Goal: Task Accomplishment & Management: Manage account settings

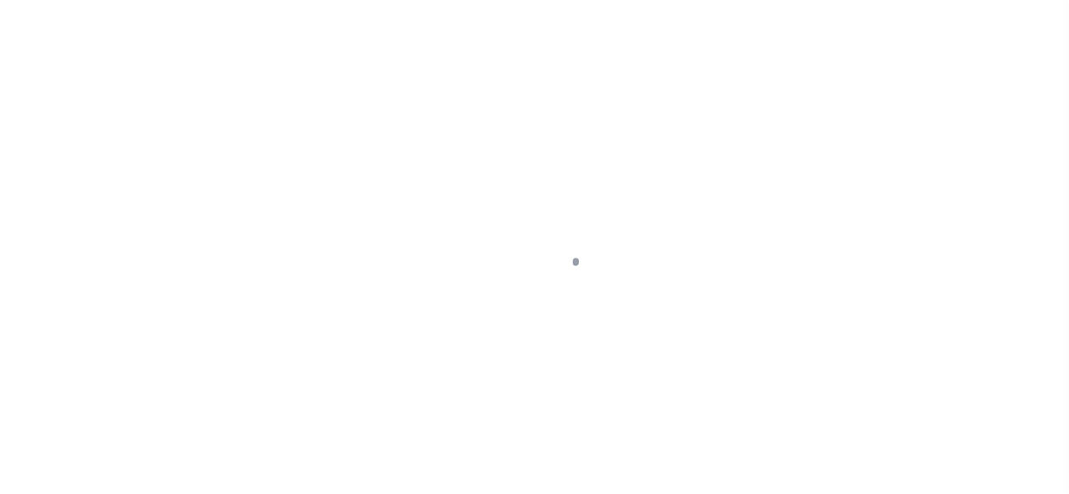
select select "NW2"
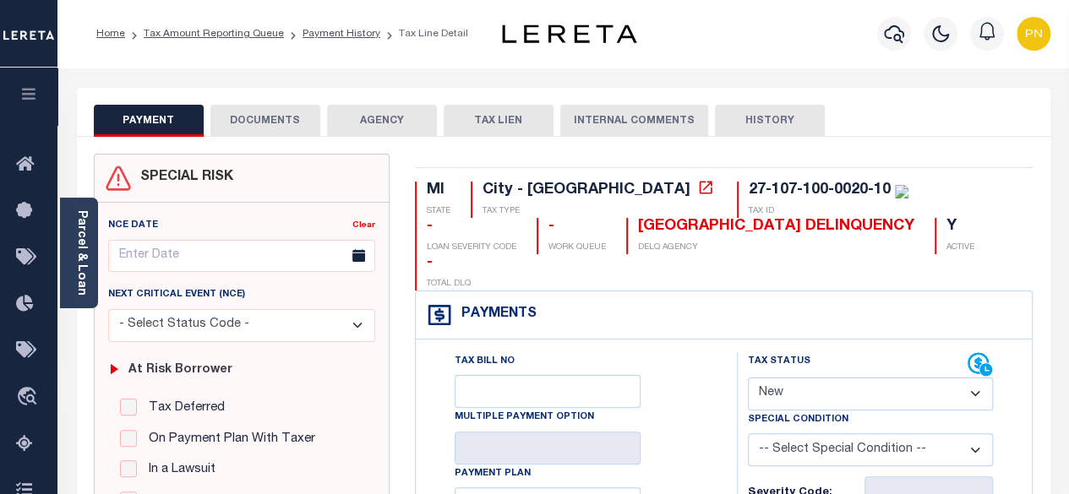
click at [248, 119] on button "DOCUMENTS" at bounding box center [265, 121] width 110 height 32
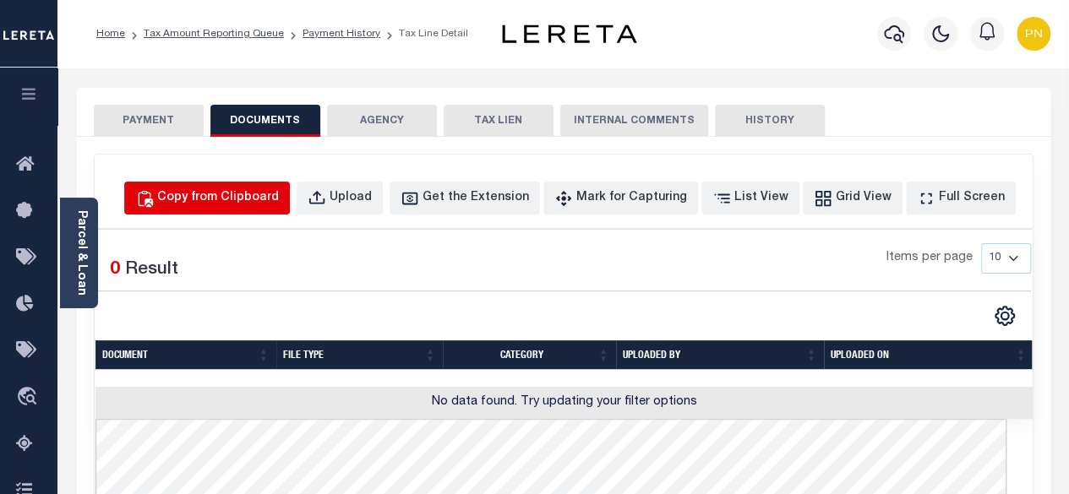
click at [230, 195] on div "Copy from Clipboard" at bounding box center [218, 198] width 122 height 19
select select "POP"
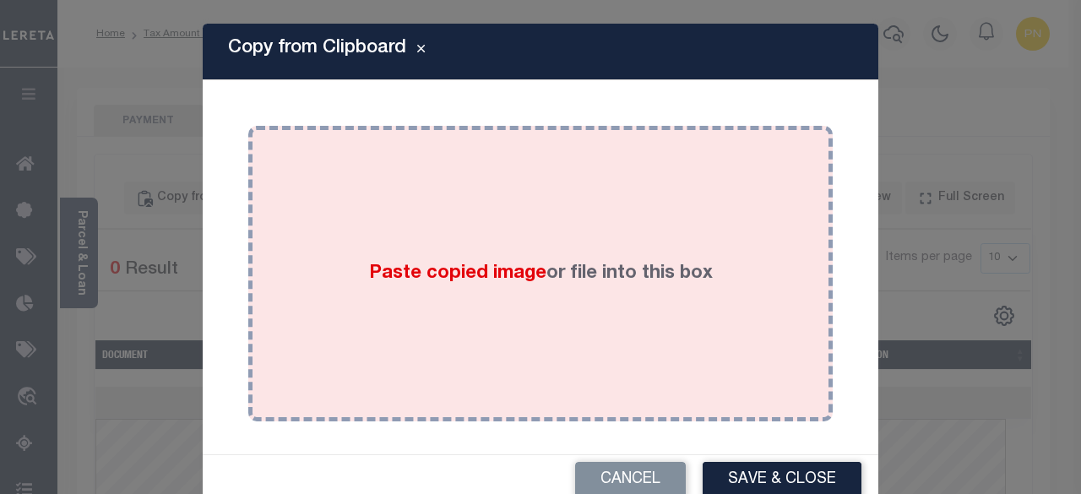
click at [416, 231] on div "Paste copied image or file into this box" at bounding box center [540, 274] width 559 height 270
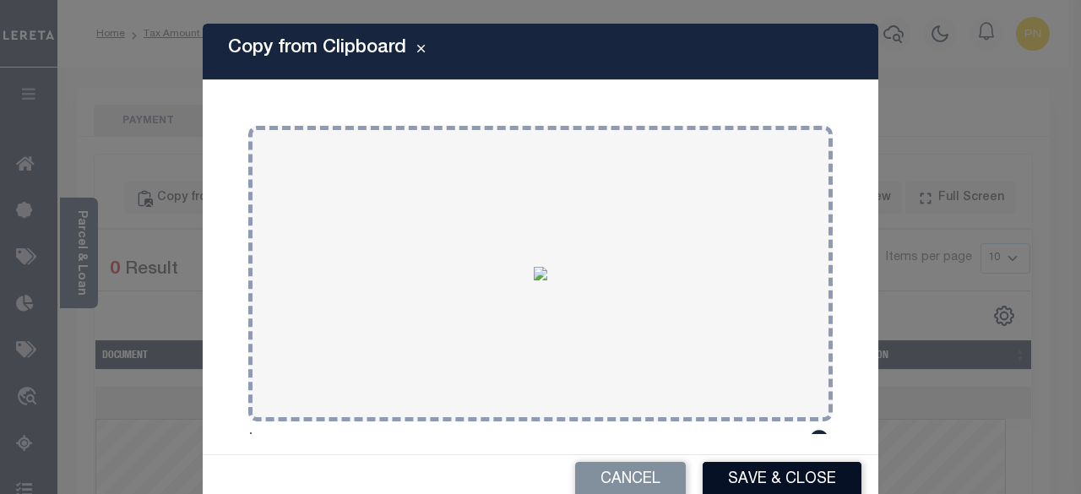
click at [750, 471] on button "Save & Close" at bounding box center [782, 480] width 159 height 36
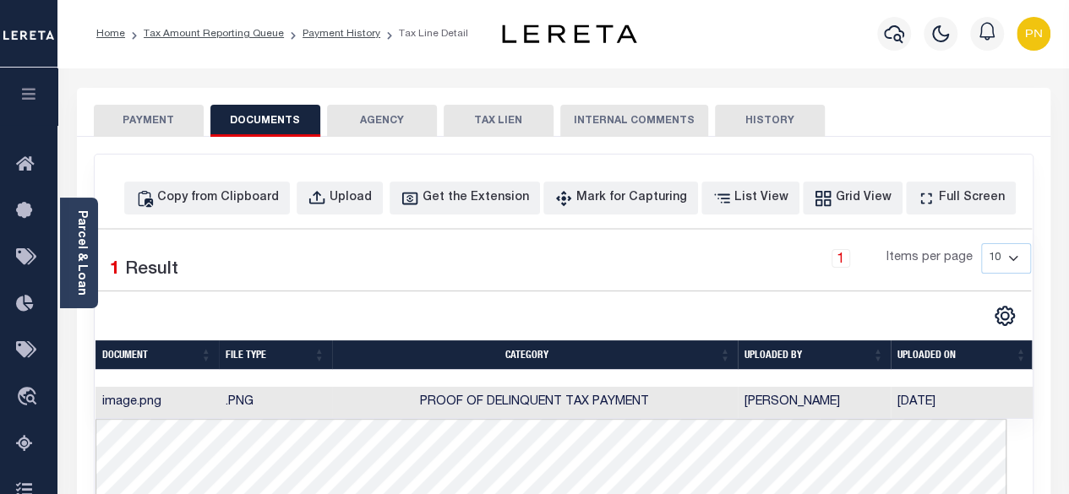
click at [148, 118] on button "PAYMENT" at bounding box center [149, 121] width 110 height 32
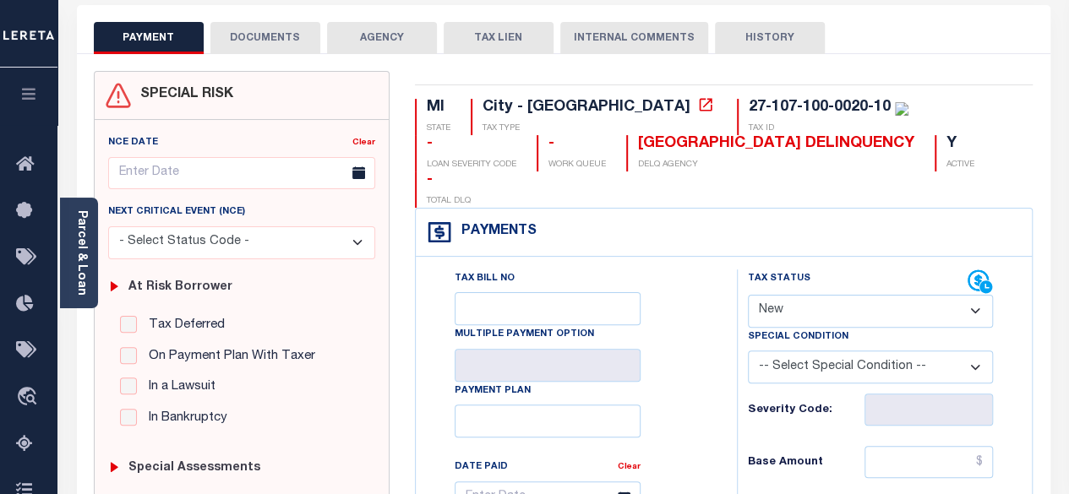
scroll to position [84, 0]
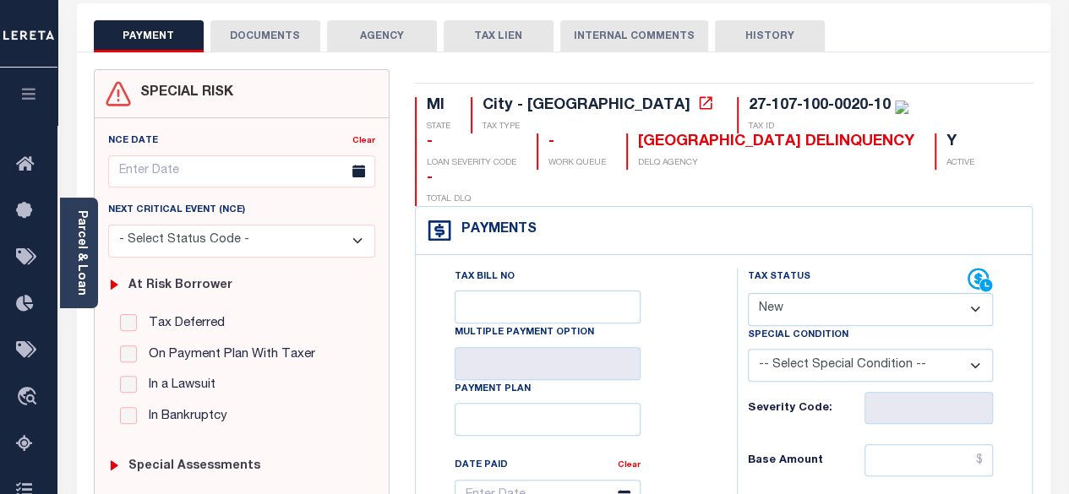
click at [889, 293] on select "- Select Status Code - Open Due/Unpaid Paid Incomplete No Tax Due Internal Refu…" at bounding box center [871, 309] width 246 height 33
select select "PYD"
click at [748, 293] on select "- Select Status Code - Open Due/Unpaid Paid Incomplete No Tax Due Internal Refu…" at bounding box center [871, 309] width 246 height 33
type input "[DATE]"
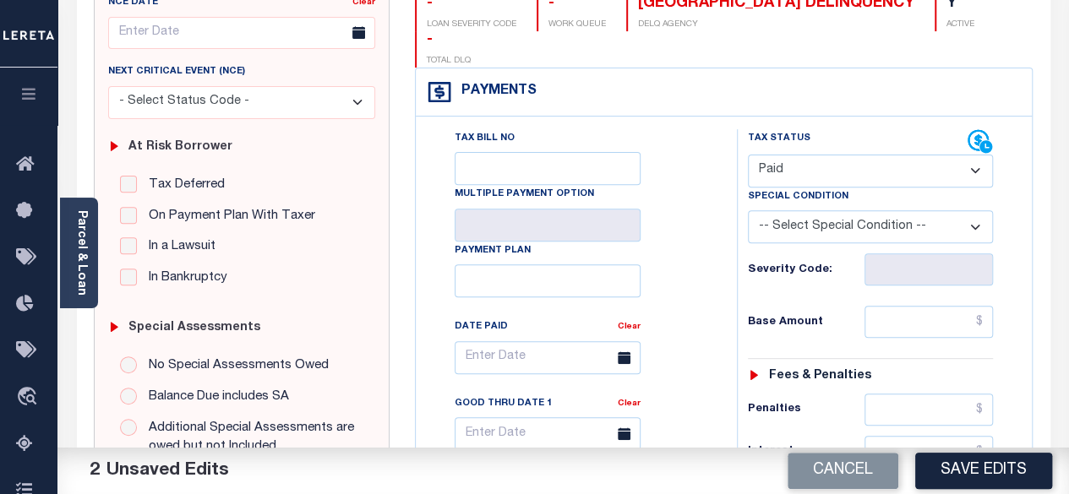
scroll to position [253, 0]
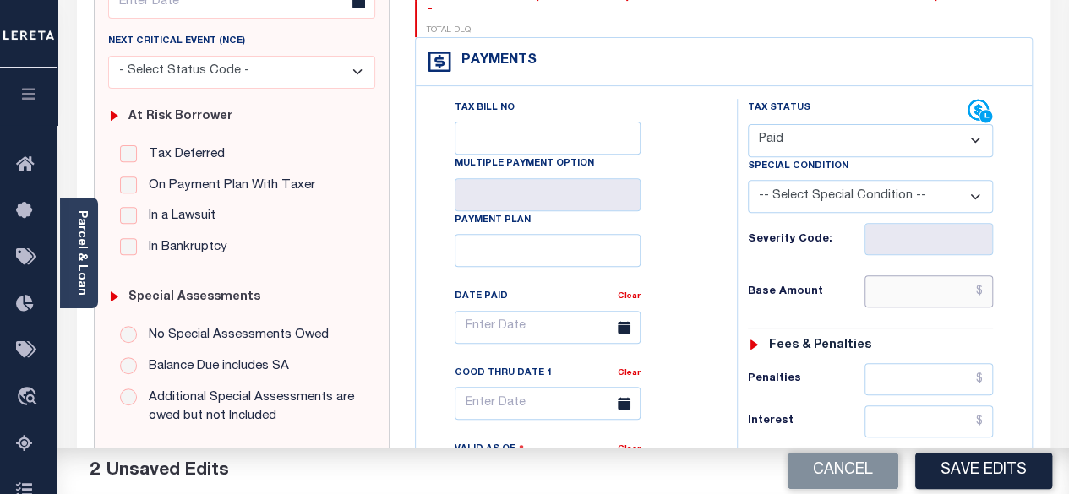
click at [984, 275] on input "text" at bounding box center [928, 291] width 128 height 32
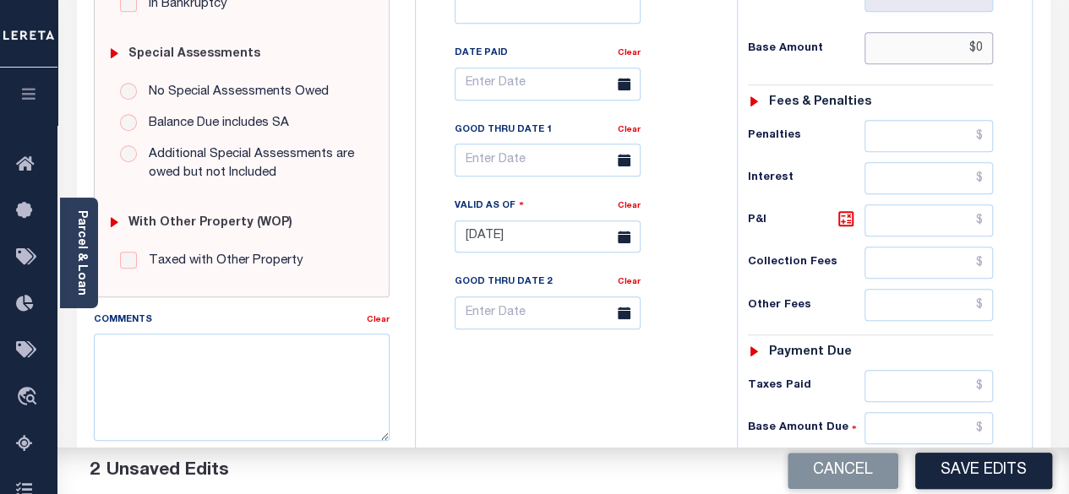
scroll to position [507, 0]
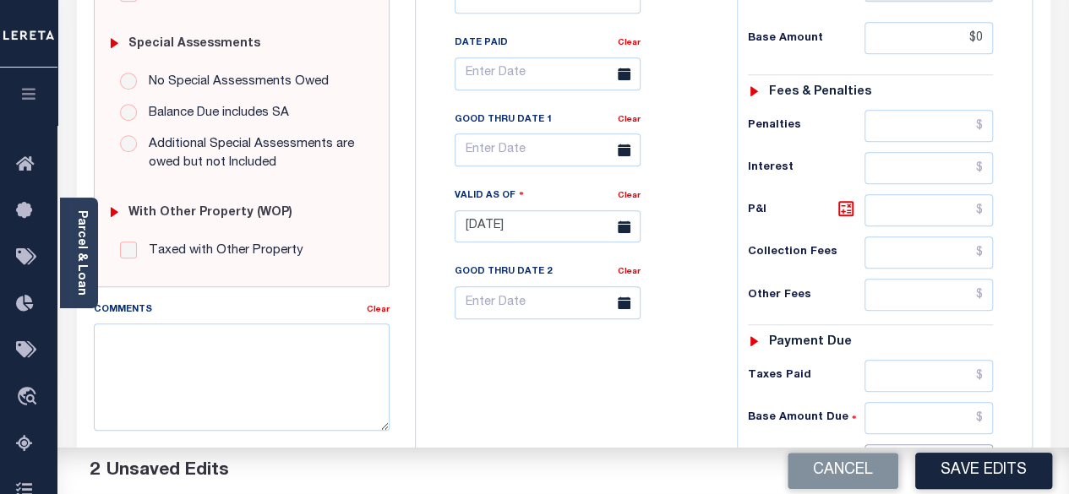
type input "$0.00"
drag, startPoint x: 987, startPoint y: 421, endPoint x: 996, endPoint y: 417, distance: 9.9
click at [987, 444] on input "text" at bounding box center [928, 460] width 128 height 32
type input "$0"
click at [845, 199] on icon at bounding box center [846, 209] width 20 height 20
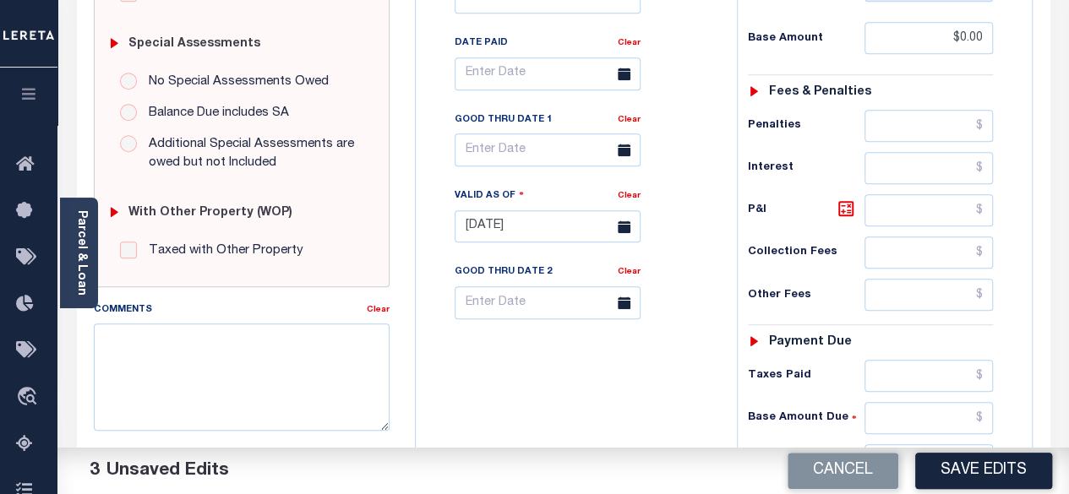
type input "$0.00"
click at [988, 476] on button "Save Edits" at bounding box center [983, 471] width 137 height 36
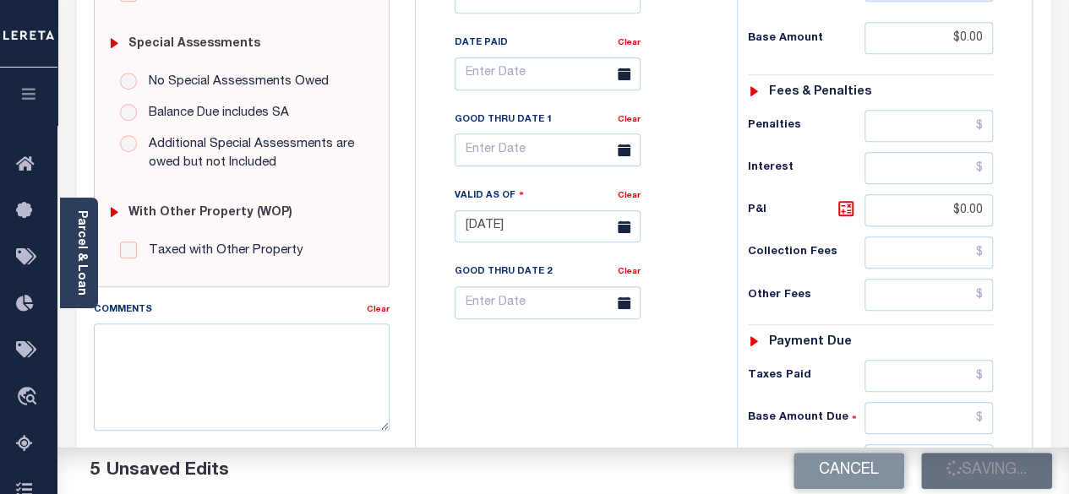
checkbox input "false"
type input "$0"
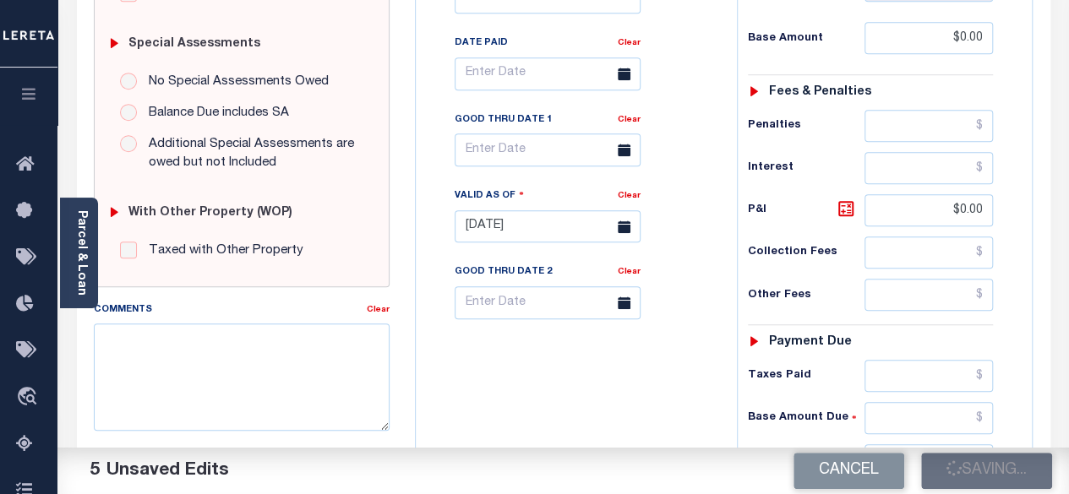
type input "$0"
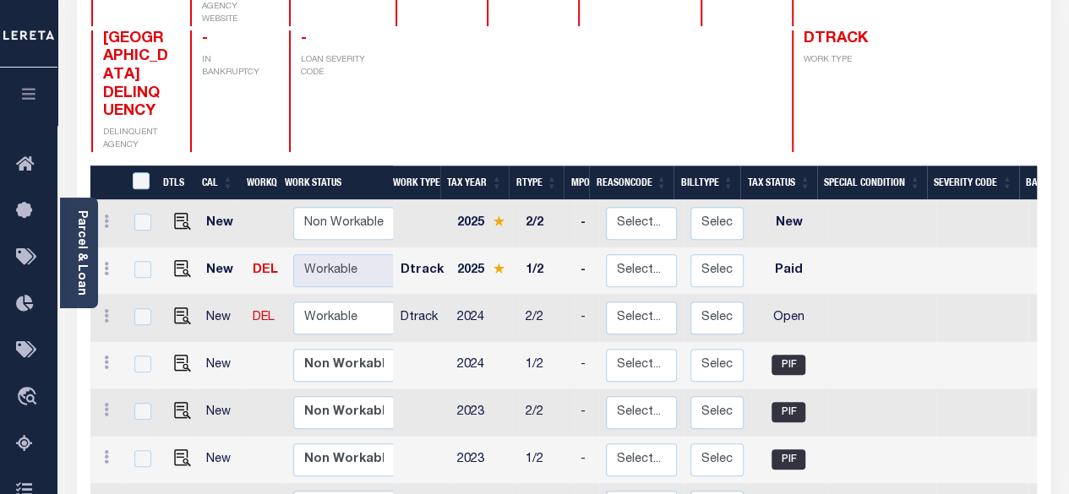
scroll to position [253, 0]
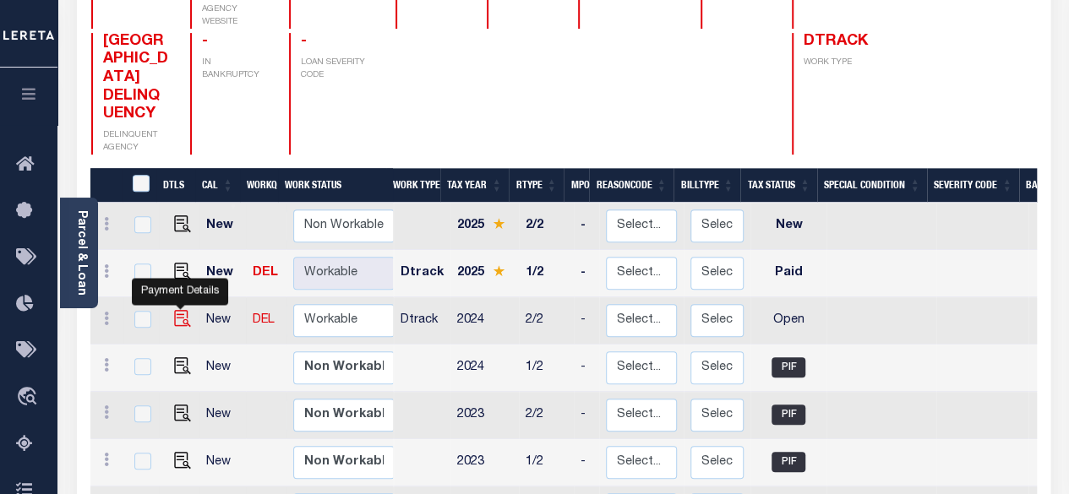
click at [175, 310] on img "" at bounding box center [182, 318] width 17 height 17
checkbox input "true"
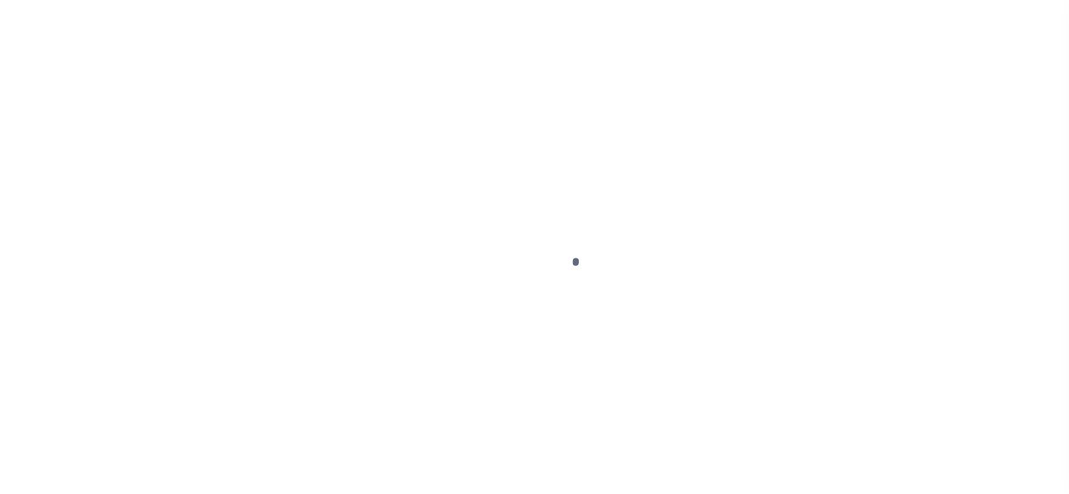
select select "OP2"
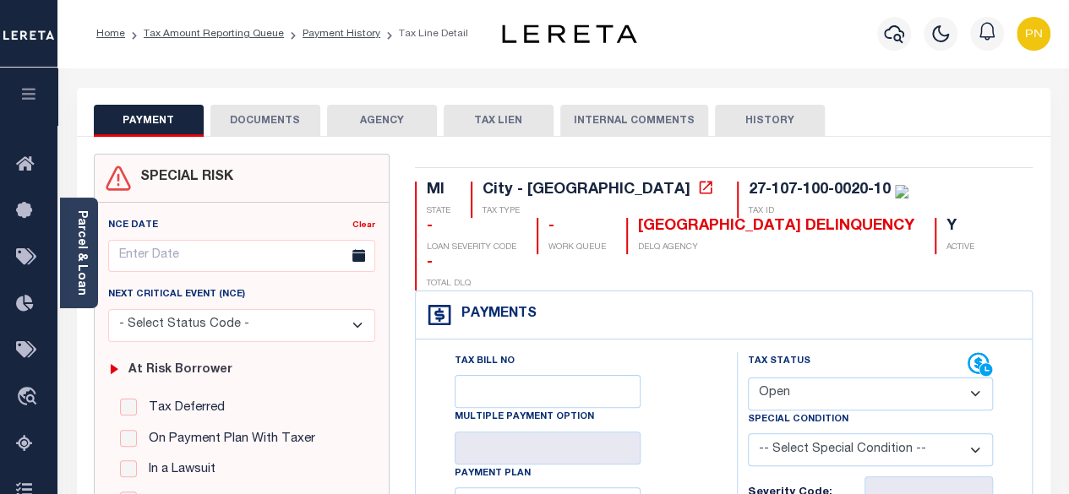
click at [286, 134] on button "DOCUMENTS" at bounding box center [265, 121] width 110 height 32
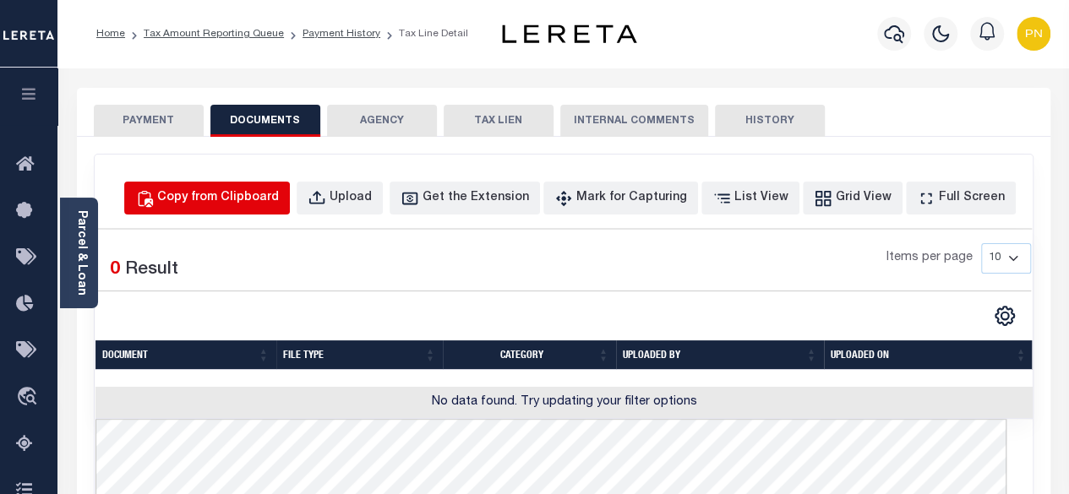
click at [265, 200] on div "Copy from Clipboard" at bounding box center [218, 198] width 122 height 19
select select "POP"
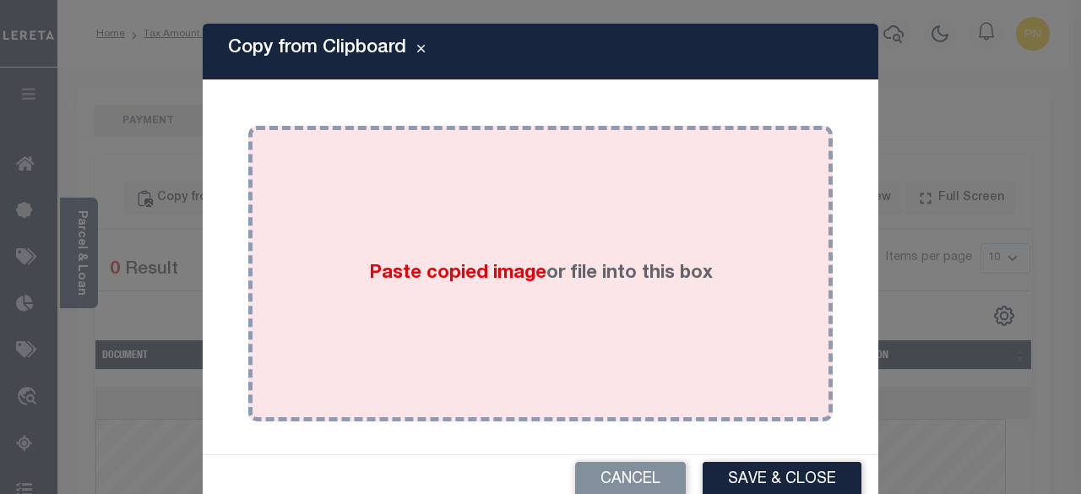
click at [465, 246] on div "Paste copied image or file into this box" at bounding box center [540, 274] width 559 height 270
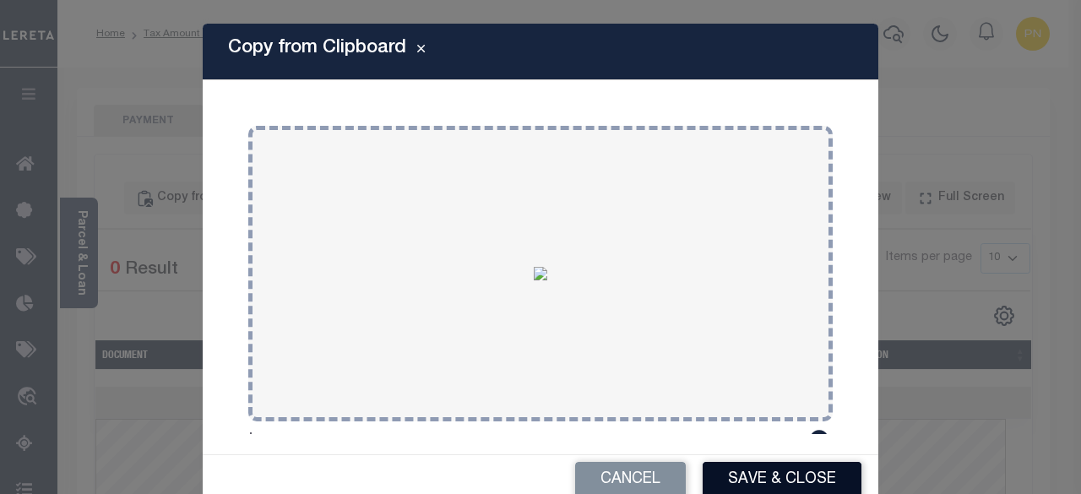
click at [746, 477] on button "Save & Close" at bounding box center [782, 480] width 159 height 36
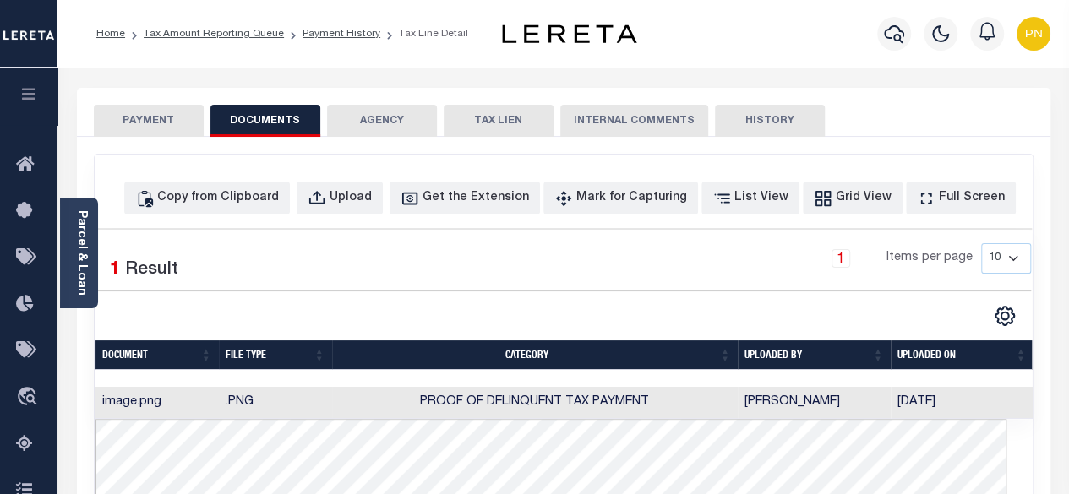
click at [152, 122] on button "PAYMENT" at bounding box center [149, 121] width 110 height 32
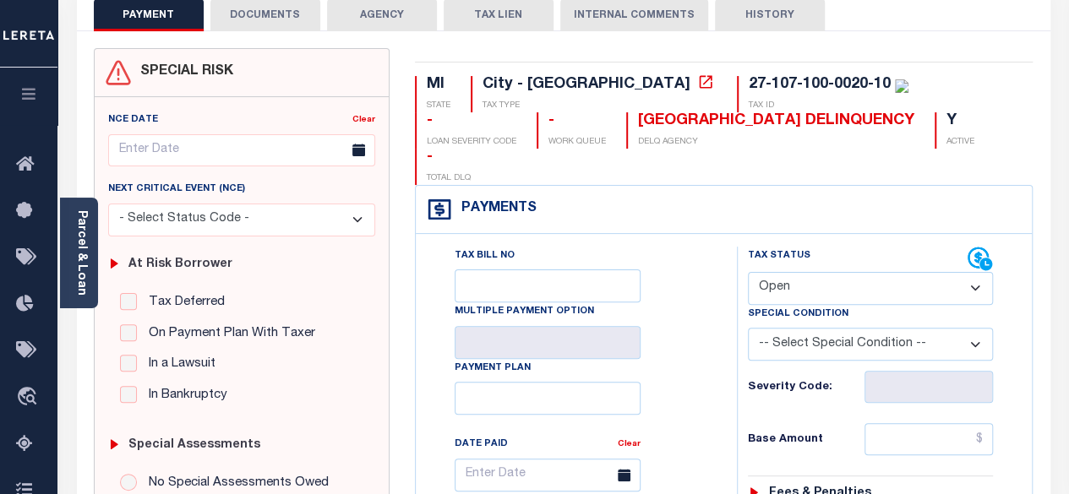
scroll to position [169, 0]
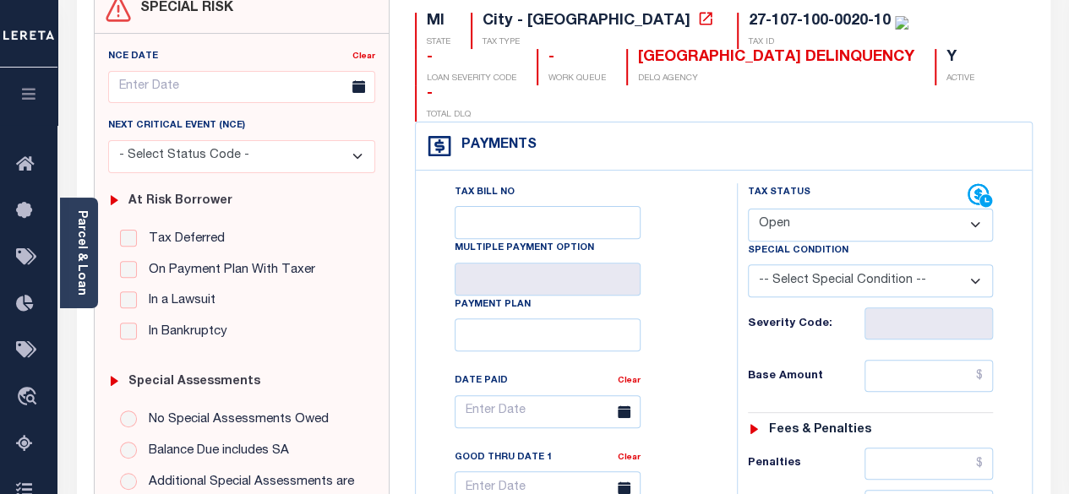
click at [874, 209] on select "- Select Status Code - Open Due/Unpaid Paid Incomplete No Tax Due Internal Refu…" at bounding box center [871, 225] width 246 height 33
select select "PYD"
click at [748, 209] on select "- Select Status Code - Open Due/Unpaid Paid Incomplete No Tax Due Internal Refu…" at bounding box center [871, 225] width 246 height 33
type input "[DATE]"
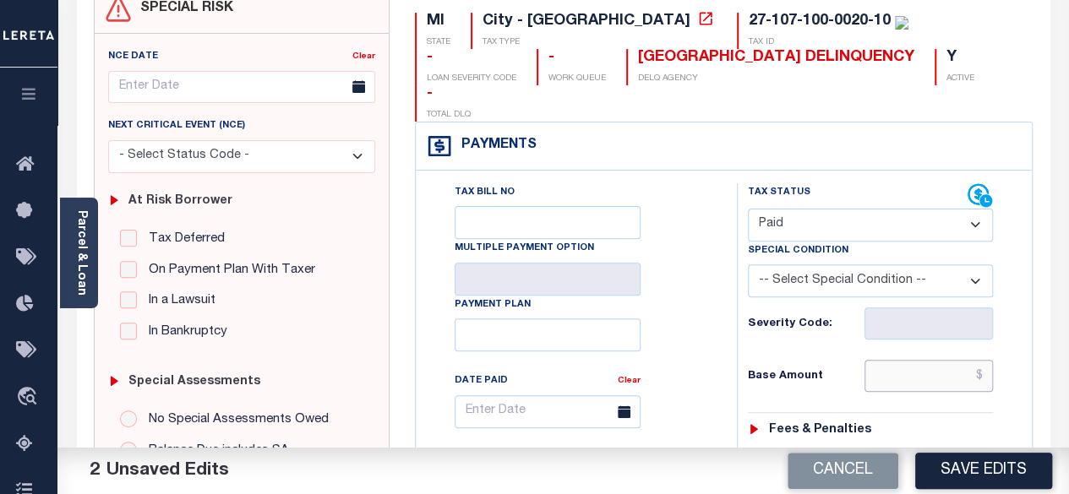
click at [990, 360] on input "text" at bounding box center [928, 376] width 128 height 32
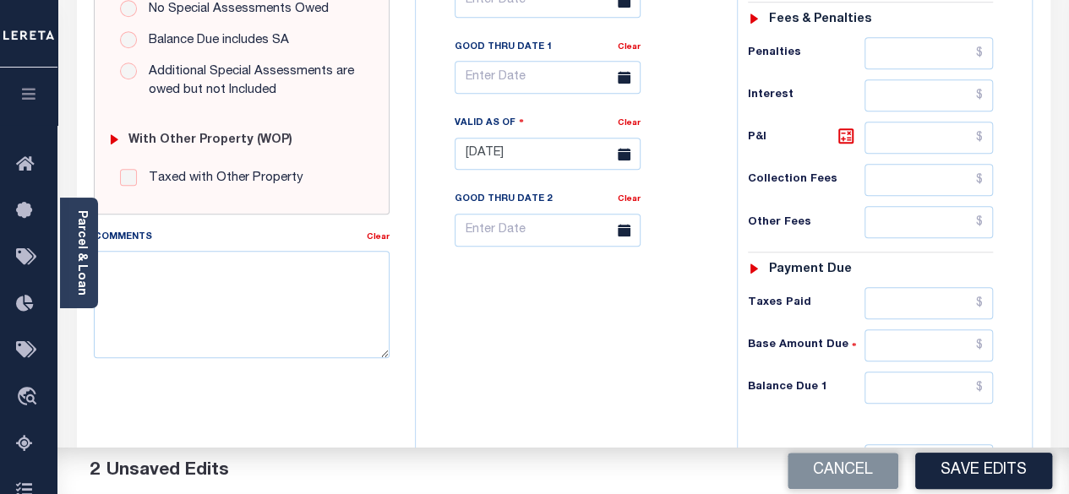
scroll to position [591, 0]
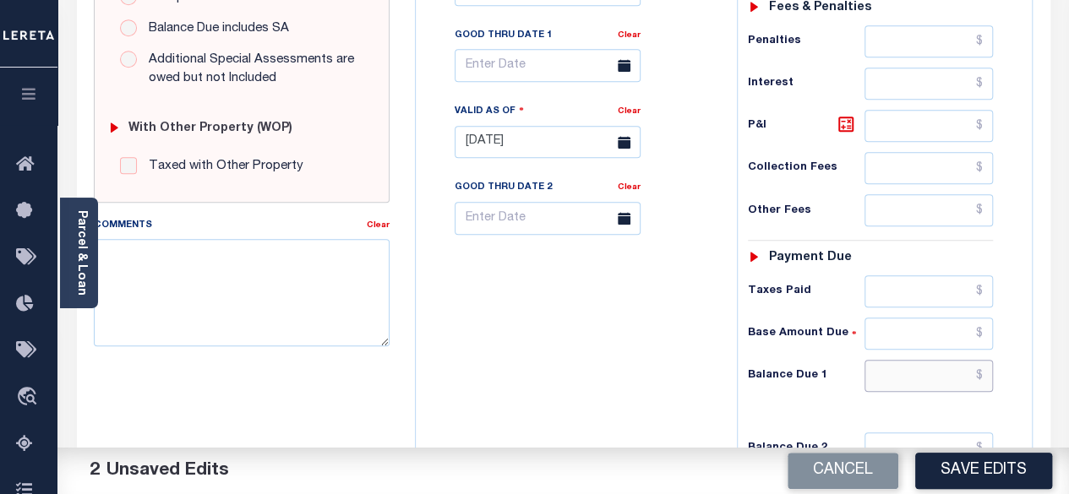
type input "$0.00"
click at [982, 360] on input "text" at bounding box center [928, 376] width 128 height 32
type input "$0"
click at [837, 114] on icon at bounding box center [846, 124] width 20 height 20
type input "$0.00"
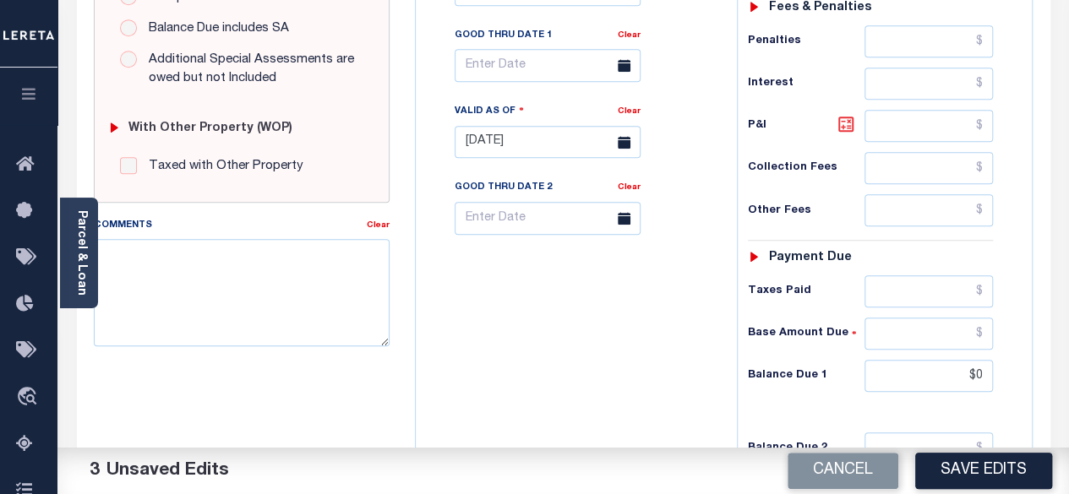
type input "$0.00"
click at [977, 481] on button "Save Edits" at bounding box center [983, 471] width 137 height 36
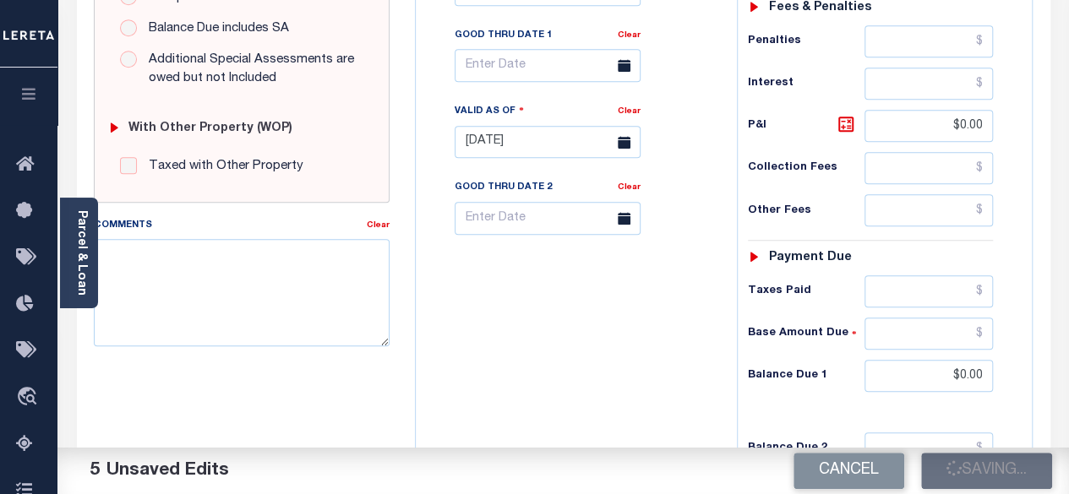
checkbox input "false"
type input "$0"
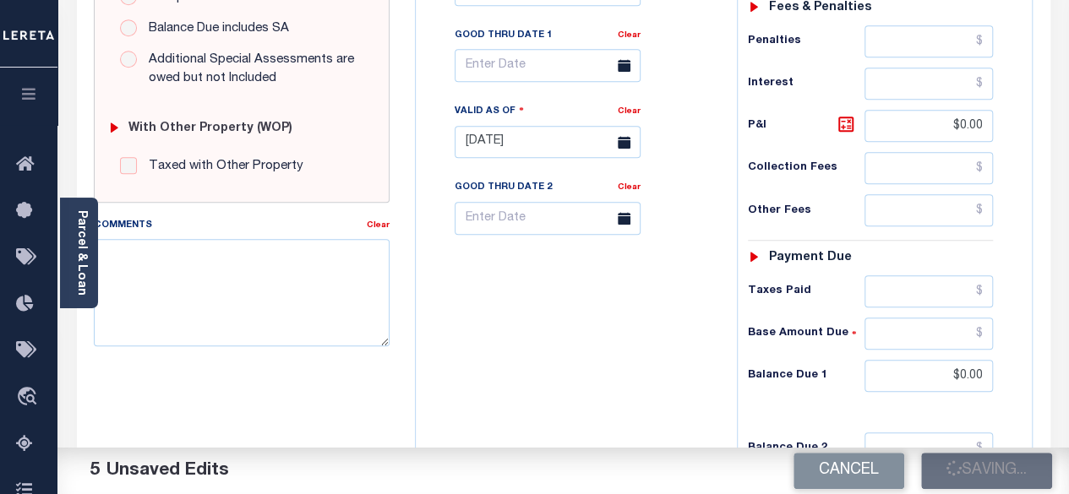
type input "$0"
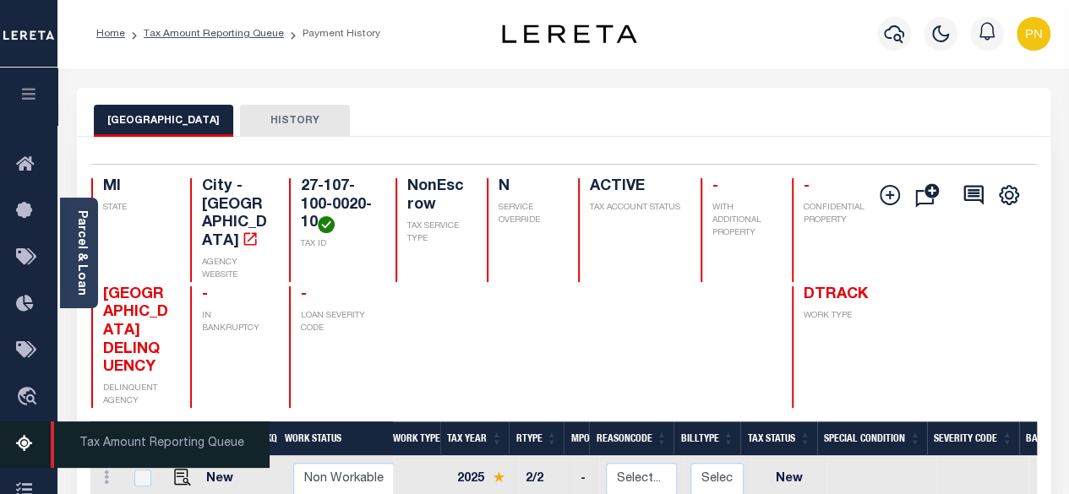
click at [29, 440] on icon at bounding box center [29, 444] width 27 height 21
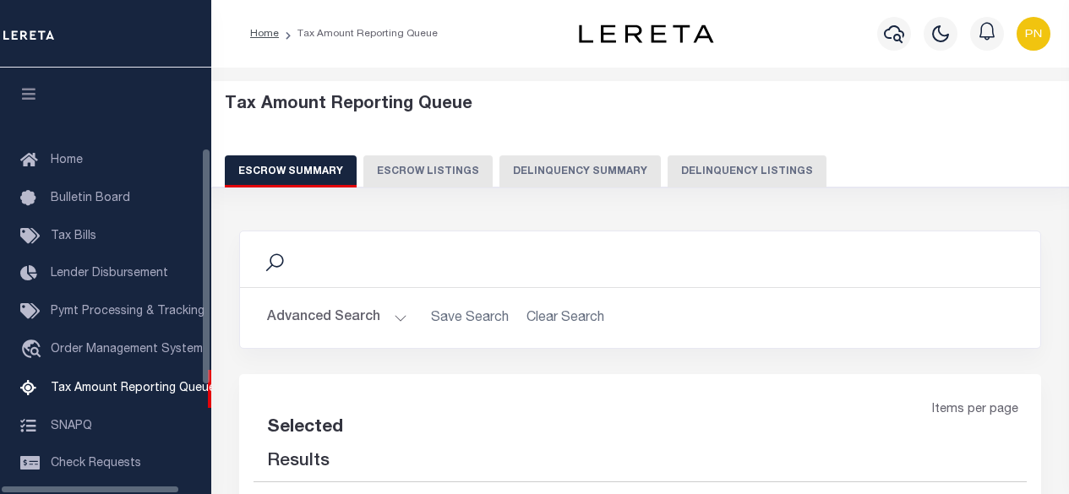
click at [749, 178] on button "Delinquency Listings" at bounding box center [746, 171] width 159 height 32
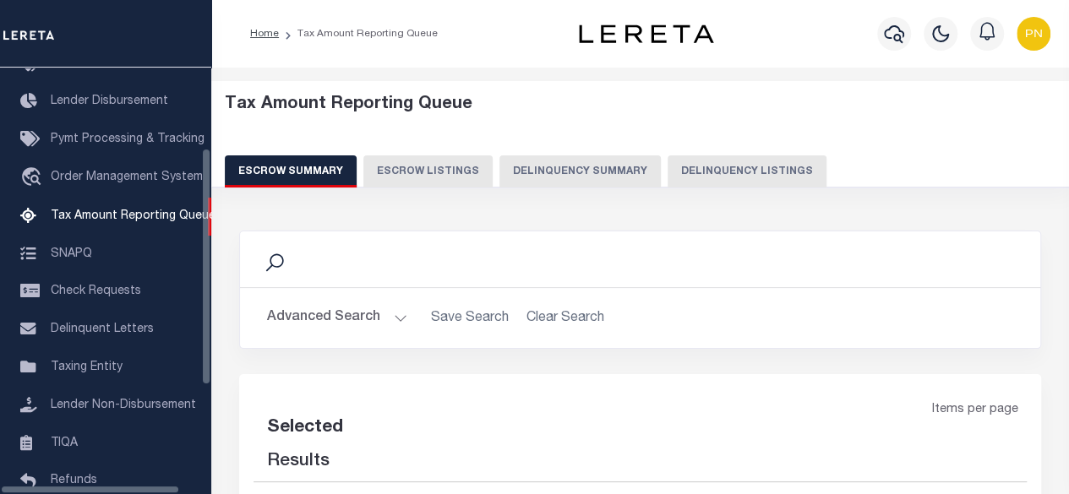
select select "100"
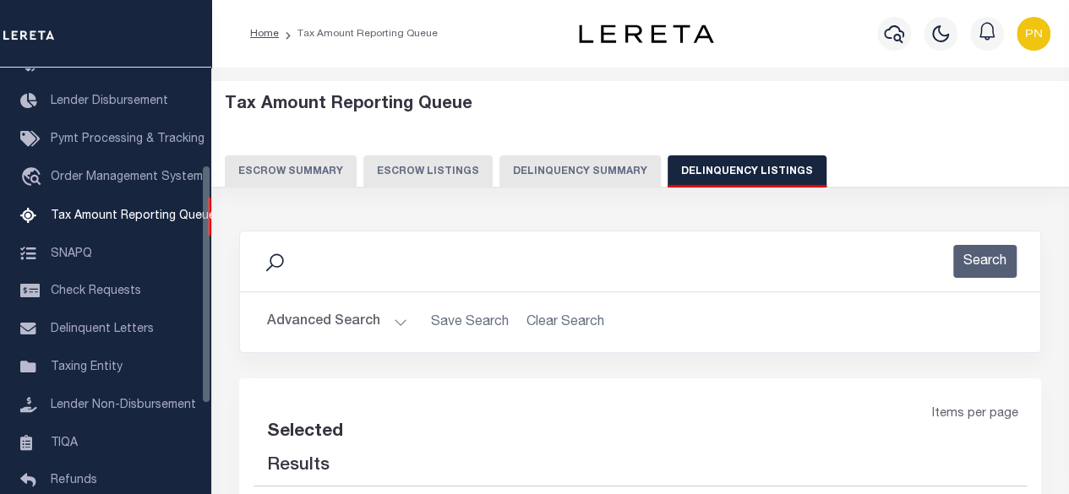
select select "100"
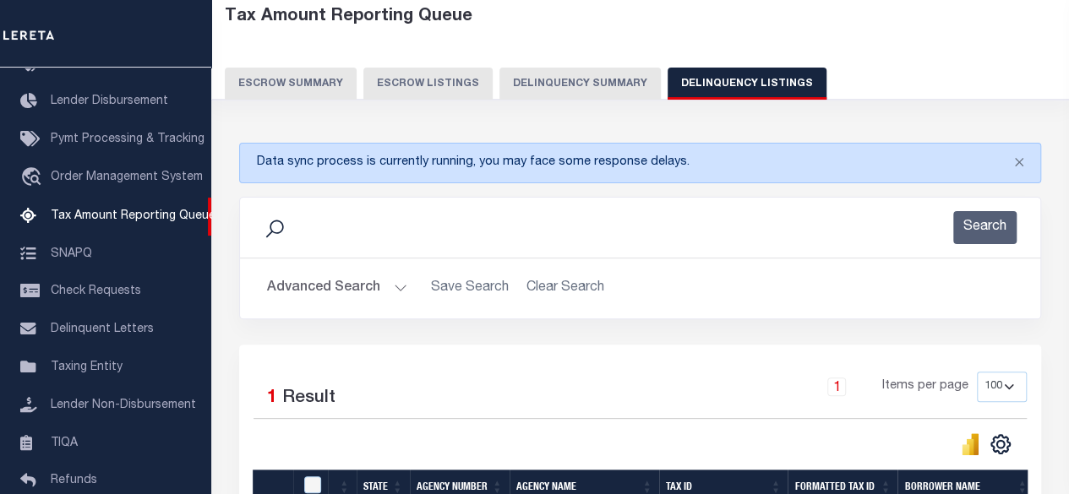
scroll to position [169, 0]
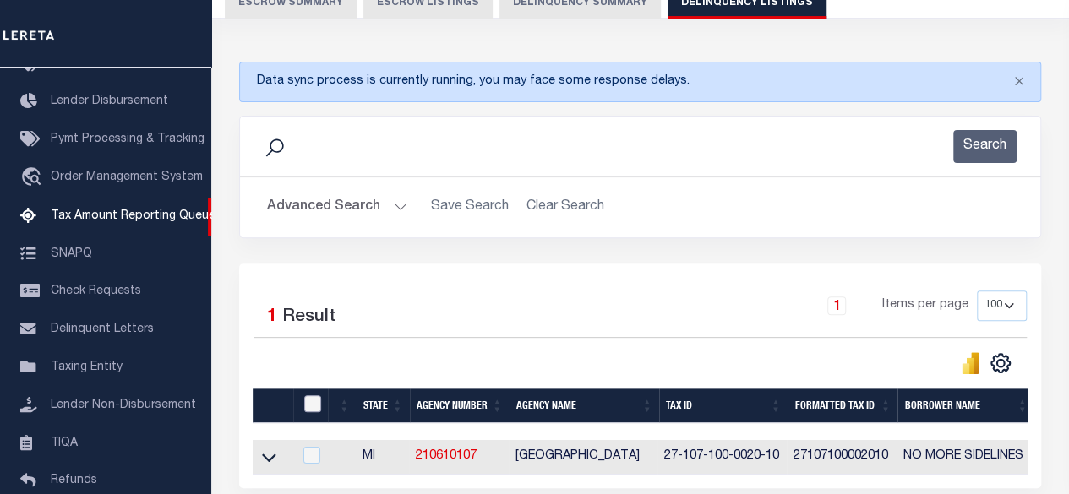
click at [313, 405] on input "checkbox" at bounding box center [312, 403] width 17 height 17
checkbox input "true"
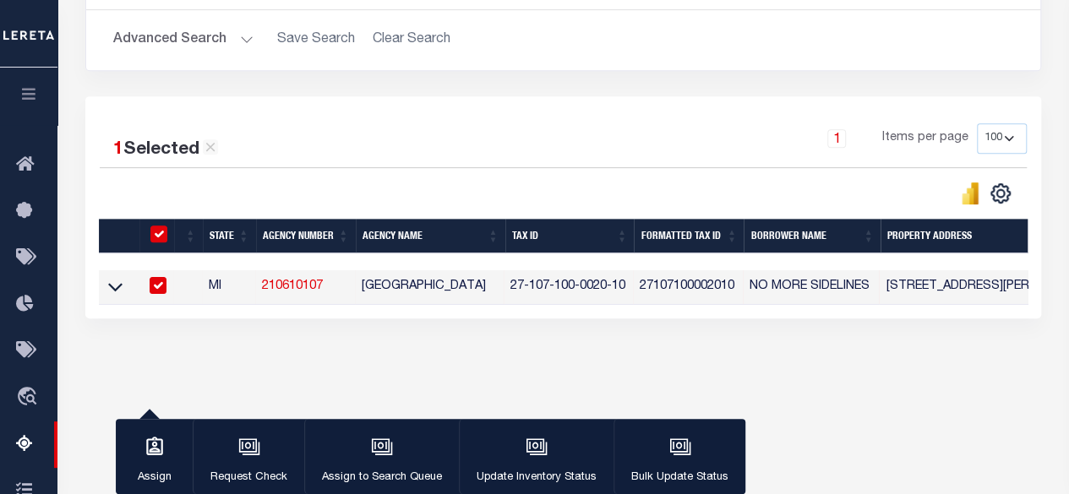
scroll to position [400, 0]
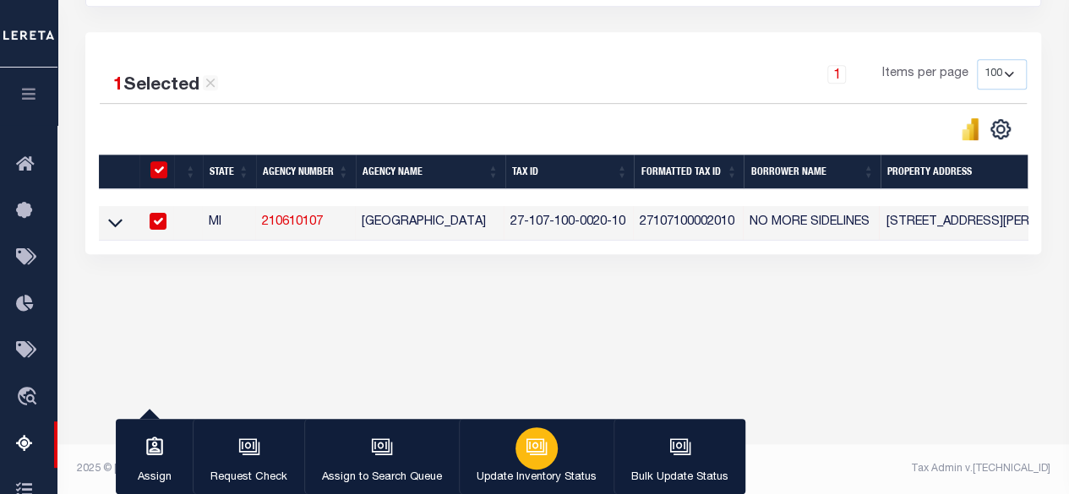
click at [539, 458] on icon "button" at bounding box center [536, 447] width 22 height 22
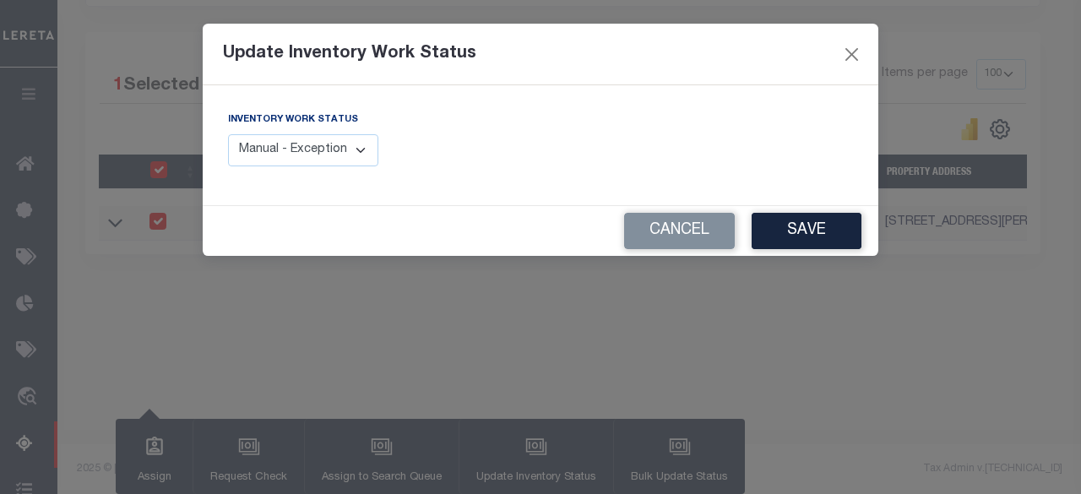
click at [350, 156] on select "Manual - Exception Pended - Awaiting Search Late Add Exception Completed" at bounding box center [303, 150] width 150 height 33
select select "4"
click at [228, 134] on select "Manual - Exception Pended - Awaiting Search Late Add Exception Completed" at bounding box center [303, 150] width 150 height 33
click at [813, 231] on button "Save" at bounding box center [807, 231] width 110 height 36
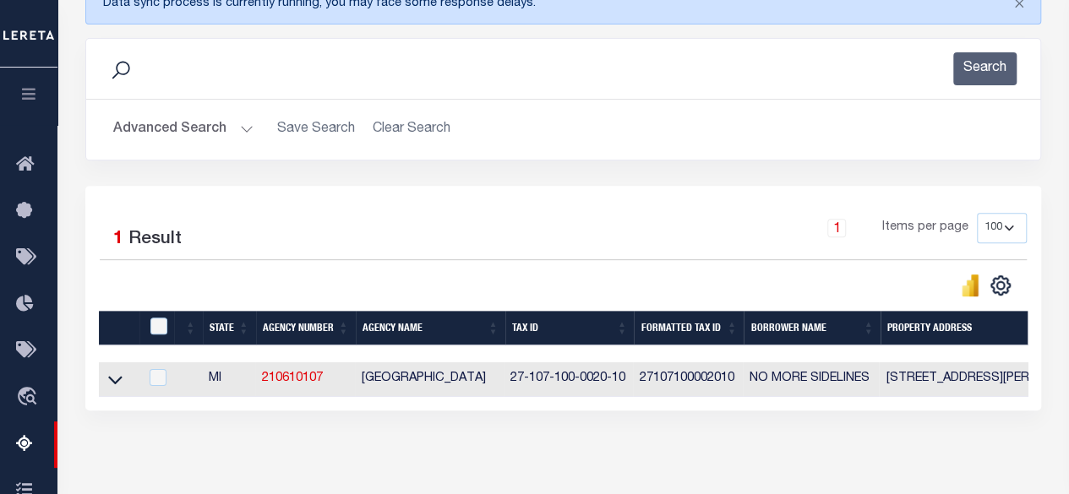
scroll to position [231, 0]
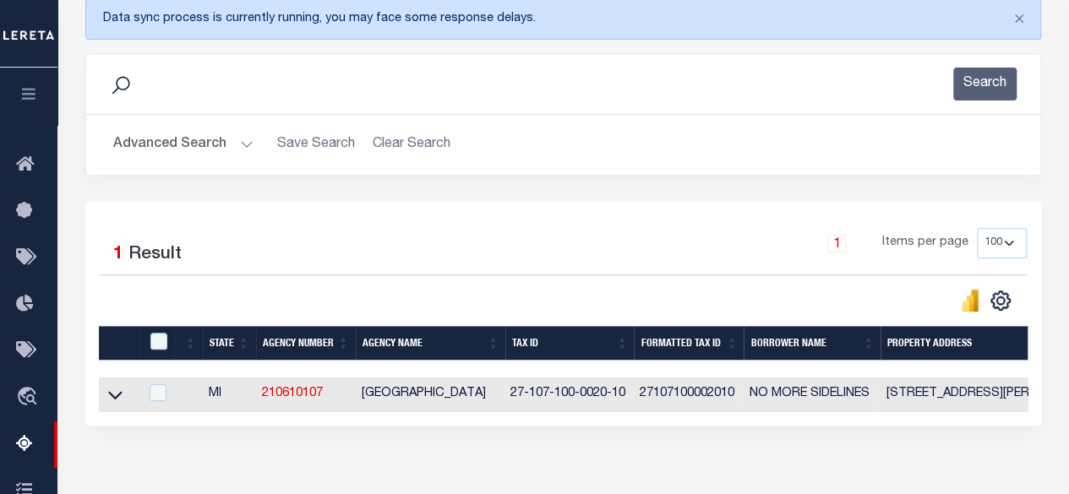
click at [205, 144] on button "Advanced Search" at bounding box center [183, 144] width 140 height 33
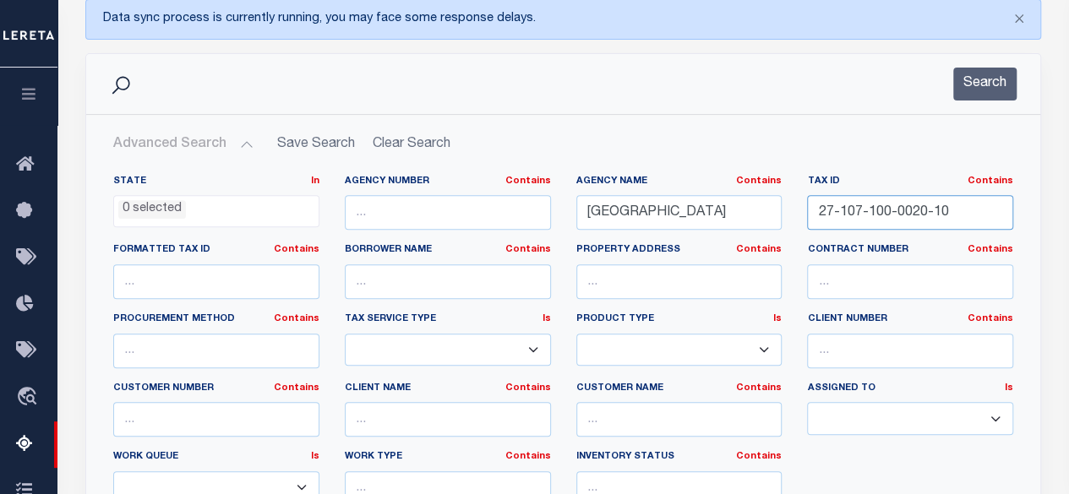
drag, startPoint x: 963, startPoint y: 215, endPoint x: 704, endPoint y: 246, distance: 261.1
click at [704, 246] on div "State In In AK AL AR AZ CA CO CT DC DE FL GA GU HI IA ID IL IN KS KY LA MA MD M…" at bounding box center [563, 347] width 925 height 345
paste input "8-200-0044-0"
type input "27-108-200-0044-00"
click at [990, 80] on button "Search" at bounding box center [984, 84] width 63 height 33
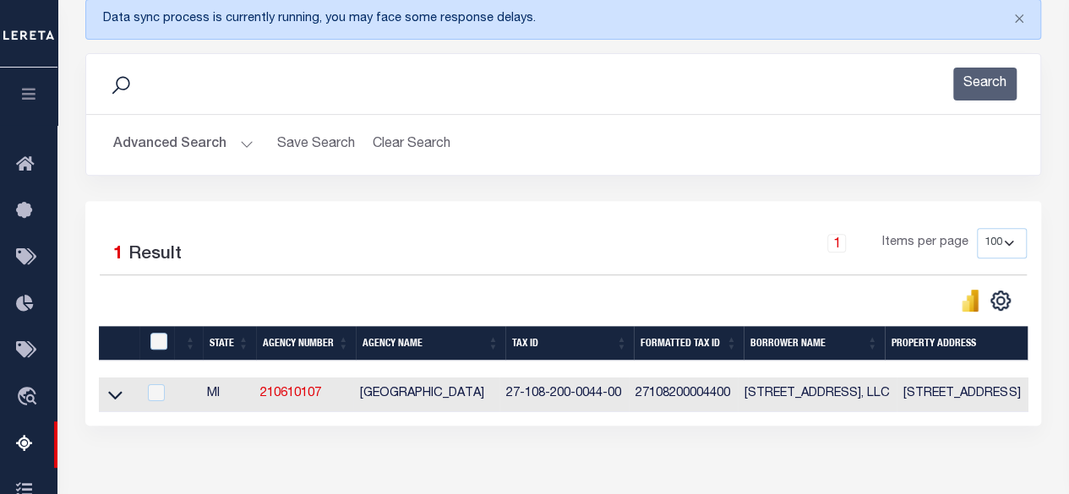
click at [117, 398] on icon at bounding box center [115, 395] width 14 height 18
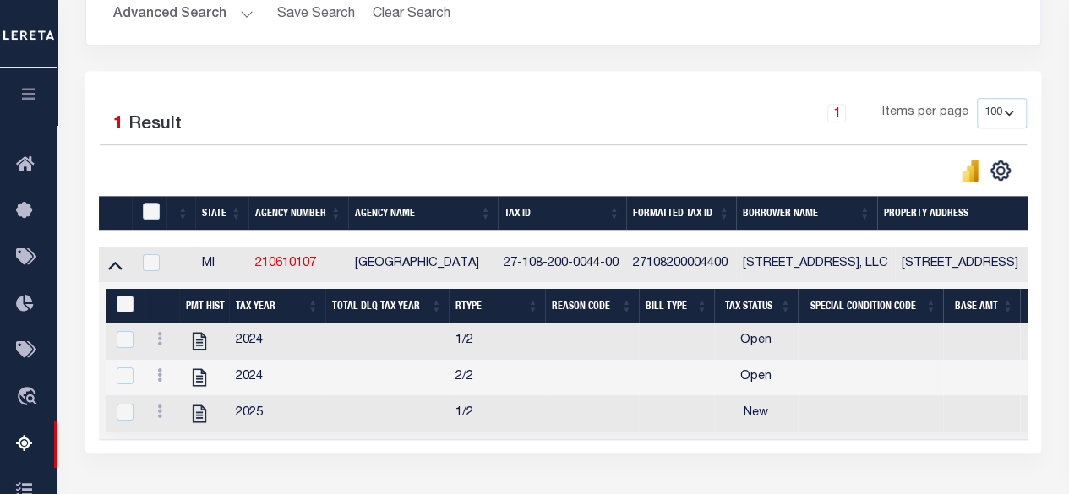
scroll to position [485, 0]
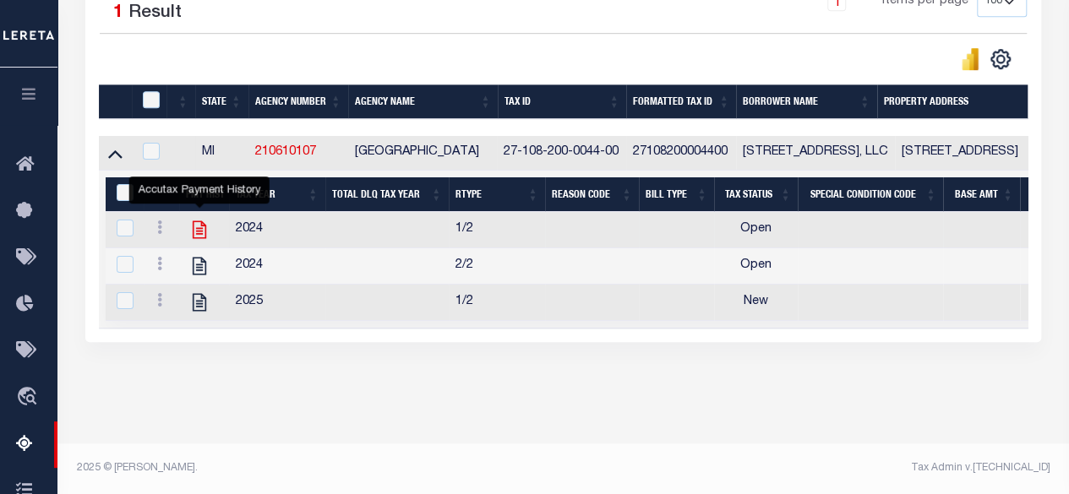
click at [198, 219] on icon "" at bounding box center [199, 230] width 22 height 22
checkbox input "true"
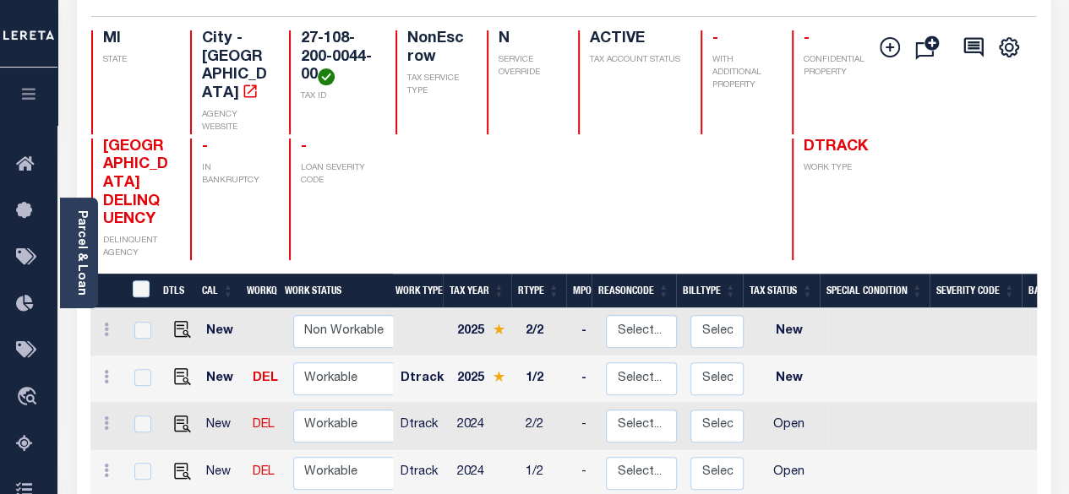
scroll to position [253, 0]
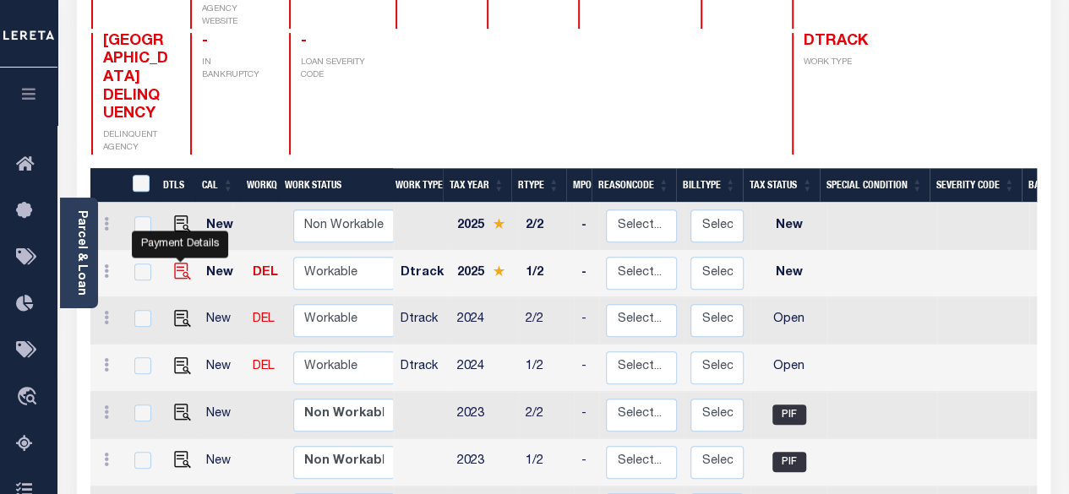
click at [182, 263] on img "" at bounding box center [182, 271] width 17 height 17
checkbox input "true"
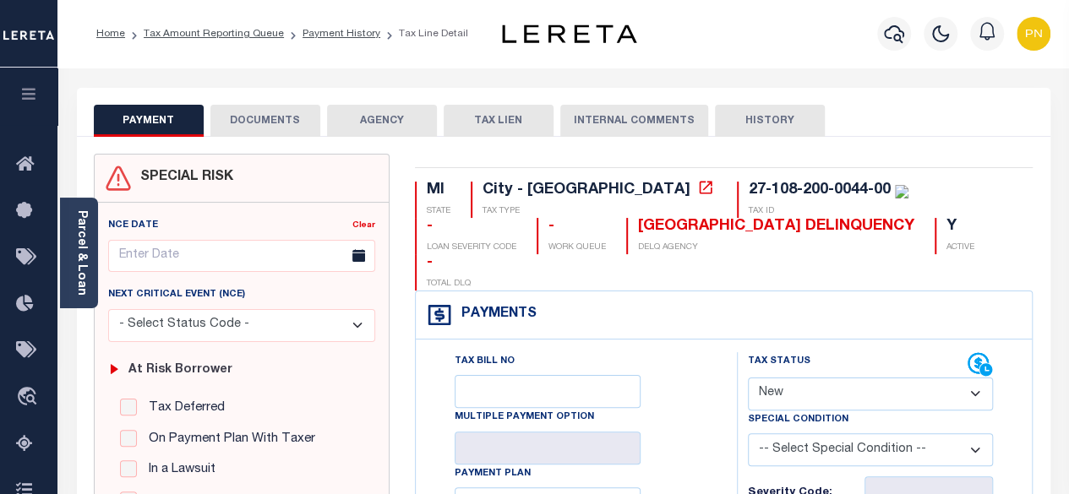
click at [260, 128] on button "DOCUMENTS" at bounding box center [265, 121] width 110 height 32
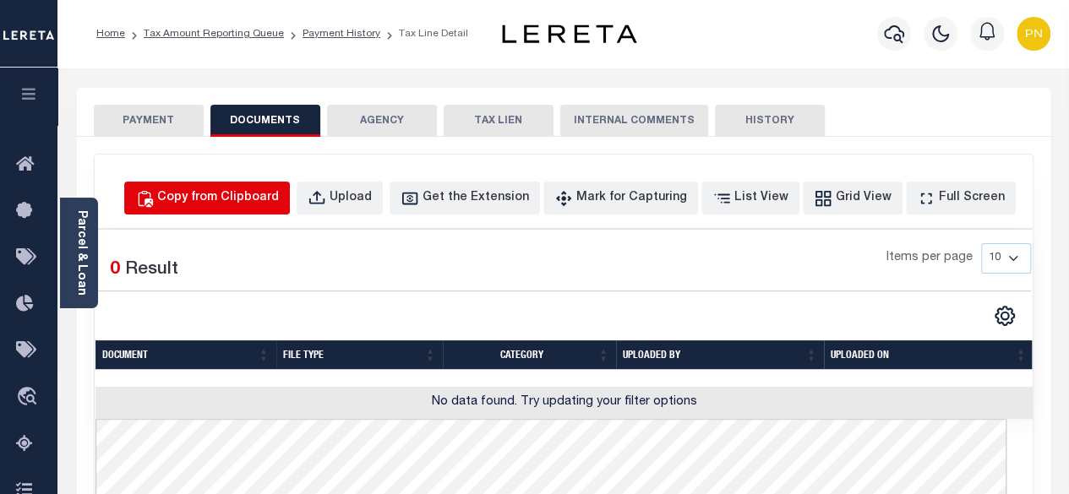
click at [279, 196] on div "Copy from Clipboard" at bounding box center [218, 198] width 122 height 19
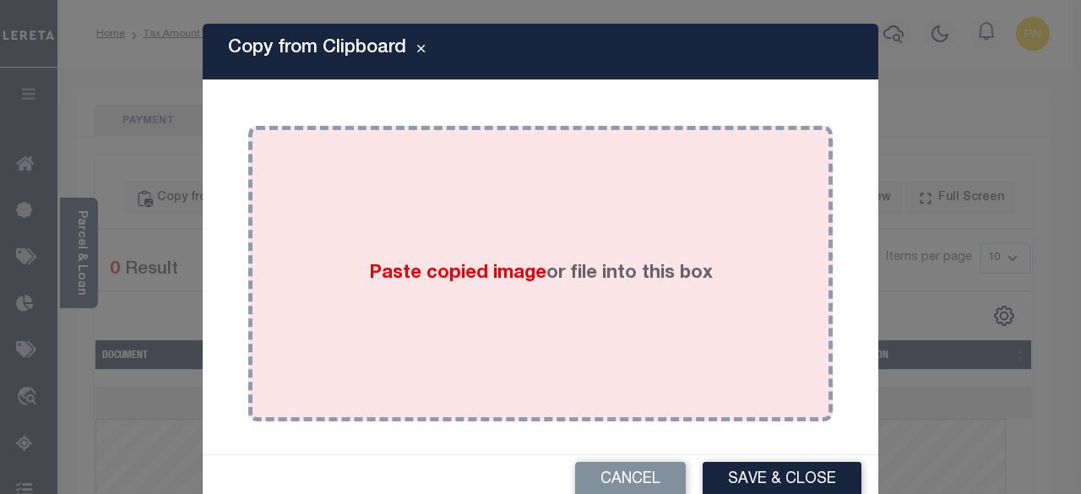
click at [406, 248] on div "Paste copied image or file into this box" at bounding box center [540, 274] width 559 height 270
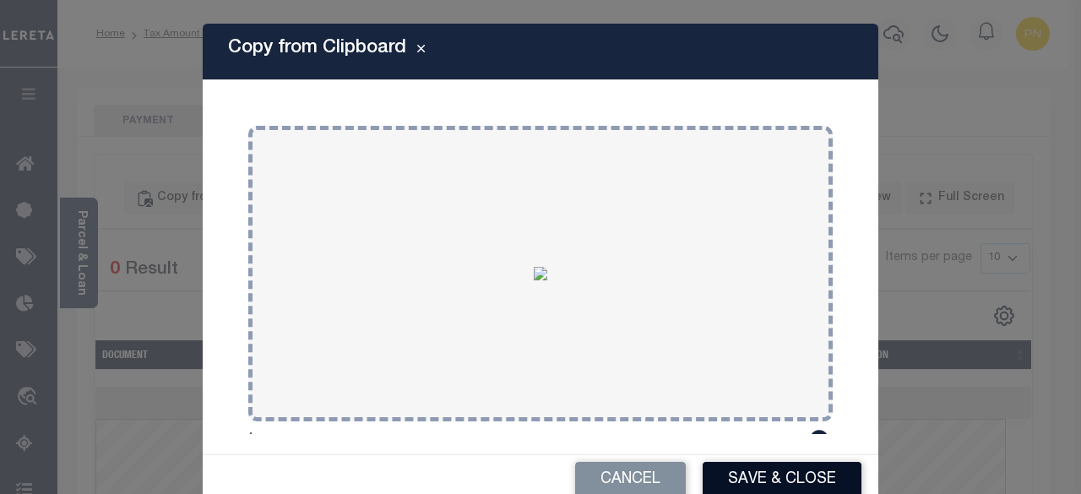
click at [740, 467] on button "Save & Close" at bounding box center [782, 480] width 159 height 36
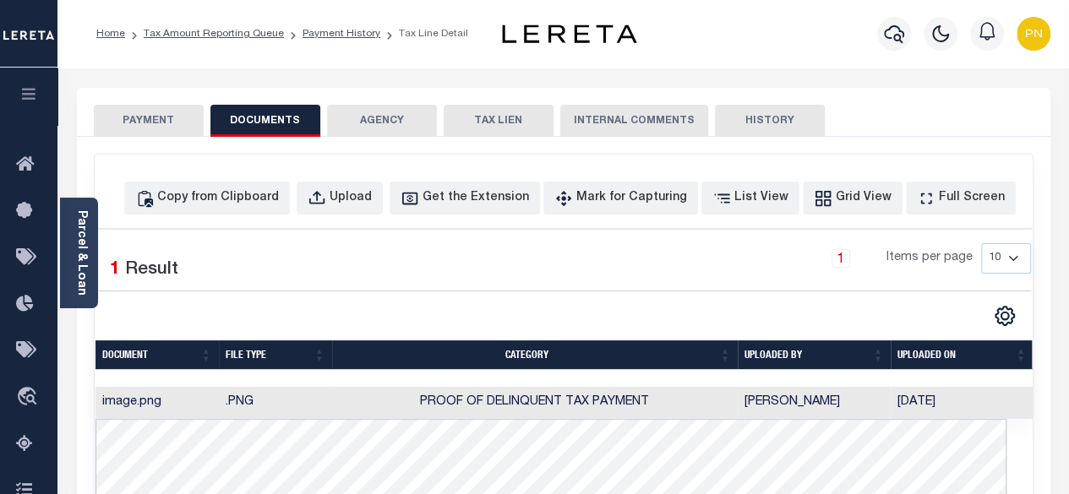
click at [187, 119] on button "PAYMENT" at bounding box center [149, 121] width 110 height 32
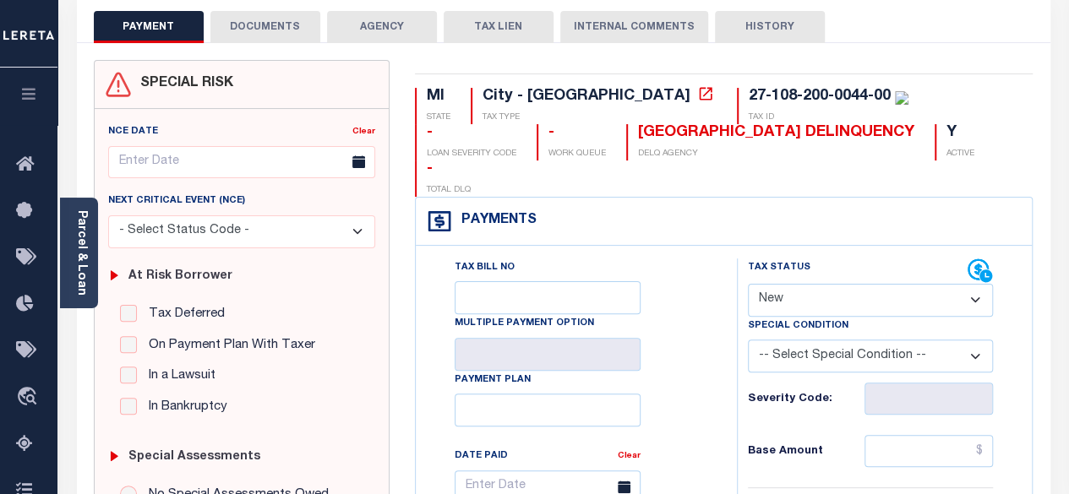
scroll to position [169, 0]
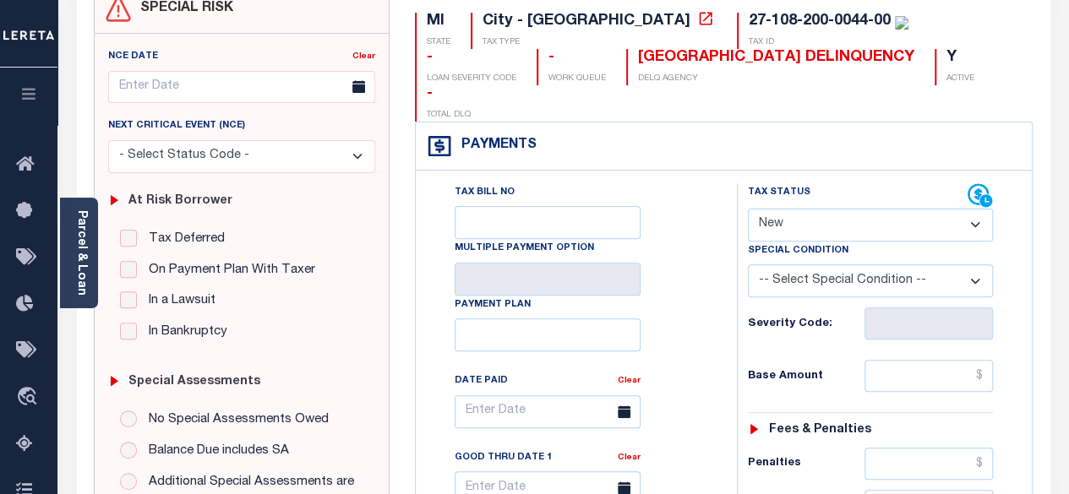
click at [818, 209] on select "- Select Status Code - Open Due/Unpaid Paid Incomplete No Tax Due Internal Refu…" at bounding box center [871, 225] width 246 height 33
select select "PYD"
click at [748, 209] on select "- Select Status Code - Open Due/Unpaid Paid Incomplete No Tax Due Internal Refu…" at bounding box center [871, 225] width 246 height 33
type input "[DATE]"
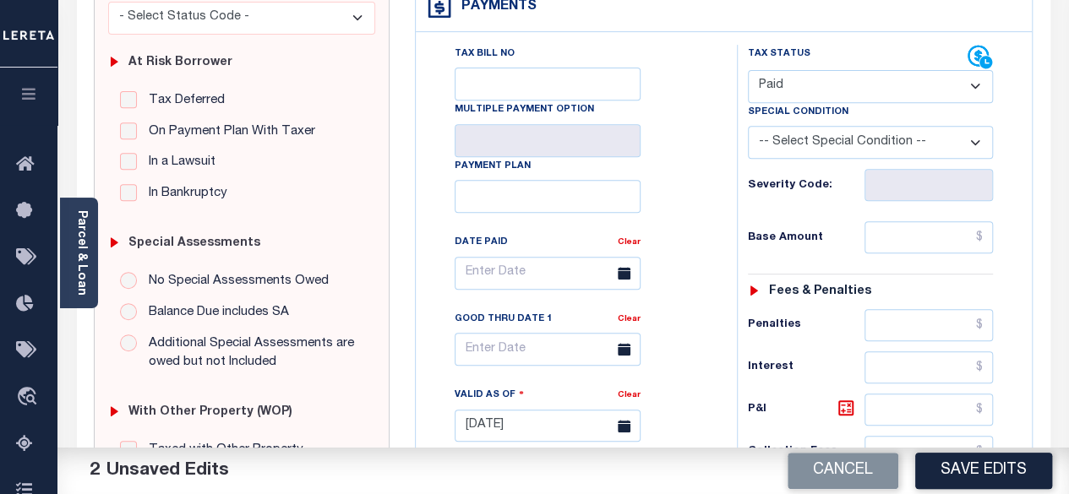
scroll to position [338, 0]
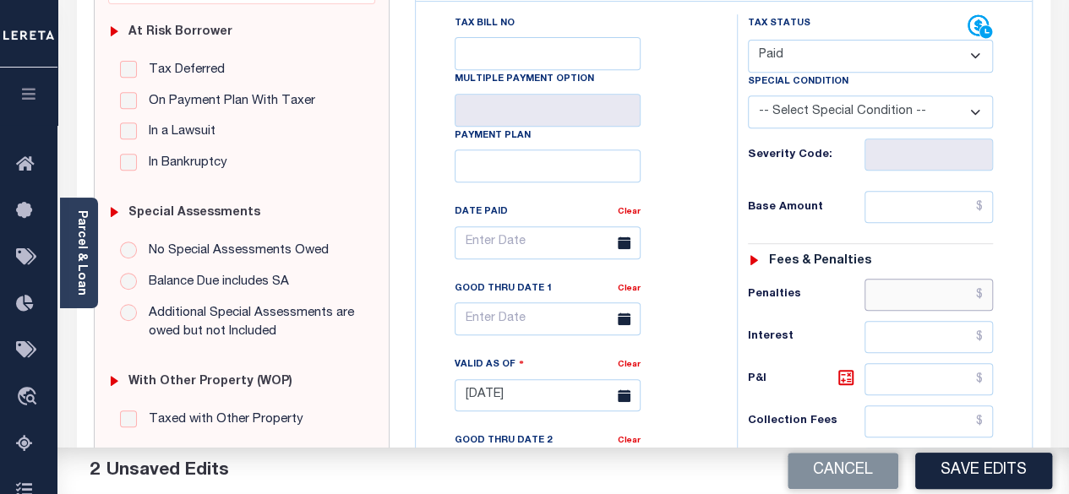
click at [985, 279] on input "text" at bounding box center [928, 295] width 128 height 32
click at [983, 191] on input "text" at bounding box center [928, 207] width 128 height 32
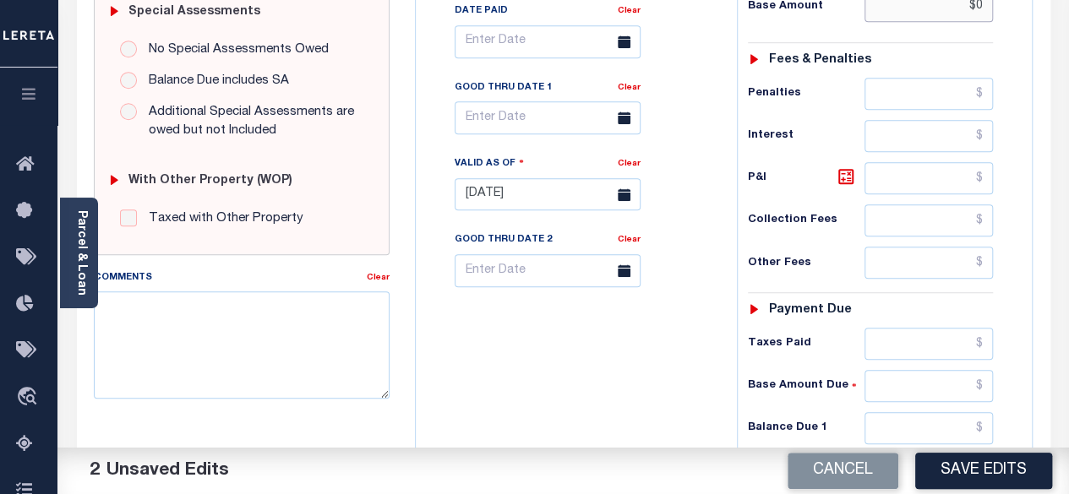
scroll to position [591, 0]
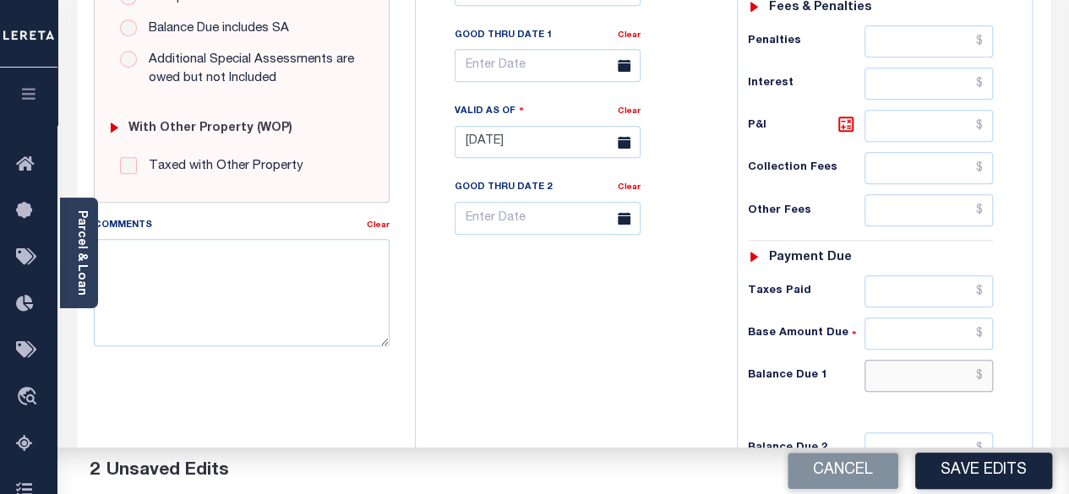
type input "$0.00"
click at [990, 360] on input "text" at bounding box center [928, 376] width 128 height 32
type input "$0.00"
click at [850, 114] on icon at bounding box center [846, 124] width 20 height 20
type input "$0.00"
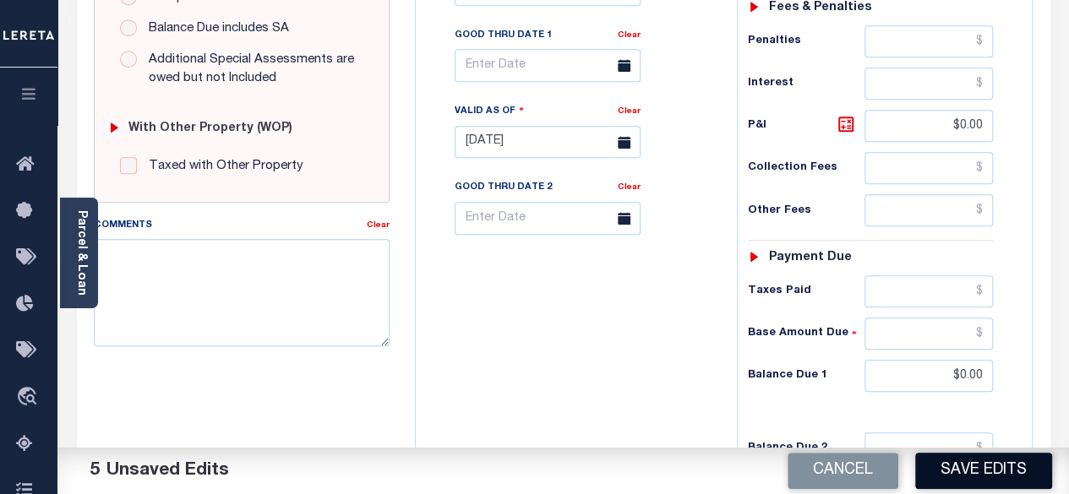
click at [960, 486] on button "Save Edits" at bounding box center [983, 471] width 137 height 36
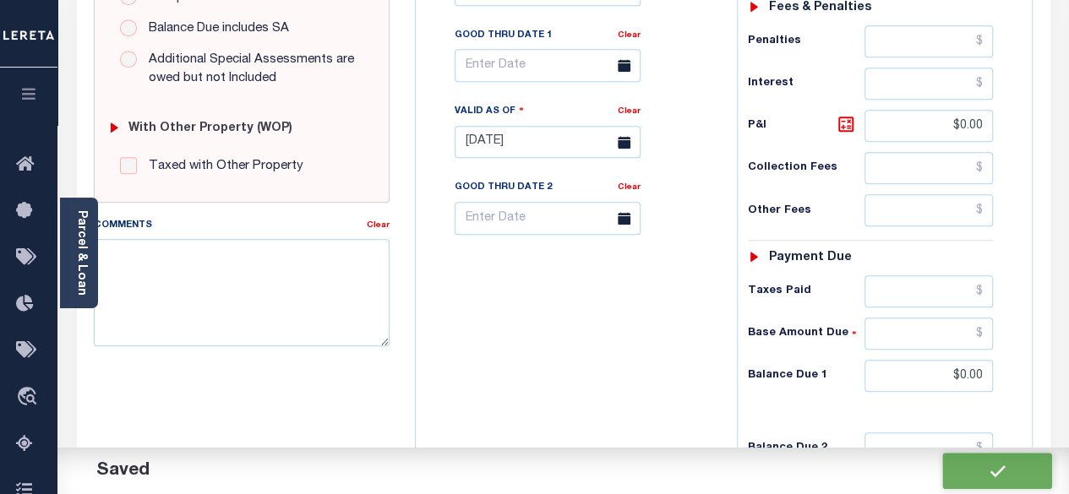
checkbox input "false"
type input "$0"
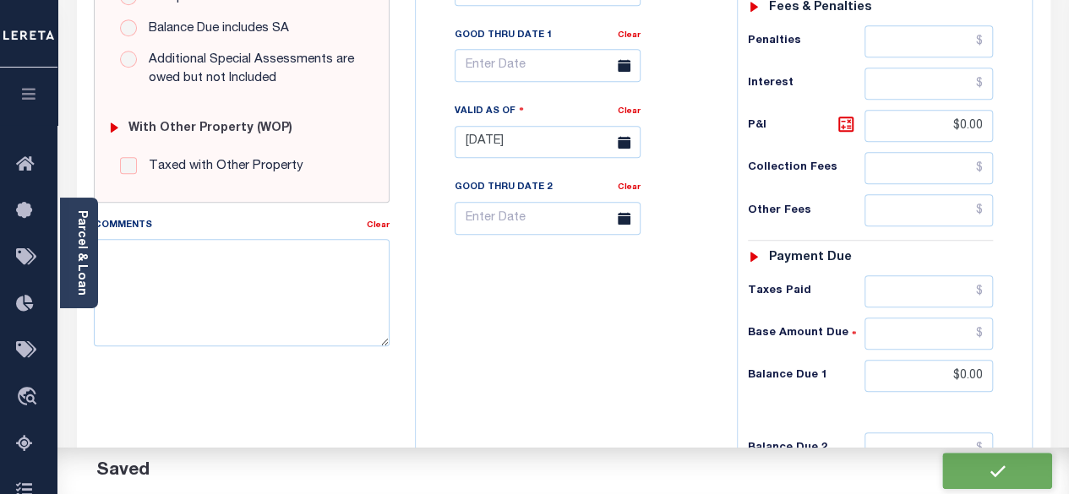
type input "$0"
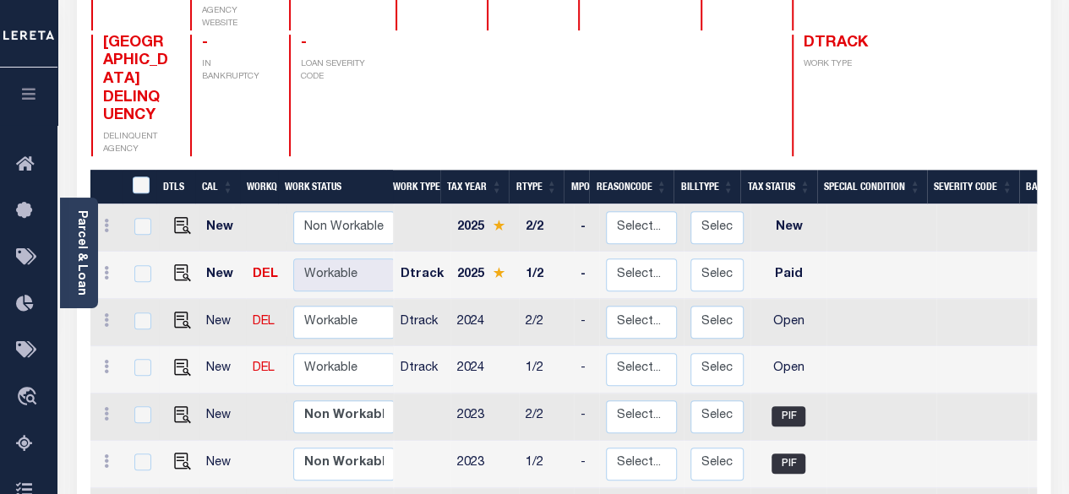
scroll to position [253, 0]
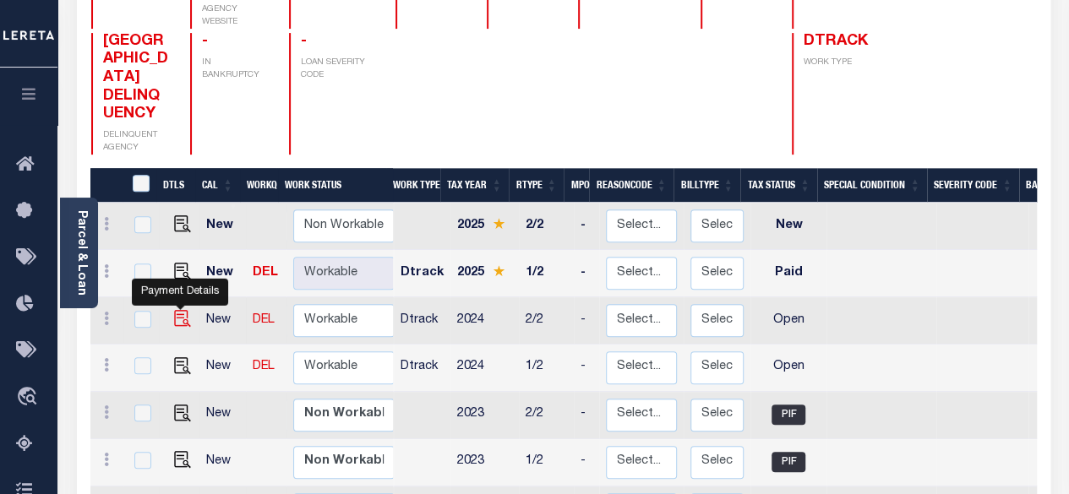
click at [179, 310] on img "" at bounding box center [182, 318] width 17 height 17
checkbox input "true"
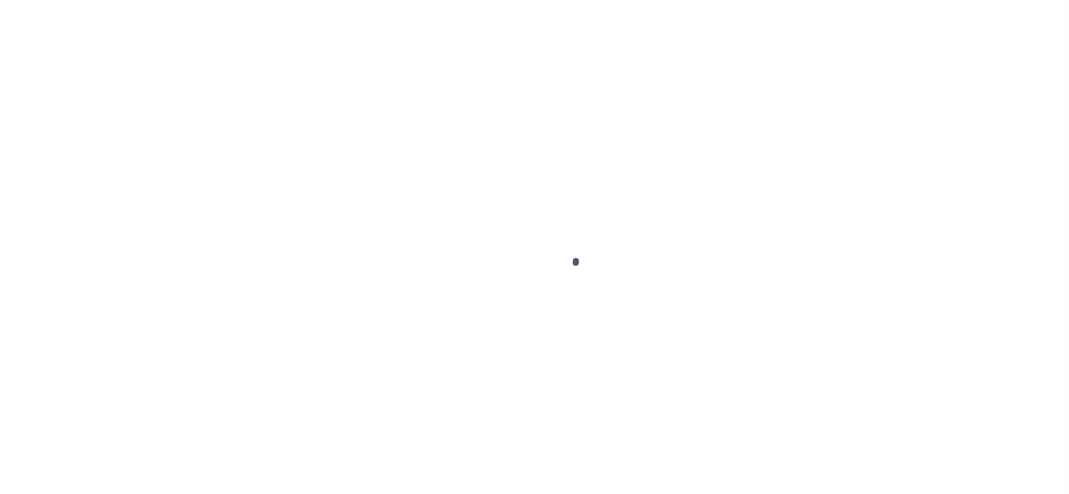
checkbox input "false"
type input "02/15/2025"
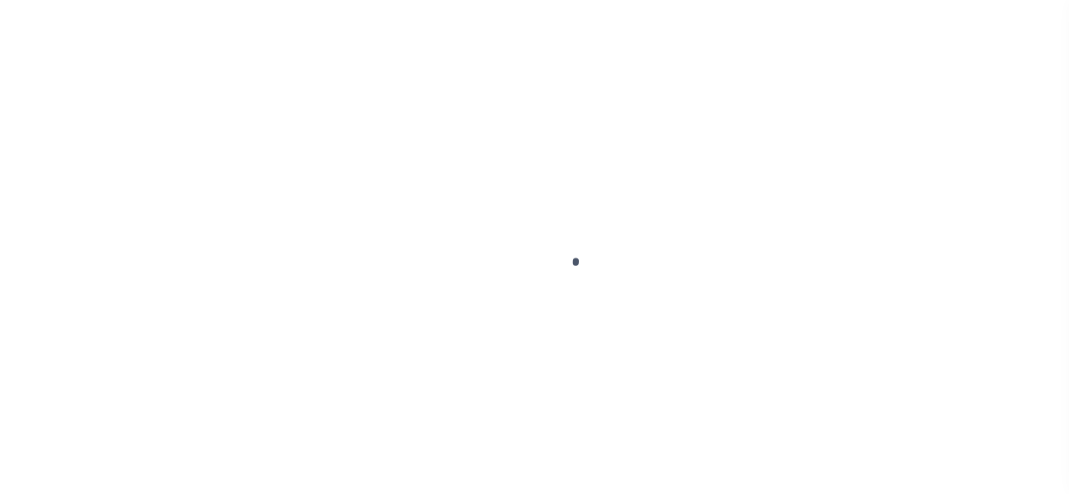
select select "OP2"
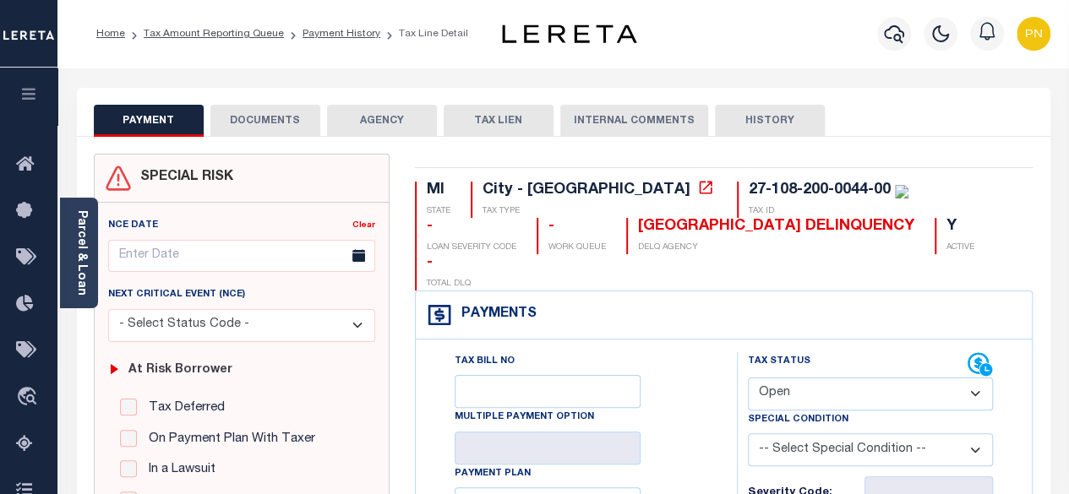
click at [282, 128] on button "DOCUMENTS" at bounding box center [265, 121] width 110 height 32
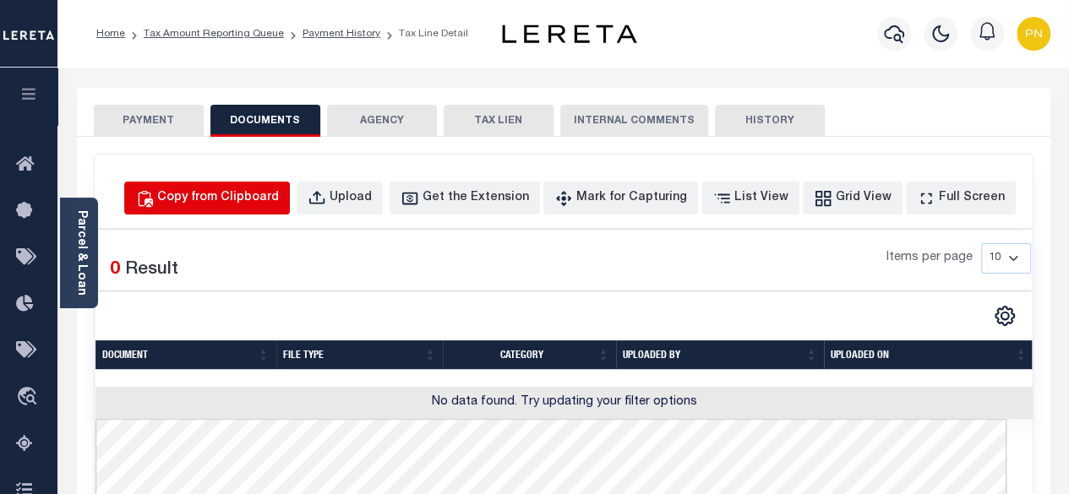
click at [279, 198] on div "Copy from Clipboard" at bounding box center [218, 198] width 122 height 19
select select "POP"
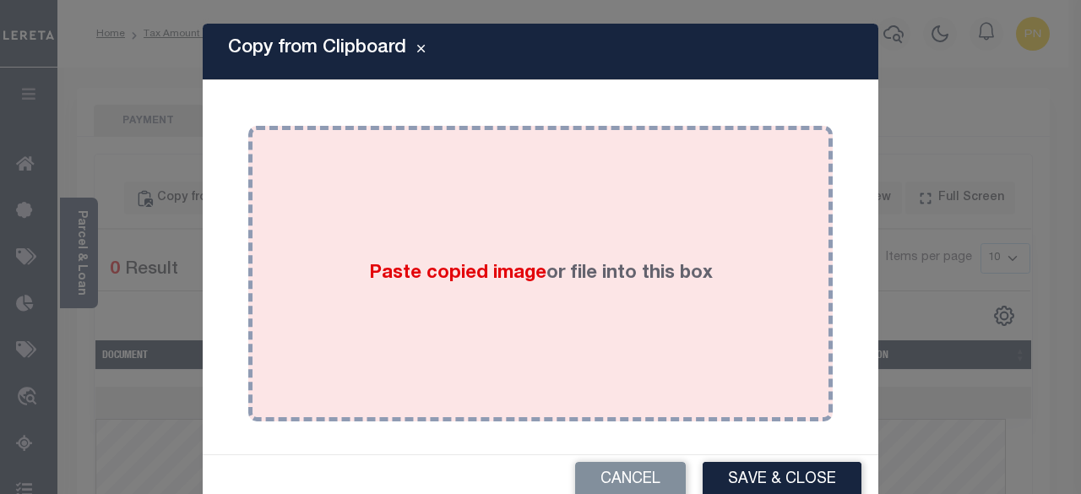
click at [413, 237] on div "Paste copied image or file into this box" at bounding box center [540, 274] width 559 height 270
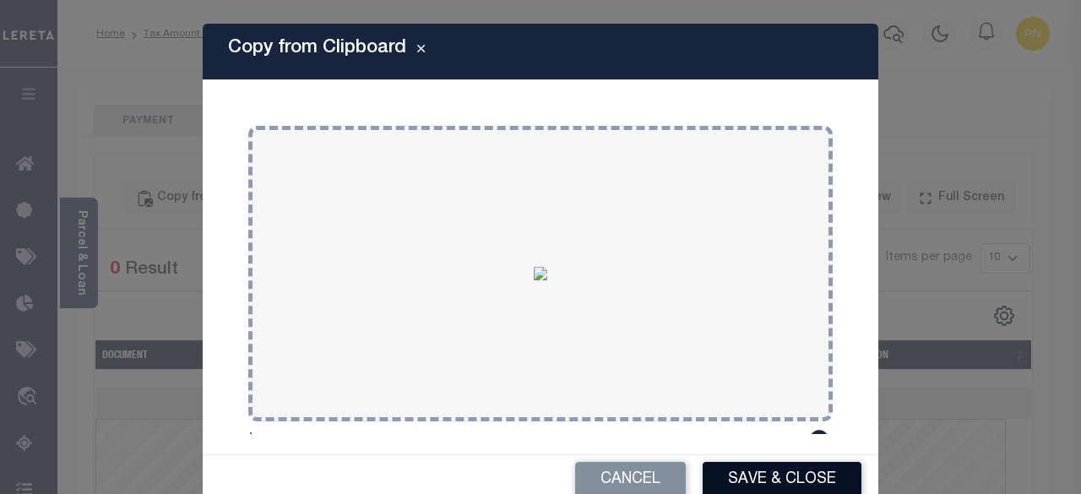
click at [728, 473] on button "Save & Close" at bounding box center [782, 480] width 159 height 36
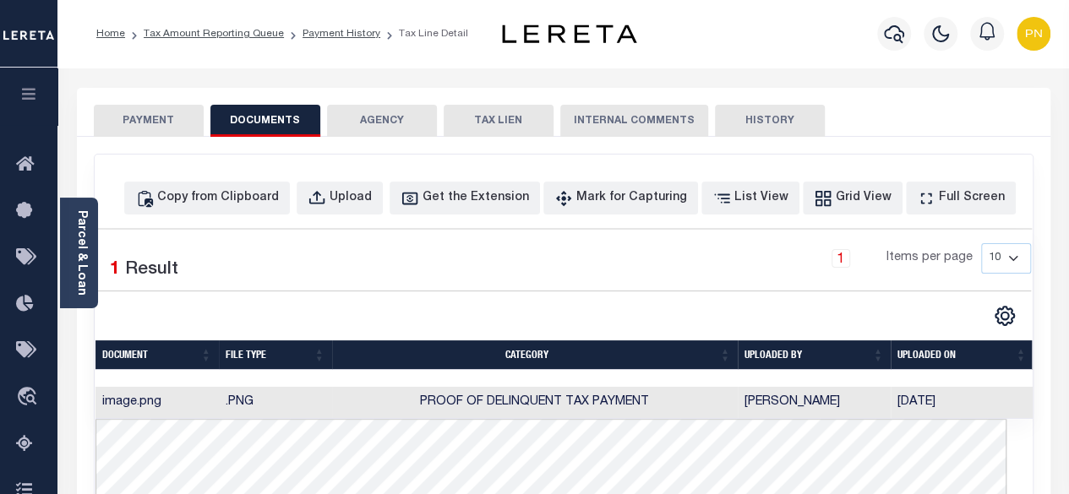
click at [143, 126] on button "PAYMENT" at bounding box center [149, 121] width 110 height 32
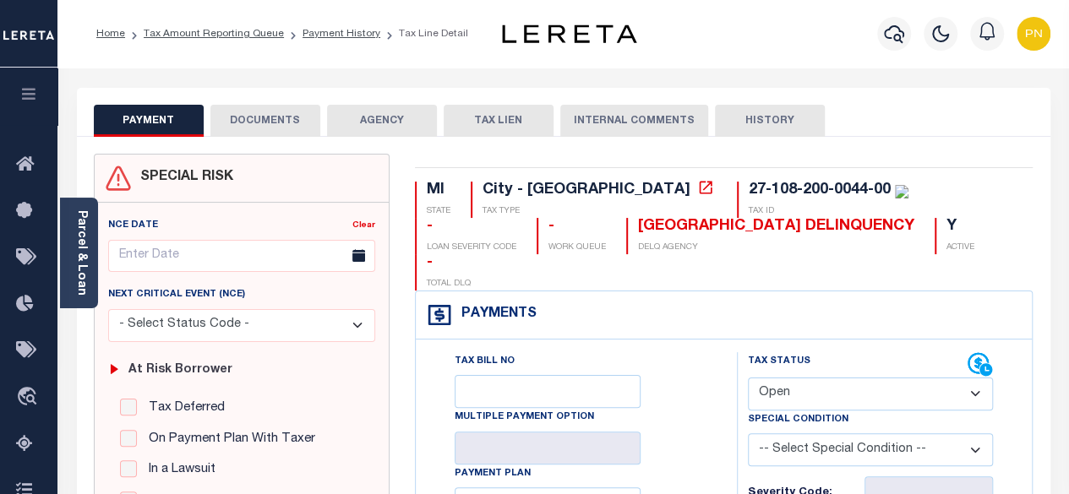
click at [923, 378] on select "- Select Status Code - Open Due/Unpaid Paid Incomplete No Tax Due Internal Refu…" at bounding box center [871, 394] width 246 height 33
select select "PYD"
click at [748, 378] on select "- Select Status Code - Open Due/Unpaid Paid Incomplete No Tax Due Internal Refu…" at bounding box center [871, 394] width 246 height 33
type input "[DATE]"
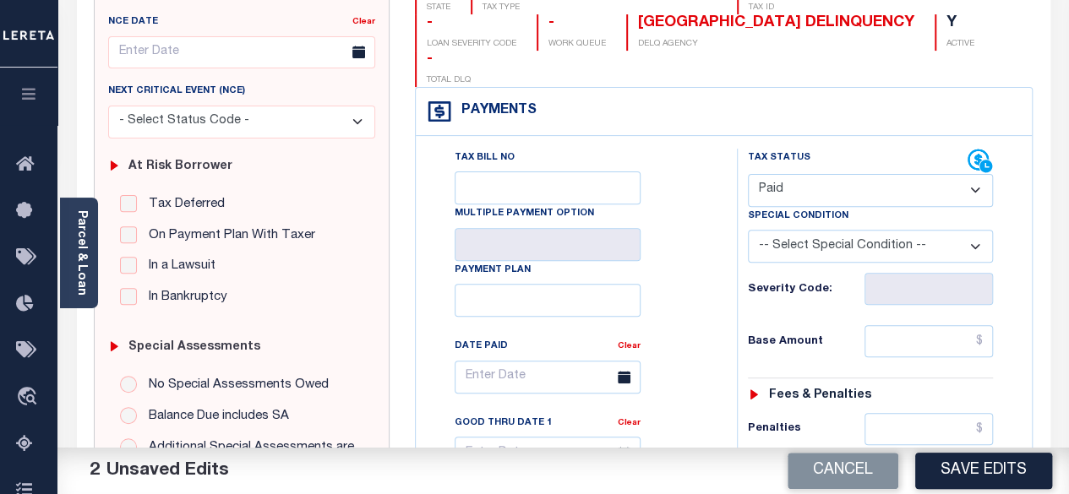
scroll to position [253, 0]
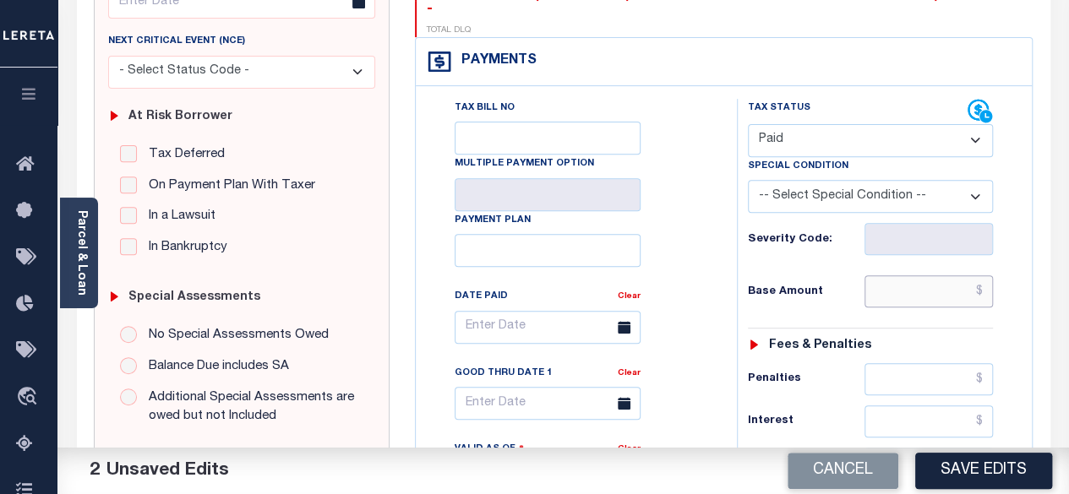
click at [987, 275] on input "text" at bounding box center [928, 291] width 128 height 32
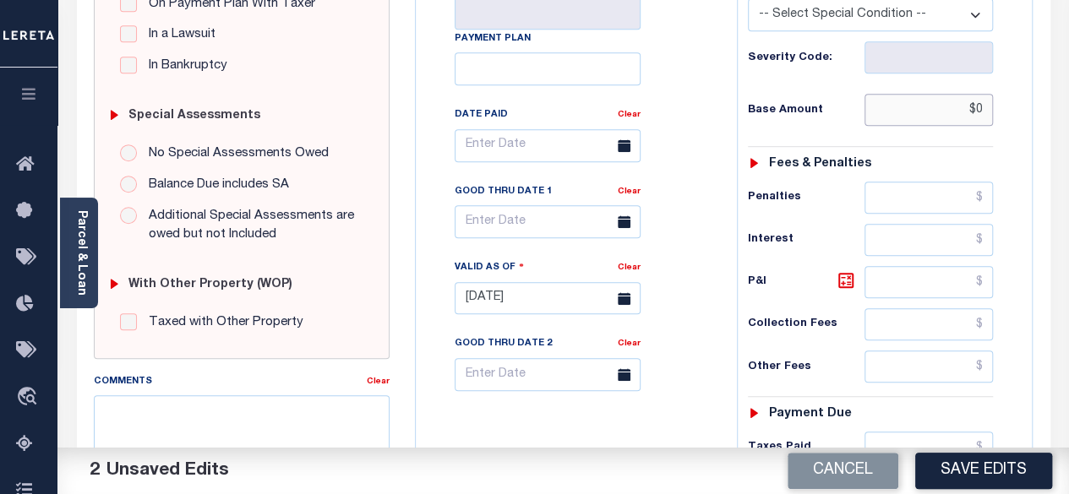
scroll to position [507, 0]
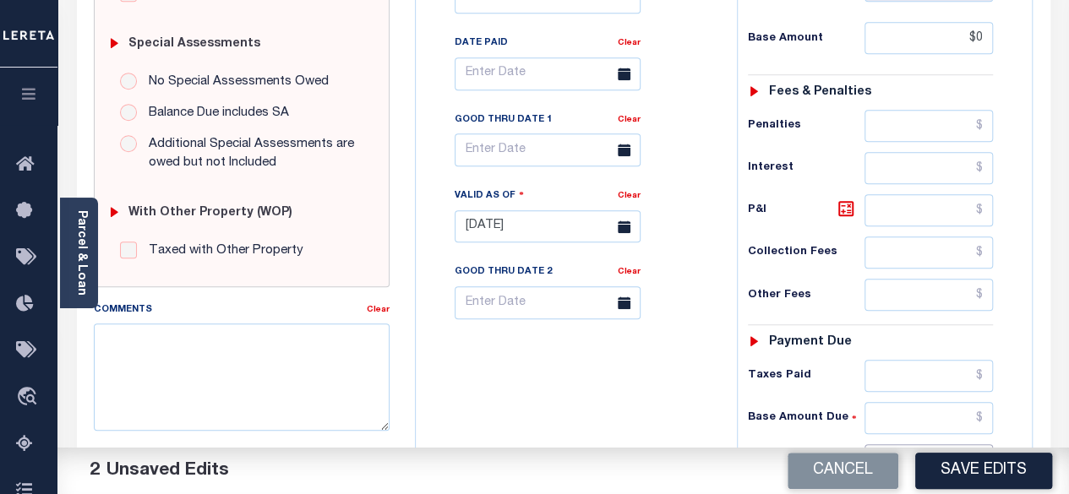
type input "$0.00"
click at [982, 444] on input "text" at bounding box center [928, 460] width 128 height 32
type input "$0.00"
click at [841, 199] on icon at bounding box center [846, 209] width 20 height 20
type input "$0.00"
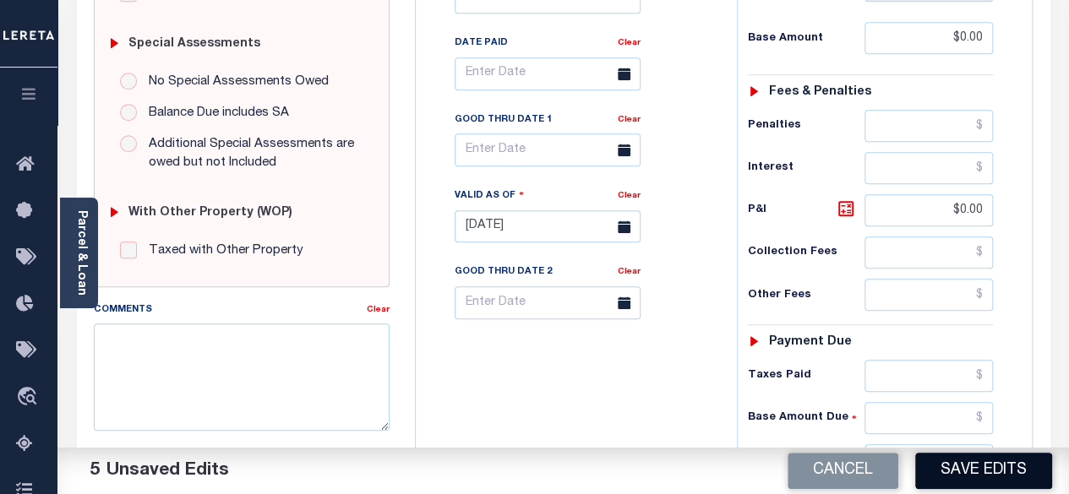
click at [962, 462] on button "Save Edits" at bounding box center [983, 471] width 137 height 36
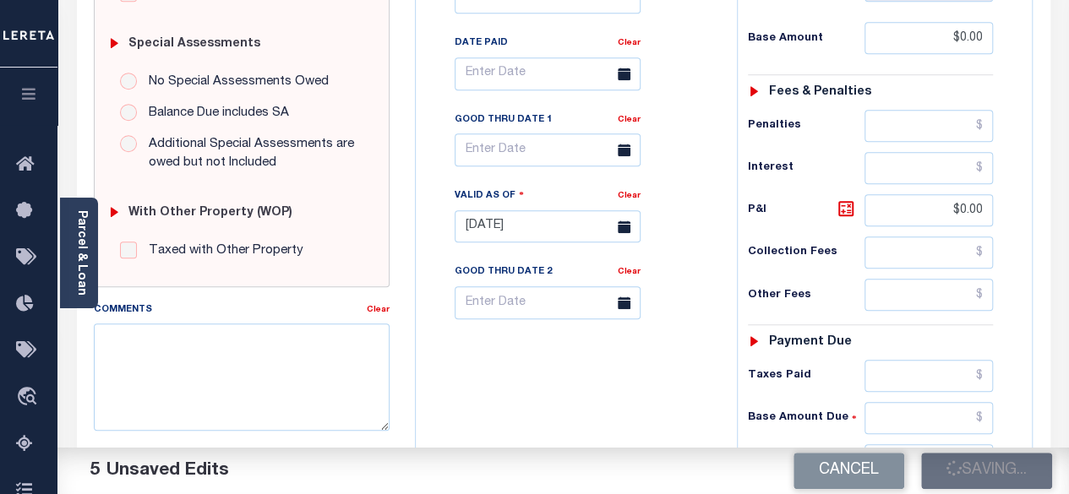
checkbox input "false"
type input "$0"
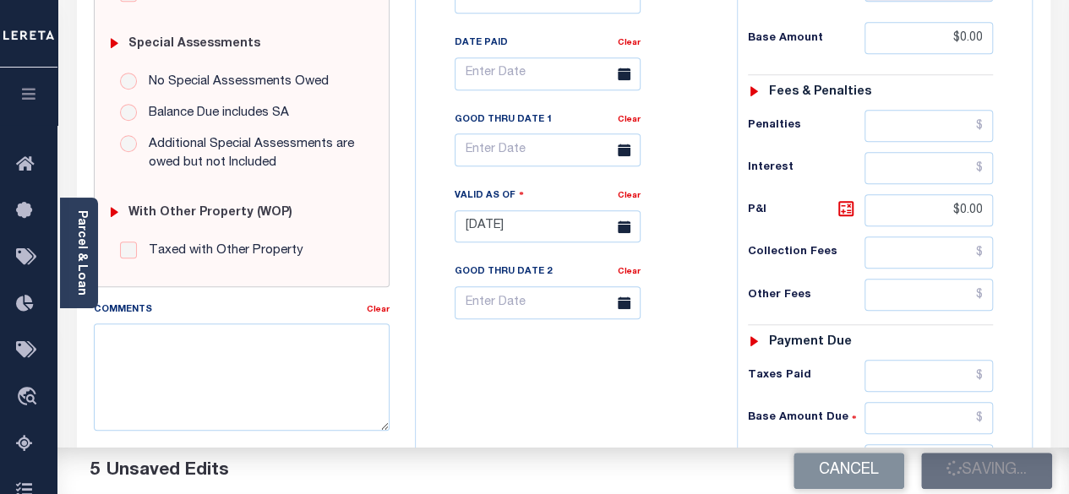
type input "$0"
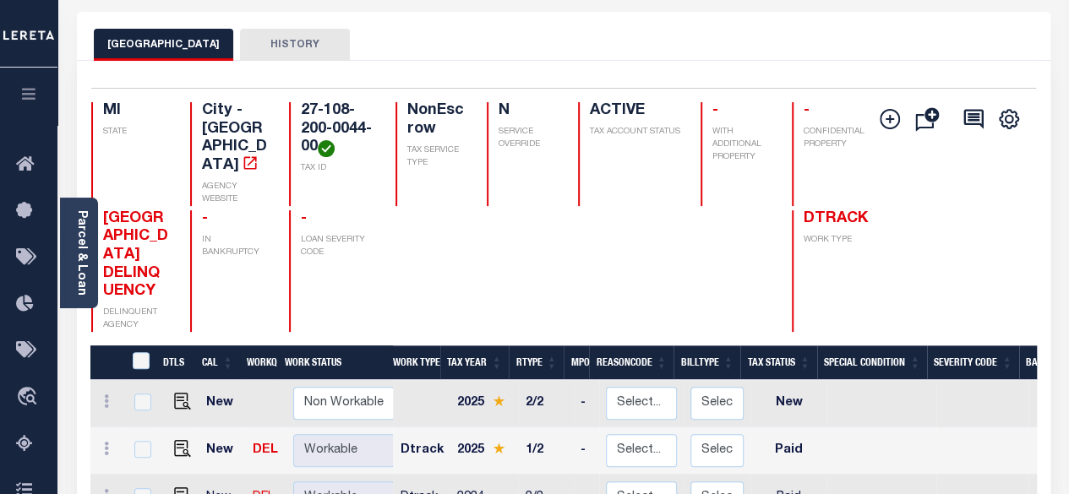
scroll to position [338, 0]
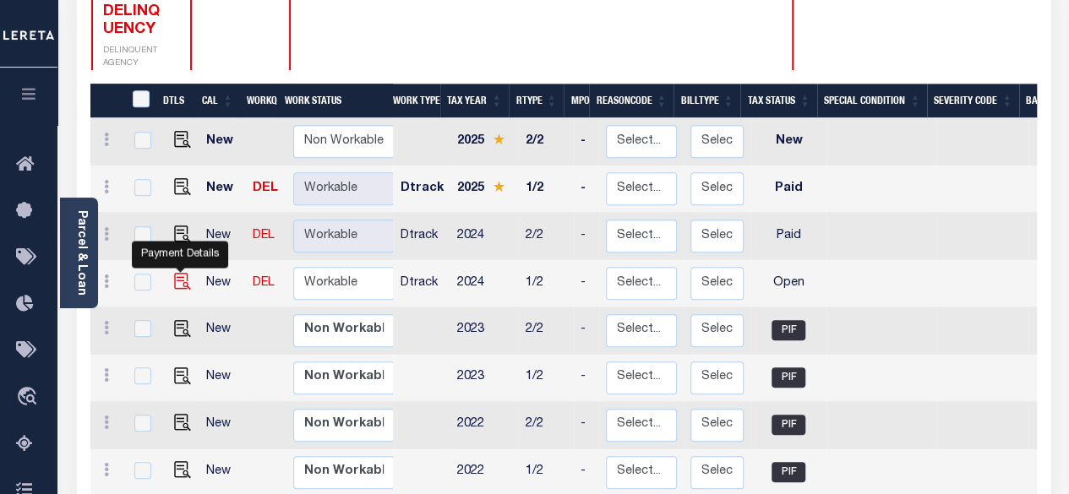
click at [177, 273] on img "" at bounding box center [182, 281] width 17 height 17
checkbox input "true"
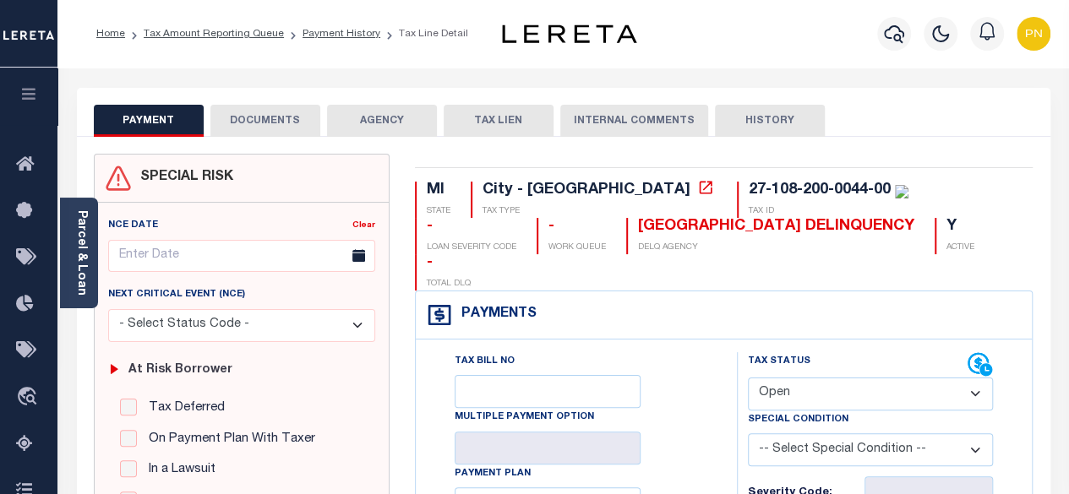
click at [284, 131] on button "DOCUMENTS" at bounding box center [265, 121] width 110 height 32
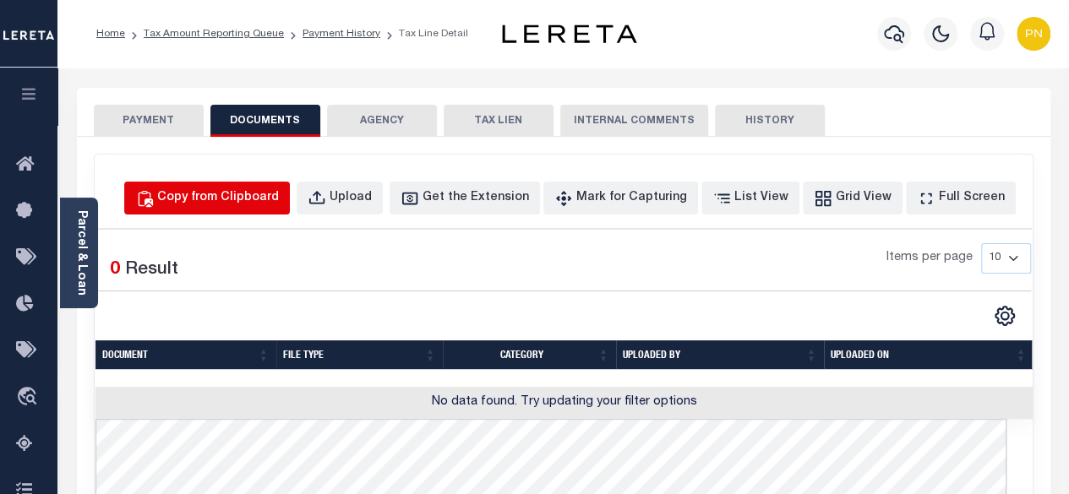
click at [279, 200] on div "Copy from Clipboard" at bounding box center [218, 198] width 122 height 19
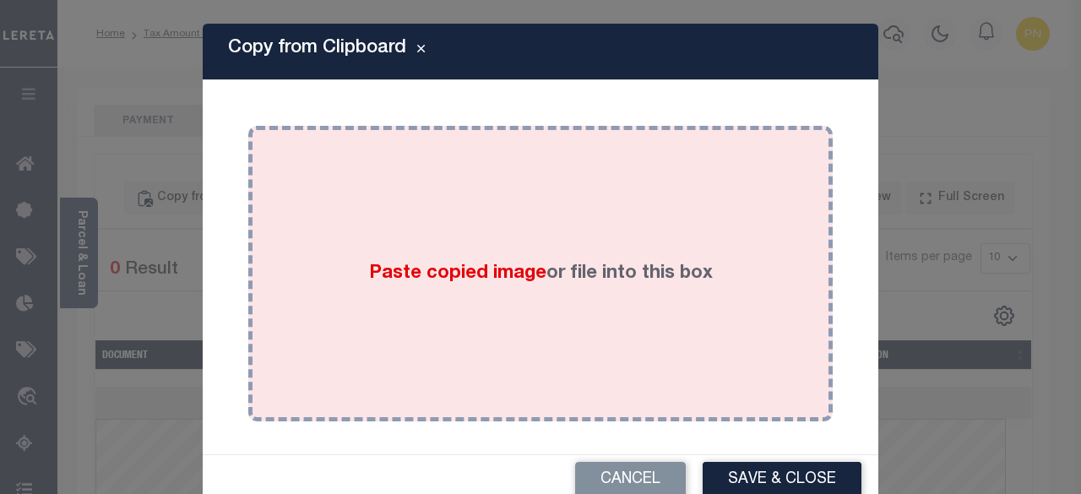
click at [426, 252] on div "Paste copied image or file into this box" at bounding box center [540, 274] width 559 height 270
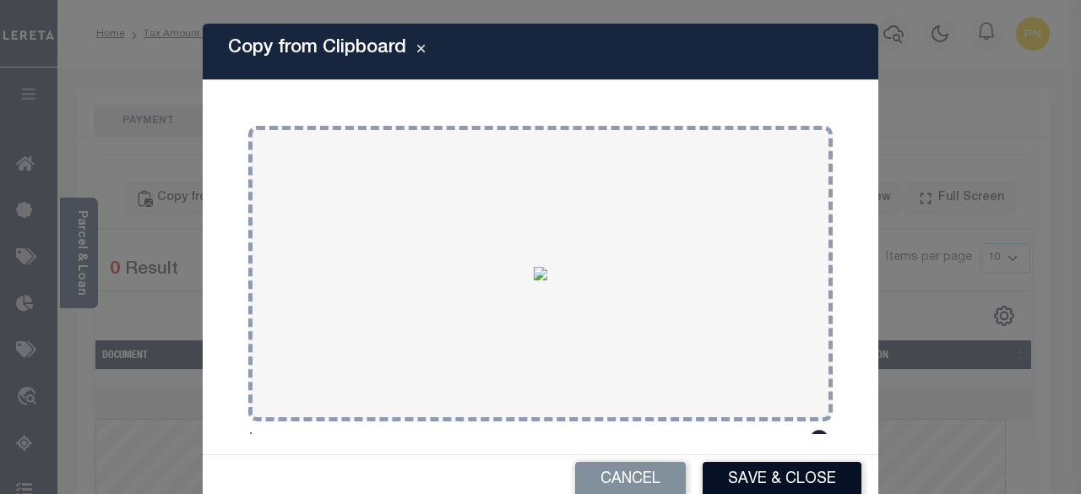
click at [743, 469] on button "Save & Close" at bounding box center [782, 480] width 159 height 36
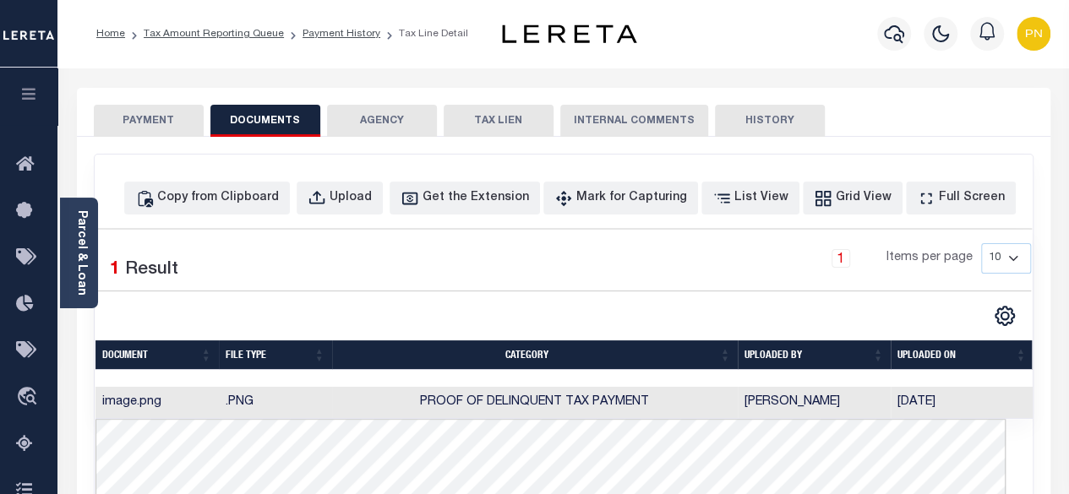
click at [147, 127] on button "PAYMENT" at bounding box center [149, 121] width 110 height 32
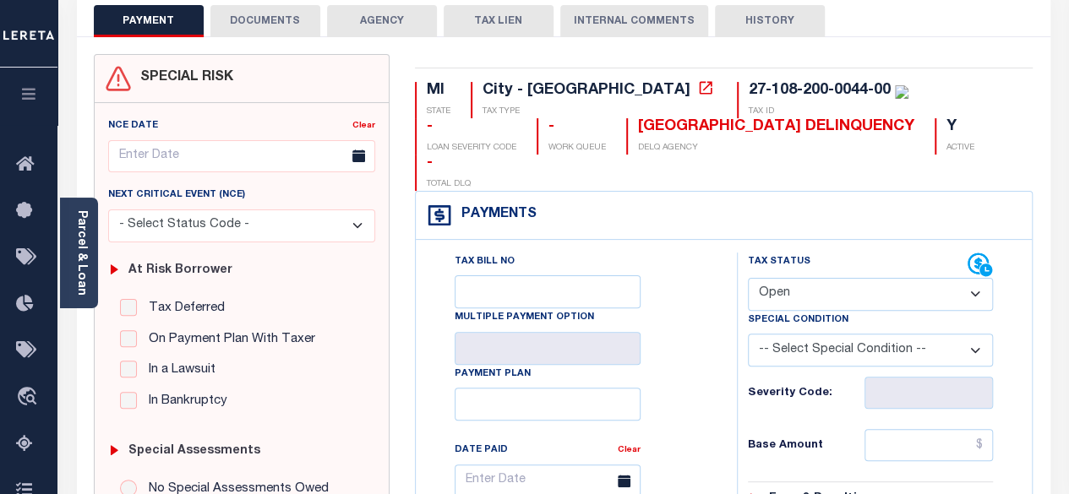
scroll to position [169, 0]
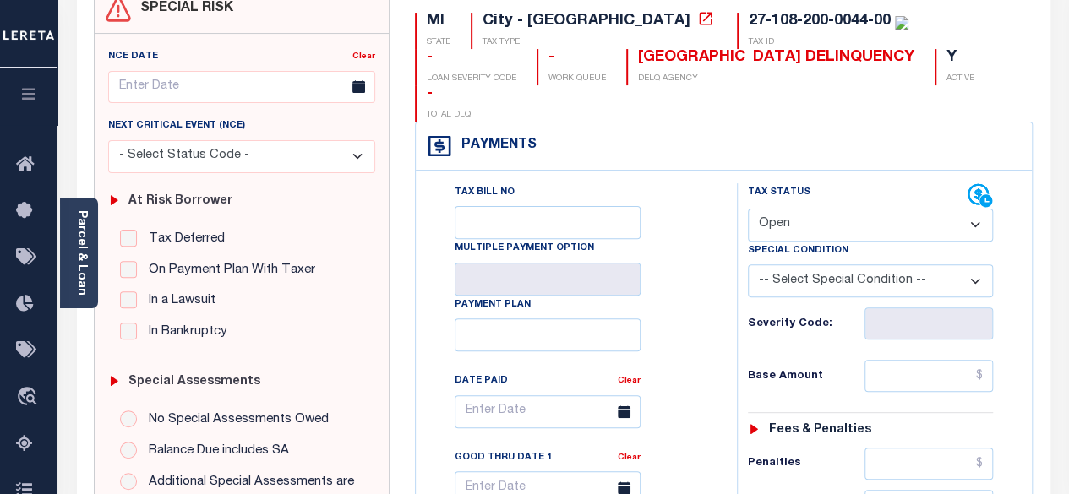
click at [855, 209] on select "- Select Status Code - Open Due/Unpaid Paid Incomplete No Tax Due Internal Refu…" at bounding box center [871, 225] width 246 height 33
select select "PYD"
click at [748, 209] on select "- Select Status Code - Open Due/Unpaid Paid Incomplete No Tax Due Internal Refu…" at bounding box center [871, 225] width 246 height 33
type input "[DATE]"
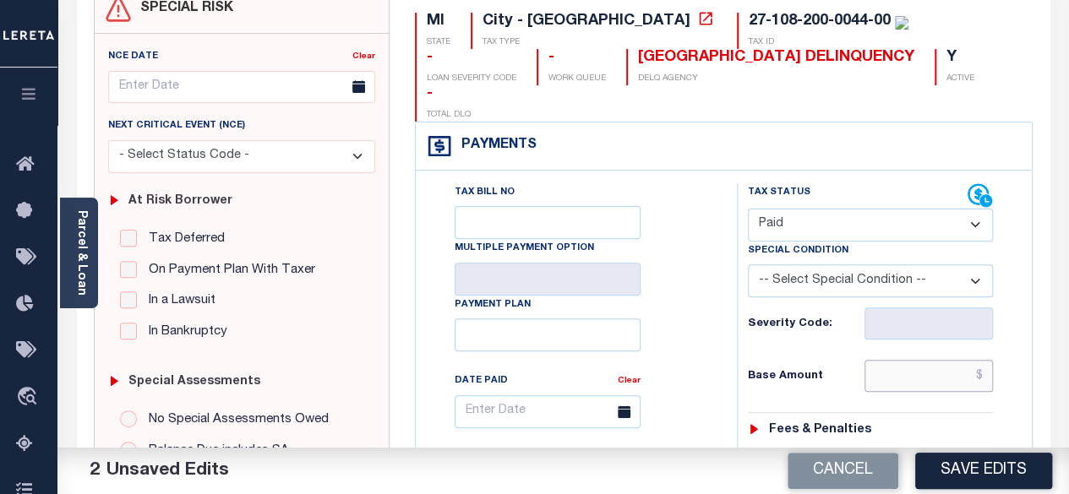
click at [988, 360] on input "text" at bounding box center [928, 376] width 128 height 32
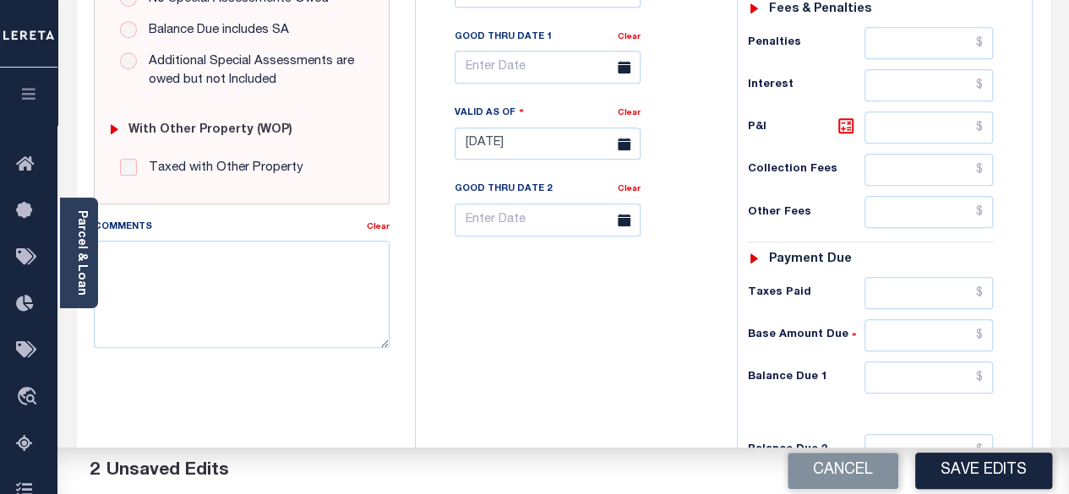
scroll to position [591, 0]
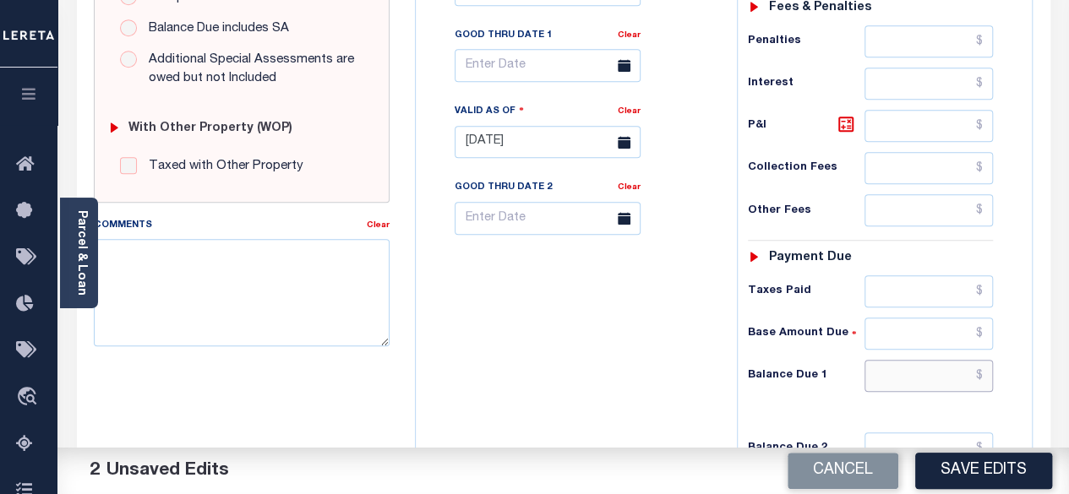
type input "$0.00"
click at [987, 360] on input "text" at bounding box center [928, 376] width 128 height 32
type input "$0.00"
click at [843, 114] on icon at bounding box center [846, 124] width 20 height 20
type input "$0.00"
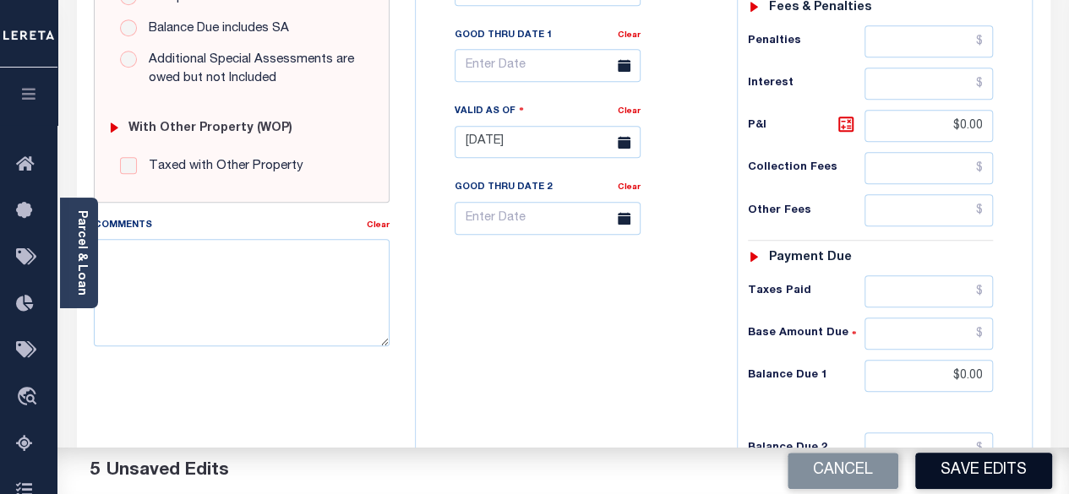
click at [992, 482] on button "Save Edits" at bounding box center [983, 471] width 137 height 36
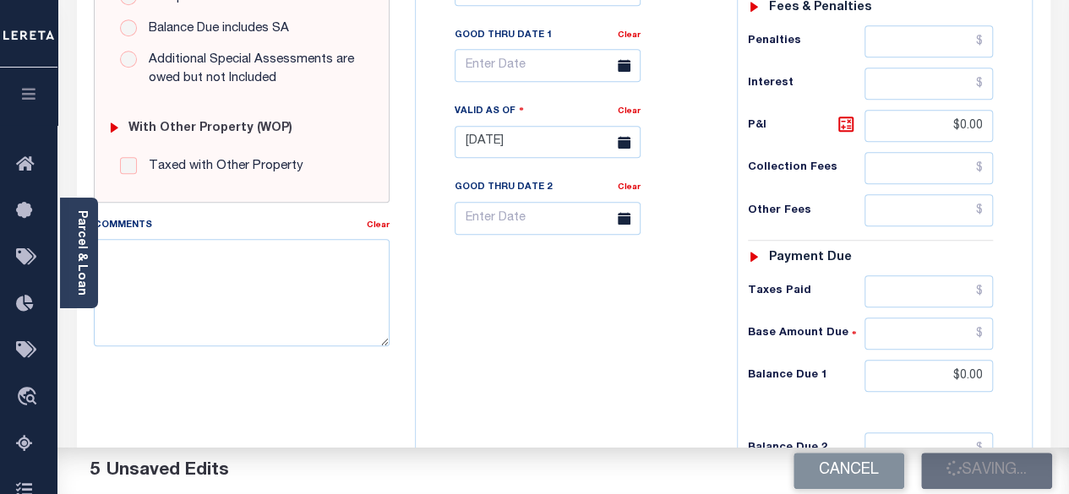
checkbox input "false"
type input "$0"
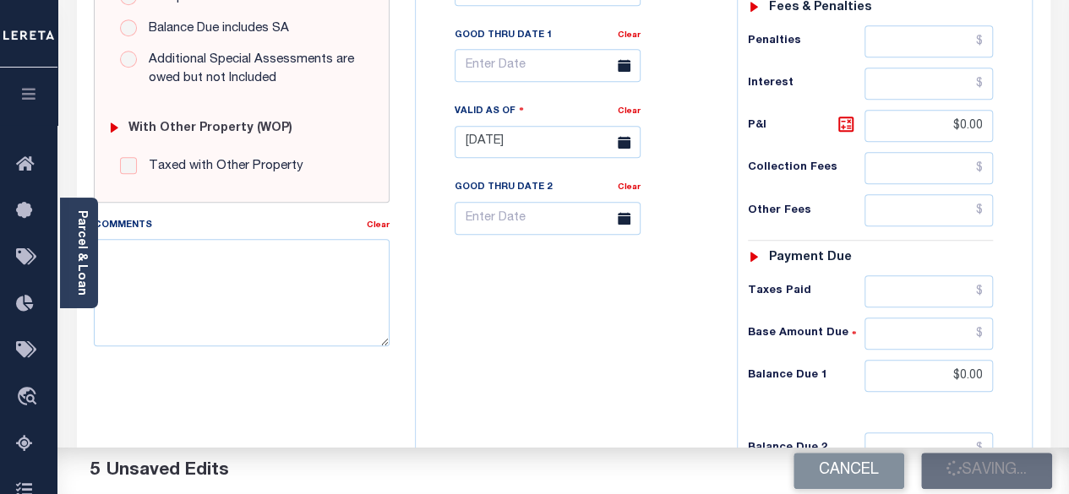
type input "$0"
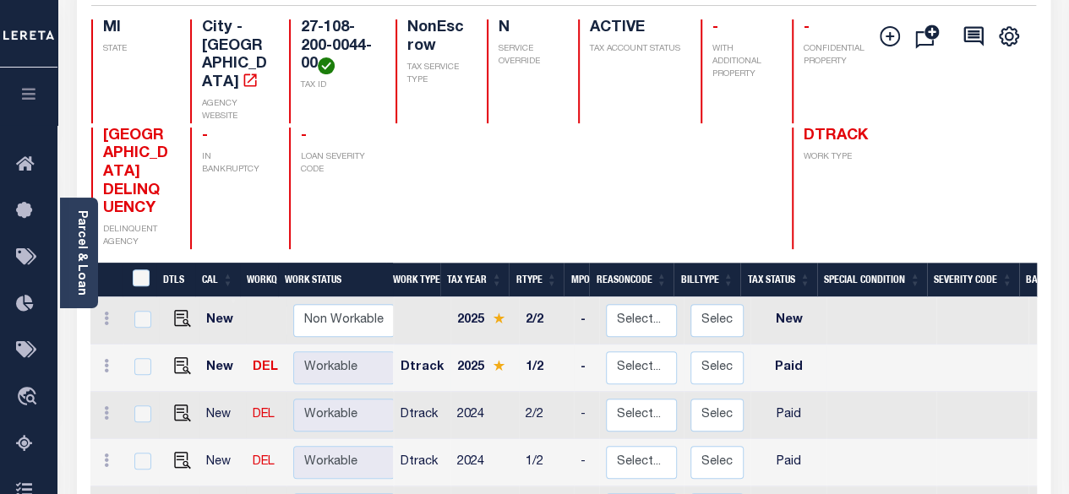
scroll to position [253, 0]
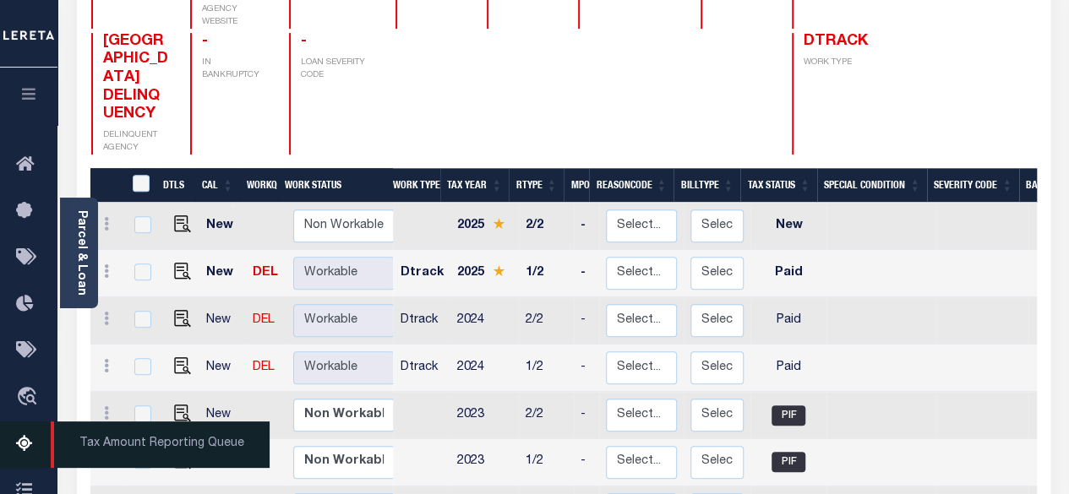
click at [24, 452] on icon at bounding box center [29, 444] width 27 height 21
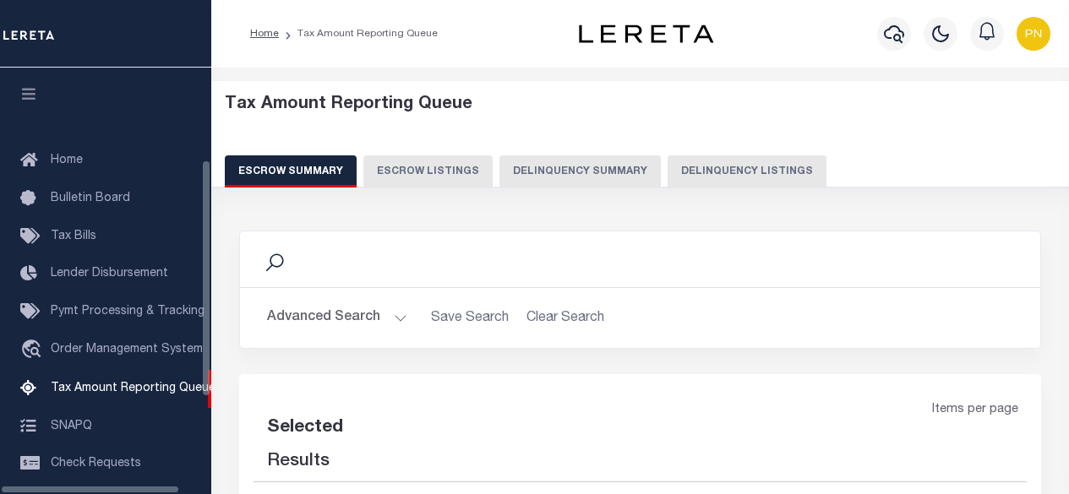
select select "100"
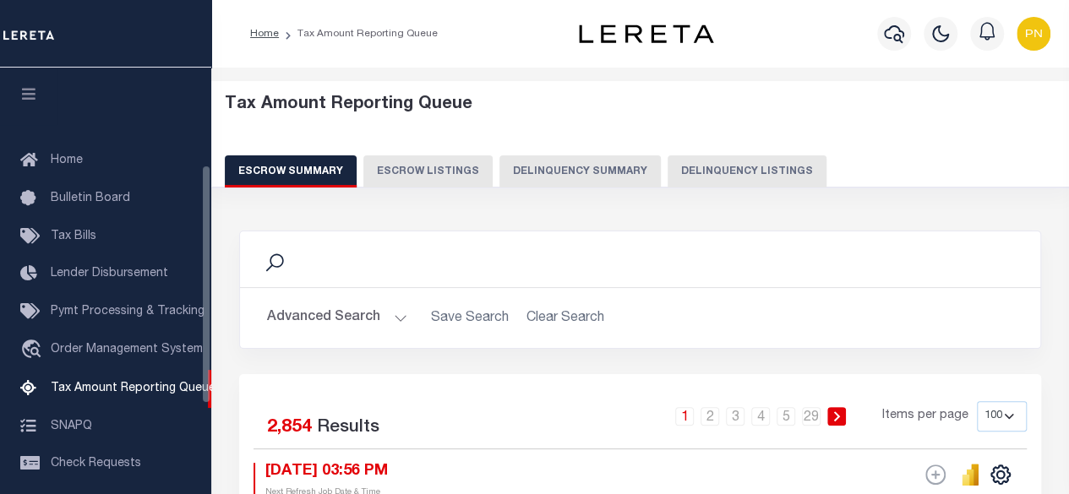
scroll to position [172, 0]
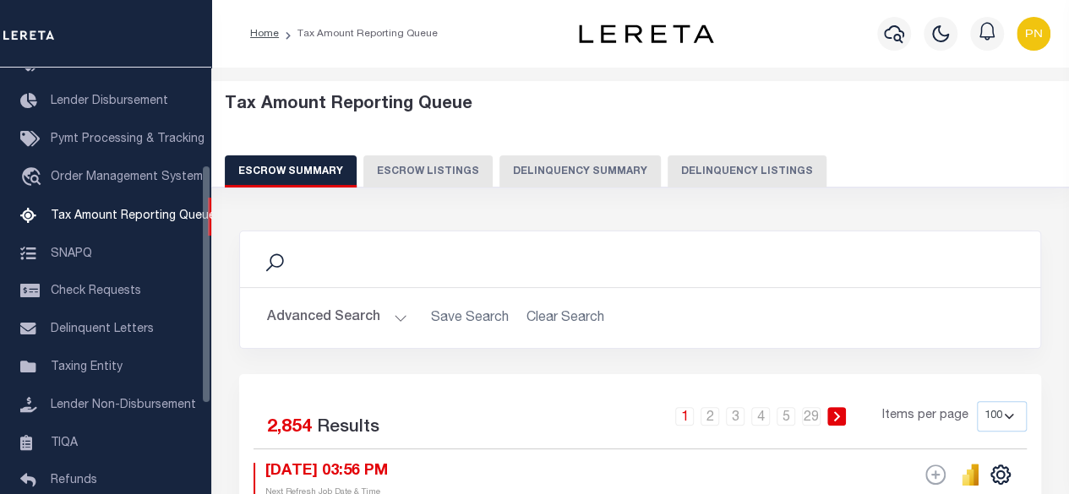
click at [704, 172] on button "Delinquency Listings" at bounding box center [746, 171] width 159 height 32
select select "100"
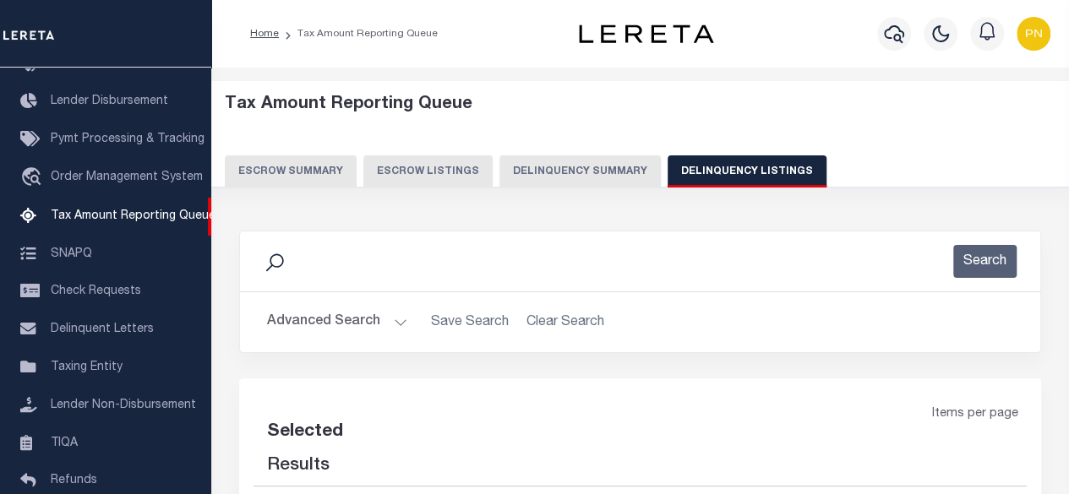
select select "100"
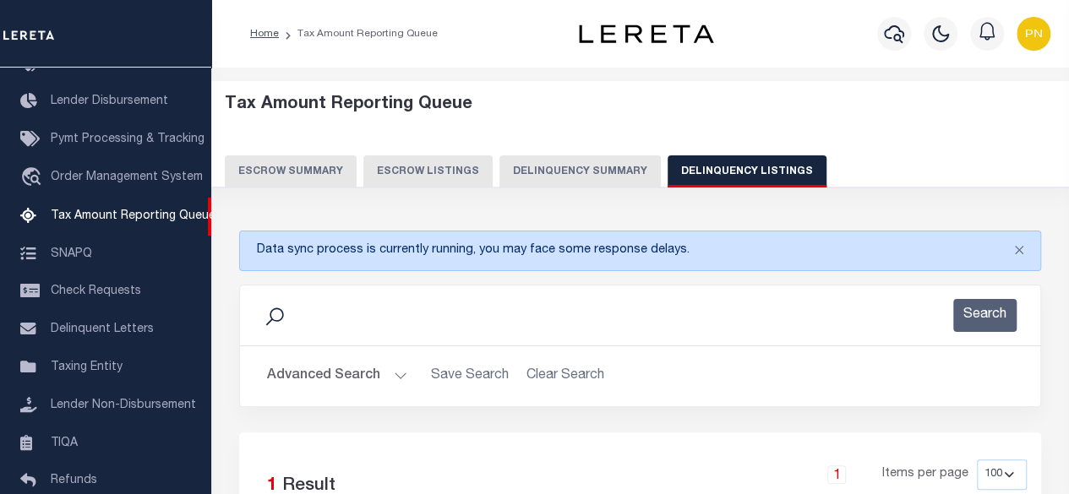
scroll to position [253, 0]
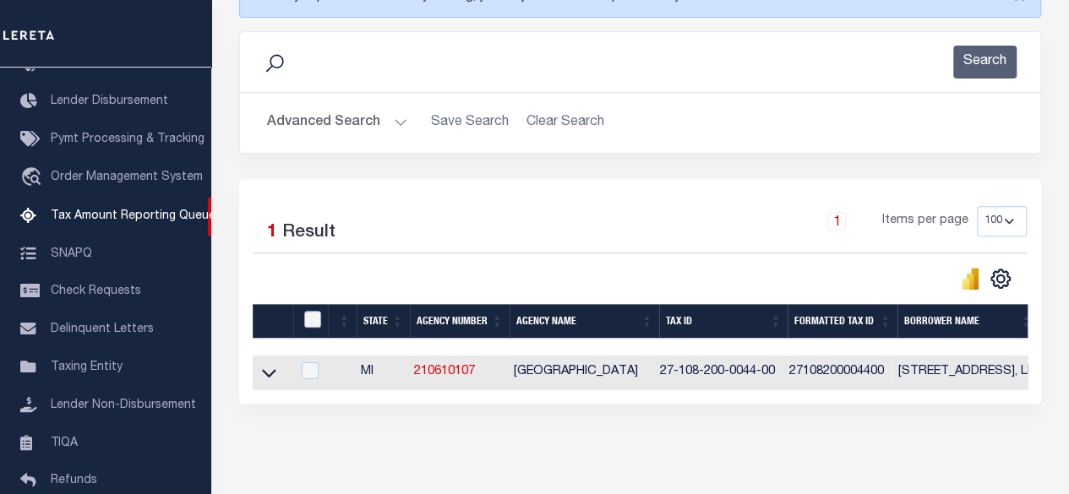
click at [315, 327] on input "checkbox" at bounding box center [312, 319] width 17 height 17
checkbox input "true"
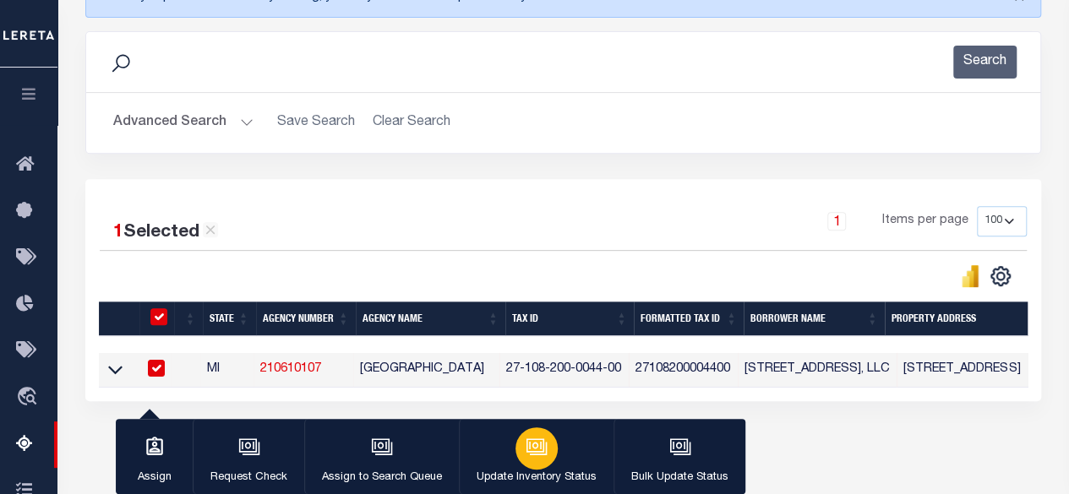
click at [563, 457] on button "Update Inventory Status" at bounding box center [536, 457] width 155 height 76
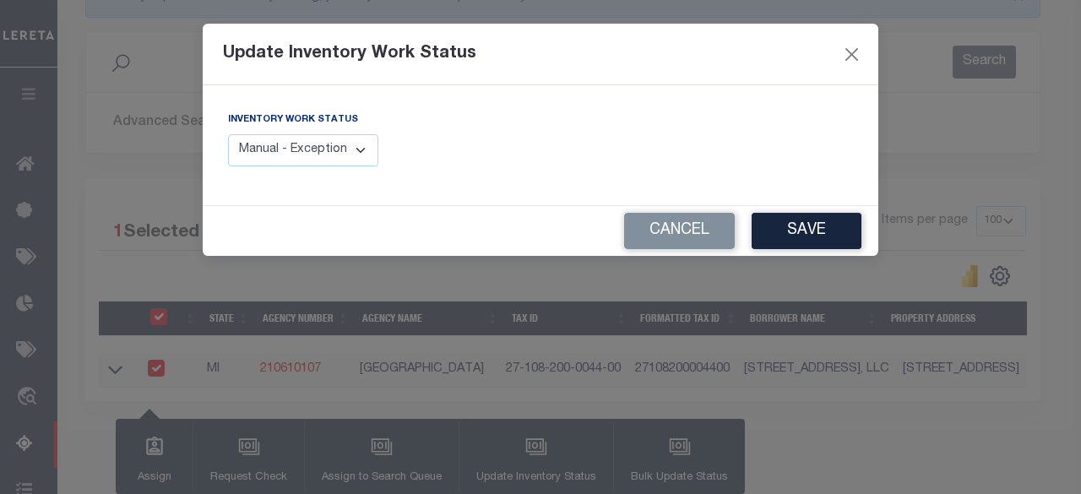
drag, startPoint x: 280, startPoint y: 162, endPoint x: 291, endPoint y: 165, distance: 12.1
click at [280, 162] on select "Manual - Exception Pended - Awaiting Search Late Add Exception Completed" at bounding box center [303, 150] width 150 height 33
select select "4"
click at [228, 134] on select "Manual - Exception Pended - Awaiting Search Late Add Exception Completed" at bounding box center [303, 150] width 150 height 33
click at [783, 242] on button "Save" at bounding box center [807, 231] width 110 height 36
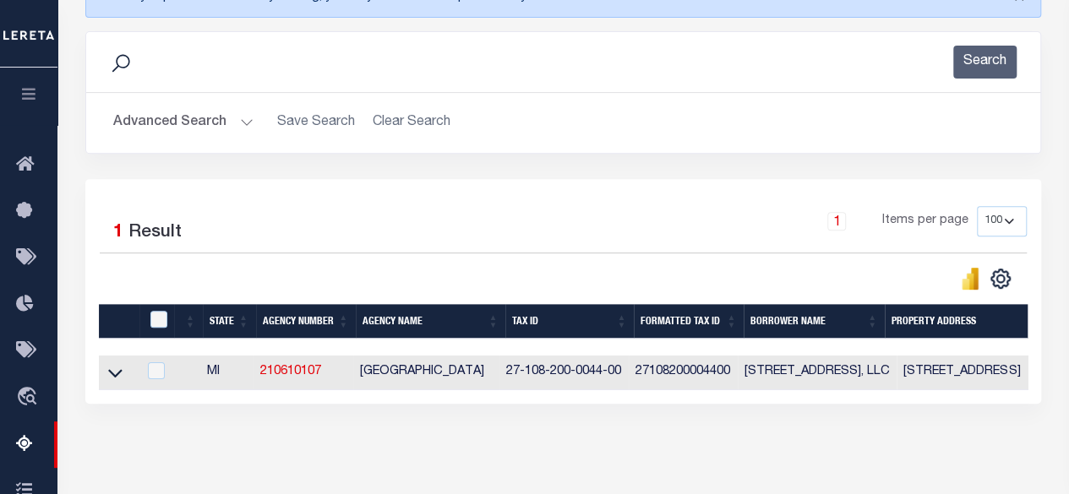
click at [228, 114] on button "Advanced Search" at bounding box center [183, 122] width 140 height 33
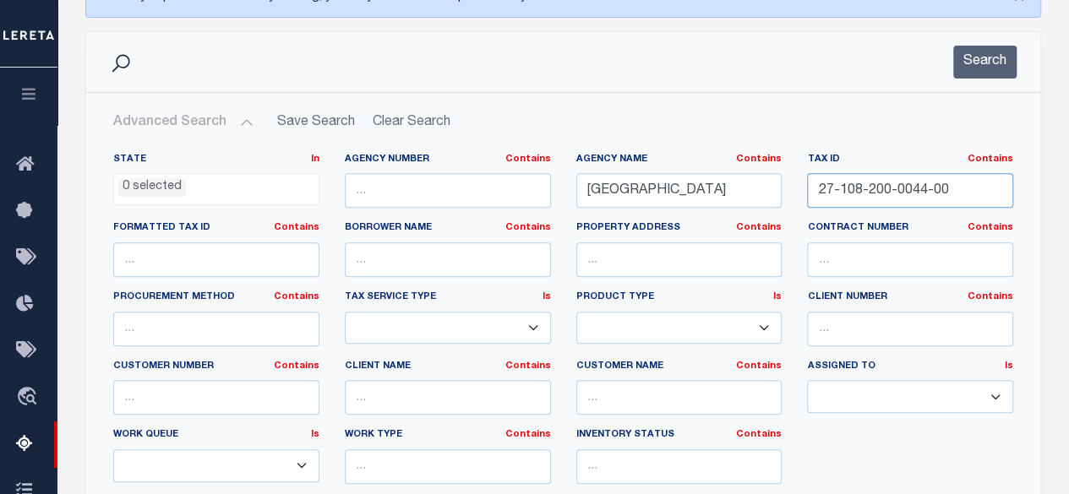
drag, startPoint x: 966, startPoint y: 197, endPoint x: 478, endPoint y: 199, distance: 488.3
click at [478, 199] on div "State In In AK AL AR AZ CA CO CT DC DE FL GA GU HI IA ID IL IN KS KY LA MA MD M…" at bounding box center [563, 325] width 925 height 345
paste input "17-300-0002-1"
paste input "27-117-300-0002-10"
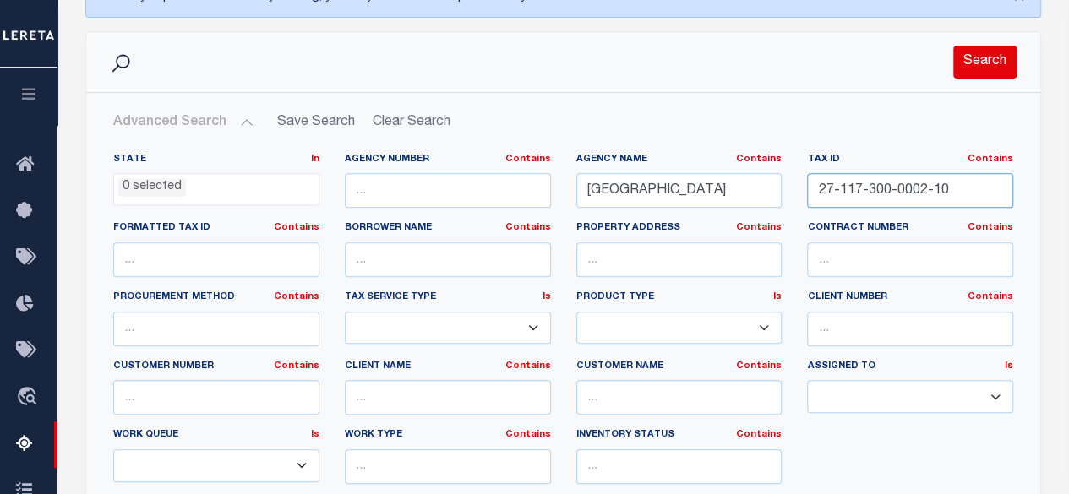
type input "27-117-300-0002-10"
click at [975, 64] on button "Search" at bounding box center [984, 62] width 63 height 33
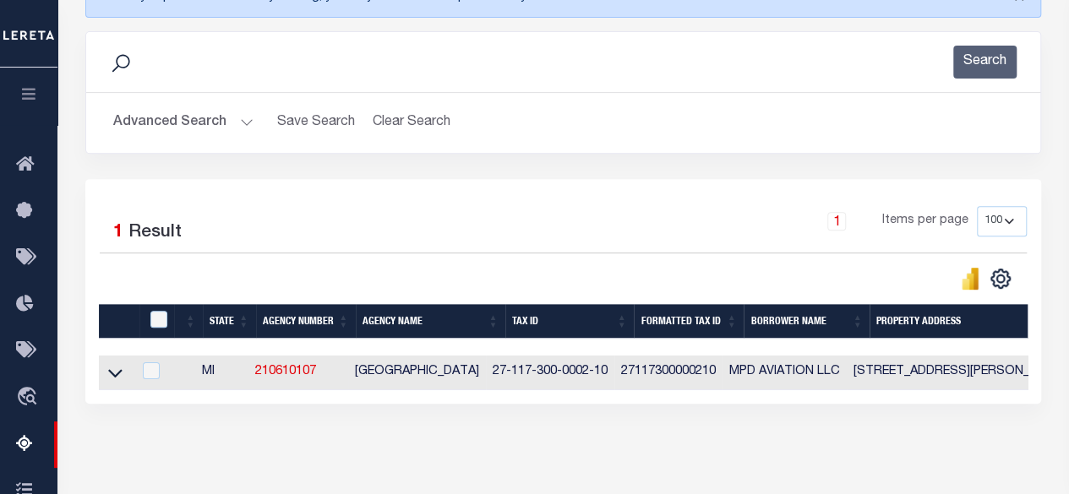
click at [101, 367] on td at bounding box center [115, 373] width 33 height 35
checkbox input "true"
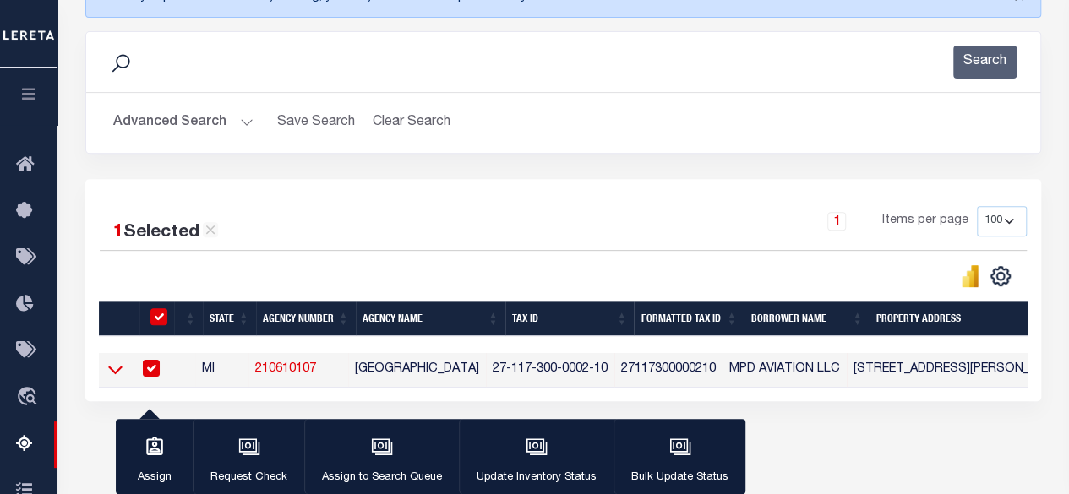
click at [112, 373] on icon at bounding box center [115, 371] width 14 height 8
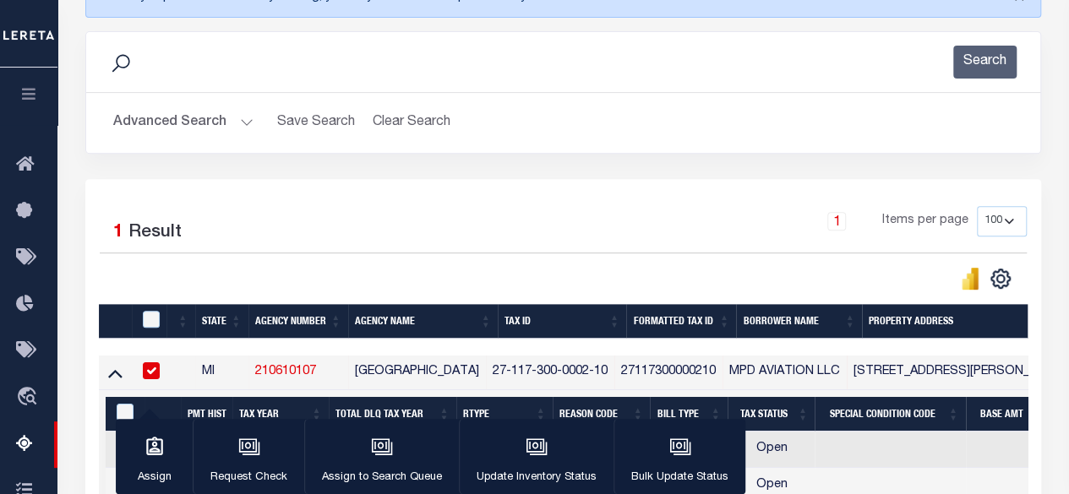
click at [117, 373] on icon at bounding box center [115, 374] width 14 height 8
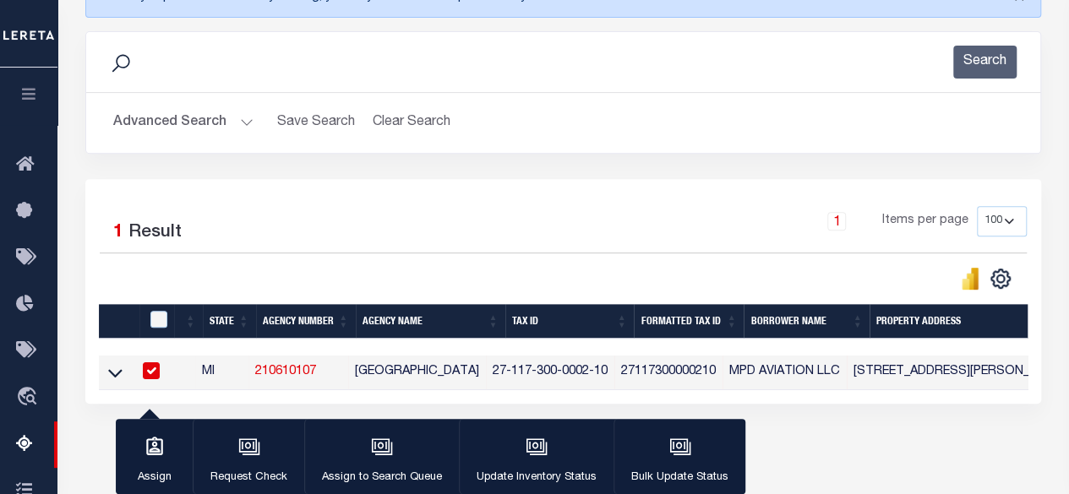
click at [117, 373] on icon at bounding box center [115, 373] width 14 height 18
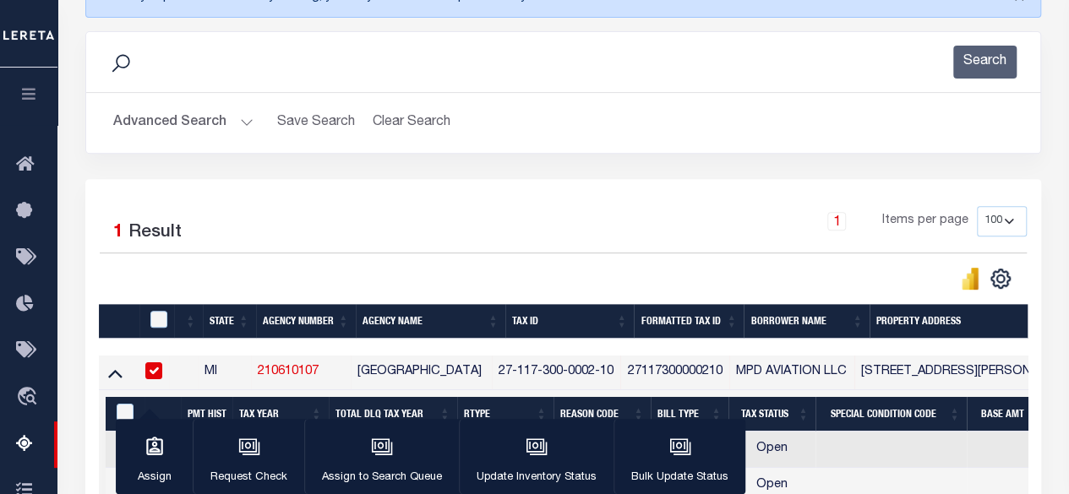
scroll to position [422, 0]
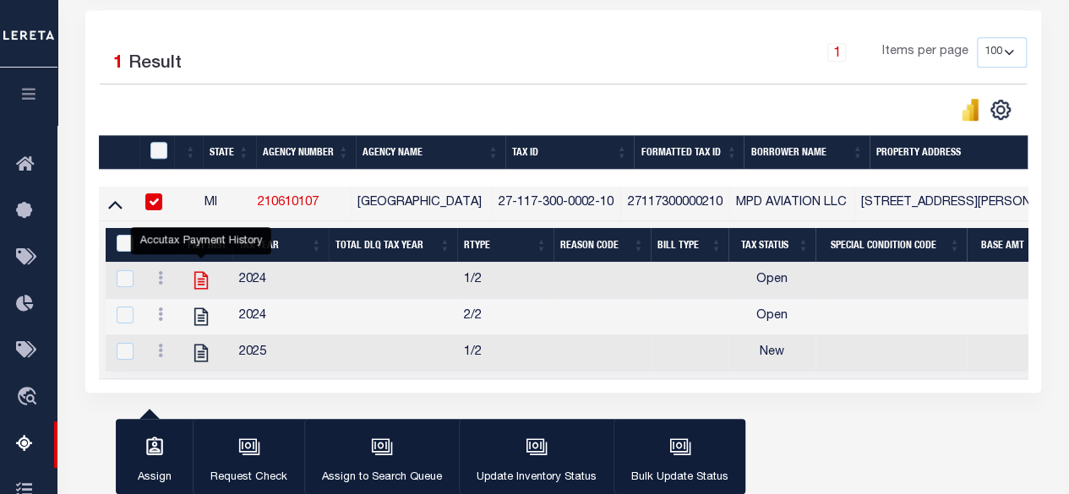
click at [193, 279] on icon "" at bounding box center [201, 280] width 22 height 22
checkbox input "true"
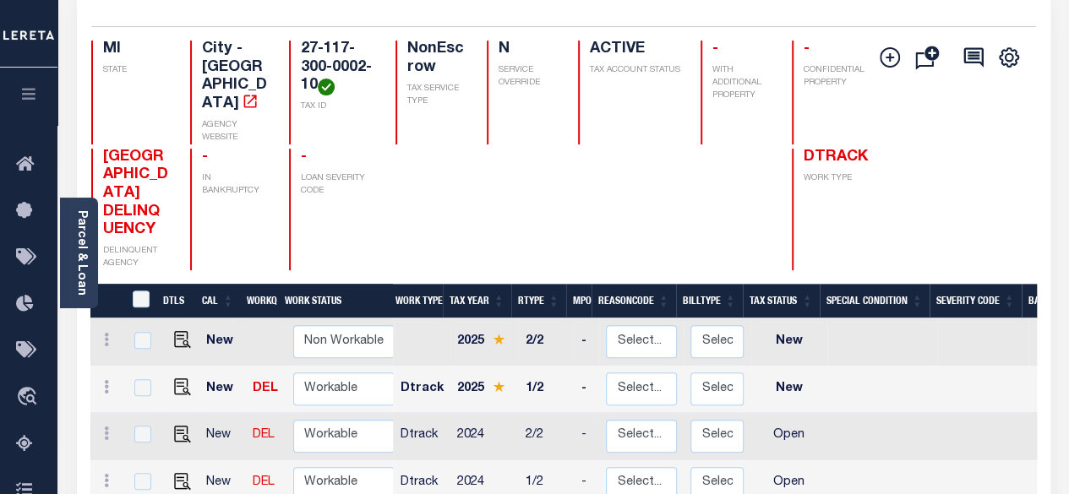
scroll to position [169, 0]
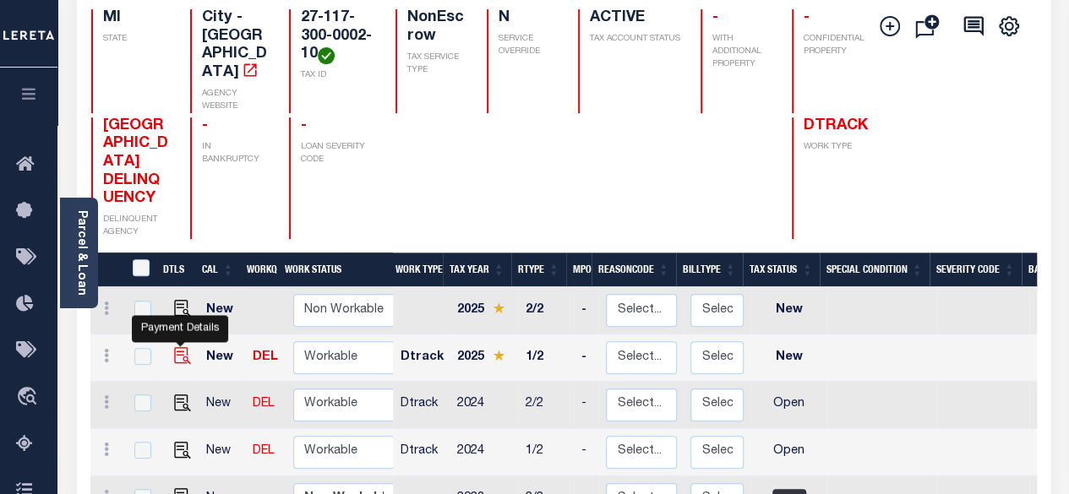
click at [174, 347] on img "" at bounding box center [182, 355] width 17 height 17
checkbox input "true"
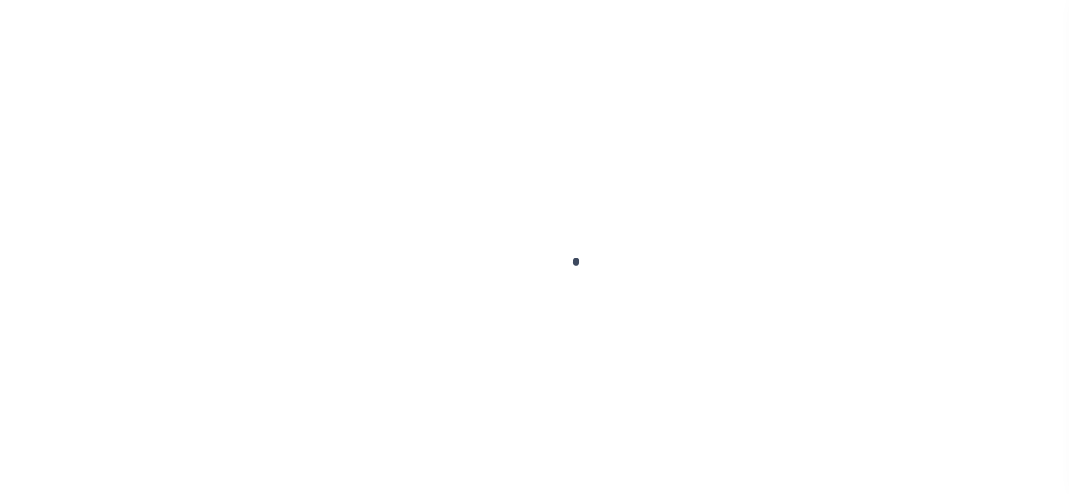
checkbox input "false"
type input "[DATE]"
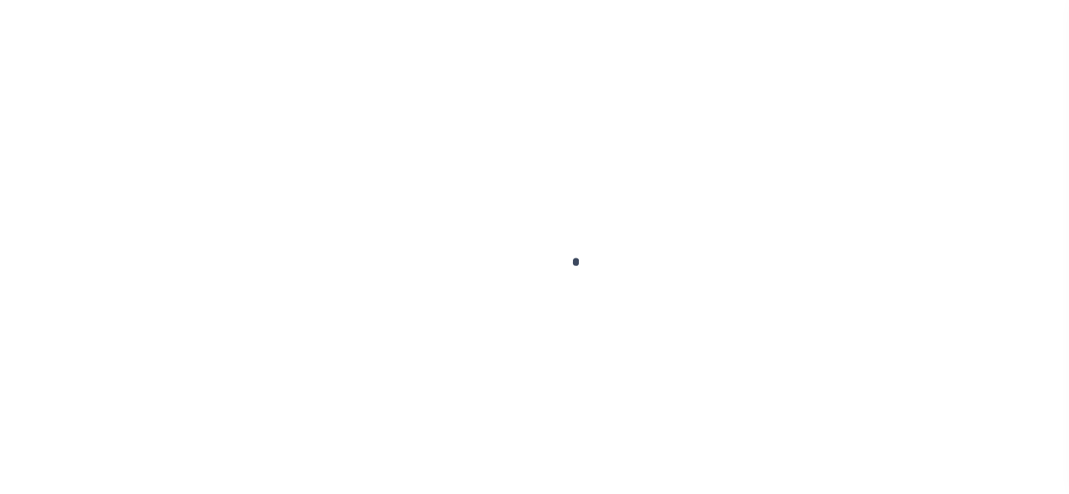
select select "NW2"
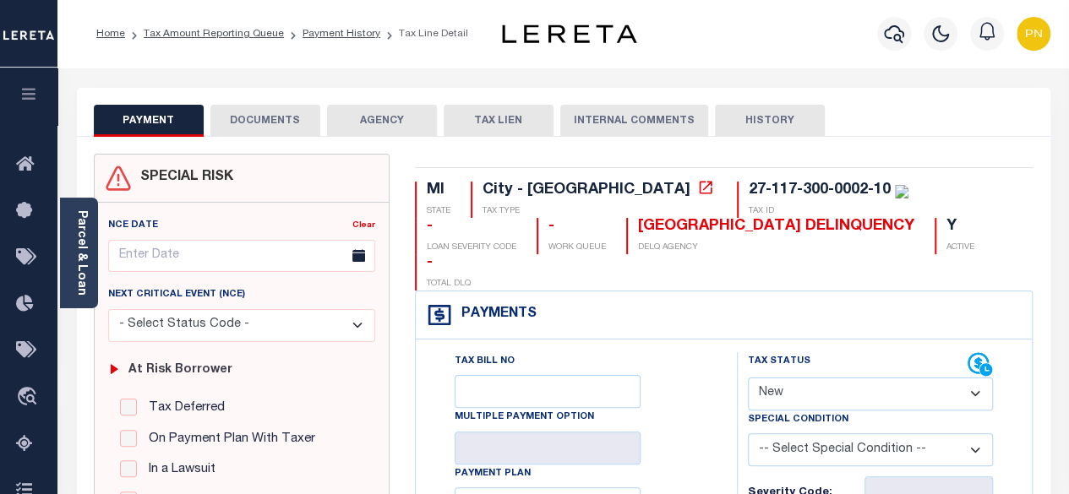
click at [268, 122] on button "DOCUMENTS" at bounding box center [265, 121] width 110 height 32
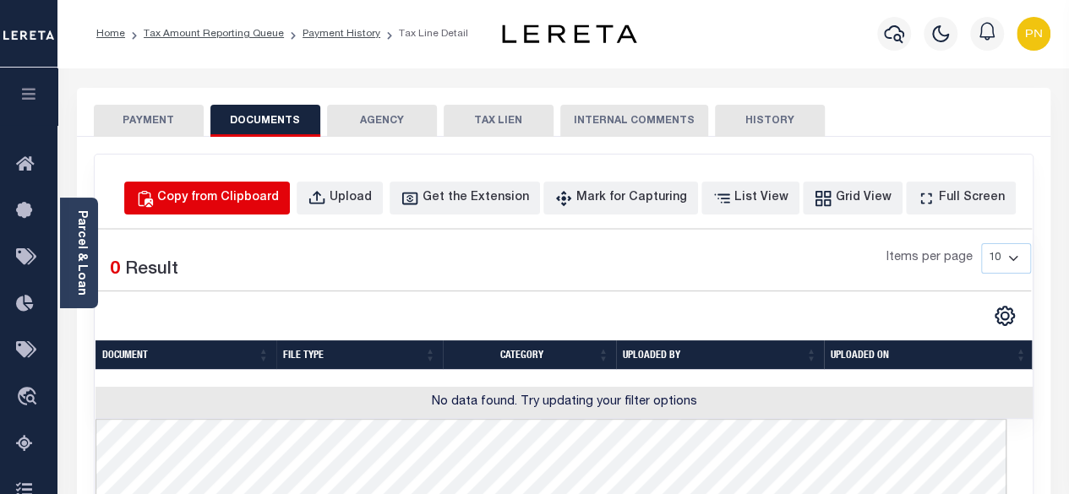
click at [279, 200] on div "Copy from Clipboard" at bounding box center [218, 198] width 122 height 19
select select "POP"
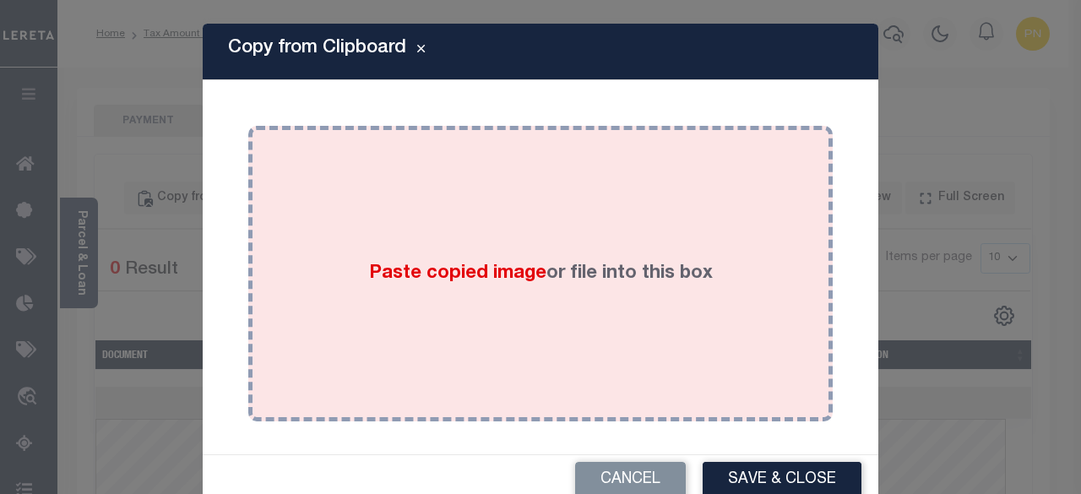
click at [340, 231] on div "Paste copied image or file into this box" at bounding box center [540, 274] width 559 height 270
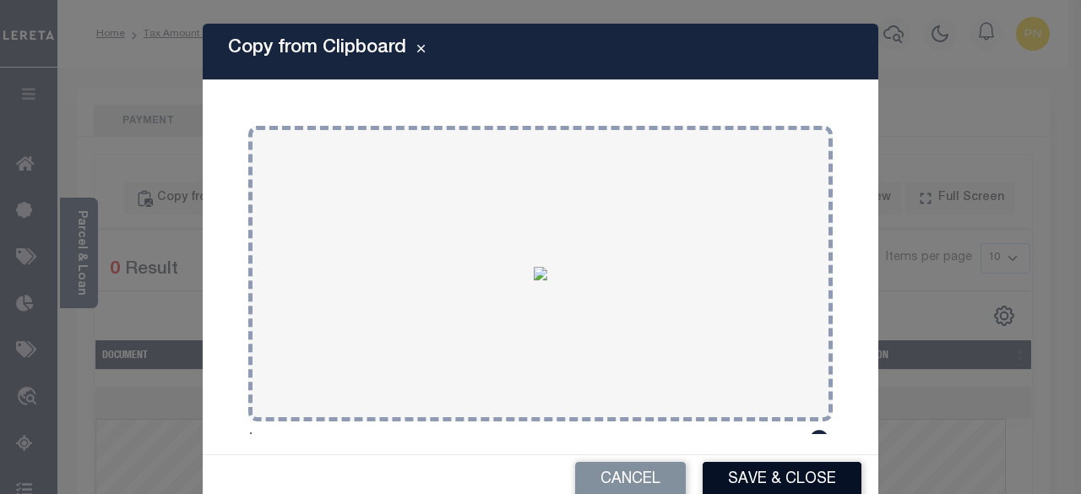
click at [749, 483] on button "Save & Close" at bounding box center [782, 480] width 159 height 36
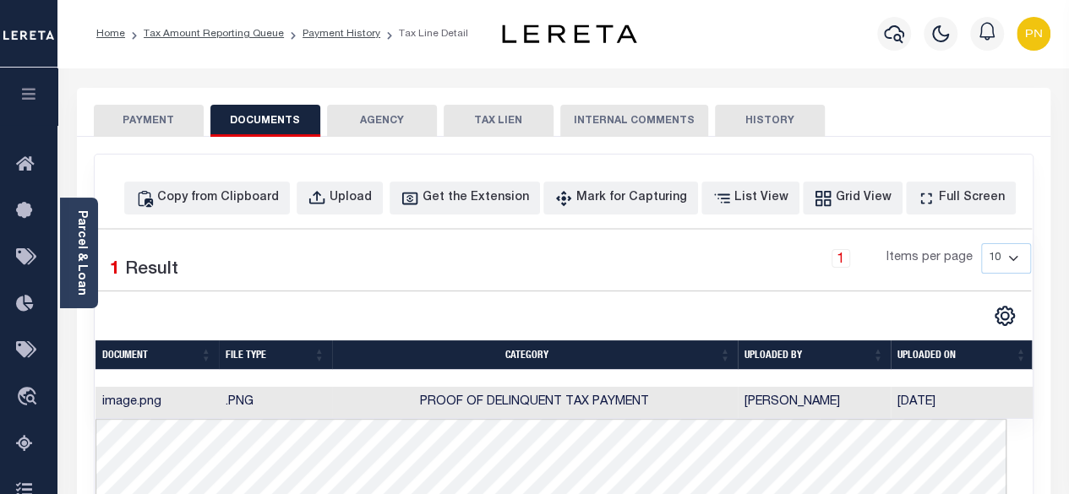
click at [158, 125] on button "PAYMENT" at bounding box center [149, 121] width 110 height 32
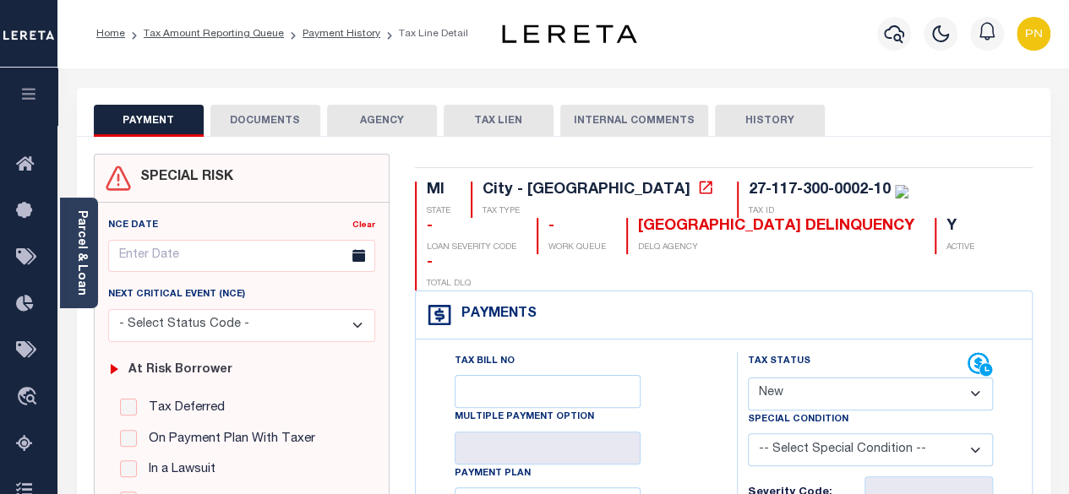
click at [885, 378] on select "- Select Status Code - Open Due/Unpaid Paid Incomplete No Tax Due Internal Refu…" at bounding box center [871, 394] width 246 height 33
select select "PYD"
click at [748, 378] on select "- Select Status Code - Open Due/Unpaid Paid Incomplete No Tax Due Internal Refu…" at bounding box center [871, 394] width 246 height 33
type input "[DATE]"
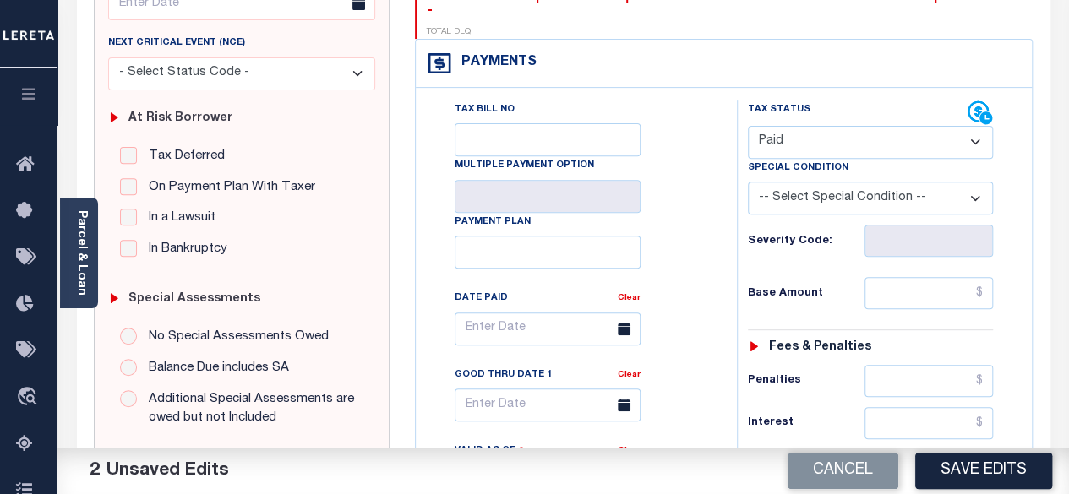
scroll to position [253, 0]
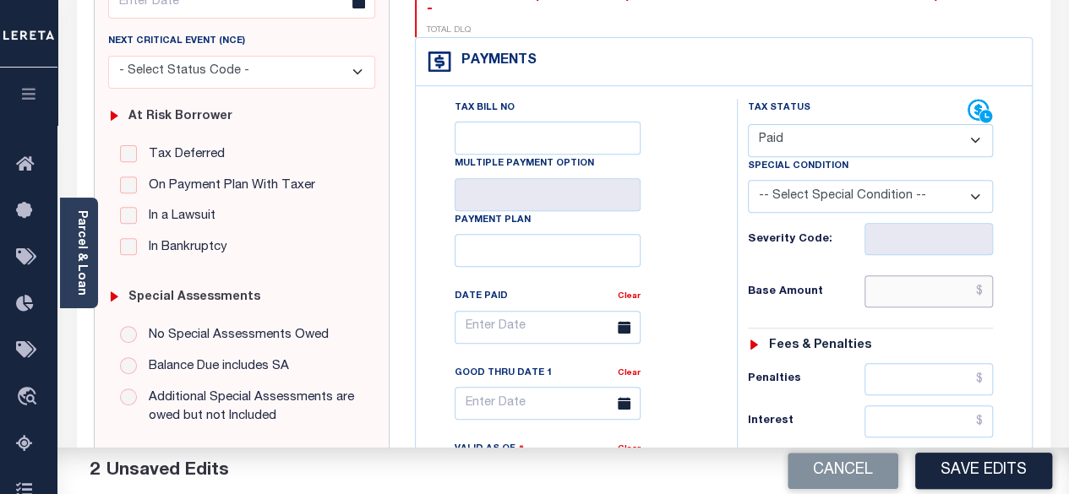
click at [987, 275] on input "text" at bounding box center [928, 291] width 128 height 32
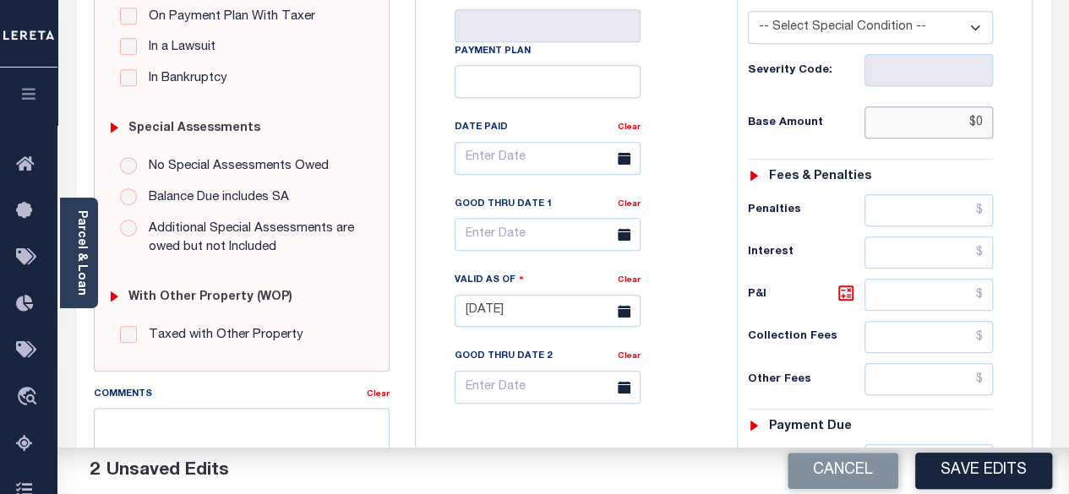
scroll to position [507, 0]
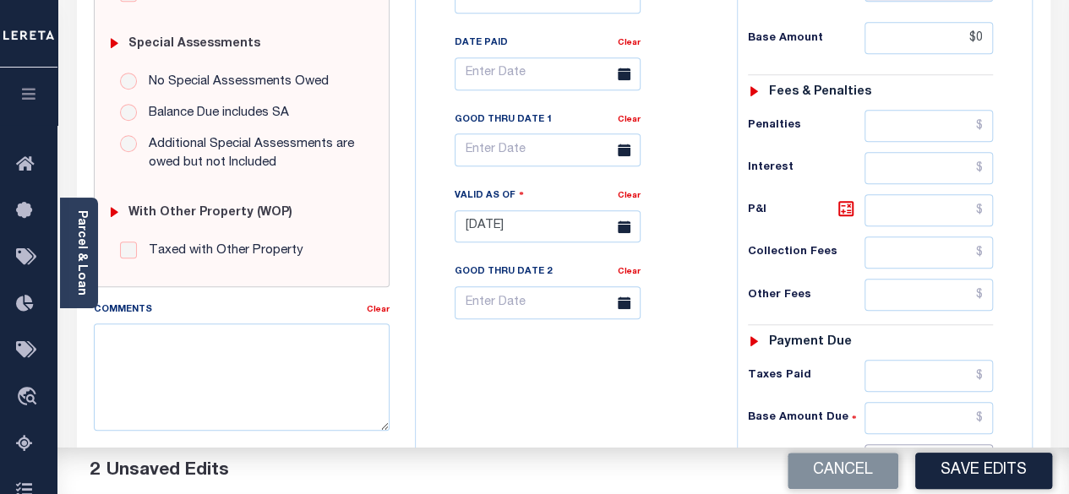
type input "$0.00"
click at [987, 444] on input "text" at bounding box center [928, 460] width 128 height 32
type input "$0"
click at [849, 204] on icon at bounding box center [846, 209] width 10 height 10
type input "$0.00"
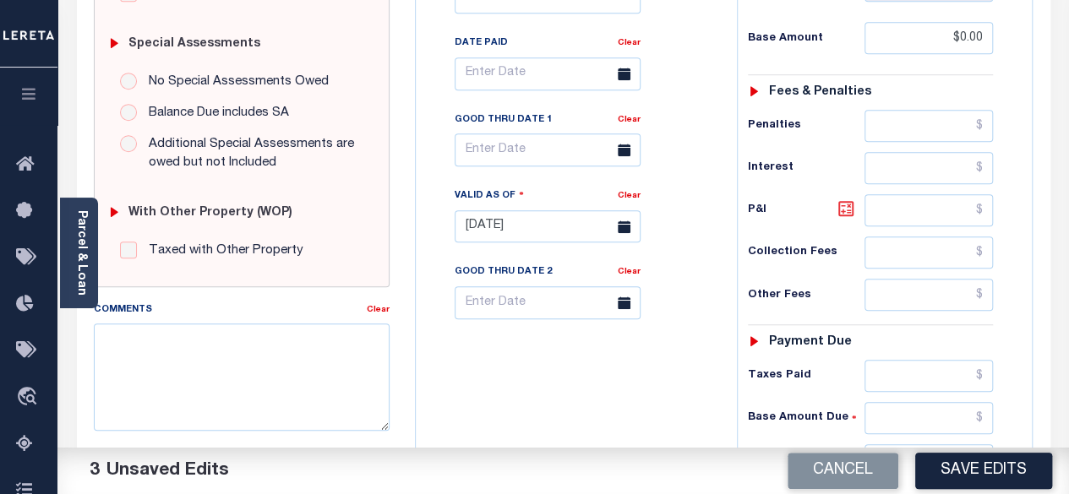
type input "$0.00"
click at [970, 463] on button "Save Edits" at bounding box center [983, 471] width 137 height 36
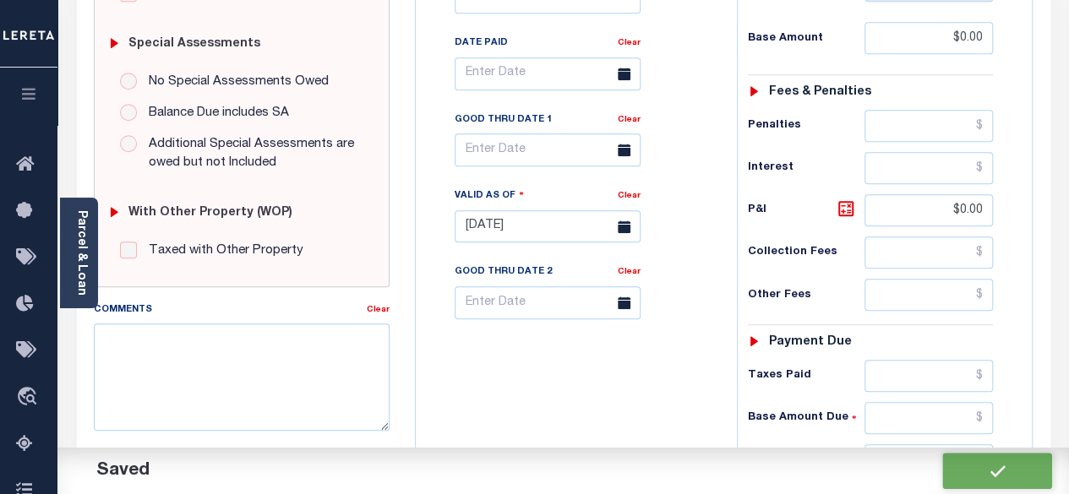
checkbox input "false"
type input "$0"
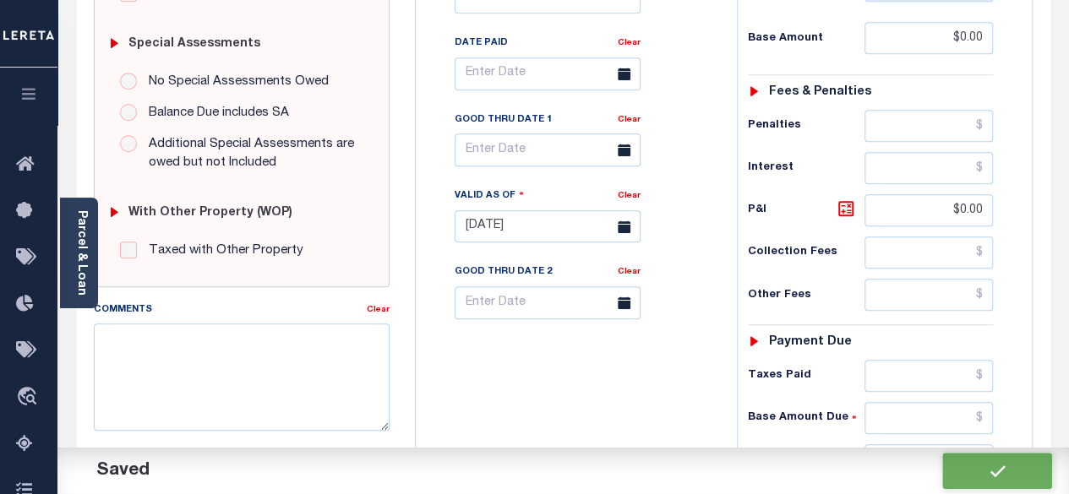
type input "$0"
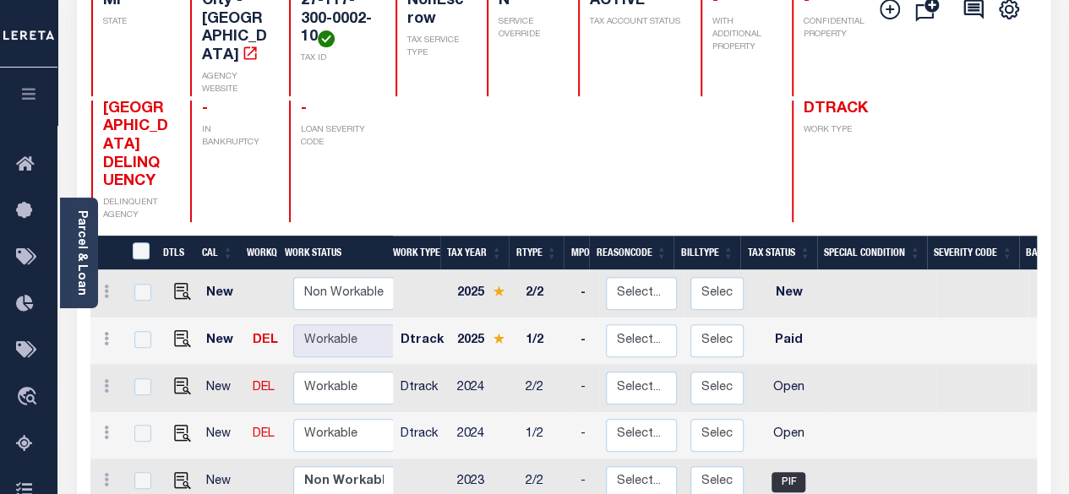
scroll to position [253, 0]
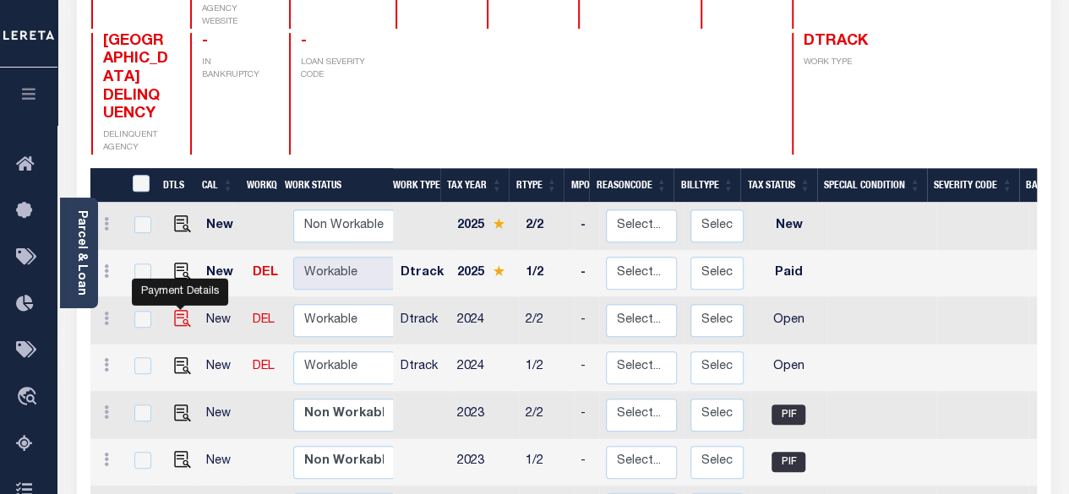
click at [180, 310] on img "" at bounding box center [182, 318] width 17 height 17
checkbox input "true"
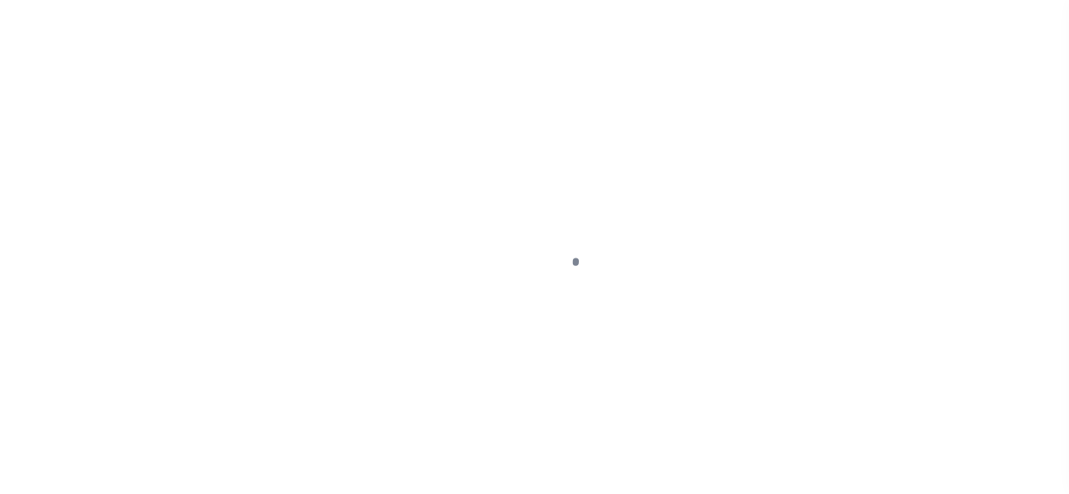
select select "OP2"
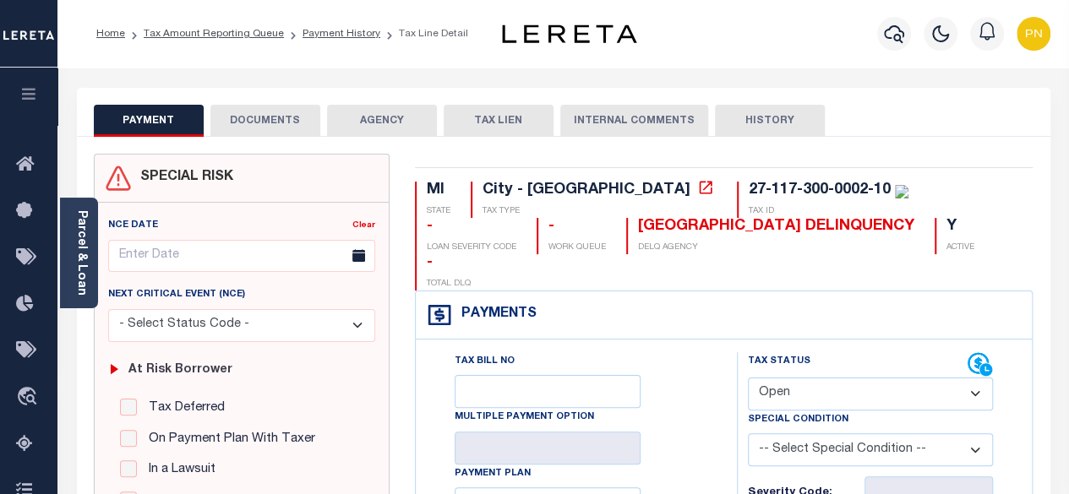
click at [271, 128] on button "DOCUMENTS" at bounding box center [265, 121] width 110 height 32
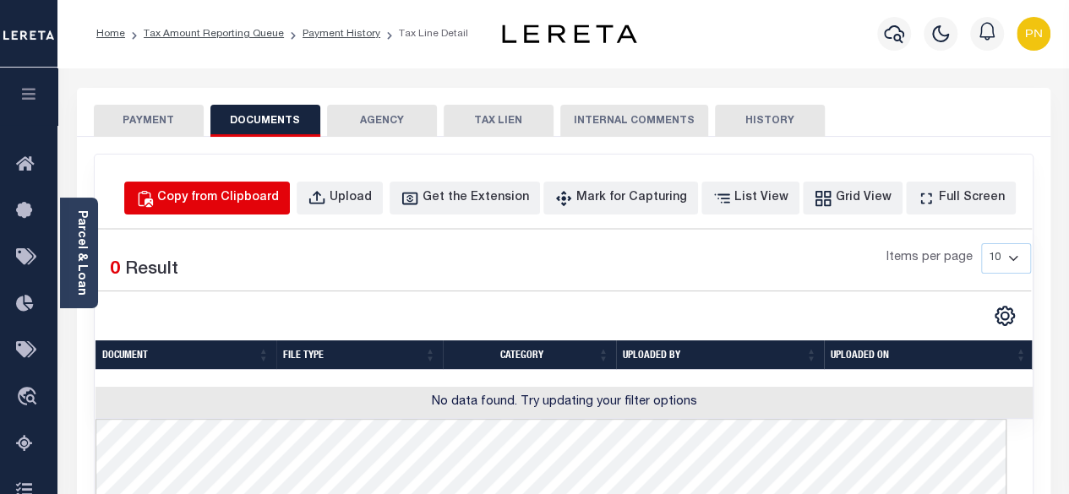
click at [269, 197] on div "Copy from Clipboard" at bounding box center [218, 198] width 122 height 19
select select "POP"
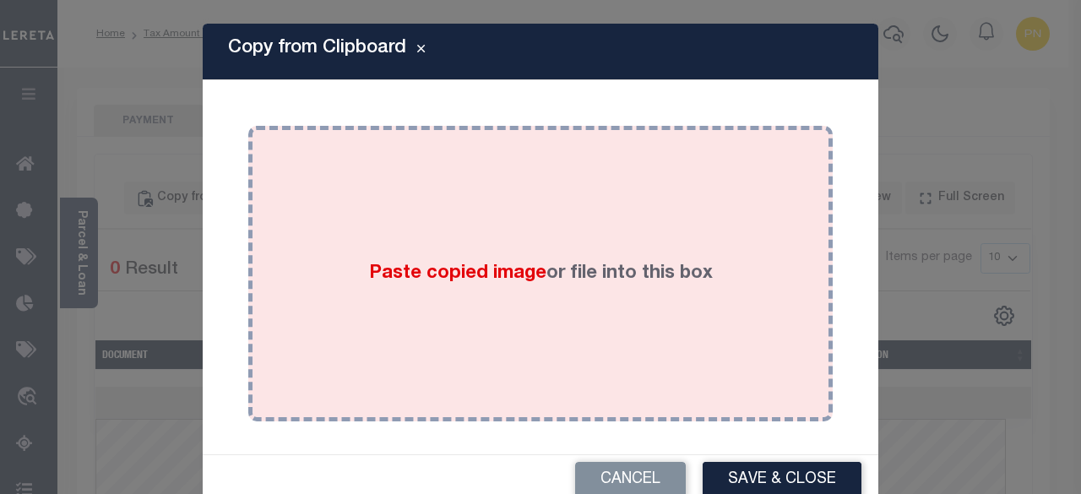
click at [448, 239] on div "Paste copied image or file into this box" at bounding box center [540, 274] width 559 height 270
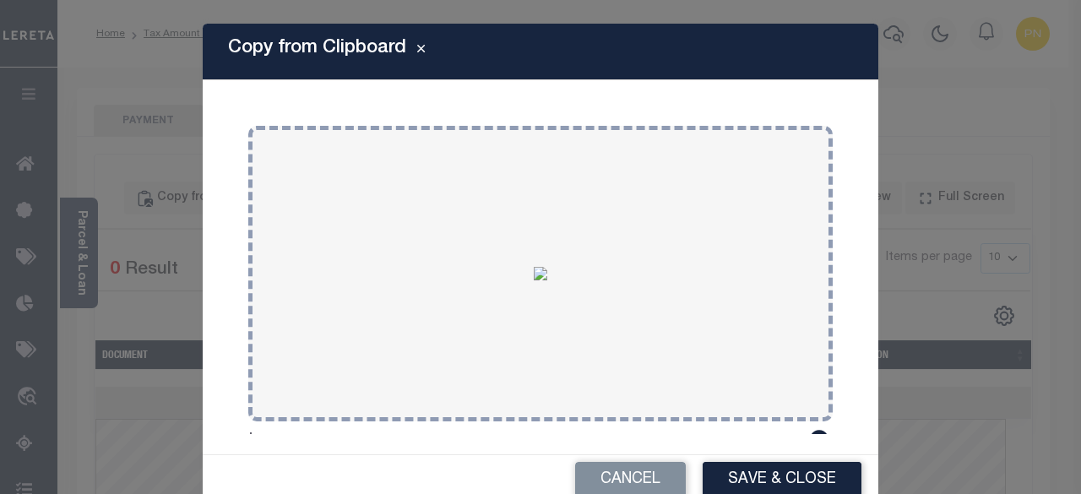
click at [752, 473] on button "Save & Close" at bounding box center [782, 480] width 159 height 36
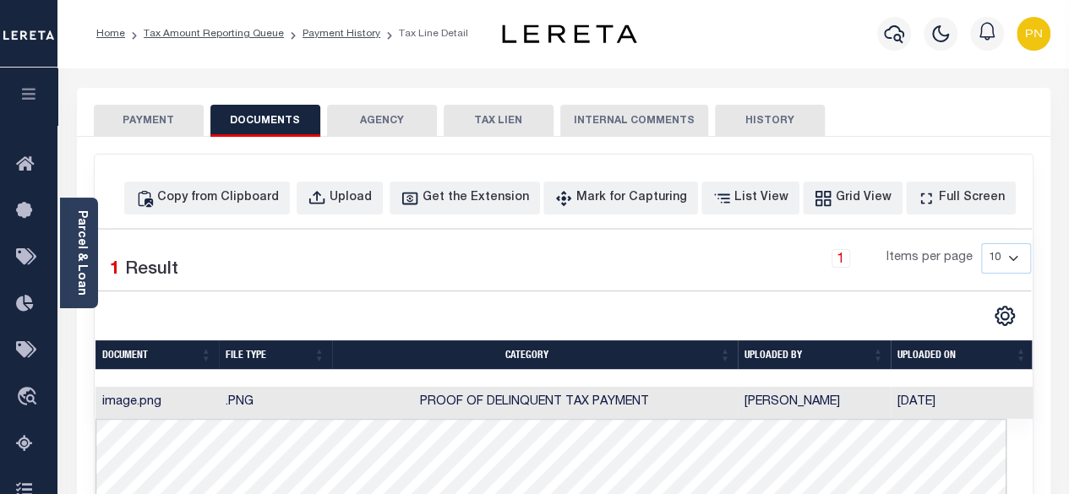
click at [170, 118] on button "PAYMENT" at bounding box center [149, 121] width 110 height 32
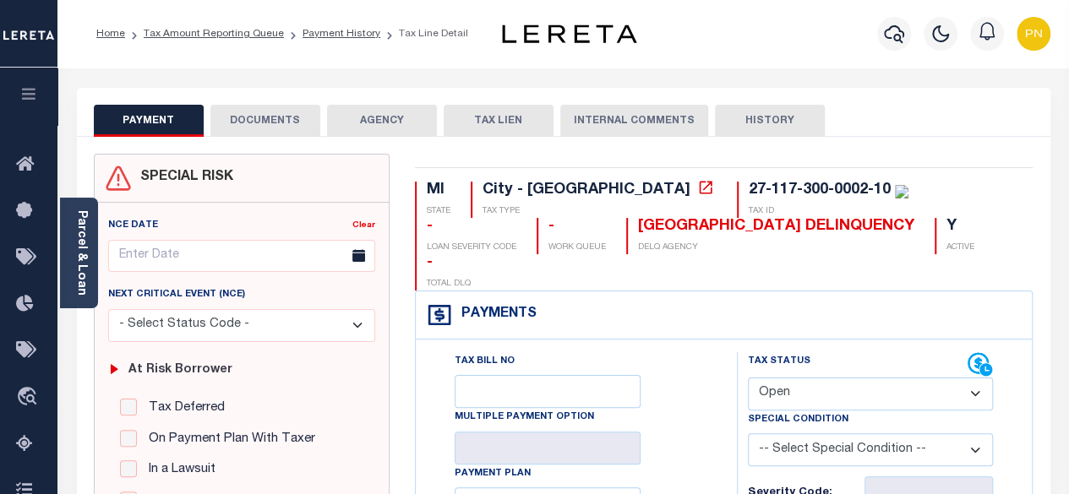
click at [254, 129] on button "DOCUMENTS" at bounding box center [265, 121] width 110 height 32
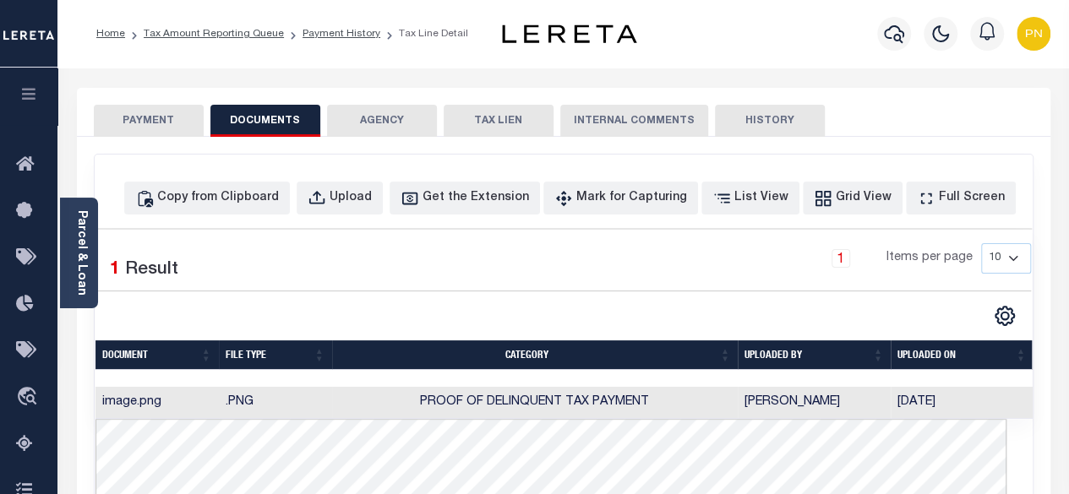
click at [141, 119] on button "PAYMENT" at bounding box center [149, 121] width 110 height 32
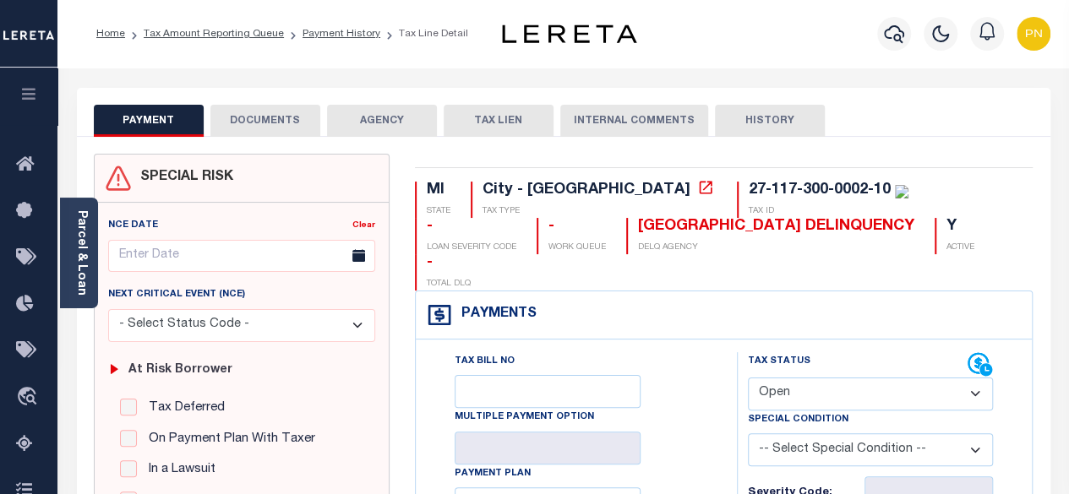
scroll to position [169, 0]
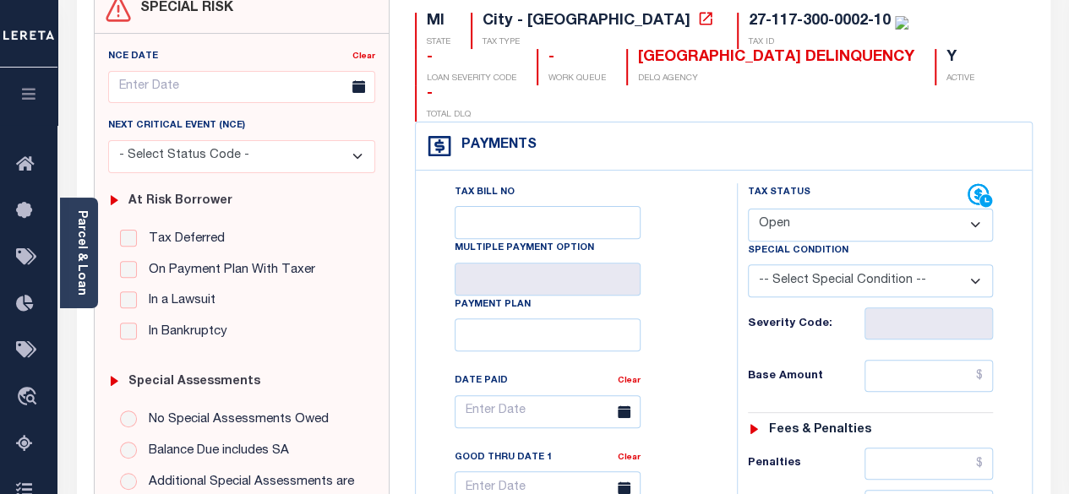
click at [906, 209] on select "- Select Status Code - Open Due/Unpaid Paid Incomplete No Tax Due Internal Refu…" at bounding box center [871, 225] width 246 height 33
select select "PYD"
click at [748, 209] on select "- Select Status Code - Open Due/Unpaid Paid Incomplete No Tax Due Internal Refu…" at bounding box center [871, 225] width 246 height 33
type input "[DATE]"
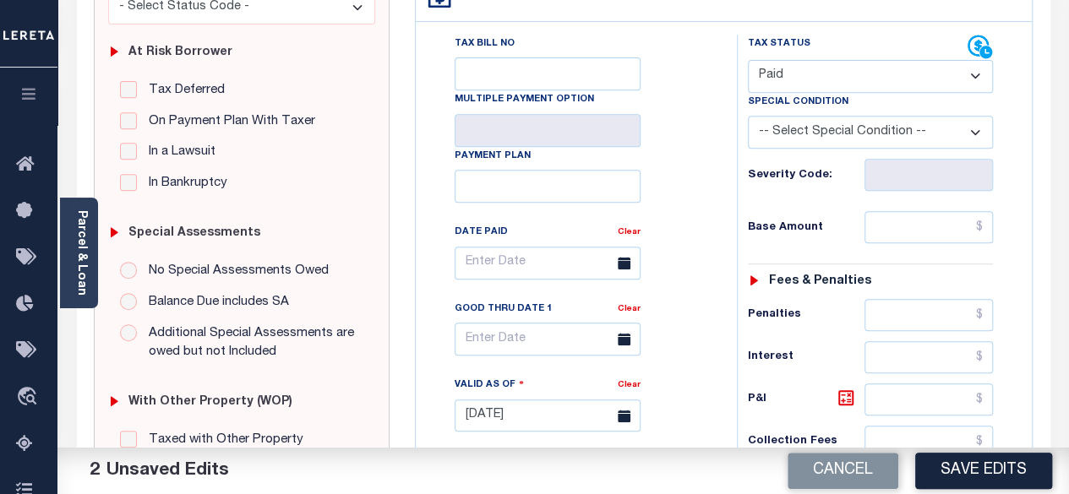
scroll to position [338, 0]
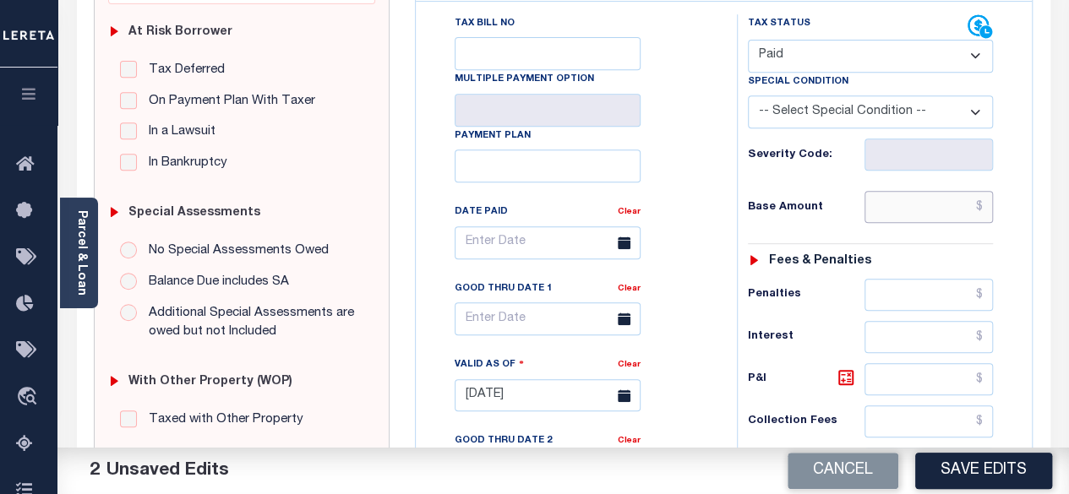
click at [984, 191] on input "text" at bounding box center [928, 207] width 128 height 32
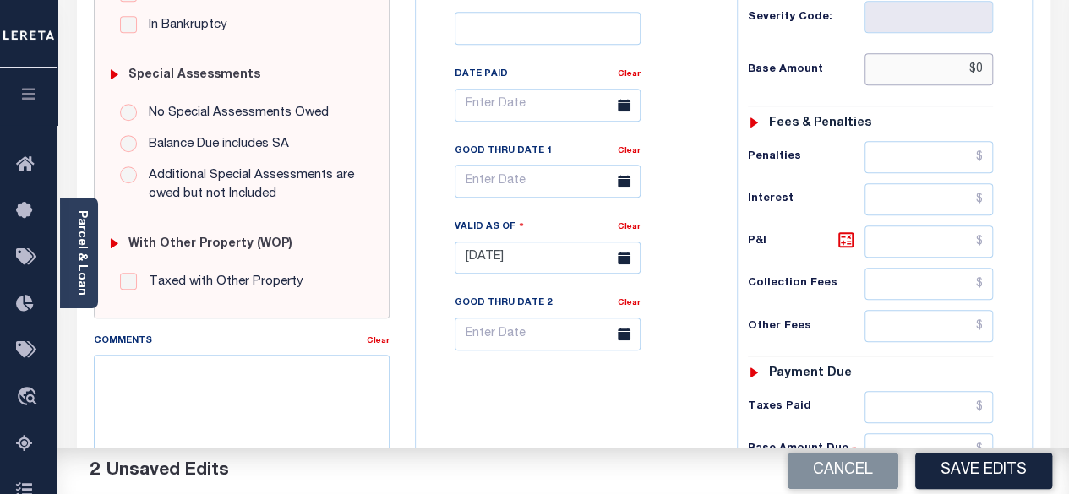
scroll to position [507, 0]
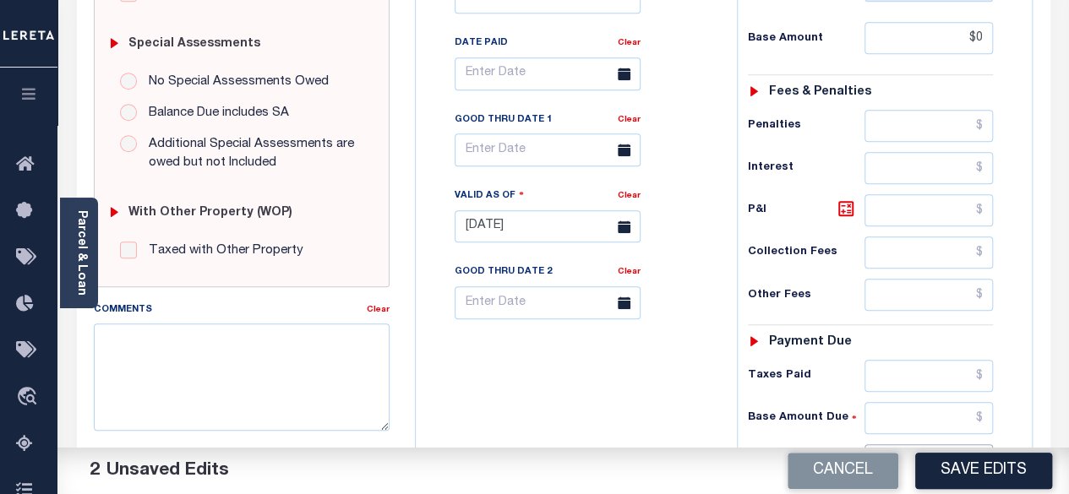
type input "$0.00"
click at [981, 444] on input "text" at bounding box center [928, 460] width 128 height 32
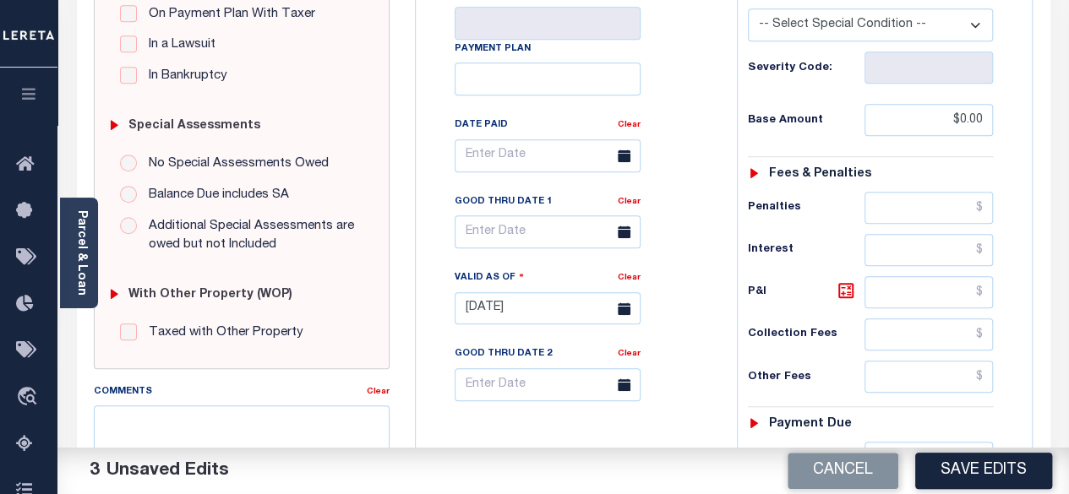
scroll to position [422, 0]
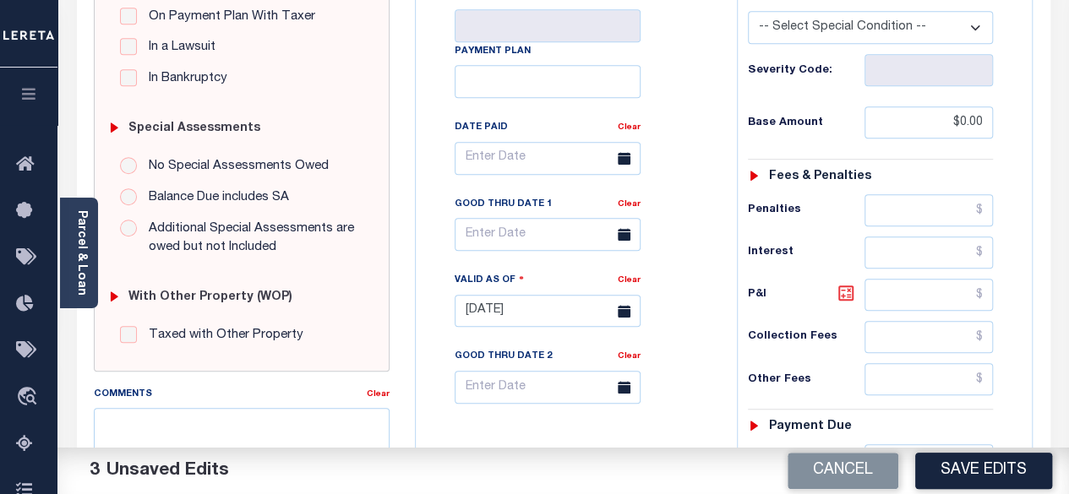
type input "$0.00"
click at [842, 283] on icon at bounding box center [846, 293] width 20 height 20
type input "$0.00"
click at [994, 471] on button "Save Edits" at bounding box center [983, 471] width 137 height 36
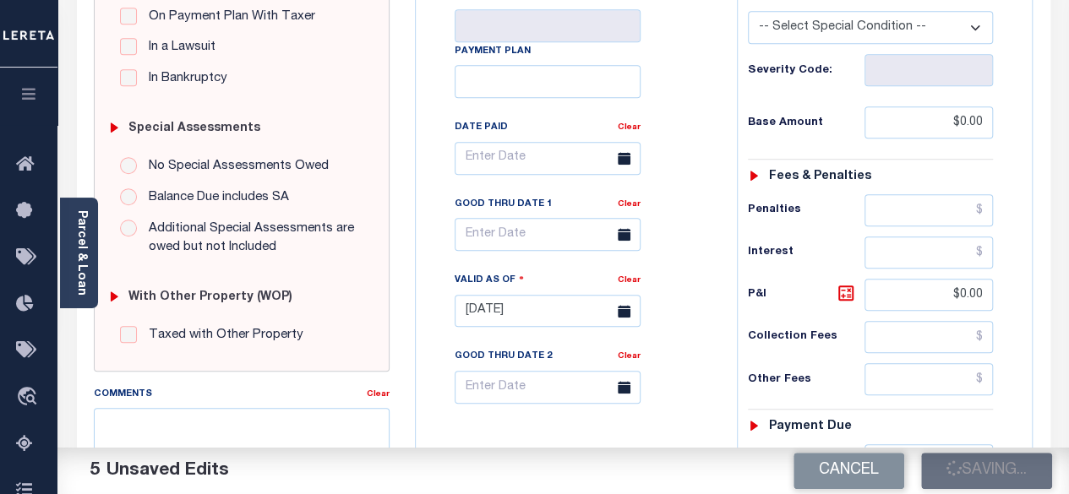
checkbox input "false"
type input "$0"
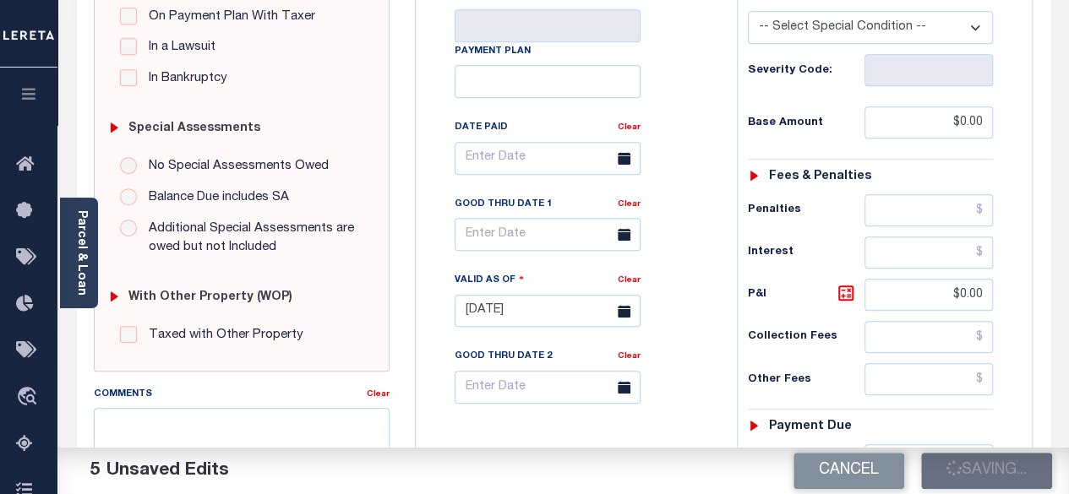
type input "$0"
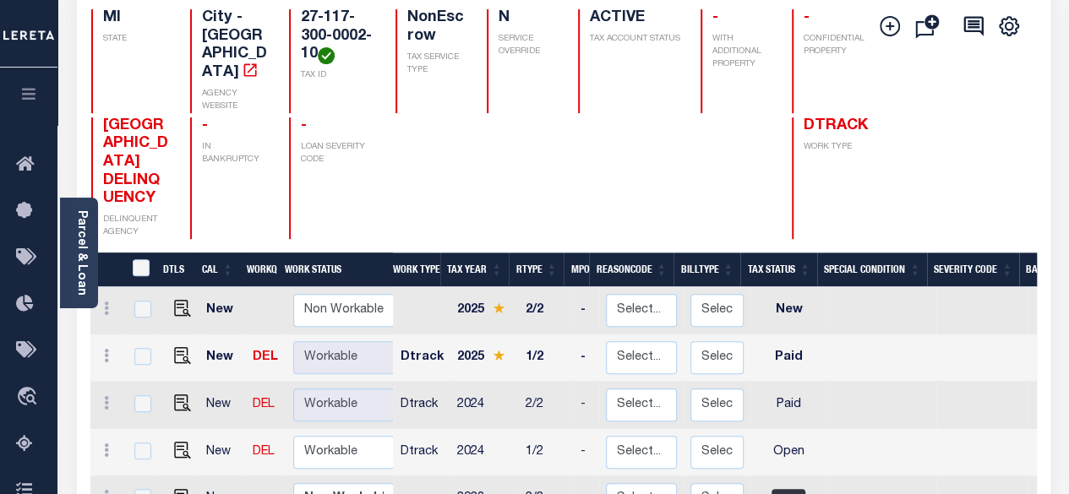
scroll to position [2, 0]
click at [633, 140] on div at bounding box center [629, 178] width 102 height 122
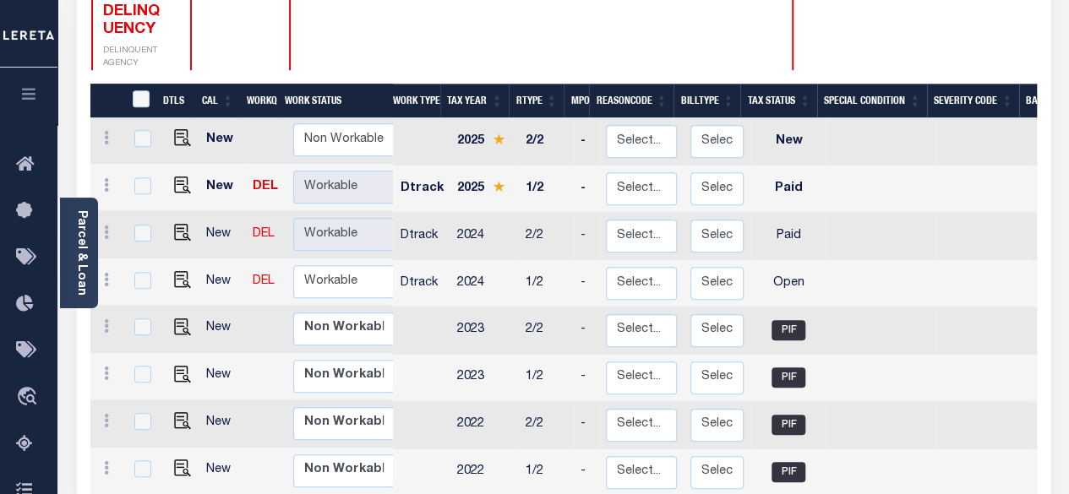
scroll to position [422, 0]
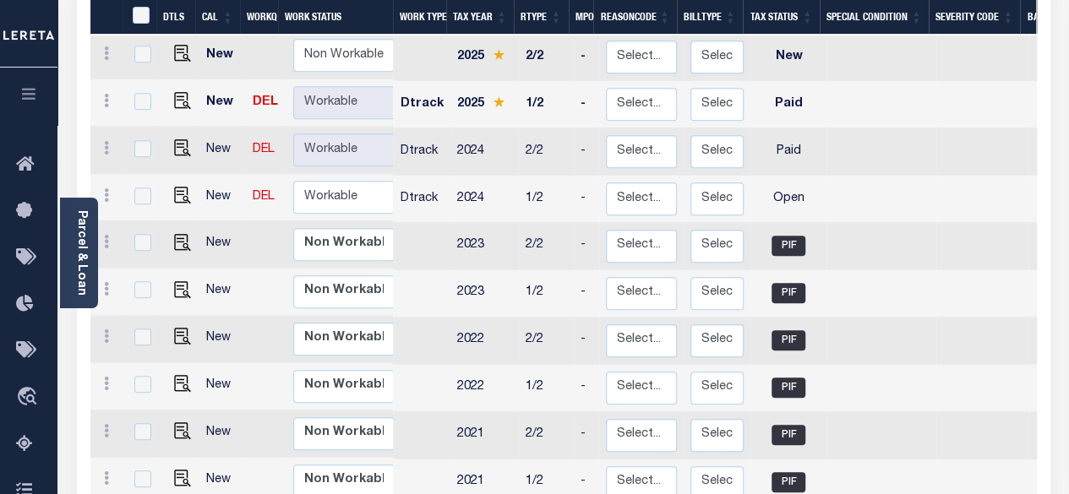
drag, startPoint x: 169, startPoint y: 166, endPoint x: 188, endPoint y: 168, distance: 18.7
click at [169, 191] on link at bounding box center [178, 197] width 25 height 12
checkbox input "true"
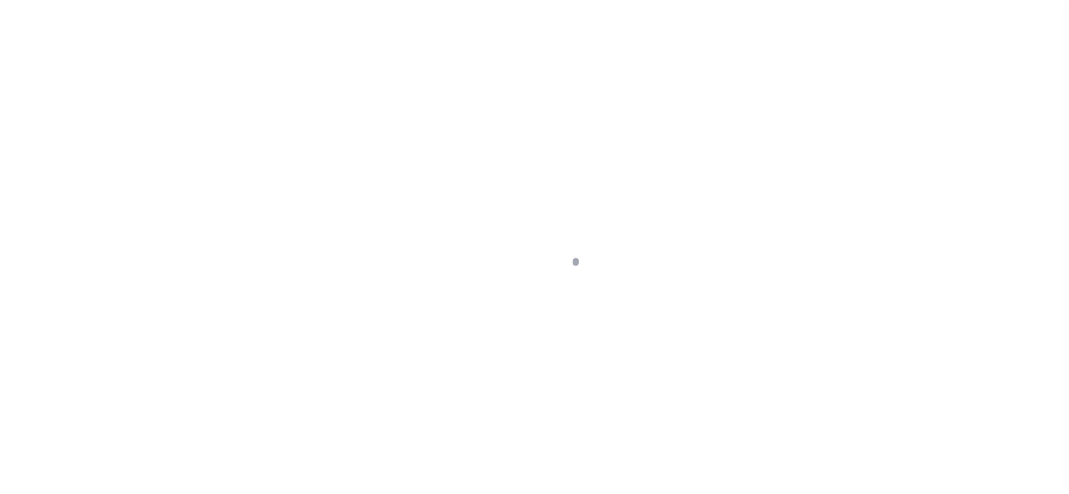
select select "OP2"
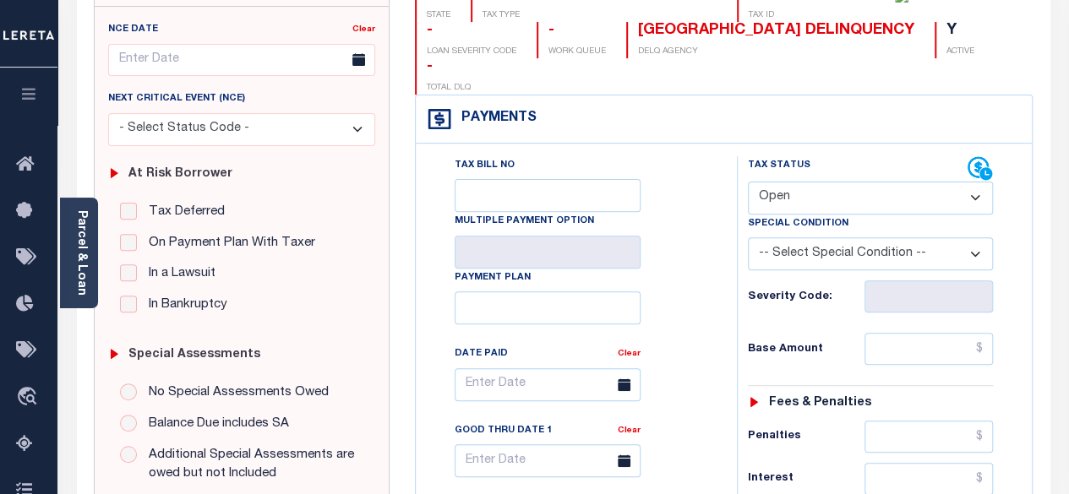
scroll to position [84, 0]
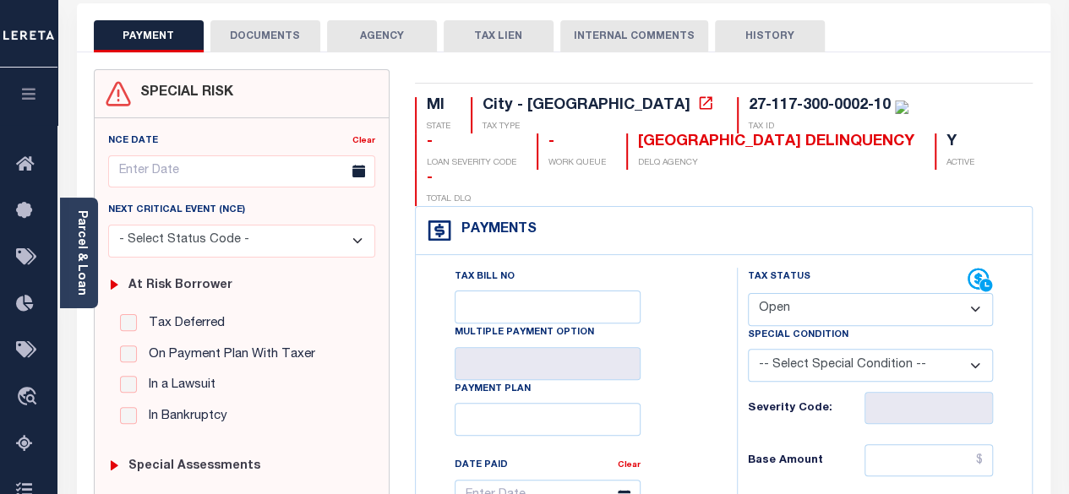
click at [257, 44] on button "DOCUMENTS" at bounding box center [265, 36] width 110 height 32
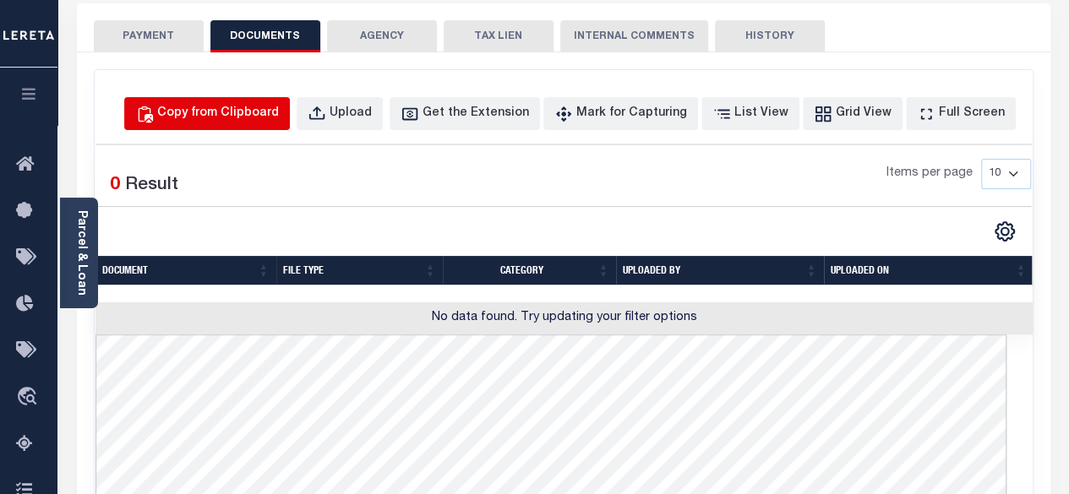
click at [260, 116] on div "Copy from Clipboard" at bounding box center [218, 114] width 122 height 19
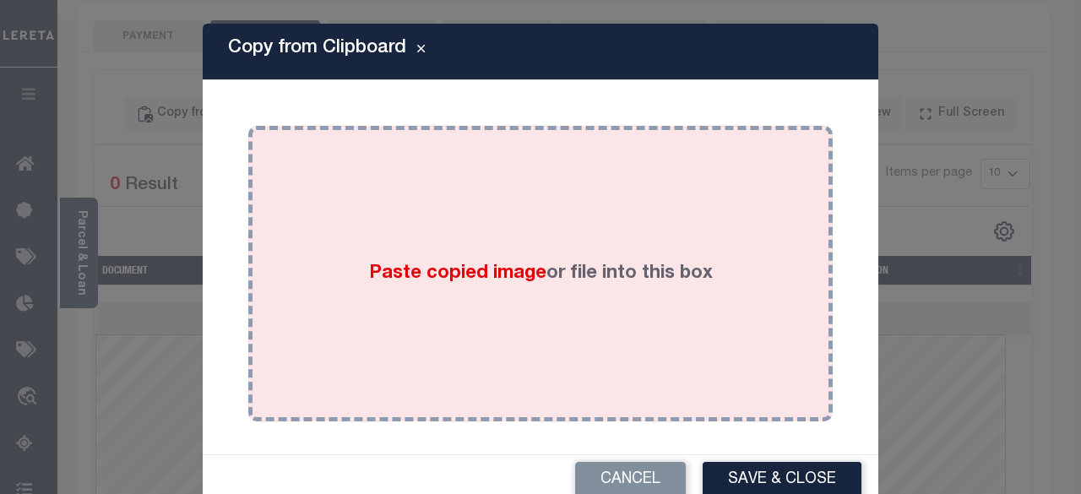
click at [404, 231] on div "Paste copied image or file into this box" at bounding box center [540, 274] width 559 height 270
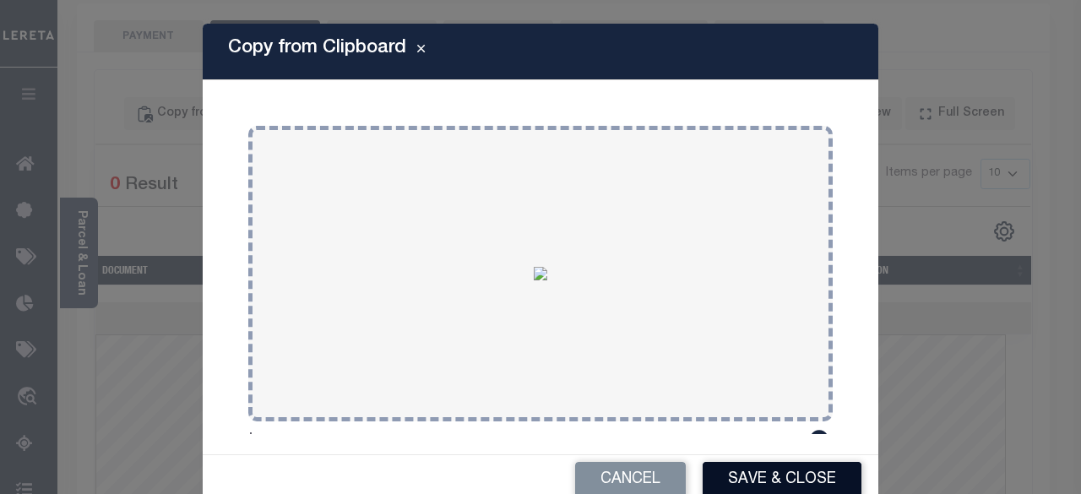
click at [786, 479] on button "Save & Close" at bounding box center [782, 480] width 159 height 36
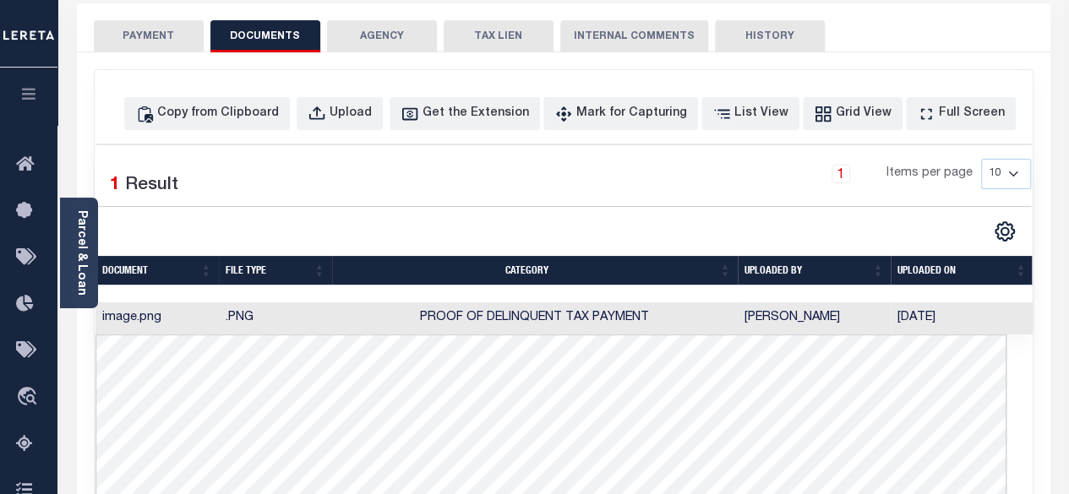
click at [135, 40] on button "PAYMENT" at bounding box center [149, 36] width 110 height 32
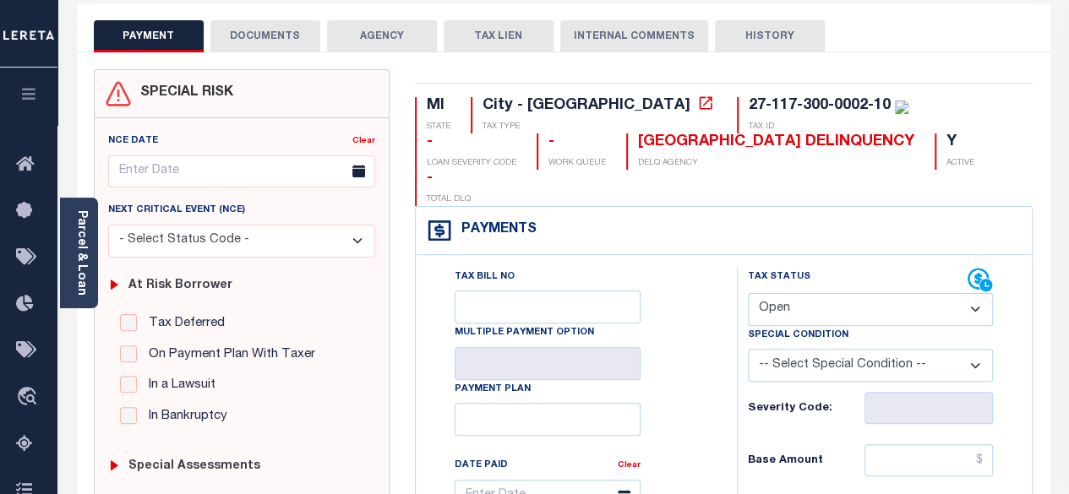
click at [833, 293] on select "- Select Status Code - Open Due/Unpaid Paid Incomplete No Tax Due Internal Refu…" at bounding box center [871, 309] width 246 height 33
select select "PYD"
click at [748, 293] on select "- Select Status Code - Open Due/Unpaid Paid Incomplete No Tax Due Internal Refu…" at bounding box center [871, 309] width 246 height 33
type input "[DATE]"
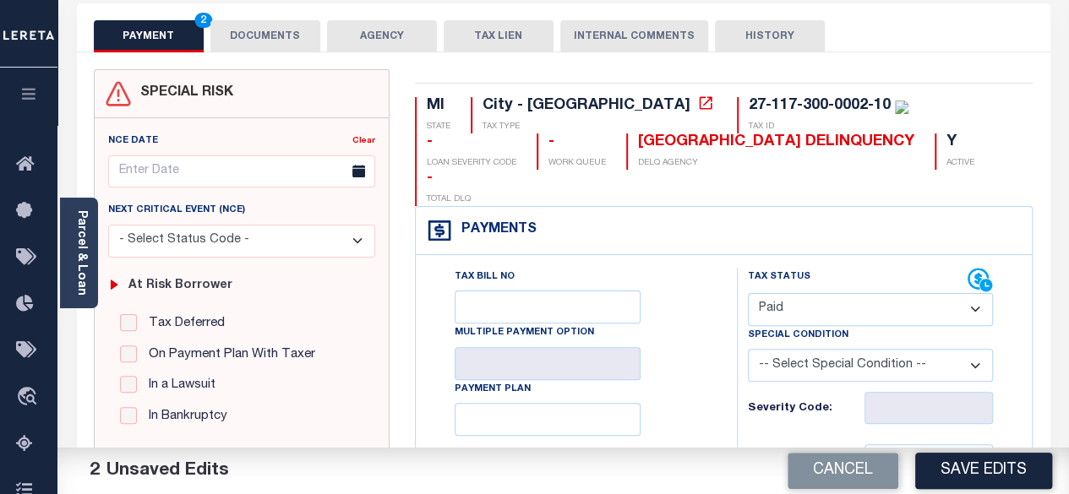
scroll to position [169, 0]
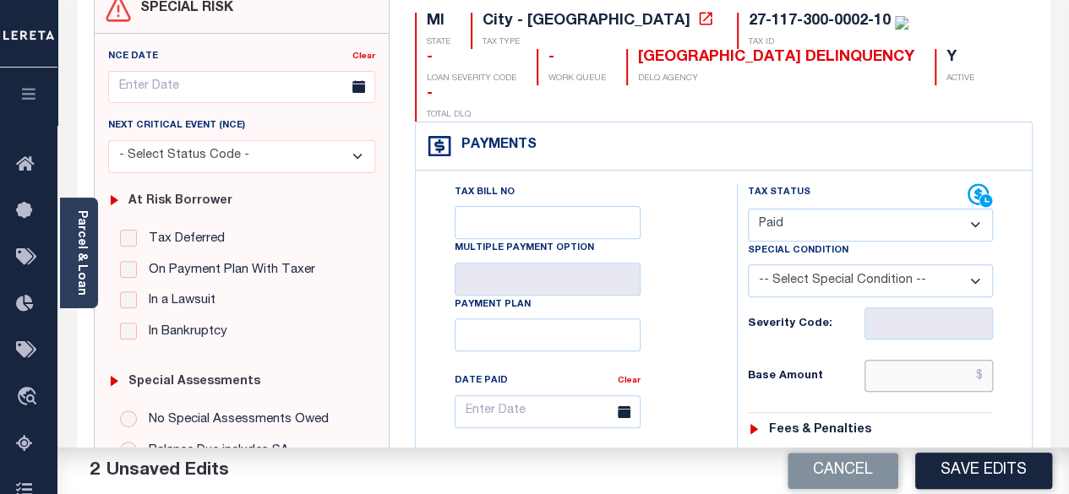
click at [988, 360] on input "text" at bounding box center [928, 376] width 128 height 32
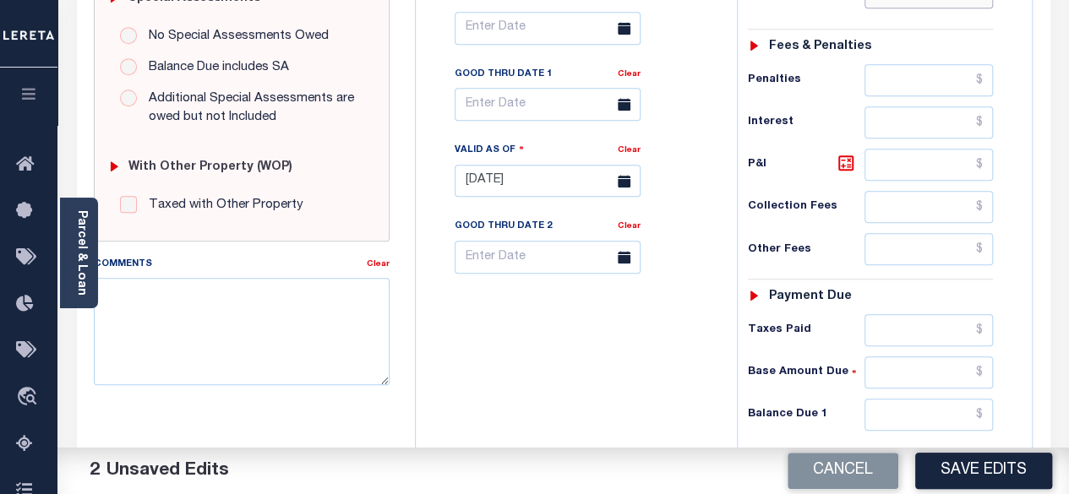
scroll to position [591, 0]
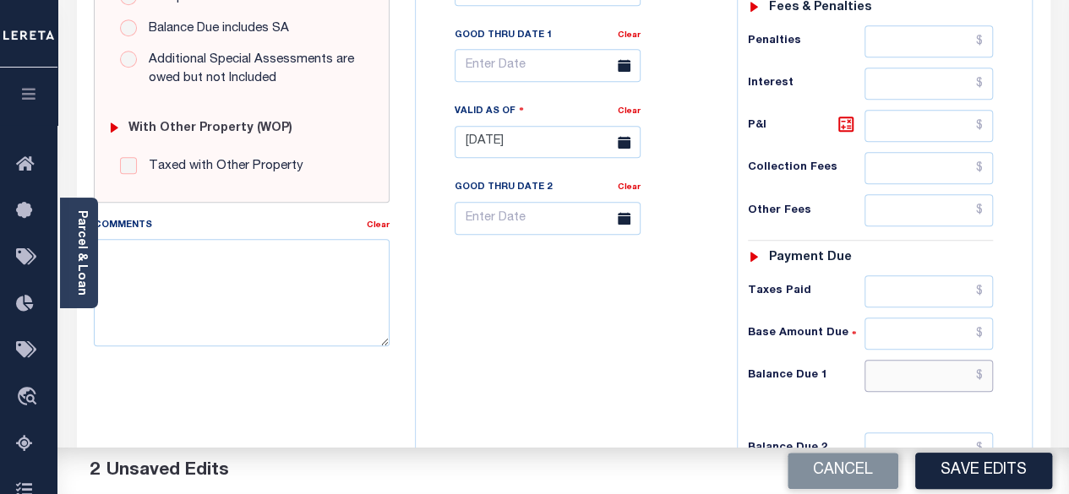
type input "$0.00"
click at [986, 360] on input "text" at bounding box center [928, 376] width 128 height 32
type input "$0.00"
drag, startPoint x: 841, startPoint y: 90, endPoint x: 854, endPoint y: 119, distance: 31.4
click at [841, 114] on icon at bounding box center [846, 124] width 20 height 20
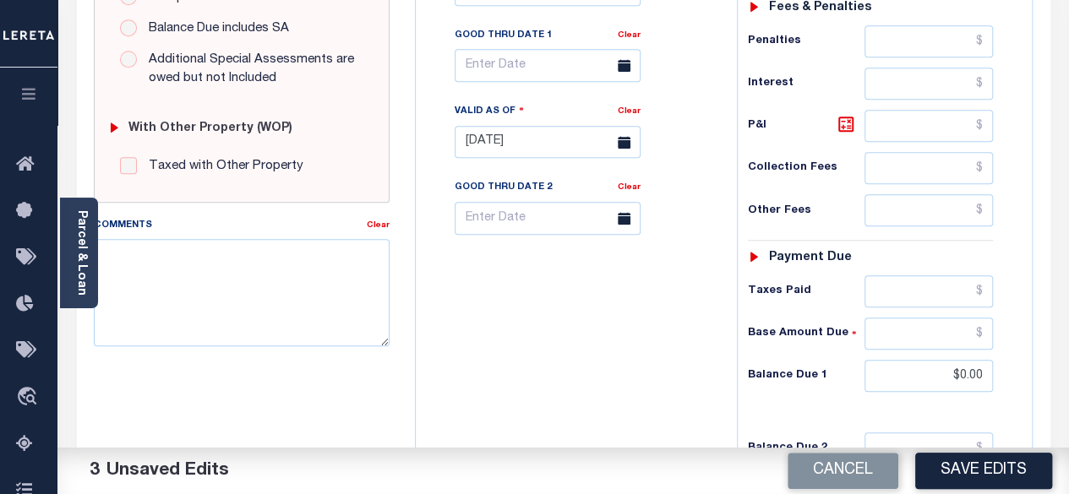
type input "$0.00"
click at [958, 467] on button "Save Edits" at bounding box center [983, 471] width 137 height 36
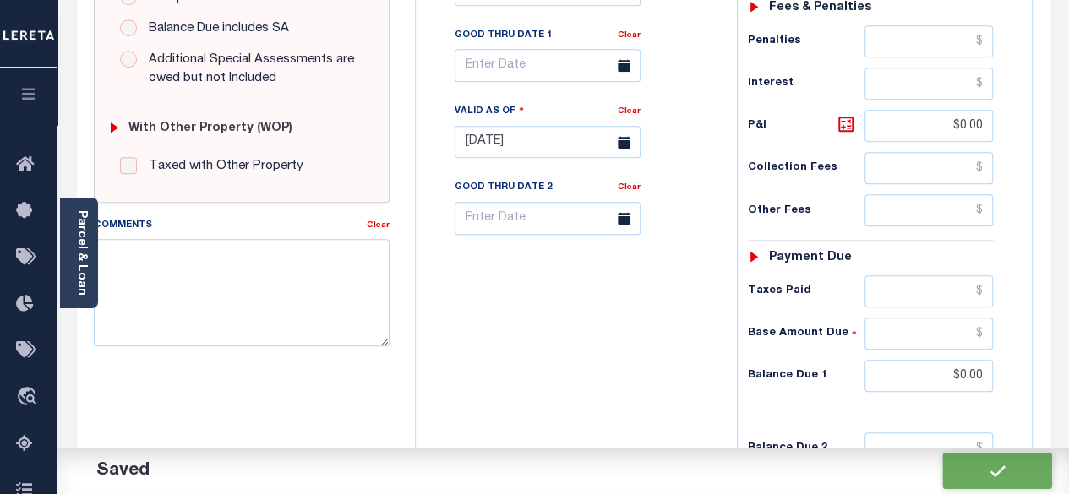
checkbox input "false"
type input "$0"
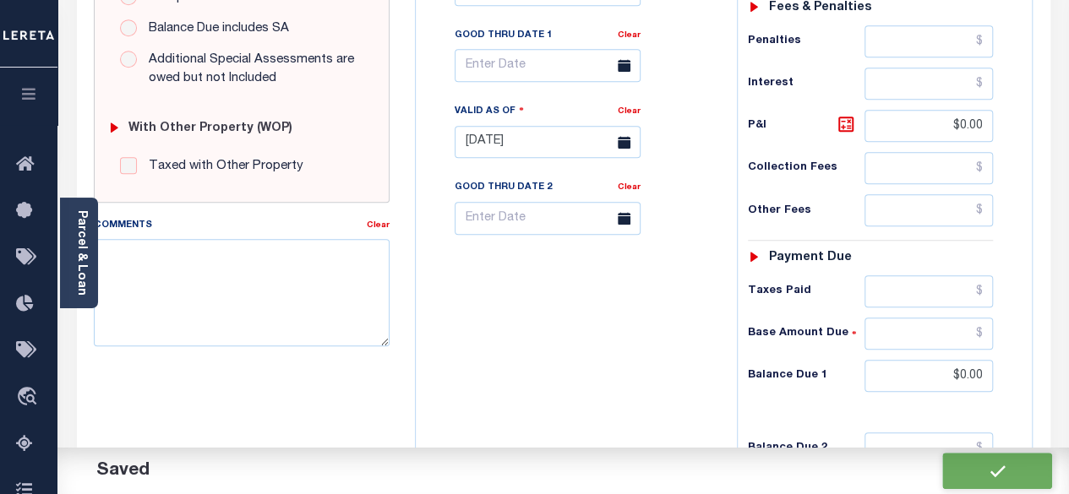
type input "$0"
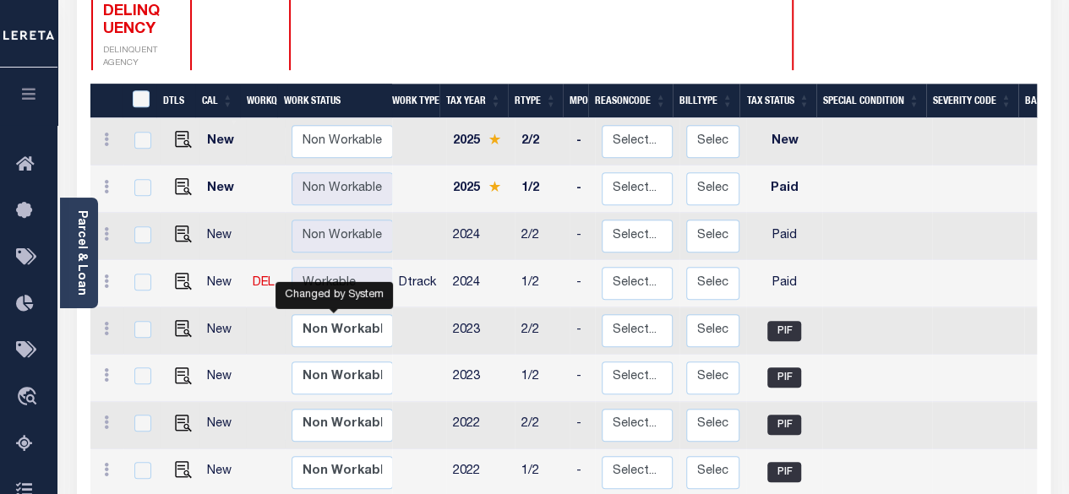
scroll to position [2, 0]
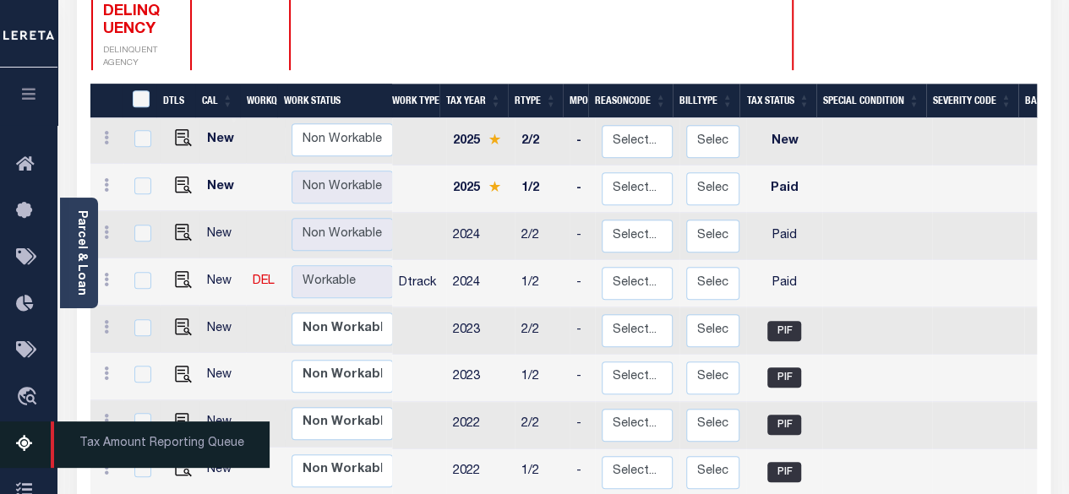
click at [16, 454] on icon at bounding box center [29, 444] width 27 height 21
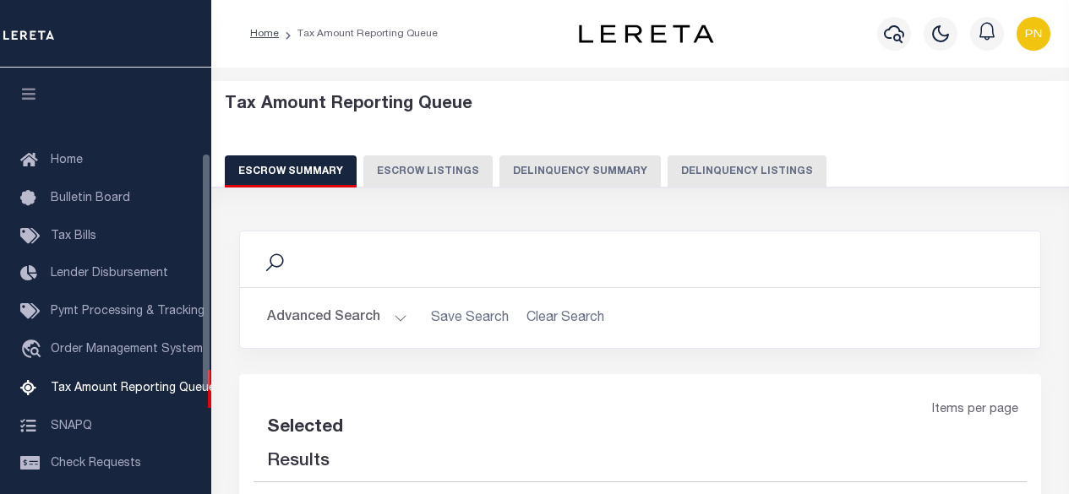
click at [728, 183] on button "Delinquency Listings" at bounding box center [746, 171] width 159 height 32
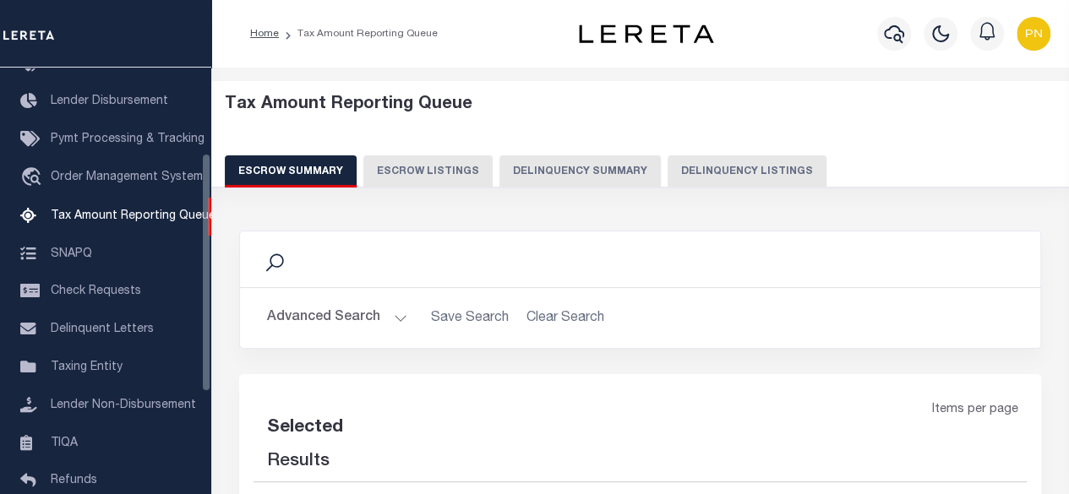
select select "100"
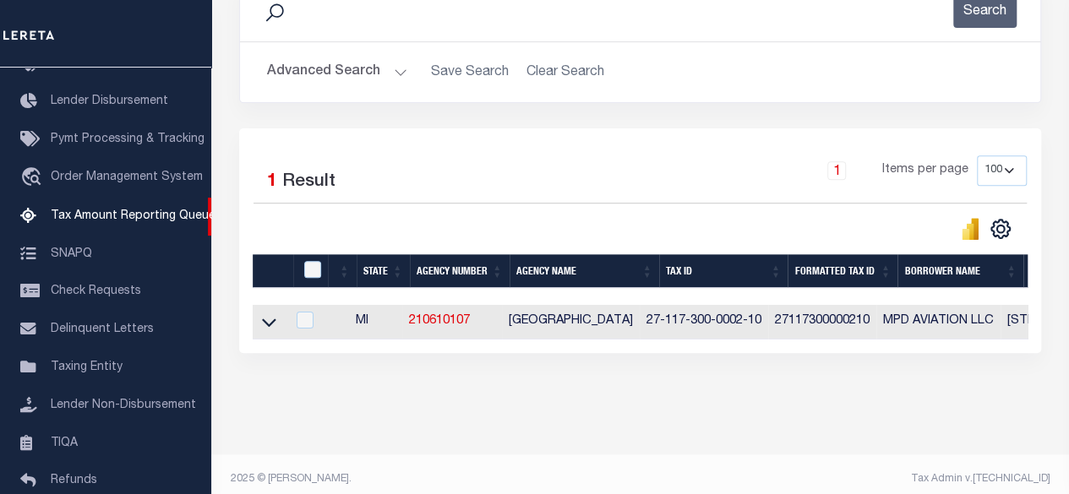
scroll to position [253, 0]
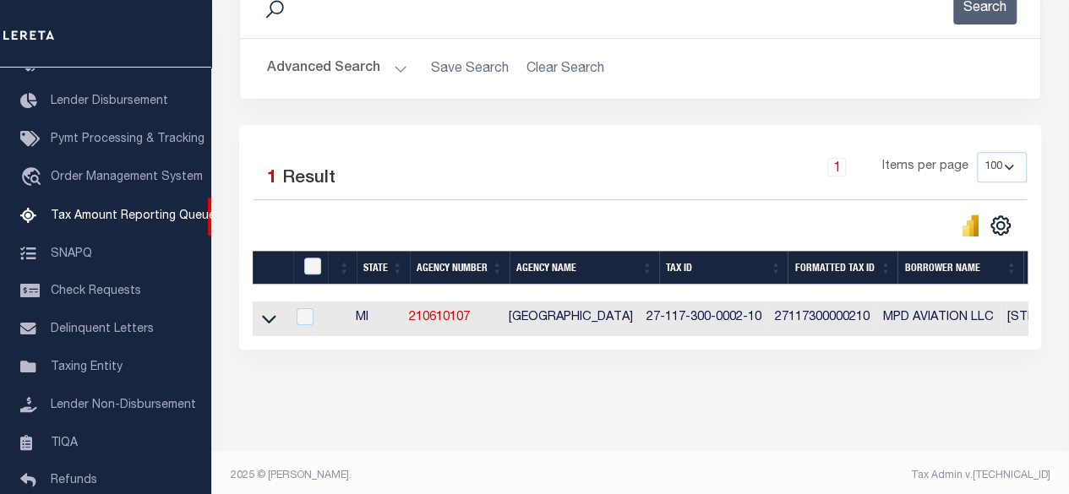
click at [322, 268] on div at bounding box center [314, 267] width 28 height 19
click at [305, 263] on input "checkbox" at bounding box center [312, 266] width 17 height 17
checkbox input "true"
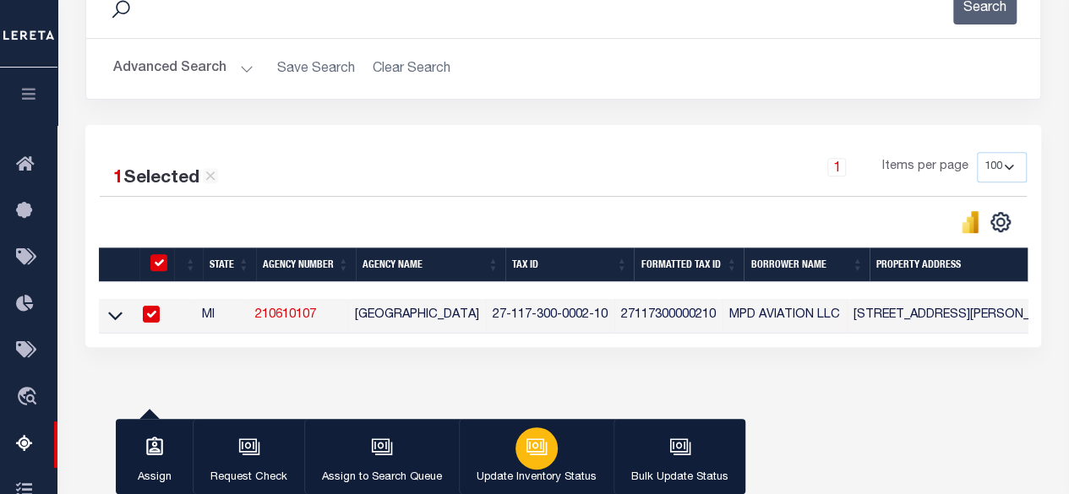
click at [543, 442] on div "button" at bounding box center [536, 448] width 42 height 42
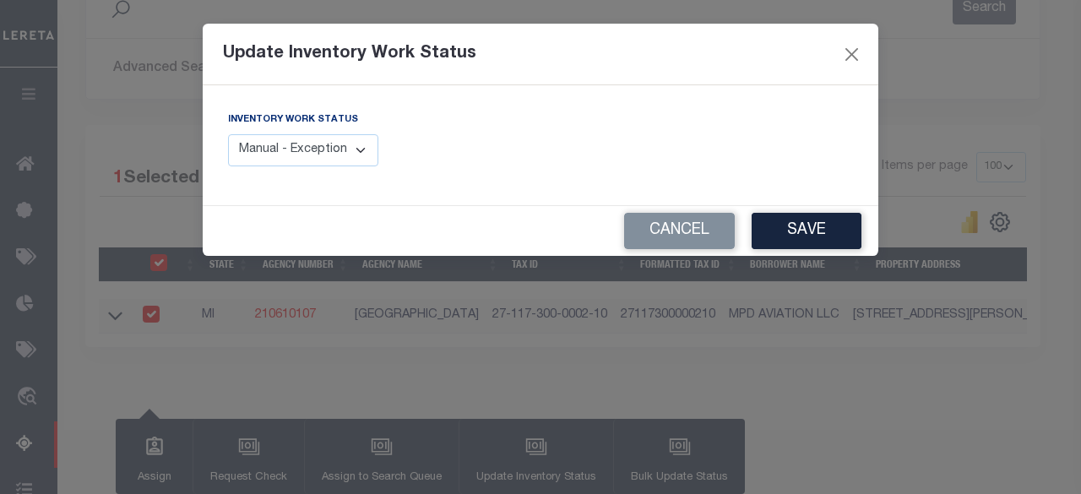
click at [351, 150] on select "Manual - Exception Pended - Awaiting Search Late Add Exception Completed" at bounding box center [303, 150] width 150 height 33
select select "4"
click at [228, 134] on select "Manual - Exception Pended - Awaiting Search Late Add Exception Completed" at bounding box center [303, 150] width 150 height 33
click at [803, 234] on button "Save" at bounding box center [807, 231] width 110 height 36
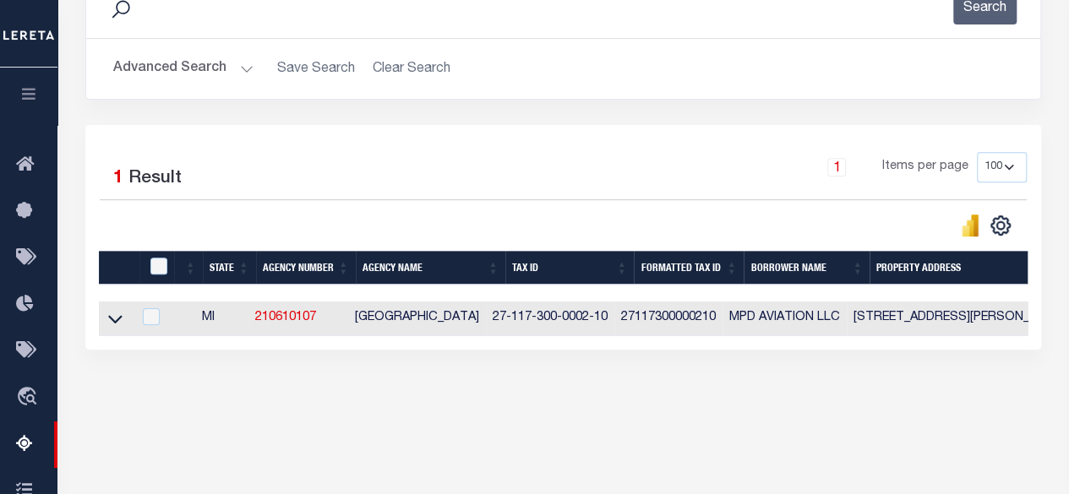
click at [206, 73] on button "Advanced Search" at bounding box center [183, 68] width 140 height 33
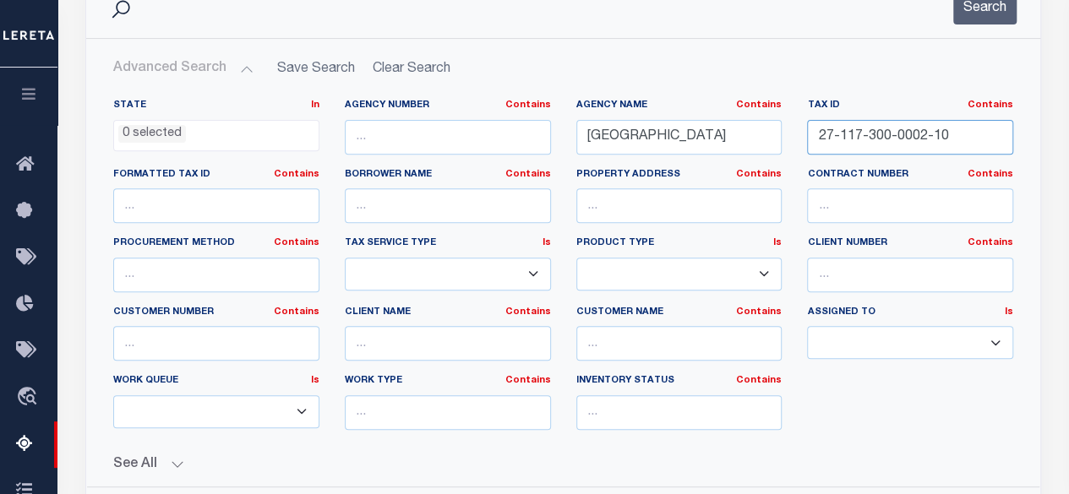
drag, startPoint x: 946, startPoint y: 134, endPoint x: 808, endPoint y: 143, distance: 138.8
click at [808, 143] on input "27-117-300-0002-10" at bounding box center [910, 137] width 206 height 35
paste input "9-100-0045-0"
type input "27-119-100-0045-00"
click at [972, 8] on button "Search" at bounding box center [984, 8] width 63 height 33
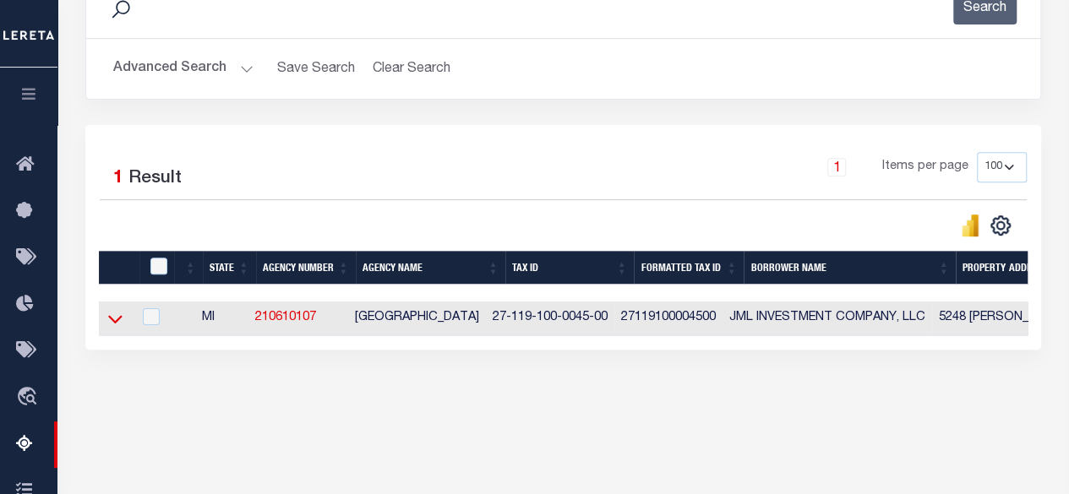
click at [114, 313] on icon at bounding box center [115, 319] width 14 height 18
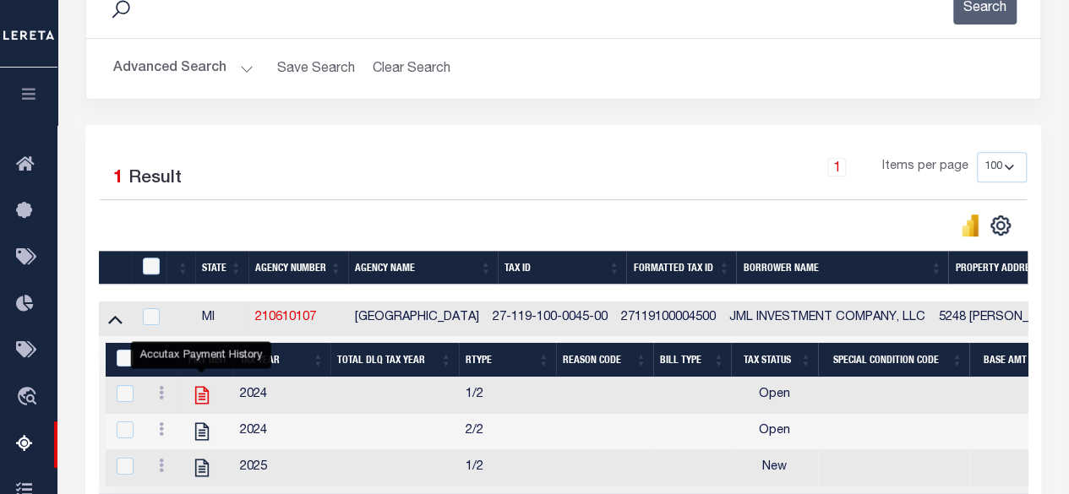
click at [200, 393] on icon "" at bounding box center [202, 395] width 22 height 22
checkbox input "true"
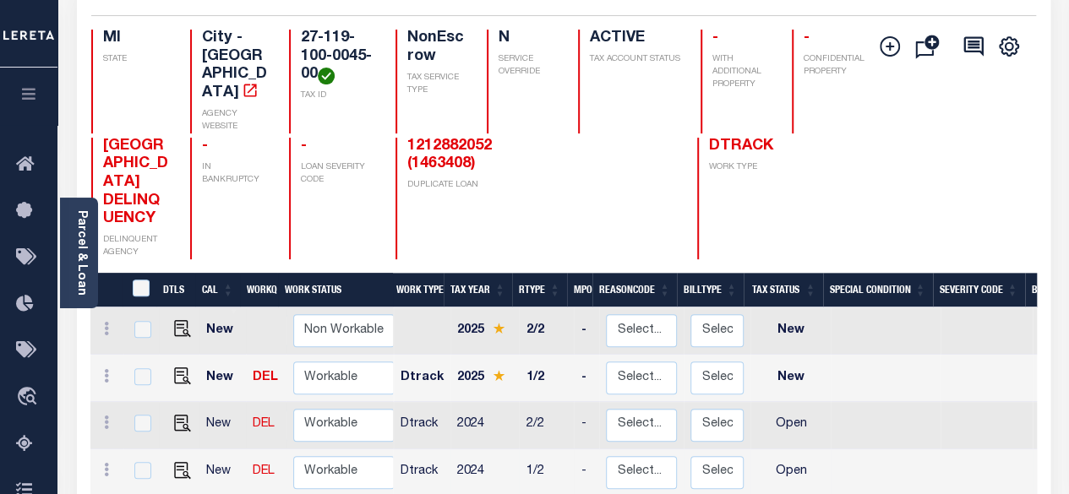
scroll to position [169, 0]
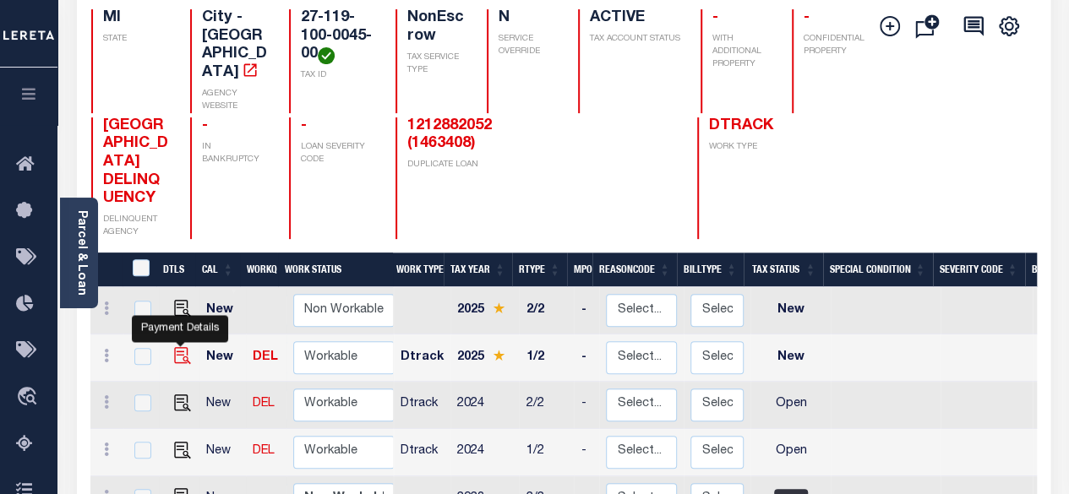
click at [179, 347] on img "" at bounding box center [182, 355] width 17 height 17
checkbox input "true"
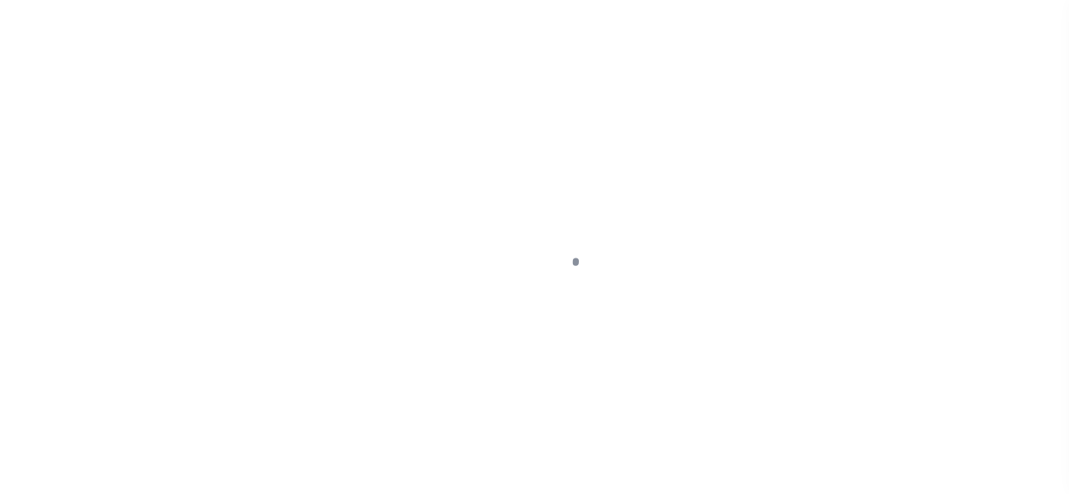
select select "NW2"
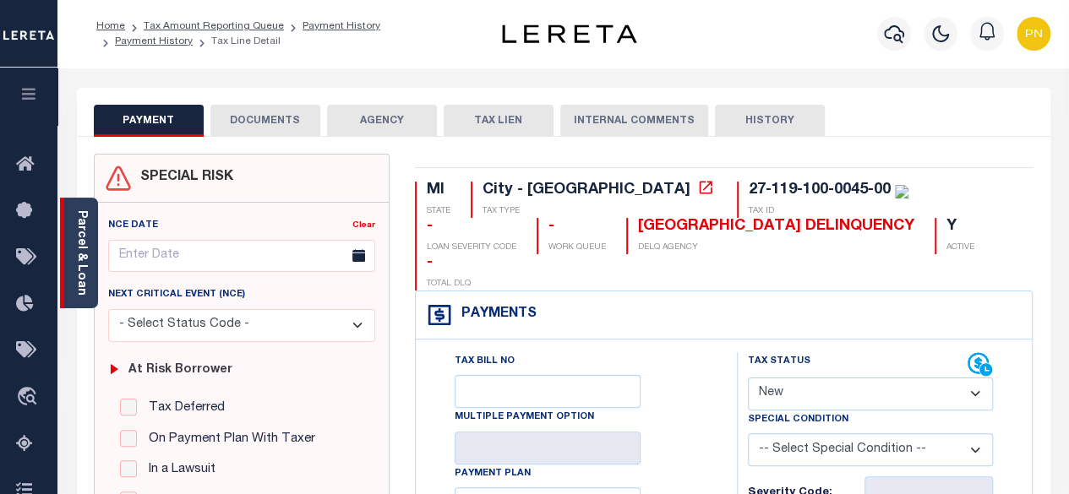
click at [86, 239] on link "Parcel & Loan" at bounding box center [81, 252] width 12 height 85
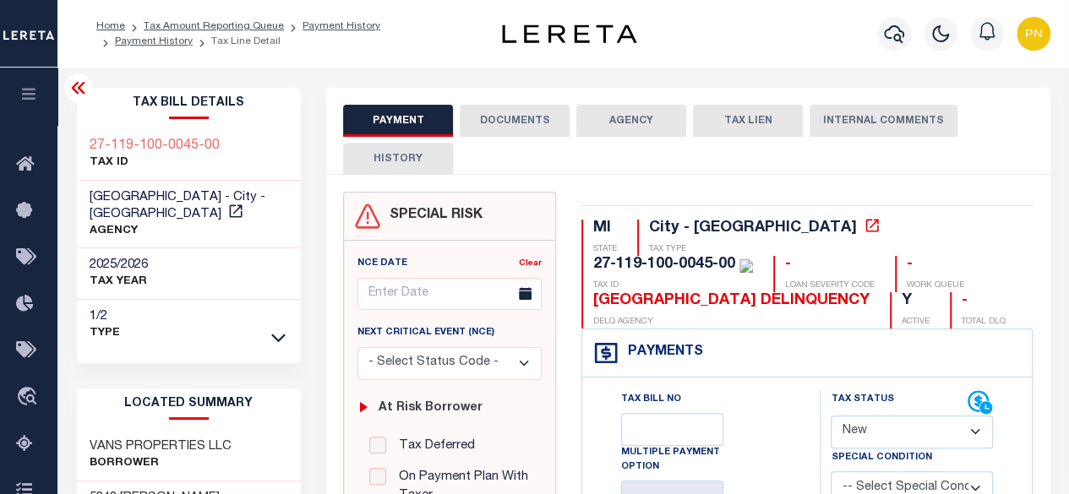
click at [84, 88] on icon at bounding box center [78, 88] width 20 height 20
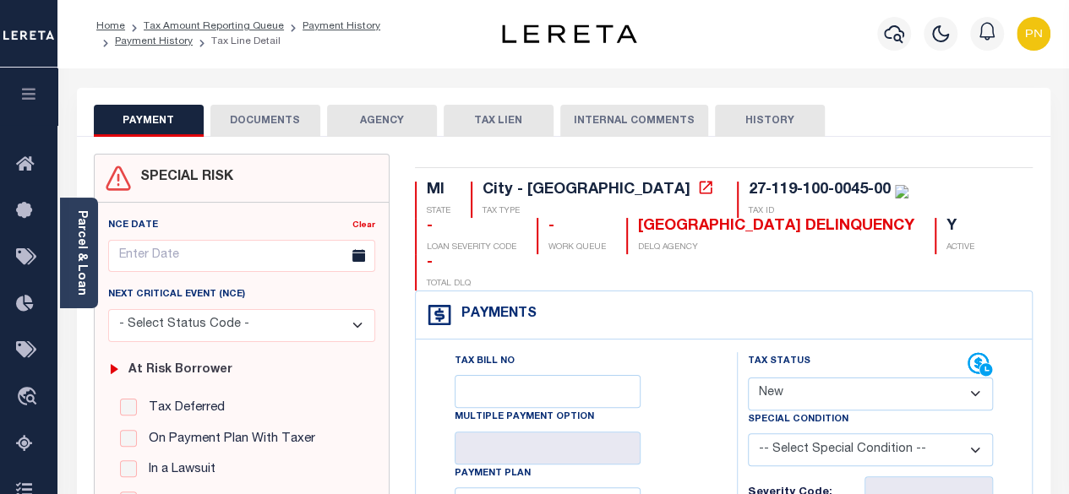
click at [291, 124] on button "DOCUMENTS" at bounding box center [265, 121] width 110 height 32
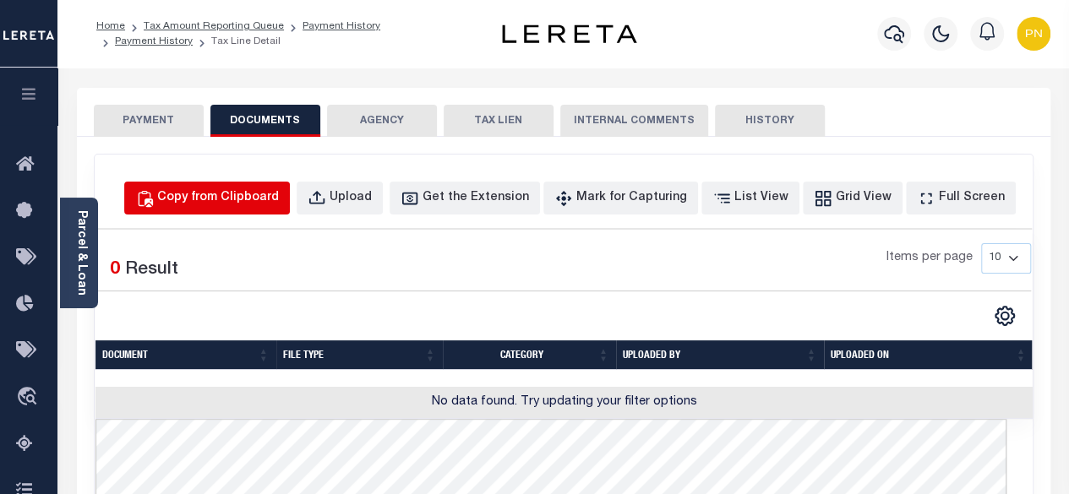
click at [225, 194] on div "Copy from Clipboard" at bounding box center [218, 198] width 122 height 19
select select "POP"
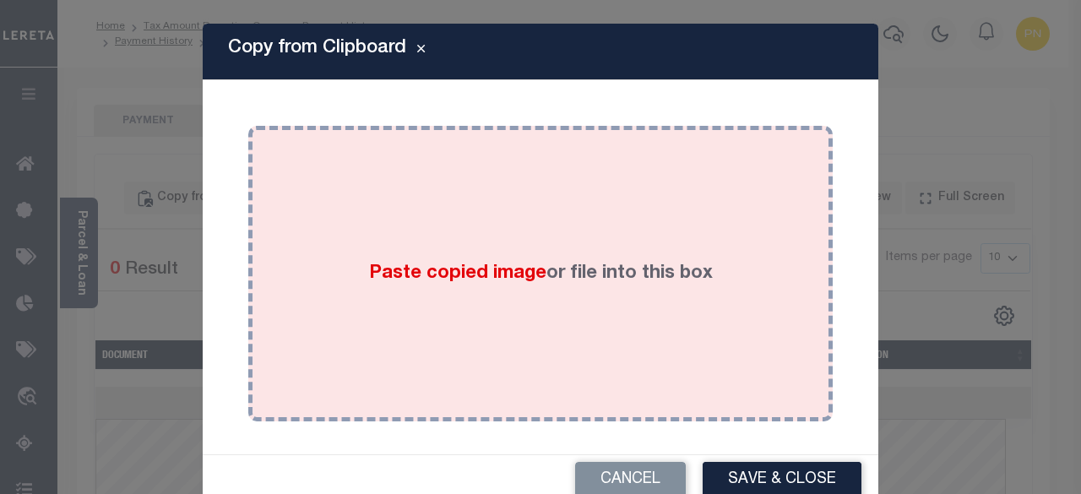
click at [492, 202] on div "Paste copied image or file into this box" at bounding box center [540, 274] width 559 height 270
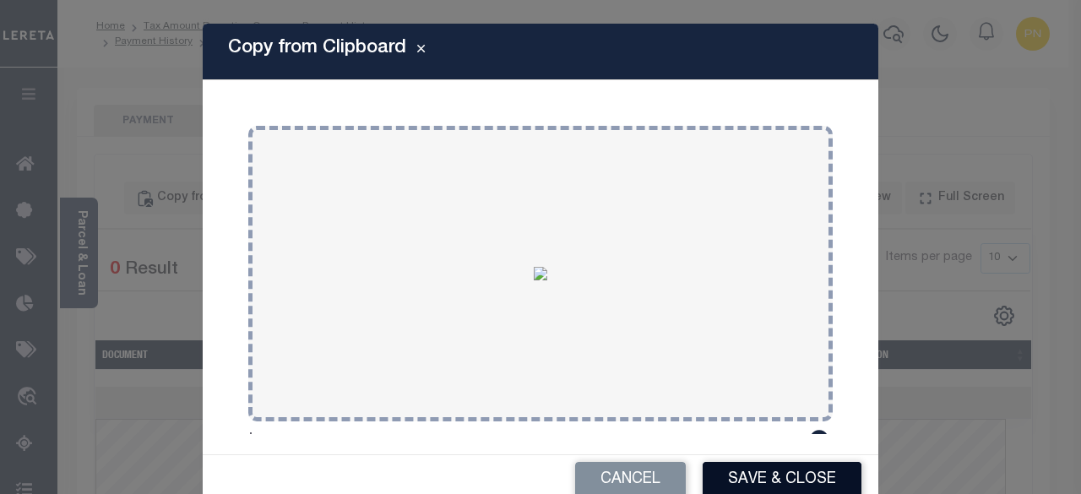
click at [771, 477] on button "Save & Close" at bounding box center [782, 480] width 159 height 36
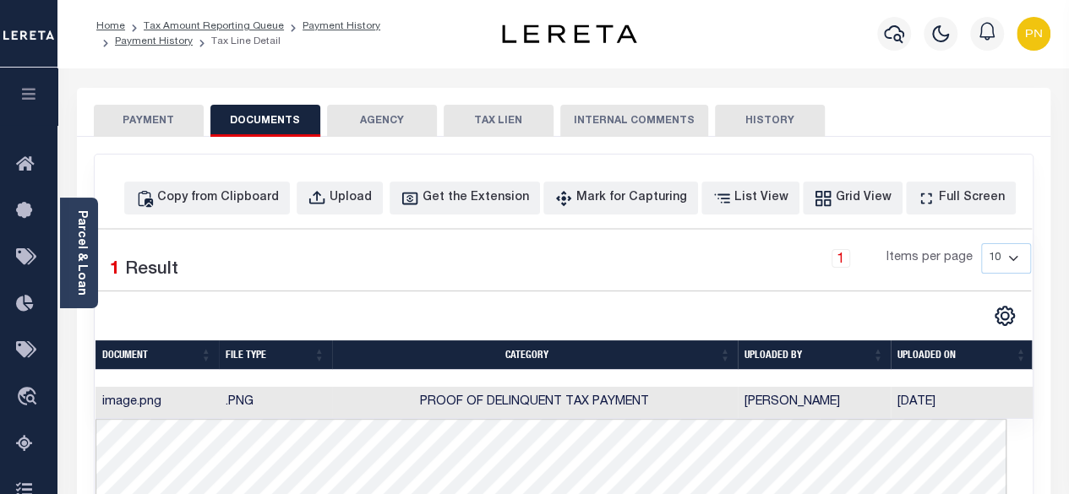
click at [150, 128] on button "PAYMENT" at bounding box center [149, 121] width 110 height 32
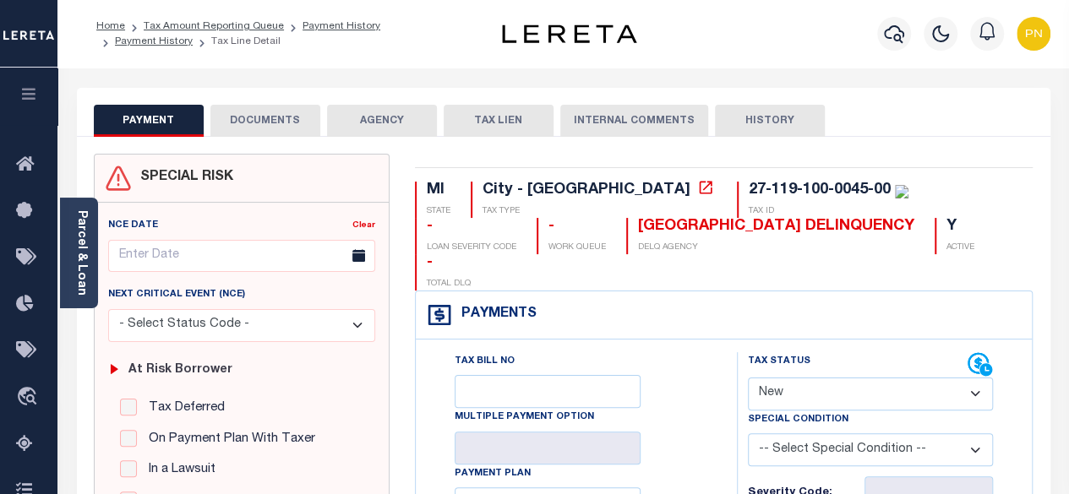
click at [823, 378] on select "- Select Status Code - Open Due/Unpaid Paid Incomplete No Tax Due Internal Refu…" at bounding box center [871, 394] width 246 height 33
select select "PYD"
click at [748, 378] on select "- Select Status Code - Open Due/Unpaid Paid Incomplete No Tax Due Internal Refu…" at bounding box center [871, 394] width 246 height 33
type input "[DATE]"
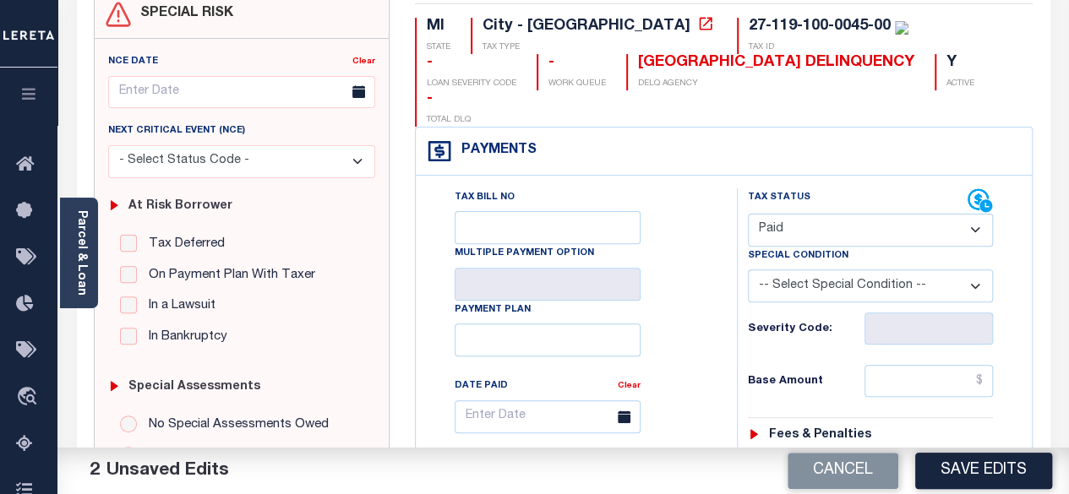
scroll to position [253, 0]
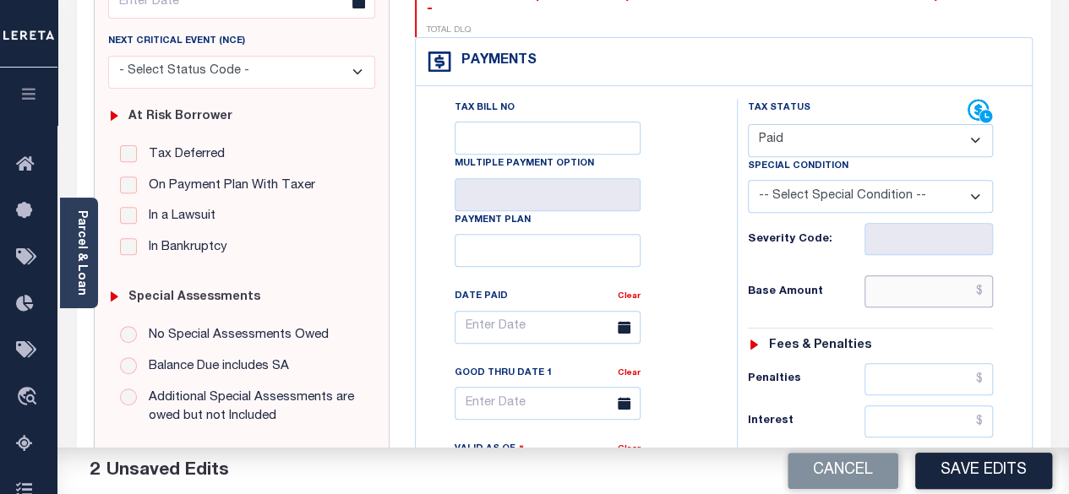
click at [988, 275] on input "text" at bounding box center [928, 291] width 128 height 32
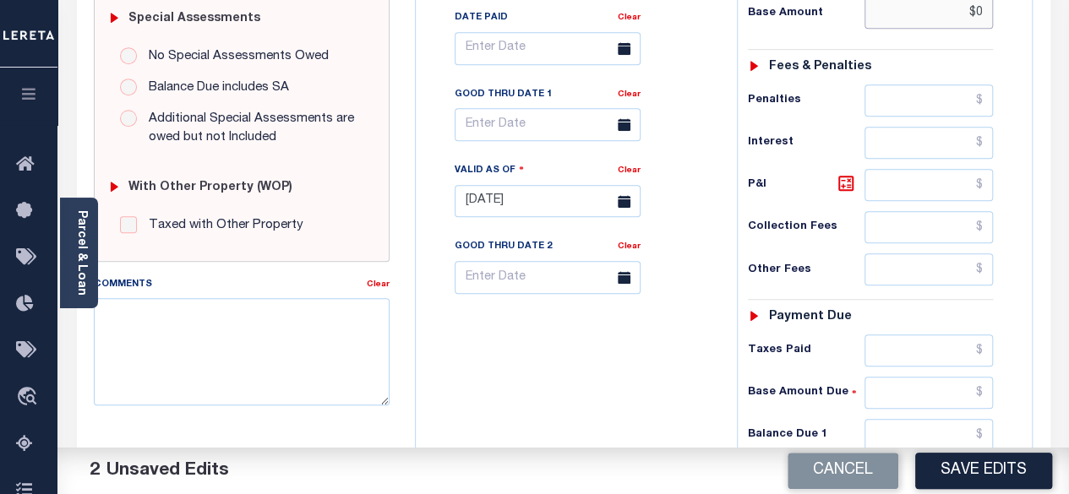
scroll to position [591, 0]
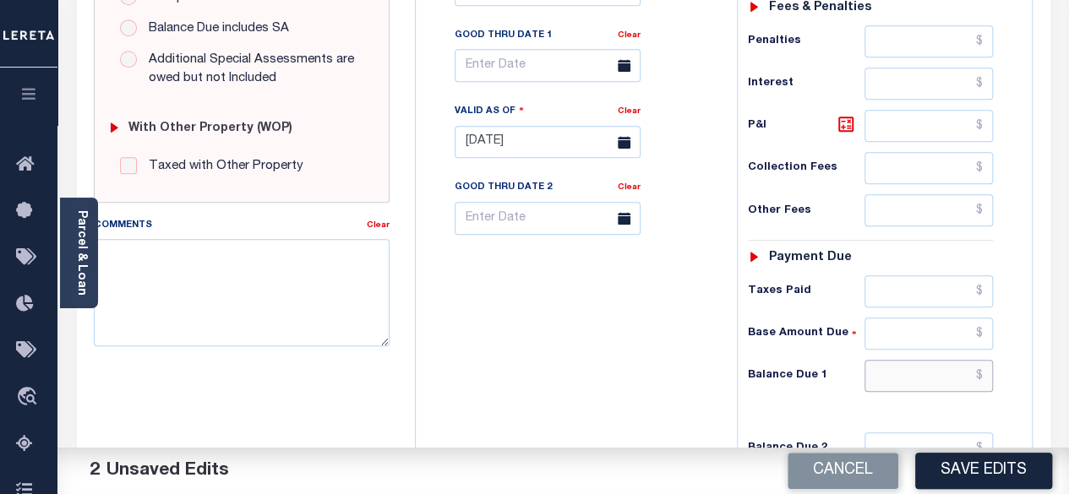
type input "$0.00"
click at [984, 360] on input "text" at bounding box center [928, 376] width 128 height 32
type input "$0.00"
click at [840, 117] on icon at bounding box center [845, 124] width 15 height 15
type input "$0.00"
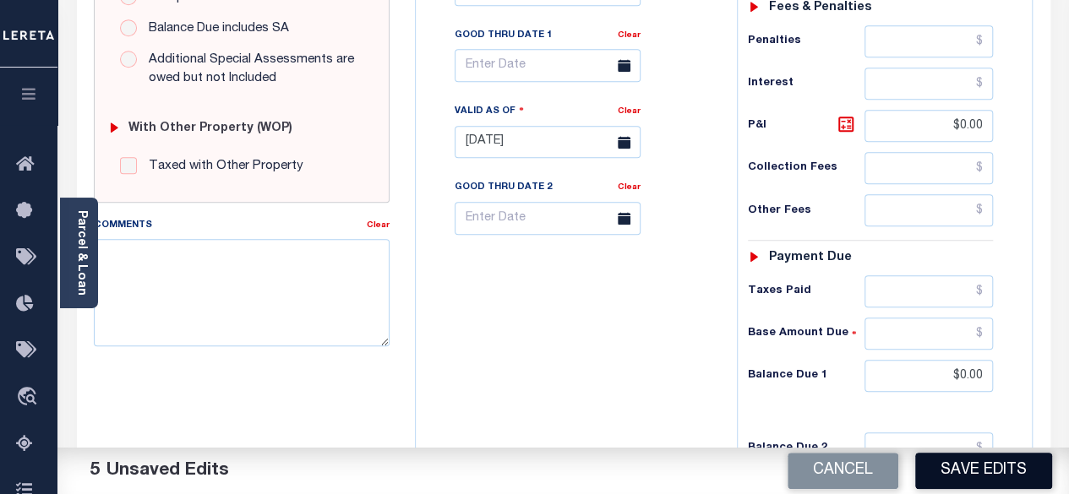
click at [968, 466] on button "Save Edits" at bounding box center [983, 471] width 137 height 36
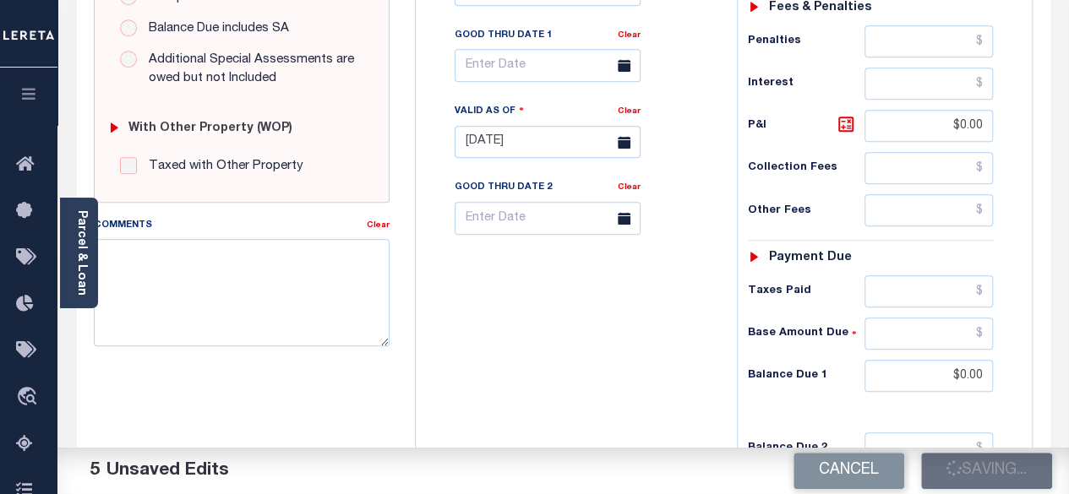
checkbox input "false"
type input "$0"
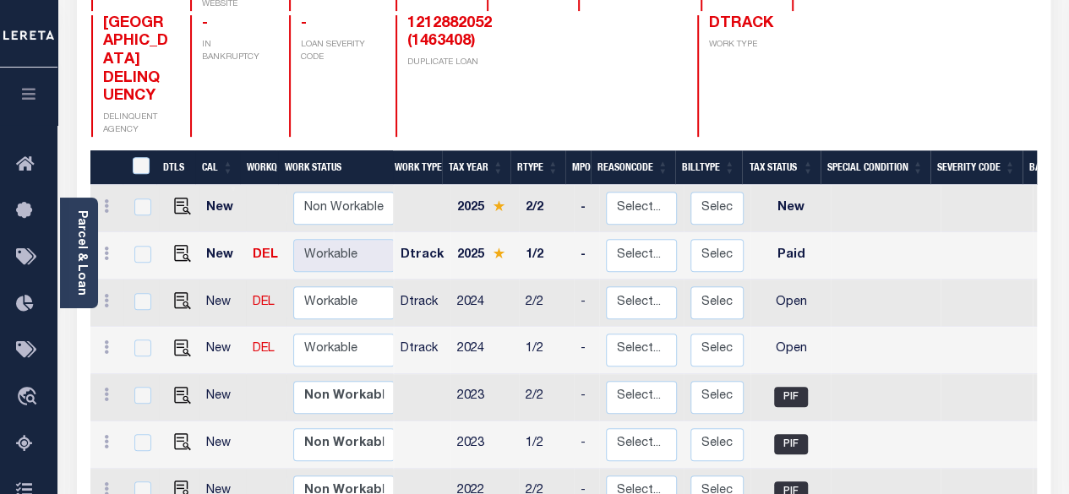
scroll to position [338, 0]
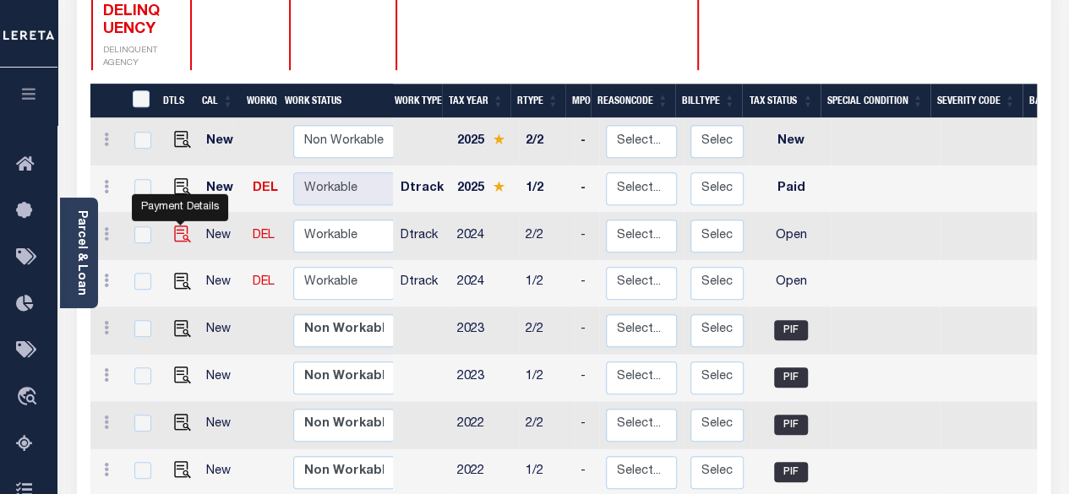
click at [178, 226] on img "" at bounding box center [182, 234] width 17 height 17
checkbox input "true"
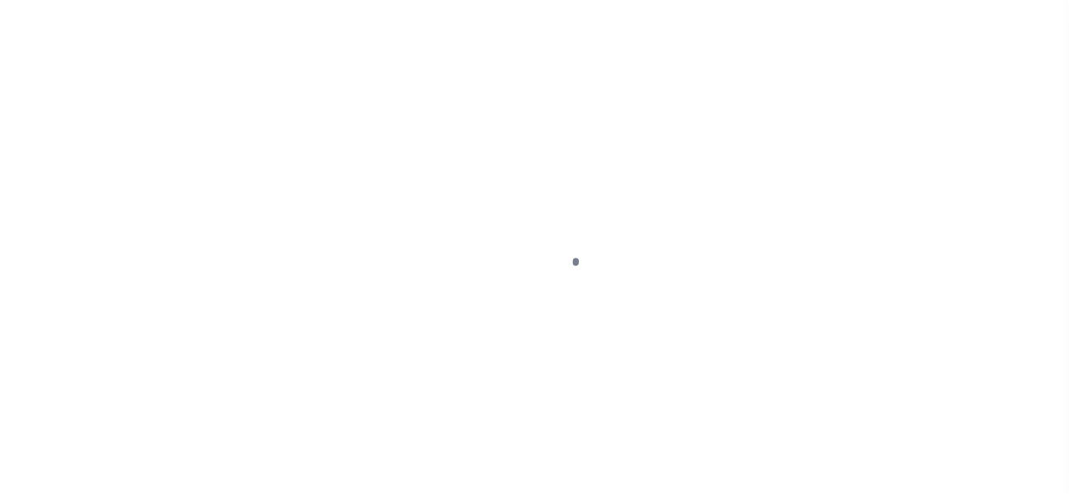
select select "OP2"
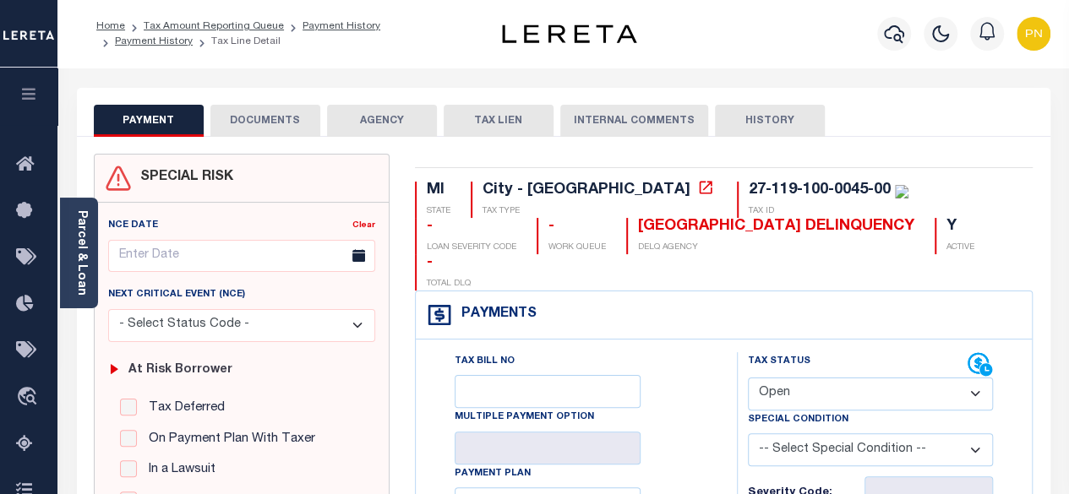
click at [272, 126] on button "DOCUMENTS" at bounding box center [265, 121] width 110 height 32
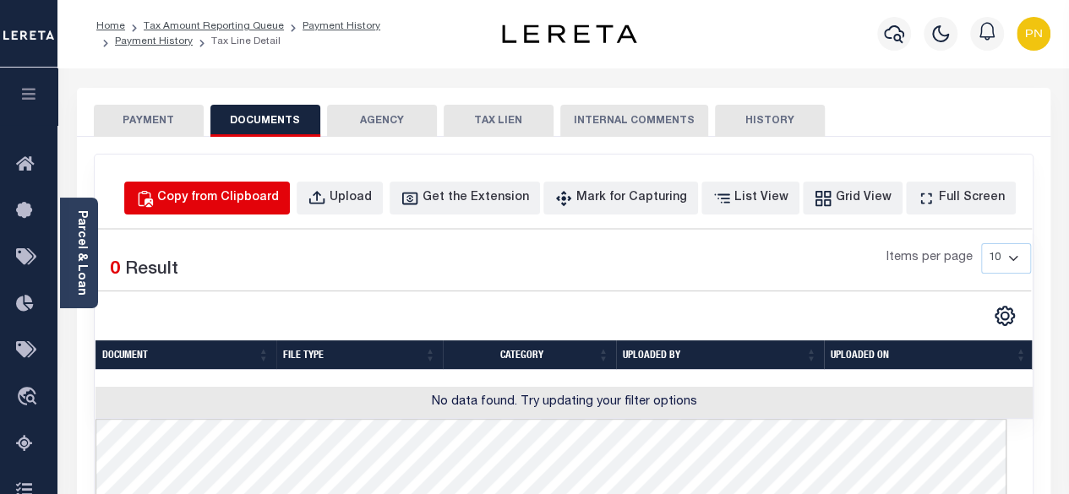
click at [261, 195] on div "Copy from Clipboard" at bounding box center [218, 198] width 122 height 19
select select "POP"
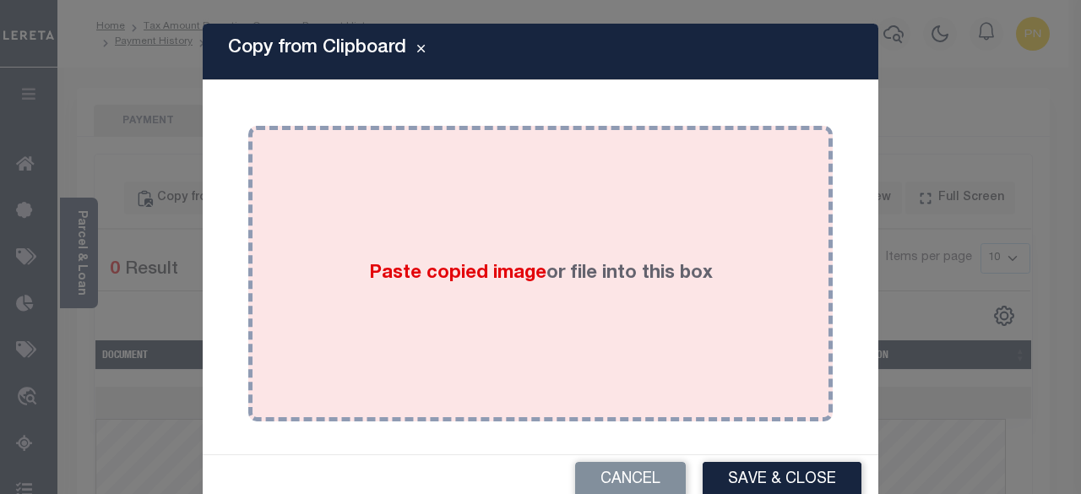
click at [362, 187] on div "Paste copied image or file into this box" at bounding box center [540, 274] width 559 height 270
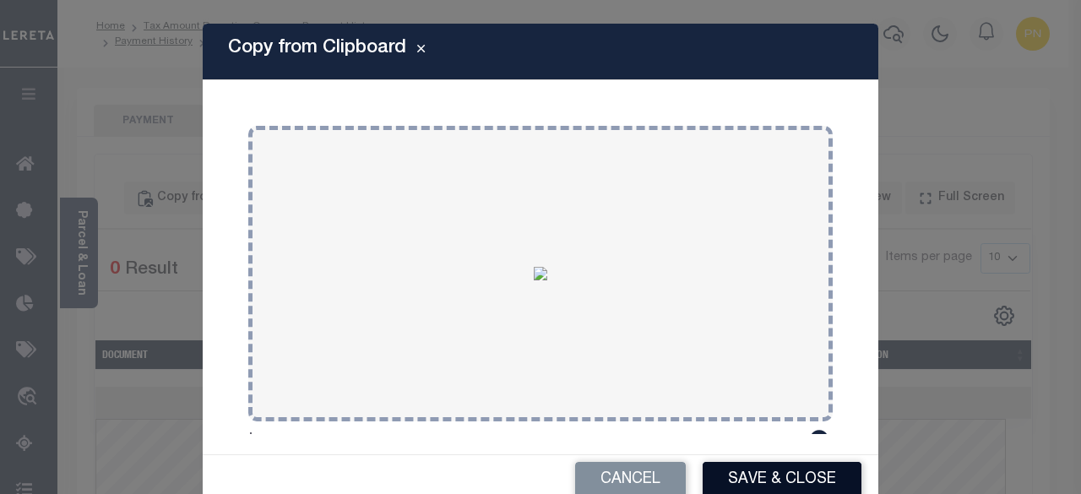
click at [723, 472] on button "Save & Close" at bounding box center [782, 480] width 159 height 36
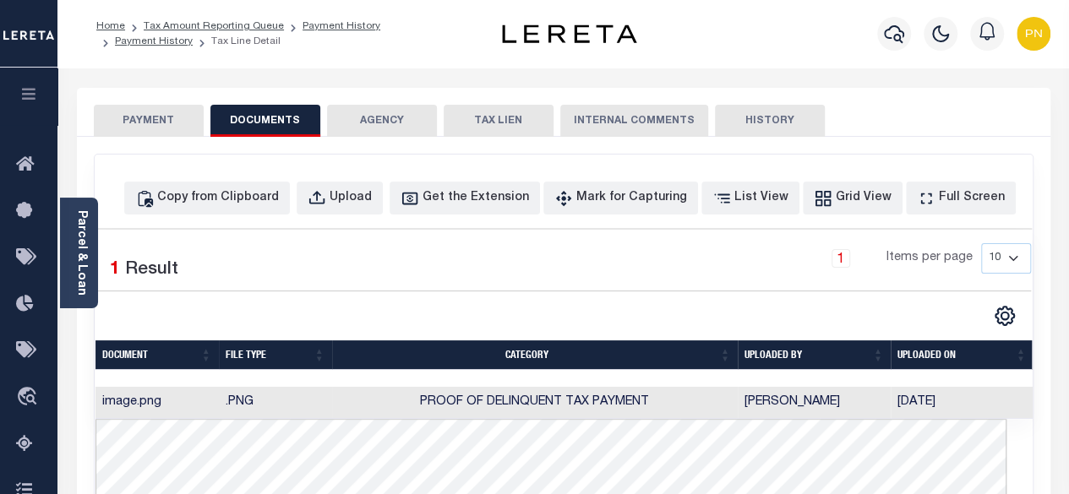
click at [130, 114] on button "PAYMENT" at bounding box center [149, 121] width 110 height 32
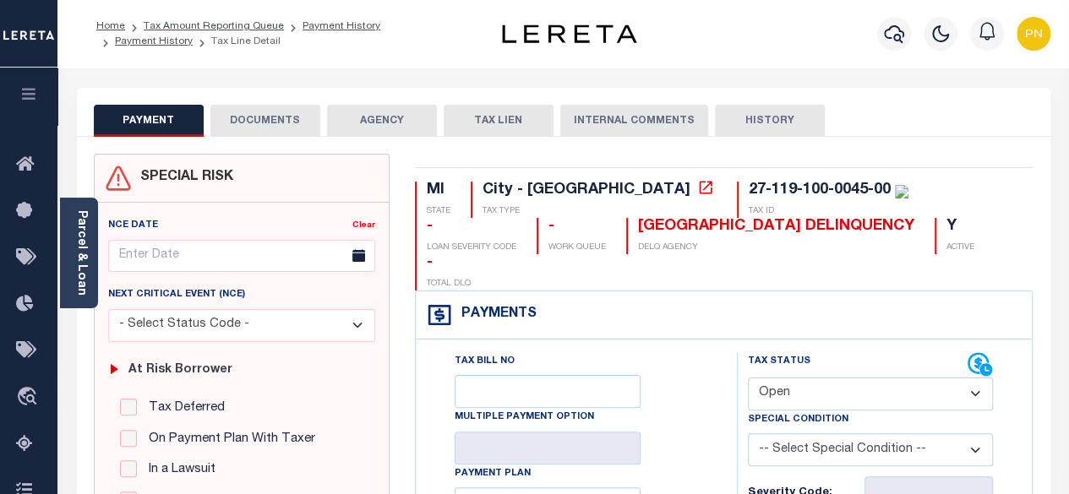
click at [836, 378] on select "- Select Status Code - Open Due/Unpaid Paid Incomplete No Tax Due Internal Refu…" at bounding box center [871, 394] width 246 height 33
select select "PYD"
click at [748, 378] on select "- Select Status Code - Open Due/Unpaid Paid Incomplete No Tax Due Internal Refu…" at bounding box center [871, 394] width 246 height 33
type input "[DATE]"
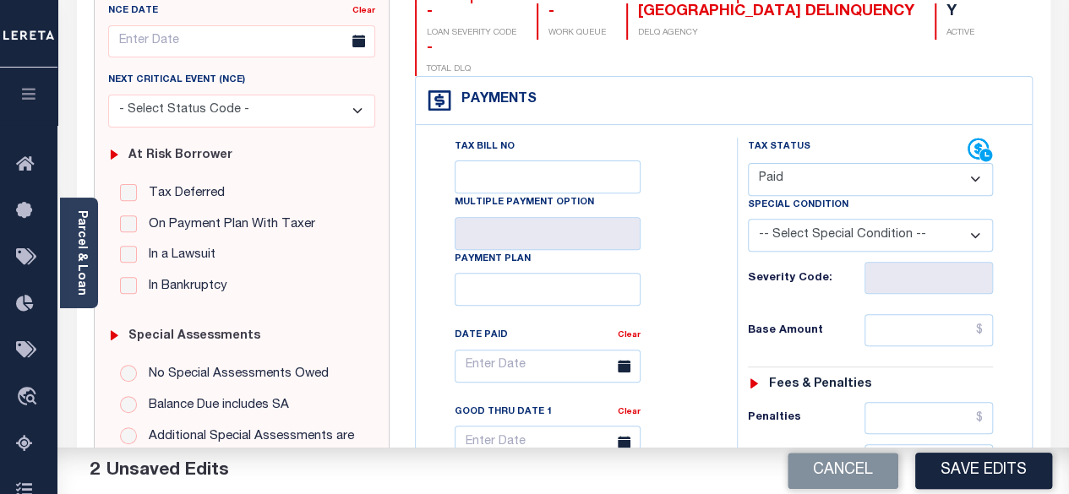
scroll to position [253, 0]
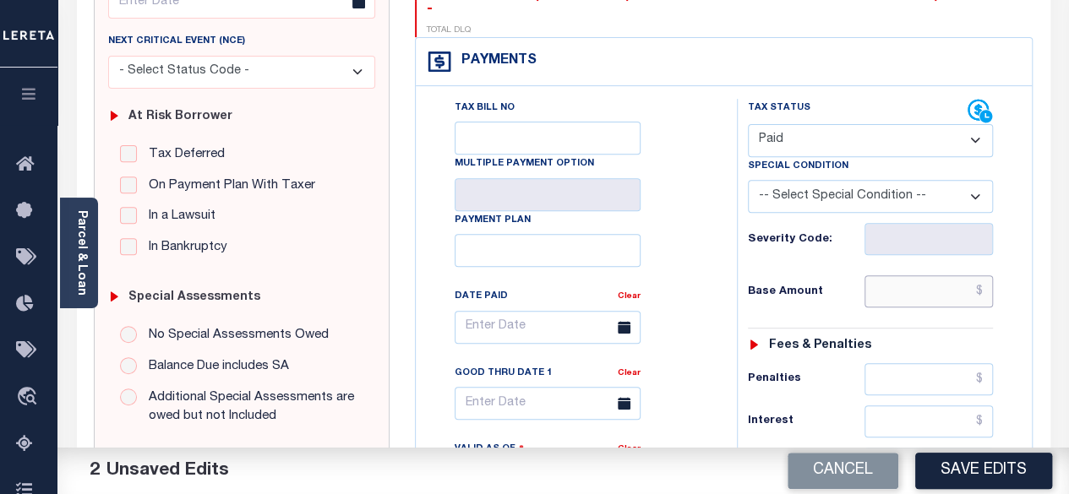
click at [983, 275] on input "text" at bounding box center [928, 291] width 128 height 32
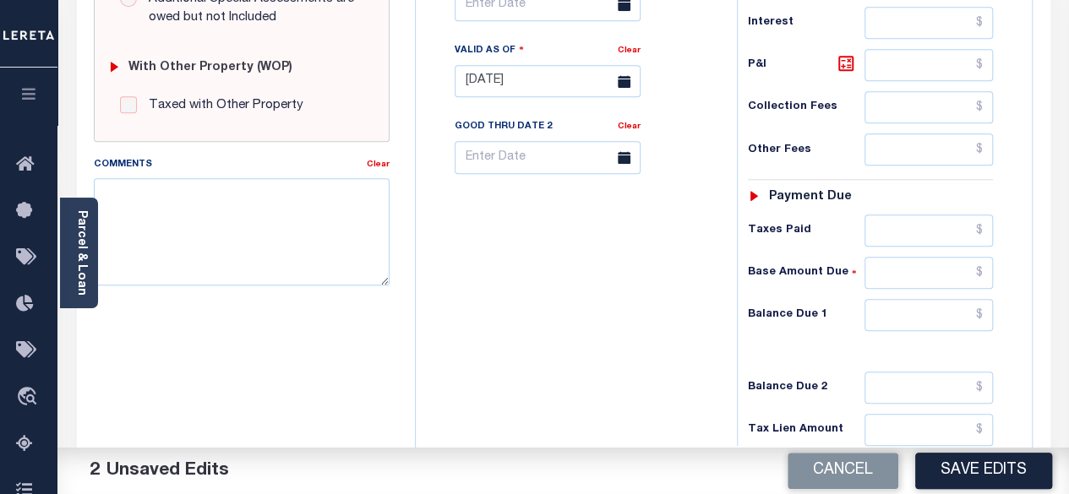
scroll to position [676, 0]
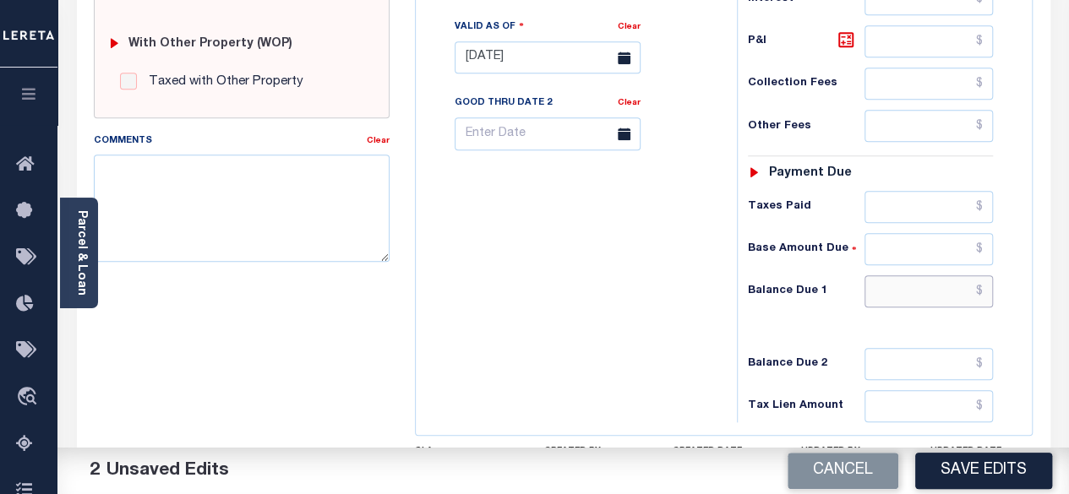
click at [988, 275] on input "text" at bounding box center [928, 291] width 128 height 32
type input "$0.00"
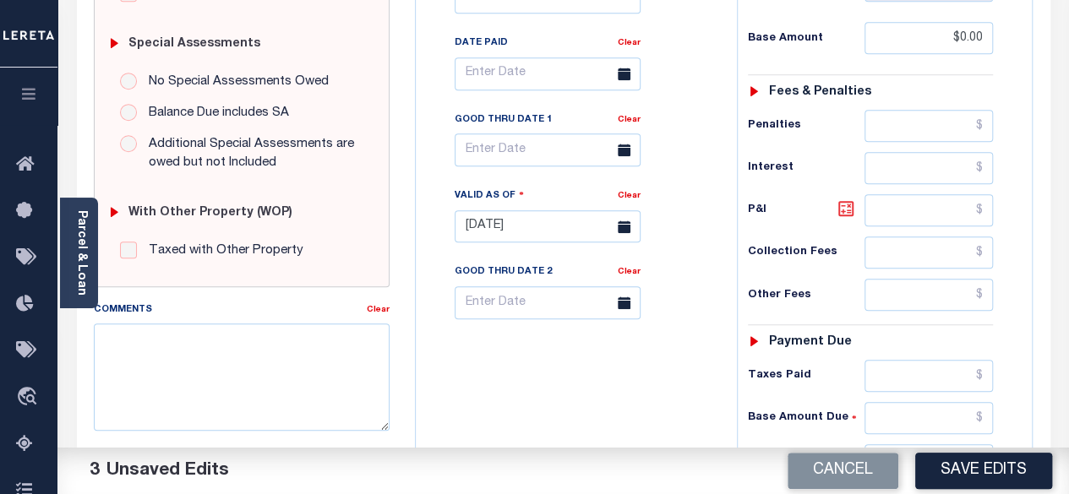
type input "$0.00"
click at [840, 199] on icon at bounding box center [846, 209] width 20 height 20
type input "$0.00"
click at [955, 466] on button "Save Edits" at bounding box center [983, 471] width 137 height 36
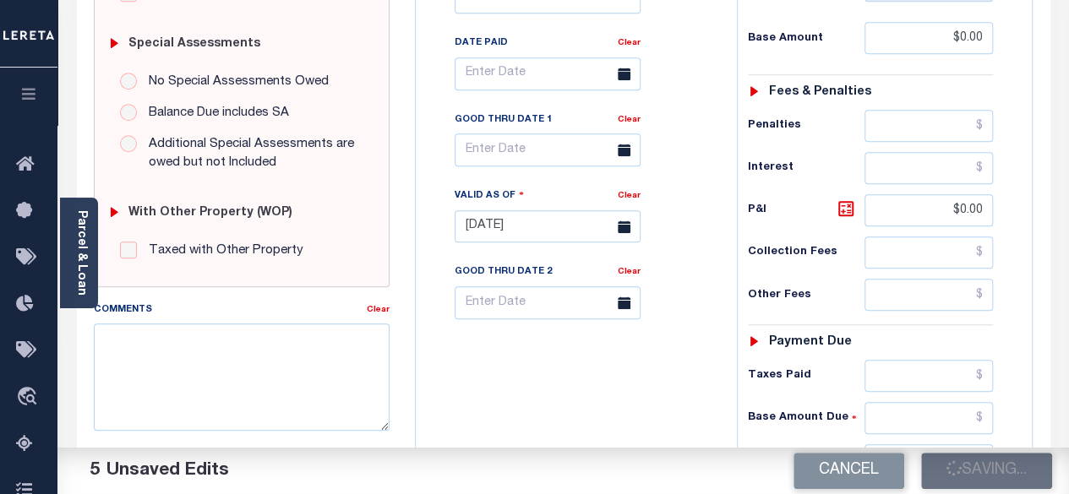
checkbox input "false"
type input "$0"
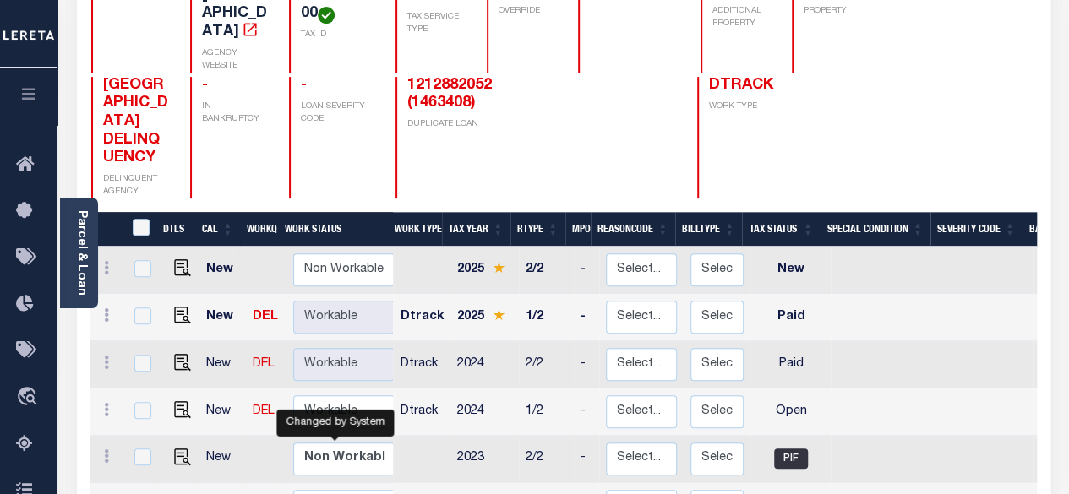
scroll to position [338, 0]
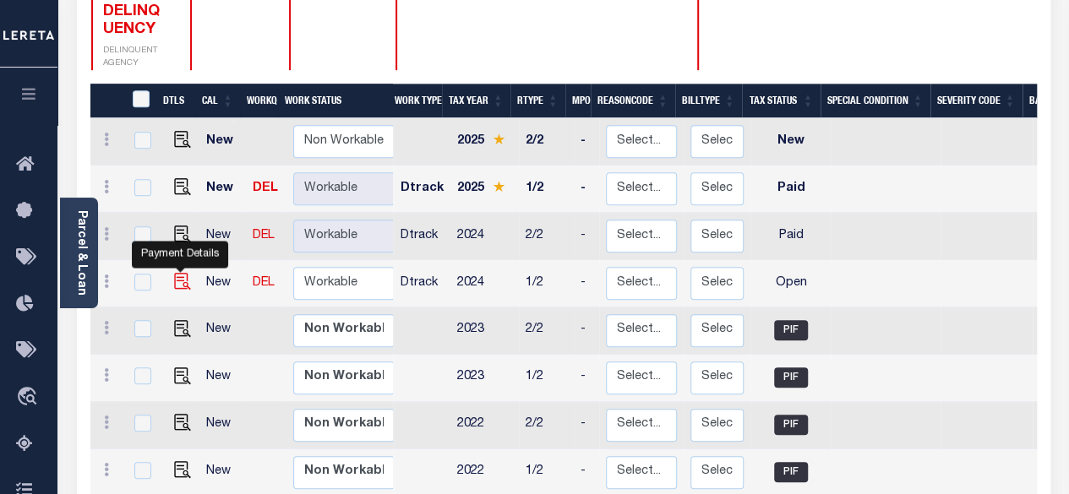
click at [174, 273] on img "" at bounding box center [182, 281] width 17 height 17
checkbox input "true"
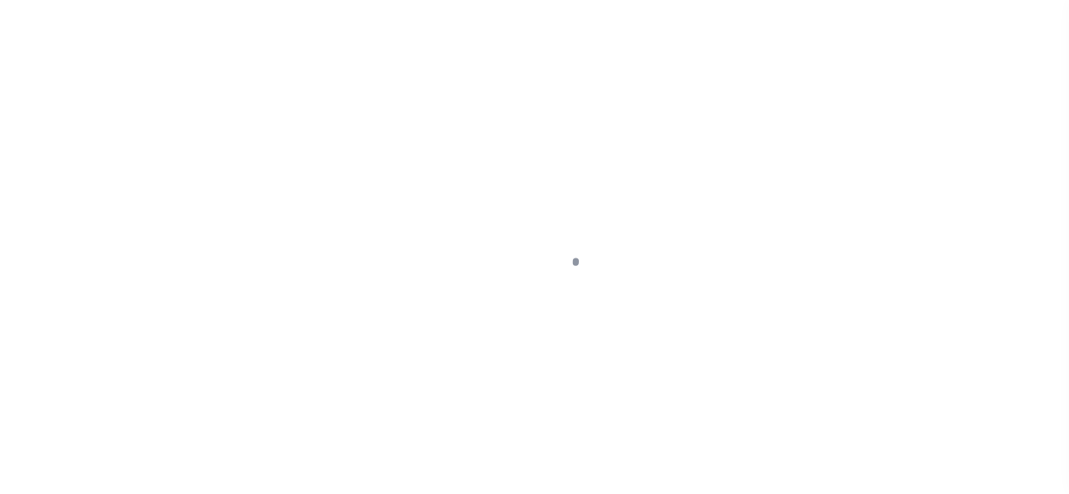
select select "OP2"
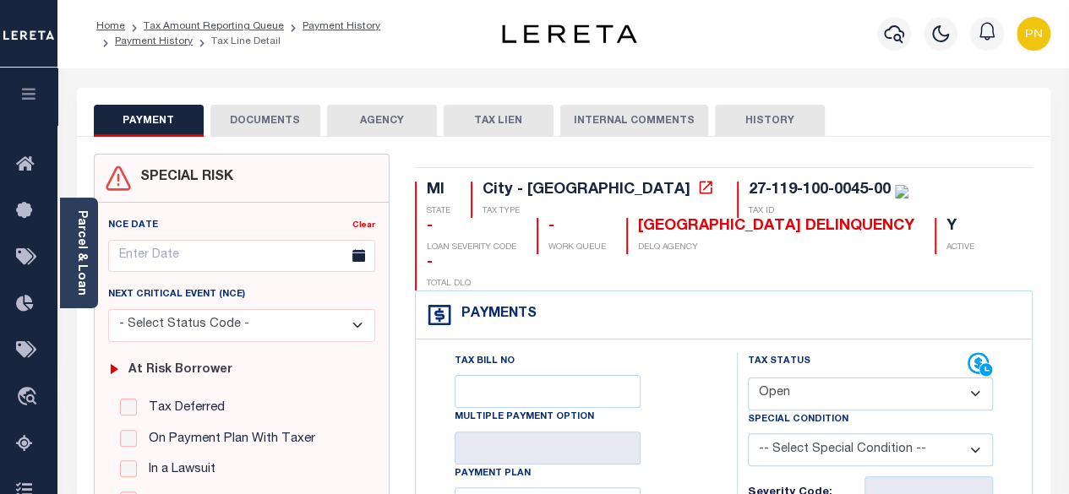
click at [248, 120] on button "DOCUMENTS" at bounding box center [265, 121] width 110 height 32
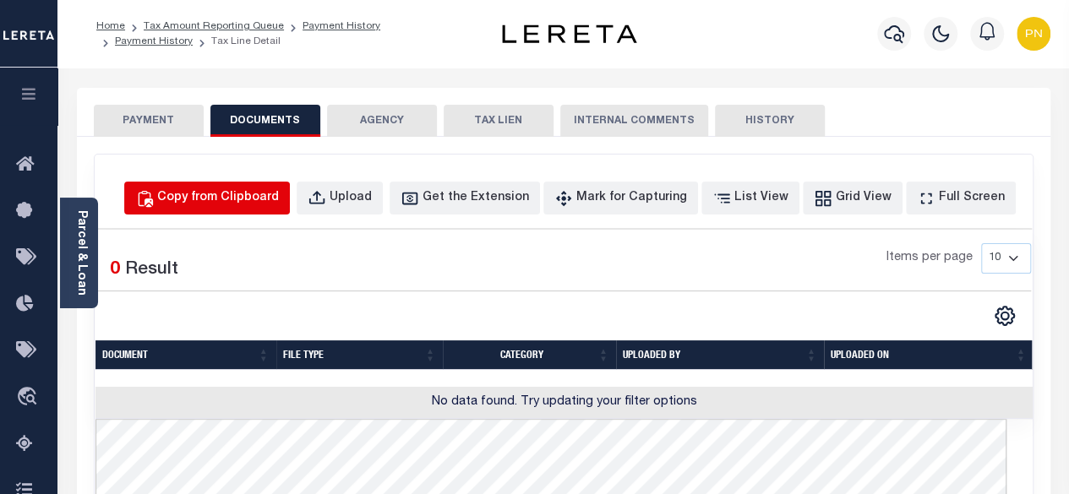
click at [279, 205] on div "Copy from Clipboard" at bounding box center [218, 198] width 122 height 19
select select "POP"
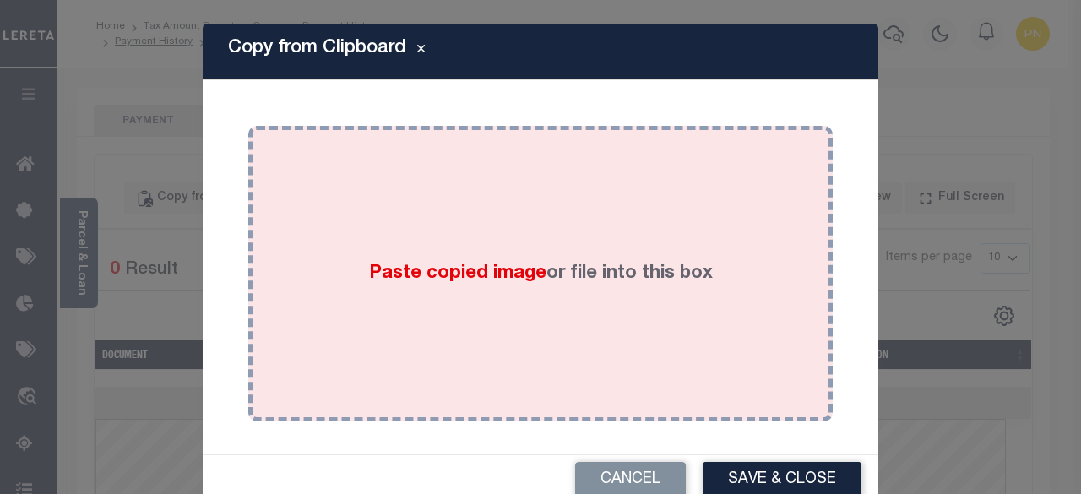
click at [471, 220] on div "Paste copied image or file into this box" at bounding box center [540, 274] width 559 height 270
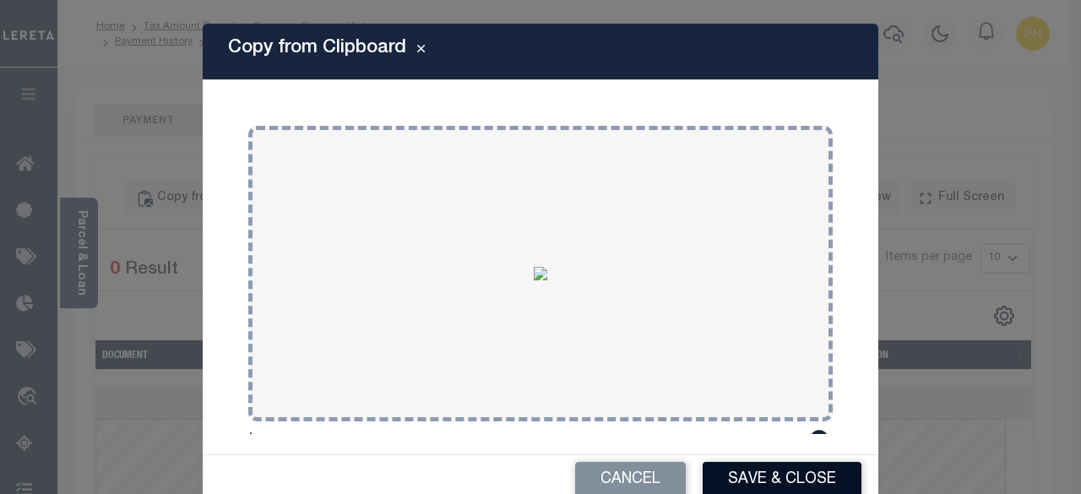
click at [777, 482] on button "Save & Close" at bounding box center [782, 480] width 159 height 36
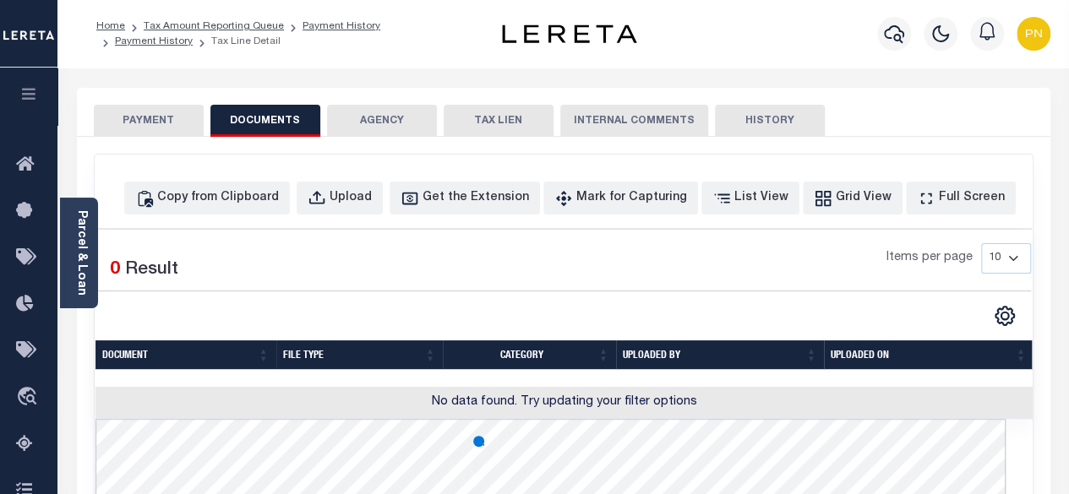
click at [166, 113] on button "PAYMENT" at bounding box center [149, 121] width 110 height 32
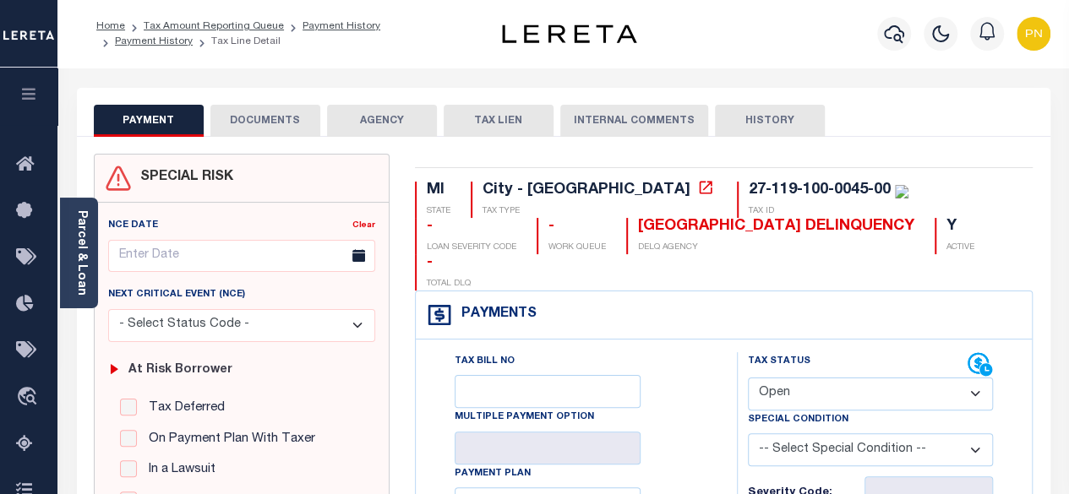
click at [843, 378] on select "- Select Status Code - Open Due/Unpaid Paid Incomplete No Tax Due Internal Refu…" at bounding box center [871, 394] width 246 height 33
select select "PYD"
click at [748, 378] on select "- Select Status Code - Open Due/Unpaid Paid Incomplete No Tax Due Internal Refu…" at bounding box center [871, 394] width 246 height 33
type input "[DATE]"
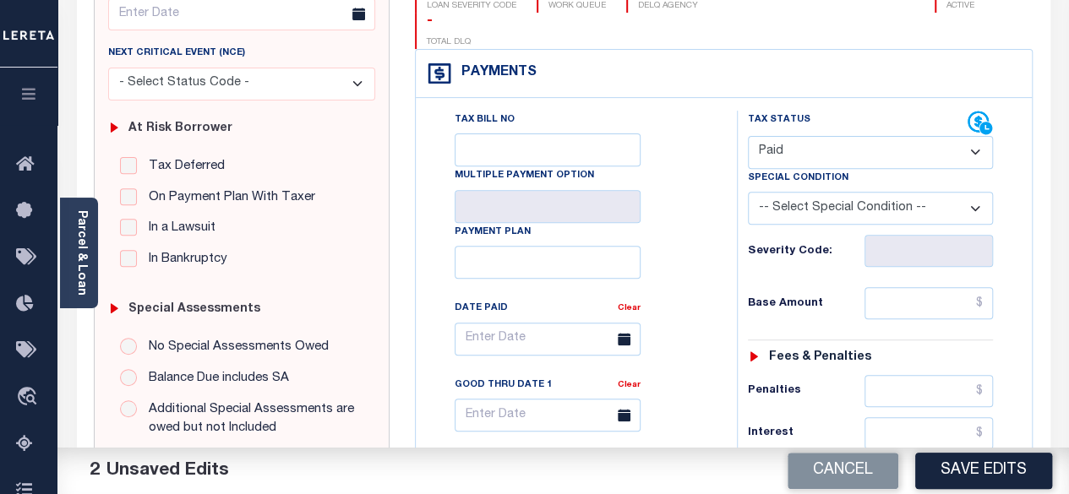
scroll to position [253, 0]
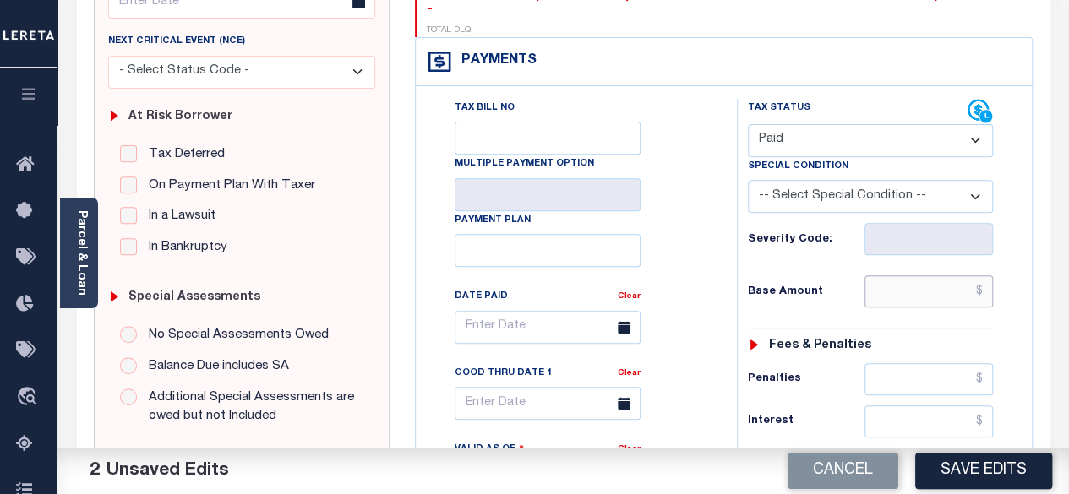
click at [984, 275] on input "text" at bounding box center [928, 291] width 128 height 32
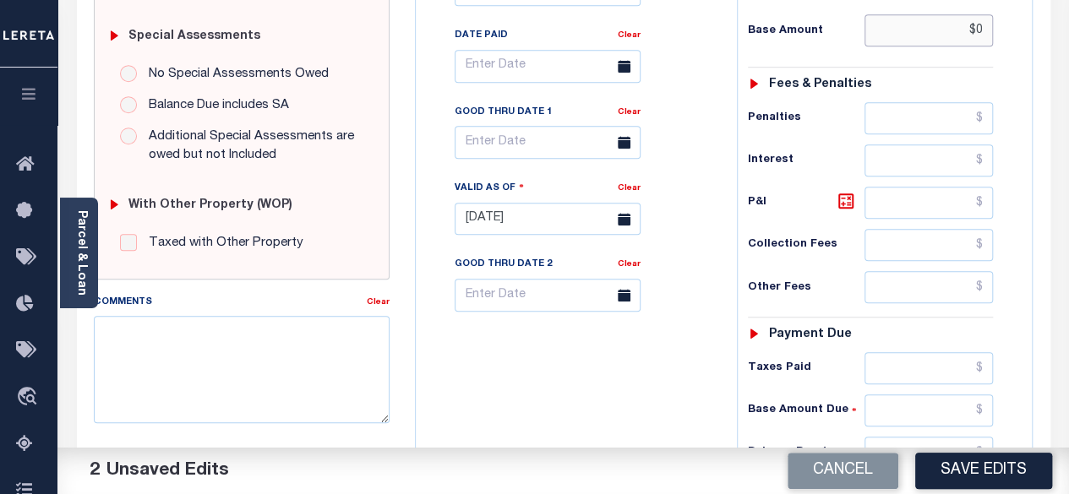
scroll to position [591, 0]
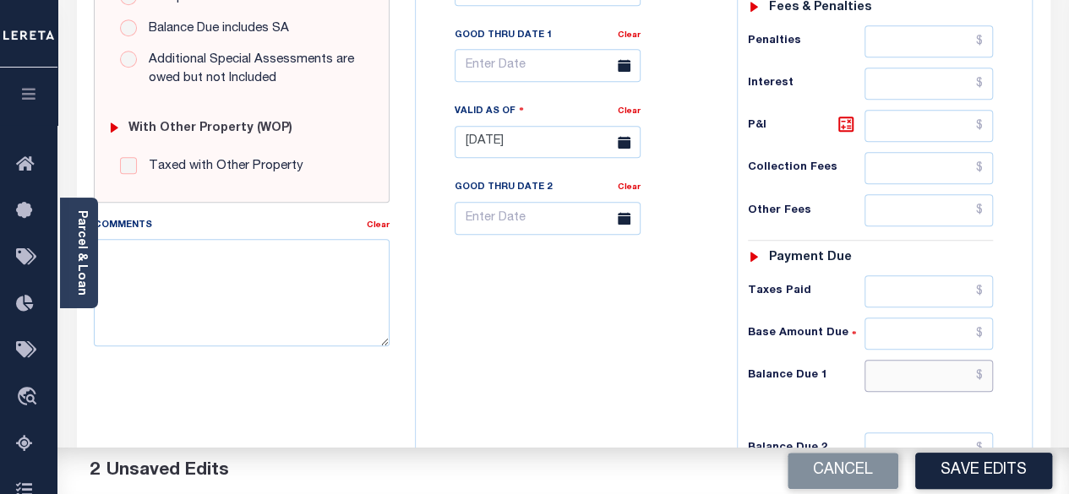
type input "$0.00"
drag, startPoint x: 989, startPoint y: 334, endPoint x: 978, endPoint y: 307, distance: 29.2
click at [989, 360] on input "text" at bounding box center [928, 376] width 128 height 32
type input "$0.00"
click at [848, 110] on div "P&I" at bounding box center [871, 126] width 246 height 32
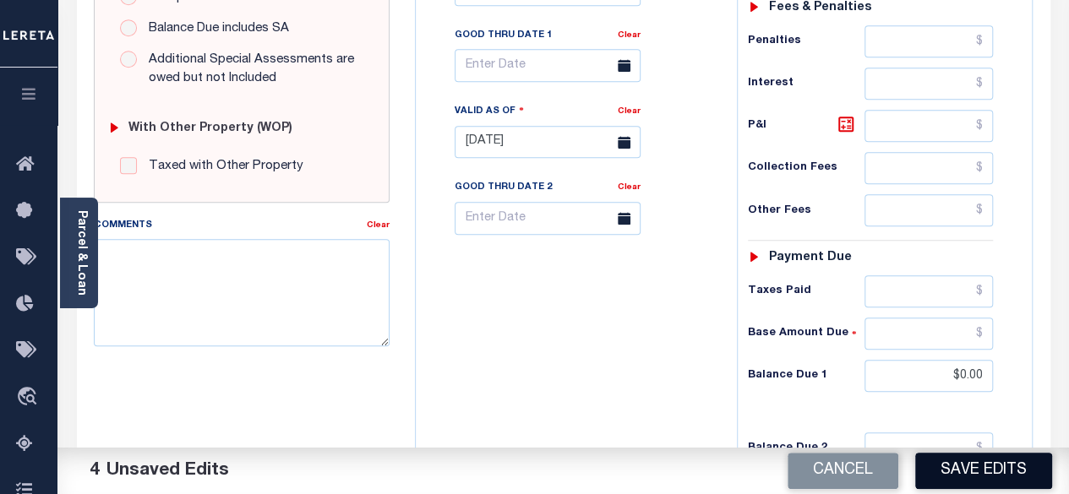
click at [980, 472] on button "Save Edits" at bounding box center [983, 471] width 137 height 36
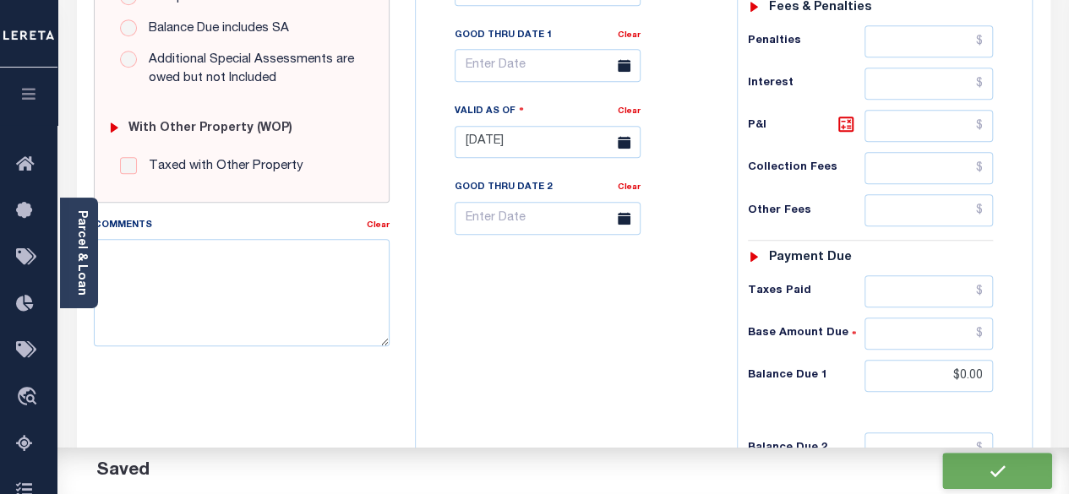
checkbox input "false"
type input "$0"
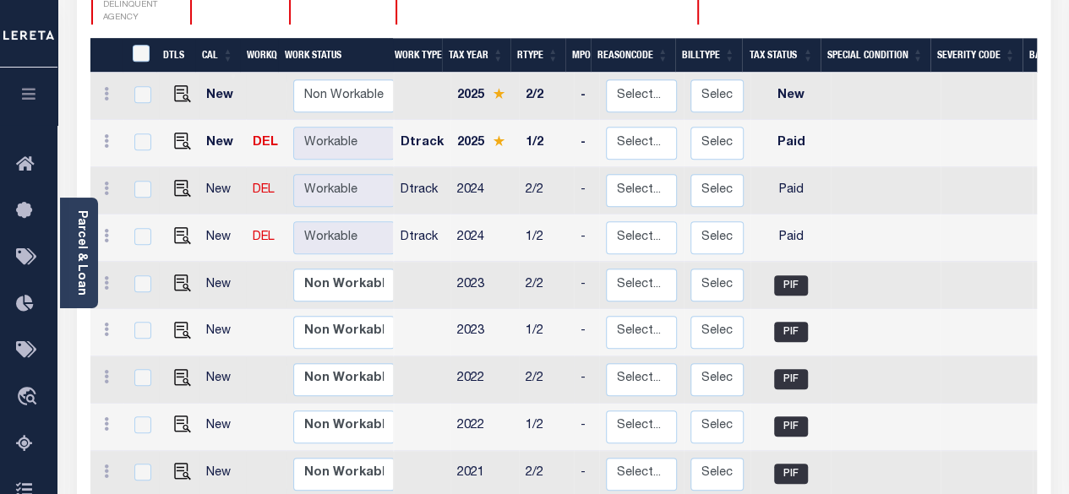
scroll to position [422, 0]
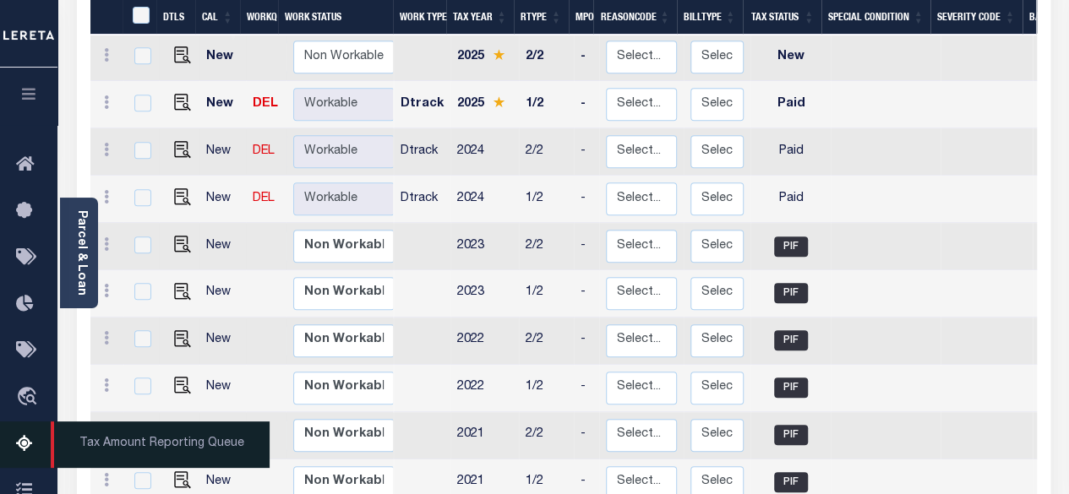
click at [18, 442] on icon at bounding box center [29, 444] width 27 height 21
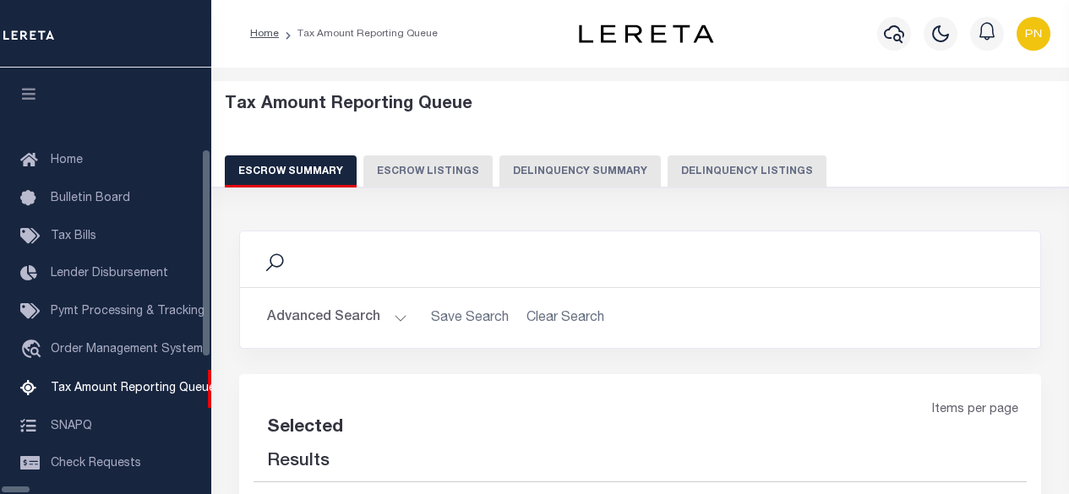
drag, startPoint x: 654, startPoint y: 166, endPoint x: 618, endPoint y: 211, distance: 57.1
click at [667, 166] on button "Delinquency Listings" at bounding box center [746, 171] width 159 height 32
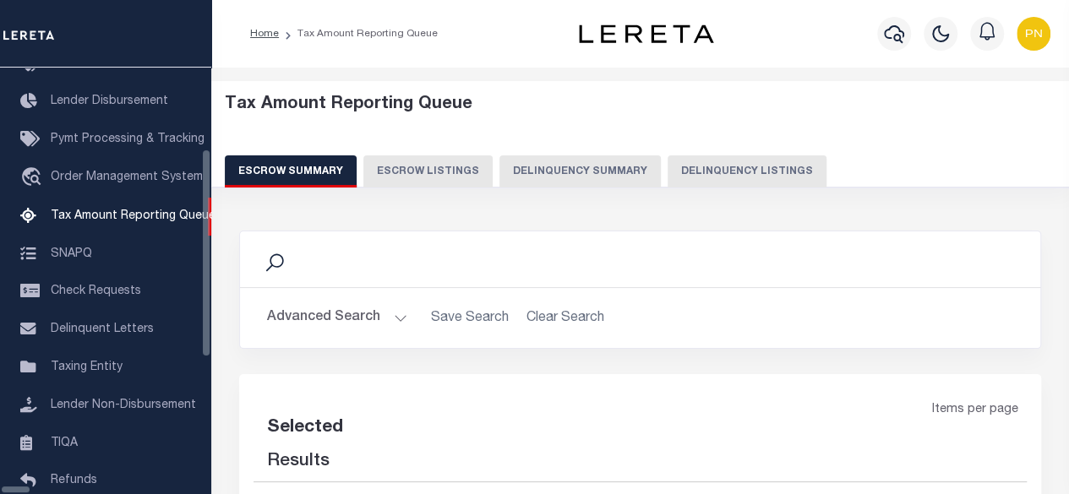
select select "100"
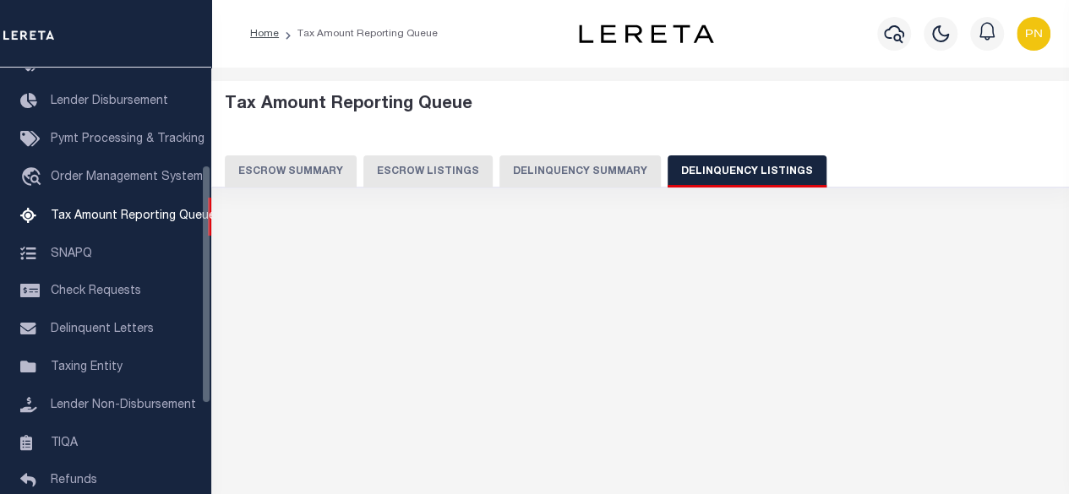
select select "100"
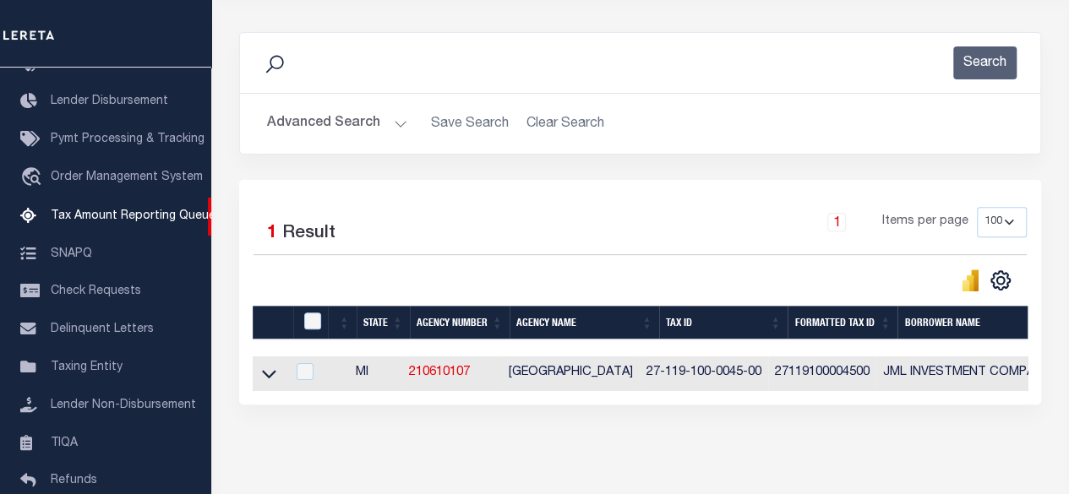
scroll to position [253, 0]
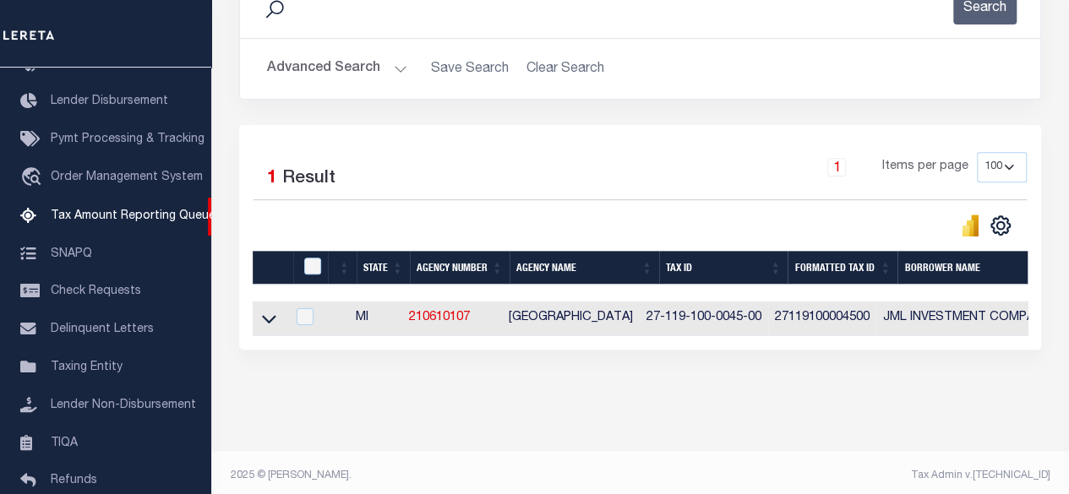
click at [321, 266] on div at bounding box center [314, 267] width 28 height 19
click at [315, 263] on input "checkbox" at bounding box center [312, 266] width 17 height 17
checkbox input "true"
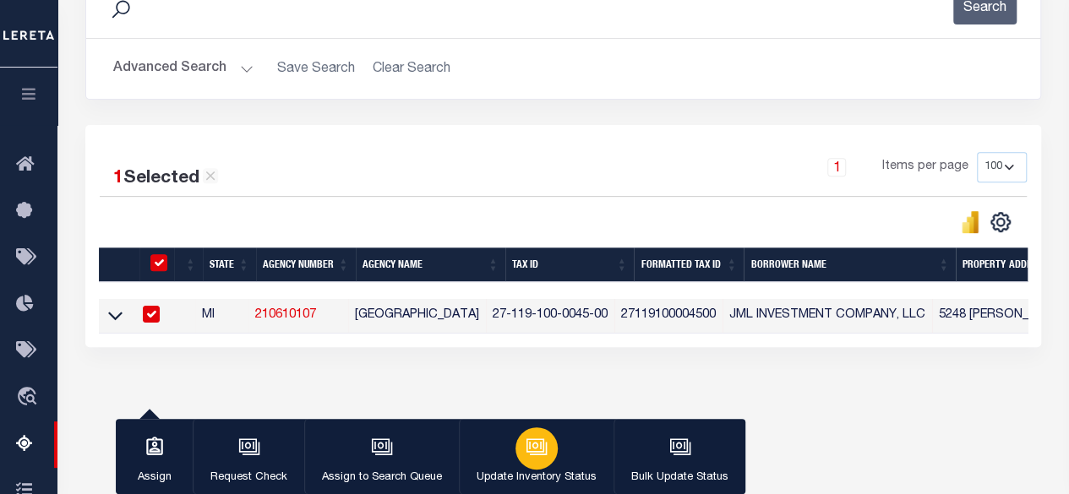
click at [527, 438] on icon "button" at bounding box center [536, 447] width 22 height 22
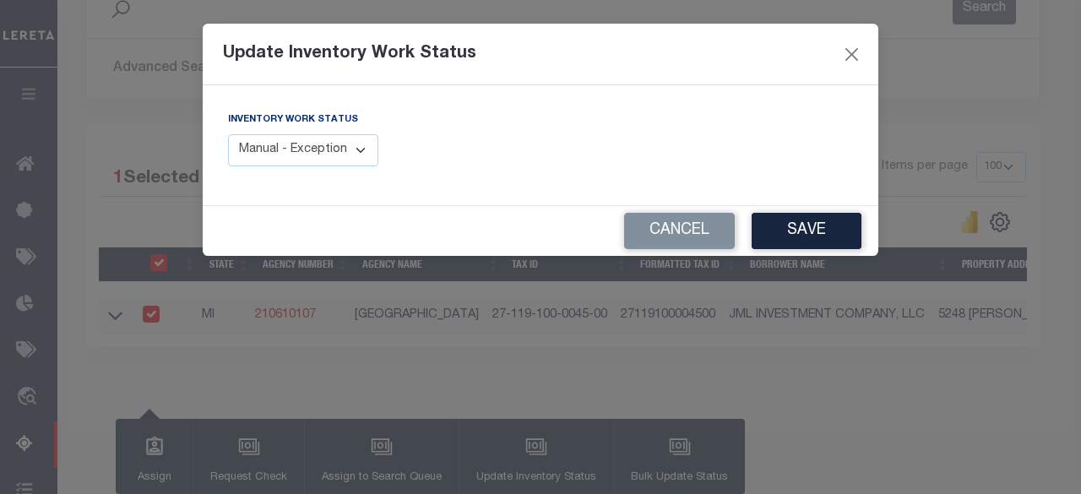
click at [338, 144] on select "Manual - Exception Pended - Awaiting Search Late Add Exception Completed" at bounding box center [303, 150] width 150 height 33
select select "4"
click at [228, 134] on select "Manual - Exception Pended - Awaiting Search Late Add Exception Completed" at bounding box center [303, 150] width 150 height 33
click at [821, 229] on button "Save" at bounding box center [807, 231] width 110 height 36
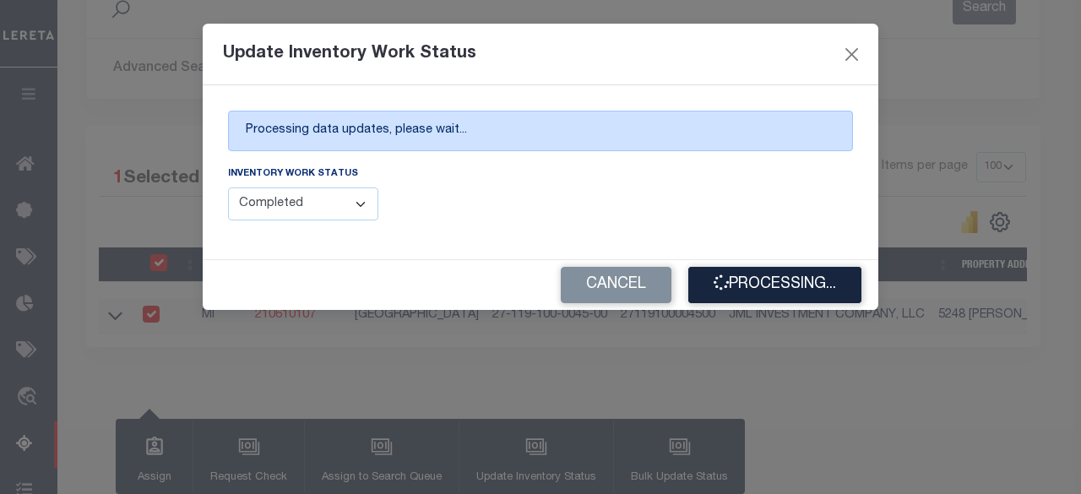
click at [819, 364] on div "Update Inventory Work Status Processing data updates, please wait... Inventory …" at bounding box center [540, 247] width 1081 height 494
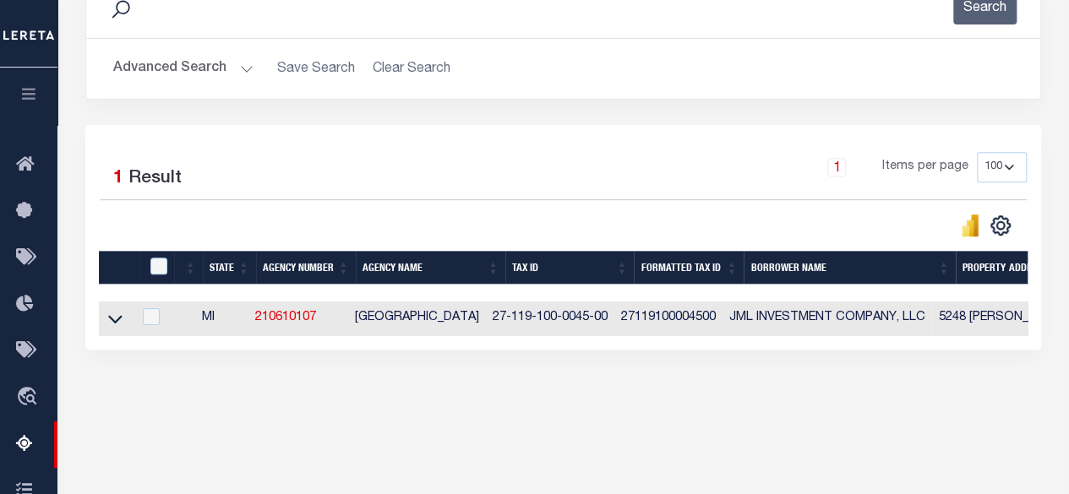
click at [210, 73] on button "Advanced Search" at bounding box center [183, 68] width 140 height 33
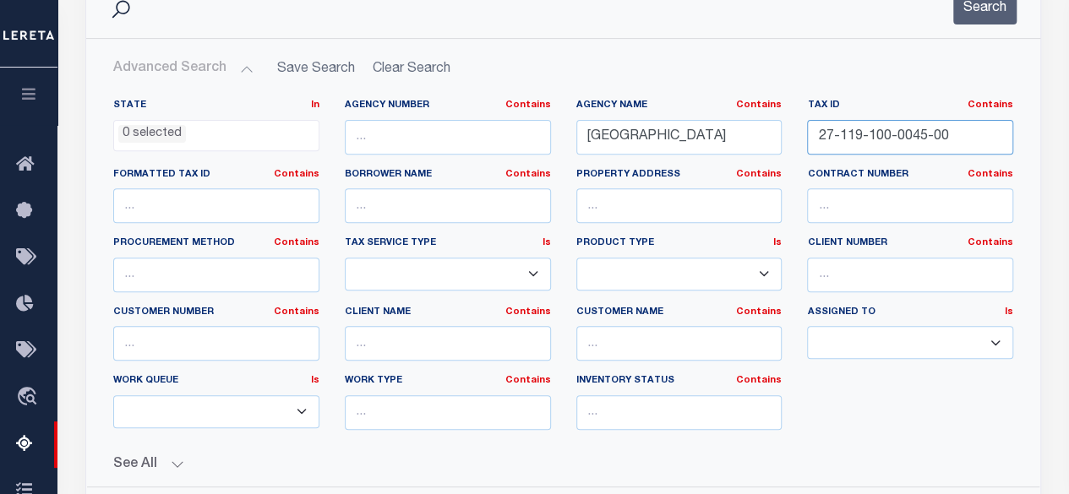
drag, startPoint x: 959, startPoint y: 136, endPoint x: 733, endPoint y: 141, distance: 225.6
click at [733, 141] on div "State In In AK AL AR AZ CA CO CT DC DE FL GA GU HI IA ID IL IN KS KY LA MA MD M…" at bounding box center [563, 271] width 925 height 345
paste input "7"
type input "27-119-100-0047-00"
click at [972, 15] on button "Search" at bounding box center [984, 8] width 63 height 33
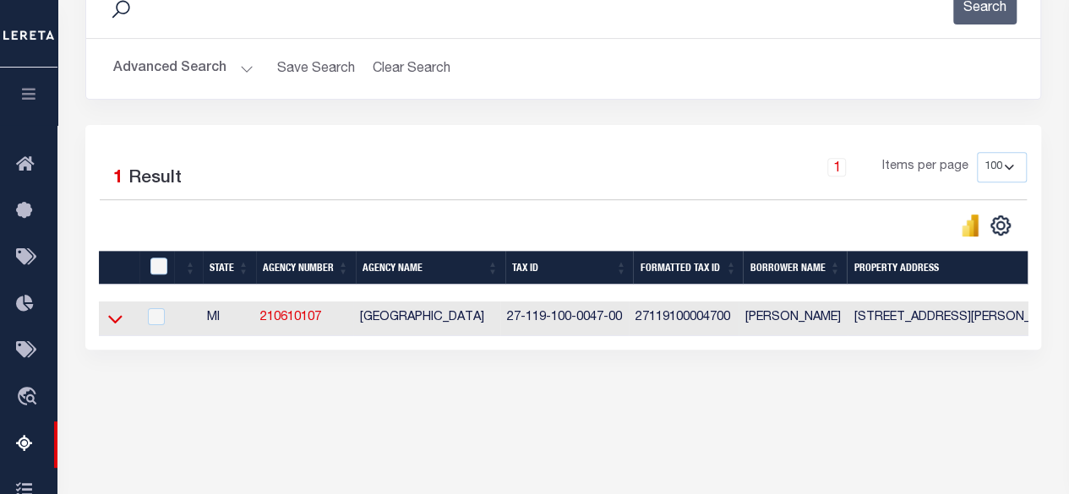
click at [116, 318] on icon at bounding box center [115, 319] width 14 height 18
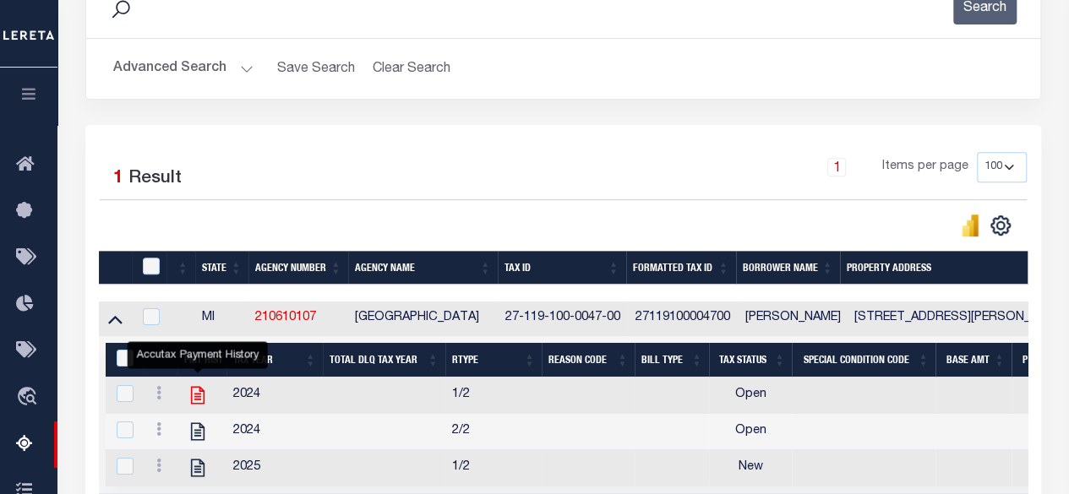
click at [193, 398] on icon "" at bounding box center [198, 395] width 22 height 22
checkbox input "true"
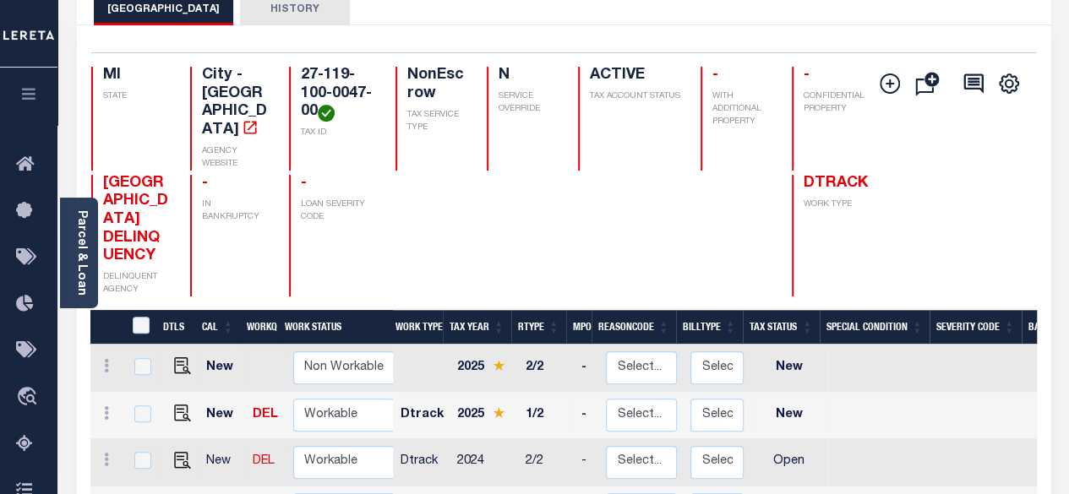
scroll to position [169, 0]
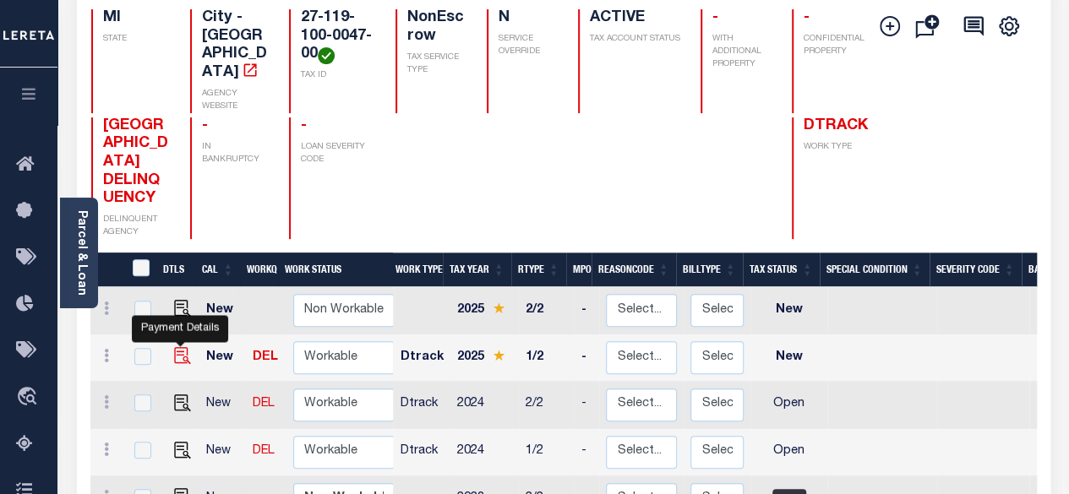
click at [174, 347] on img "" at bounding box center [182, 355] width 17 height 17
checkbox input "true"
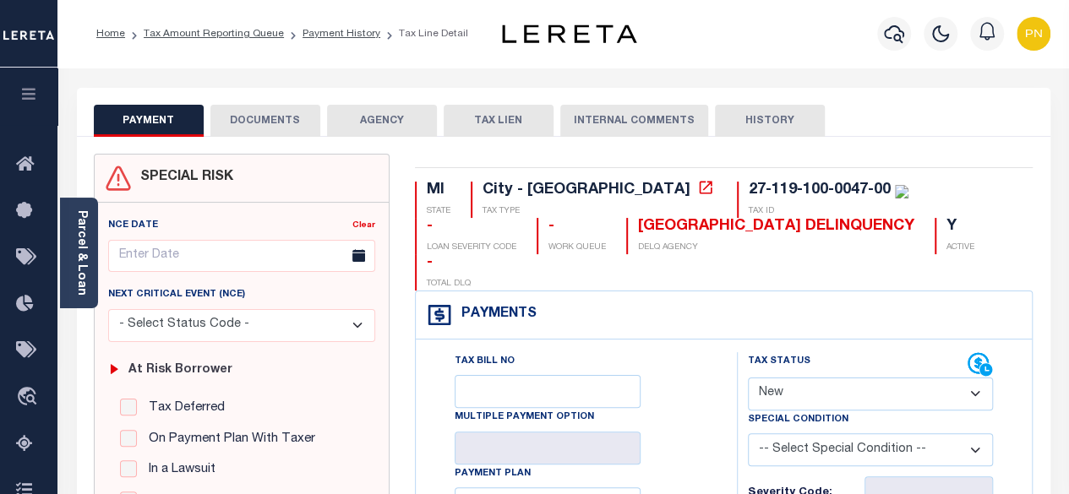
drag, startPoint x: 872, startPoint y: 354, endPoint x: 880, endPoint y: 342, distance: 14.5
click at [872, 378] on select "- Select Status Code - Open Due/Unpaid Paid Incomplete No Tax Due Internal Refu…" at bounding box center [871, 394] width 246 height 33
select select "PYD"
click at [748, 378] on select "- Select Status Code - Open Due/Unpaid Paid Incomplete No Tax Due Internal Refu…" at bounding box center [871, 394] width 246 height 33
type input "[DATE]"
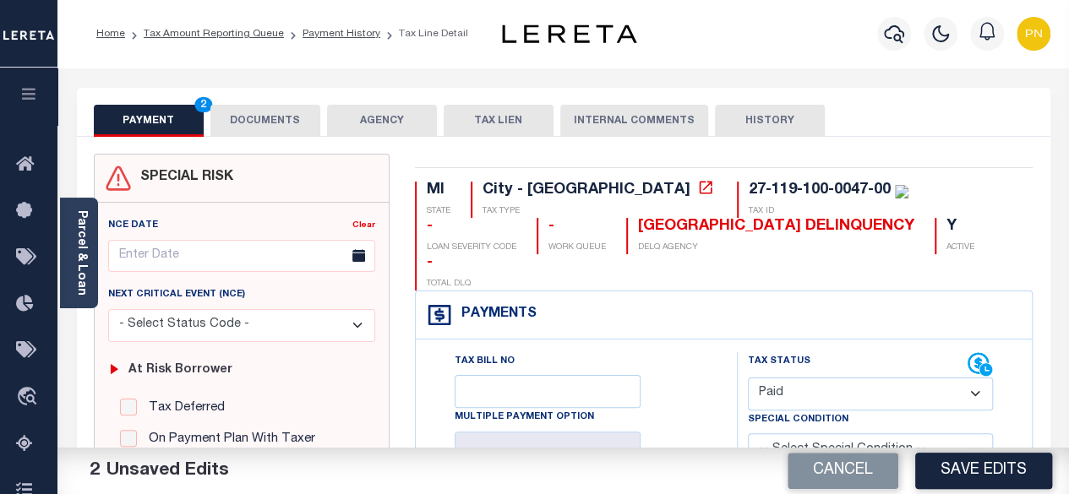
drag, startPoint x: 83, startPoint y: 261, endPoint x: 132, endPoint y: 247, distance: 51.1
click at [83, 261] on link "Parcel & Loan" at bounding box center [81, 252] width 12 height 85
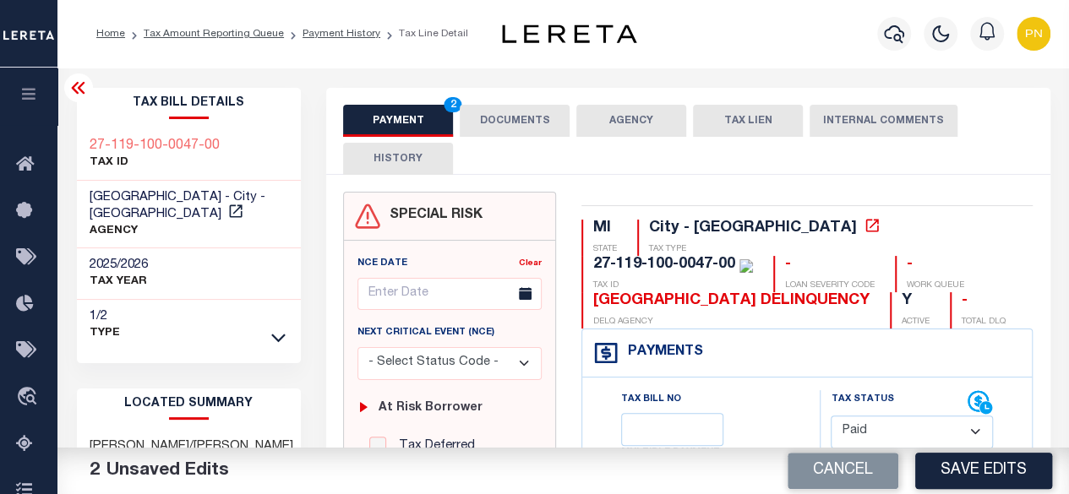
click at [74, 96] on icon at bounding box center [78, 88] width 20 height 20
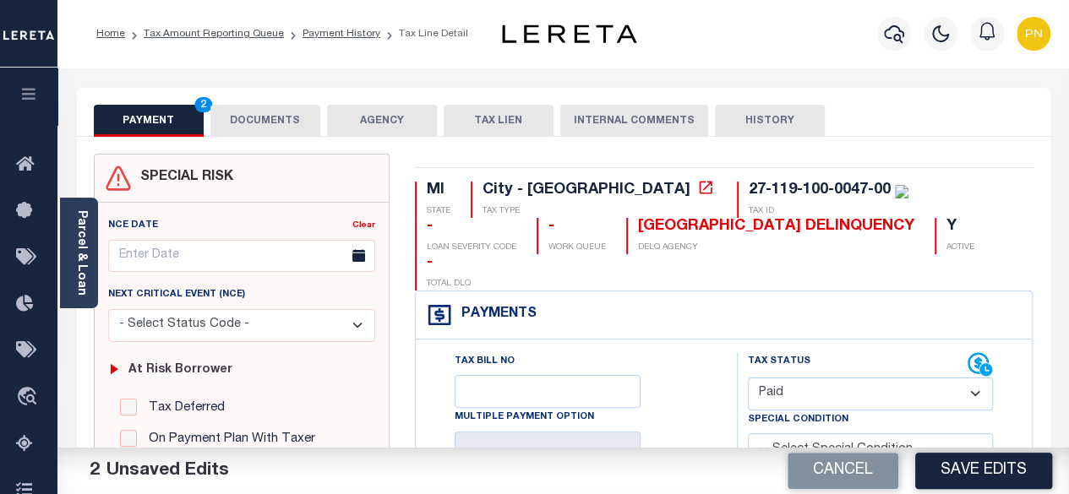
click at [259, 123] on button "DOCUMENTS" at bounding box center [265, 121] width 110 height 32
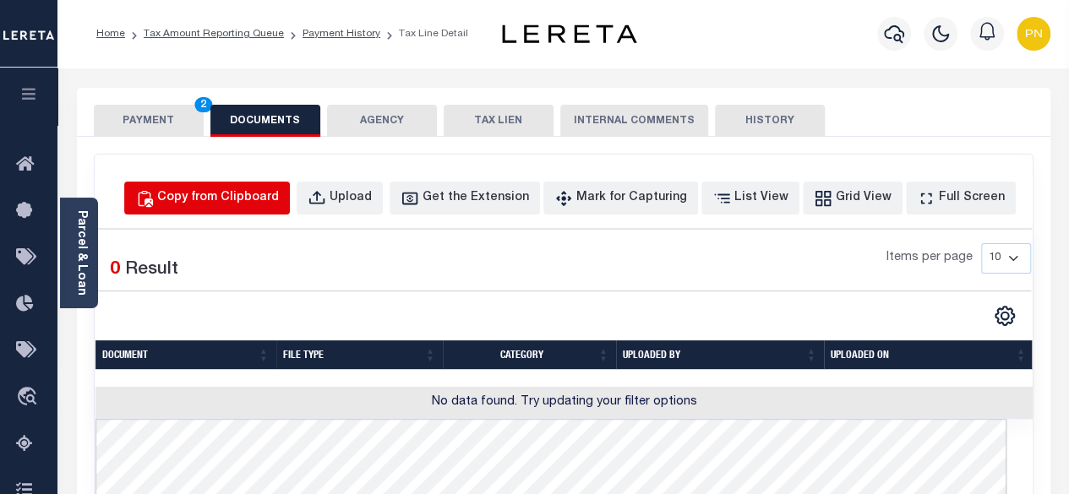
click at [269, 204] on div "Copy from Clipboard" at bounding box center [218, 198] width 122 height 19
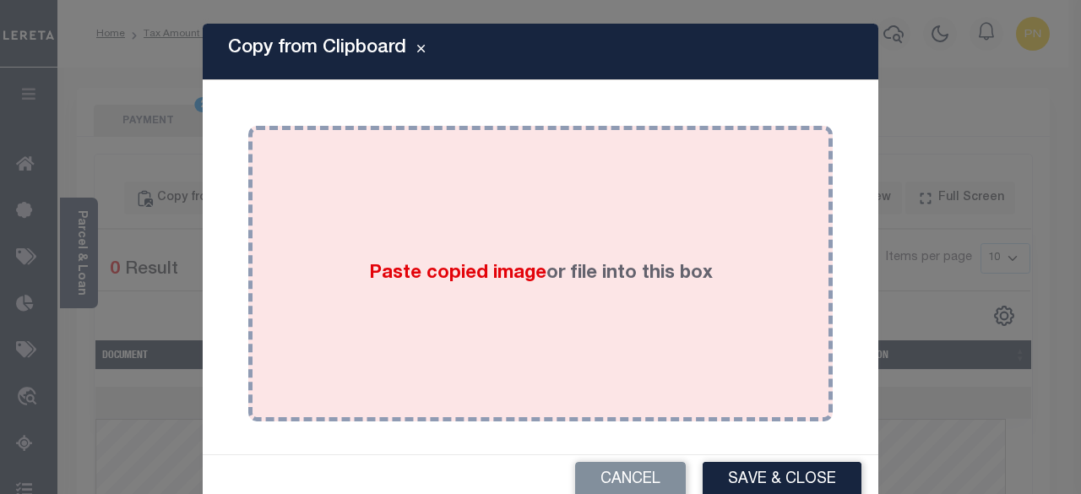
click at [478, 215] on div "Paste copied image or file into this box" at bounding box center [540, 274] width 559 height 270
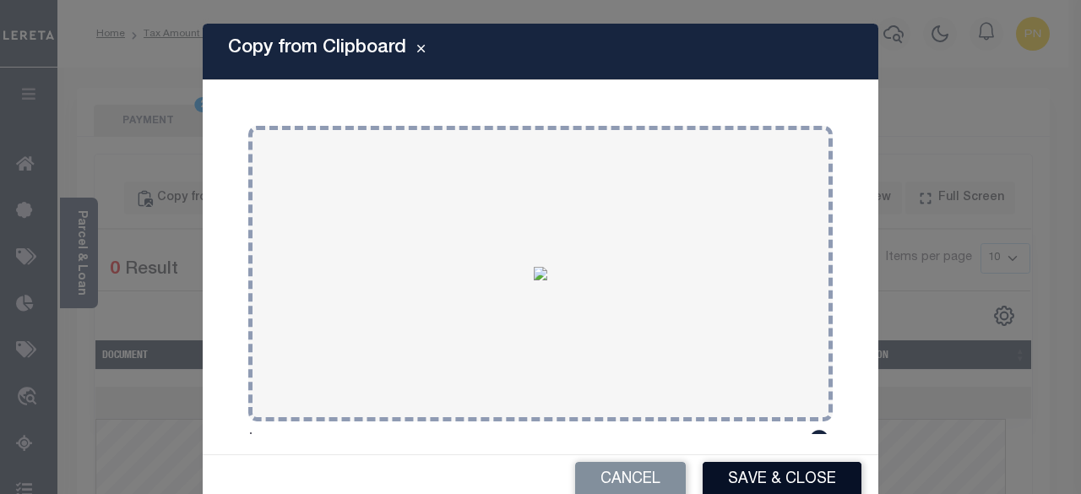
click at [716, 474] on button "Save & Close" at bounding box center [782, 480] width 159 height 36
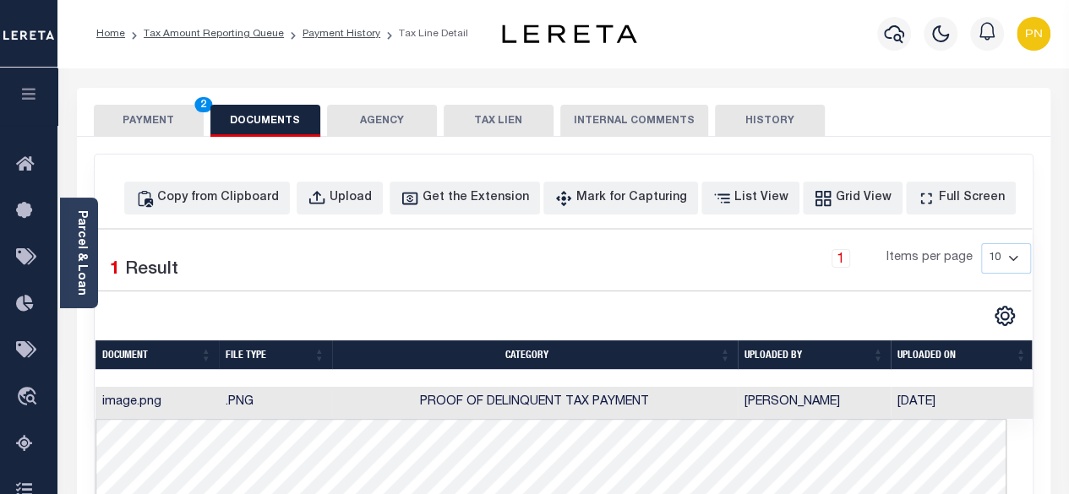
click at [161, 121] on button "PAYMENT 2" at bounding box center [149, 121] width 110 height 32
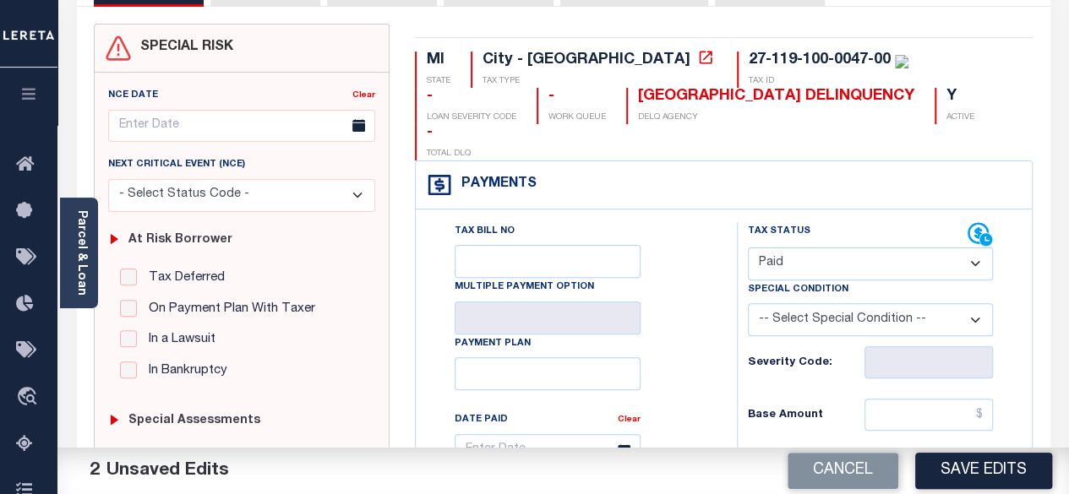
scroll to position [253, 0]
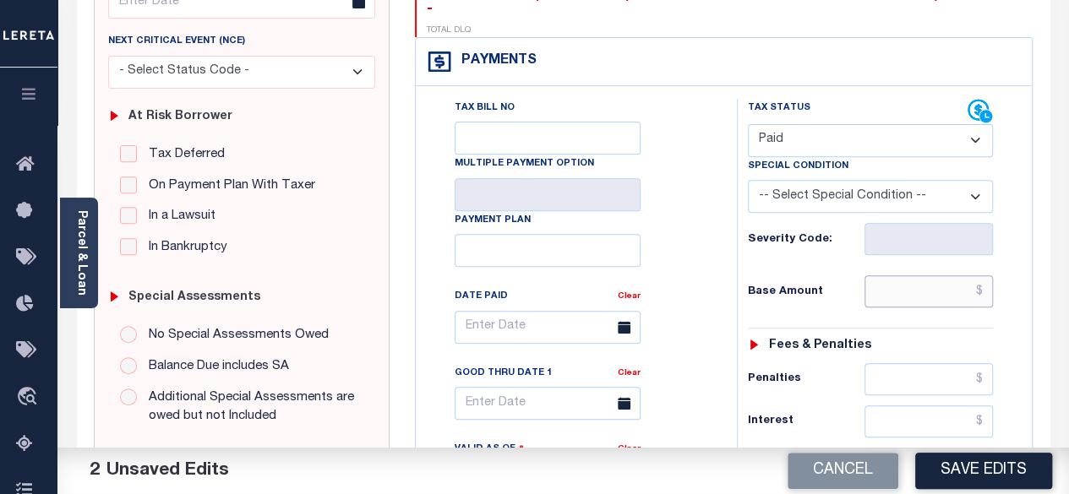
click at [988, 275] on input "text" at bounding box center [928, 291] width 128 height 32
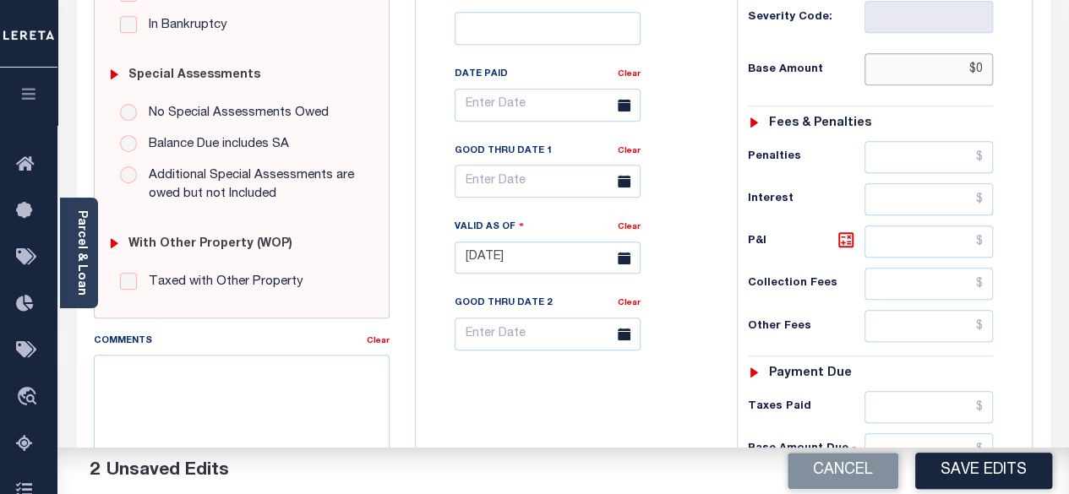
scroll to position [591, 0]
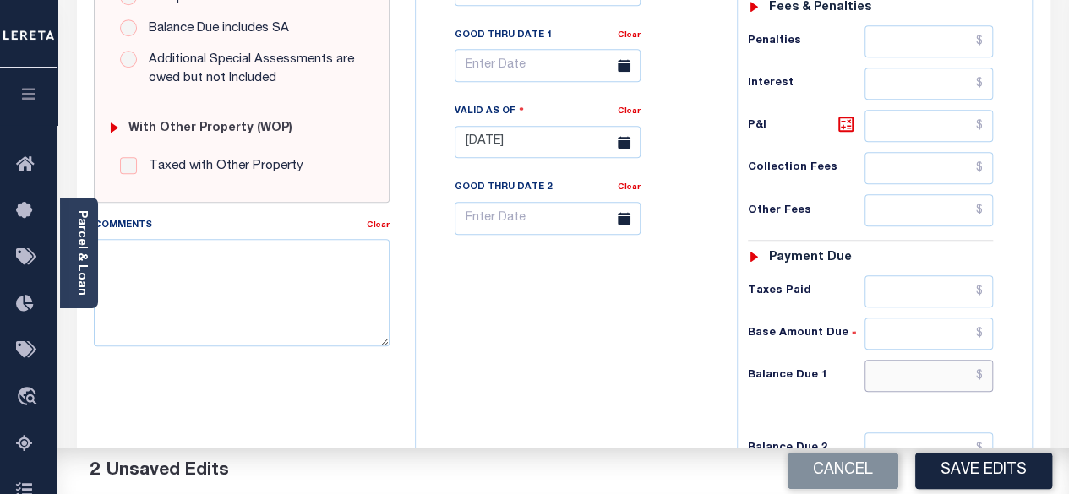
type input "$0.00"
drag, startPoint x: 988, startPoint y: 337, endPoint x: 988, endPoint y: 293, distance: 43.9
click at [988, 360] on input "text" at bounding box center [928, 376] width 128 height 32
type input "$0.00"
click at [836, 114] on icon at bounding box center [846, 124] width 20 height 20
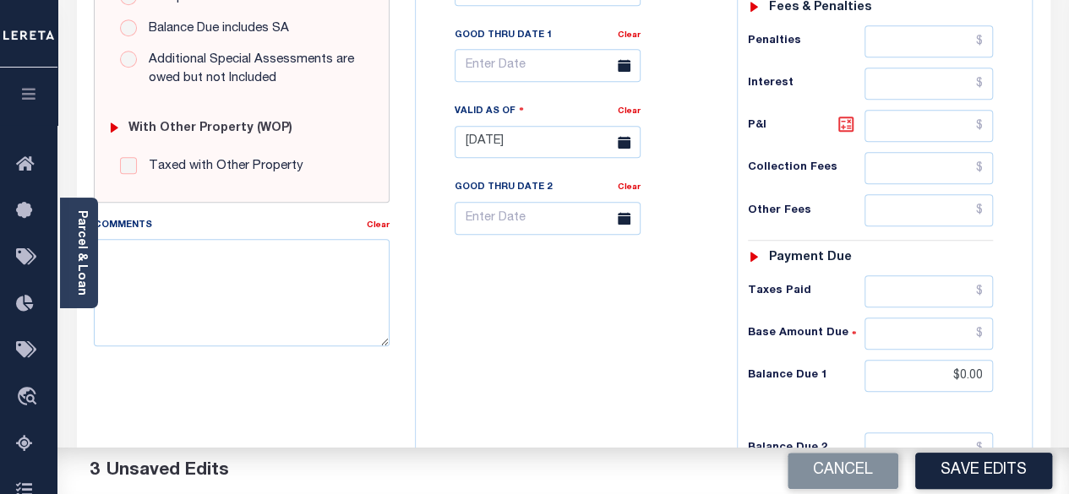
type input "$0.00"
click at [972, 460] on button "Save Edits" at bounding box center [983, 471] width 137 height 36
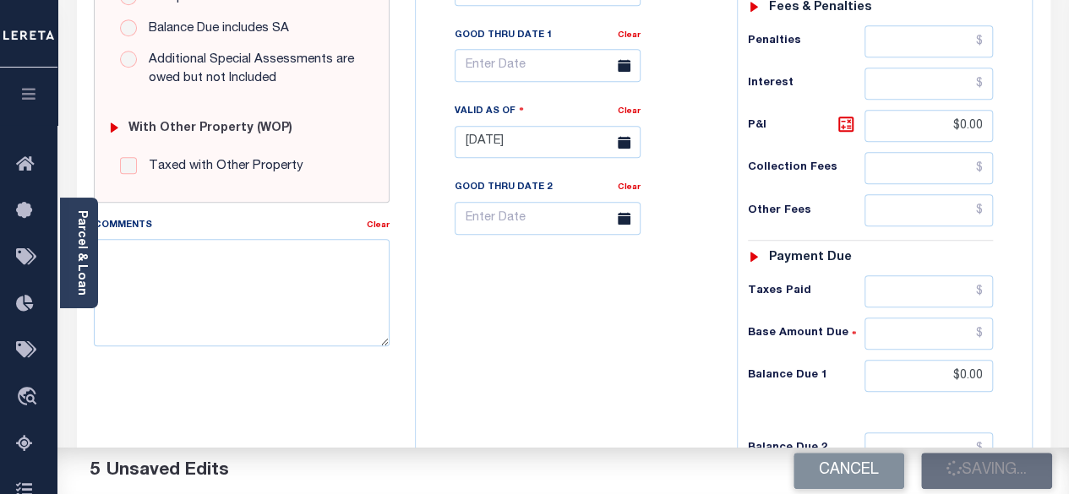
checkbox input "false"
type input "$0"
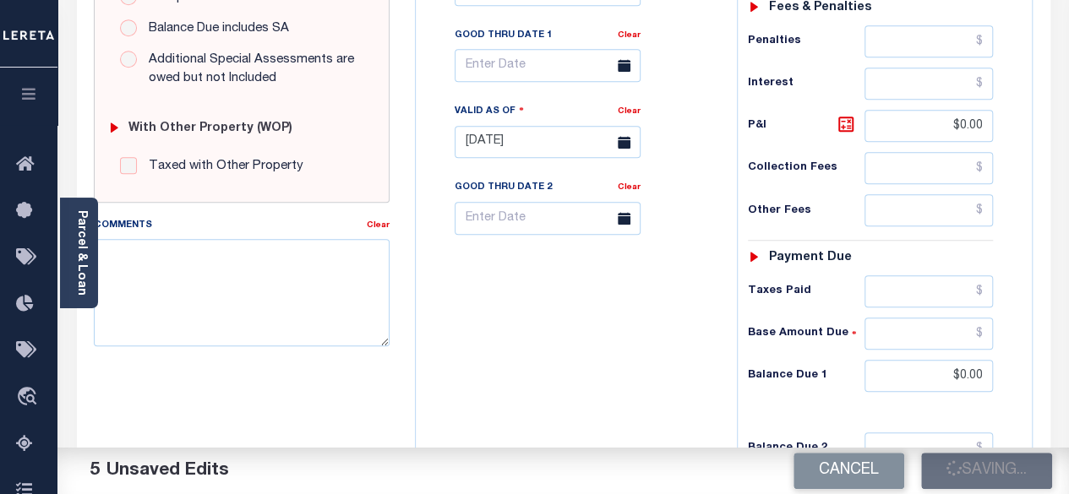
type input "$0"
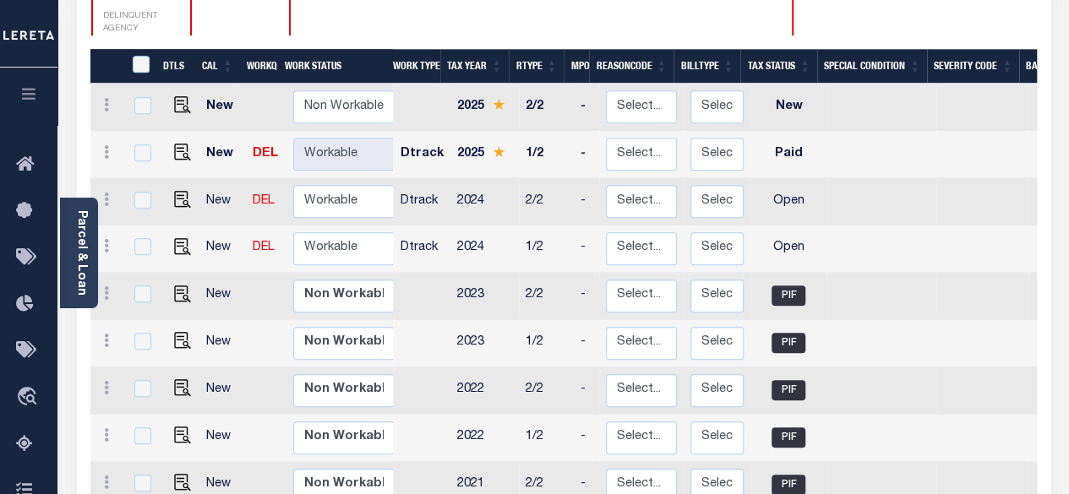
scroll to position [422, 0]
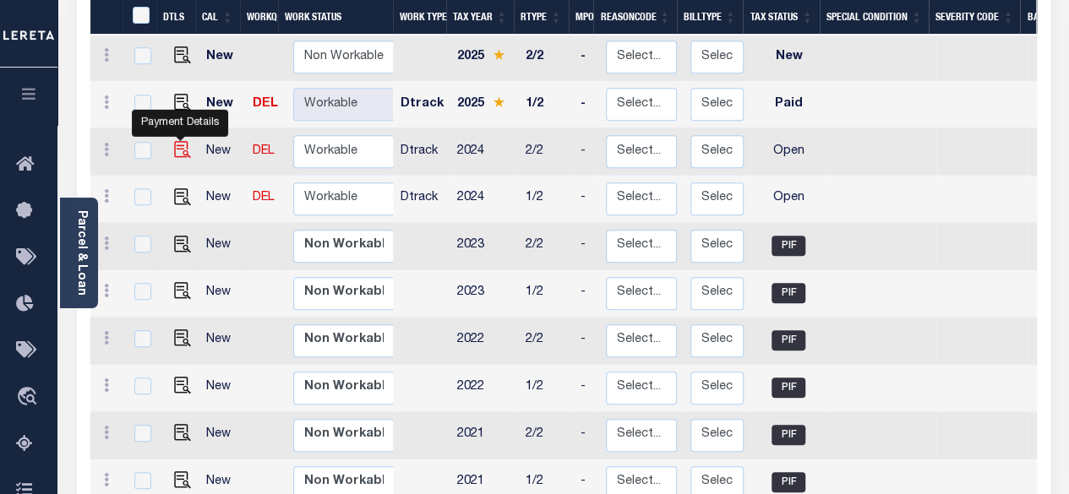
click at [182, 141] on img "" at bounding box center [182, 149] width 17 height 17
checkbox input "true"
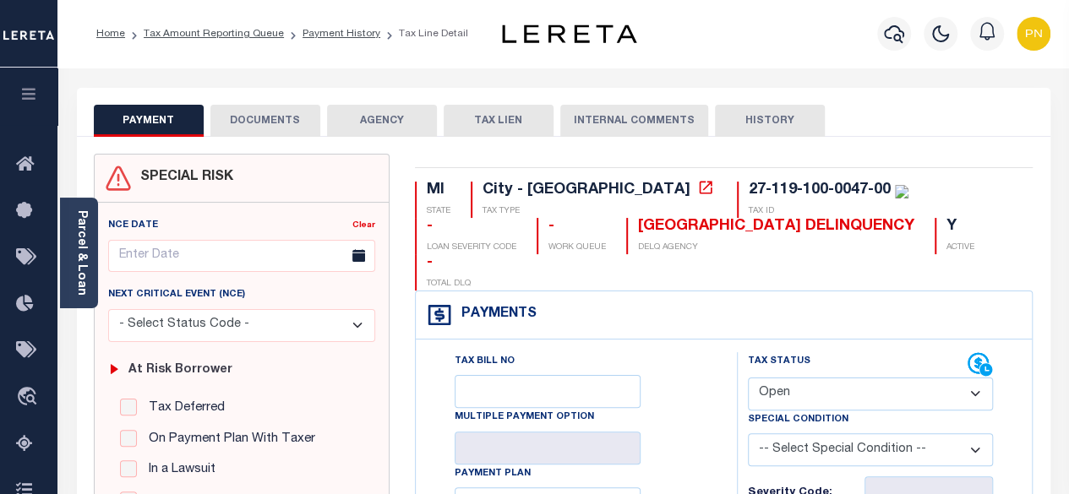
click at [243, 128] on button "DOCUMENTS" at bounding box center [265, 121] width 110 height 32
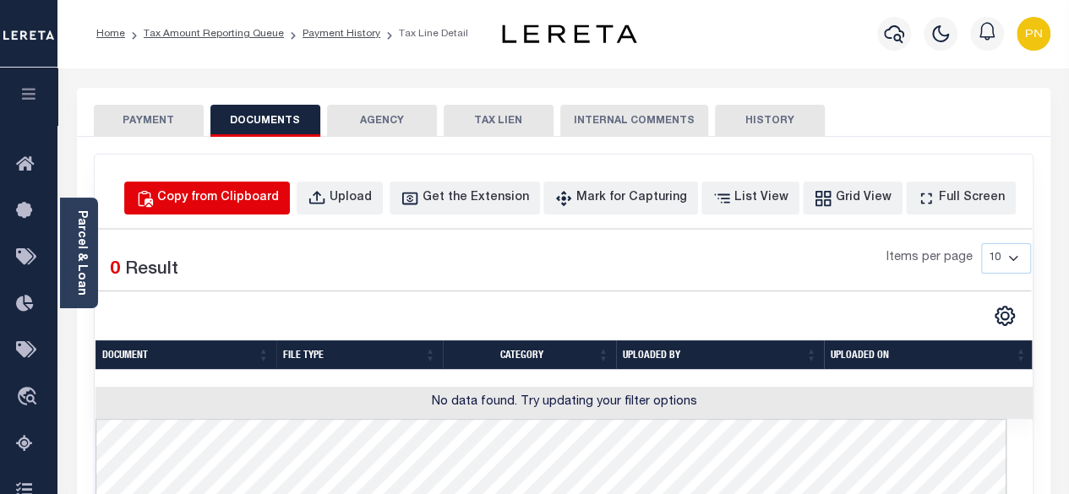
click at [265, 193] on div "Copy from Clipboard" at bounding box center [218, 198] width 122 height 19
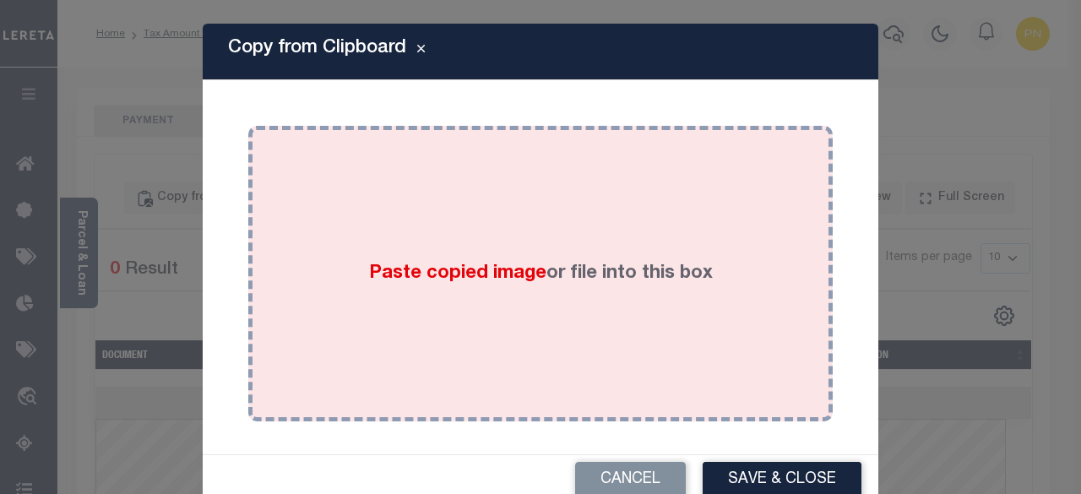
click at [503, 235] on div "Paste copied image or file into this box" at bounding box center [540, 274] width 559 height 270
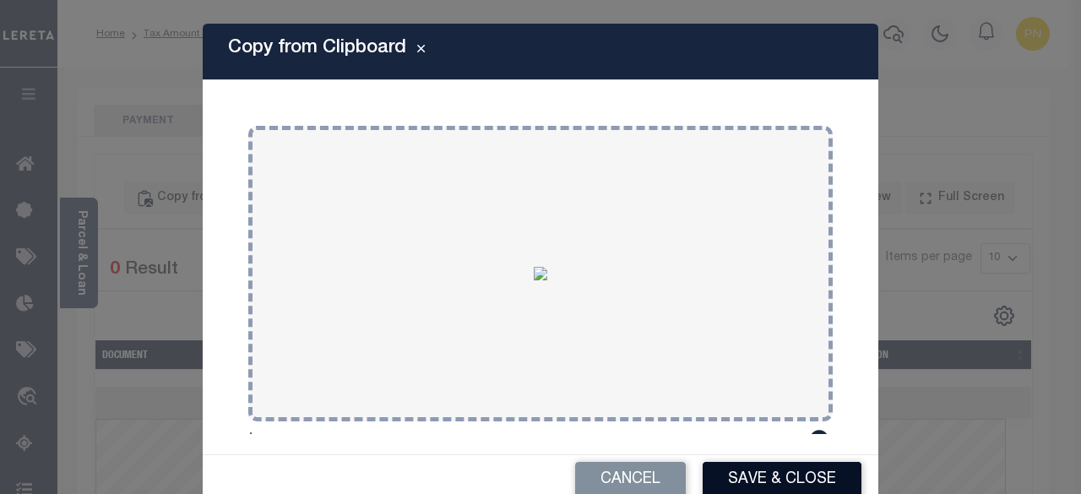
click at [739, 478] on button "Save & Close" at bounding box center [782, 480] width 159 height 36
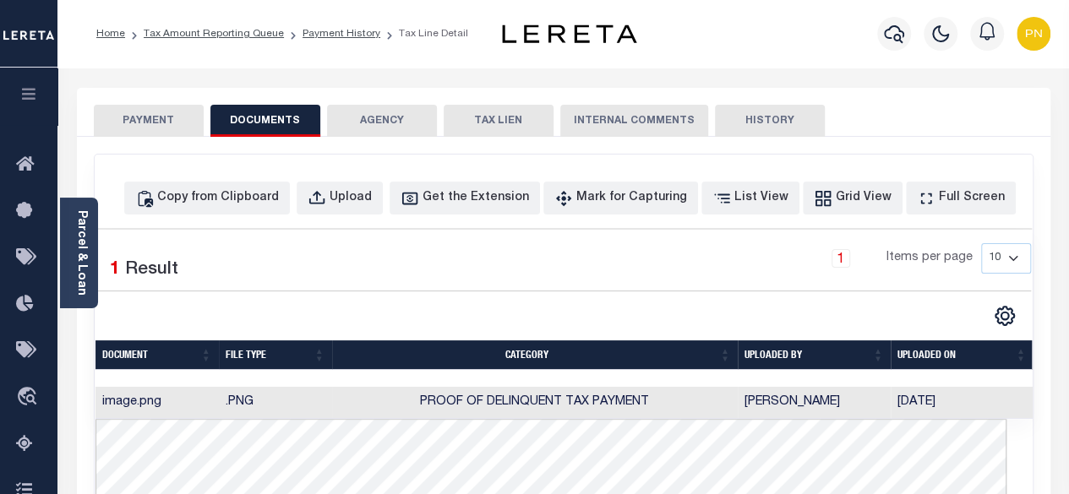
click at [142, 117] on button "PAYMENT" at bounding box center [149, 121] width 110 height 32
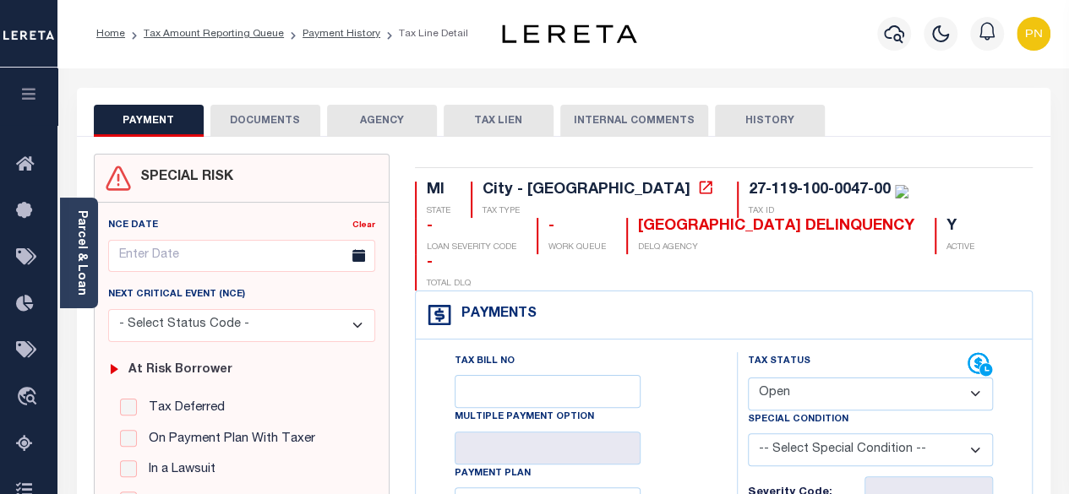
click at [885, 378] on select "- Select Status Code - Open Due/Unpaid Paid Incomplete No Tax Due Internal Refu…" at bounding box center [871, 394] width 246 height 33
select select "PYD"
click at [748, 378] on select "- Select Status Code - Open Due/Unpaid Paid Incomplete No Tax Due Internal Refu…" at bounding box center [871, 394] width 246 height 33
type input "[DATE]"
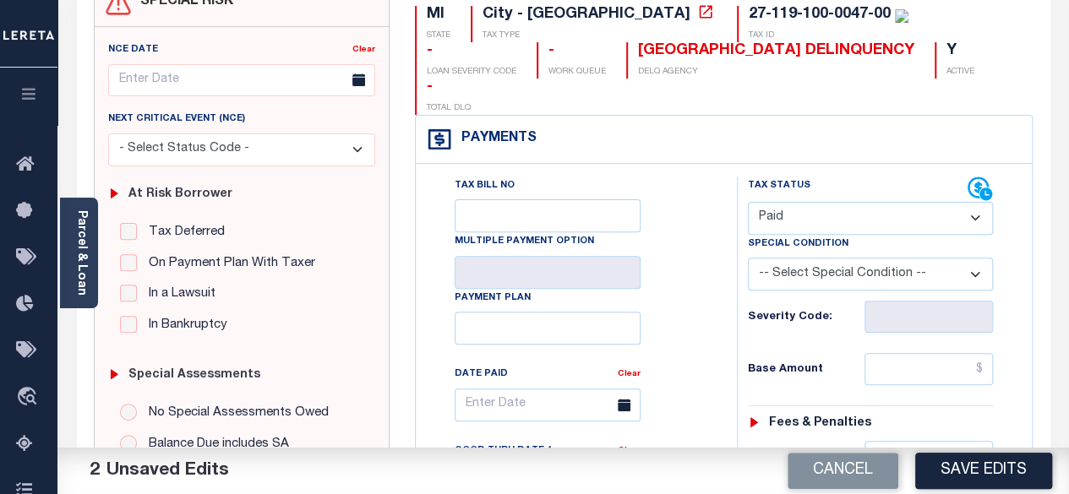
scroll to position [253, 0]
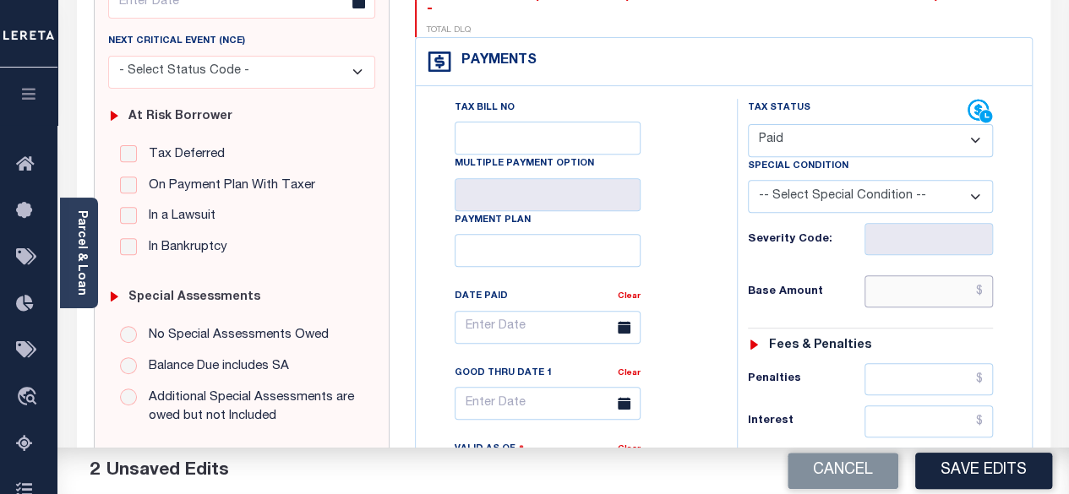
click at [988, 275] on input "text" at bounding box center [928, 291] width 128 height 32
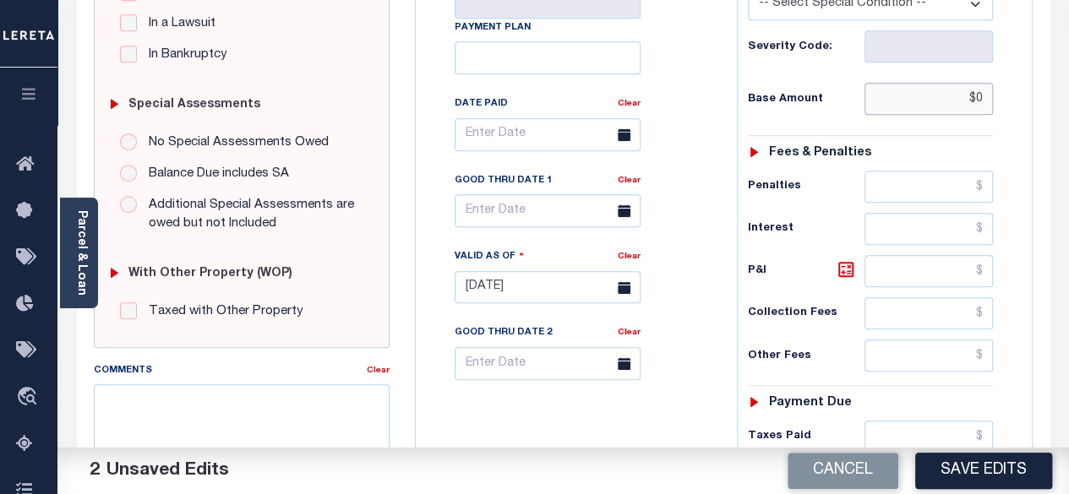
scroll to position [507, 0]
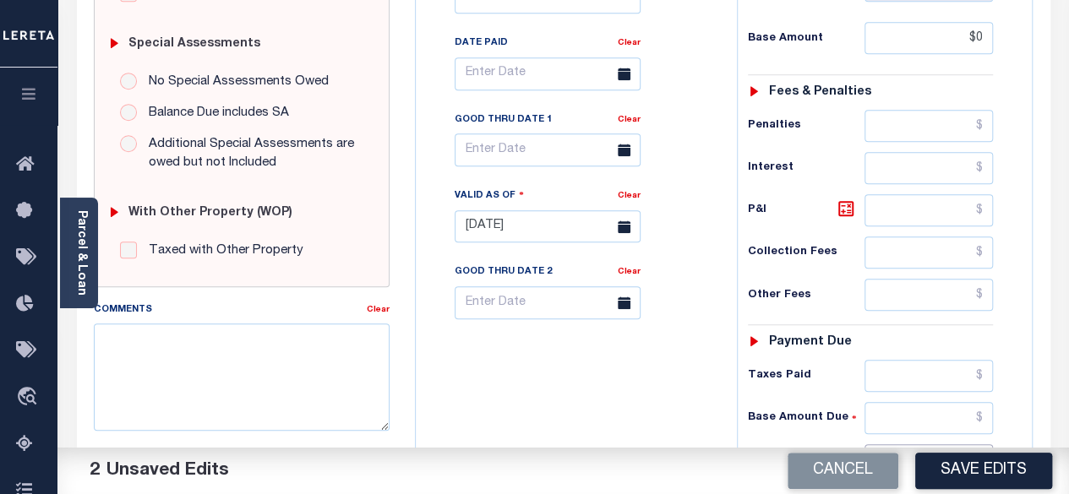
type input "$0.00"
click at [983, 444] on input "text" at bounding box center [928, 460] width 128 height 32
type input "$0.00"
click at [839, 194] on div "P&I" at bounding box center [871, 210] width 246 height 32
click at [847, 199] on icon at bounding box center [846, 209] width 20 height 20
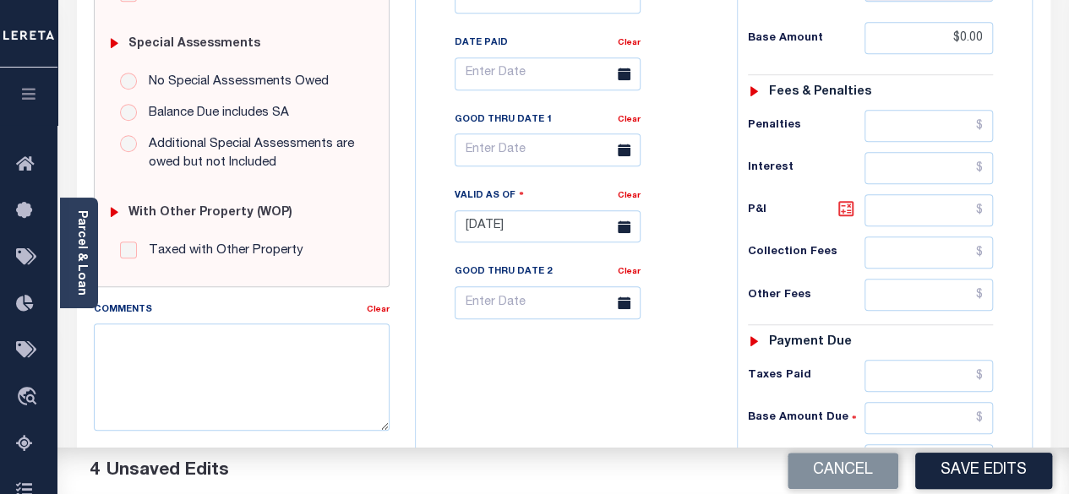
type input "$0.00"
click at [997, 467] on button "Save Edits" at bounding box center [983, 471] width 137 height 36
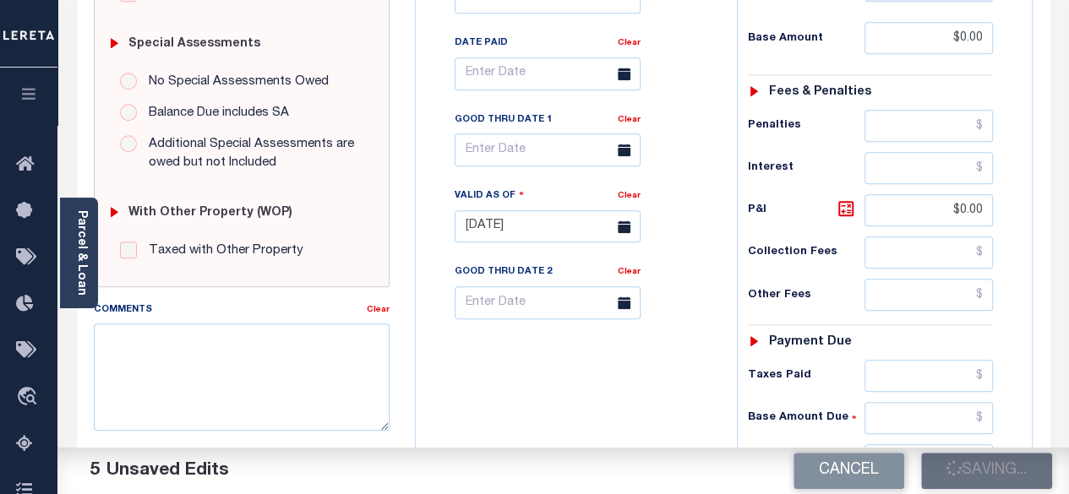
checkbox input "false"
type input "$0"
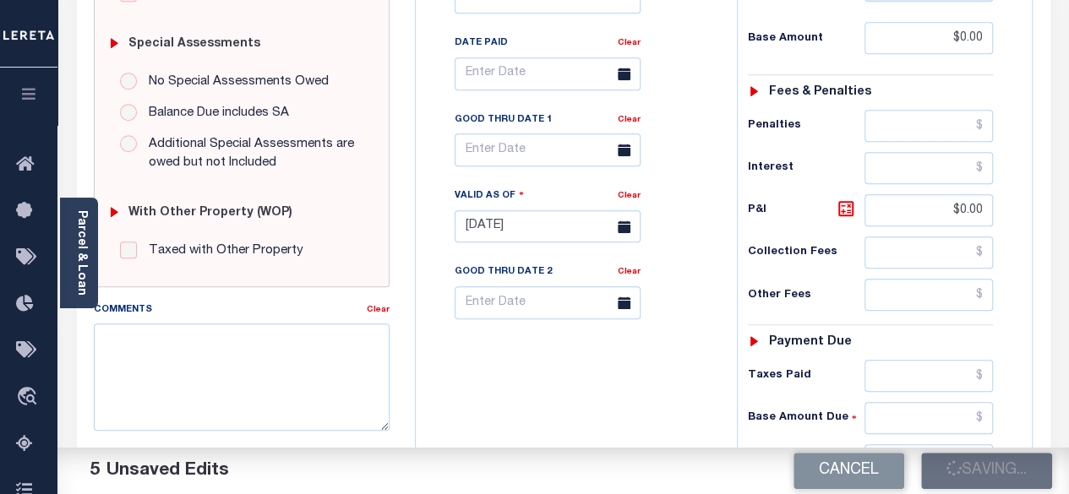
type input "$0"
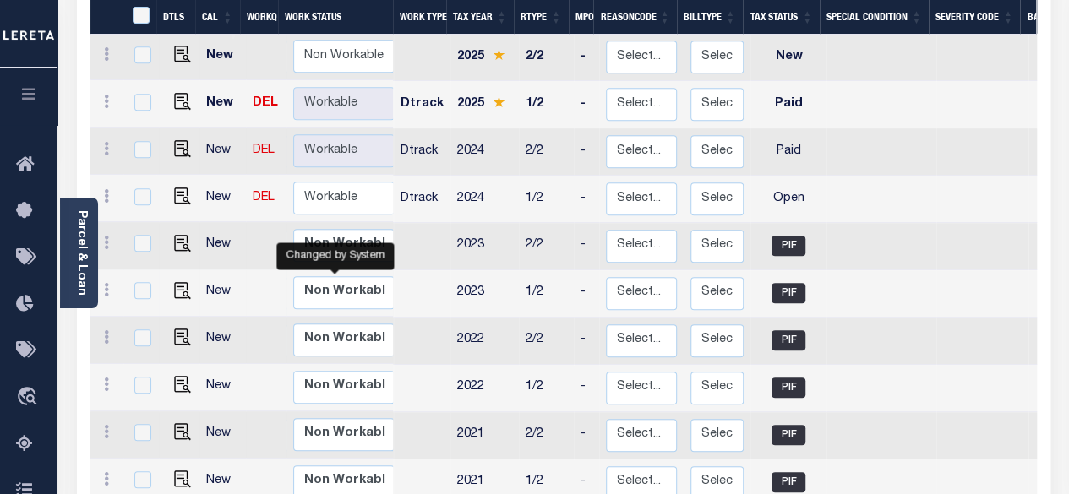
scroll to position [2, 0]
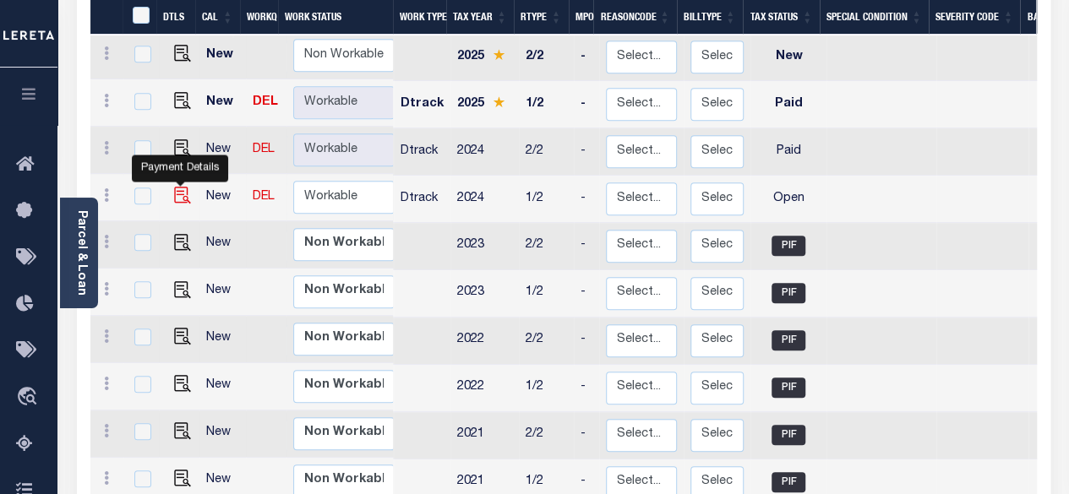
click at [174, 187] on img "" at bounding box center [182, 195] width 17 height 17
checkbox input "true"
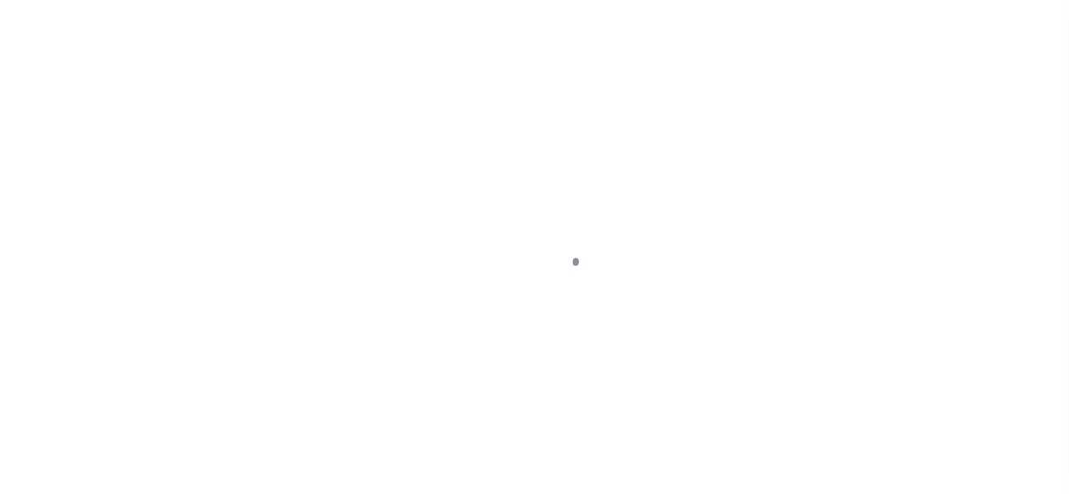
select select "OP2"
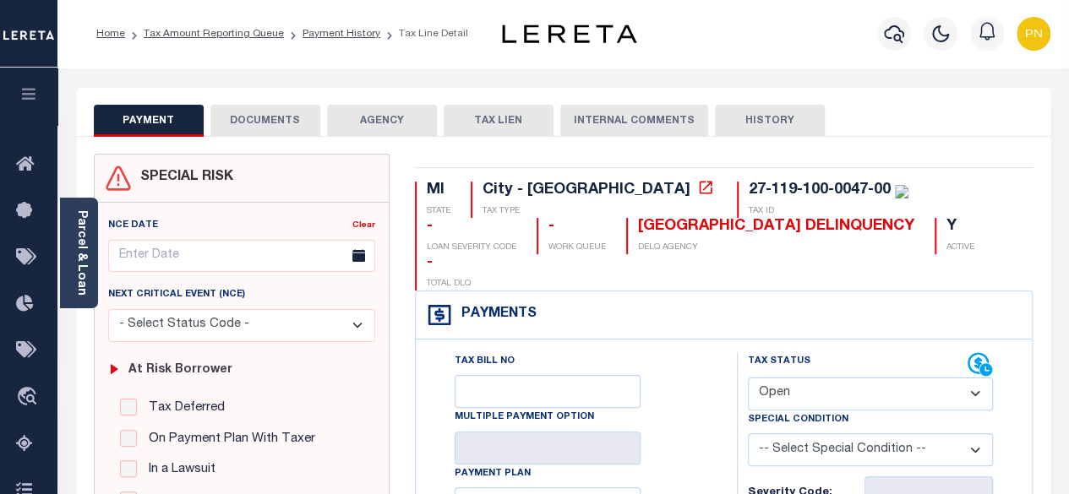
click at [259, 136] on button "DOCUMENTS" at bounding box center [265, 121] width 110 height 32
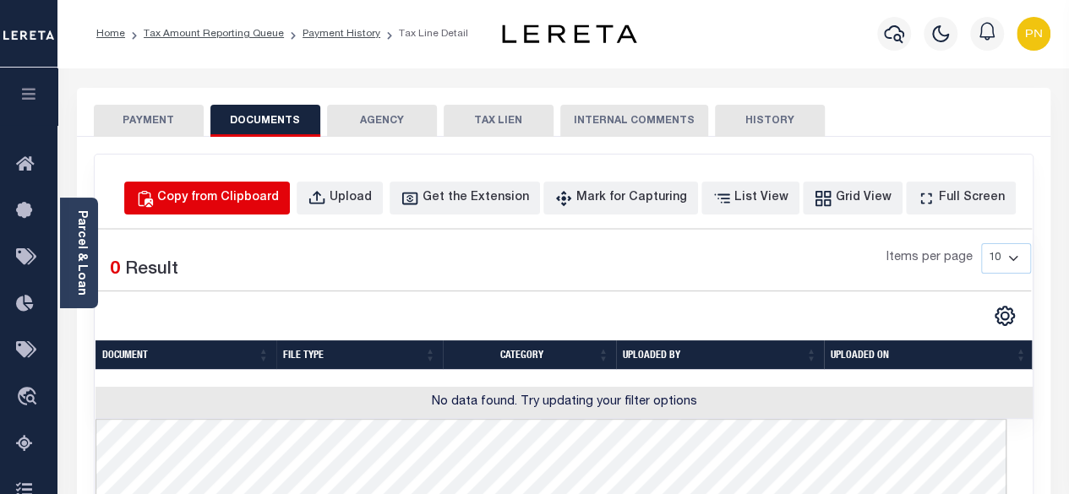
click at [264, 197] on div "Copy from Clipboard" at bounding box center [218, 198] width 122 height 19
select select "POP"
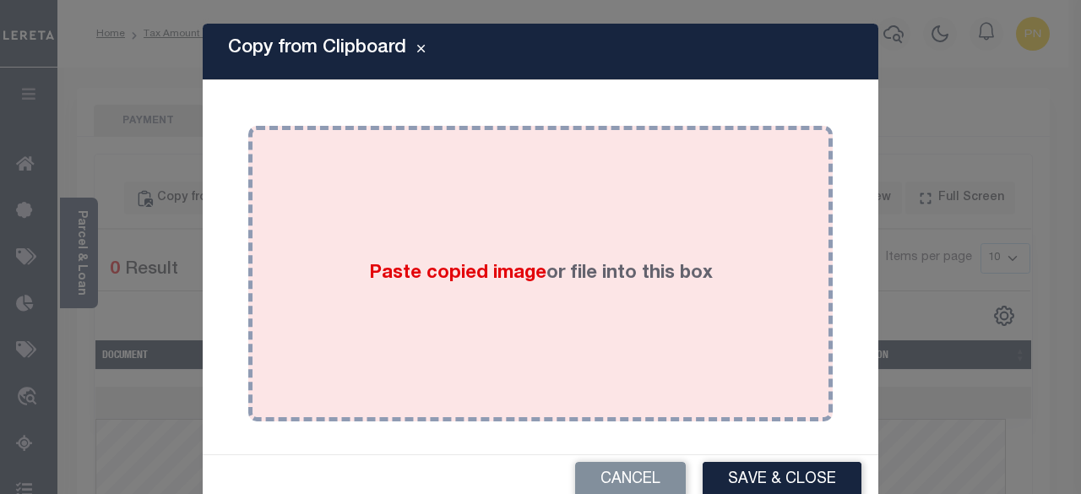
click at [424, 233] on div "Paste copied image or file into this box" at bounding box center [540, 274] width 559 height 270
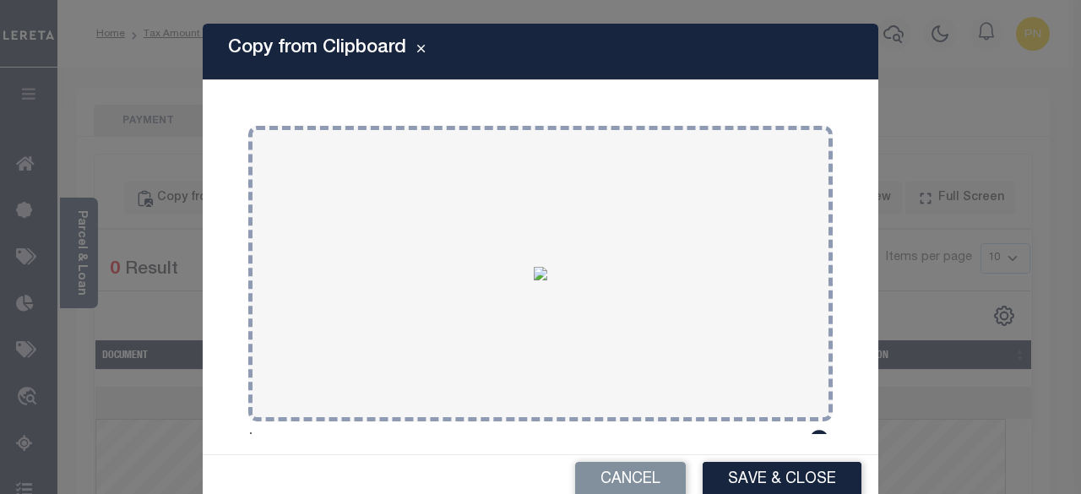
click at [785, 479] on button "Save & Close" at bounding box center [782, 480] width 159 height 36
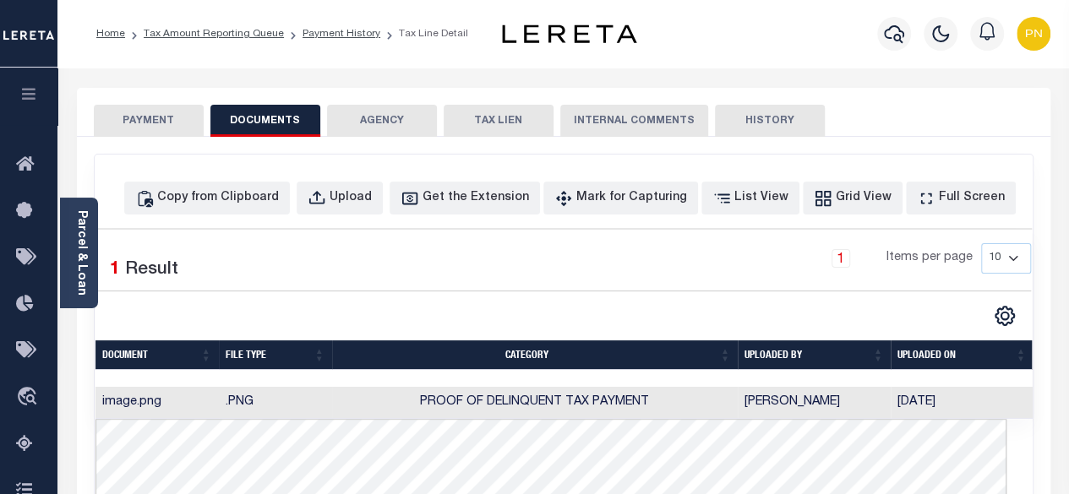
drag, startPoint x: 146, startPoint y: 109, endPoint x: 166, endPoint y: 114, distance: 20.1
click at [147, 108] on button "PAYMENT" at bounding box center [149, 121] width 110 height 32
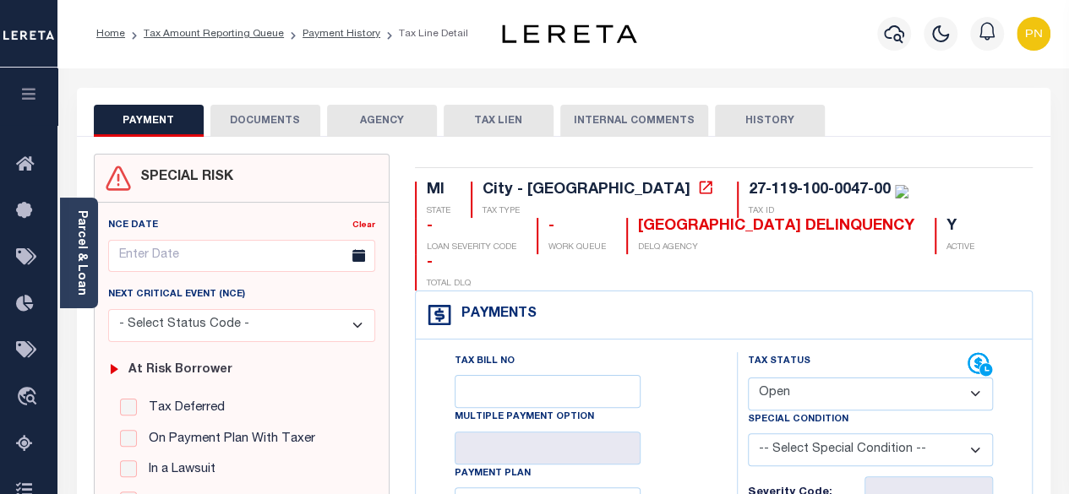
drag, startPoint x: 855, startPoint y: 362, endPoint x: 844, endPoint y: 344, distance: 21.6
click at [855, 378] on select "- Select Status Code - Open Due/Unpaid Paid Incomplete No Tax Due Internal Refu…" at bounding box center [871, 394] width 246 height 33
select select "PYD"
click at [748, 378] on select "- Select Status Code - Open Due/Unpaid Paid Incomplete No Tax Due Internal Refu…" at bounding box center [871, 394] width 246 height 33
type input "[DATE]"
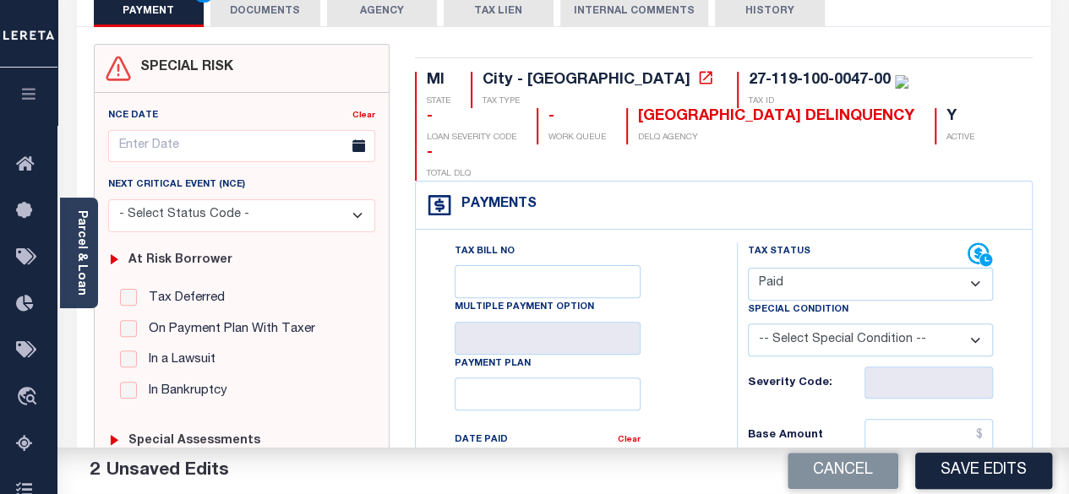
scroll to position [169, 0]
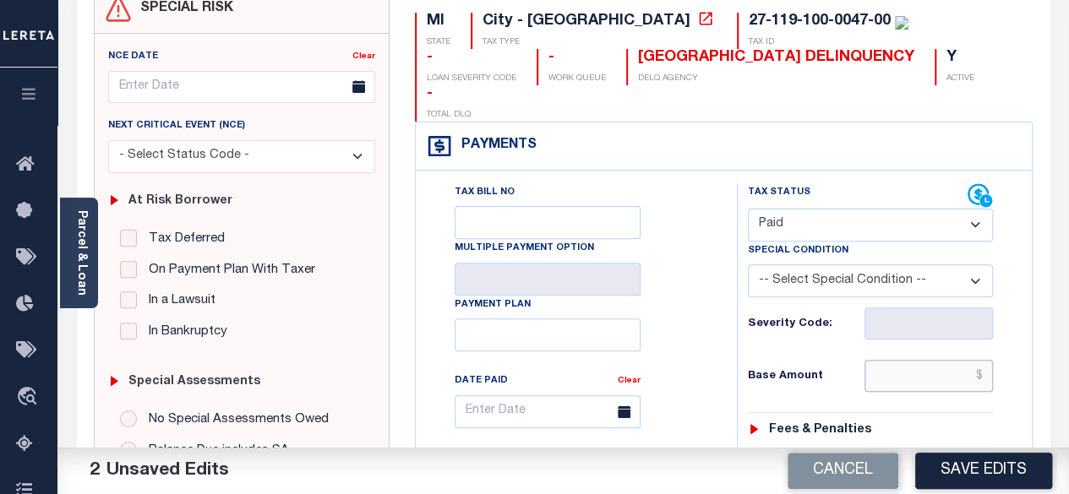
click at [985, 360] on input "text" at bounding box center [928, 376] width 128 height 32
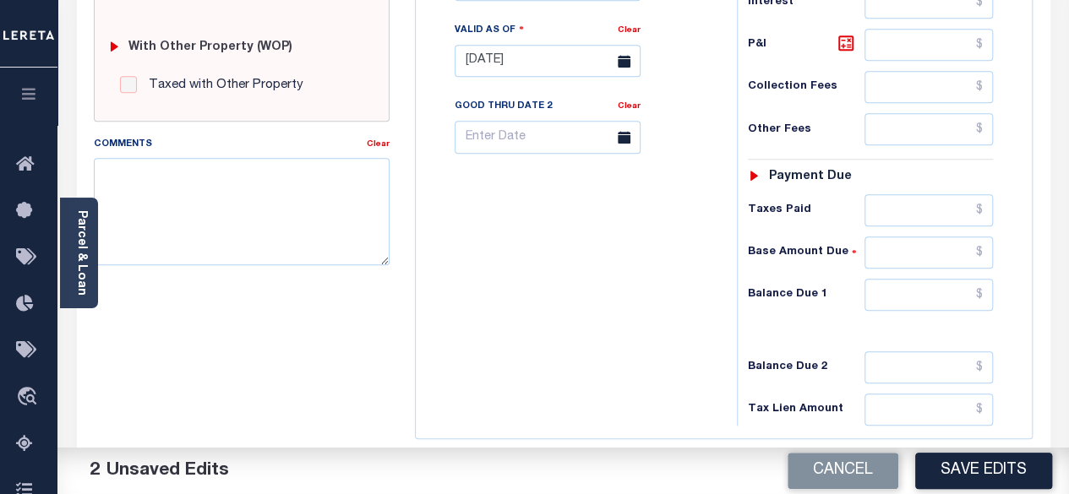
scroll to position [676, 0]
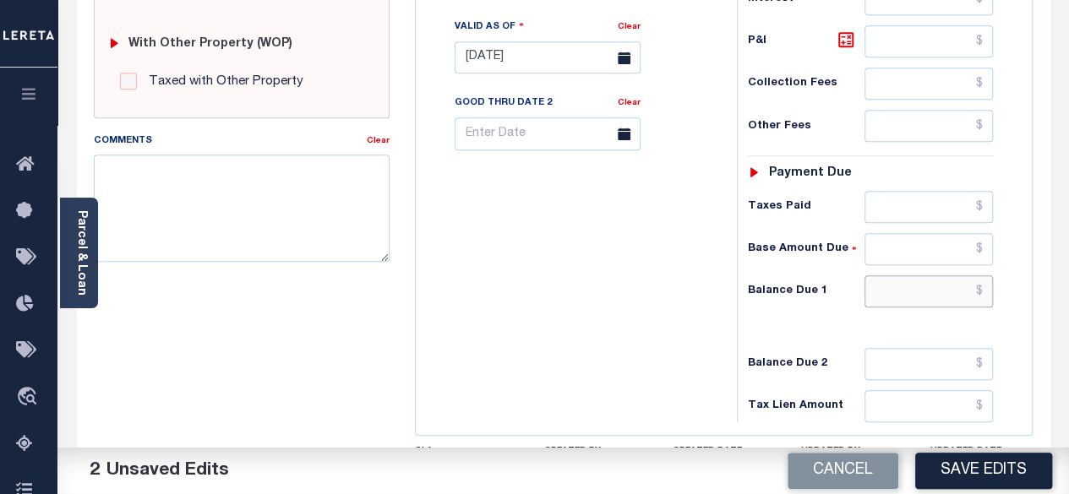
type input "$0.00"
click at [983, 275] on input "text" at bounding box center [928, 291] width 128 height 32
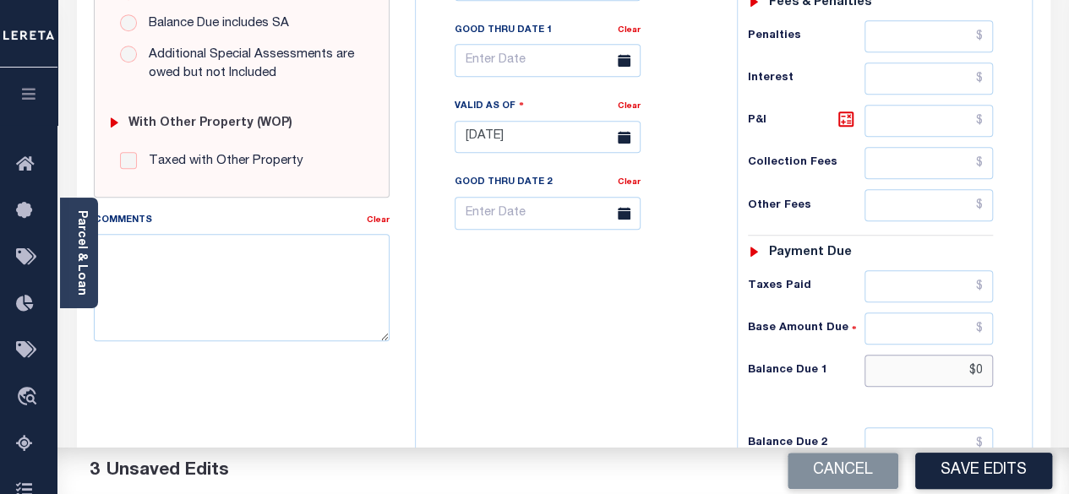
scroll to position [507, 0]
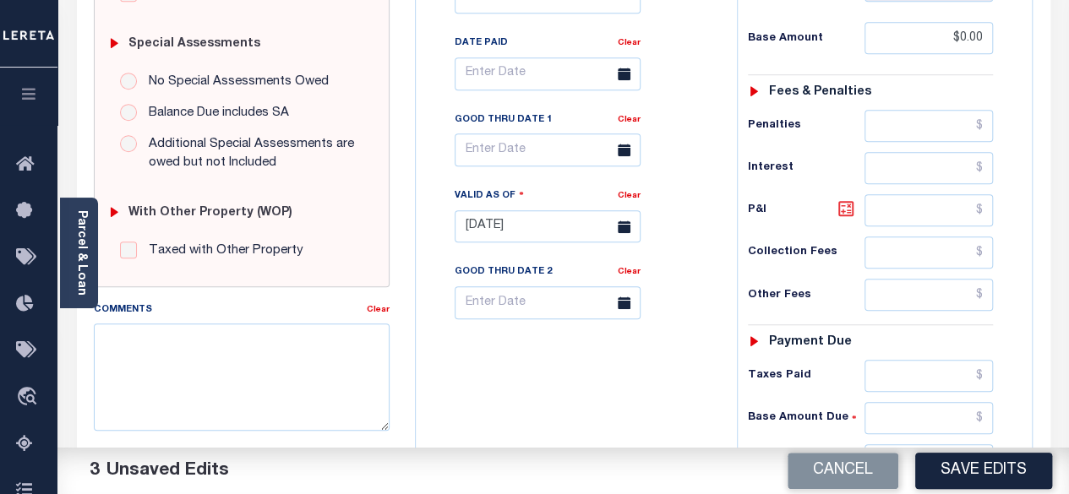
type input "$0.00"
click at [842, 204] on icon at bounding box center [846, 209] width 10 height 10
type input "$0.00"
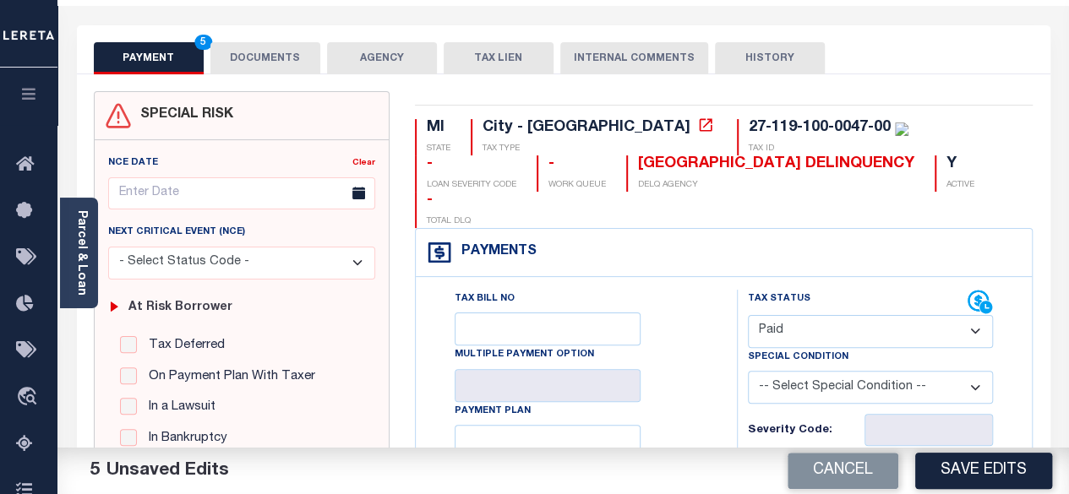
scroll to position [0, 0]
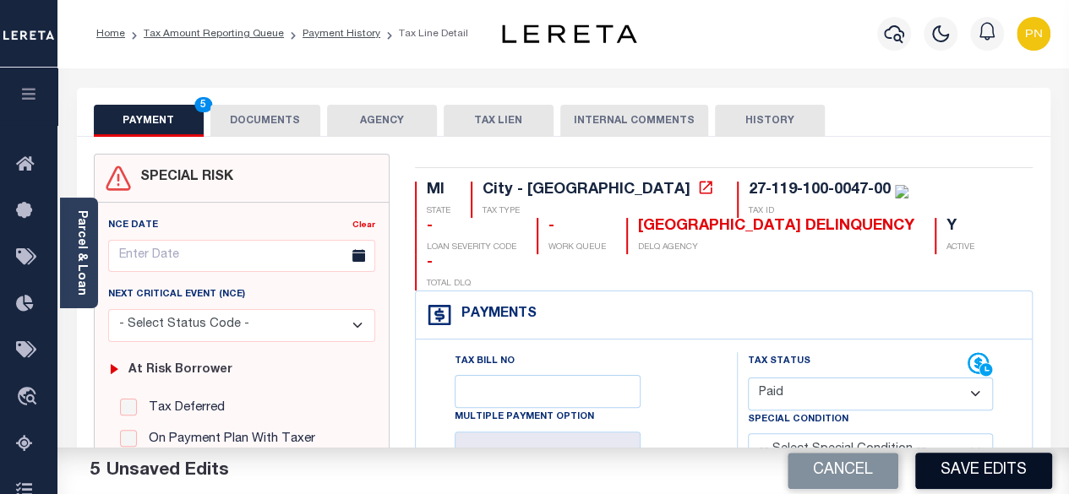
click at [981, 466] on button "Save Edits" at bounding box center [983, 471] width 137 height 36
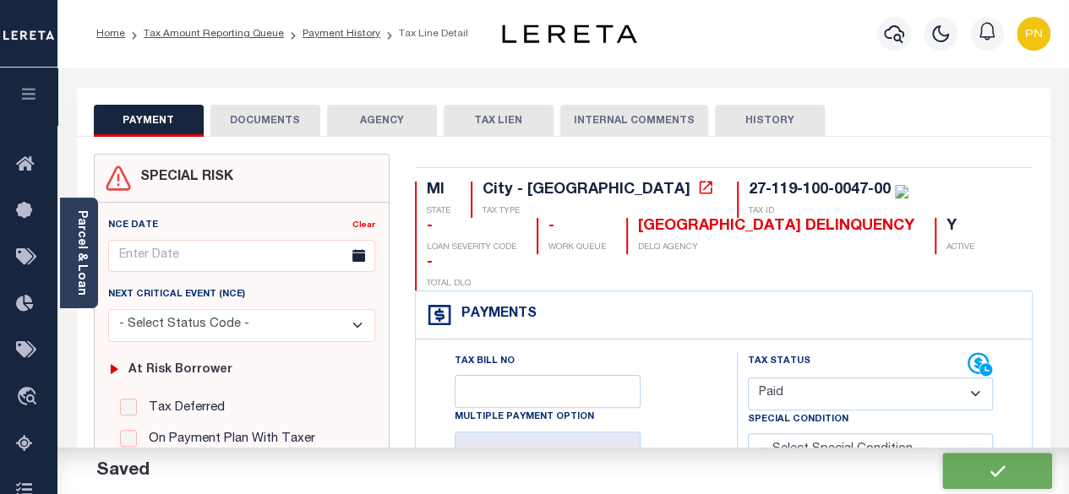
checkbox input "false"
type input "$0"
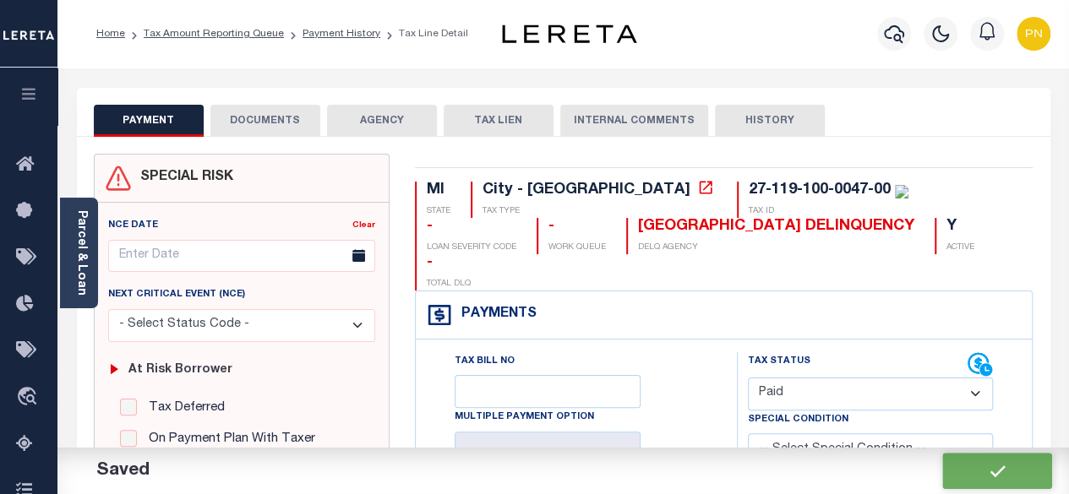
type input "$0"
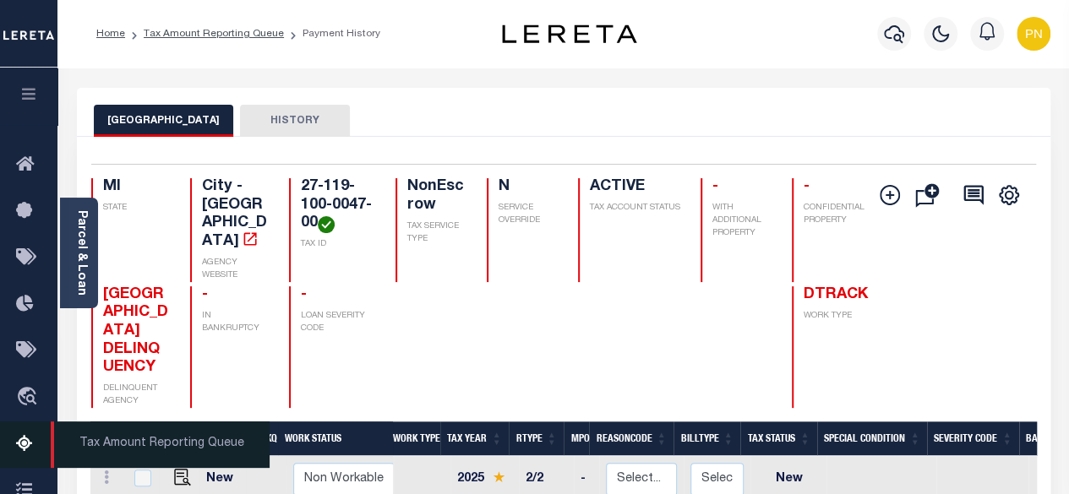
click at [34, 444] on icon at bounding box center [29, 444] width 27 height 21
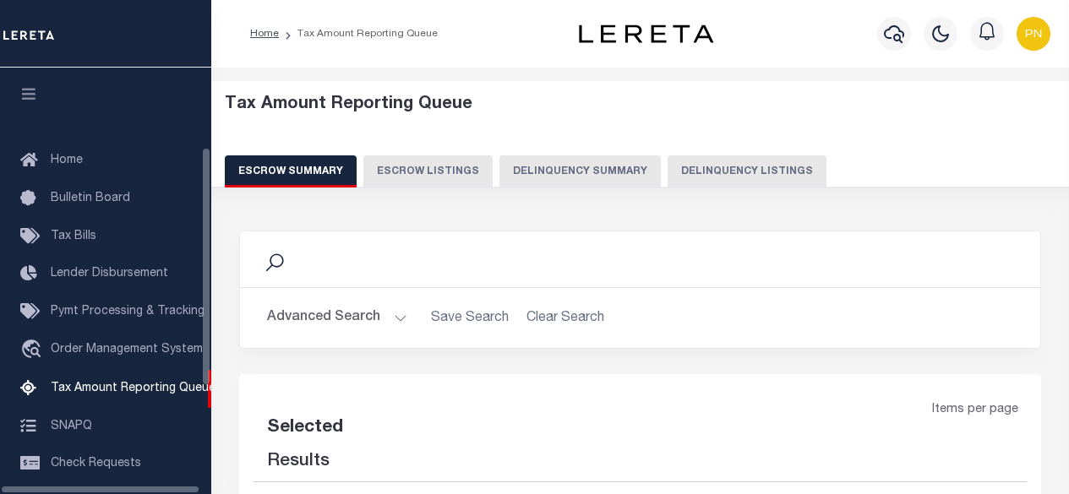
click at [722, 180] on button "Delinquency Listings" at bounding box center [746, 171] width 159 height 32
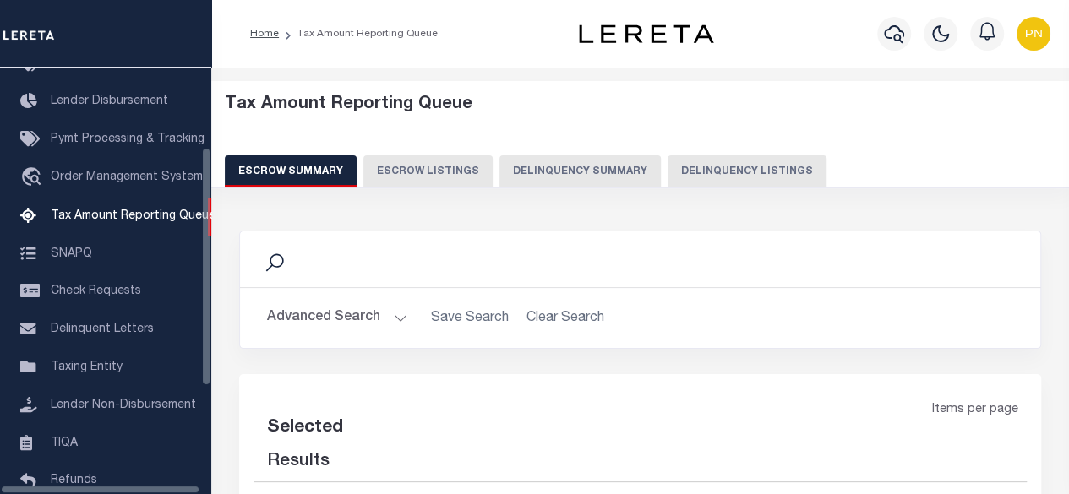
select select "100"
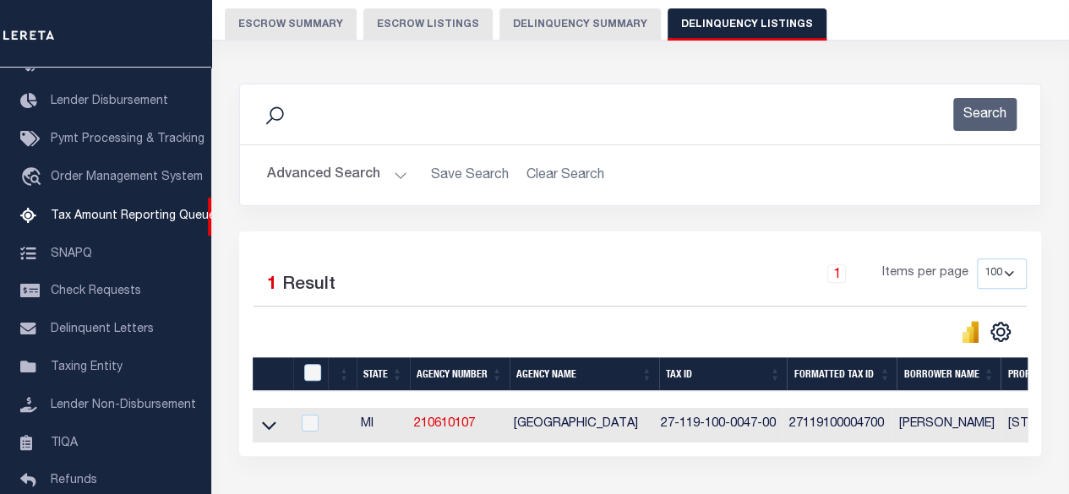
scroll to position [253, 0]
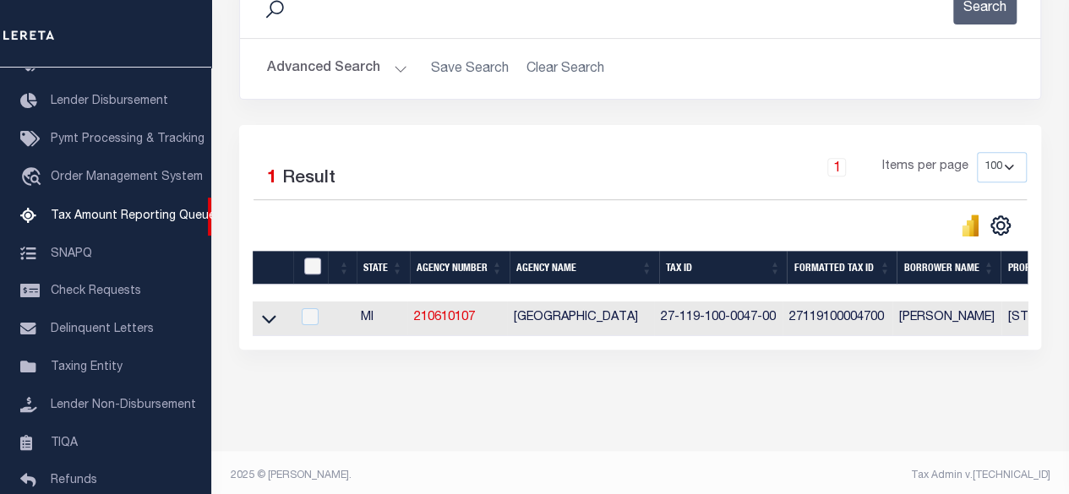
click at [317, 269] on input "checkbox" at bounding box center [312, 266] width 17 height 17
checkbox input "true"
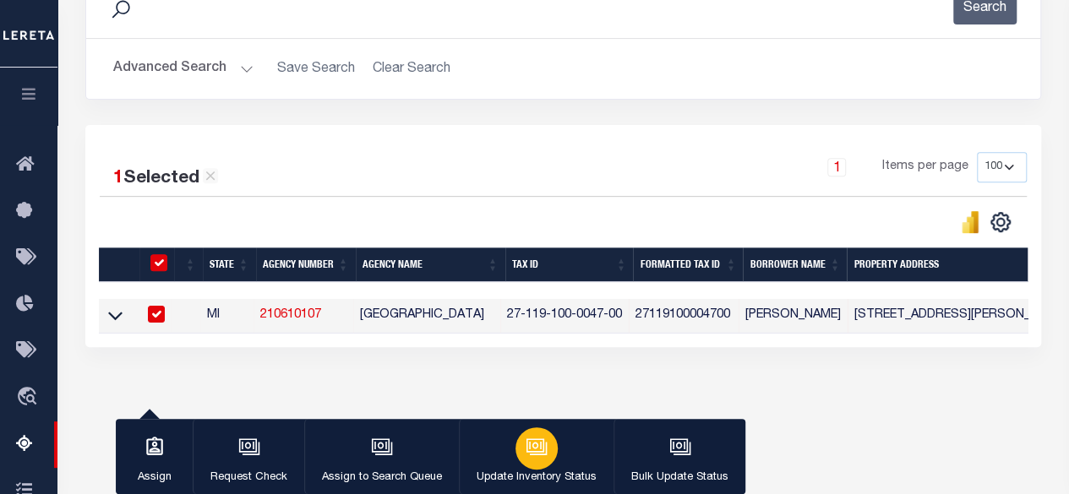
click at [536, 449] on icon "button" at bounding box center [536, 447] width 22 height 22
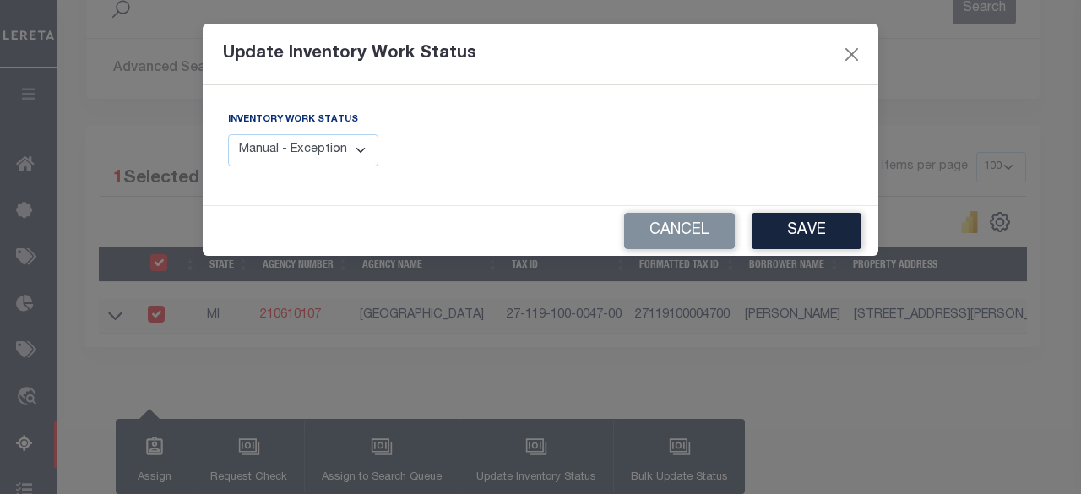
click at [307, 147] on select "Manual - Exception Pended - Awaiting Search Late Add Exception Completed" at bounding box center [303, 150] width 150 height 33
select select "4"
click at [228, 134] on select "Manual - Exception Pended - Awaiting Search Late Add Exception Completed" at bounding box center [303, 150] width 150 height 33
click at [808, 234] on button "Save" at bounding box center [807, 231] width 110 height 36
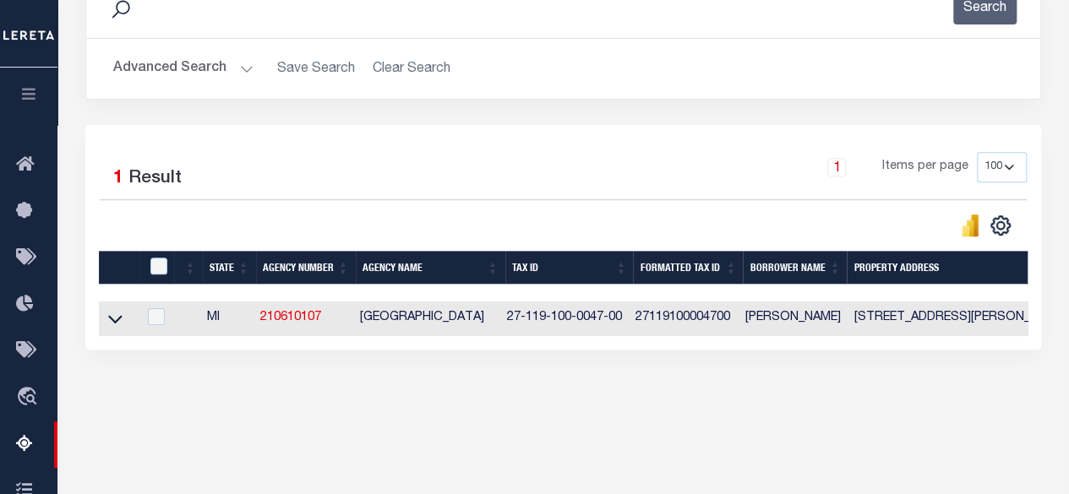
click at [217, 67] on button "Advanced Search" at bounding box center [183, 68] width 140 height 33
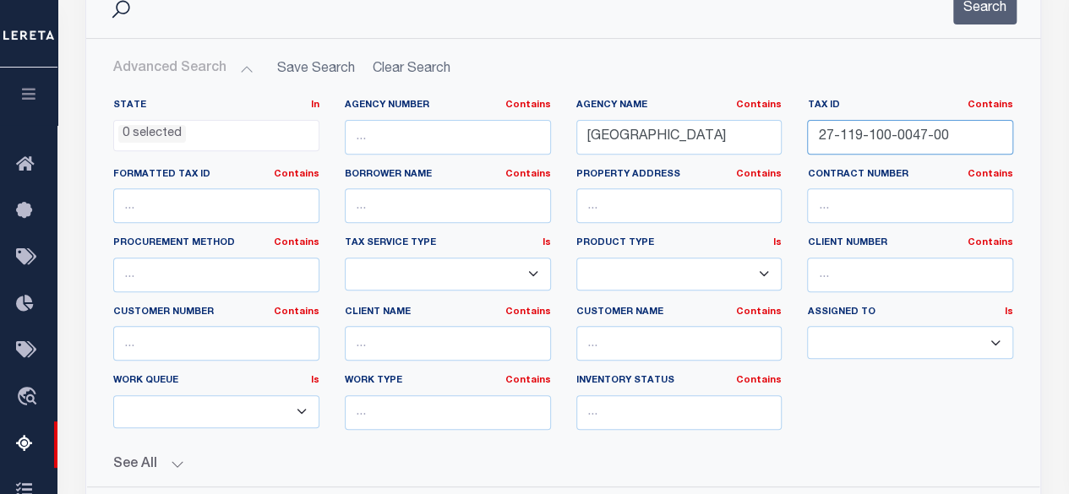
drag, startPoint x: 950, startPoint y: 146, endPoint x: 626, endPoint y: 144, distance: 323.6
click at [627, 144] on div "State In In AK AL AR AZ CA CO CT DC DE FL GA GU HI IA ID IL IN KS KY LA MA MD M…" at bounding box center [563, 271] width 925 height 345
paste input "21-100-0042-1"
type input "27-121-100-0042-10"
click at [982, 15] on button "Search" at bounding box center [984, 8] width 63 height 33
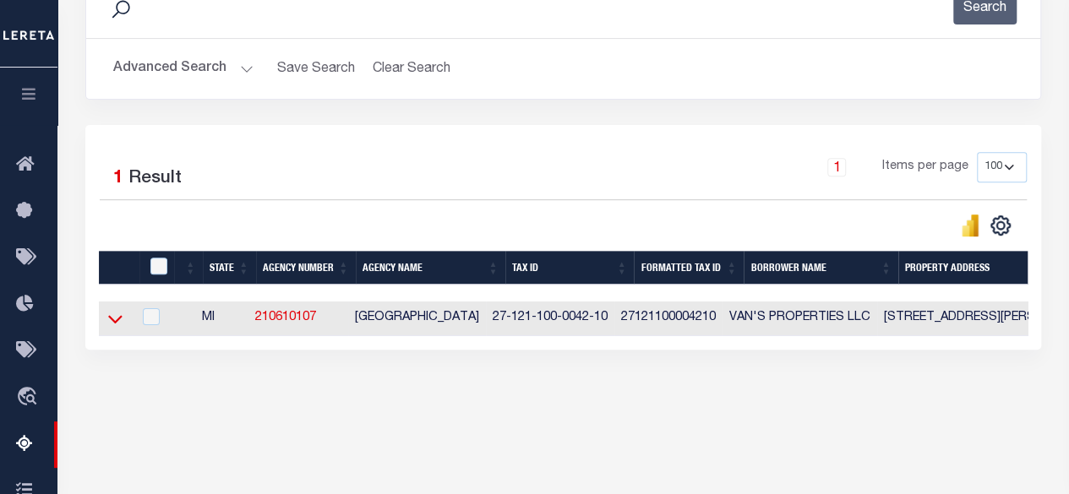
click at [122, 321] on icon at bounding box center [115, 319] width 14 height 18
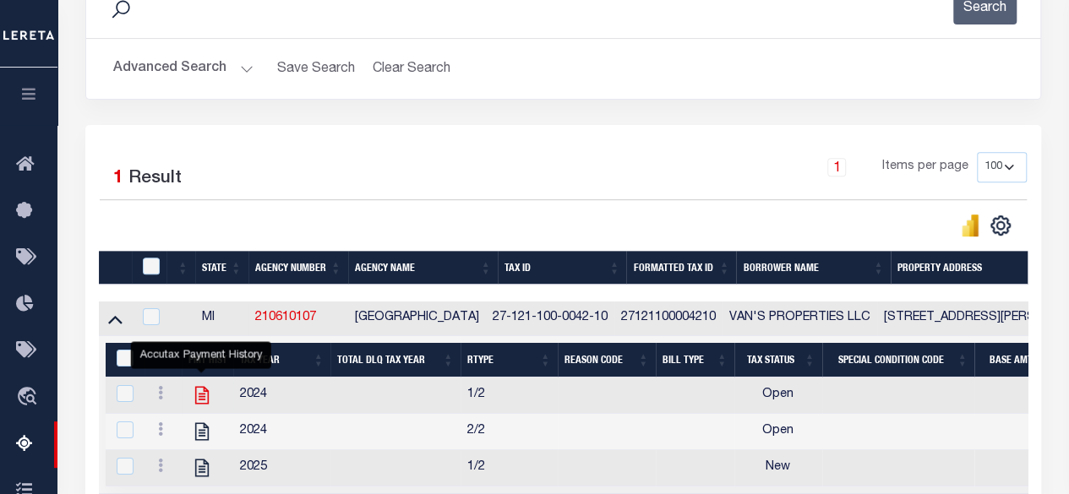
scroll to position [338, 0]
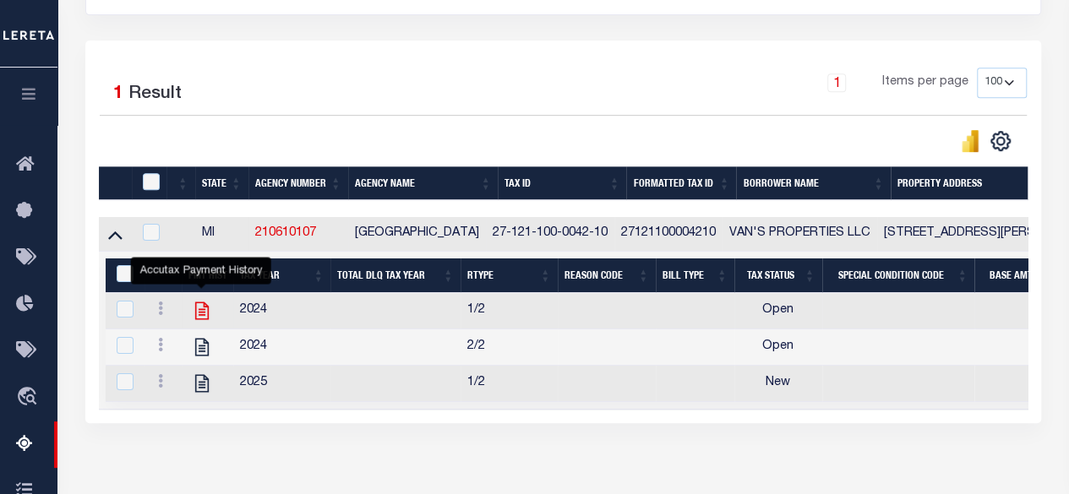
click at [203, 313] on icon "" at bounding box center [202, 311] width 14 height 18
checkbox input "true"
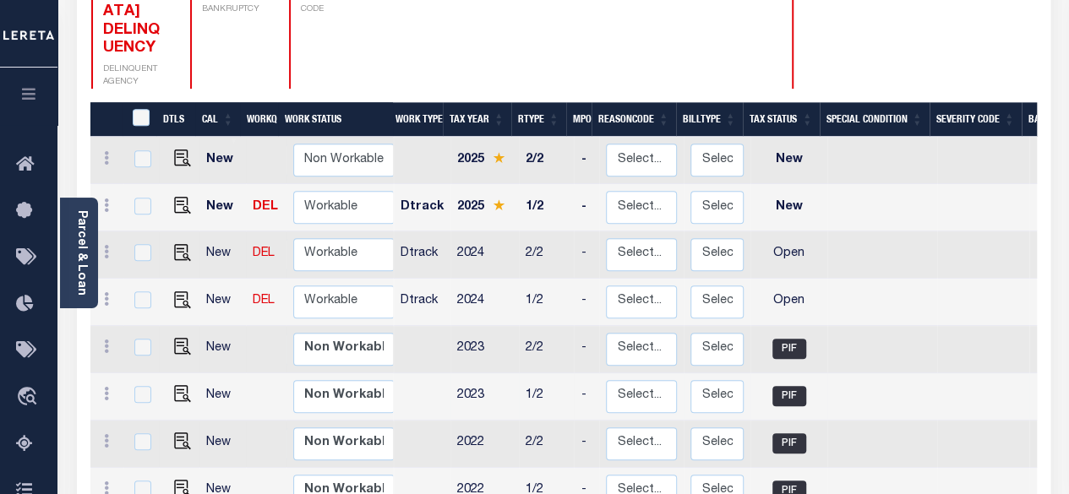
scroll to position [338, 0]
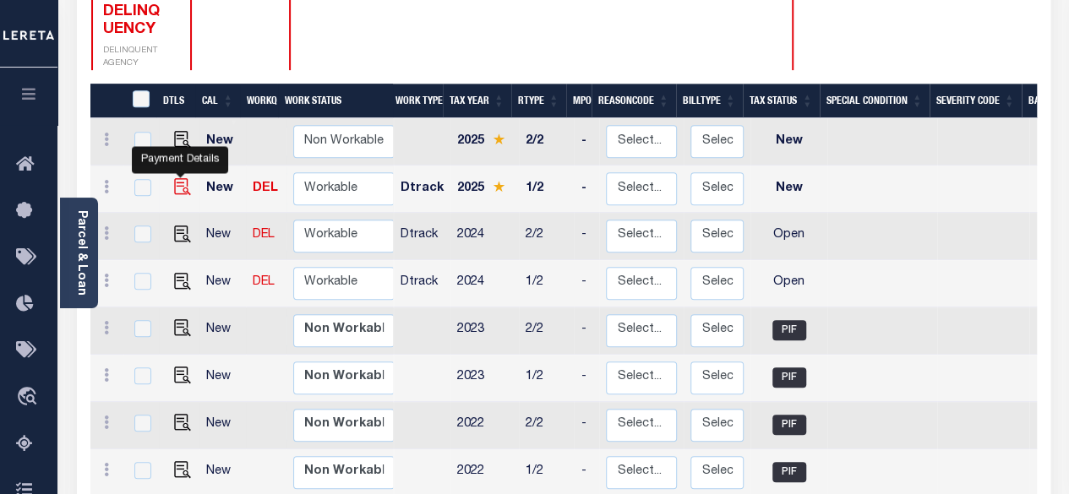
click at [181, 178] on img "" at bounding box center [182, 186] width 17 height 17
checkbox input "true"
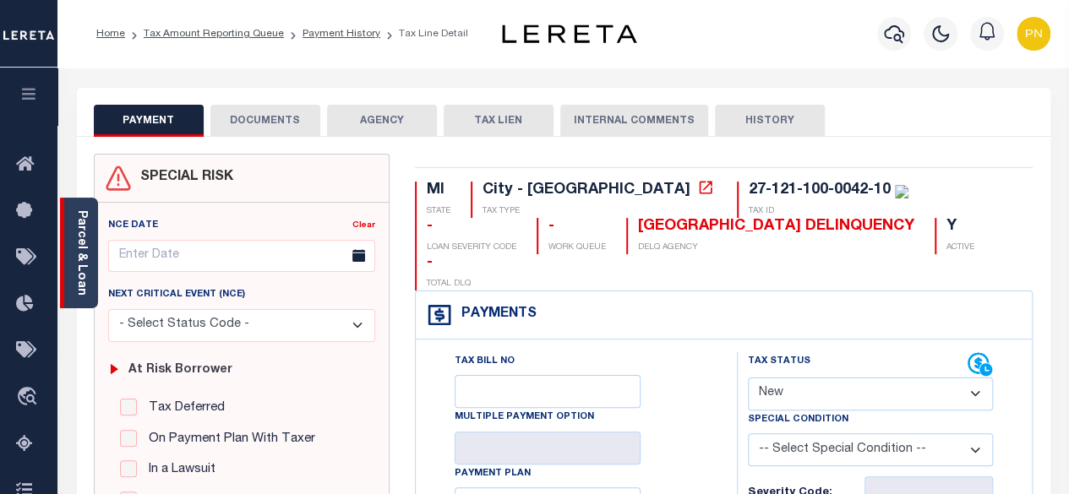
click at [75, 259] on link "Parcel & Loan" at bounding box center [81, 252] width 12 height 85
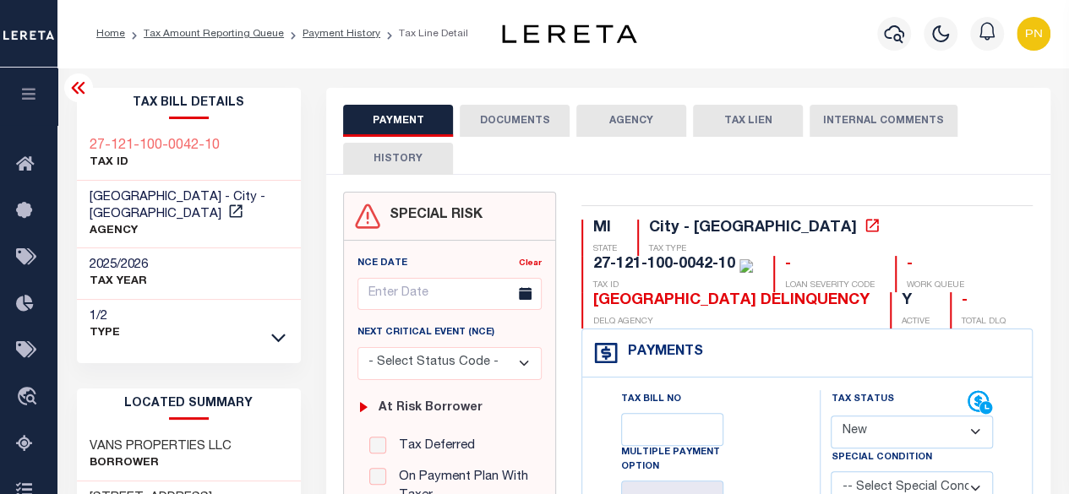
drag, startPoint x: 80, startPoint y: 90, endPoint x: 88, endPoint y: 97, distance: 10.8
click at [79, 90] on icon at bounding box center [78, 88] width 20 height 20
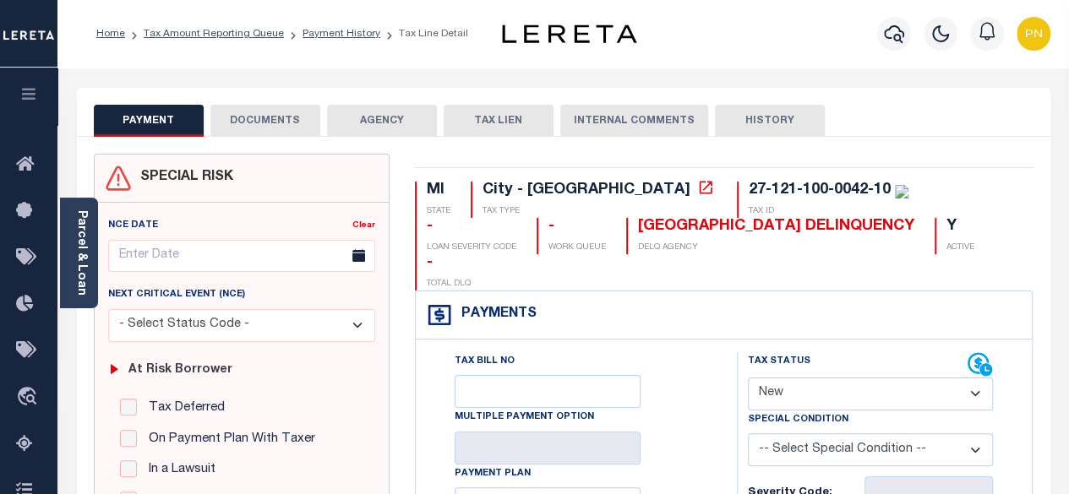
click at [232, 125] on button "DOCUMENTS" at bounding box center [265, 121] width 110 height 32
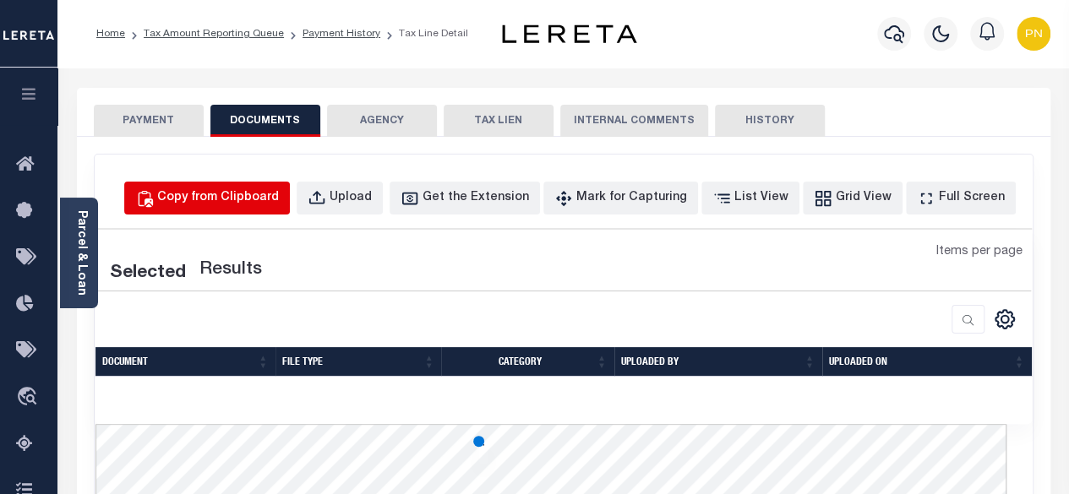
click at [262, 202] on div "Copy from Clipboard" at bounding box center [218, 198] width 122 height 19
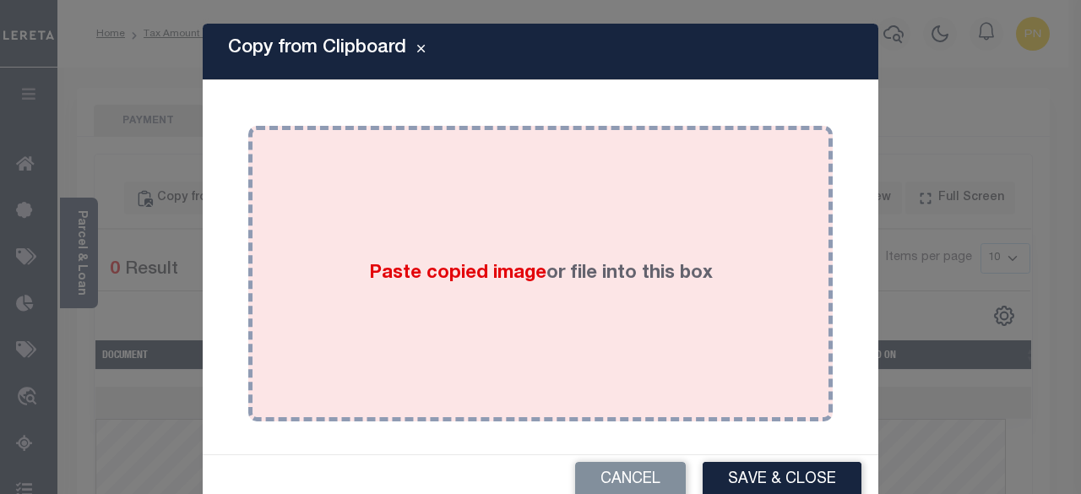
click at [501, 257] on div "Paste copied image or file into this box" at bounding box center [540, 274] width 559 height 270
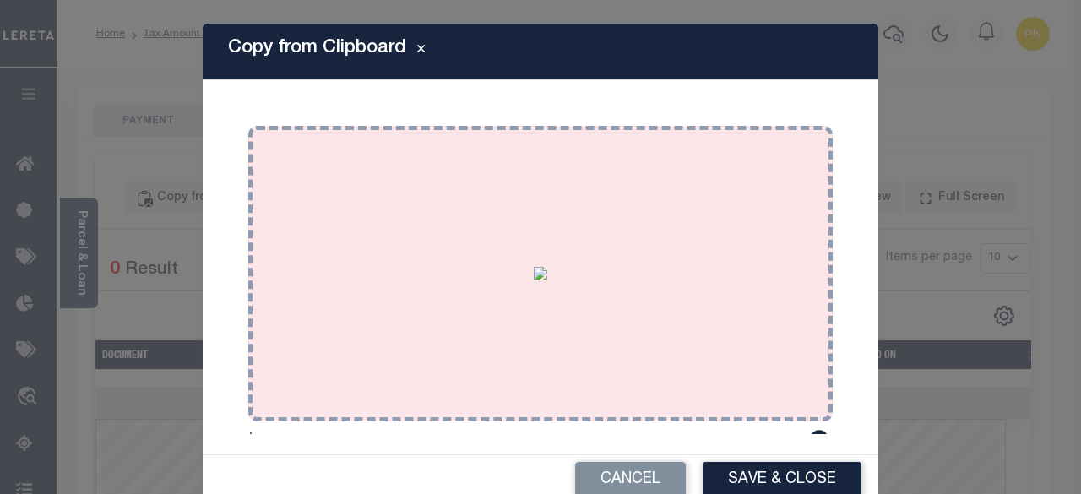
drag, startPoint x: 748, startPoint y: 477, endPoint x: 600, endPoint y: 377, distance: 178.8
click at [748, 478] on button "Save & Close" at bounding box center [782, 480] width 159 height 36
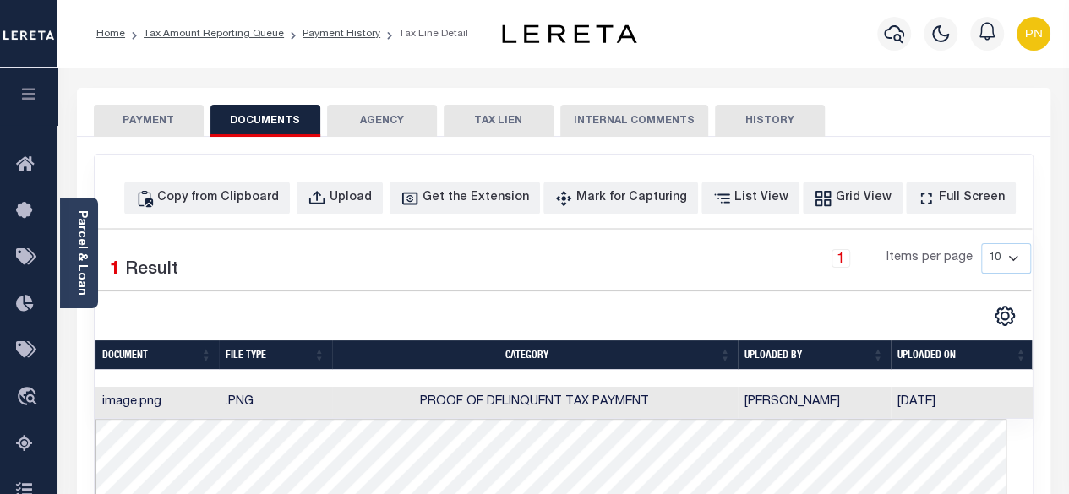
click at [150, 117] on button "PAYMENT" at bounding box center [149, 121] width 110 height 32
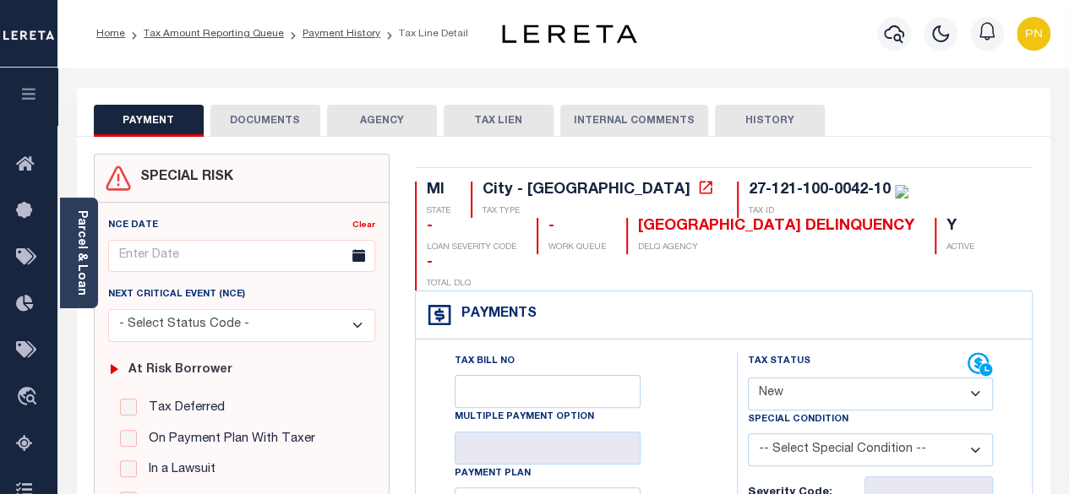
click at [850, 378] on select "- Select Status Code - Open Due/Unpaid Paid Incomplete No Tax Due Internal Refu…" at bounding box center [871, 394] width 246 height 33
select select "PYD"
click at [748, 378] on select "- Select Status Code - Open Due/Unpaid Paid Incomplete No Tax Due Internal Refu…" at bounding box center [871, 394] width 246 height 33
type input "[DATE]"
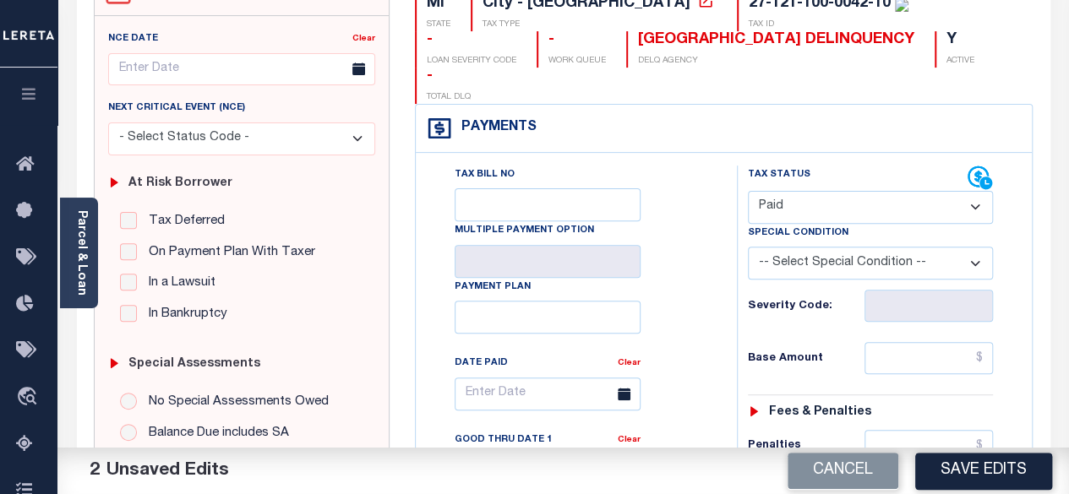
scroll to position [253, 0]
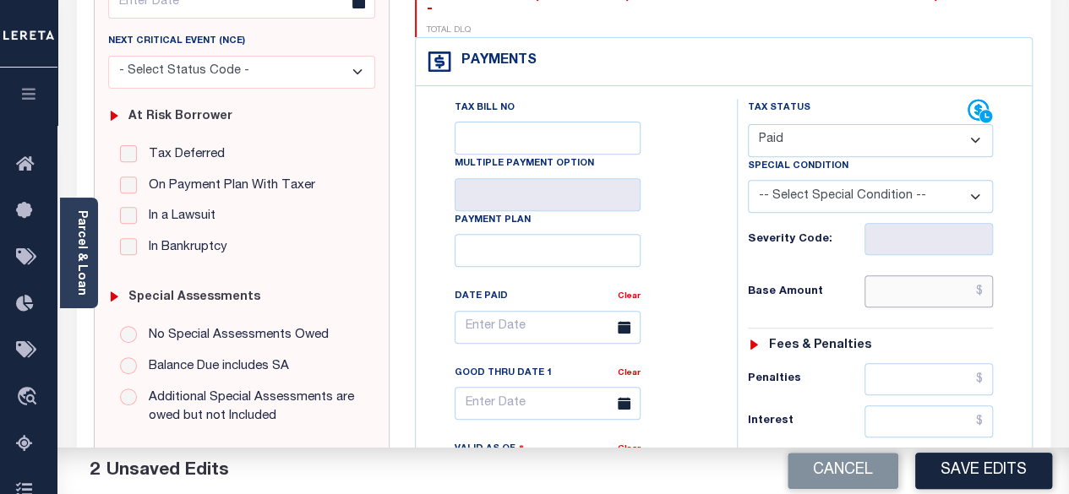
click at [987, 275] on input "text" at bounding box center [928, 291] width 128 height 32
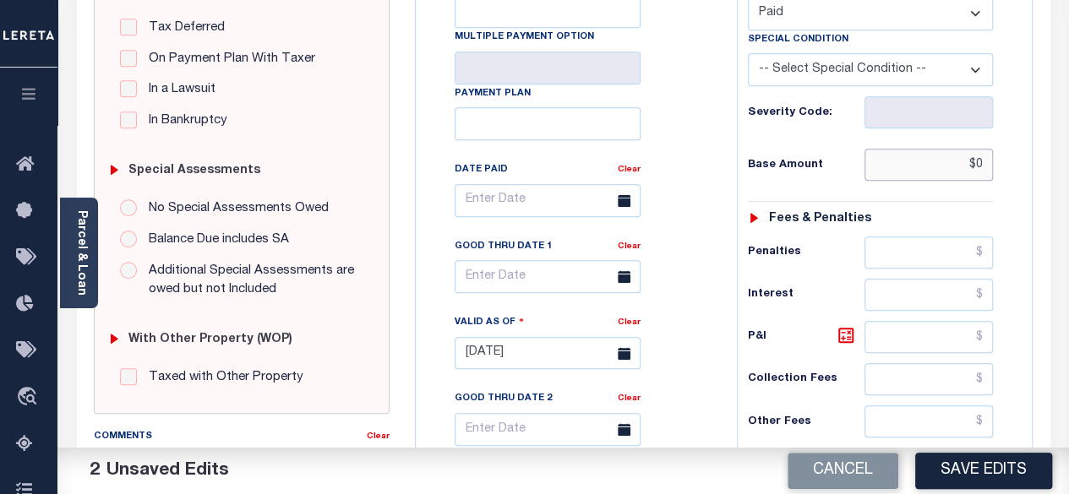
scroll to position [507, 0]
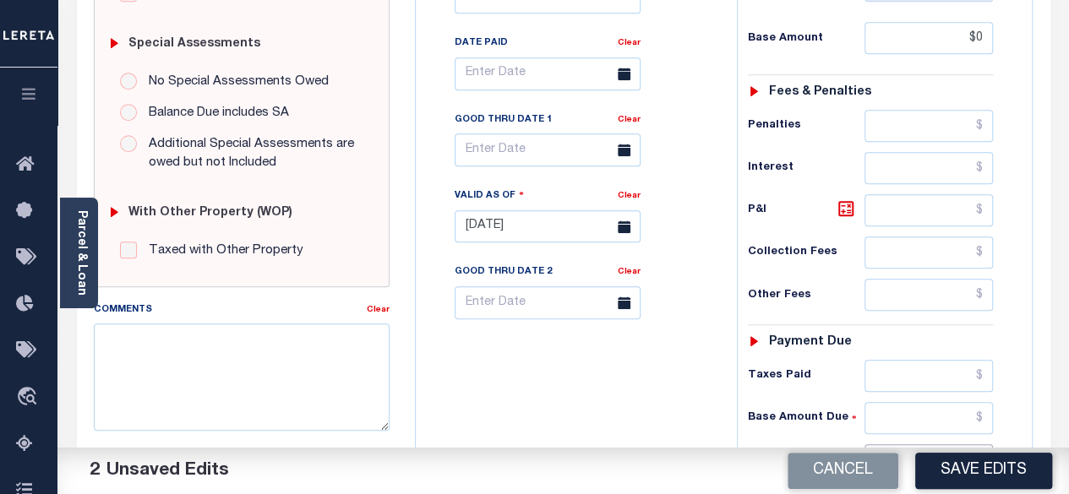
type input "$0.00"
drag, startPoint x: 989, startPoint y: 423, endPoint x: 971, endPoint y: 373, distance: 54.0
click at [989, 444] on input "text" at bounding box center [928, 460] width 128 height 32
type input "$0.00"
click at [846, 199] on icon at bounding box center [846, 209] width 20 height 20
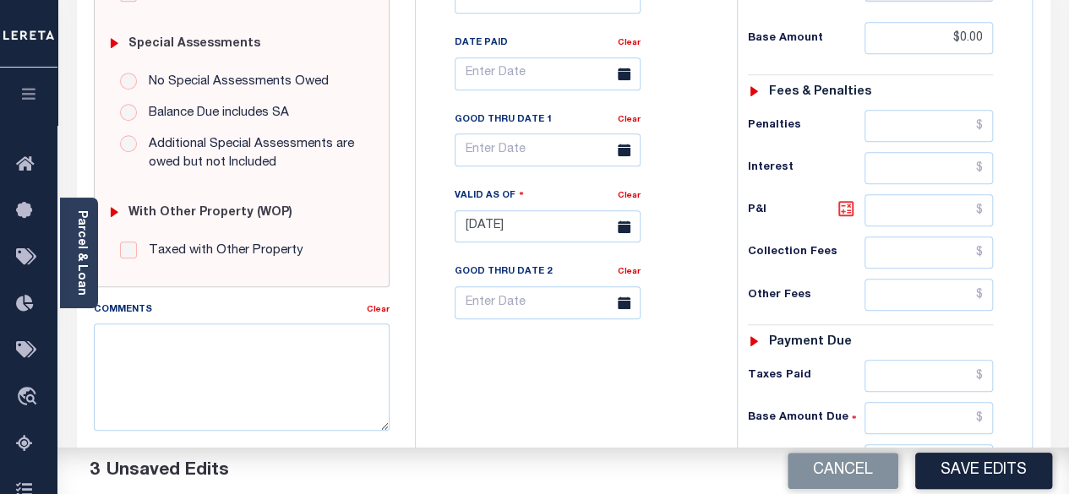
type input "$0.00"
click at [976, 469] on button "Save Edits" at bounding box center [983, 471] width 137 height 36
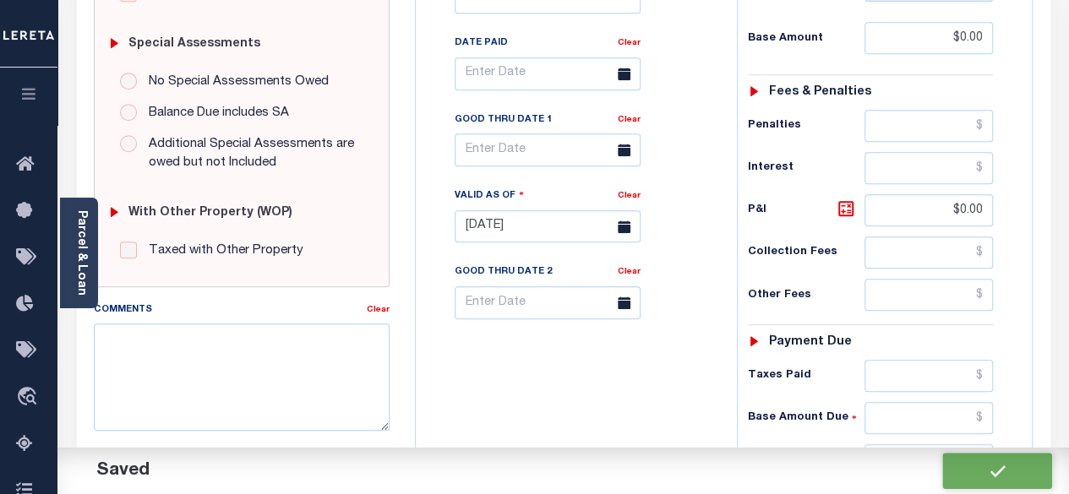
checkbox input "false"
type input "$0"
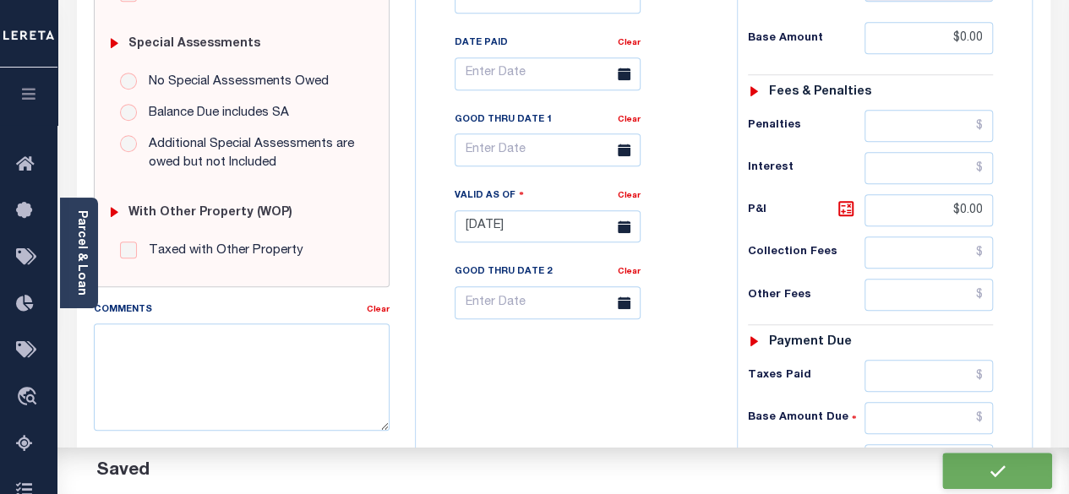
type input "$0"
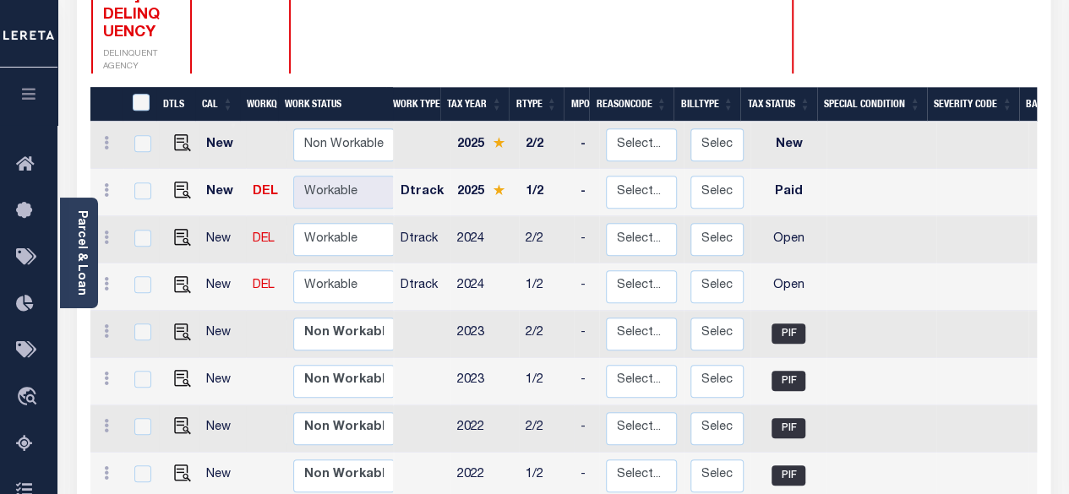
scroll to position [338, 0]
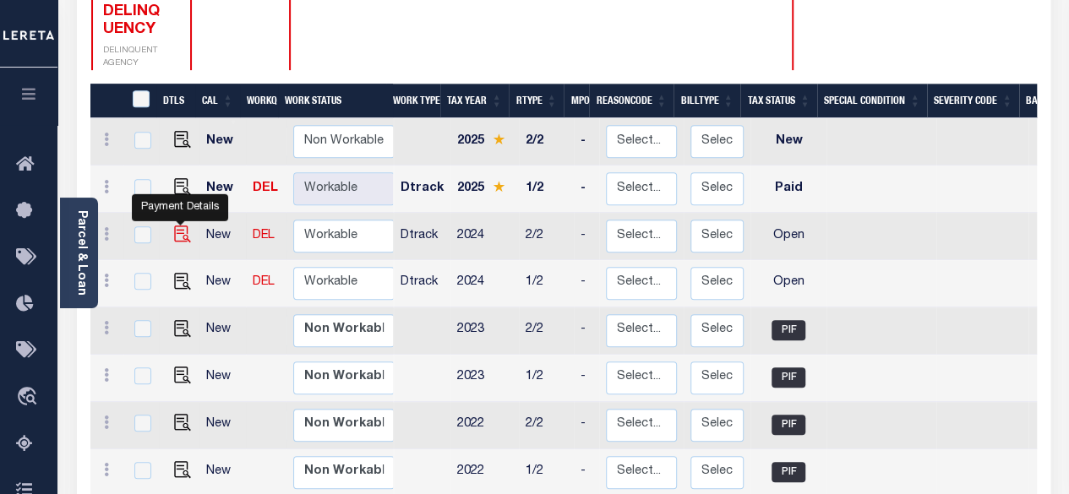
click at [174, 213] on td at bounding box center [179, 236] width 41 height 47
checkbox input "true"
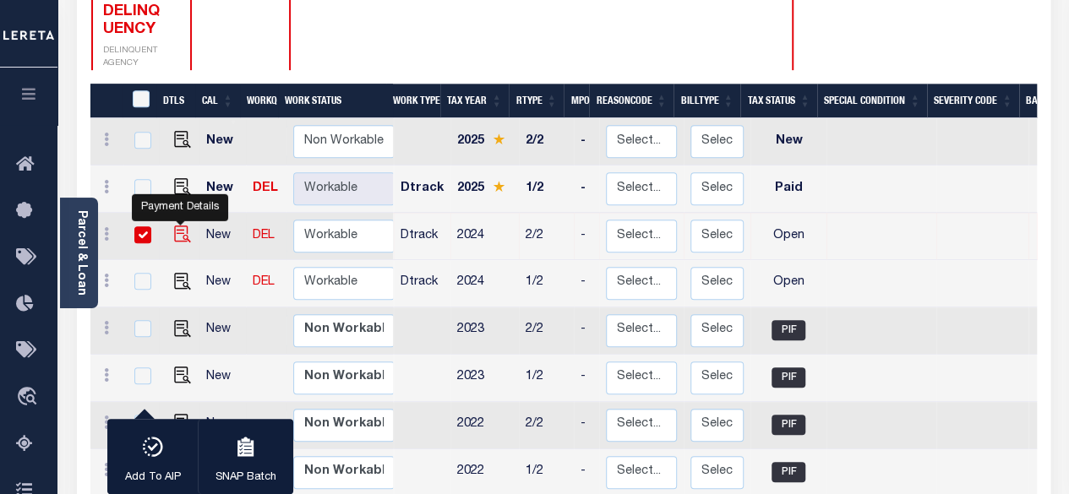
click at [177, 226] on img "" at bounding box center [182, 234] width 17 height 17
checkbox input "false"
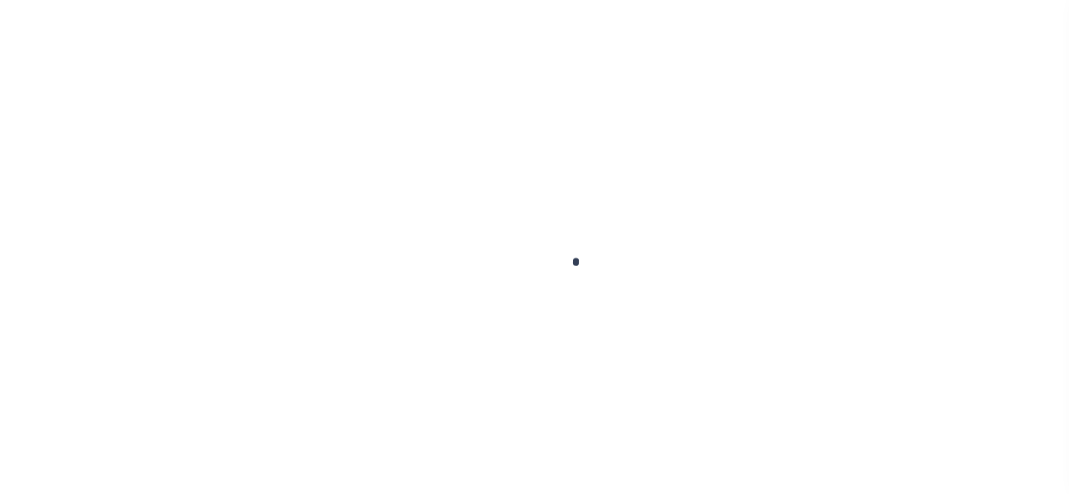
checkbox input "false"
type input "02/15/2025"
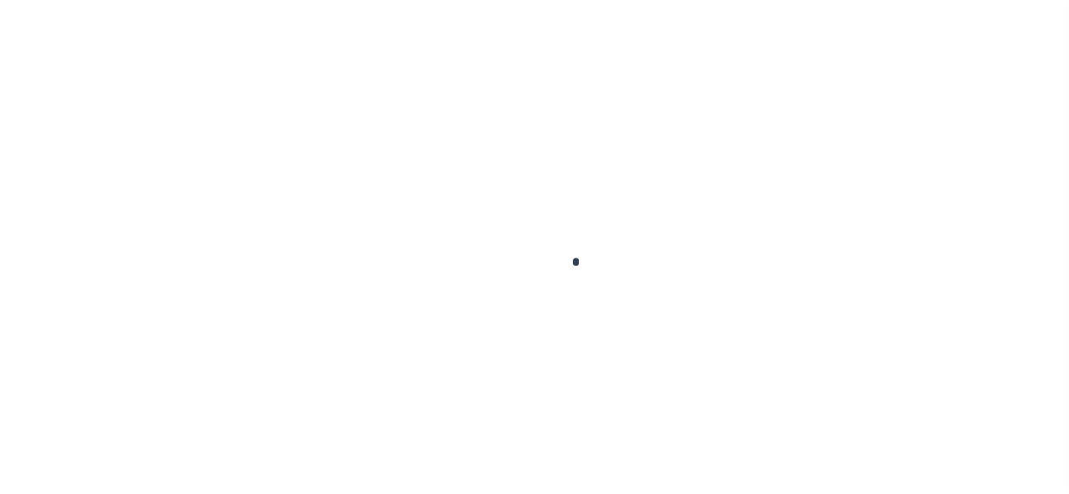
select select "OP2"
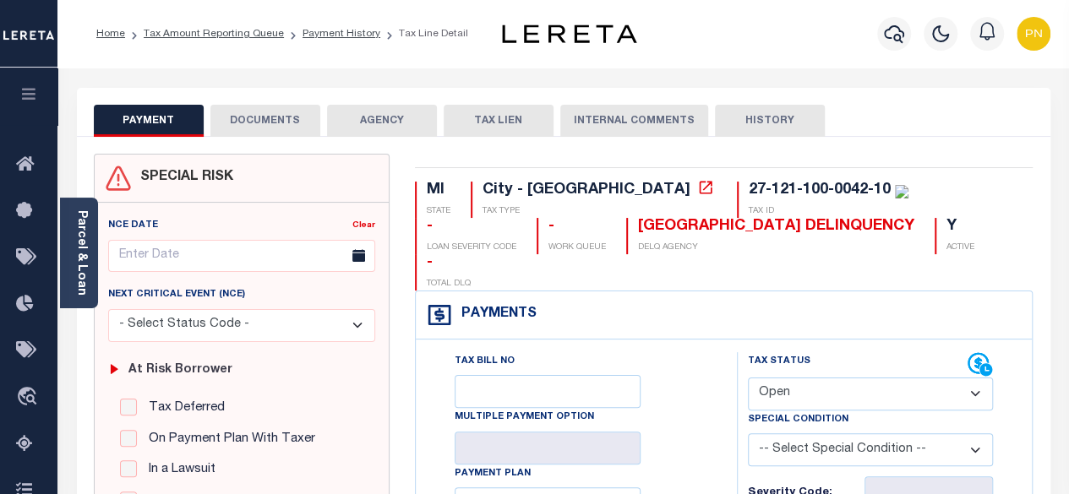
click at [248, 112] on button "DOCUMENTS" at bounding box center [265, 121] width 110 height 32
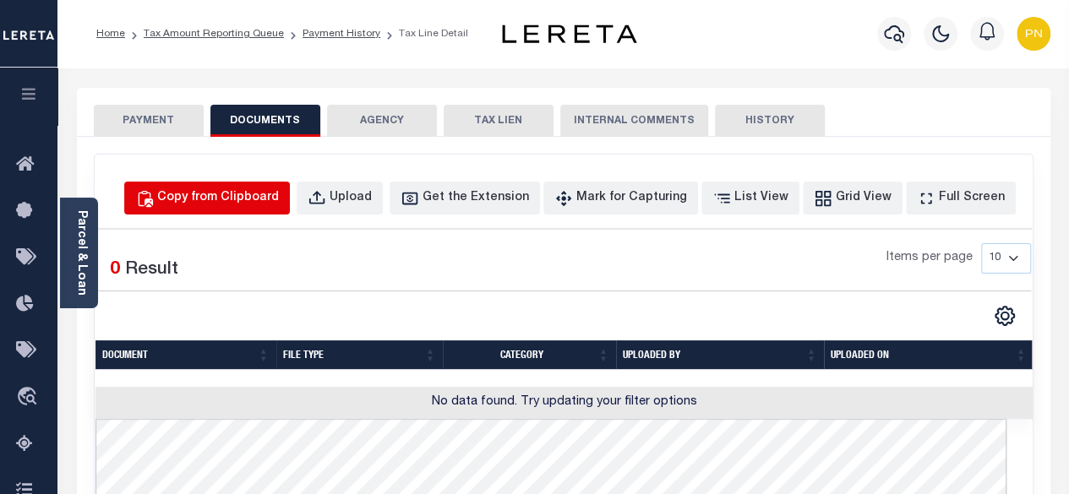
click at [240, 189] on div "Copy from Clipboard" at bounding box center [218, 198] width 122 height 19
select select "POP"
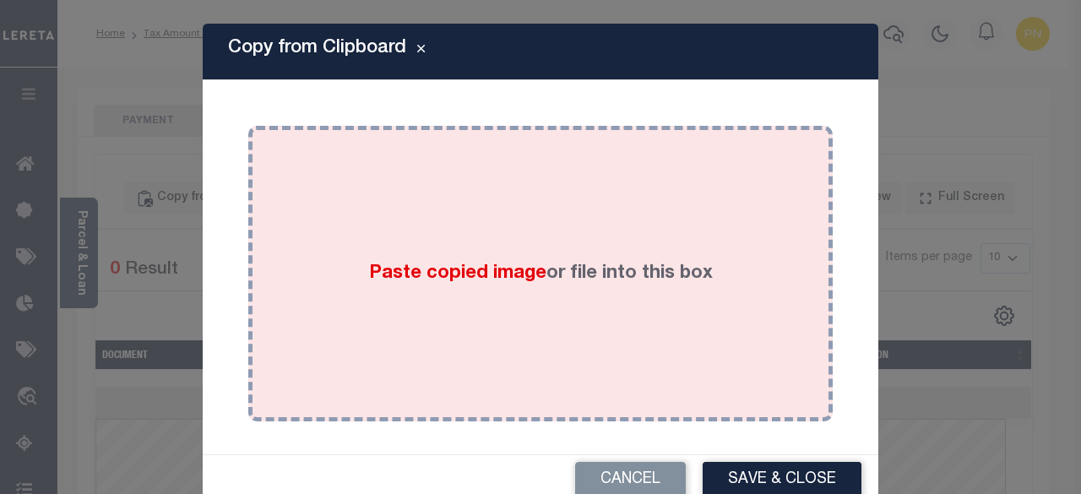
click at [444, 192] on div "Paste copied image or file into this box" at bounding box center [540, 274] width 559 height 270
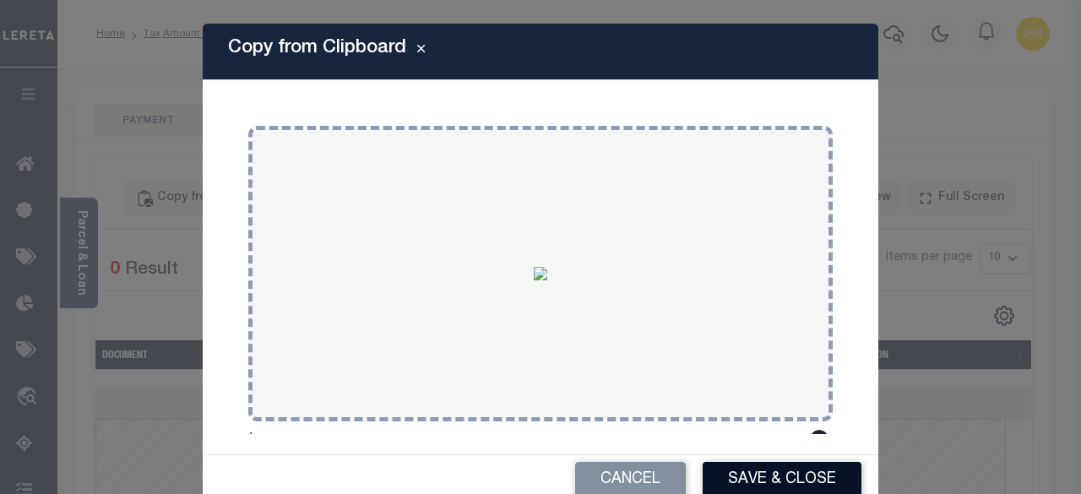
click at [791, 471] on button "Save & Close" at bounding box center [782, 480] width 159 height 36
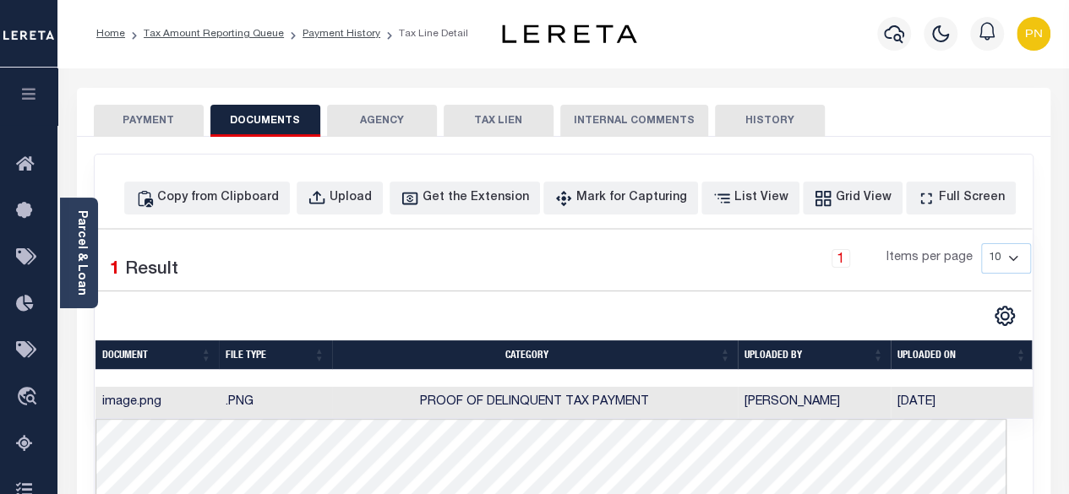
click at [142, 123] on button "PAYMENT" at bounding box center [149, 121] width 110 height 32
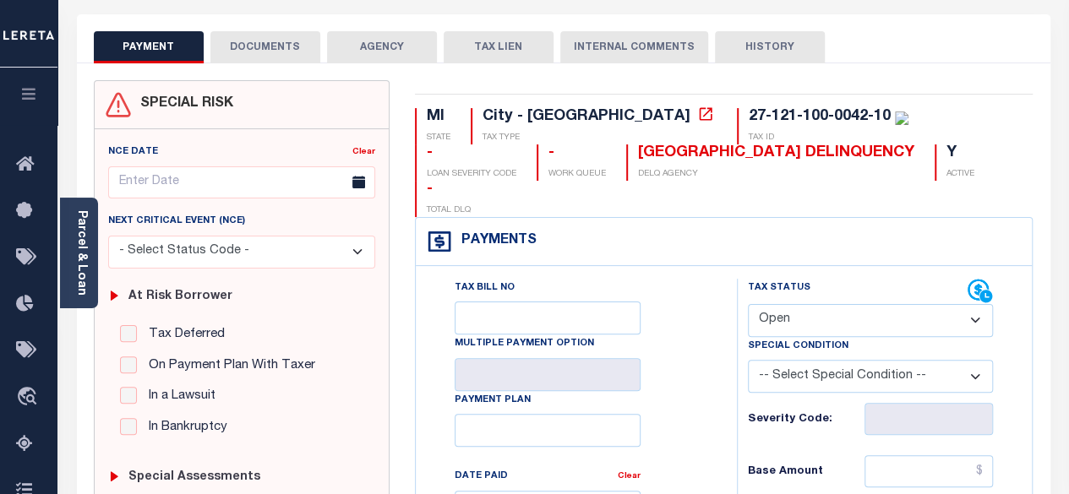
scroll to position [169, 0]
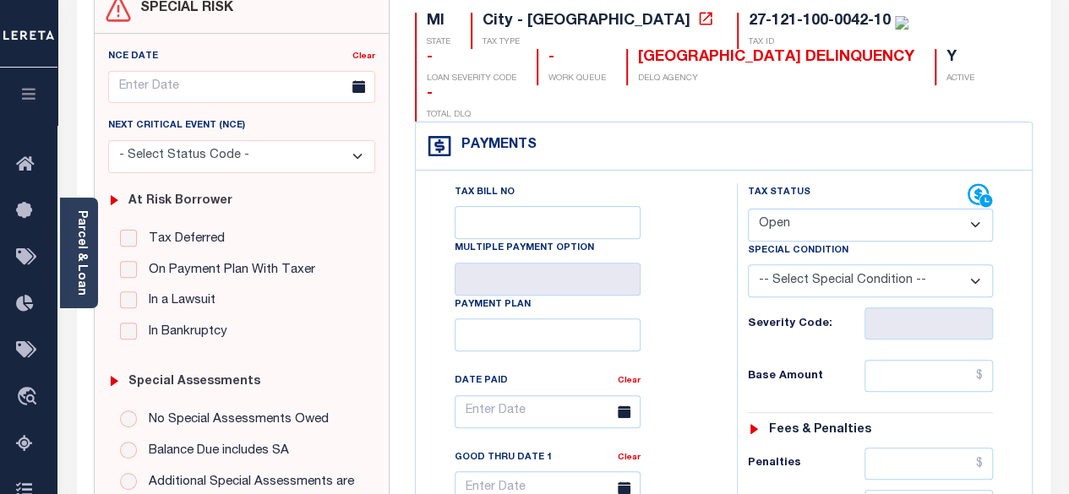
drag, startPoint x: 835, startPoint y: 189, endPoint x: 838, endPoint y: 203, distance: 13.9
click at [835, 209] on select "- Select Status Code - Open Due/Unpaid Paid Incomplete No Tax Due Internal Refu…" at bounding box center [871, 225] width 246 height 33
select select "PYD"
click at [748, 209] on select "- Select Status Code - Open Due/Unpaid Paid Incomplete No Tax Due Internal Refu…" at bounding box center [871, 225] width 246 height 33
type input "[DATE]"
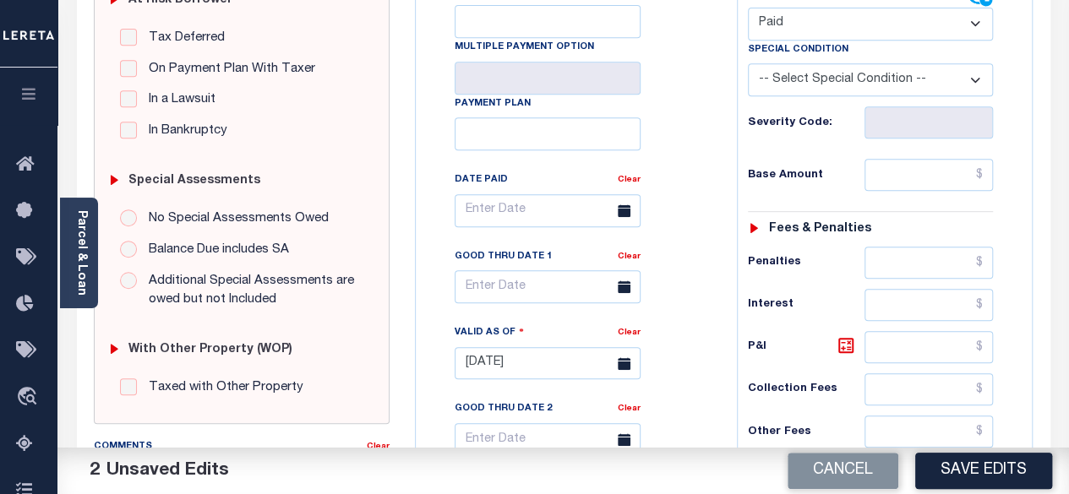
scroll to position [422, 0]
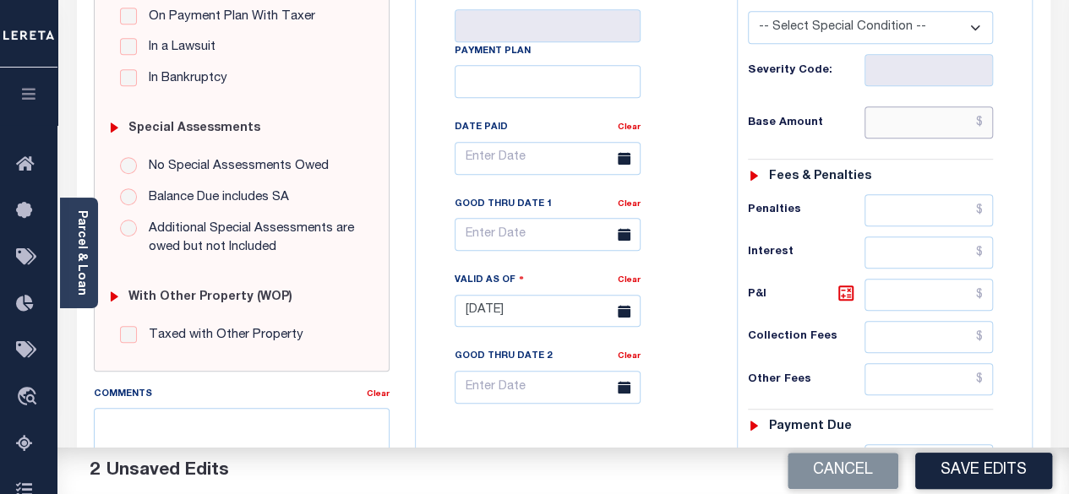
click at [987, 106] on input "text" at bounding box center [928, 122] width 128 height 32
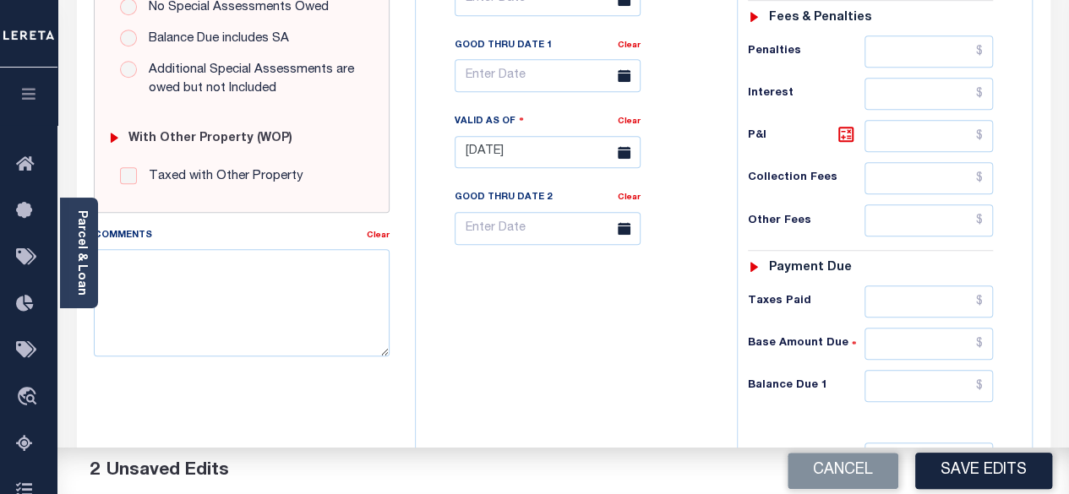
scroll to position [591, 0]
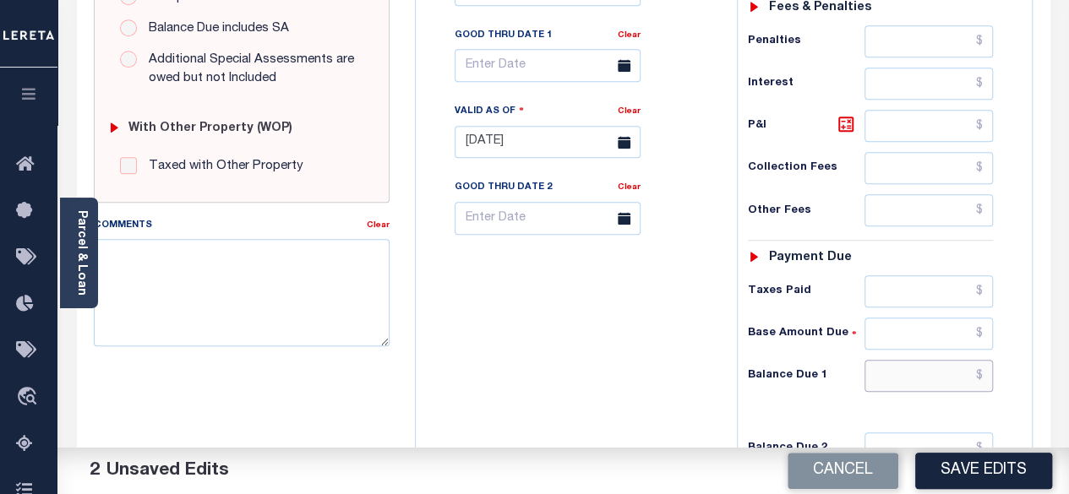
type input "$0.00"
click at [981, 360] on input "text" at bounding box center [928, 376] width 128 height 32
type input "$0.00"
click at [850, 119] on icon at bounding box center [846, 124] width 10 height 10
type input "$0.00"
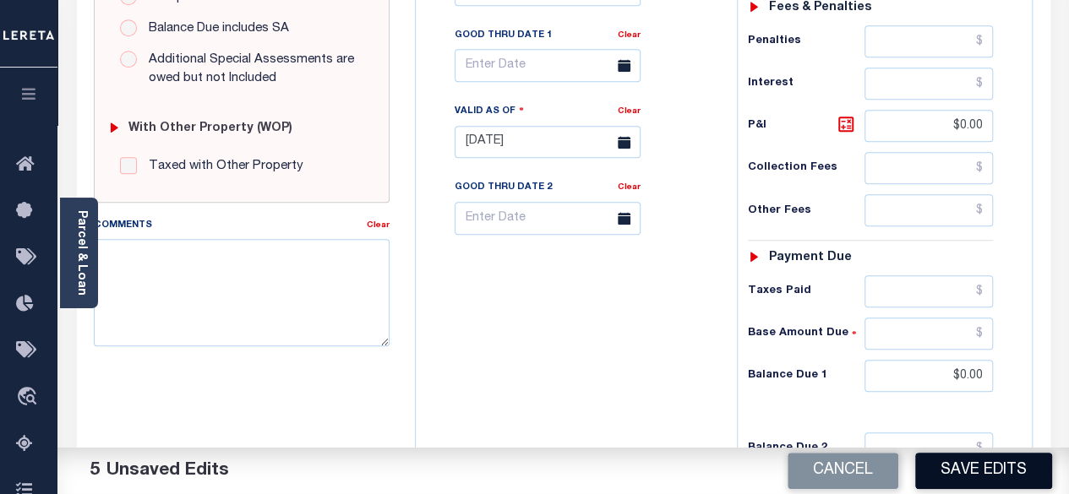
click at [999, 460] on button "Save Edits" at bounding box center [983, 471] width 137 height 36
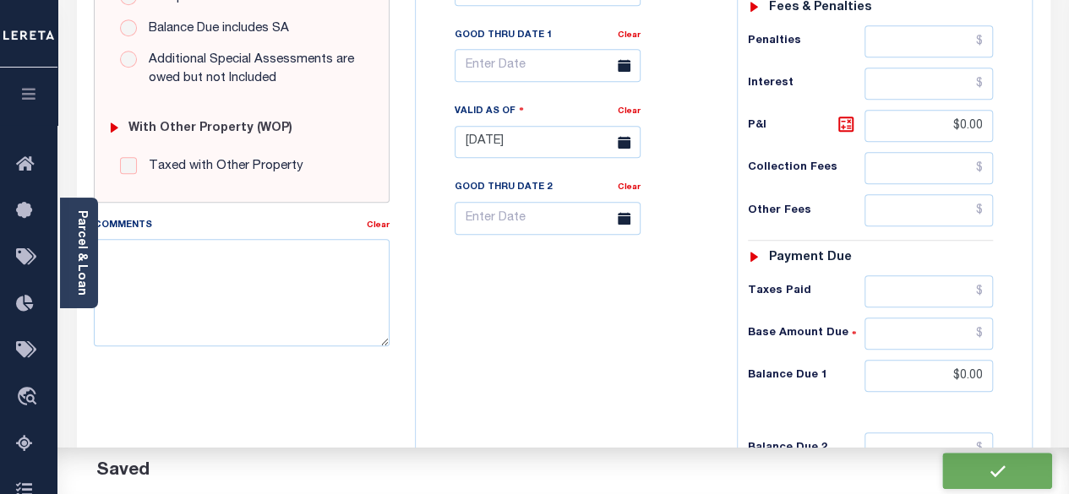
checkbox input "false"
type input "$0"
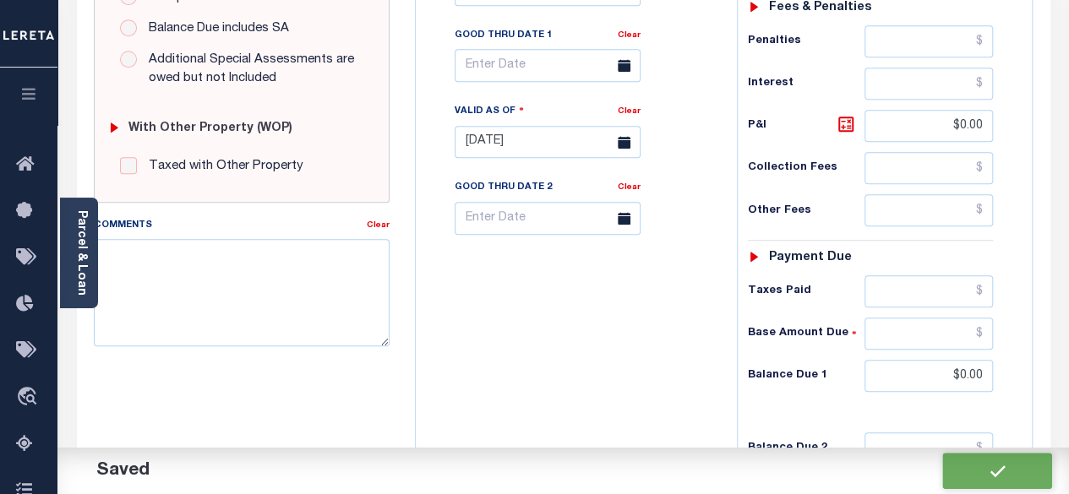
type input "$0"
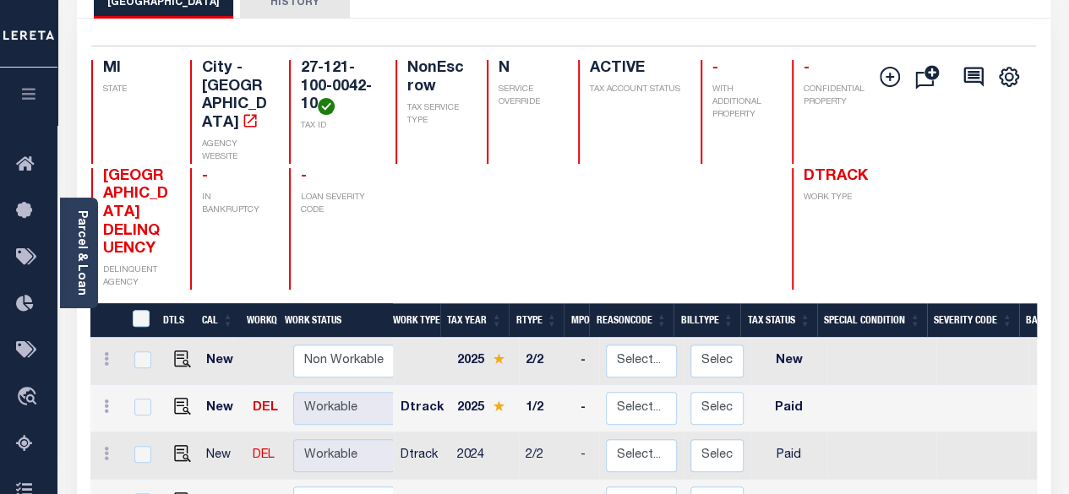
scroll to position [253, 0]
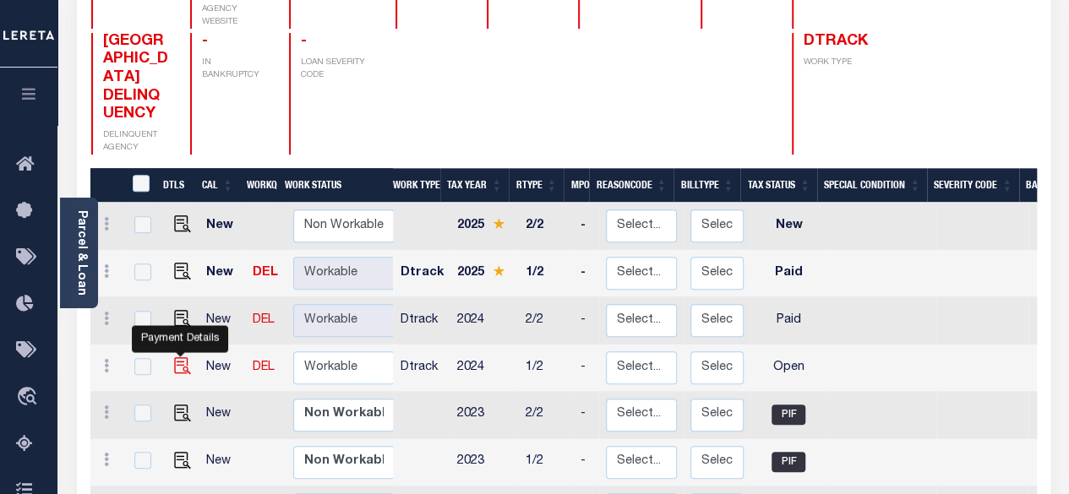
click at [188, 357] on img "" at bounding box center [182, 365] width 17 height 17
checkbox input "true"
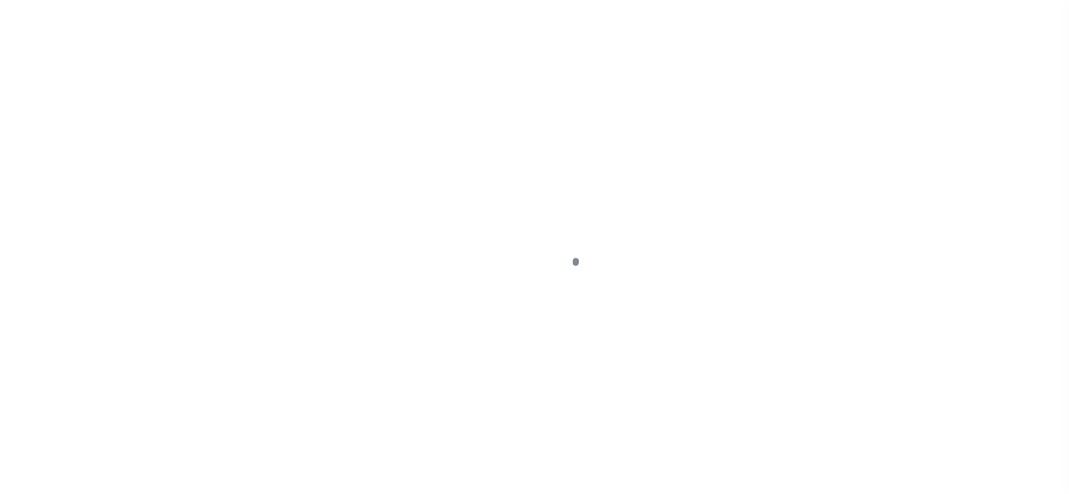
select select "OP2"
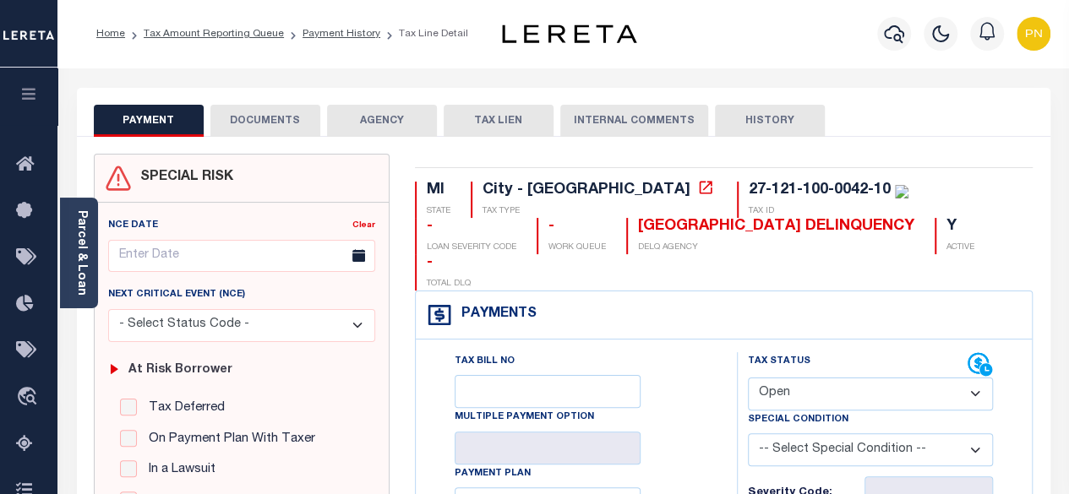
click at [286, 120] on button "DOCUMENTS" at bounding box center [265, 121] width 110 height 32
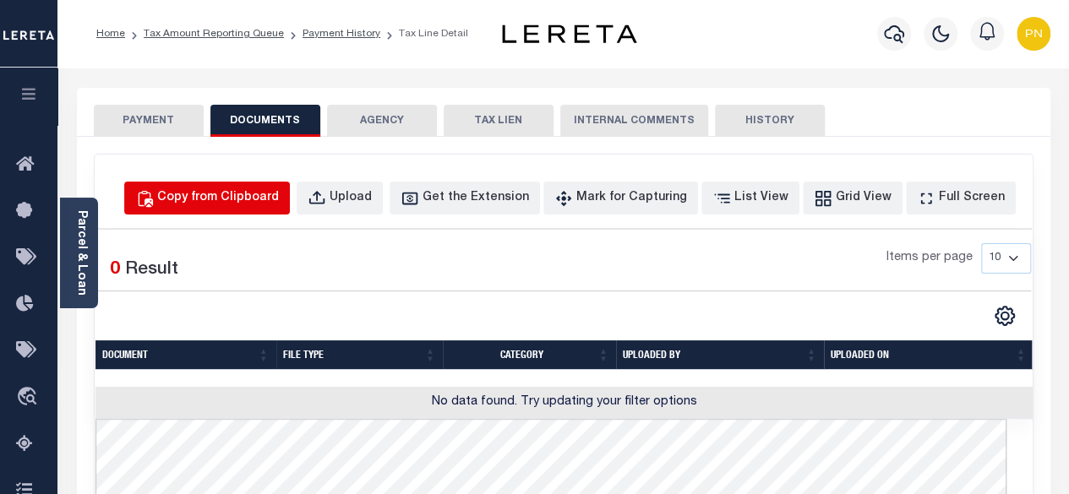
click at [242, 210] on button "Copy from Clipboard" at bounding box center [207, 198] width 166 height 33
select select "POP"
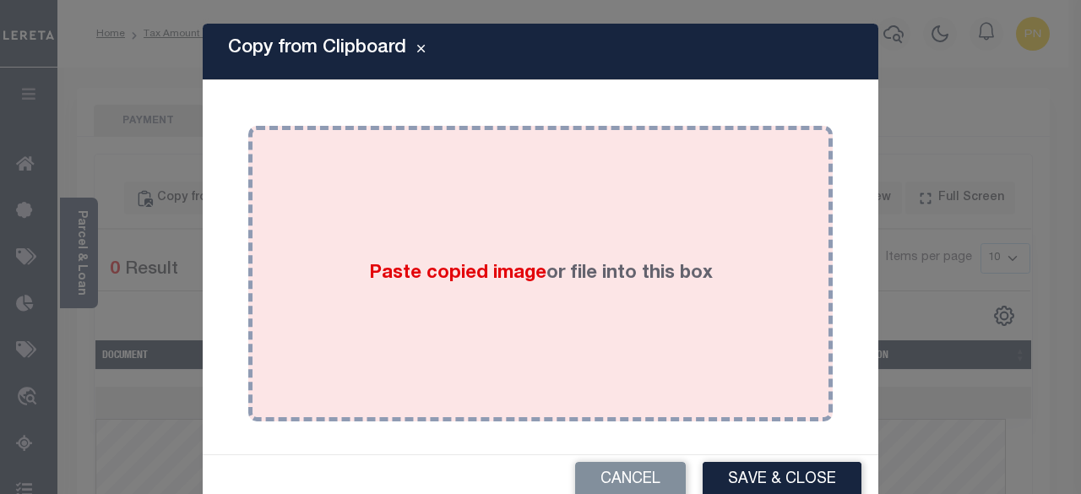
click at [392, 242] on div "Paste copied image or file into this box" at bounding box center [540, 274] width 559 height 270
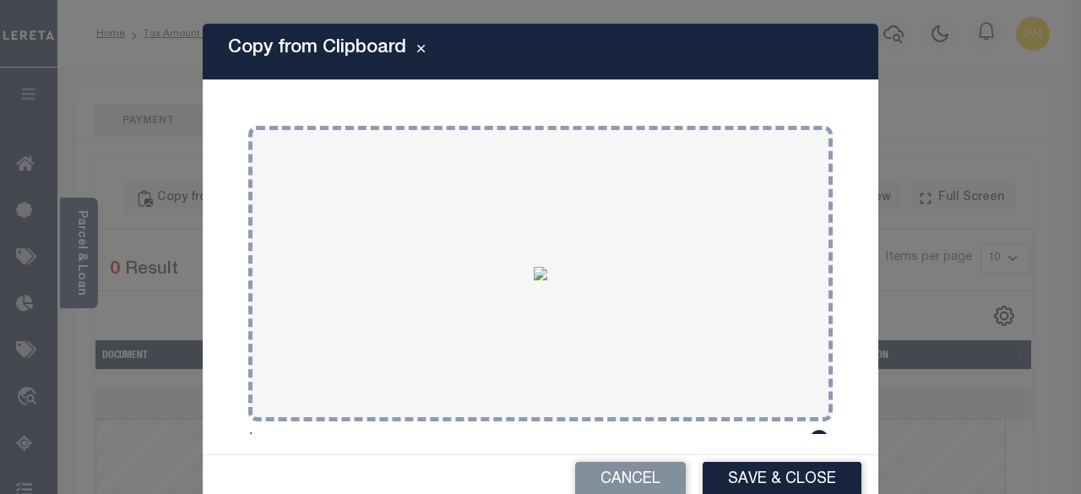
click at [784, 472] on button "Save & Close" at bounding box center [782, 480] width 159 height 36
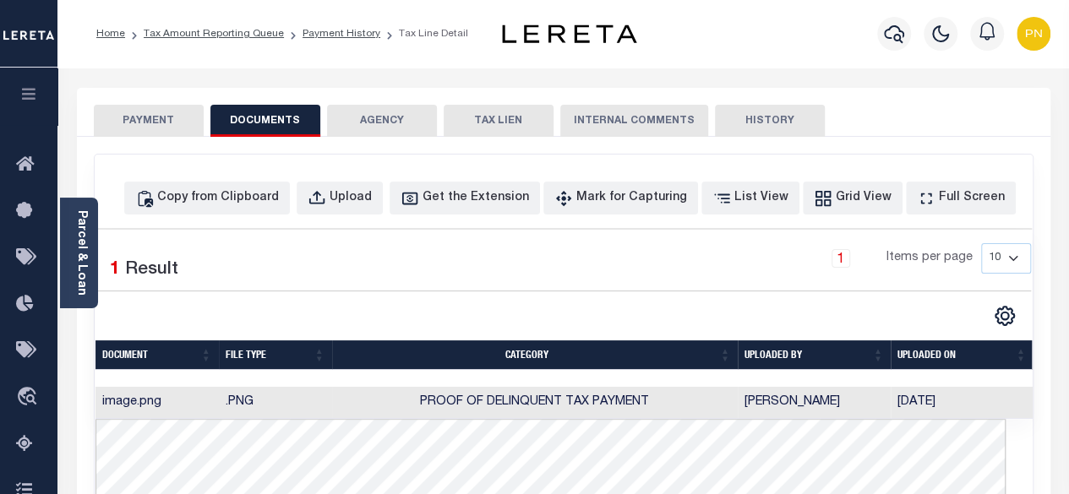
click at [150, 122] on button "PAYMENT" at bounding box center [149, 121] width 110 height 32
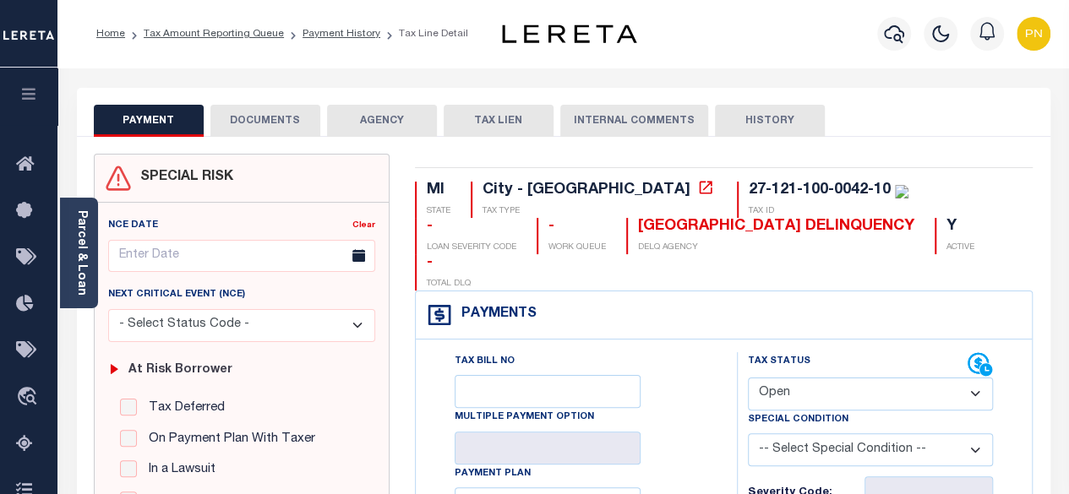
click at [862, 378] on select "- Select Status Code - Open Due/Unpaid Paid Incomplete No Tax Due Internal Refu…" at bounding box center [871, 394] width 246 height 33
select select "PYD"
click at [748, 378] on select "- Select Status Code - Open Due/Unpaid Paid Incomplete No Tax Due Internal Refu…" at bounding box center [871, 394] width 246 height 33
type input "[DATE]"
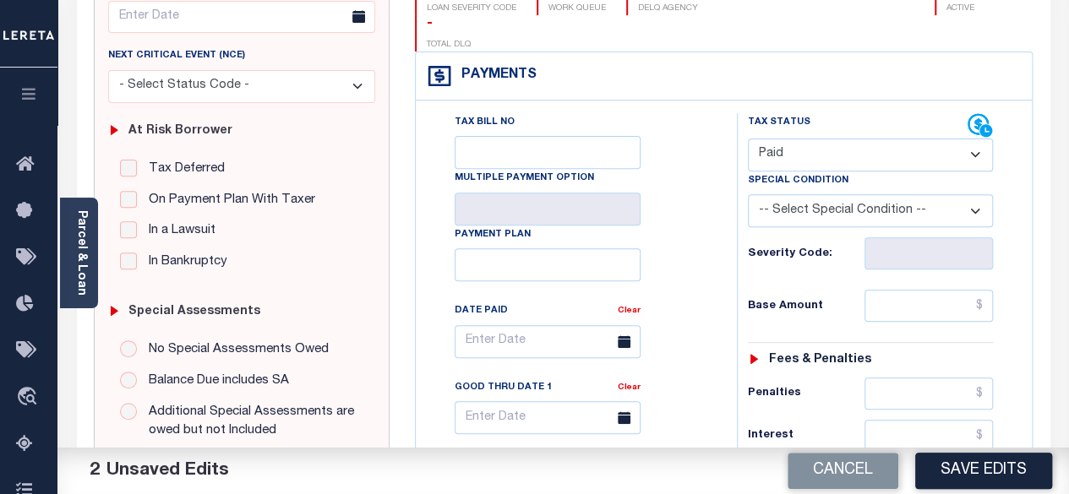
scroll to position [253, 0]
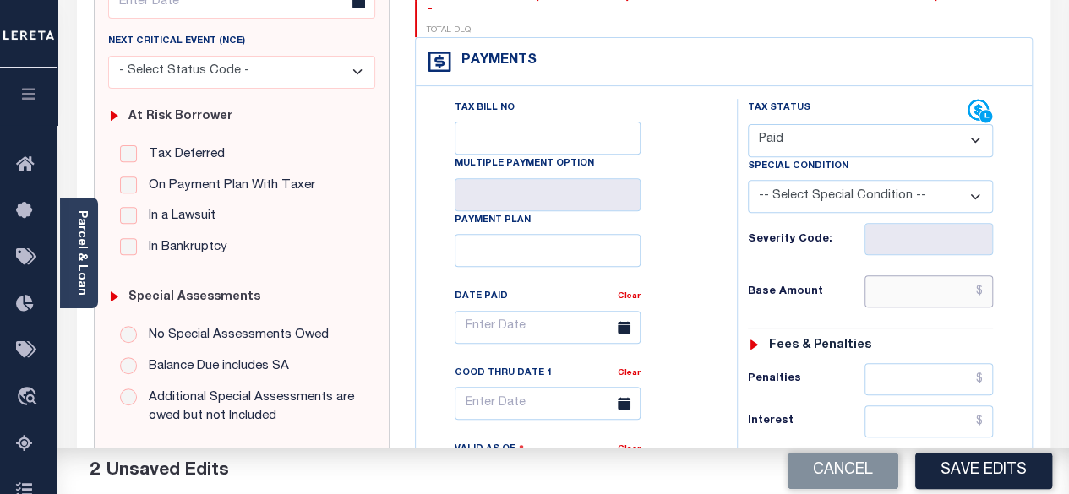
click at [988, 275] on input "text" at bounding box center [928, 291] width 128 height 32
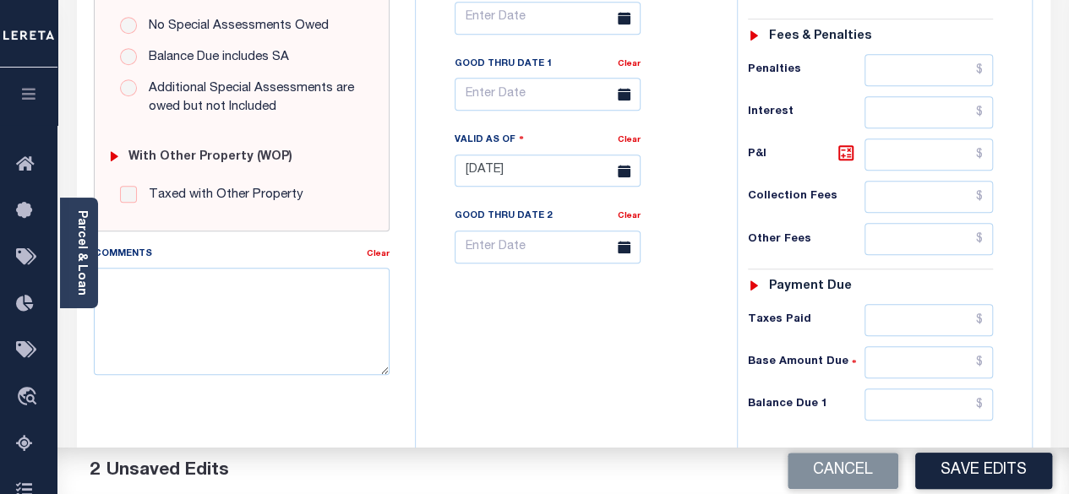
scroll to position [591, 0]
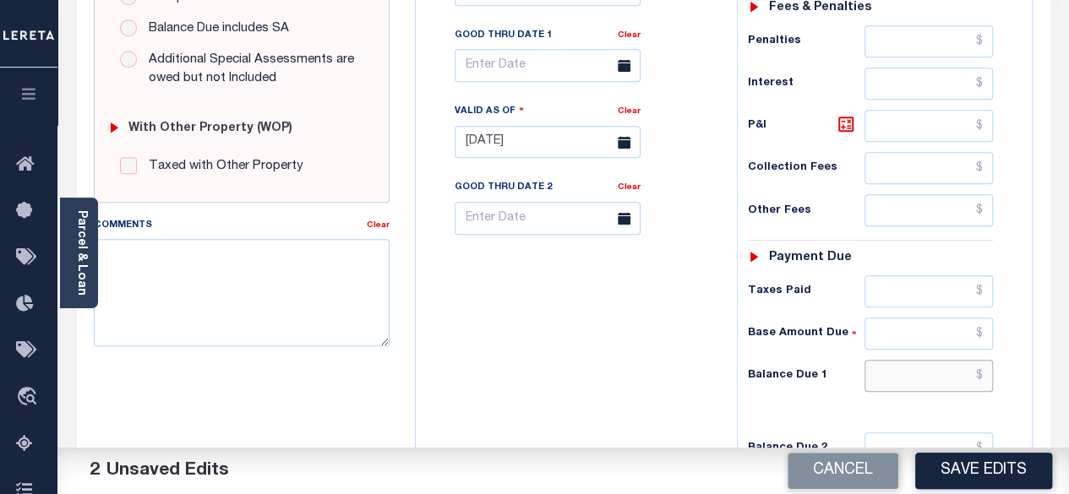
type input "$0.00"
click at [988, 360] on input "text" at bounding box center [928, 376] width 128 height 32
type input "$0.00"
click at [845, 119] on icon at bounding box center [846, 124] width 10 height 10
type input "$0.00"
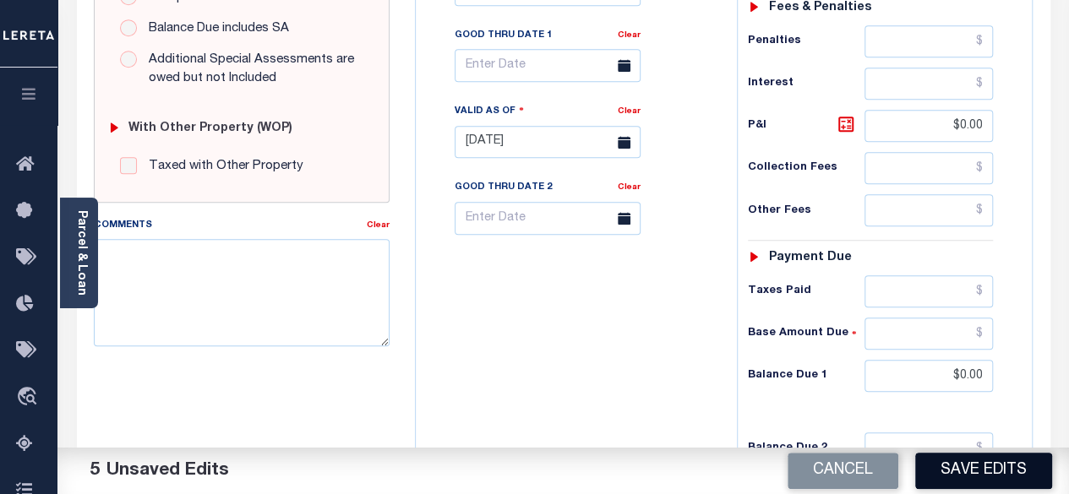
click at [955, 471] on button "Save Edits" at bounding box center [983, 471] width 137 height 36
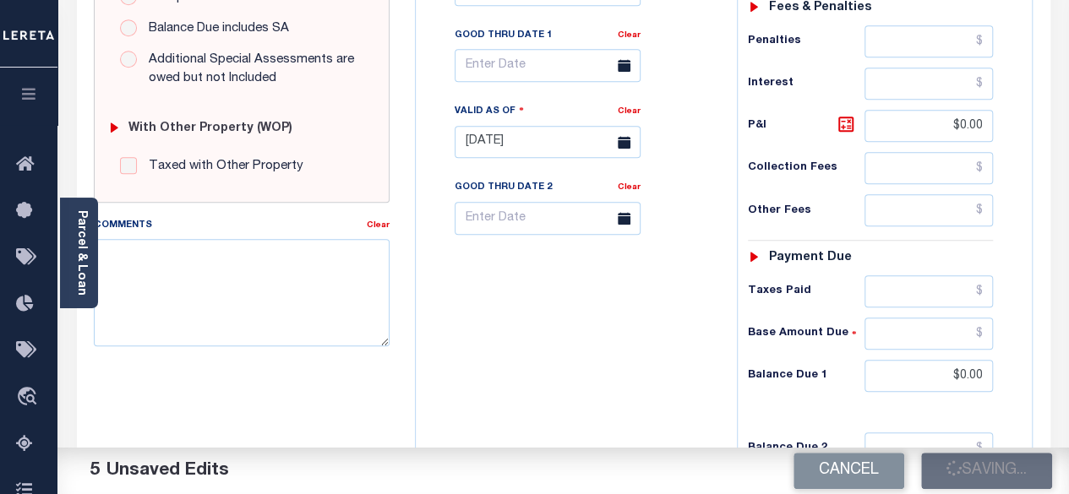
checkbox input "false"
type input "$0"
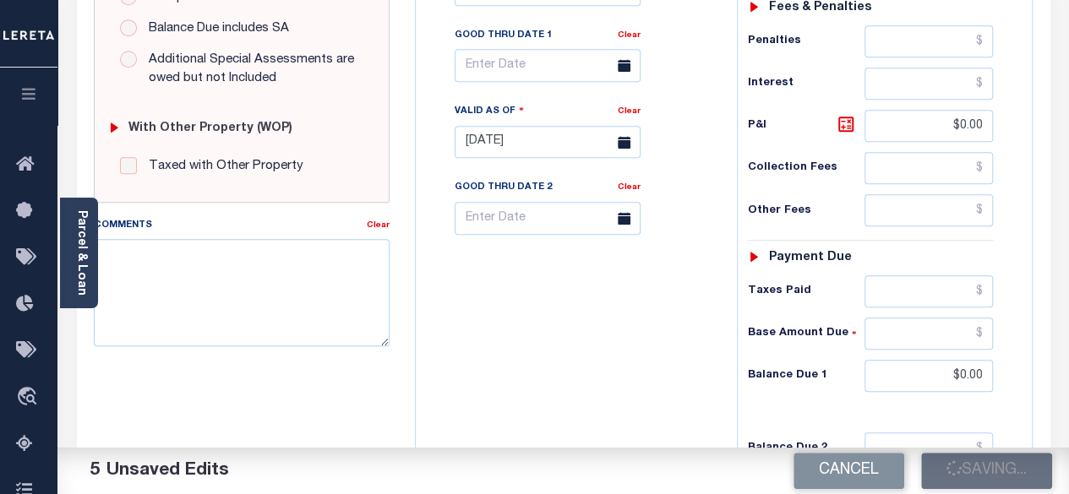
type input "$0"
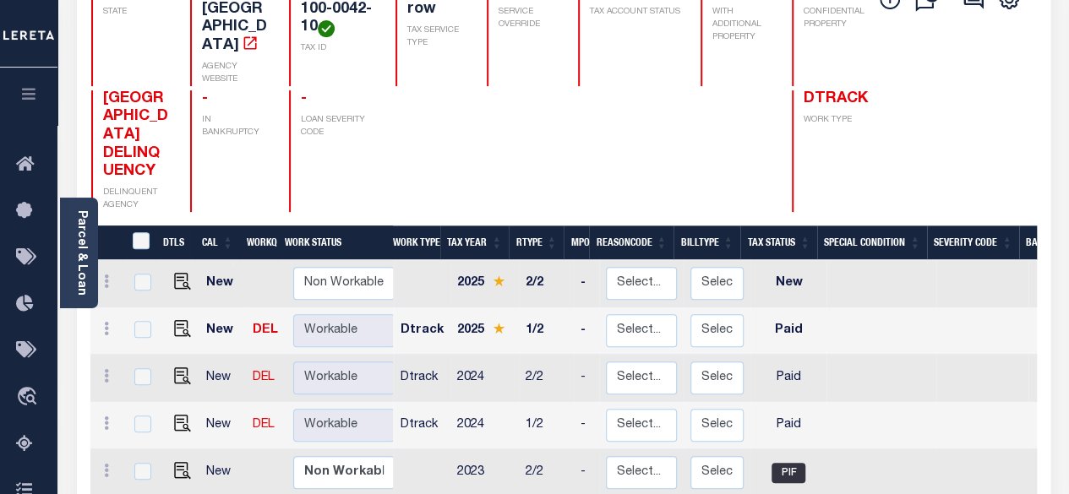
scroll to position [253, 0]
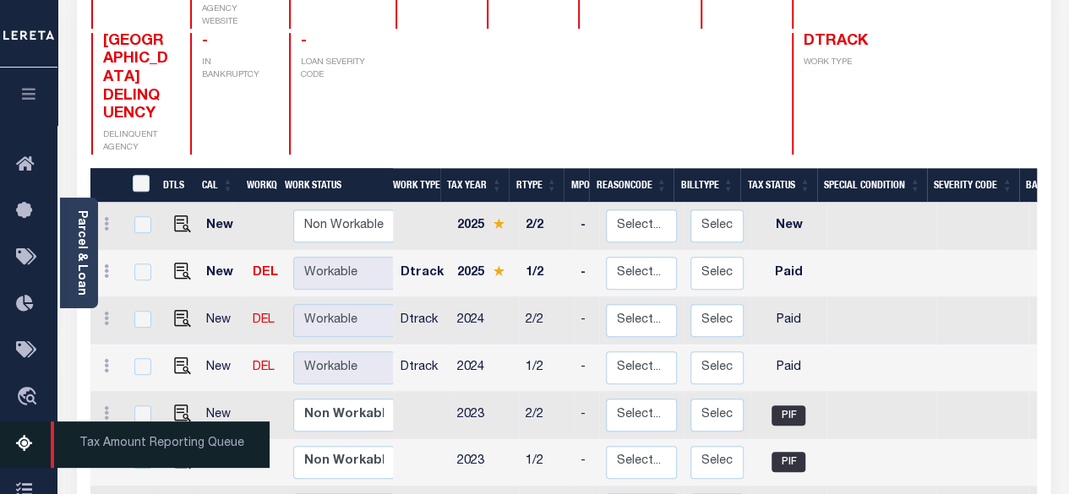
click at [26, 451] on icon at bounding box center [29, 444] width 27 height 21
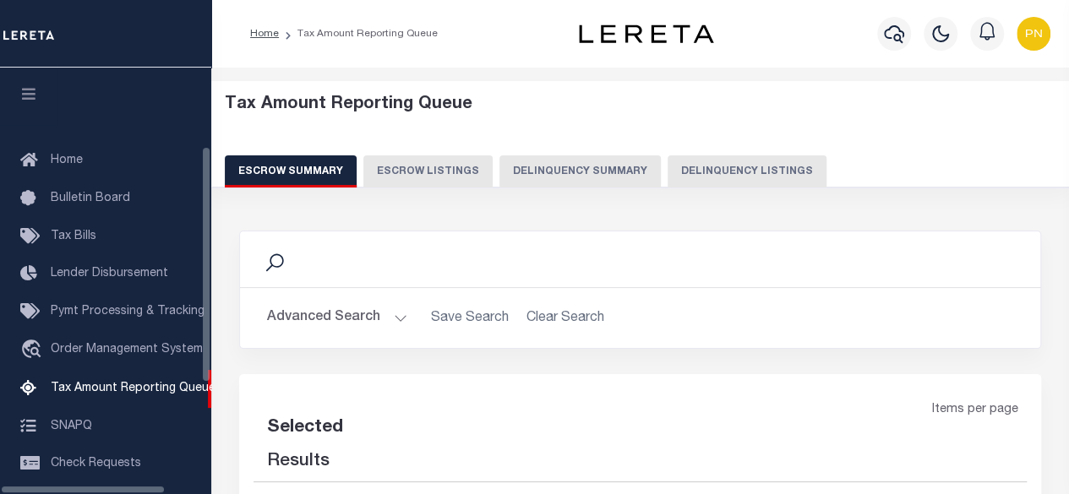
click at [718, 173] on button "Delinquency Listings" at bounding box center [746, 171] width 159 height 32
select select "100"
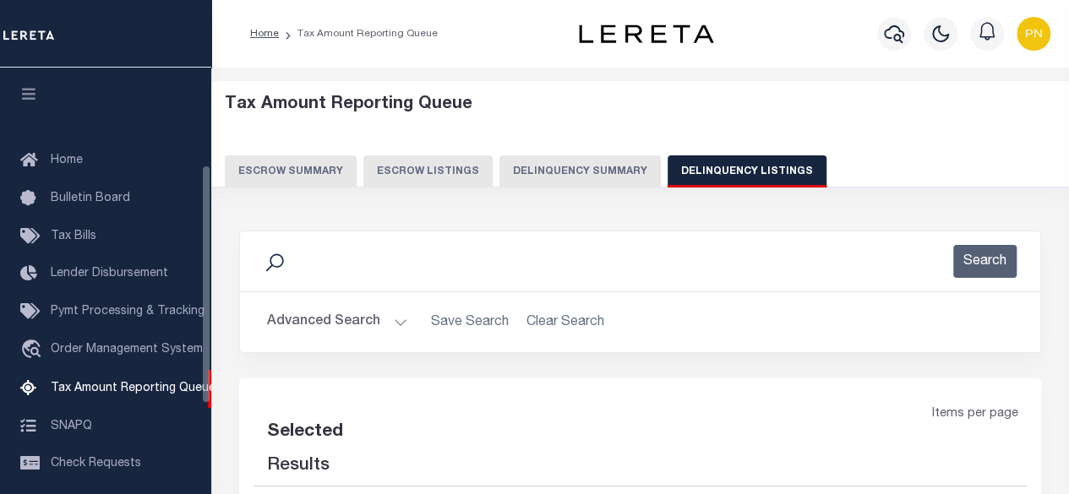
scroll to position [172, 0]
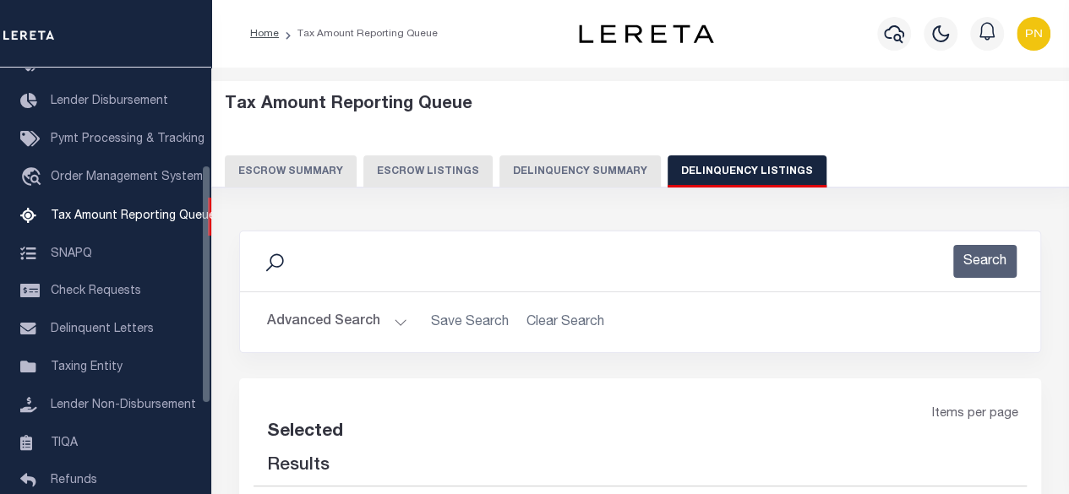
select select "100"
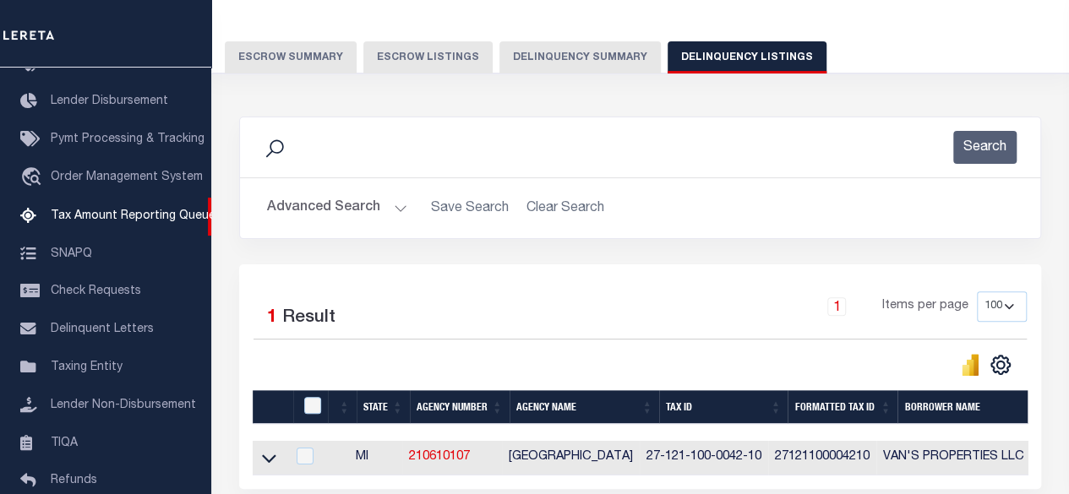
scroll to position [169, 0]
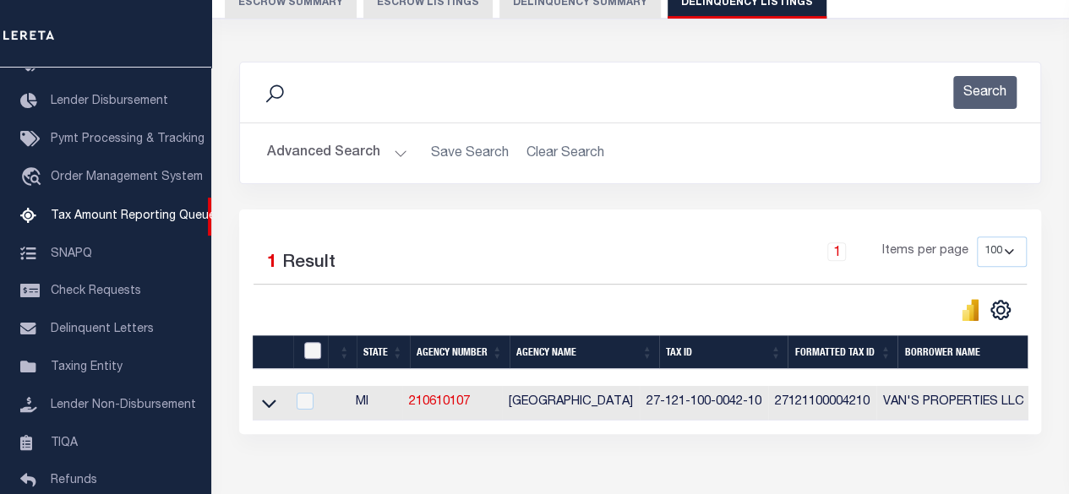
click at [316, 351] on input "checkbox" at bounding box center [312, 350] width 17 height 17
checkbox input "true"
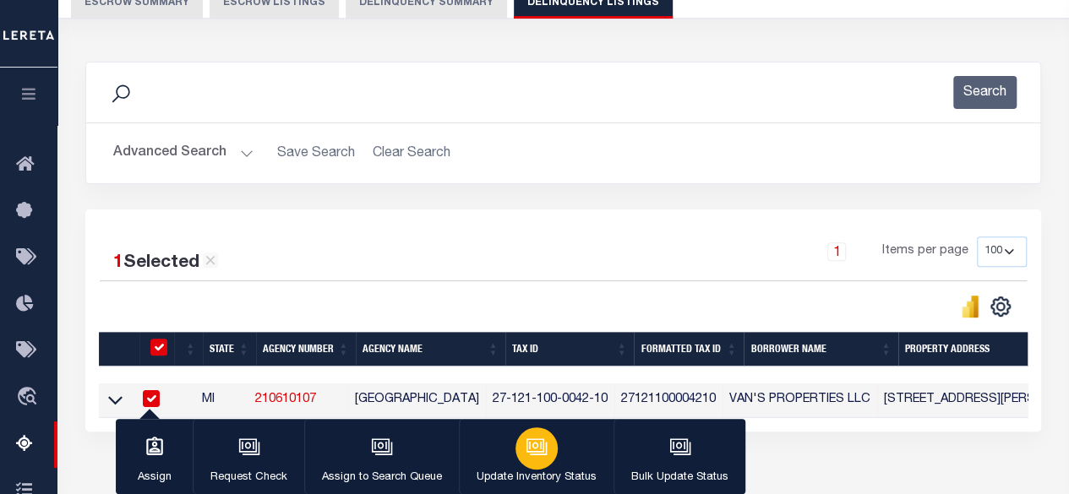
click at [560, 450] on button "Update Inventory Status" at bounding box center [536, 457] width 155 height 76
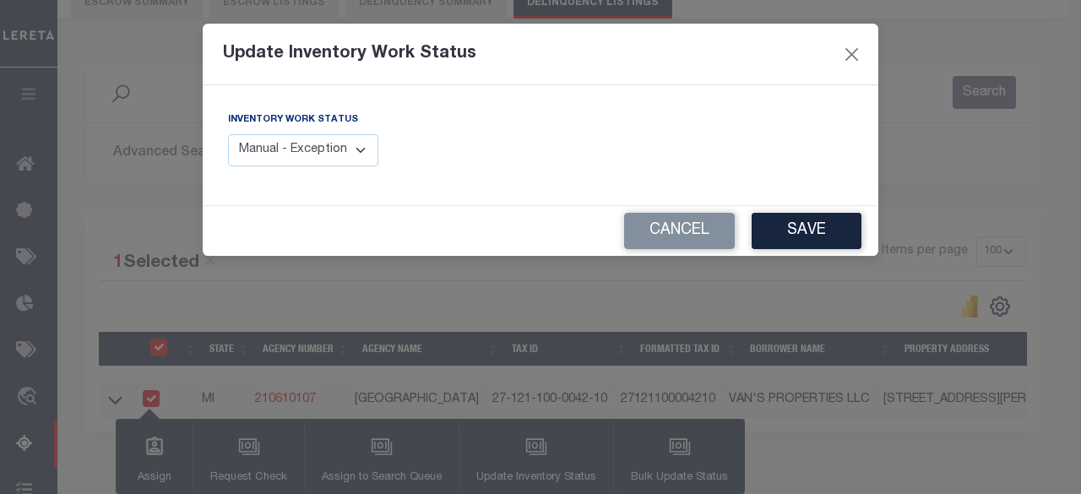
click at [318, 155] on select "Manual - Exception Pended - Awaiting Search Late Add Exception Completed" at bounding box center [303, 150] width 150 height 33
select select "4"
click at [228, 134] on select "Manual - Exception Pended - Awaiting Search Late Add Exception Completed" at bounding box center [303, 150] width 150 height 33
click at [820, 230] on button "Save" at bounding box center [807, 231] width 110 height 36
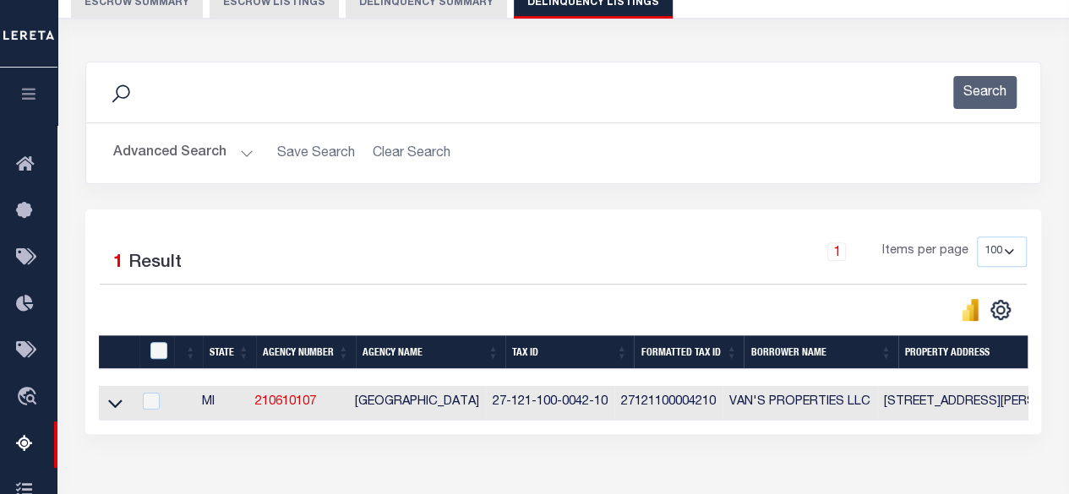
click at [223, 151] on button "Advanced Search" at bounding box center [183, 153] width 140 height 33
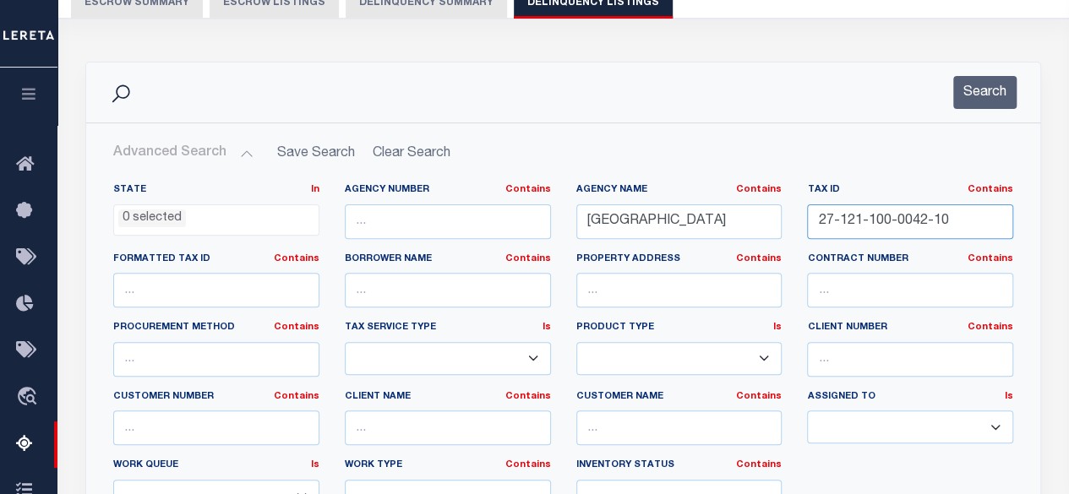
drag, startPoint x: 957, startPoint y: 214, endPoint x: 704, endPoint y: 219, distance: 253.5
click at [701, 217] on div "State In In AK AL AR AZ CA CO CT DC DE FL GA GU HI IA ID IL IN KS KY LA MA MD M…" at bounding box center [563, 355] width 925 height 345
paste input "2"
type input "27-121-100-0042-20"
click at [975, 102] on button "Search" at bounding box center [984, 92] width 63 height 33
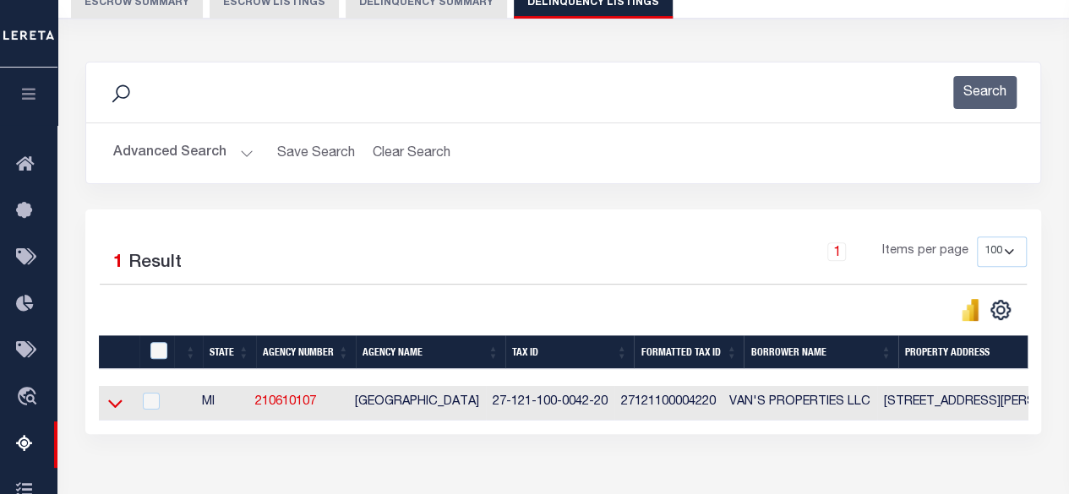
click at [117, 401] on icon at bounding box center [115, 404] width 14 height 18
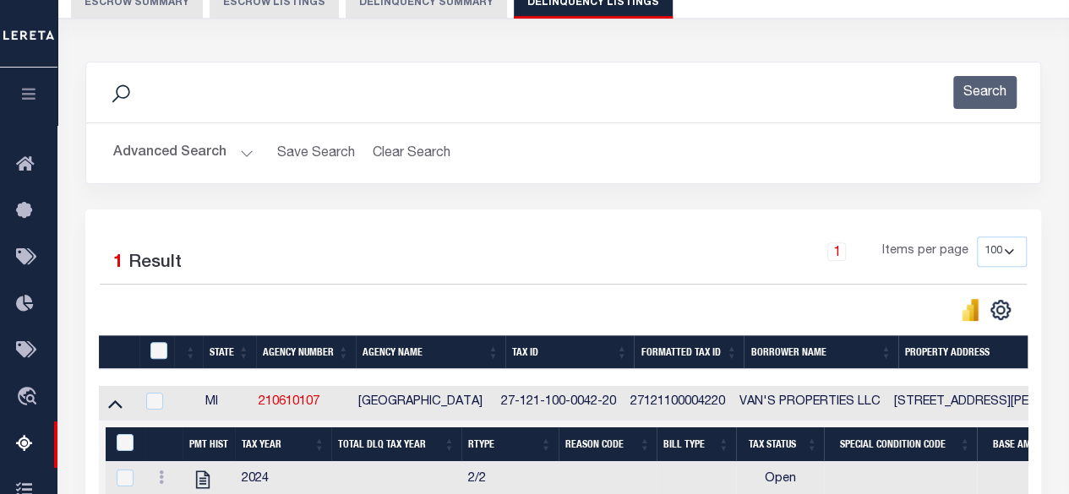
scroll to position [253, 0]
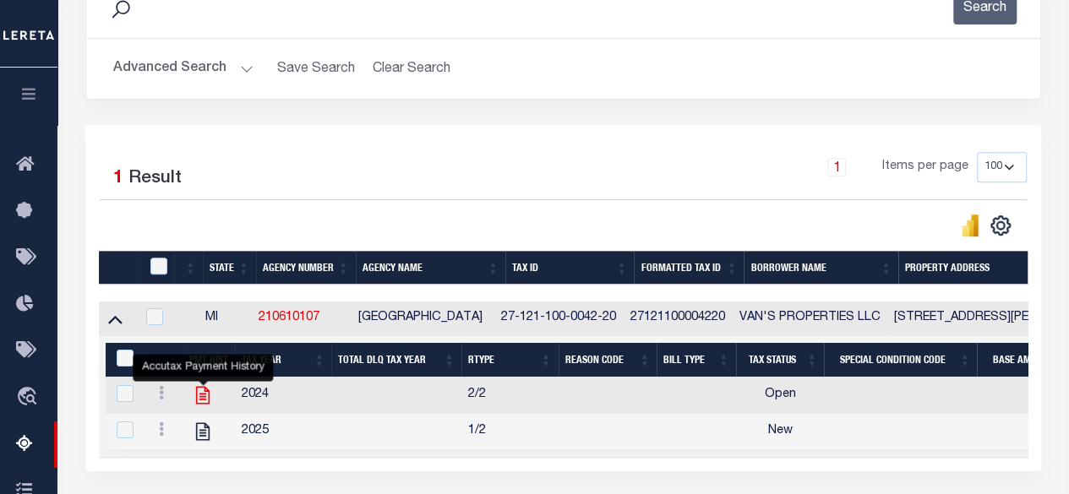
click at [201, 395] on icon "" at bounding box center [203, 396] width 14 height 18
checkbox input "true"
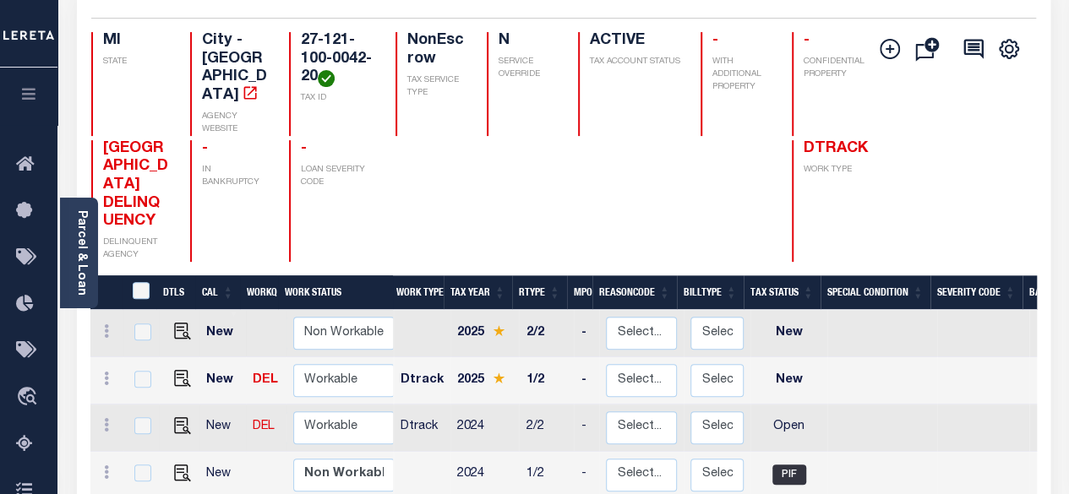
scroll to position [169, 0]
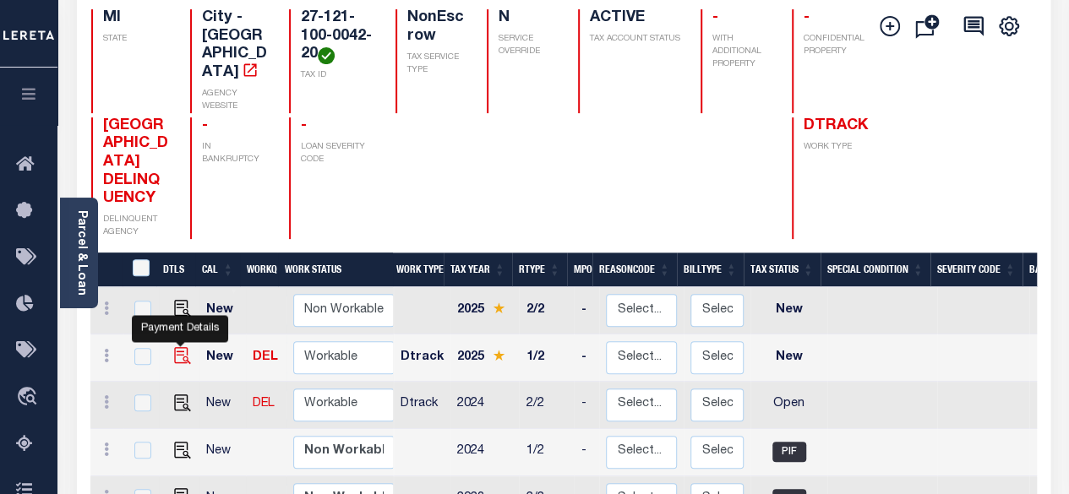
click at [177, 347] on img "" at bounding box center [182, 355] width 17 height 17
checkbox input "true"
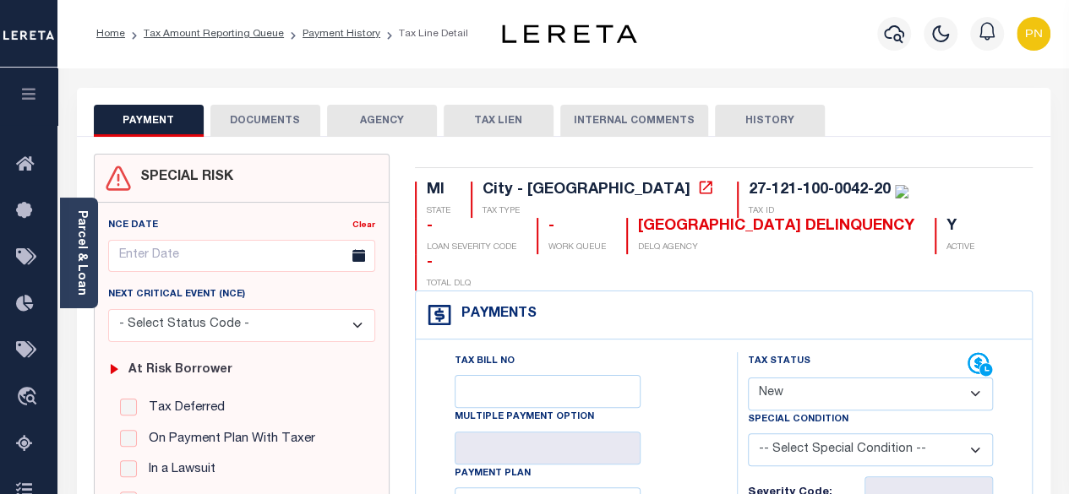
click at [260, 133] on button "DOCUMENTS" at bounding box center [265, 121] width 110 height 32
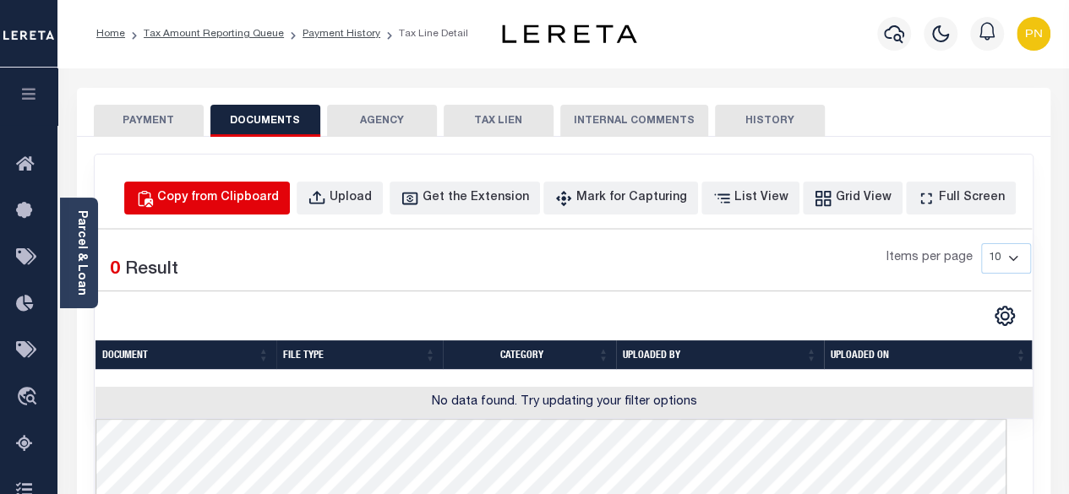
click at [210, 189] on div "Copy from Clipboard" at bounding box center [218, 198] width 122 height 19
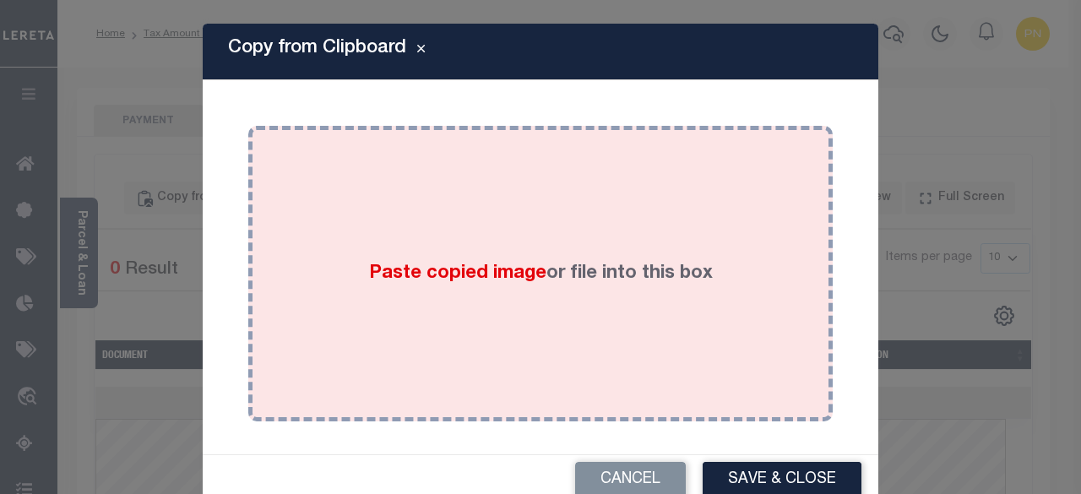
click at [467, 219] on div "Paste copied image or file into this box" at bounding box center [540, 274] width 559 height 270
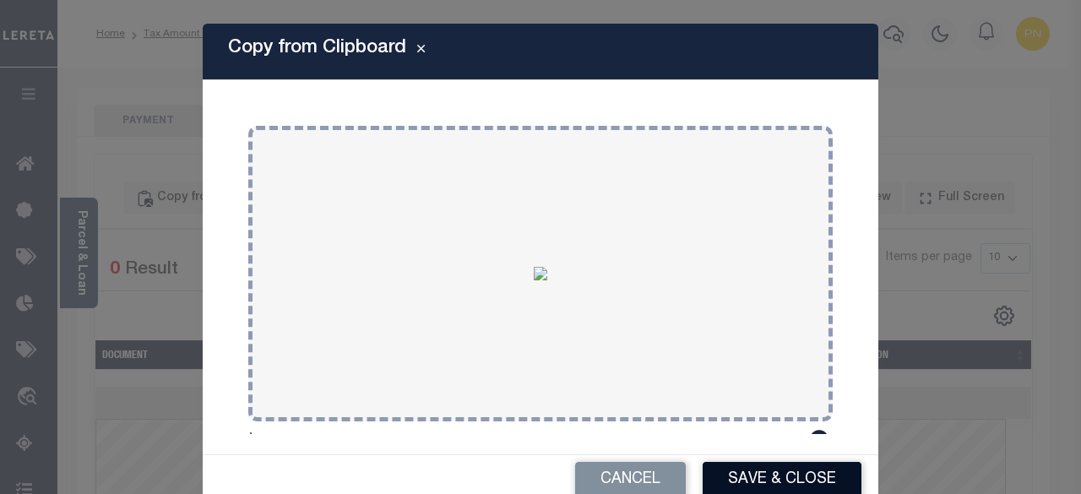
click at [752, 472] on button "Save & Close" at bounding box center [782, 480] width 159 height 36
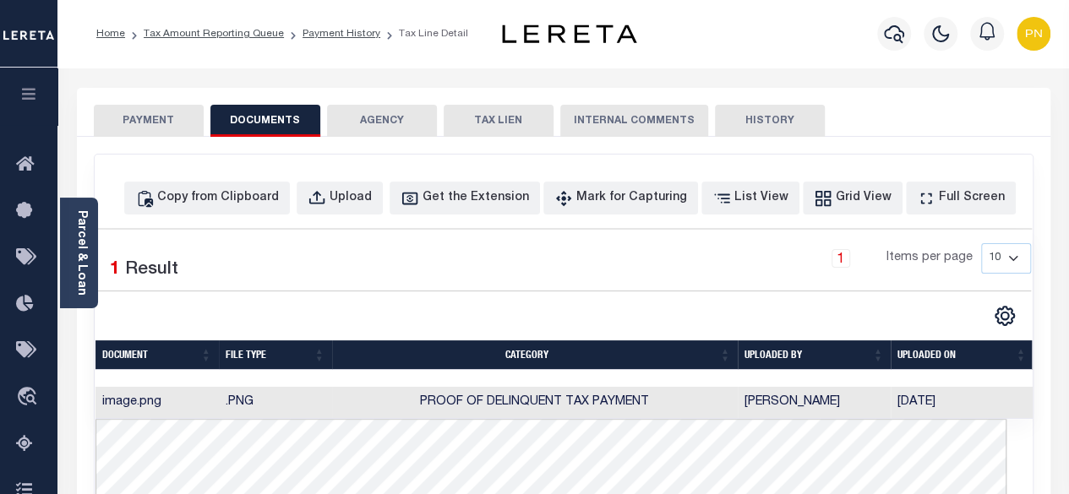
click at [144, 131] on button "PAYMENT" at bounding box center [149, 121] width 110 height 32
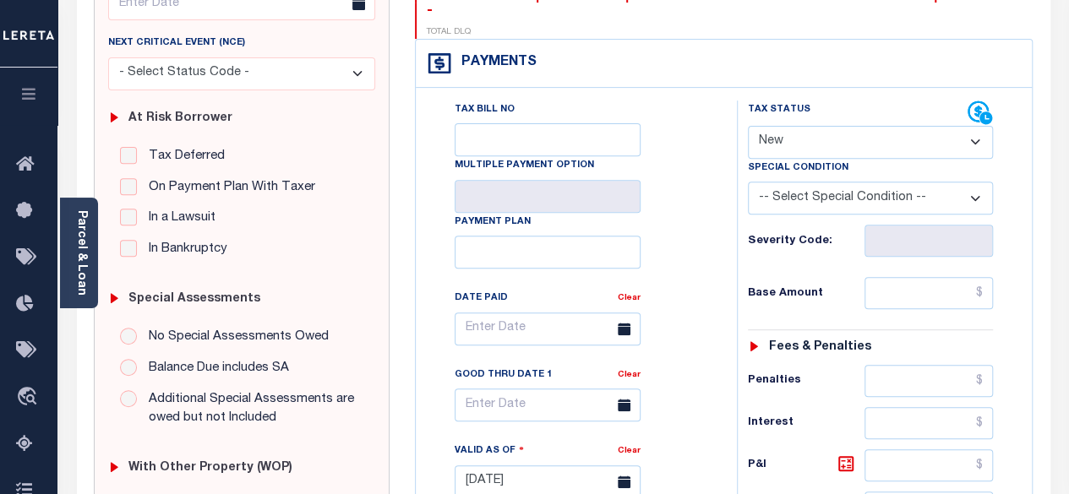
scroll to position [253, 0]
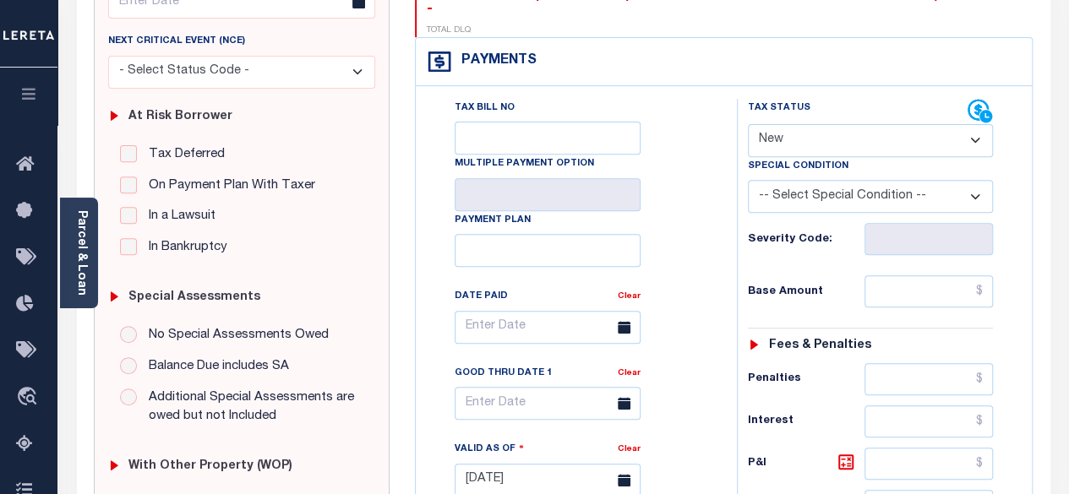
click at [850, 124] on select "- Select Status Code - Open Due/Unpaid Paid Incomplete No Tax Due Internal Refu…" at bounding box center [871, 140] width 246 height 33
select select "PYD"
click at [748, 124] on select "- Select Status Code - Open Due/Unpaid Paid Incomplete No Tax Due Internal Refu…" at bounding box center [871, 140] width 246 height 33
type input "[DATE]"
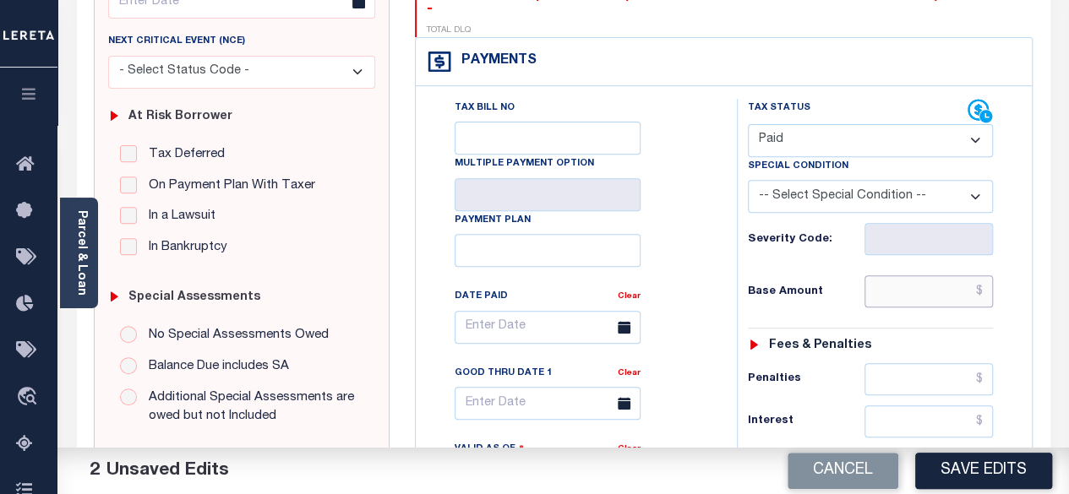
click at [987, 275] on input "text" at bounding box center [928, 291] width 128 height 32
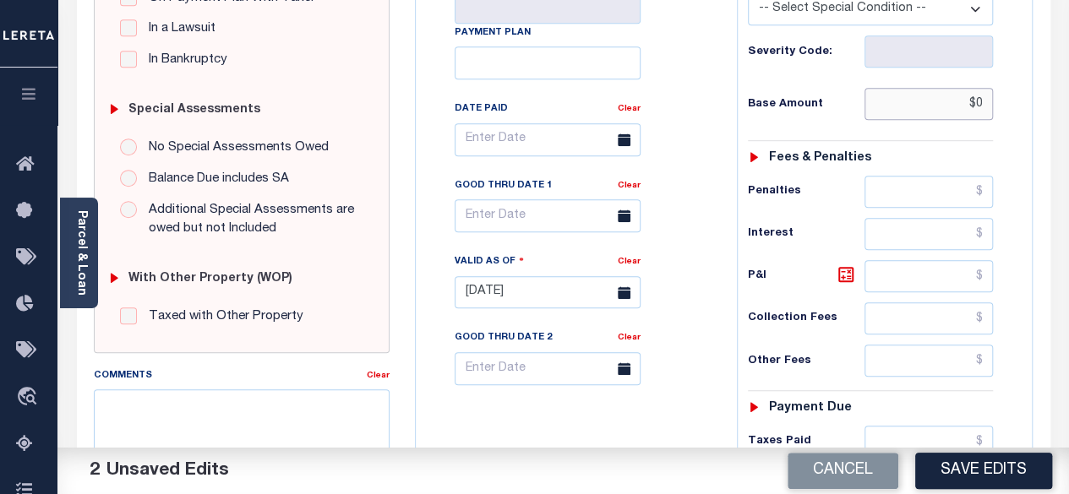
scroll to position [507, 0]
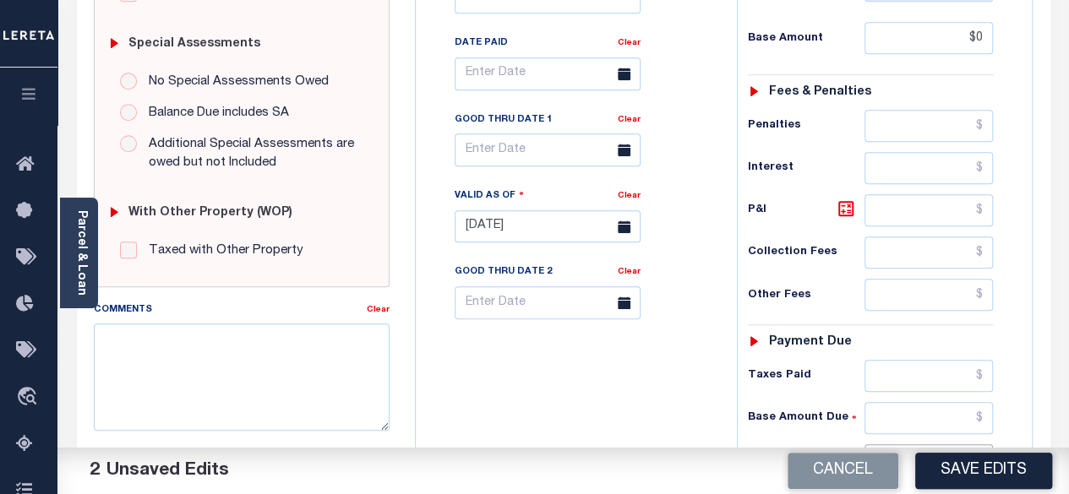
type input "$0.00"
click at [985, 444] on input "text" at bounding box center [928, 460] width 128 height 32
type input "$0.00"
click at [843, 204] on icon at bounding box center [846, 209] width 10 height 10
type input "$0.00"
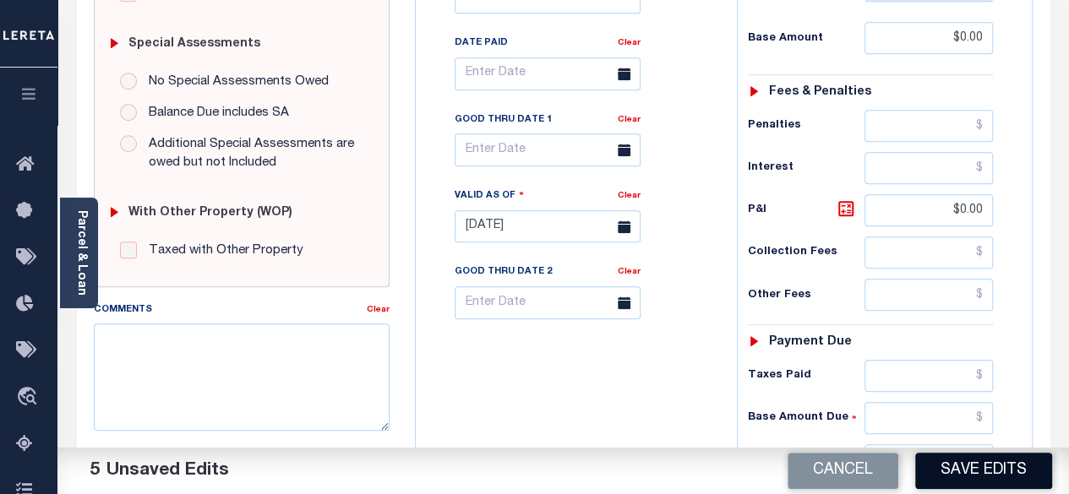
click at [978, 468] on button "Save Edits" at bounding box center [983, 471] width 137 height 36
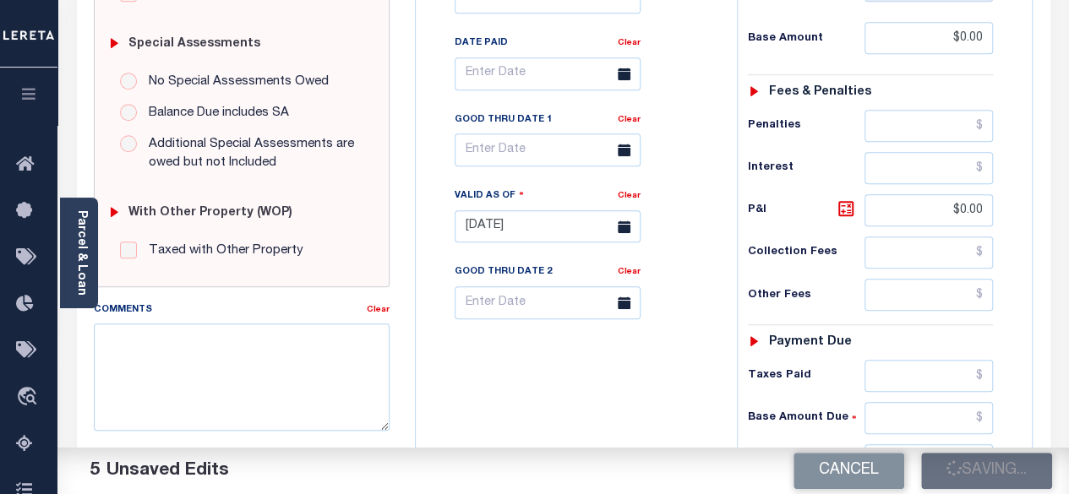
checkbox input "false"
type input "$0"
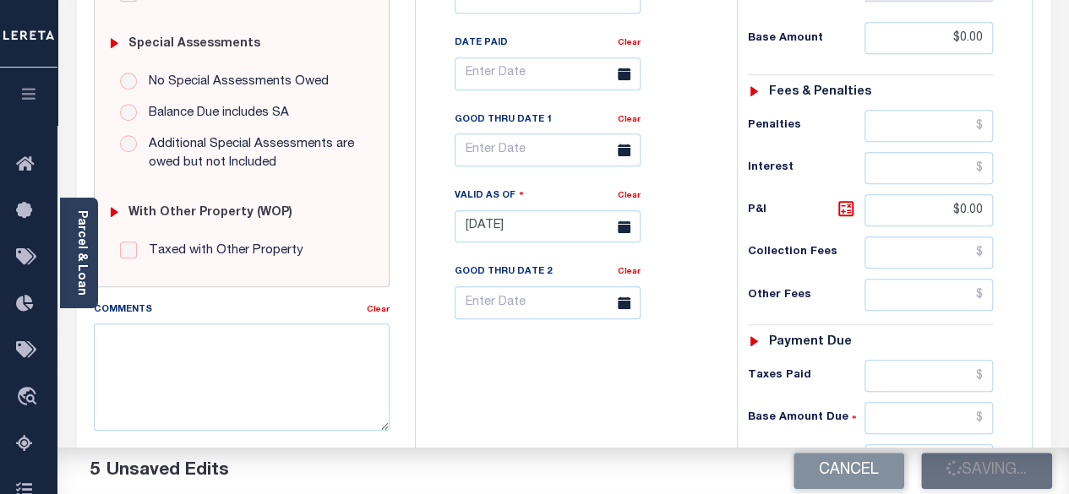
type input "$0"
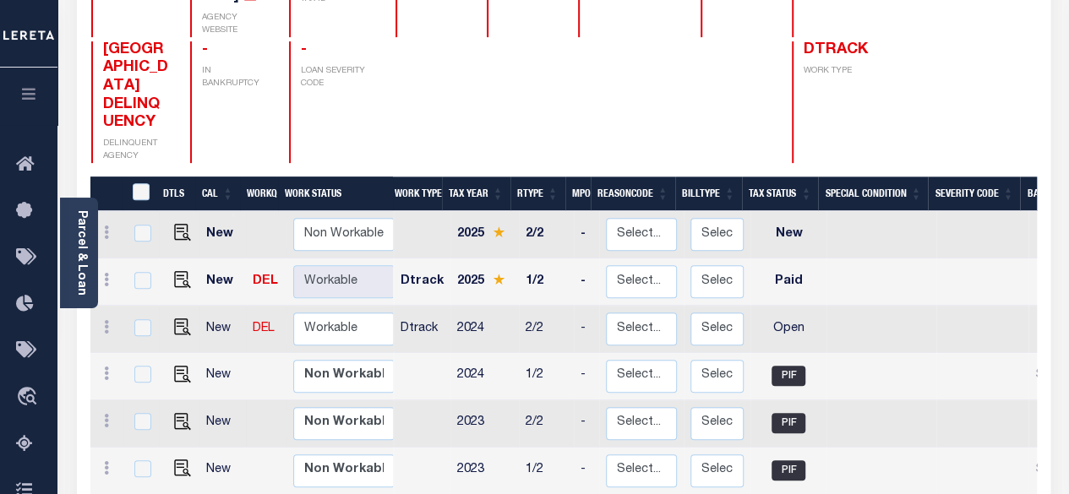
scroll to position [338, 0]
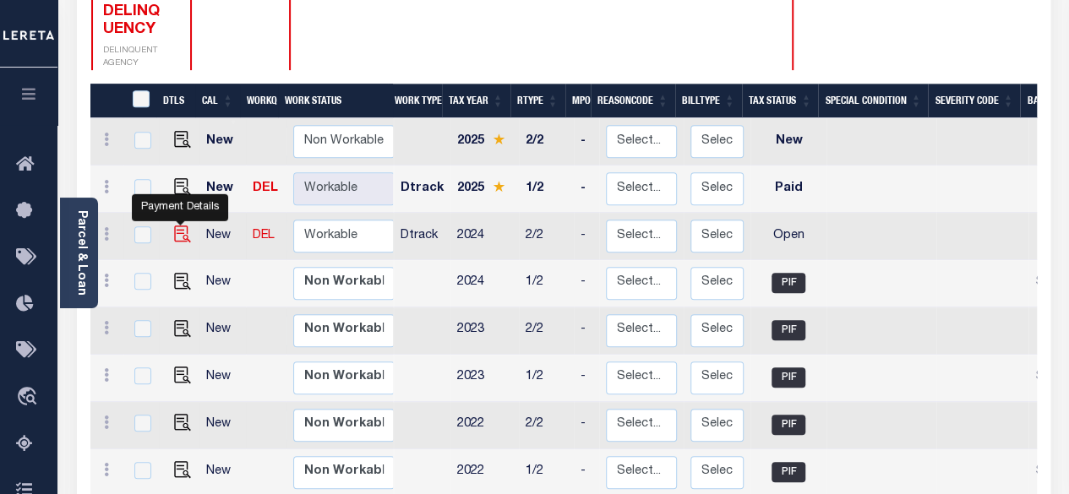
click at [181, 226] on img "" at bounding box center [182, 234] width 17 height 17
checkbox input "true"
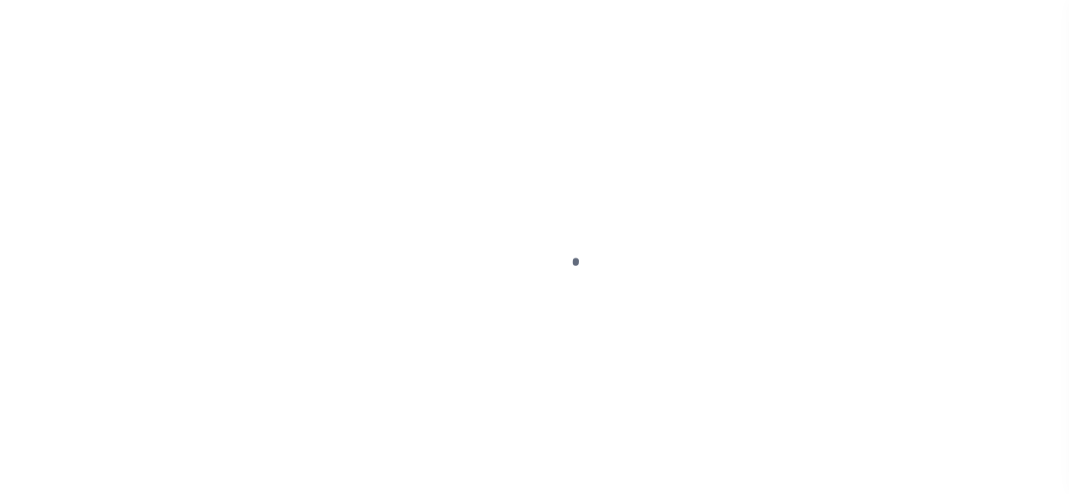
select select "OP2"
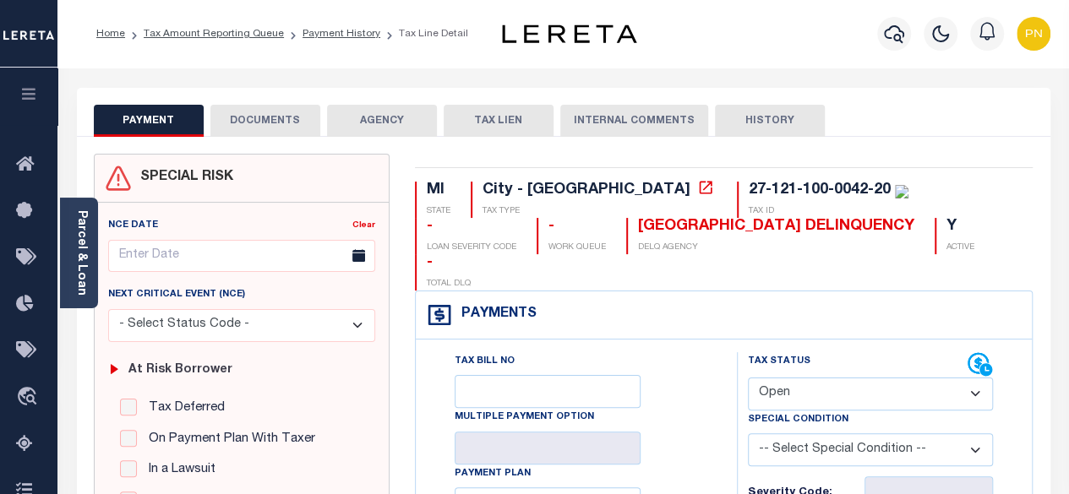
click at [262, 129] on button "DOCUMENTS" at bounding box center [265, 121] width 110 height 32
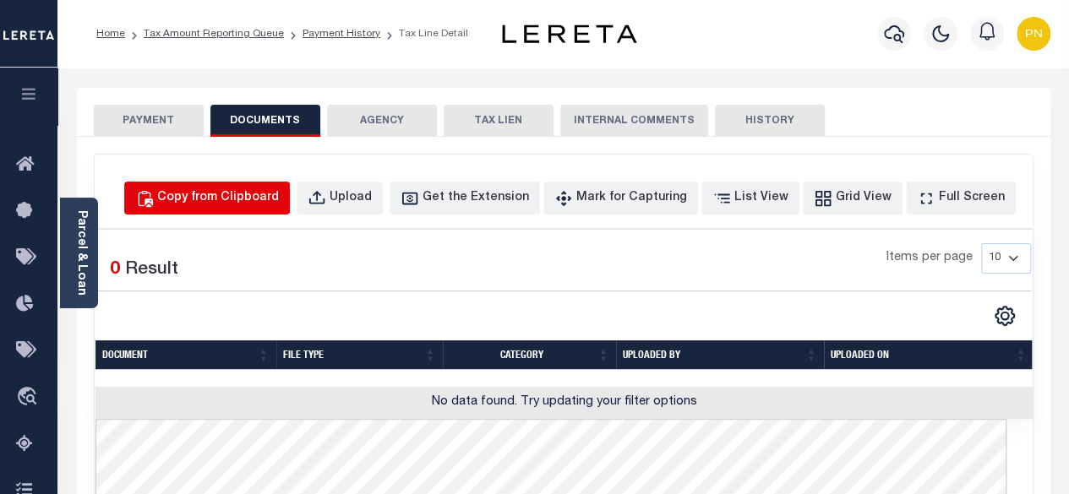
click at [265, 207] on button "Copy from Clipboard" at bounding box center [207, 198] width 166 height 33
select select "POP"
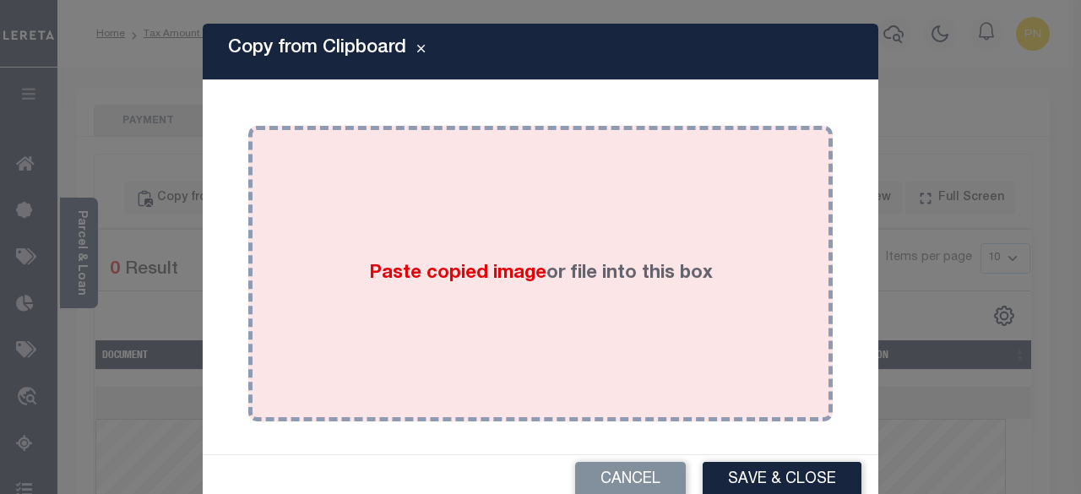
click at [430, 214] on div "Paste copied image or file into this box" at bounding box center [540, 274] width 559 height 270
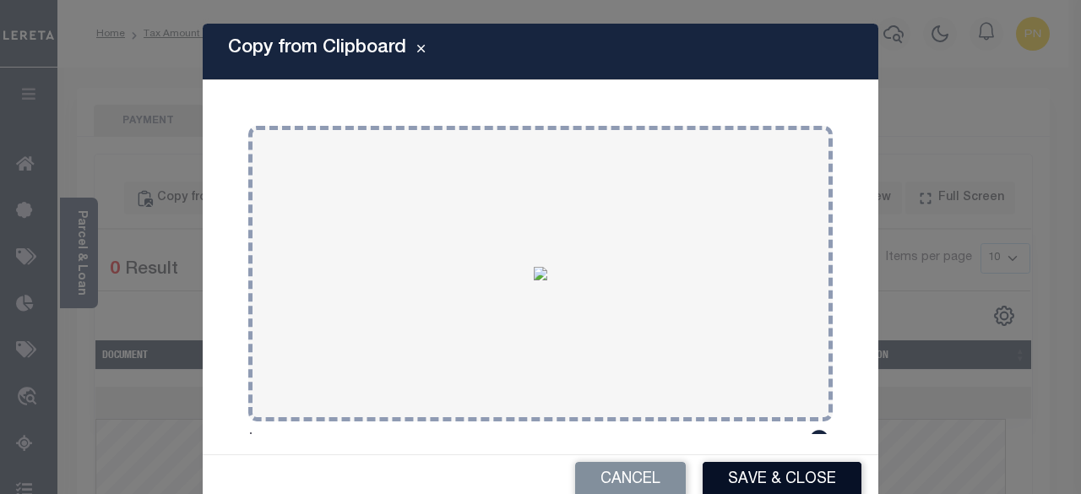
click at [770, 476] on button "Save & Close" at bounding box center [782, 480] width 159 height 36
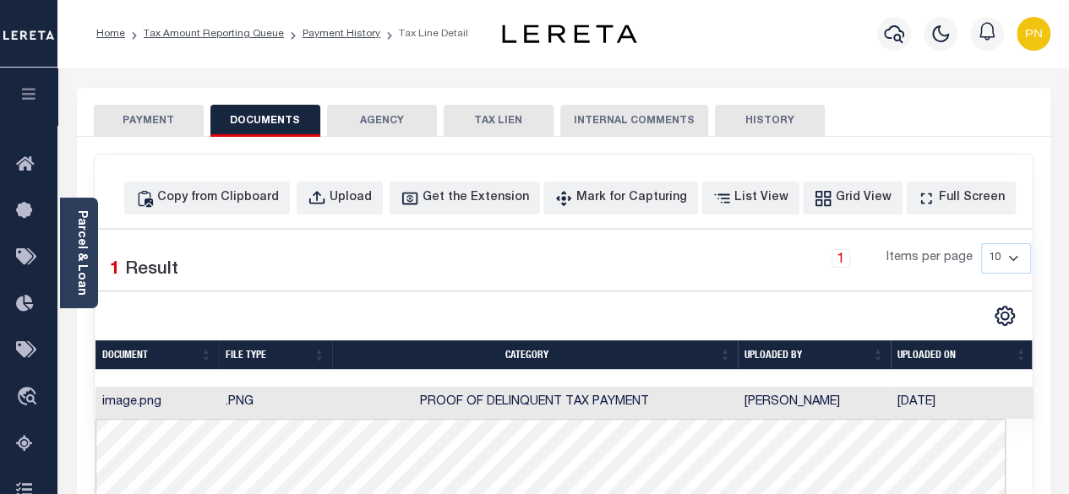
click at [123, 128] on button "PAYMENT" at bounding box center [149, 121] width 110 height 32
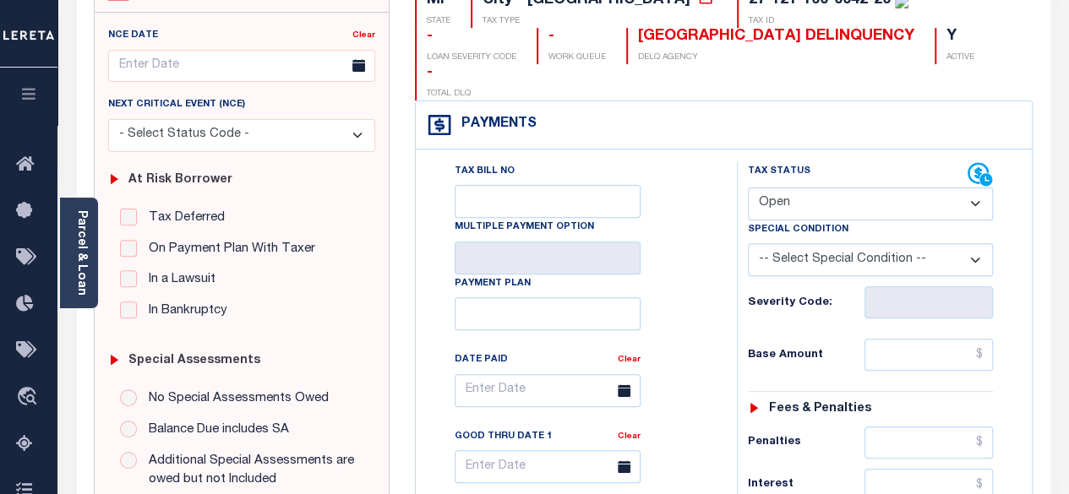
scroll to position [253, 0]
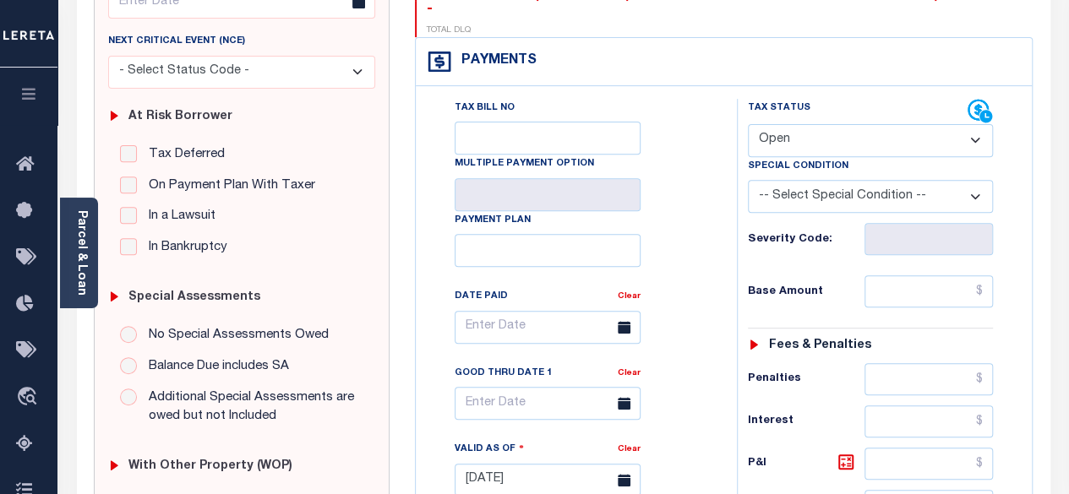
click at [811, 124] on select "- Select Status Code - Open Due/Unpaid Paid Incomplete No Tax Due Internal Refu…" at bounding box center [871, 140] width 246 height 33
select select "PYD"
click at [748, 124] on select "- Select Status Code - Open Due/Unpaid Paid Incomplete No Tax Due Internal Refu…" at bounding box center [871, 140] width 246 height 33
type input "[DATE]"
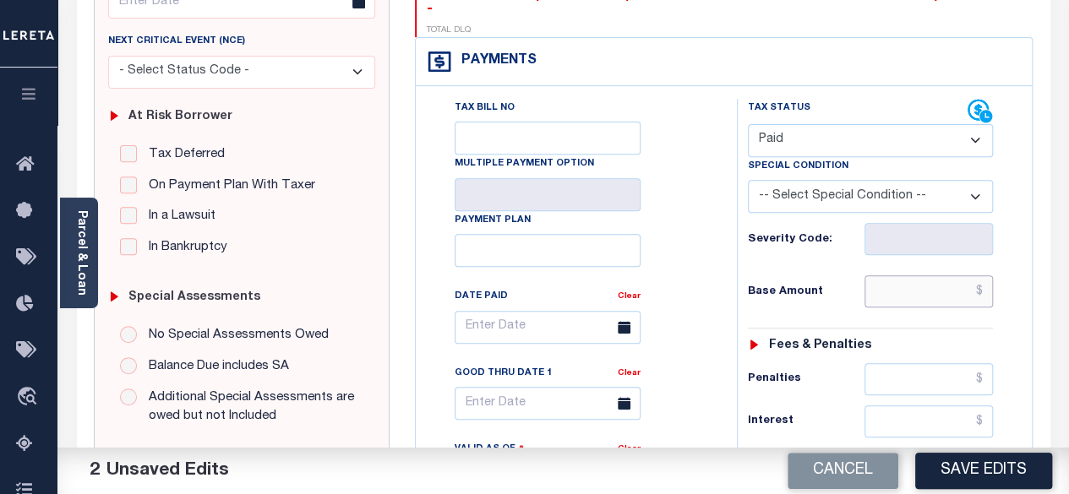
click at [992, 275] on input "text" at bounding box center [928, 291] width 128 height 32
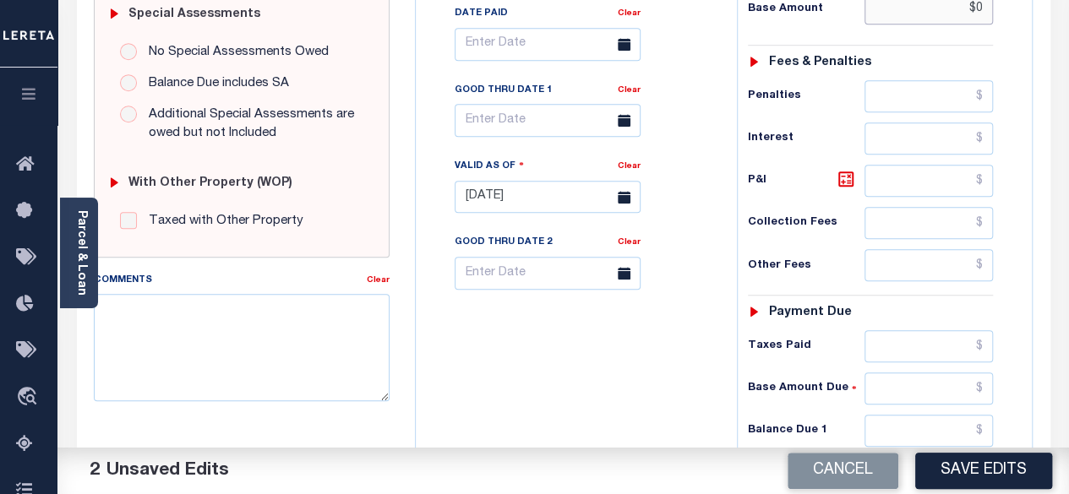
scroll to position [591, 0]
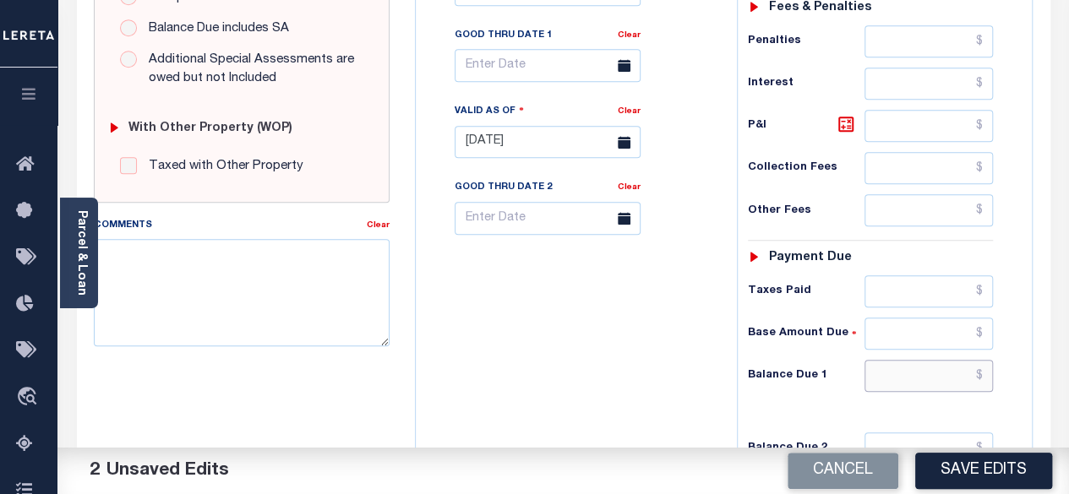
type input "$0.00"
click at [983, 360] on input "text" at bounding box center [928, 376] width 128 height 32
type input "$0.00"
click at [840, 114] on icon at bounding box center [846, 124] width 20 height 20
type input "$0.00"
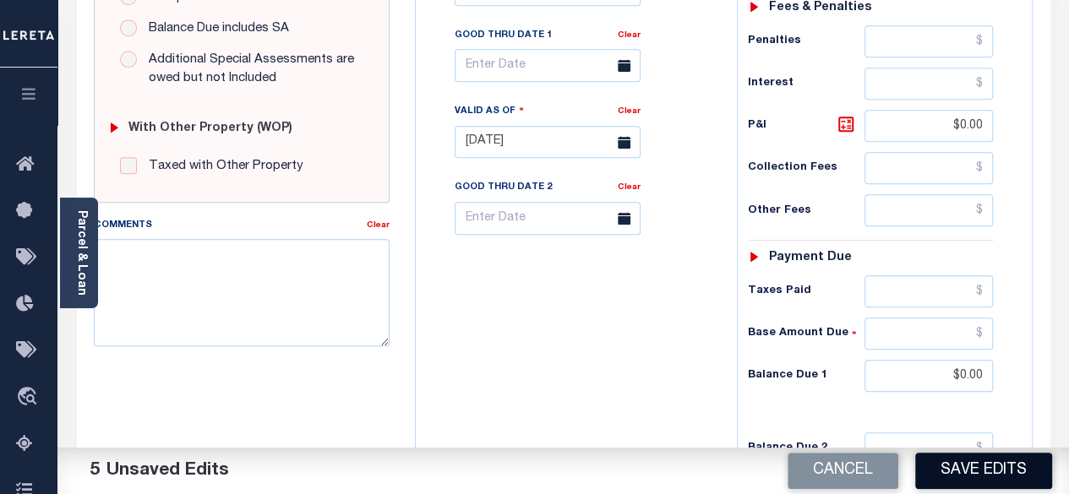
click at [970, 460] on button "Save Edits" at bounding box center [983, 471] width 137 height 36
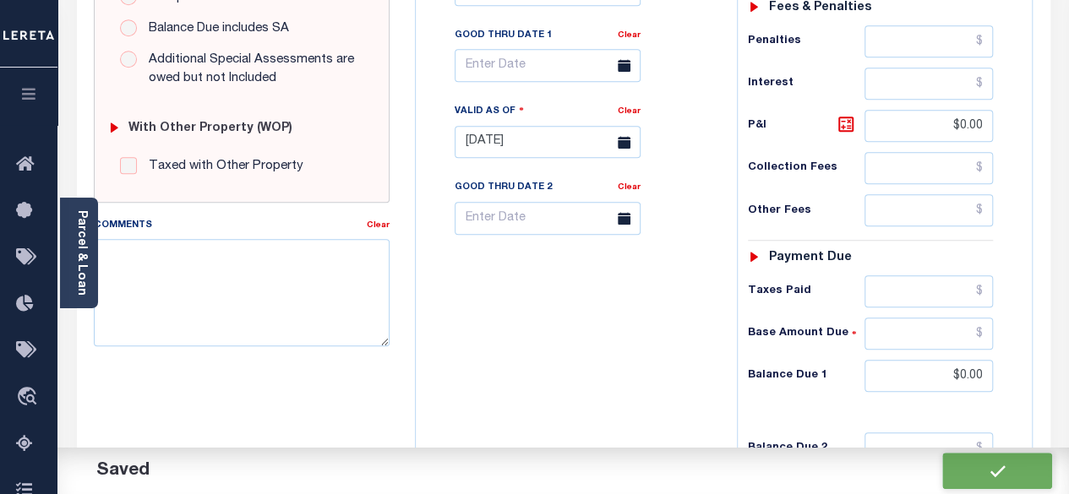
checkbox input "false"
type input "$0"
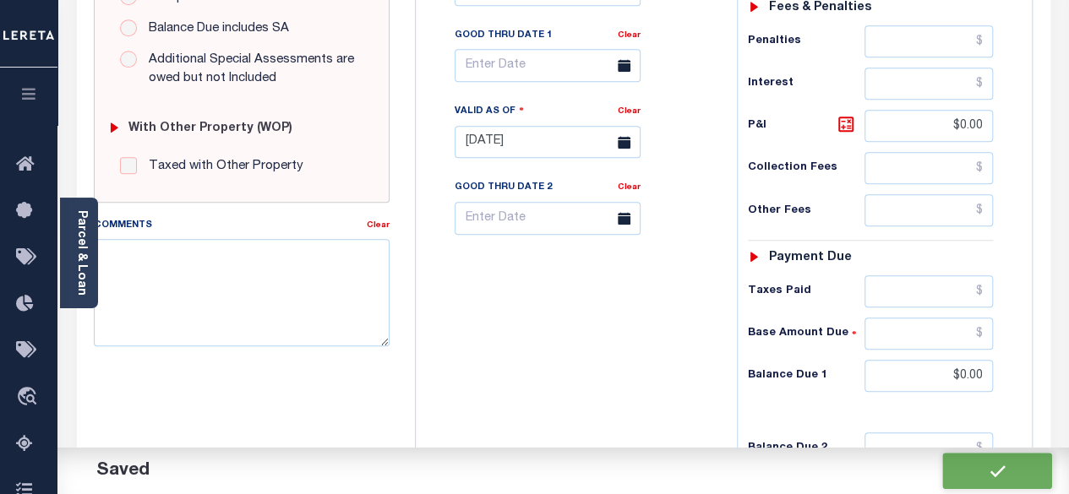
type input "$0"
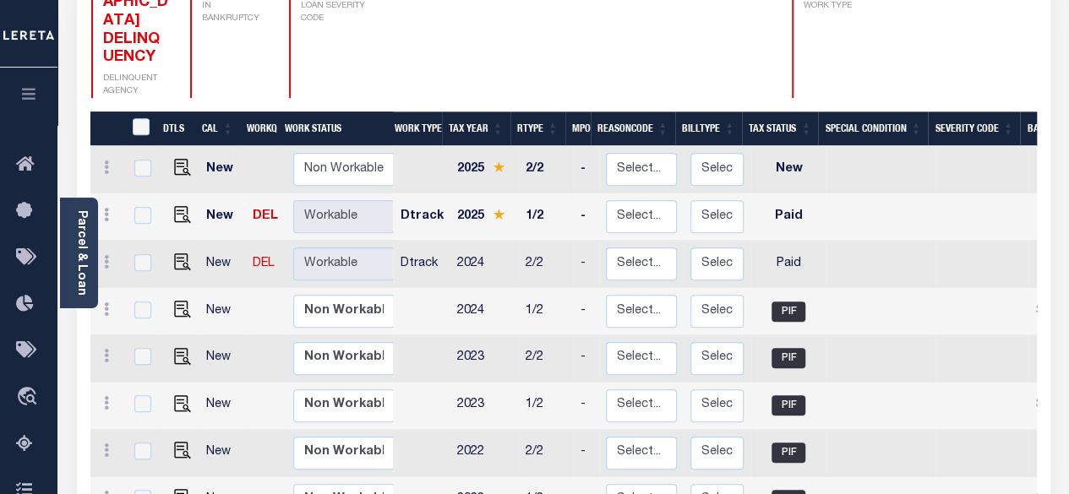
scroll to position [338, 0]
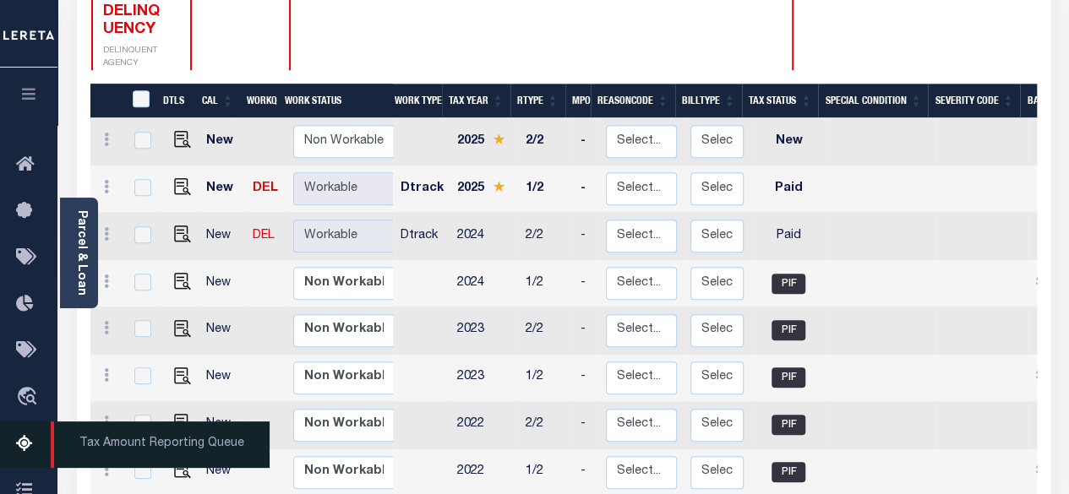
click at [30, 455] on icon at bounding box center [29, 444] width 27 height 21
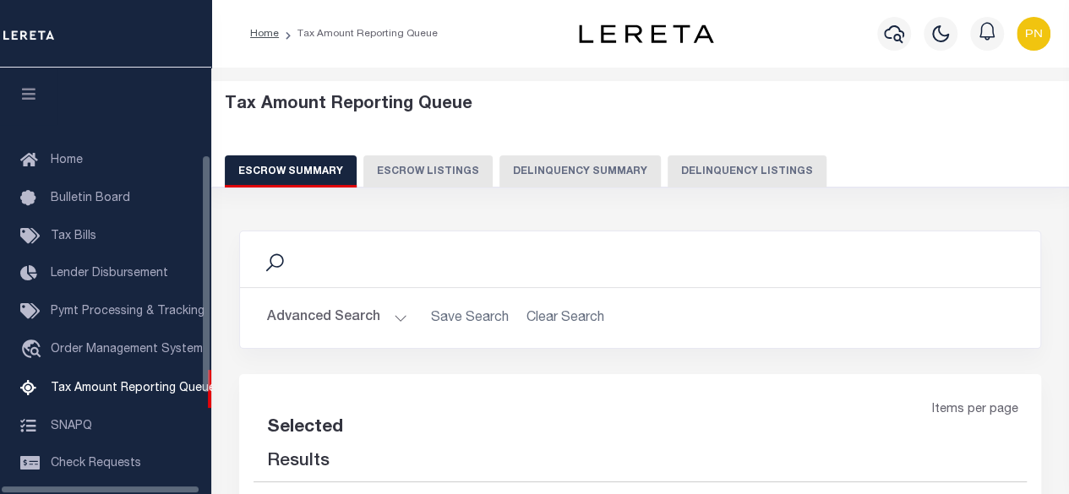
click at [725, 172] on button "Delinquency Listings" at bounding box center [746, 171] width 159 height 32
select select "100"
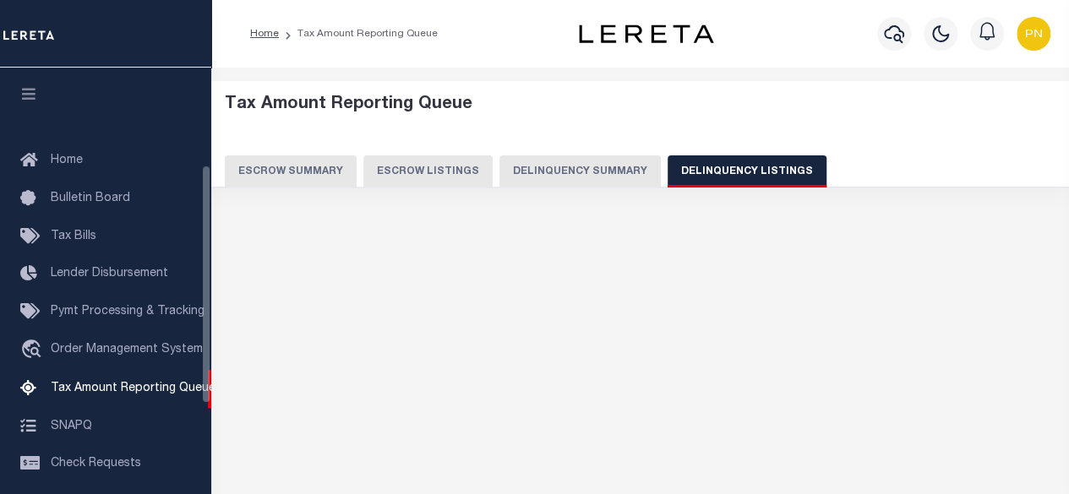
scroll to position [172, 0]
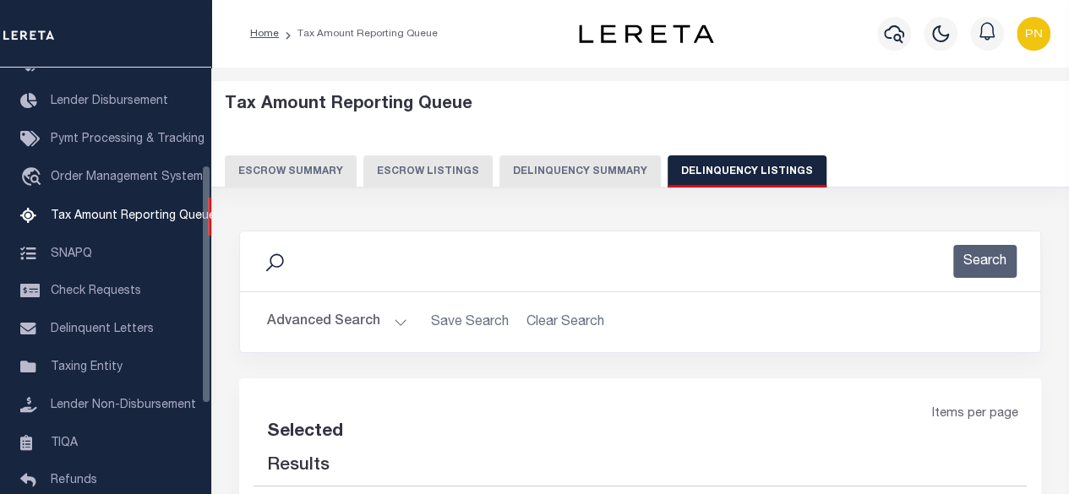
select select "100"
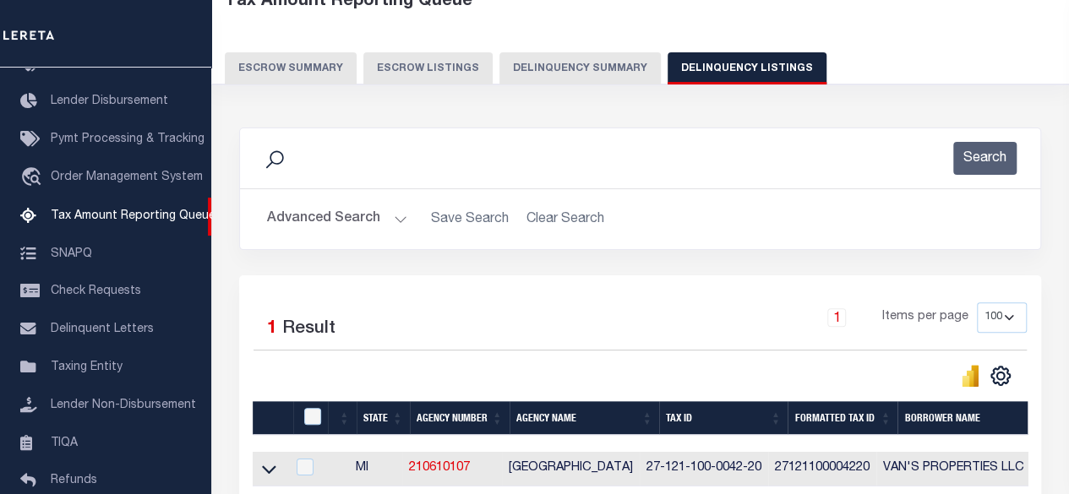
scroll to position [253, 0]
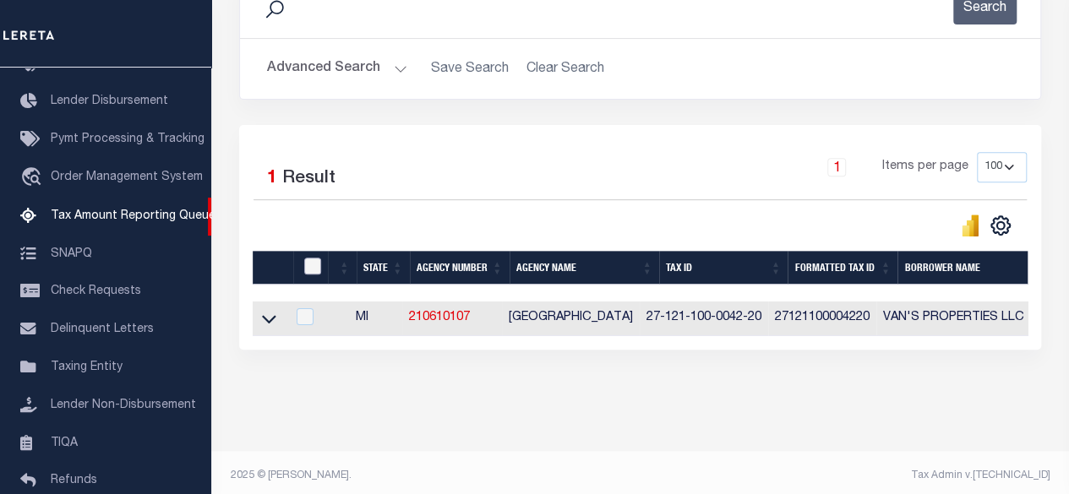
click at [311, 259] on input "checkbox" at bounding box center [312, 266] width 17 height 17
checkbox input "true"
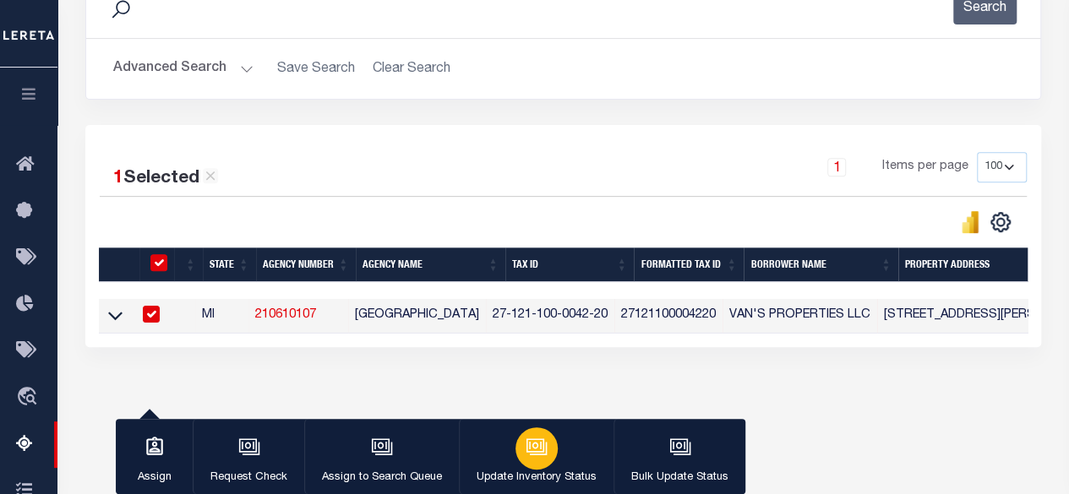
click at [536, 450] on icon "button" at bounding box center [536, 447] width 22 height 22
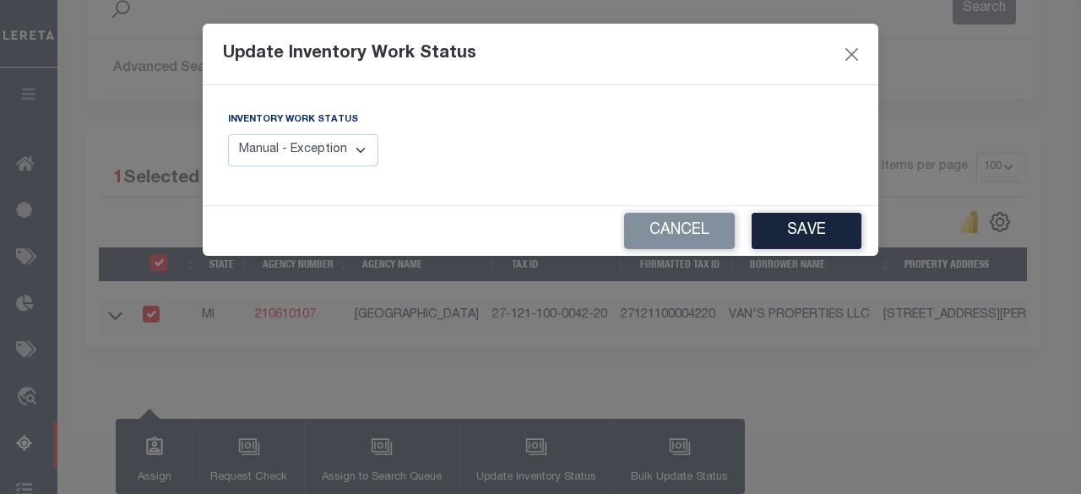
click at [331, 150] on select "Manual - Exception Pended - Awaiting Search Late Add Exception Completed" at bounding box center [303, 150] width 150 height 33
select select "4"
click at [228, 134] on select "Manual - Exception Pended - Awaiting Search Late Add Exception Completed" at bounding box center [303, 150] width 150 height 33
click at [801, 239] on button "Save" at bounding box center [807, 231] width 110 height 36
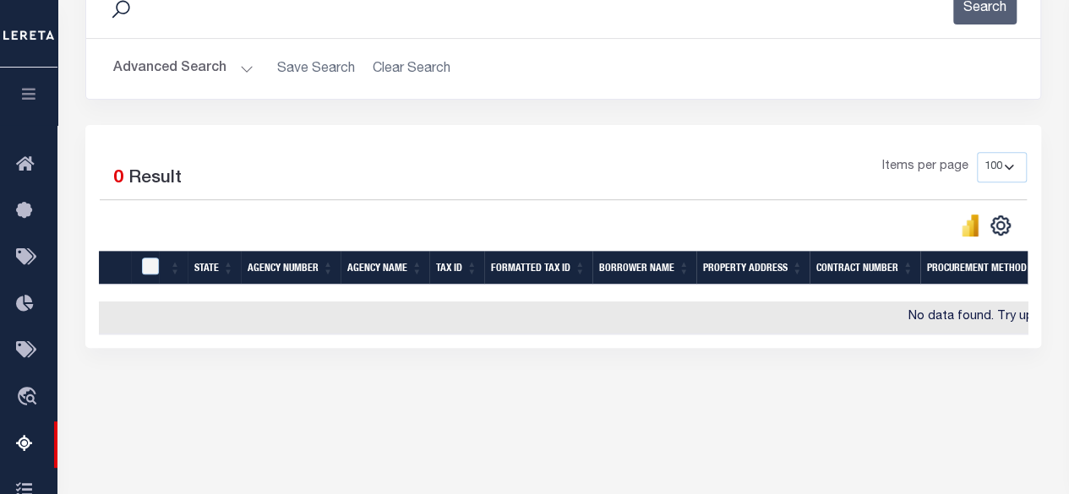
click at [213, 75] on button "Advanced Search" at bounding box center [183, 68] width 140 height 33
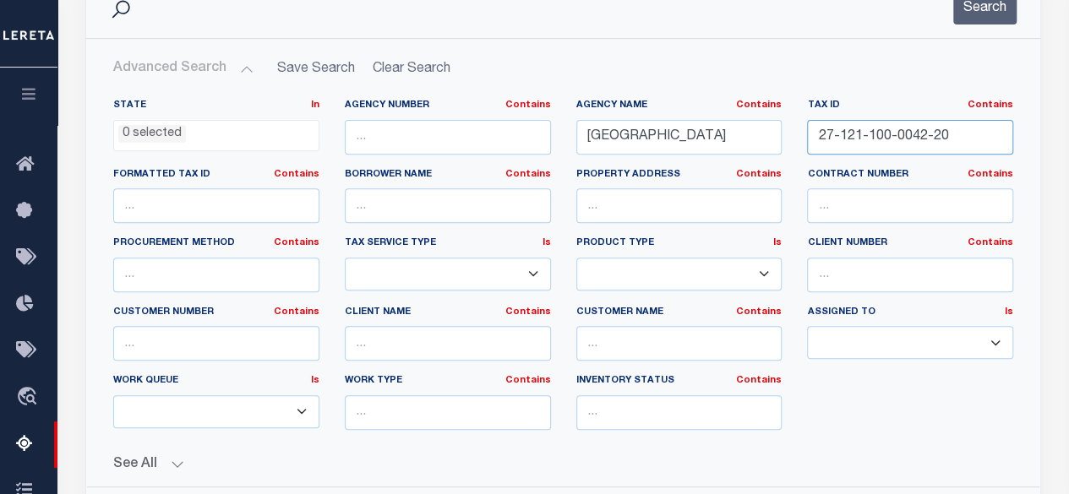
drag, startPoint x: 823, startPoint y: 134, endPoint x: 760, endPoint y: 142, distance: 63.0
click at [760, 139] on div "State In In AK AL AR AZ CA CO CT DC DE FL GA GU HI IA ID IL IN KS KY LA MA MD M…" at bounding box center [563, 271] width 925 height 345
paste input "300-0038-0"
type input "27-121-300-0038-00"
click at [992, 16] on button "Search" at bounding box center [984, 8] width 63 height 33
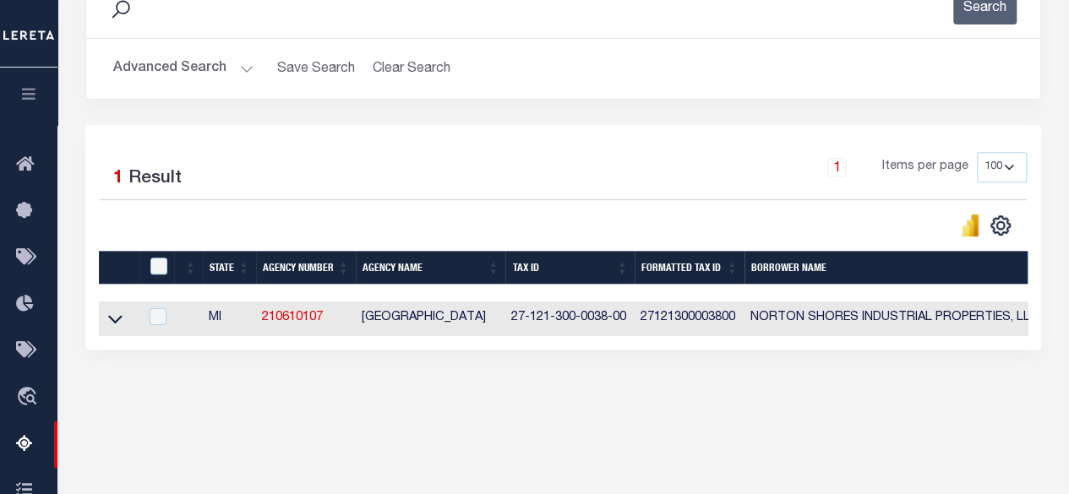
drag, startPoint x: 115, startPoint y: 319, endPoint x: 494, endPoint y: 300, distance: 379.8
click at [115, 319] on icon at bounding box center [115, 319] width 14 height 18
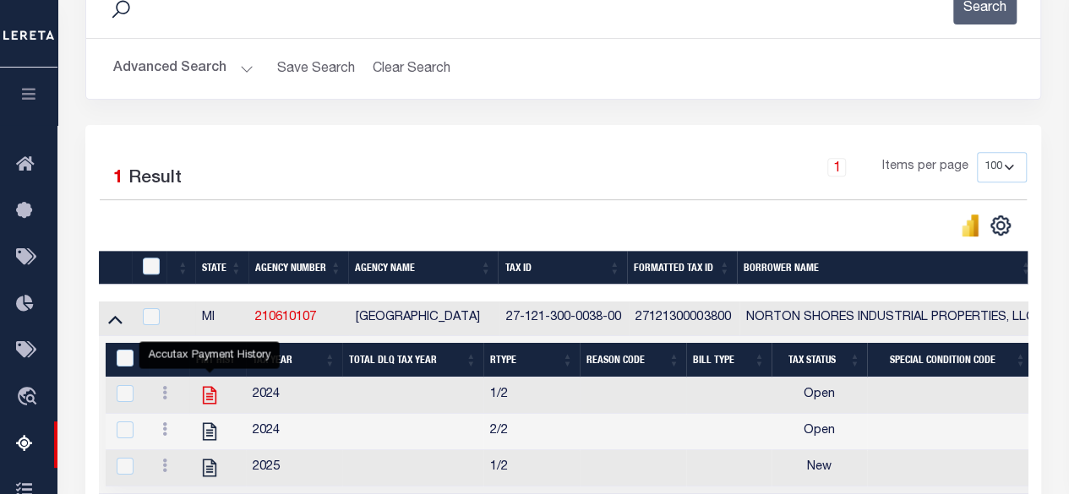
click at [207, 395] on icon "" at bounding box center [210, 396] width 14 height 18
checkbox input "true"
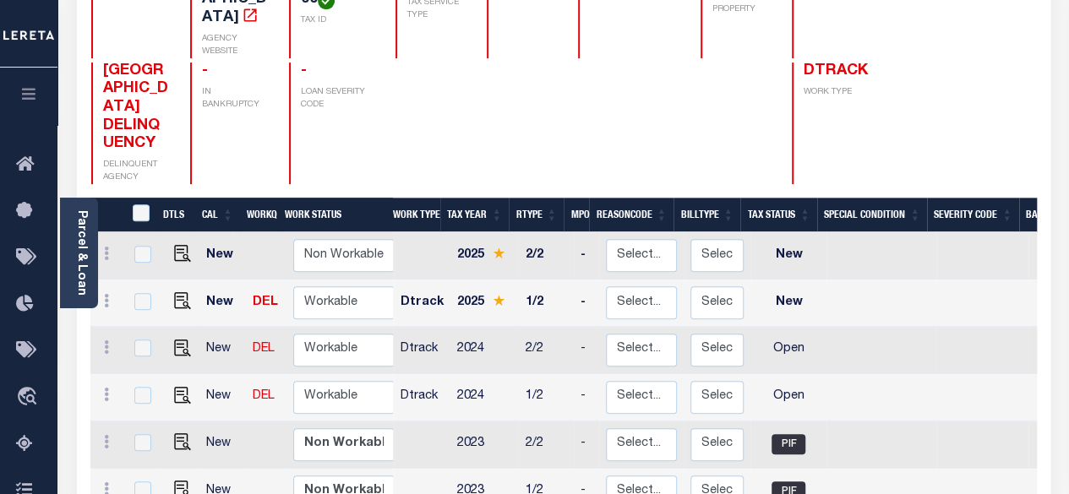
scroll to position [253, 0]
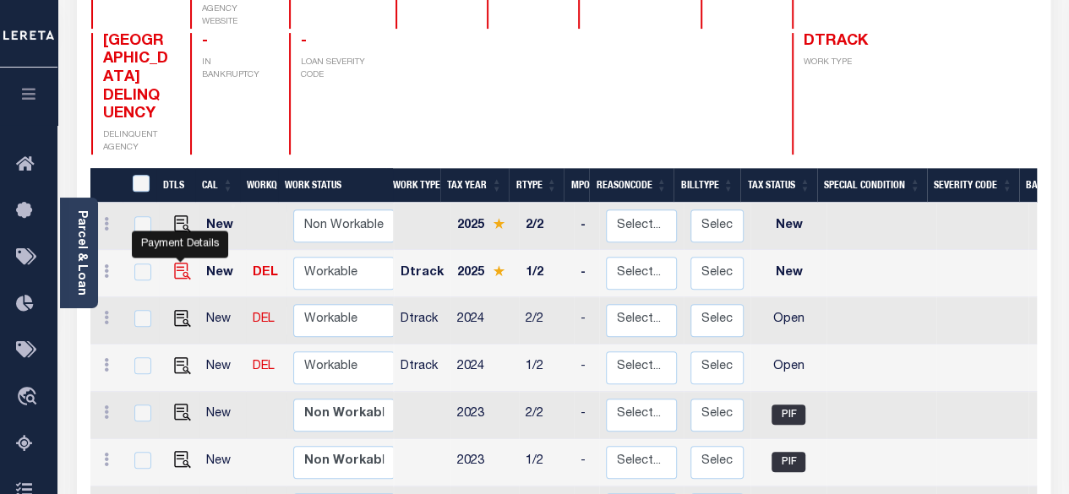
click at [179, 263] on img "" at bounding box center [182, 271] width 17 height 17
checkbox input "true"
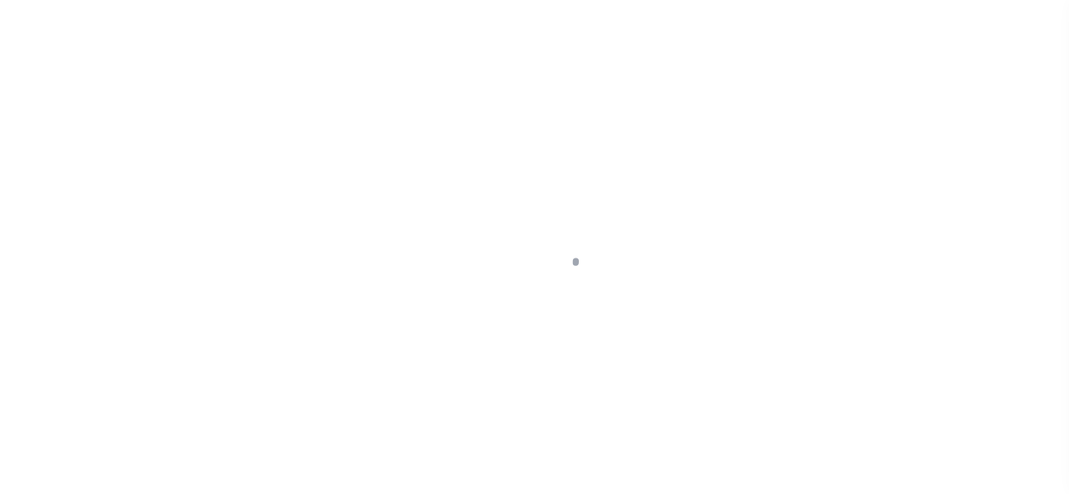
select select "NW2"
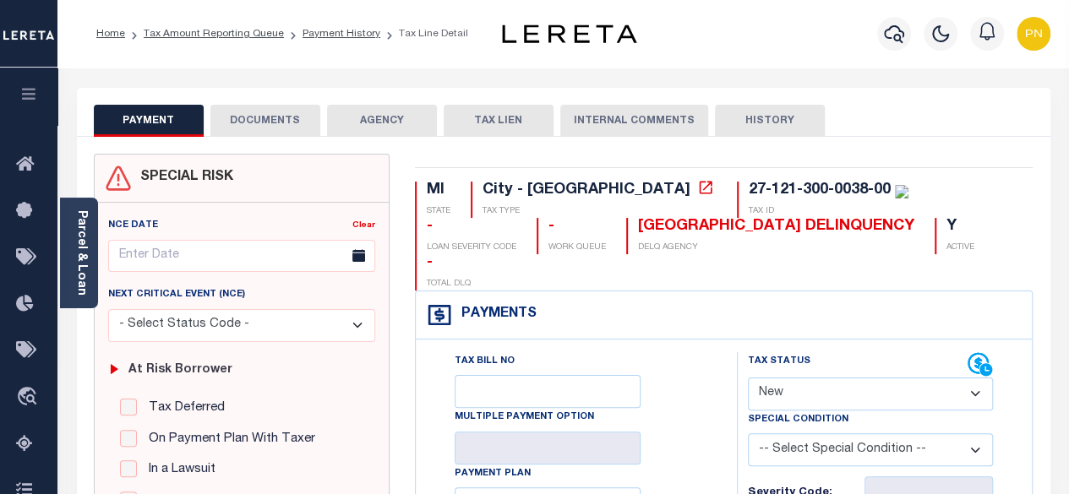
click at [267, 128] on button "DOCUMENTS" at bounding box center [265, 121] width 110 height 32
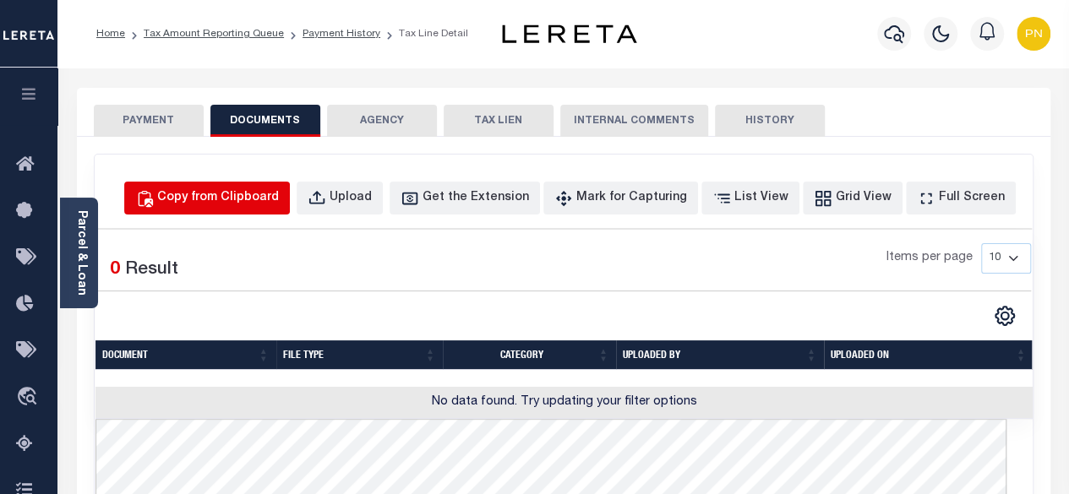
click at [248, 199] on div "Copy from Clipboard" at bounding box center [218, 198] width 122 height 19
select select "POP"
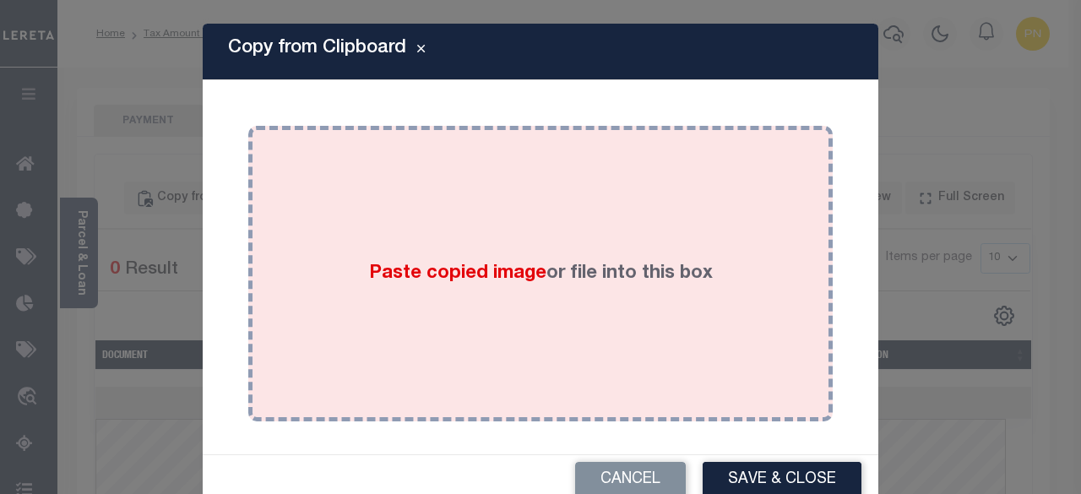
click at [531, 182] on div "Paste copied image or file into this box" at bounding box center [540, 274] width 559 height 270
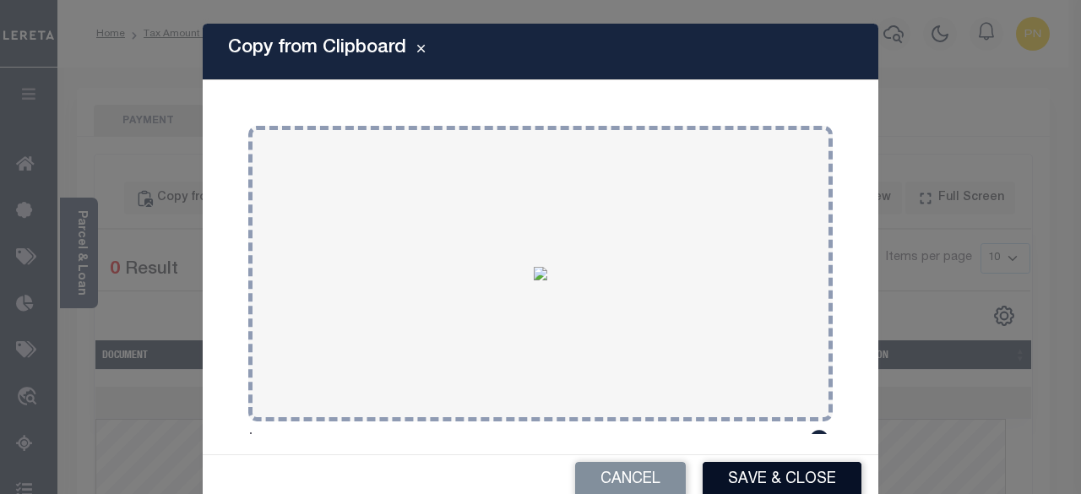
click at [780, 476] on button "Save & Close" at bounding box center [782, 480] width 159 height 36
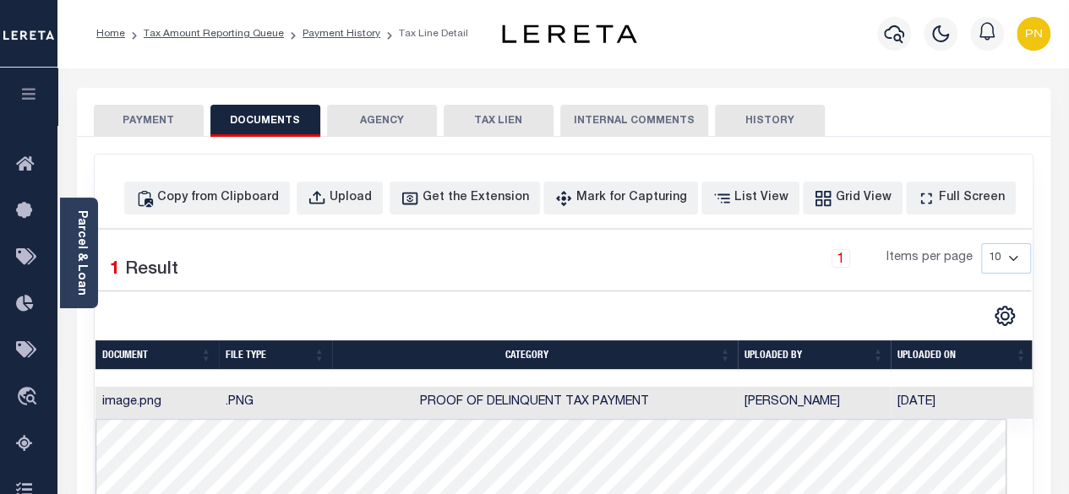
click at [127, 124] on button "PAYMENT" at bounding box center [149, 121] width 110 height 32
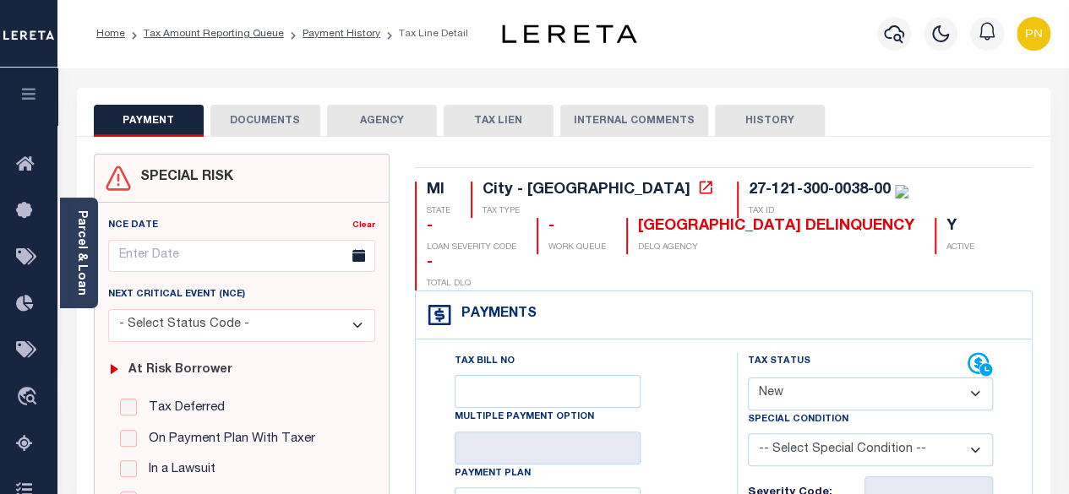
click at [917, 378] on select "- Select Status Code - Open Due/Unpaid Paid Incomplete No Tax Due Internal Refu…" at bounding box center [871, 394] width 246 height 33
select select "PYD"
click at [748, 378] on select "- Select Status Code - Open Due/Unpaid Paid Incomplete No Tax Due Internal Refu…" at bounding box center [871, 394] width 246 height 33
type input "[DATE]"
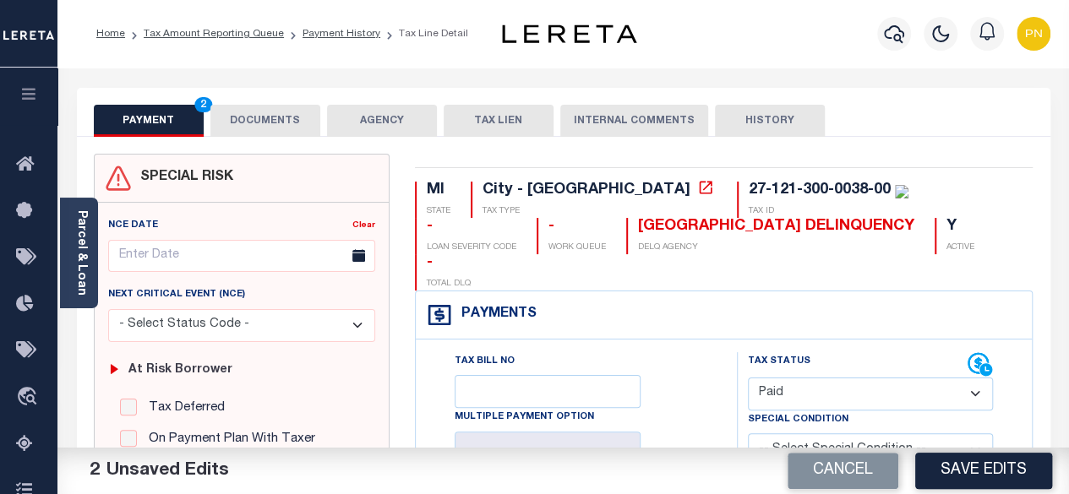
click at [282, 126] on button "DOCUMENTS" at bounding box center [265, 121] width 110 height 32
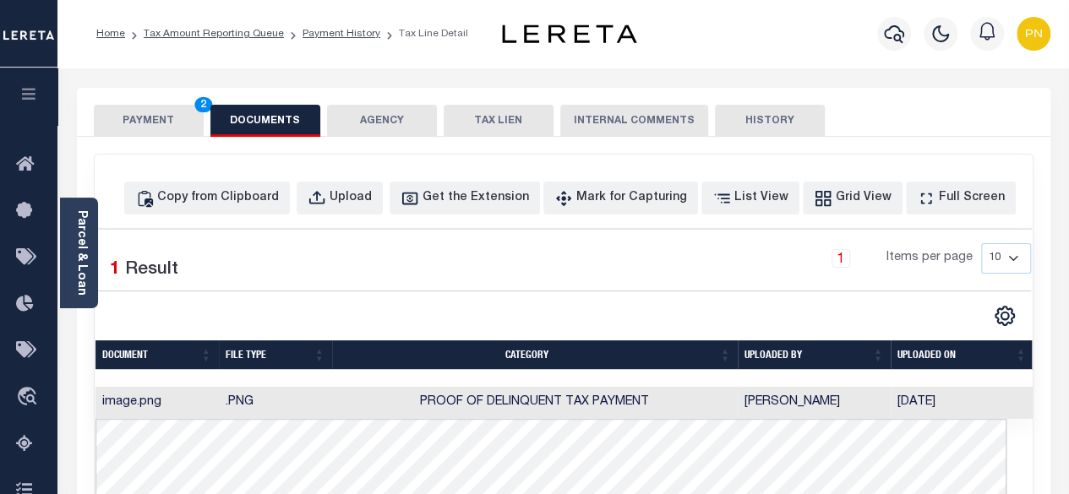
drag, startPoint x: 144, startPoint y: 120, endPoint x: 196, endPoint y: 150, distance: 59.8
click at [145, 120] on button "PAYMENT 2" at bounding box center [149, 121] width 110 height 32
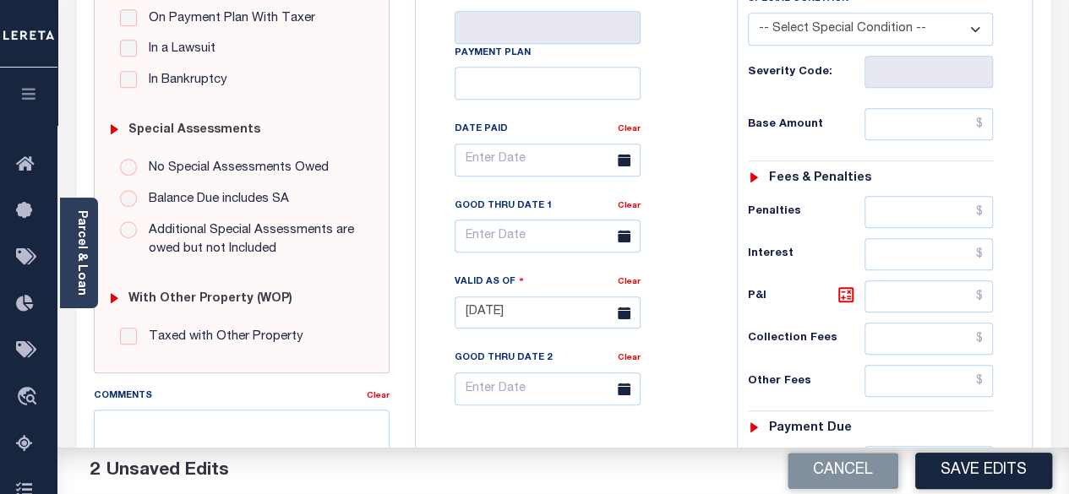
scroll to position [422, 0]
click at [989, 106] on input "text" at bounding box center [928, 122] width 128 height 32
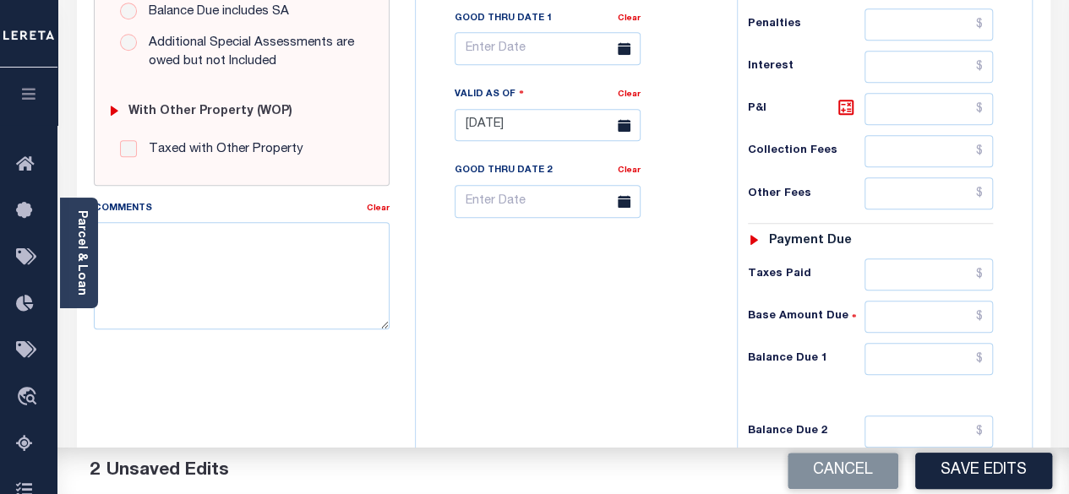
scroll to position [676, 0]
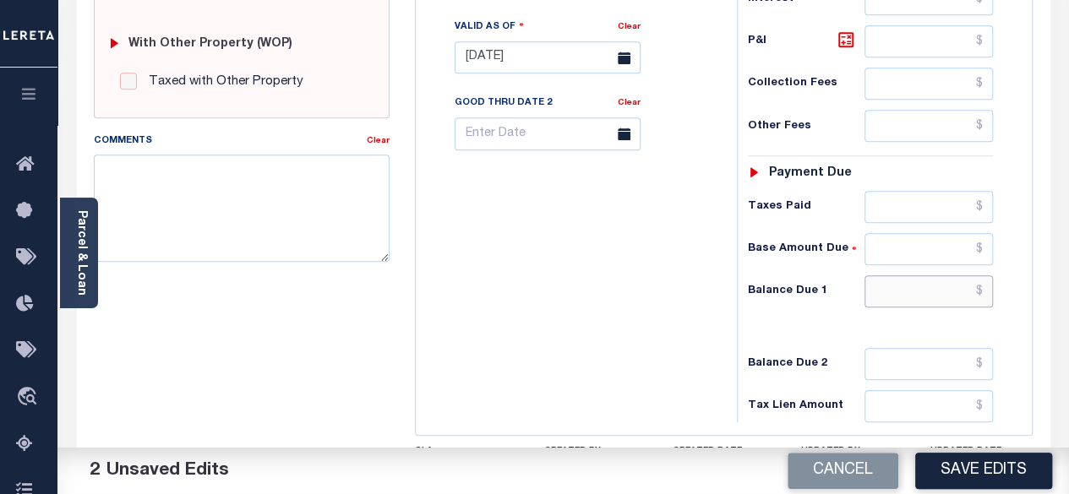
type input "$0.00"
click at [982, 275] on input "text" at bounding box center [928, 291] width 128 height 32
type input "$0.00"
click at [845, 30] on icon at bounding box center [846, 40] width 20 height 20
type input "$0.00"
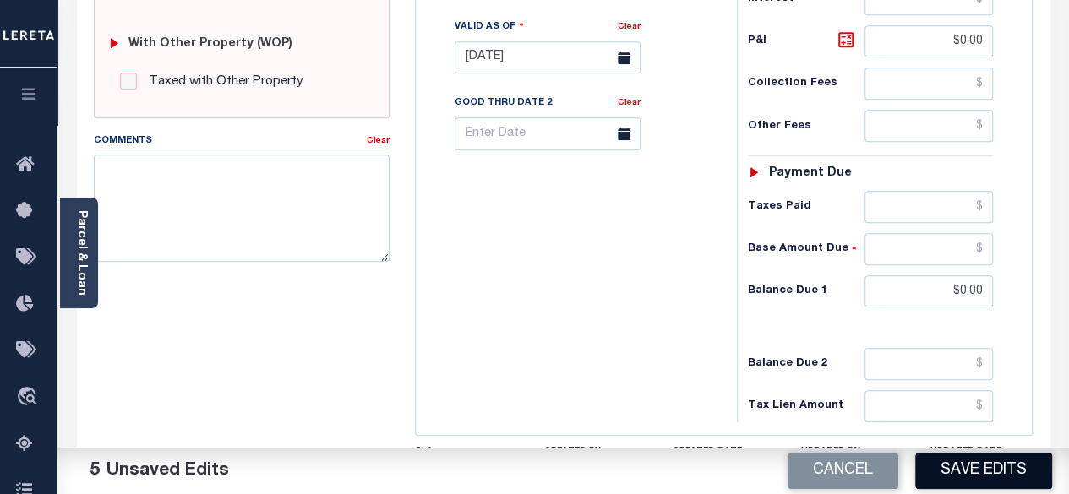
click at [982, 467] on button "Save Edits" at bounding box center [983, 471] width 137 height 36
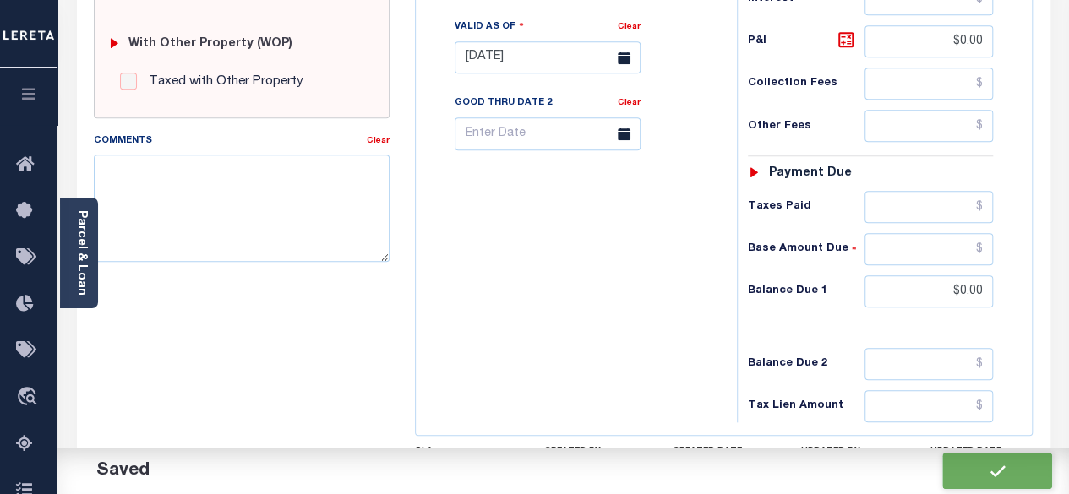
checkbox input "false"
type input "$0"
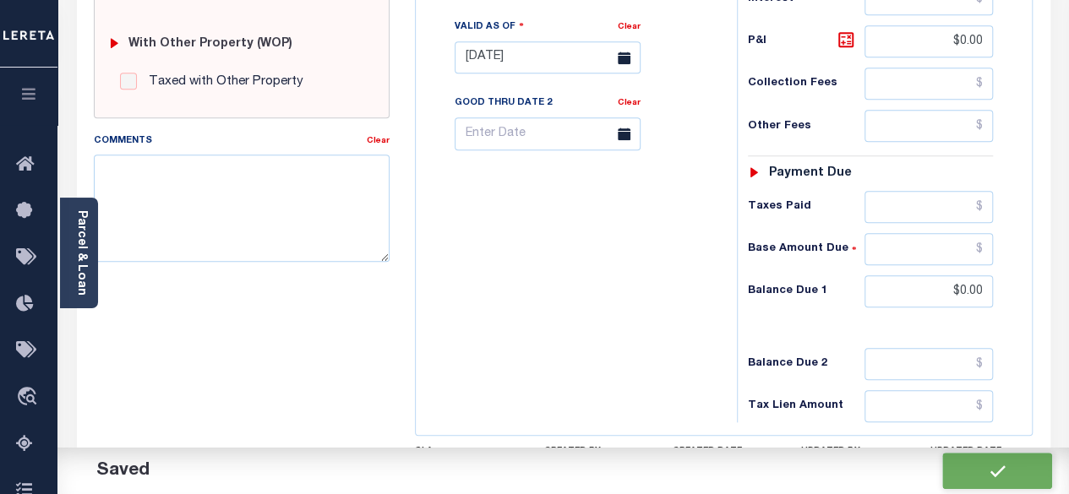
type input "$0"
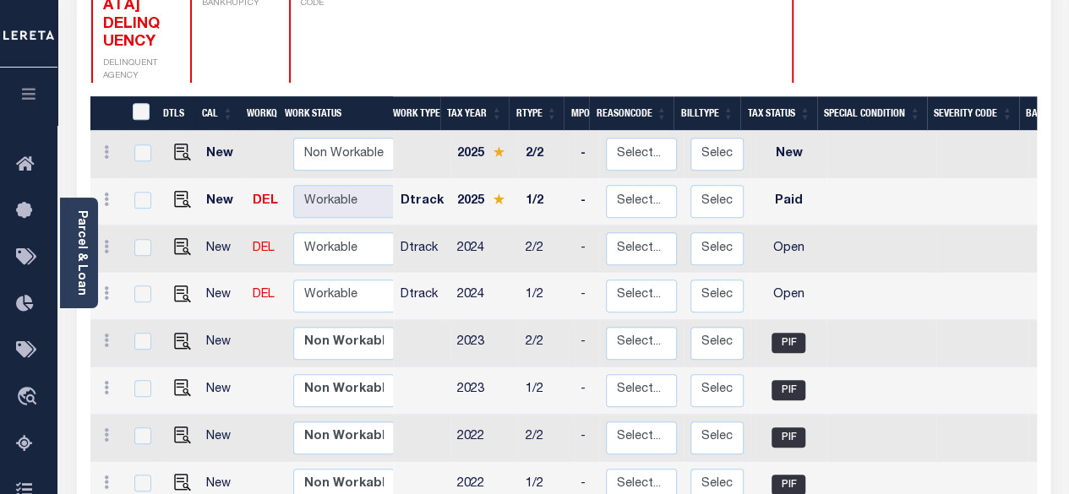
scroll to position [338, 0]
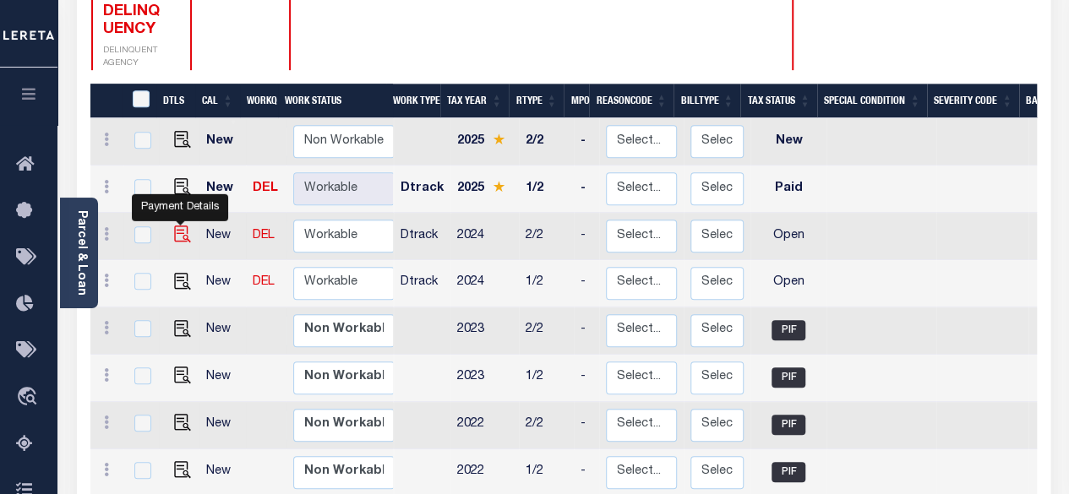
click at [176, 226] on img "" at bounding box center [182, 234] width 17 height 17
checkbox input "true"
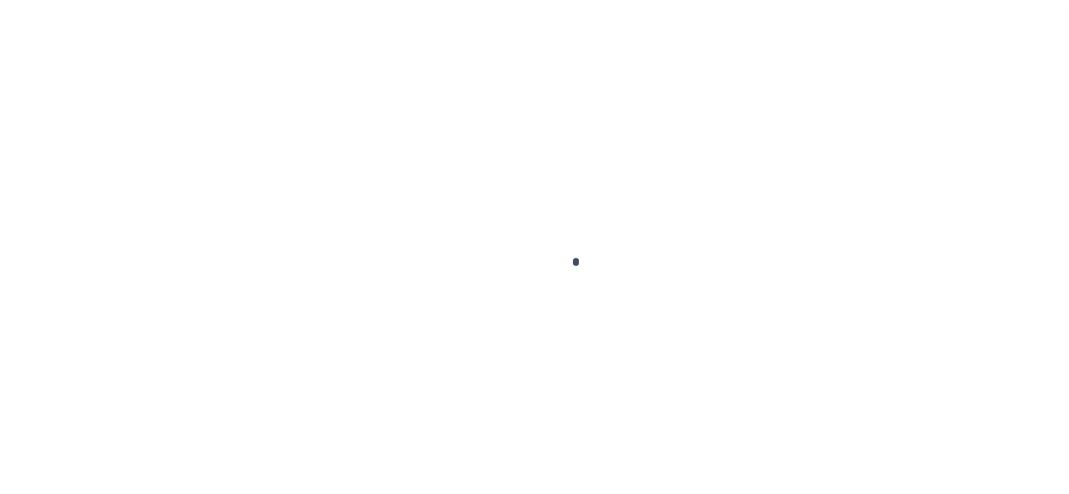
checkbox input "false"
type input "02/15/2025"
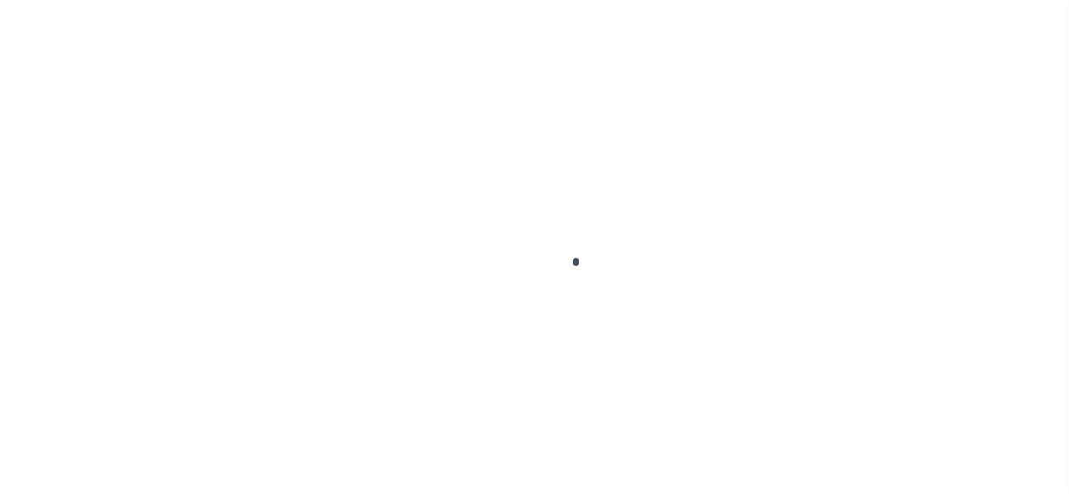
select select "OP2"
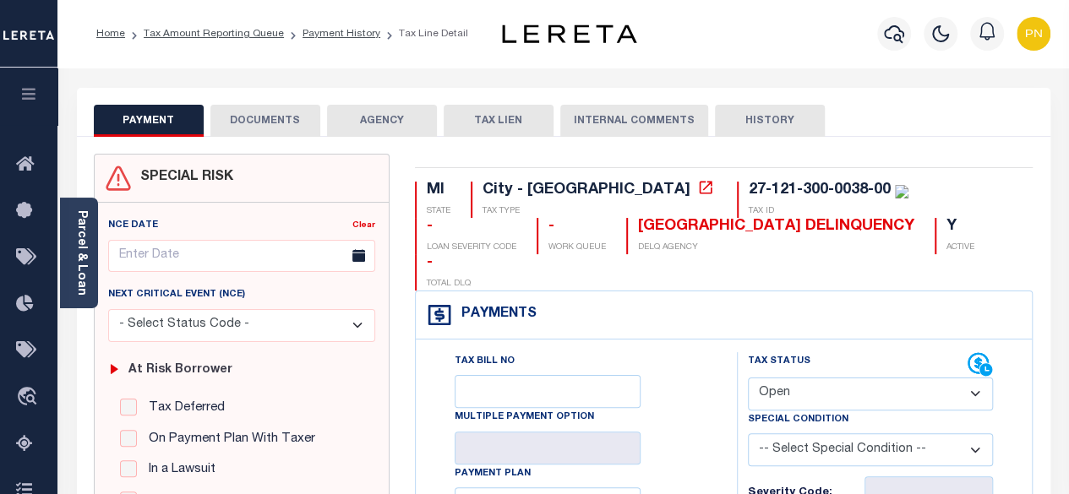
click at [291, 128] on button "DOCUMENTS" at bounding box center [265, 121] width 110 height 32
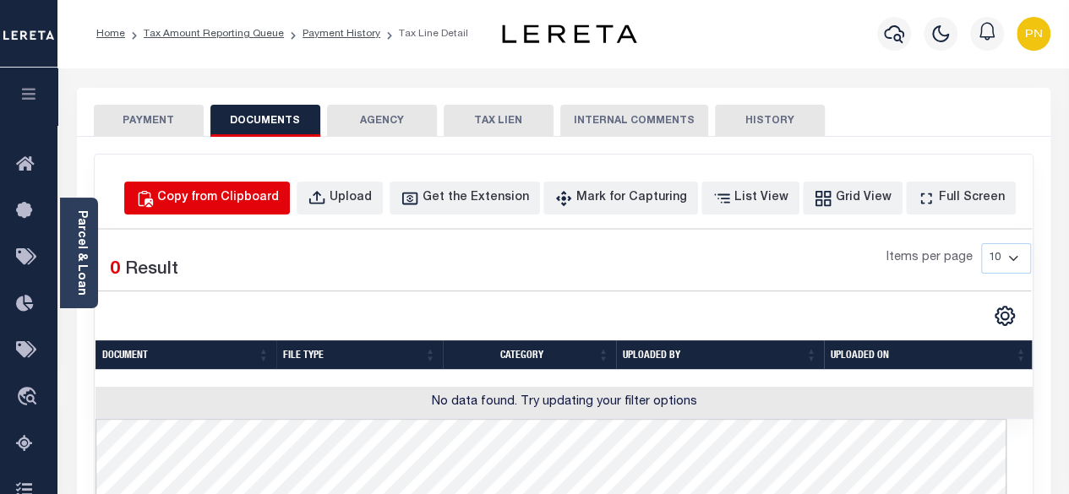
click at [279, 206] on div "Copy from Clipboard" at bounding box center [218, 198] width 122 height 19
select select "POP"
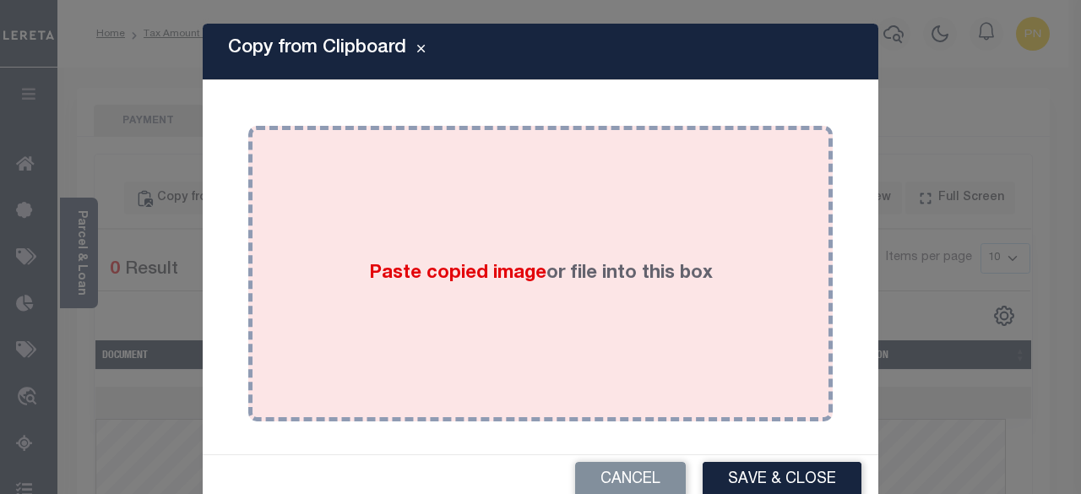
click at [434, 232] on div "Paste copied image or file into this box" at bounding box center [540, 274] width 559 height 270
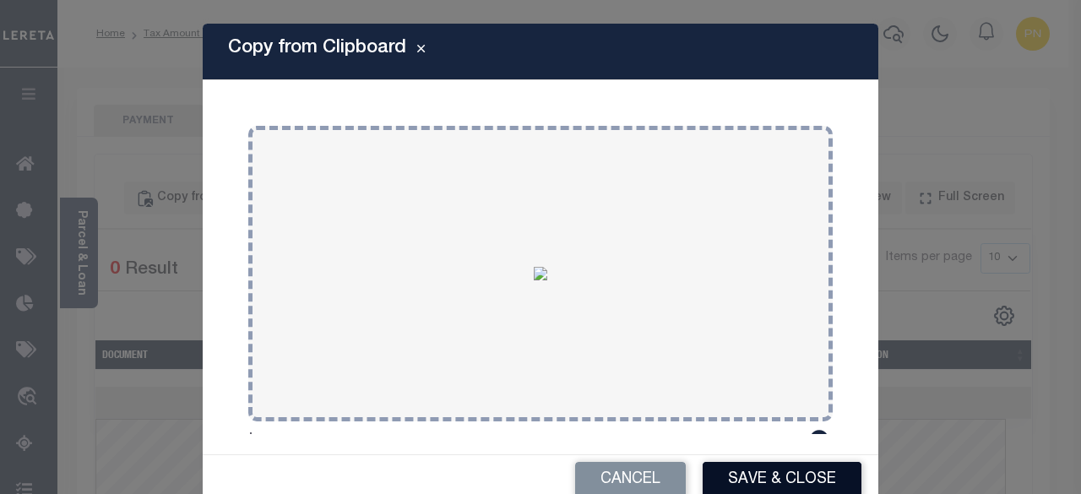
click at [774, 482] on button "Save & Close" at bounding box center [782, 480] width 159 height 36
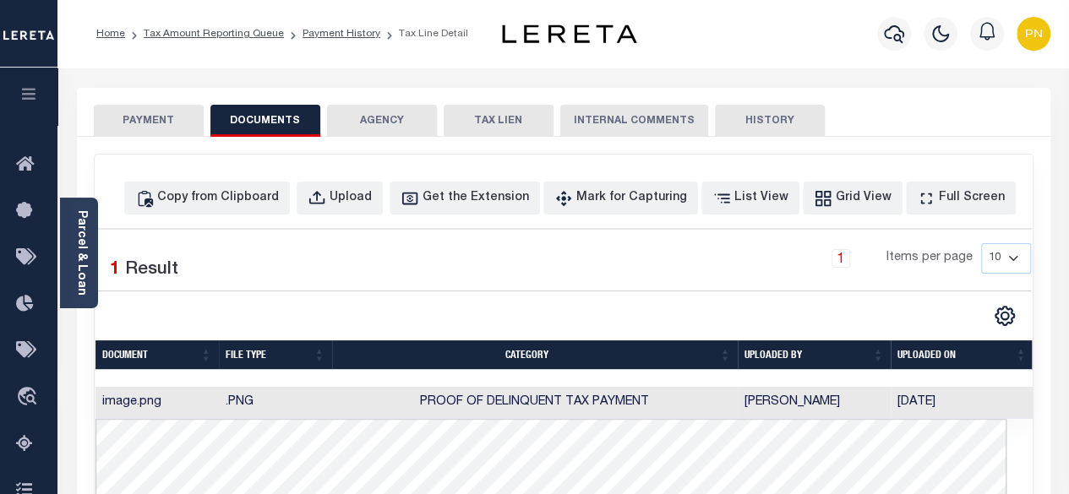
click at [159, 137] on div "PAYMENT DOCUMENTS AGENCY DELINQUENT PAYEE TAX LIEN" at bounding box center [563, 493] width 973 height 811
click at [159, 133] on button "PAYMENT" at bounding box center [149, 121] width 110 height 32
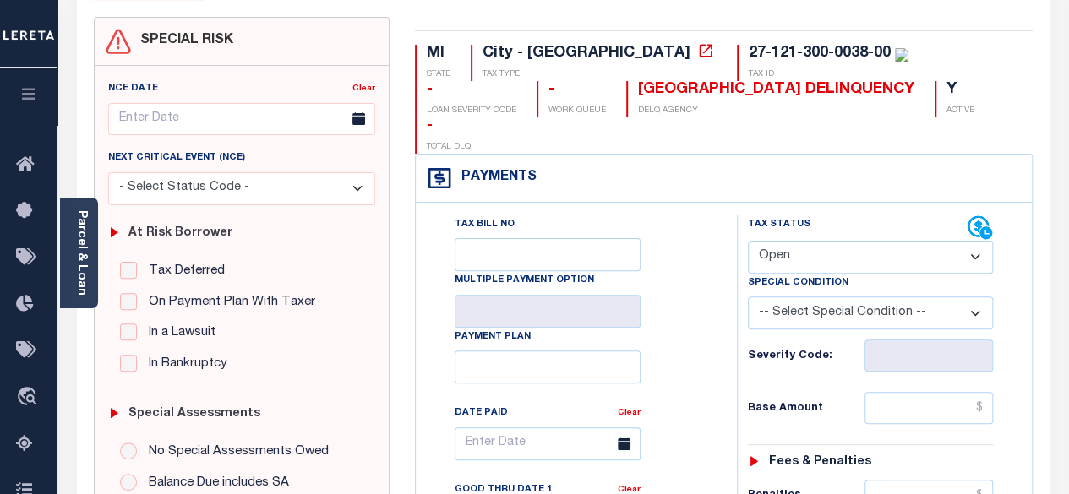
scroll to position [169, 0]
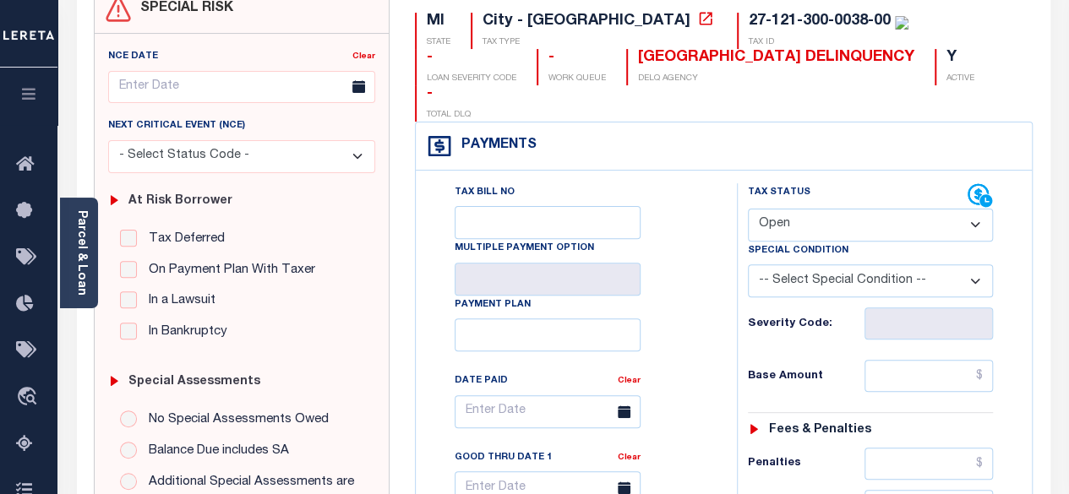
click at [904, 209] on select "- Select Status Code - Open Due/Unpaid Paid Incomplete No Tax Due Internal Refu…" at bounding box center [871, 225] width 246 height 33
select select "PYD"
click at [748, 209] on select "- Select Status Code - Open Due/Unpaid Paid Incomplete No Tax Due Internal Refu…" at bounding box center [871, 225] width 246 height 33
type input "[DATE]"
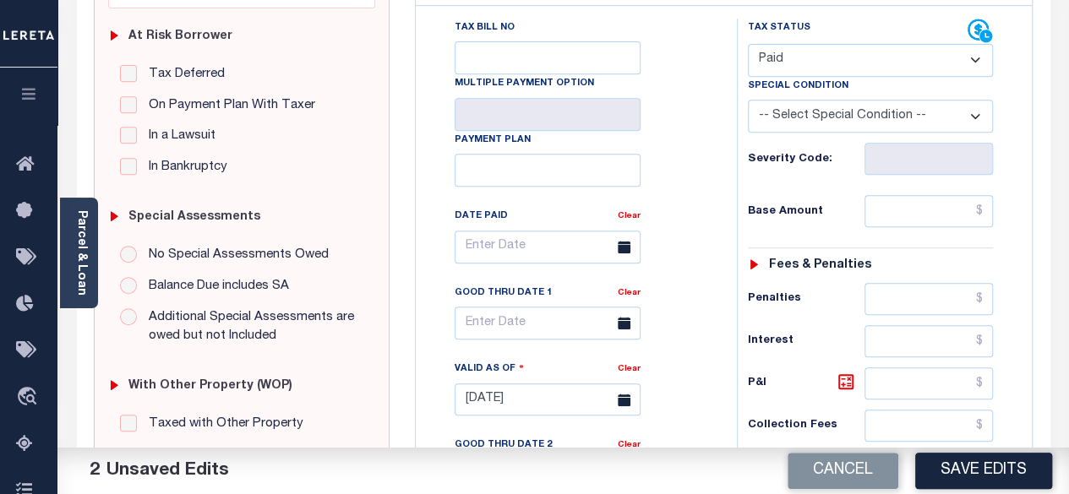
scroll to position [338, 0]
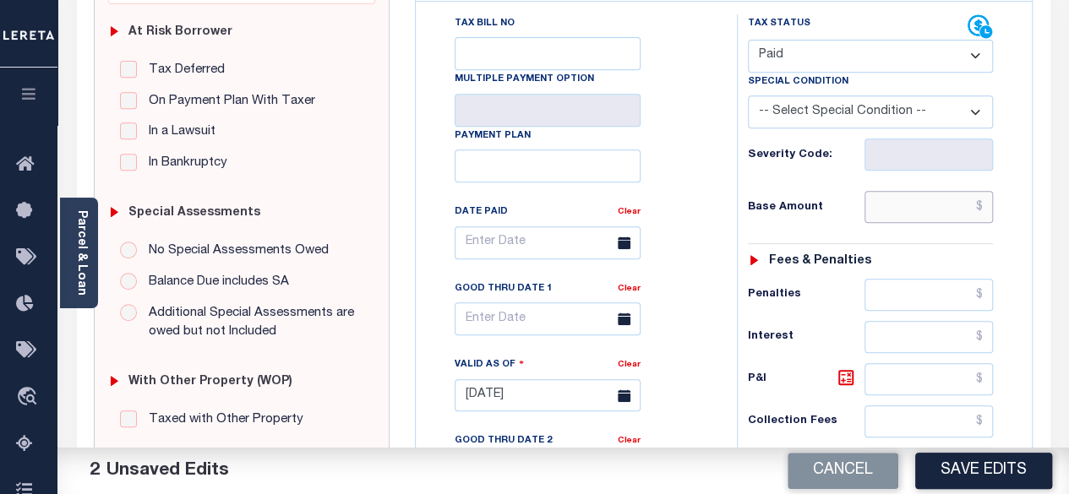
click at [983, 191] on input "text" at bounding box center [928, 207] width 128 height 32
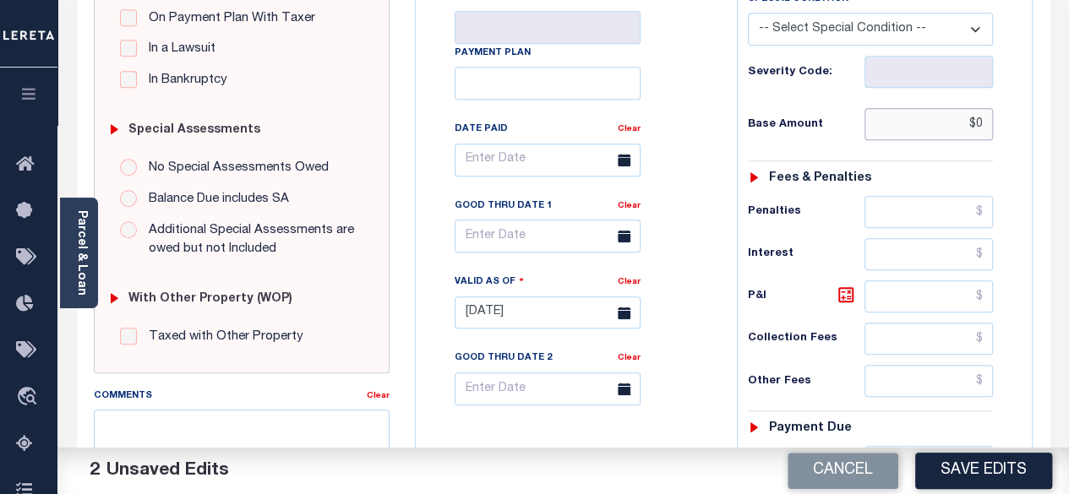
scroll to position [507, 0]
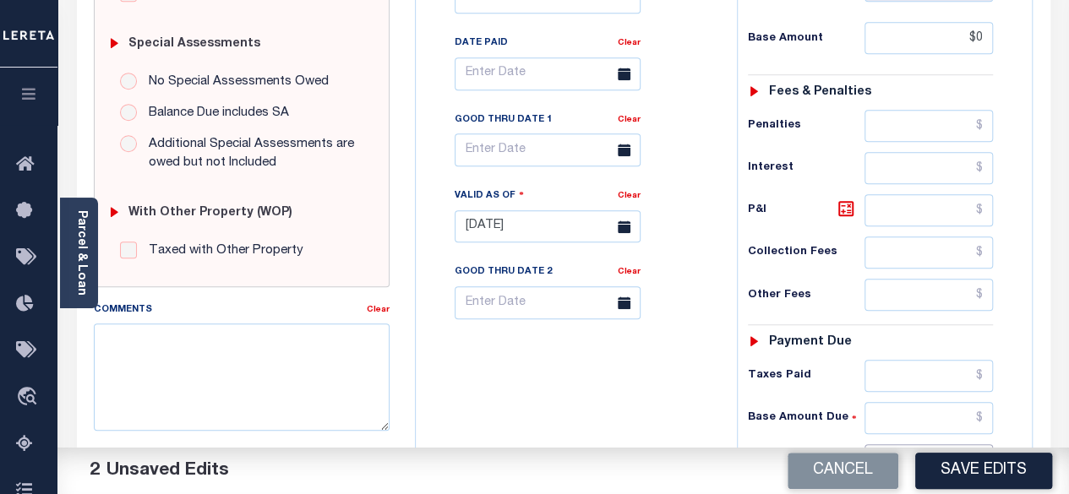
type input "$0.00"
click at [985, 444] on input "text" at bounding box center [928, 460] width 128 height 32
type input "$0.00"
click at [837, 199] on icon at bounding box center [846, 209] width 20 height 20
type input "$0.00"
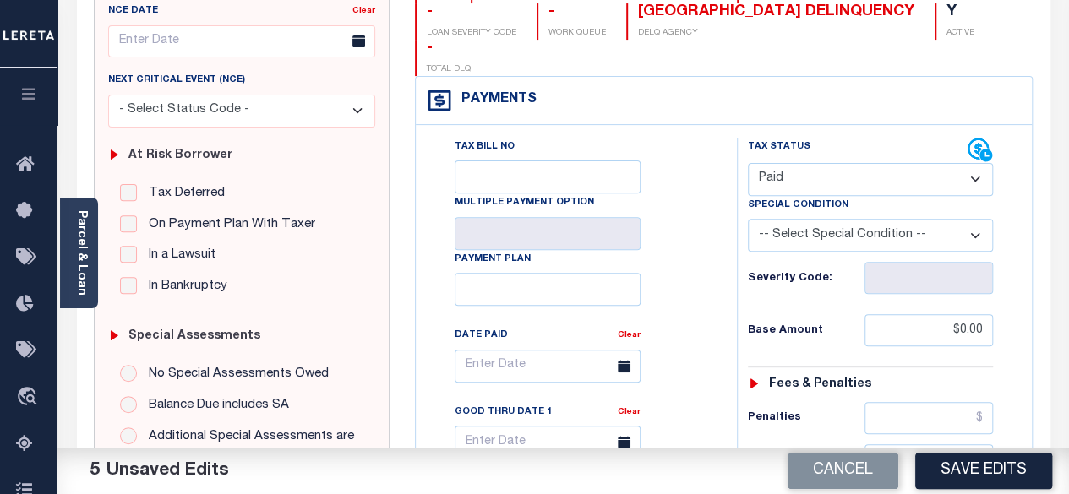
scroll to position [169, 0]
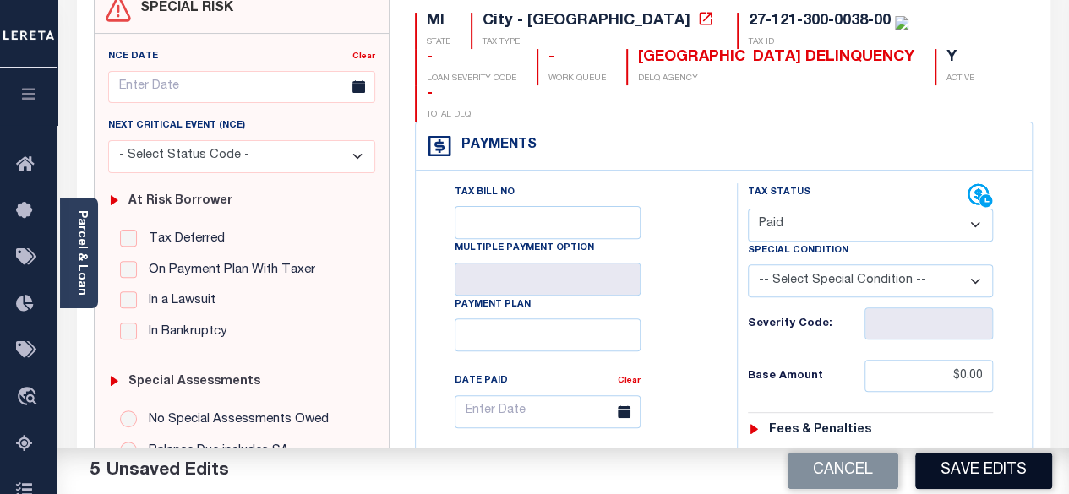
click at [980, 474] on button "Save Edits" at bounding box center [983, 471] width 137 height 36
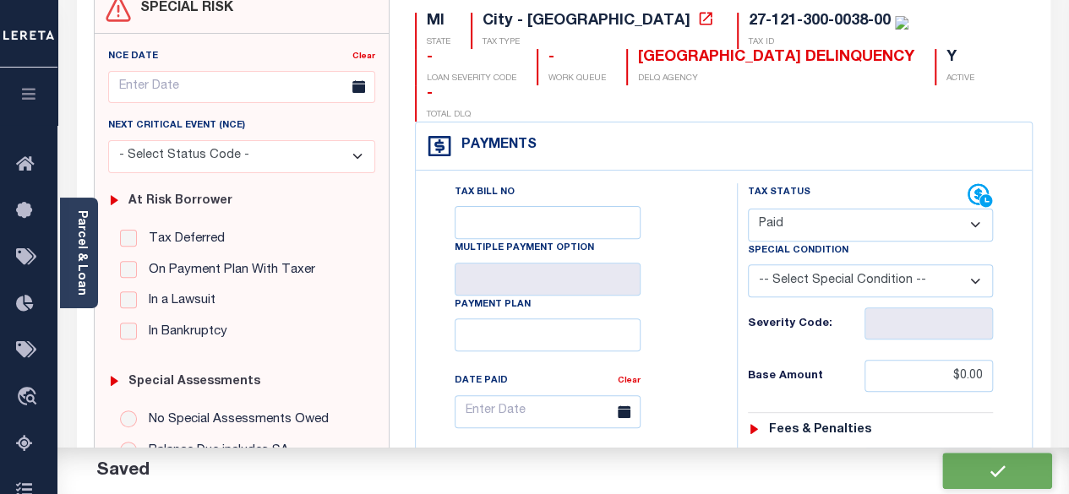
checkbox input "false"
type input "$0"
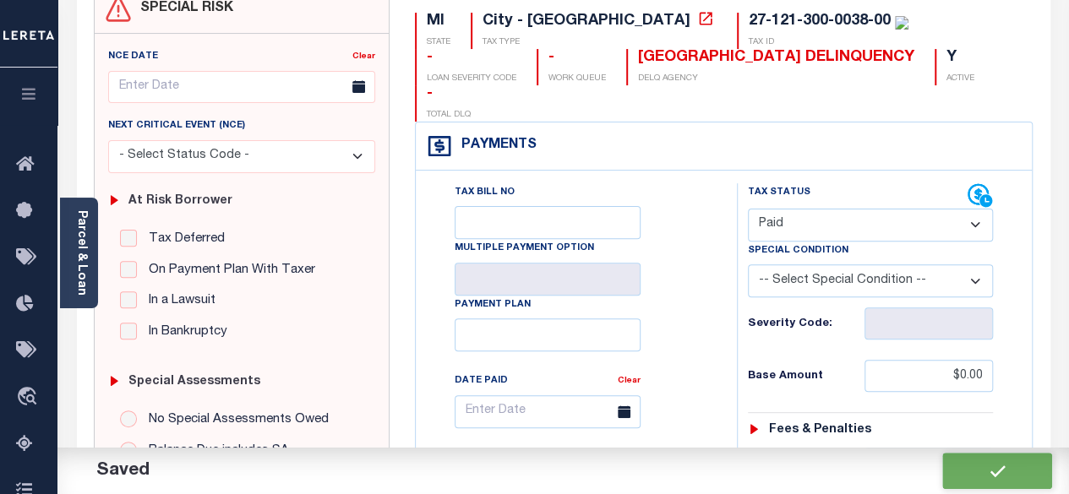
type input "$0"
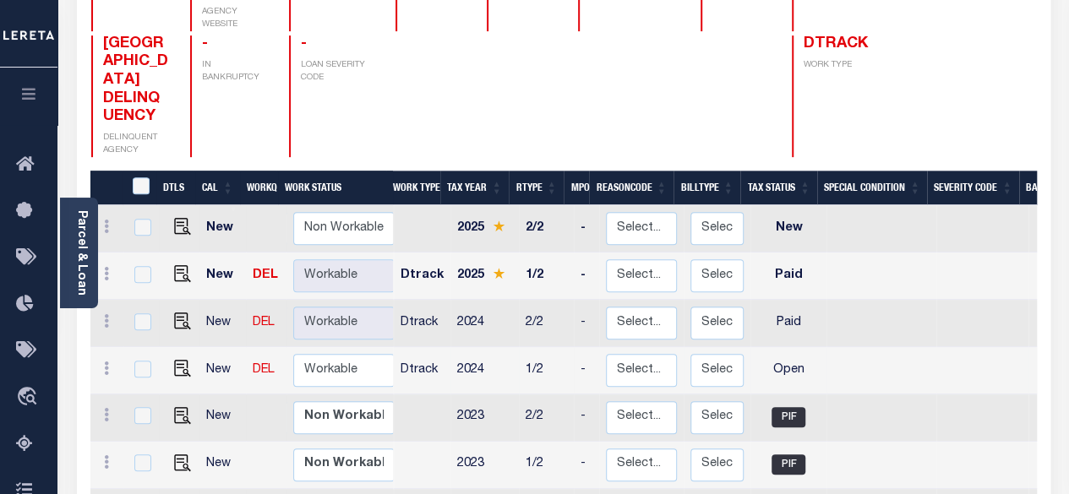
scroll to position [253, 0]
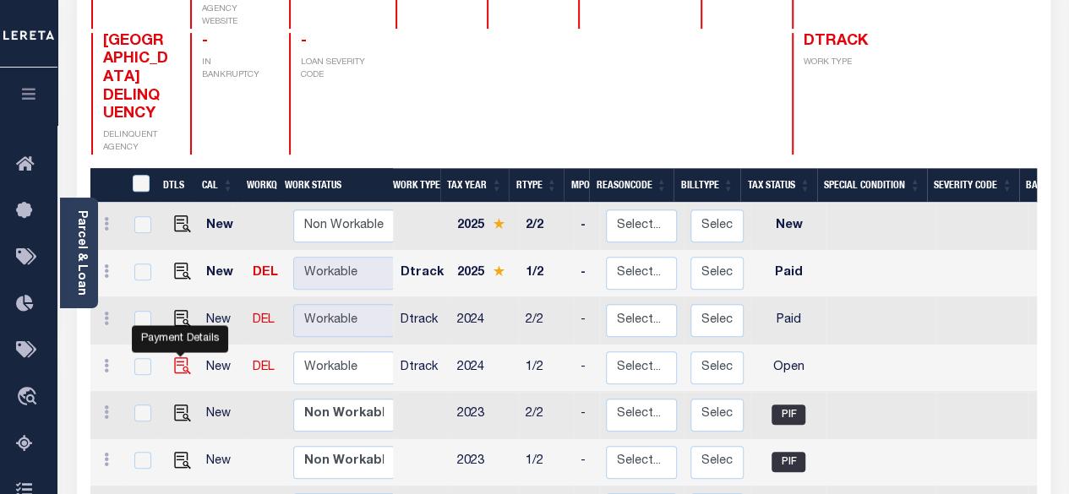
click at [182, 357] on img "" at bounding box center [182, 365] width 17 height 17
checkbox input "true"
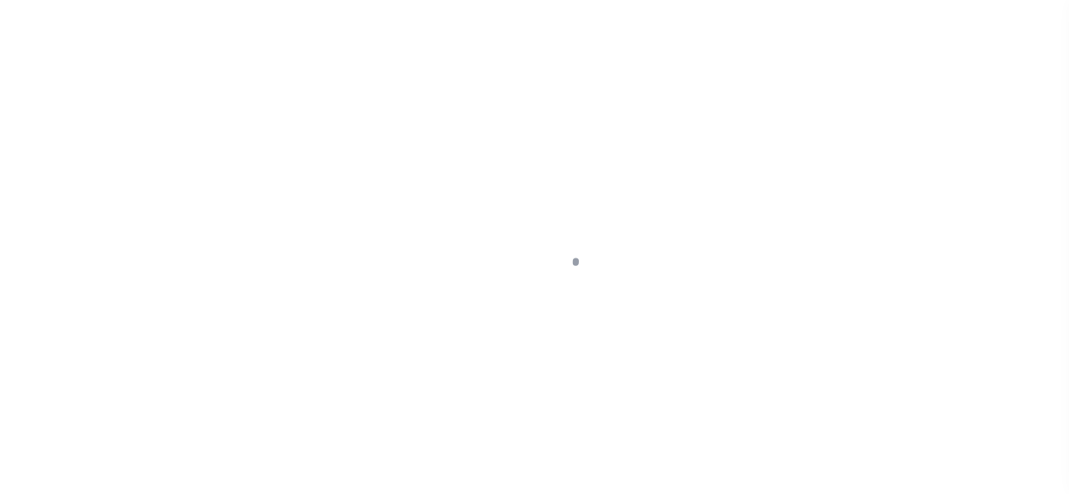
select select "OP2"
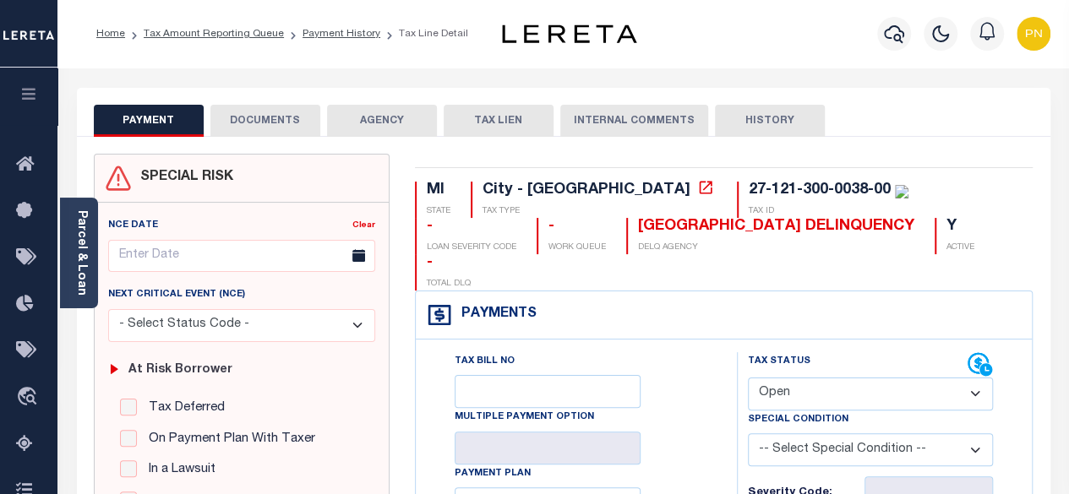
click at [281, 122] on button "DOCUMENTS" at bounding box center [265, 121] width 110 height 32
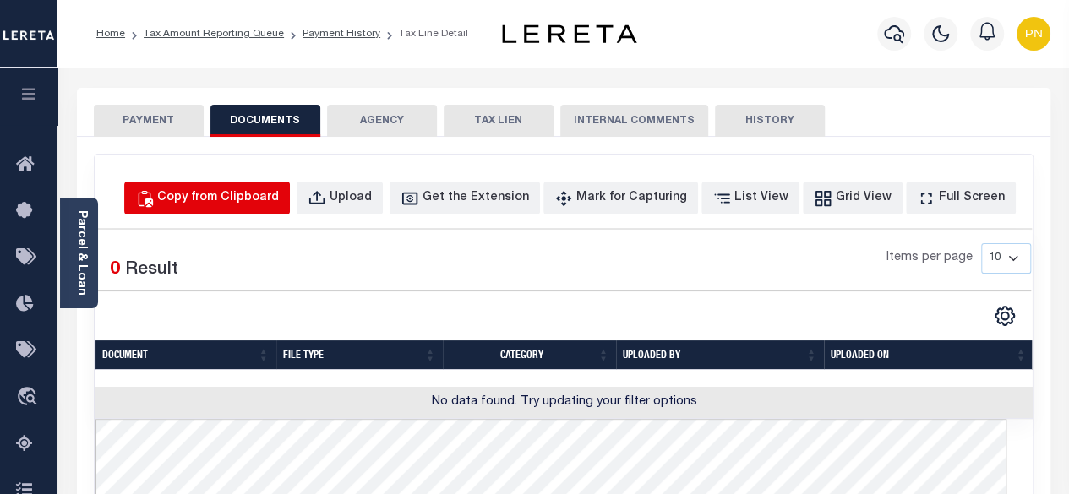
click at [290, 207] on button "Copy from Clipboard" at bounding box center [207, 198] width 166 height 33
select select "POP"
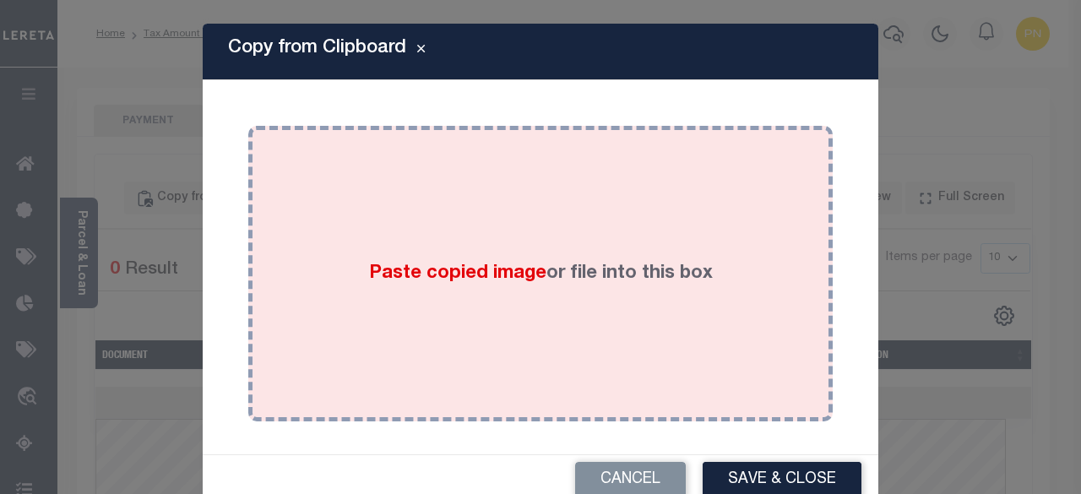
click at [372, 206] on div "Paste copied image or file into this box" at bounding box center [540, 274] width 559 height 270
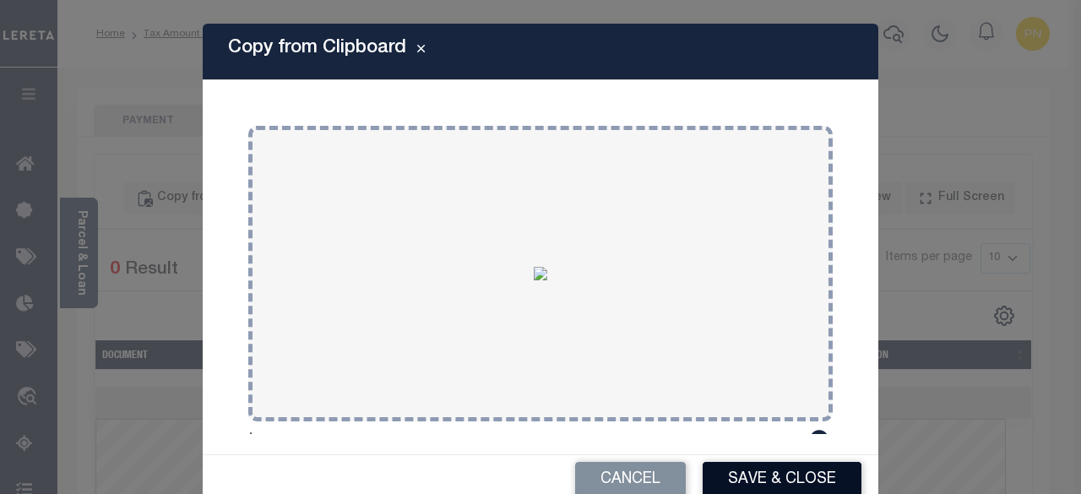
click at [780, 477] on button "Save & Close" at bounding box center [782, 480] width 159 height 36
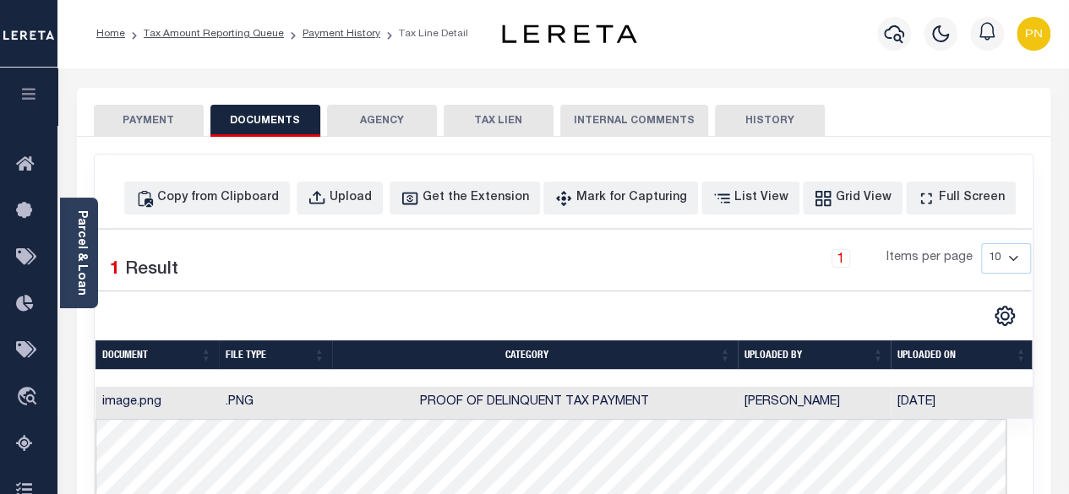
click at [161, 126] on button "PAYMENT" at bounding box center [149, 121] width 110 height 32
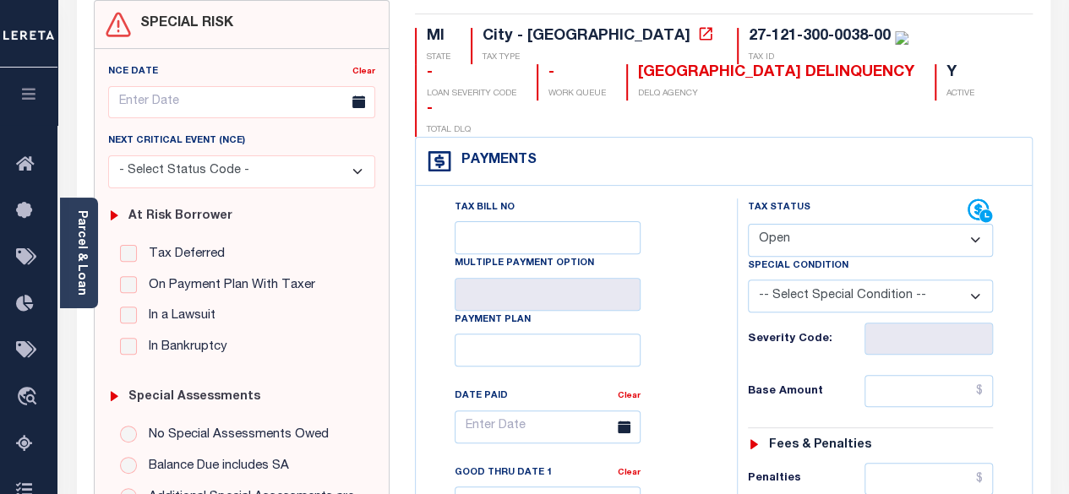
scroll to position [169, 0]
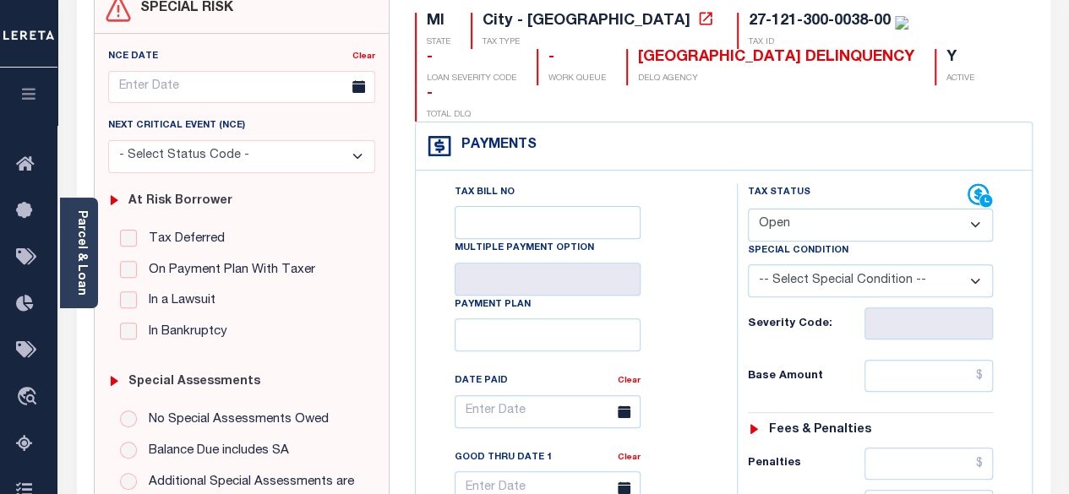
click at [846, 209] on select "- Select Status Code - Open Due/Unpaid Paid Incomplete No Tax Due Internal Refu…" at bounding box center [871, 225] width 246 height 33
select select "PYD"
click at [748, 209] on select "- Select Status Code - Open Due/Unpaid Paid Incomplete No Tax Due Internal Refu…" at bounding box center [871, 225] width 246 height 33
type input "[DATE]"
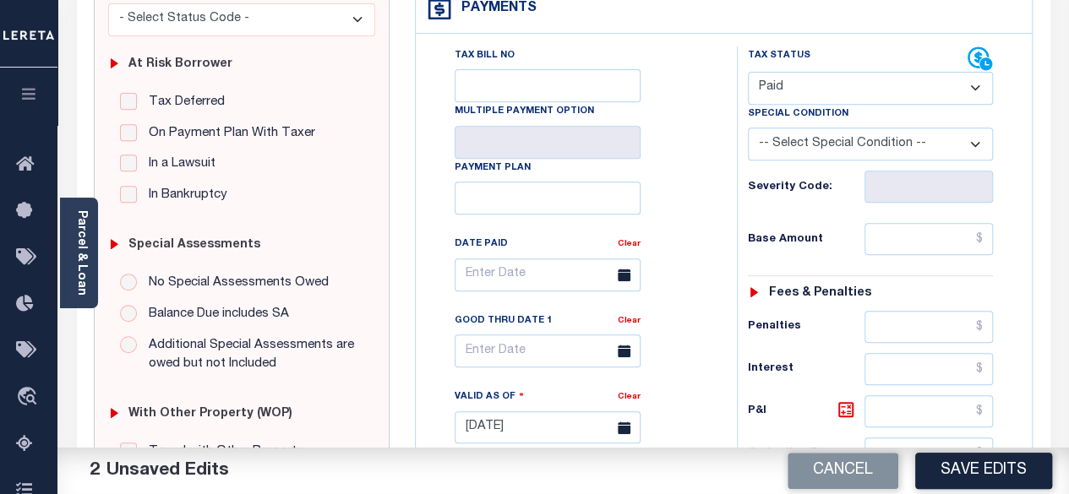
scroll to position [338, 0]
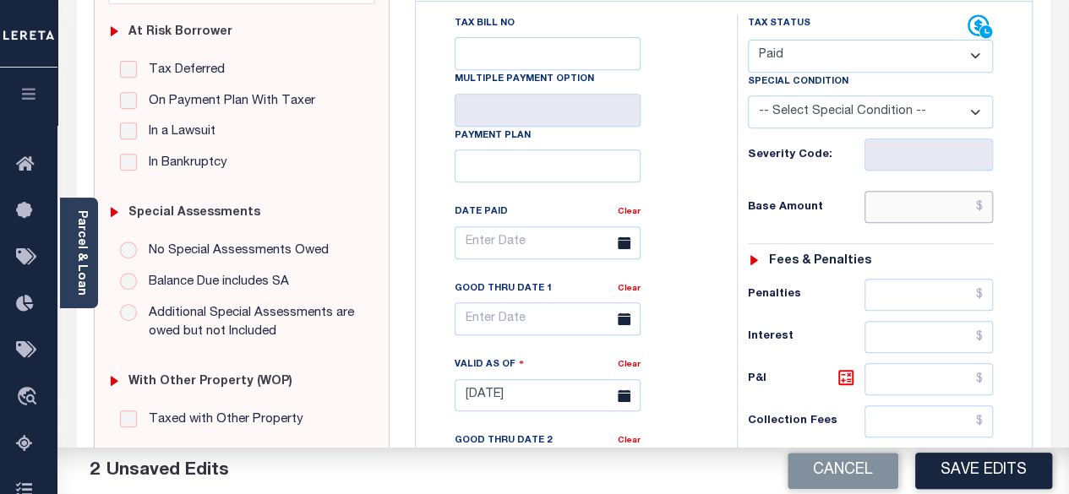
click at [989, 191] on input "text" at bounding box center [928, 207] width 128 height 32
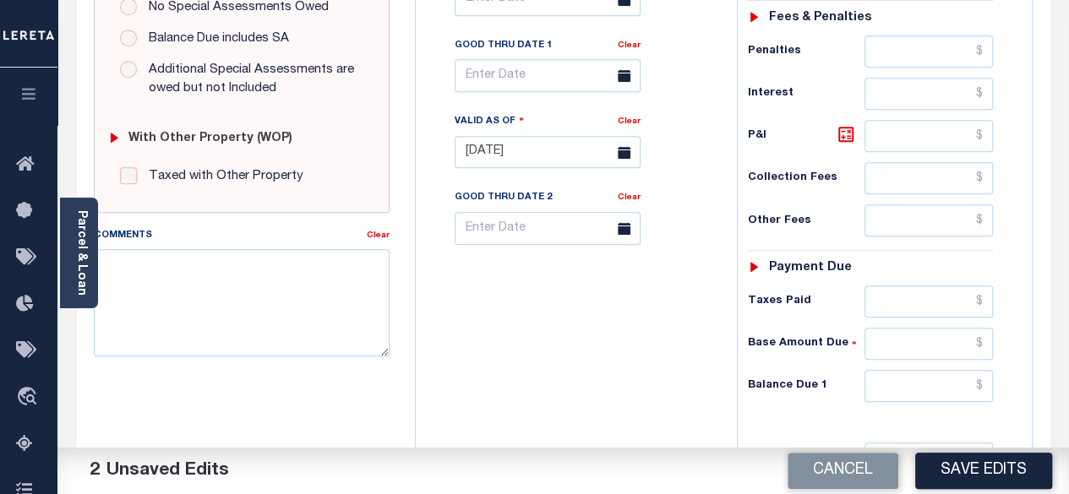
scroll to position [591, 0]
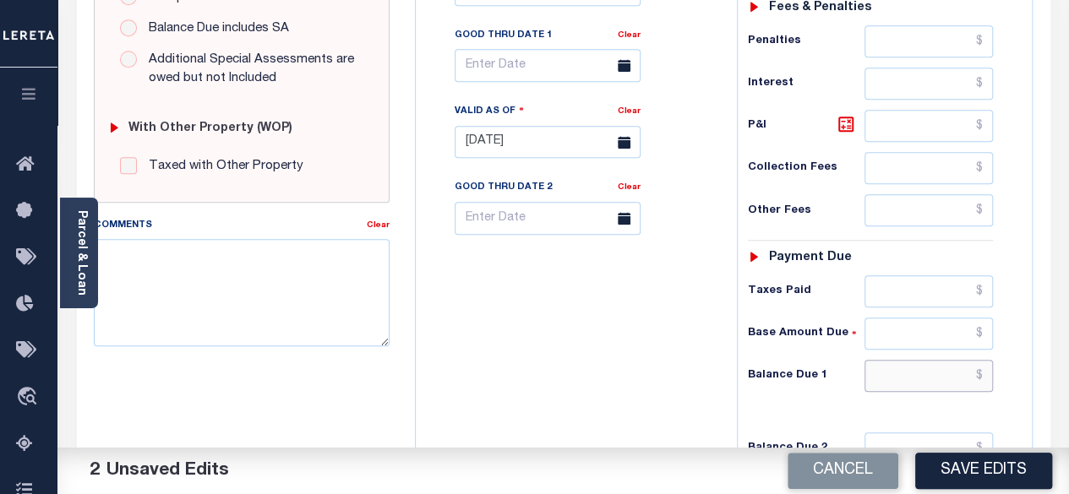
type input "$0.00"
click at [981, 360] on input "text" at bounding box center [928, 376] width 128 height 32
type input "$0.00"
click at [840, 114] on icon at bounding box center [846, 124] width 20 height 20
type input "$0.00"
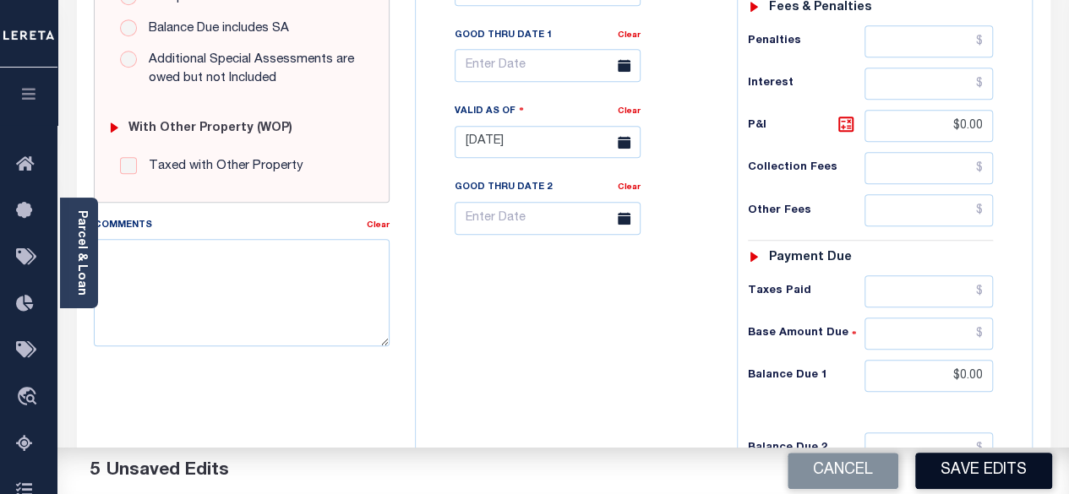
click at [987, 465] on button "Save Edits" at bounding box center [983, 471] width 137 height 36
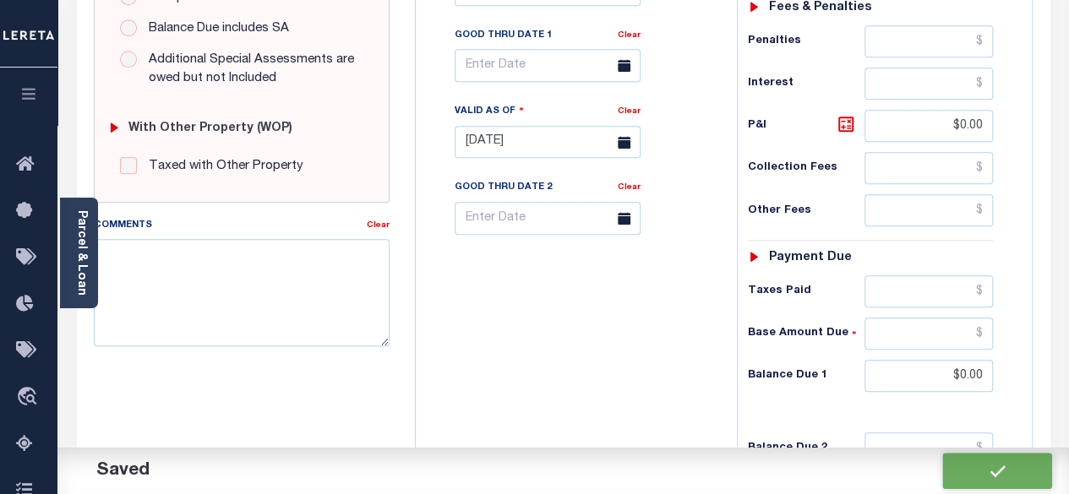
checkbox input "false"
type input "$0"
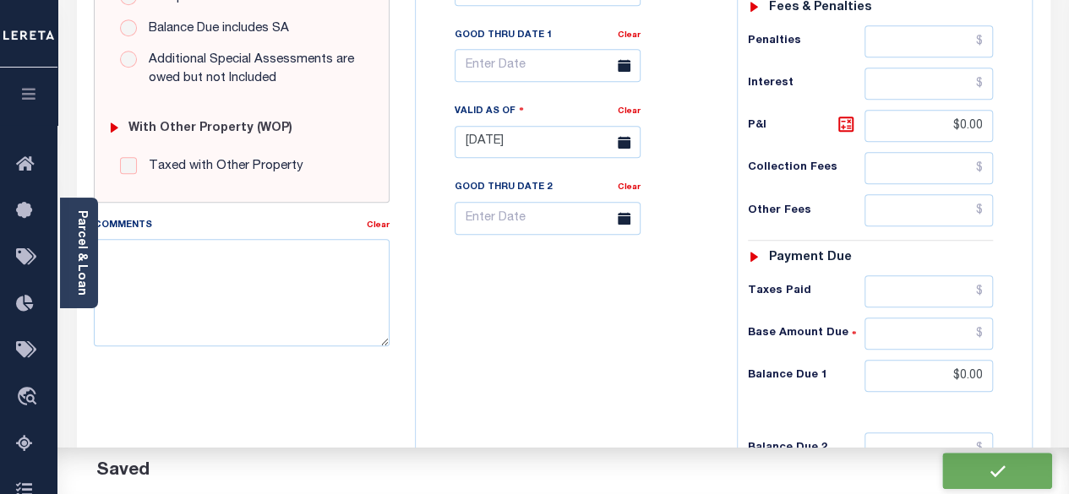
type input "$0"
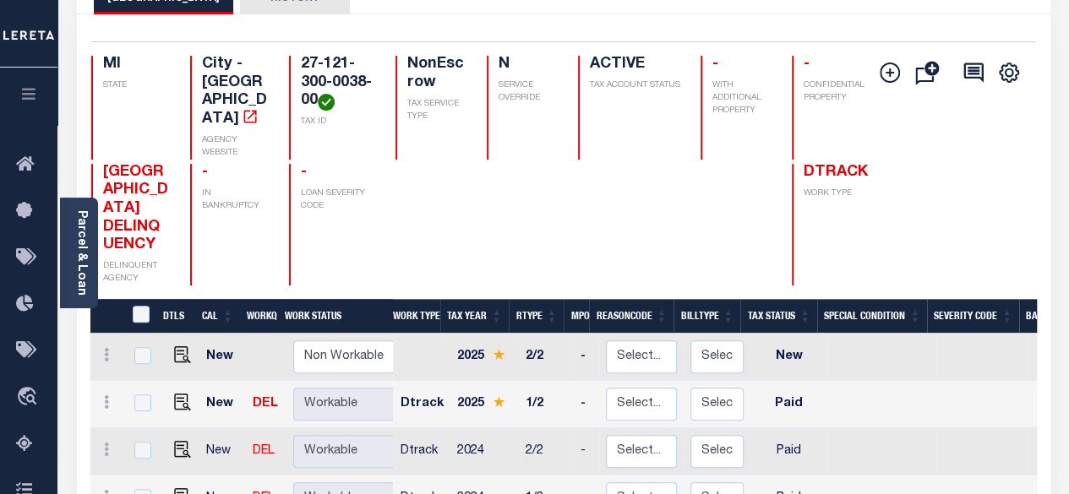
scroll to position [253, 0]
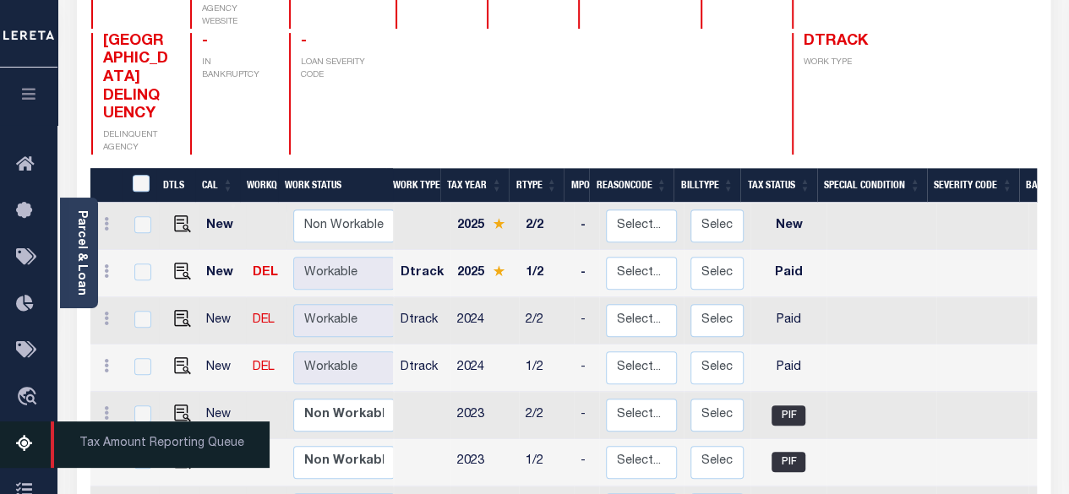
click at [19, 455] on icon at bounding box center [29, 444] width 27 height 21
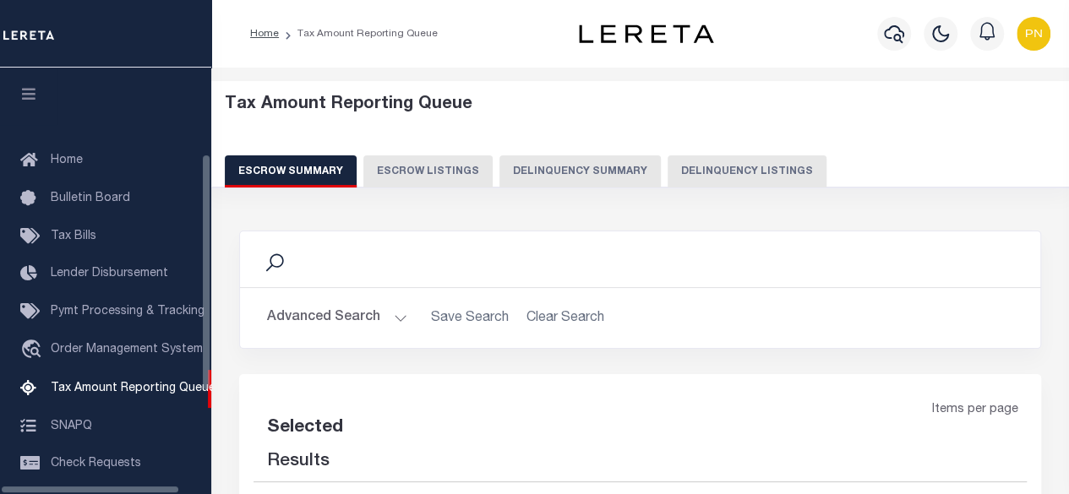
click at [711, 167] on button "Delinquency Listings" at bounding box center [746, 171] width 159 height 32
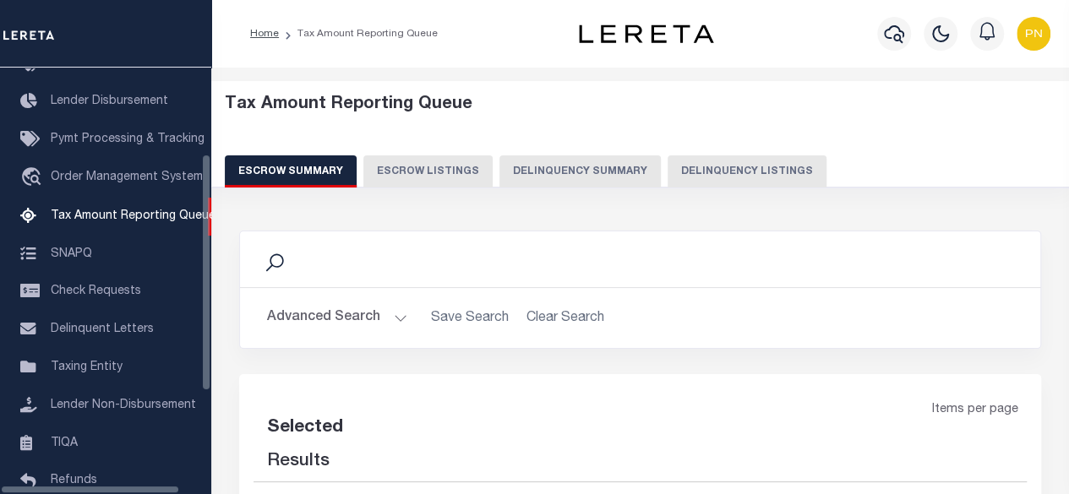
select select "100"
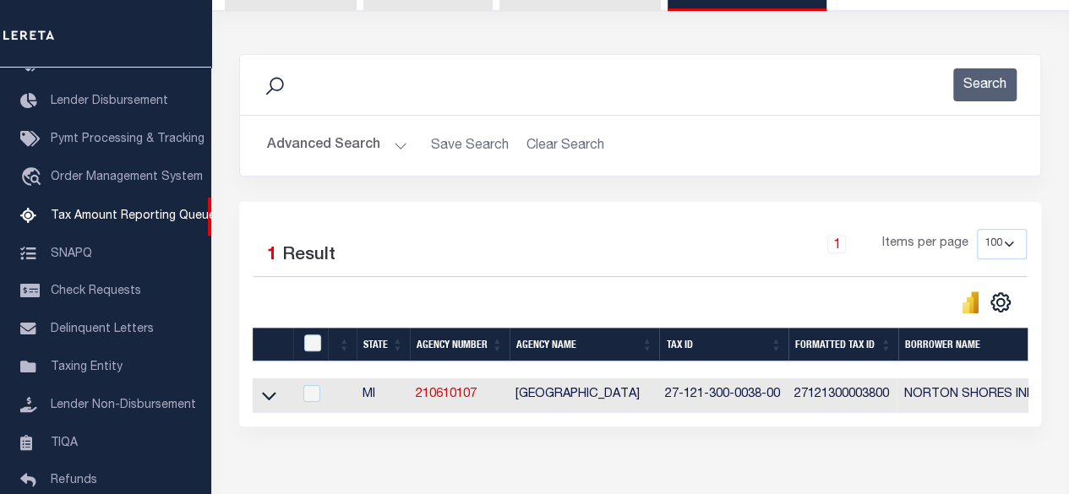
scroll to position [272, 0]
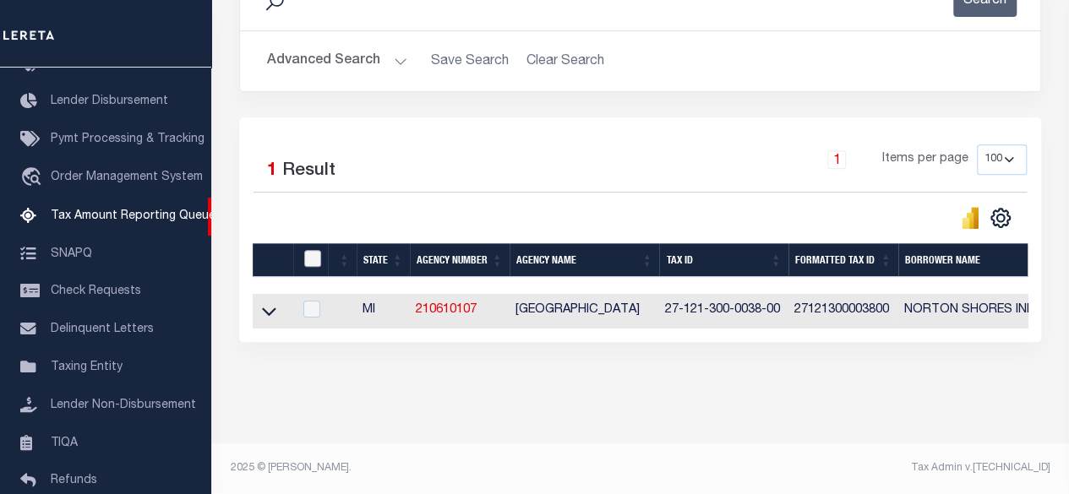
click at [316, 255] on input "checkbox" at bounding box center [312, 258] width 17 height 17
checkbox input "true"
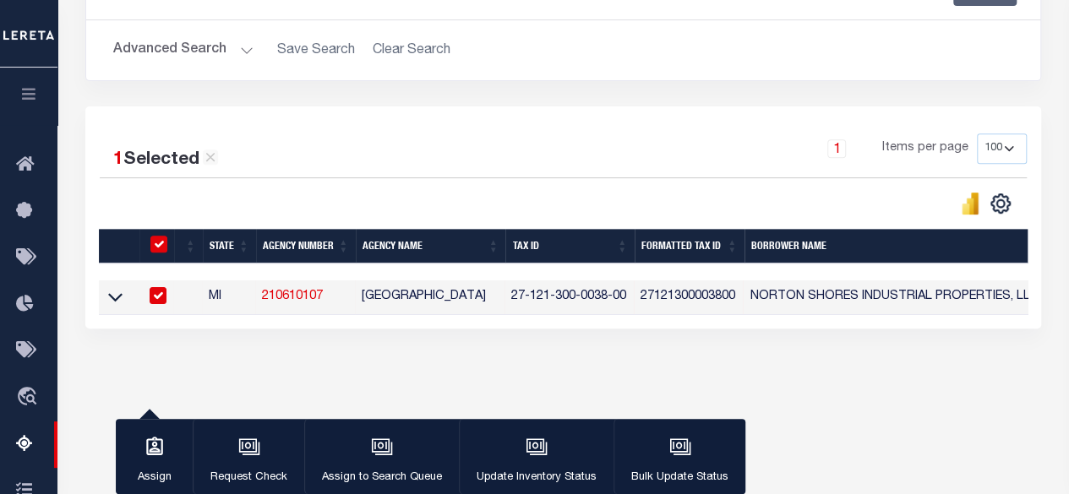
scroll to position [269, 0]
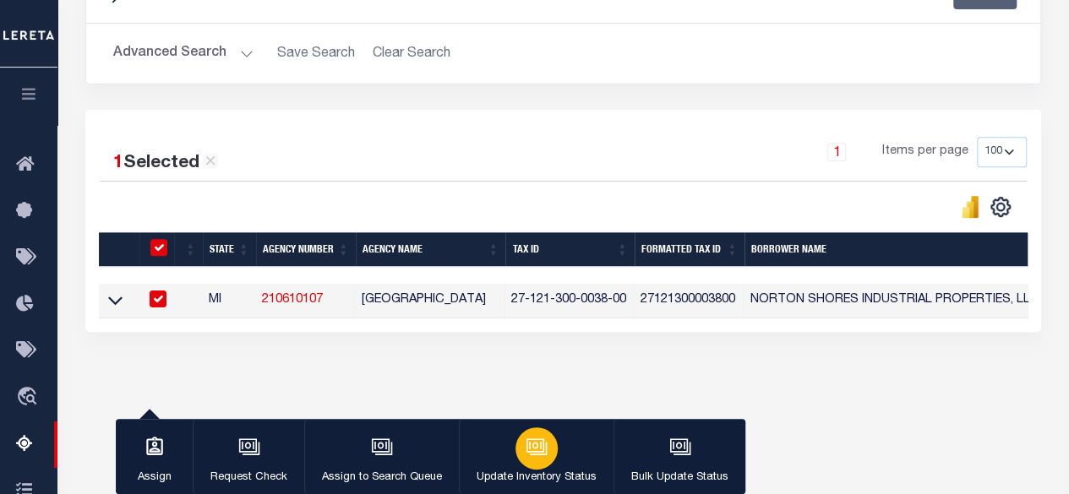
click at [563, 461] on button "Update Inventory Status" at bounding box center [536, 457] width 155 height 76
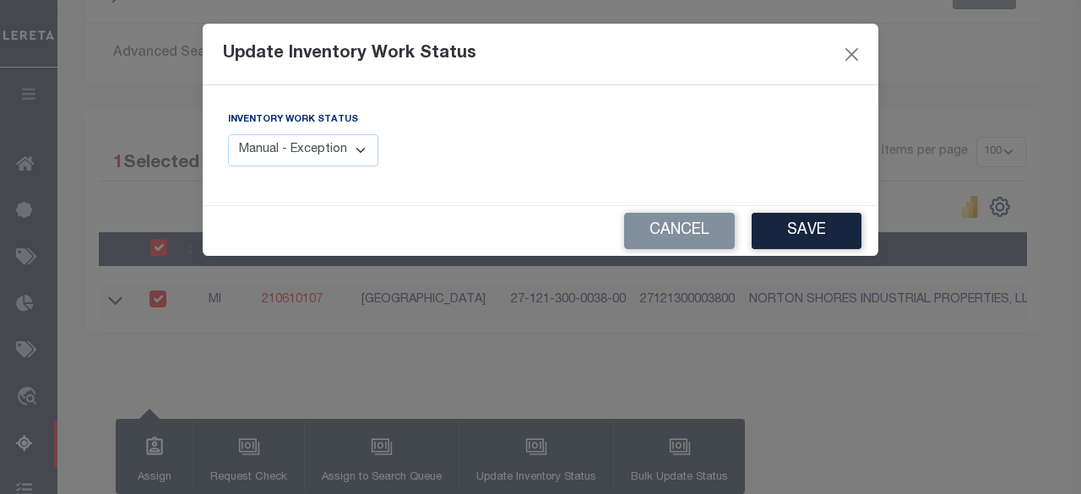
drag, startPoint x: 357, startPoint y: 151, endPoint x: 361, endPoint y: 162, distance: 11.5
click at [357, 151] on select "Manual - Exception Pended - Awaiting Search Late Add Exception Completed" at bounding box center [303, 150] width 150 height 33
select select "4"
click at [228, 134] on select "Manual - Exception Pended - Awaiting Search Late Add Exception Completed" at bounding box center [303, 150] width 150 height 33
click at [785, 234] on button "Save" at bounding box center [807, 231] width 110 height 36
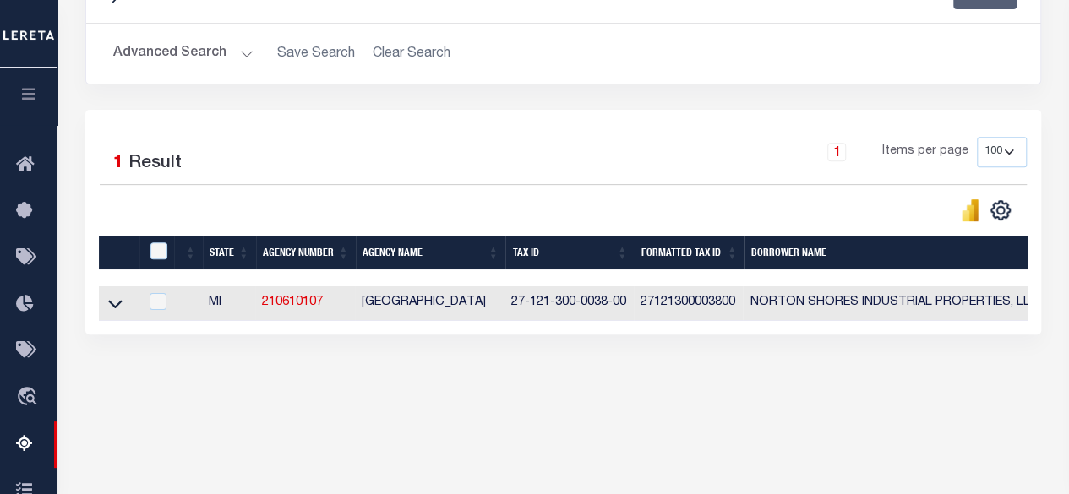
click at [232, 64] on button "Advanced Search" at bounding box center [183, 53] width 140 height 33
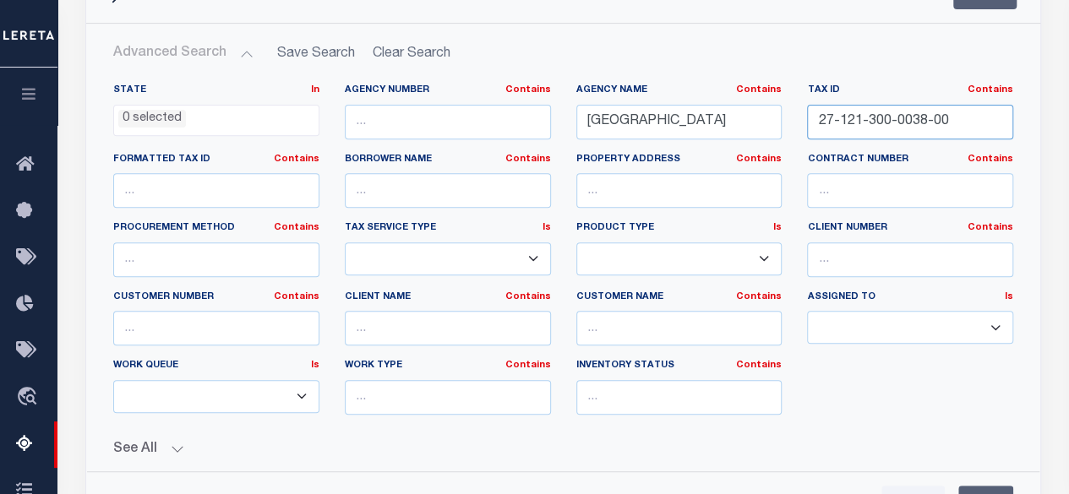
drag, startPoint x: 946, startPoint y: 124, endPoint x: 803, endPoint y: 134, distance: 143.1
click at [803, 134] on div "Tax ID Contains Contains Is 27-121-300-0038-00" at bounding box center [909, 118] width 231 height 69
paste input "9"
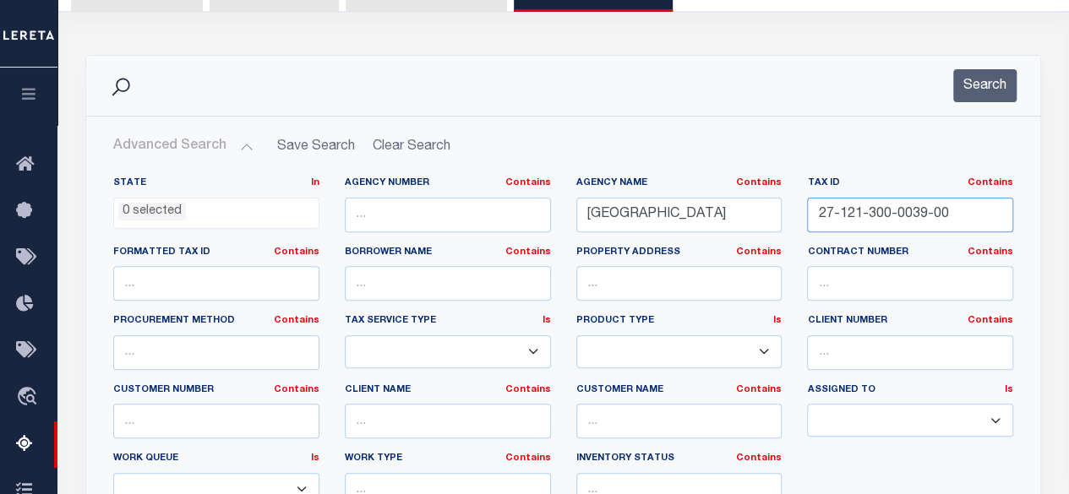
scroll to position [100, 0]
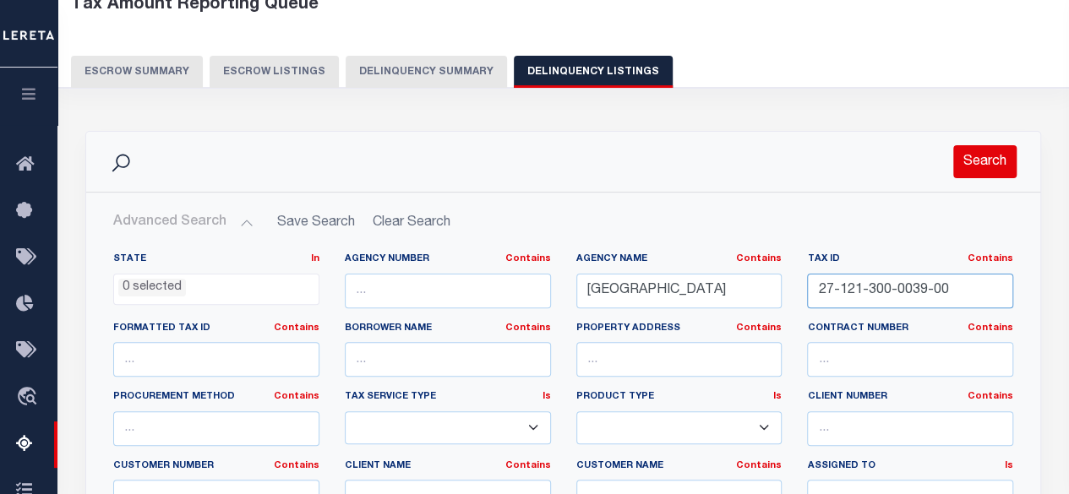
type input "27-121-300-0039-00"
click at [982, 157] on button "Search" at bounding box center [984, 161] width 63 height 33
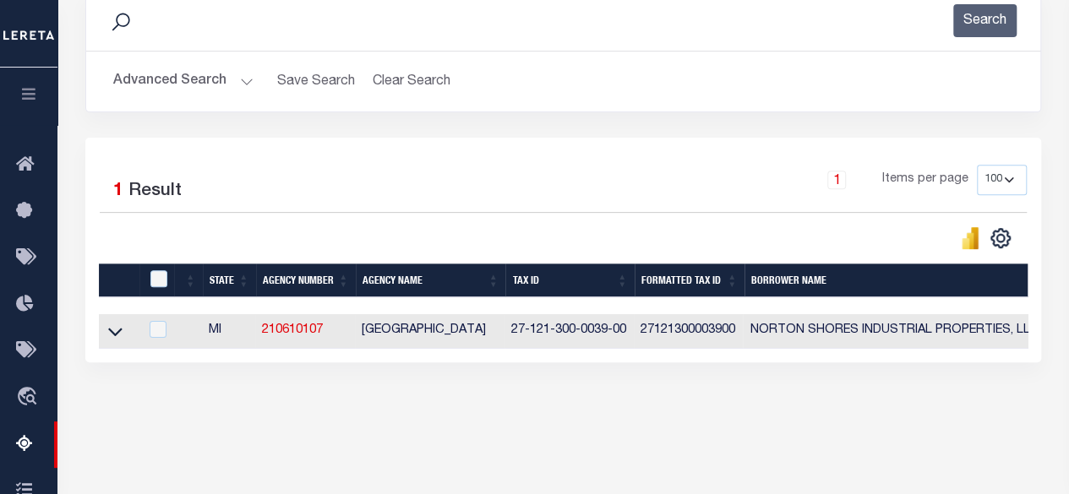
scroll to position [353, 0]
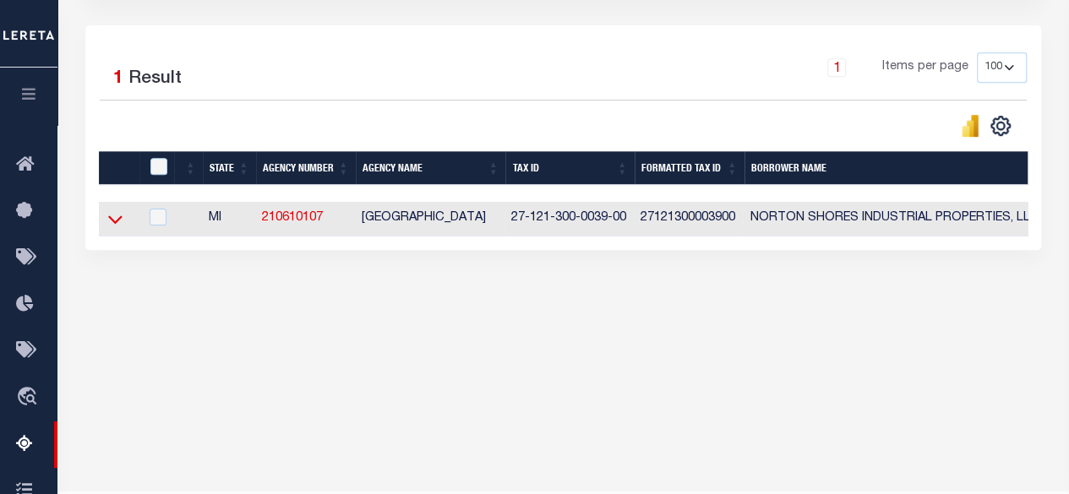
click at [120, 218] on icon at bounding box center [115, 219] width 14 height 18
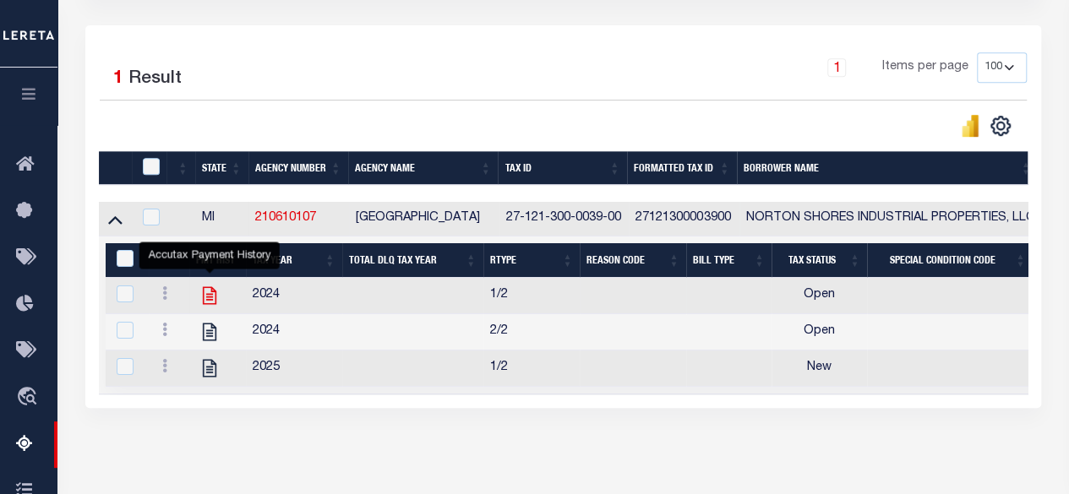
click at [209, 293] on icon "" at bounding box center [210, 296] width 22 height 22
checkbox input "true"
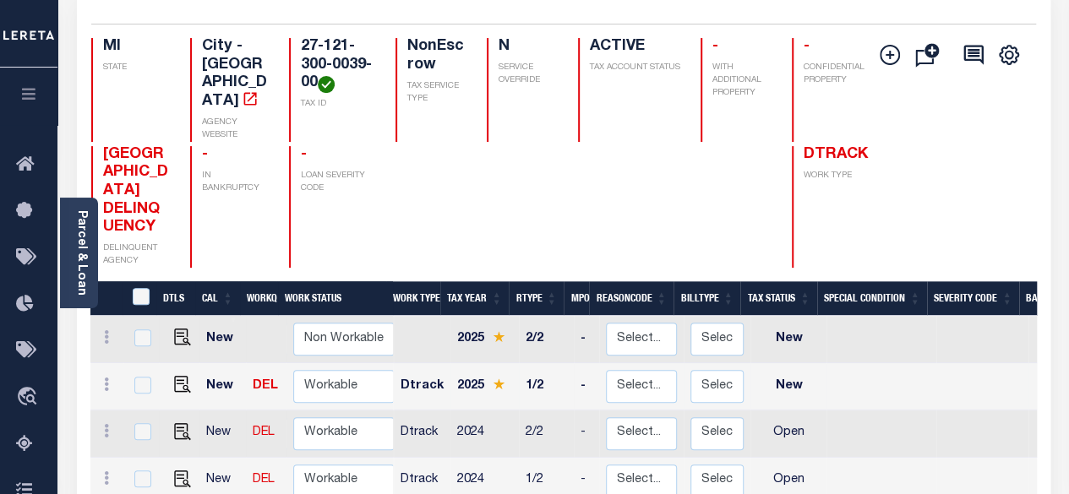
scroll to position [169, 0]
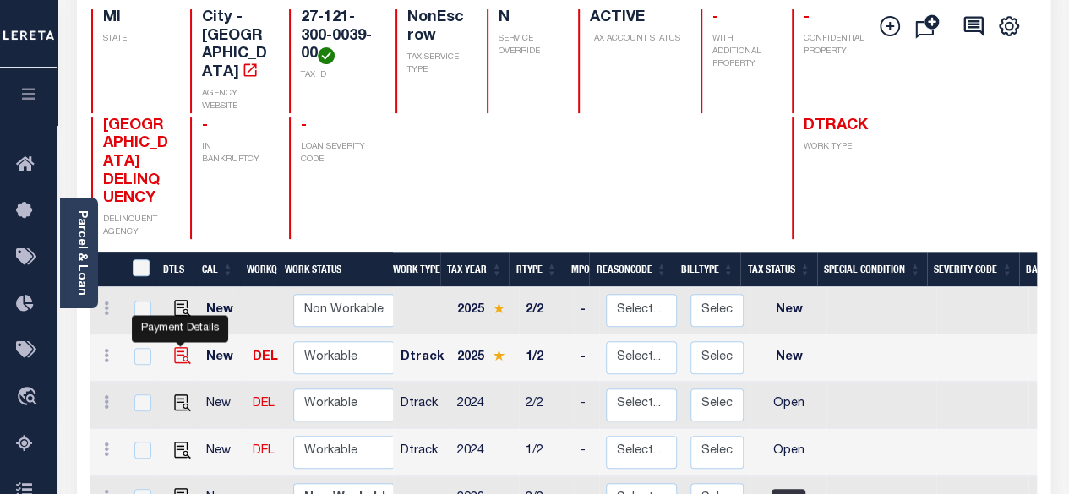
click at [181, 347] on img "" at bounding box center [182, 355] width 17 height 17
checkbox input "true"
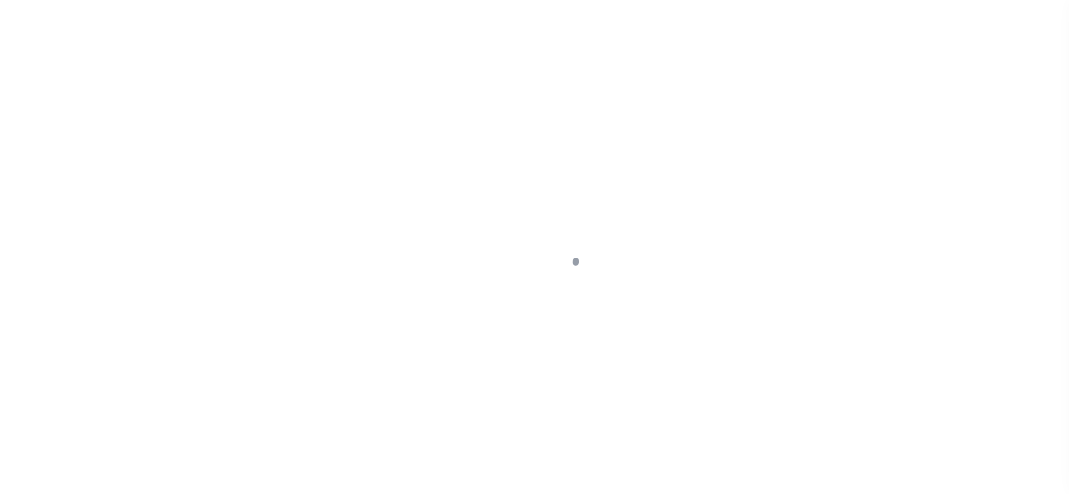
select select "NW2"
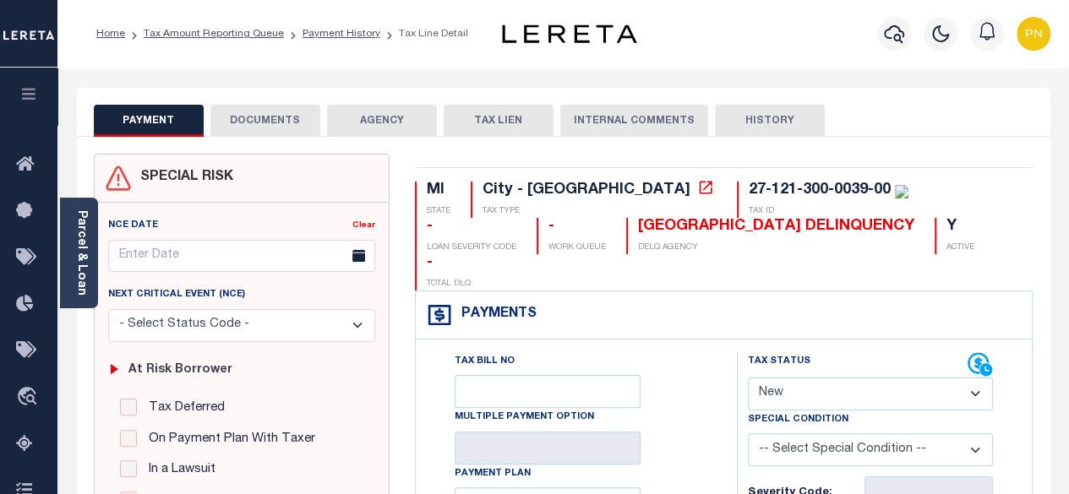
click at [235, 116] on button "DOCUMENTS" at bounding box center [265, 121] width 110 height 32
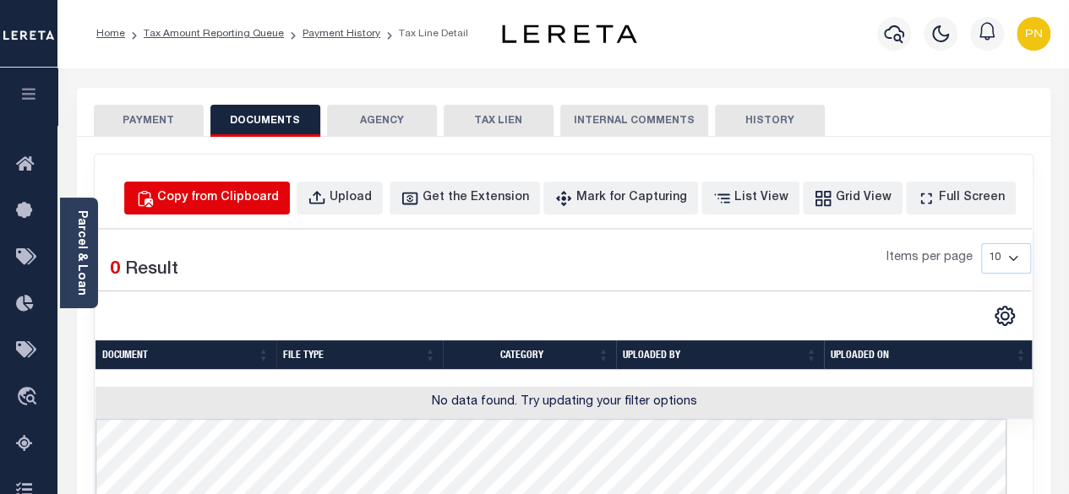
click at [260, 206] on div "Copy from Clipboard" at bounding box center [218, 198] width 122 height 19
select select "POP"
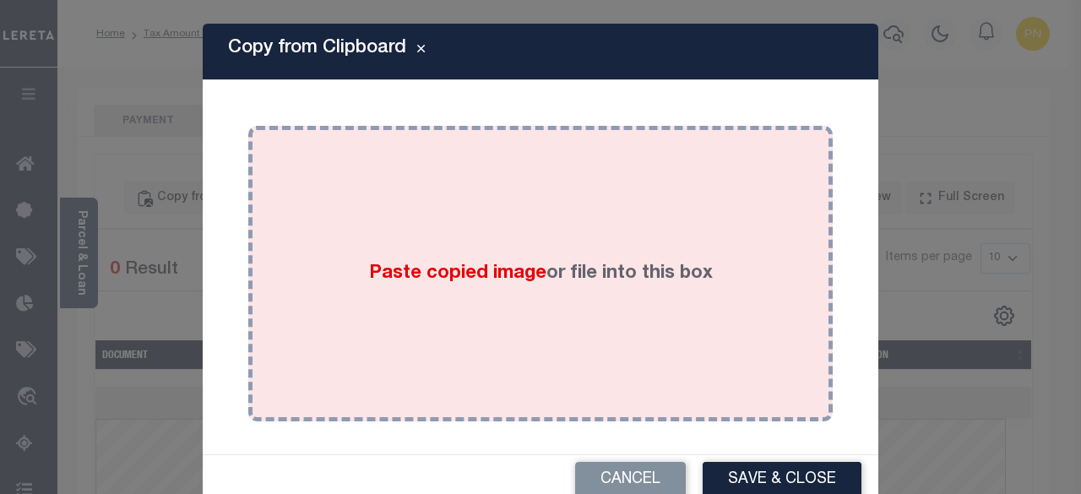
click at [388, 193] on div "Paste copied image or file into this box" at bounding box center [540, 274] width 559 height 270
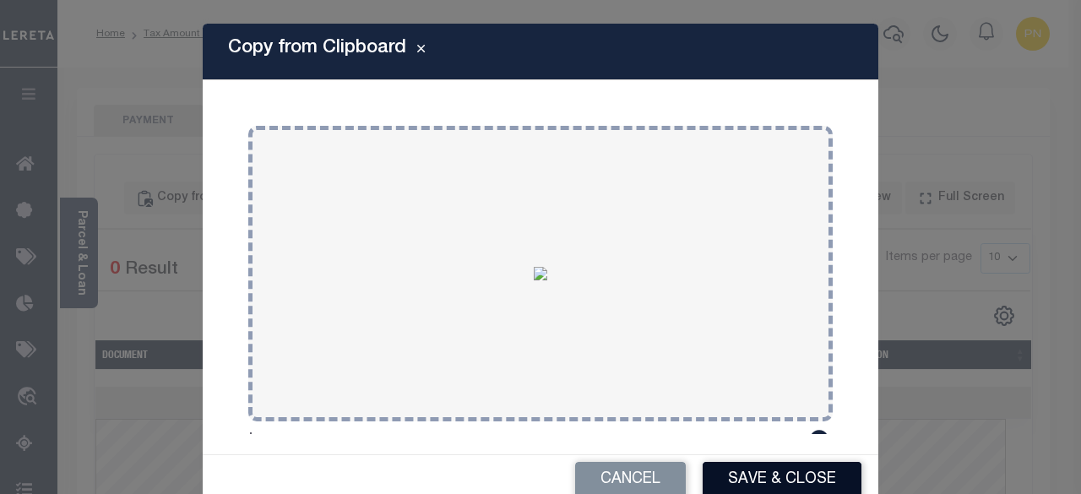
click at [738, 479] on button "Save & Close" at bounding box center [782, 480] width 159 height 36
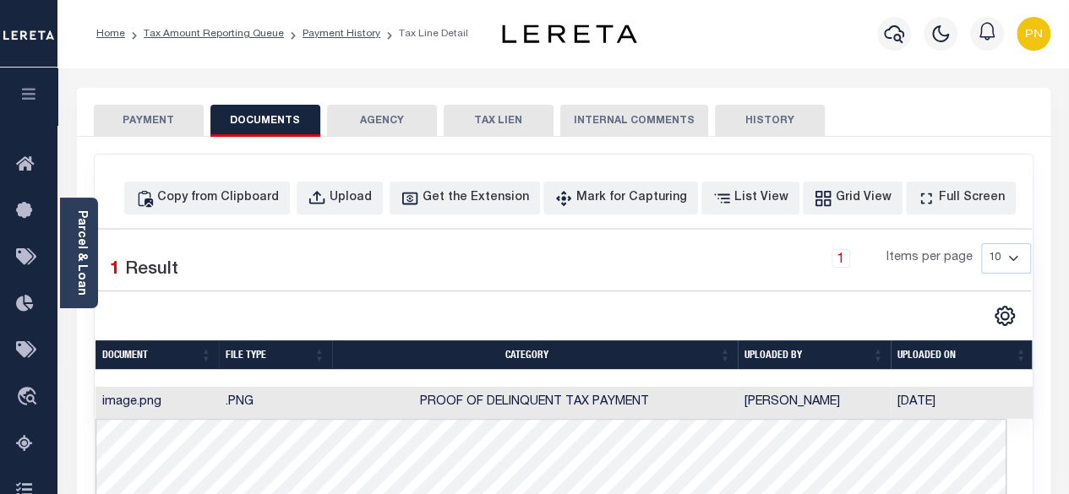
click at [144, 115] on button "PAYMENT" at bounding box center [149, 121] width 110 height 32
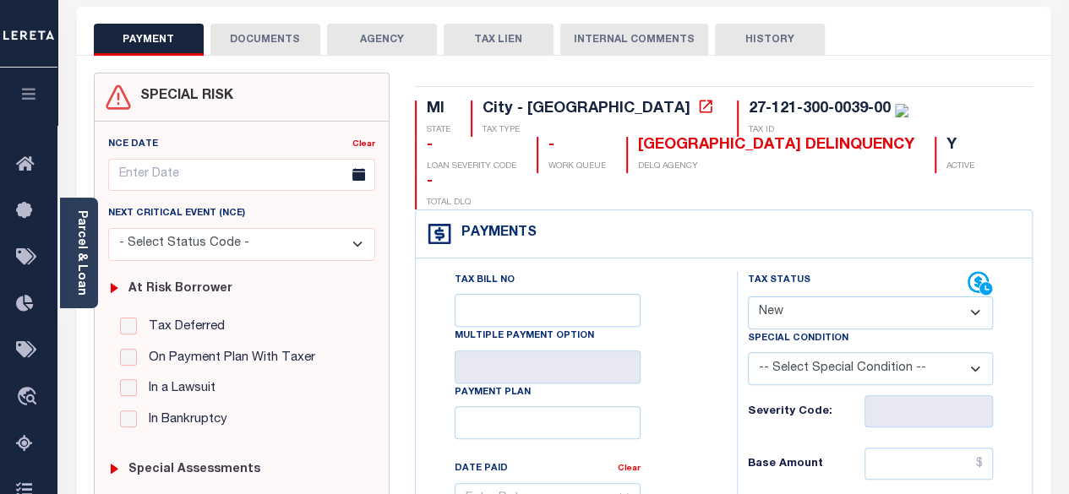
scroll to position [84, 0]
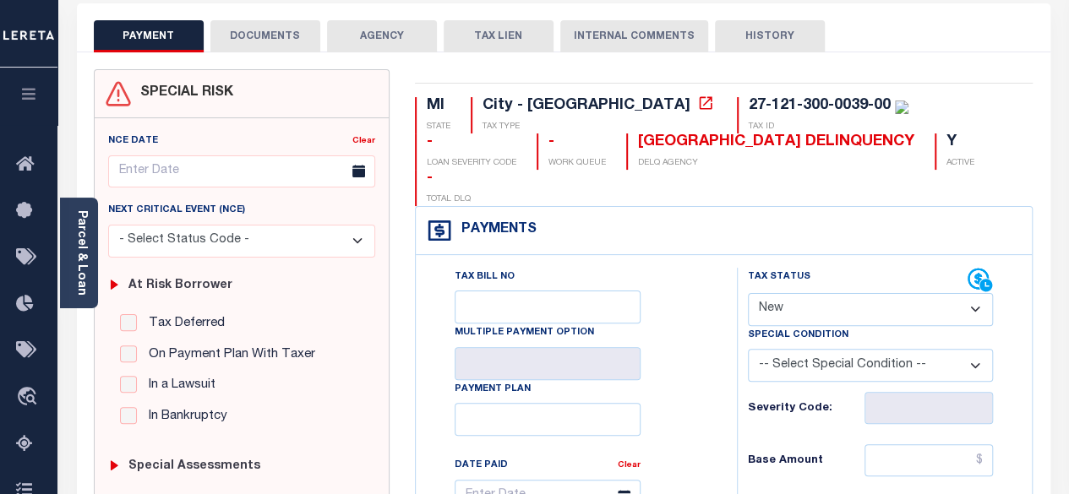
drag, startPoint x: 915, startPoint y: 268, endPoint x: 885, endPoint y: 273, distance: 30.0
click at [915, 293] on select "- Select Status Code - Open Due/Unpaid Paid Incomplete No Tax Due Internal Refu…" at bounding box center [871, 309] width 246 height 33
select select "PYD"
click at [748, 293] on select "- Select Status Code - Open Due/Unpaid Paid Incomplete No Tax Due Internal Refu…" at bounding box center [871, 309] width 246 height 33
type input "[DATE]"
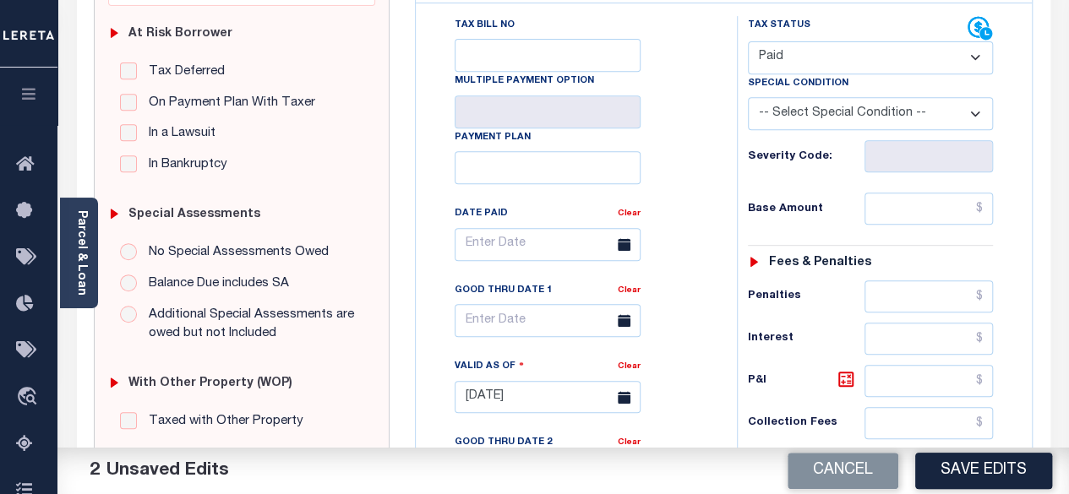
scroll to position [338, 0]
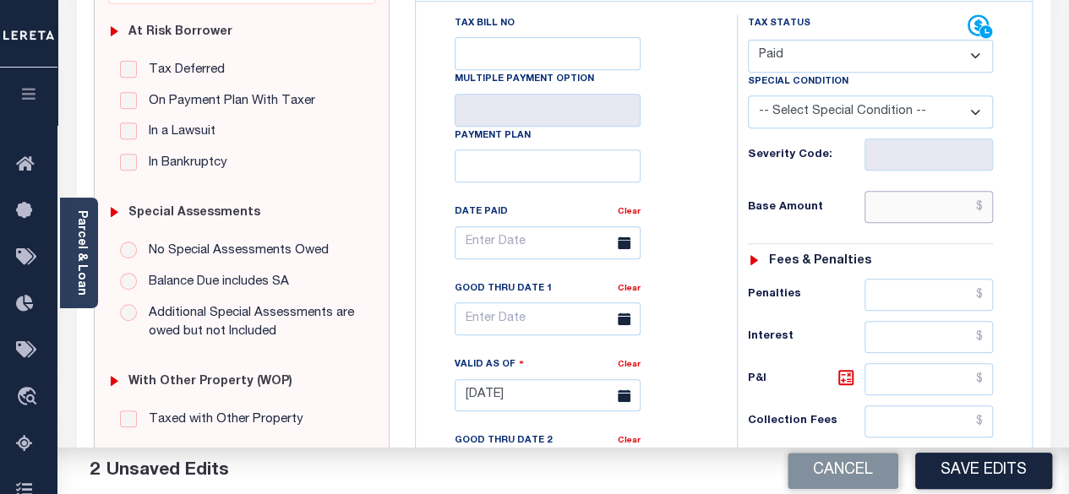
click at [985, 191] on input "text" at bounding box center [928, 207] width 128 height 32
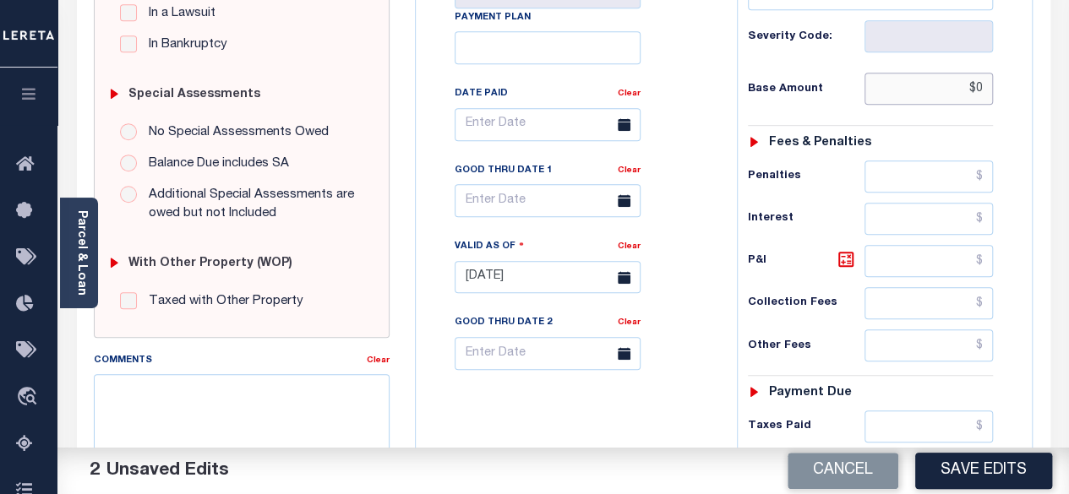
scroll to position [507, 0]
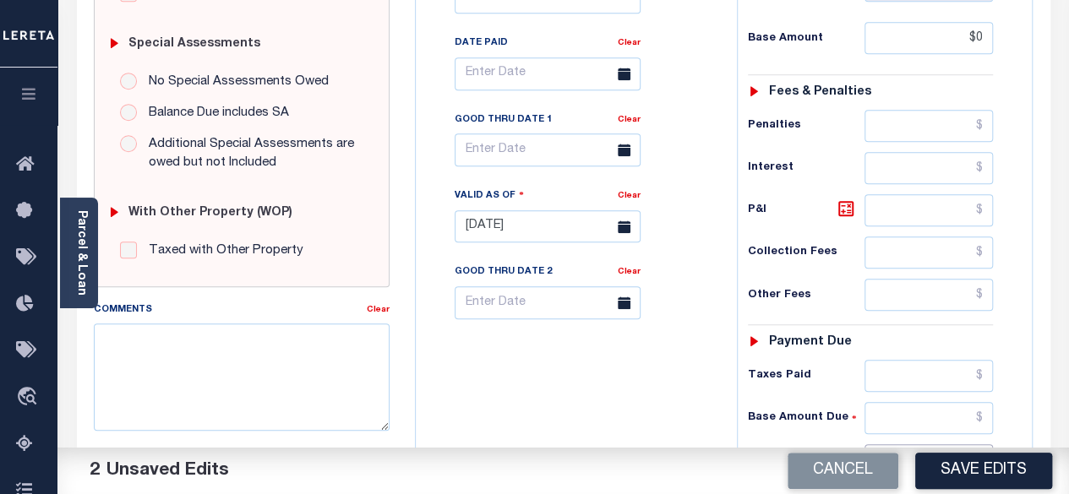
type input "$0.00"
click at [987, 444] on input "text" at bounding box center [928, 460] width 128 height 32
type input "$0.00"
click at [846, 199] on icon at bounding box center [846, 209] width 20 height 20
type input "$0.00"
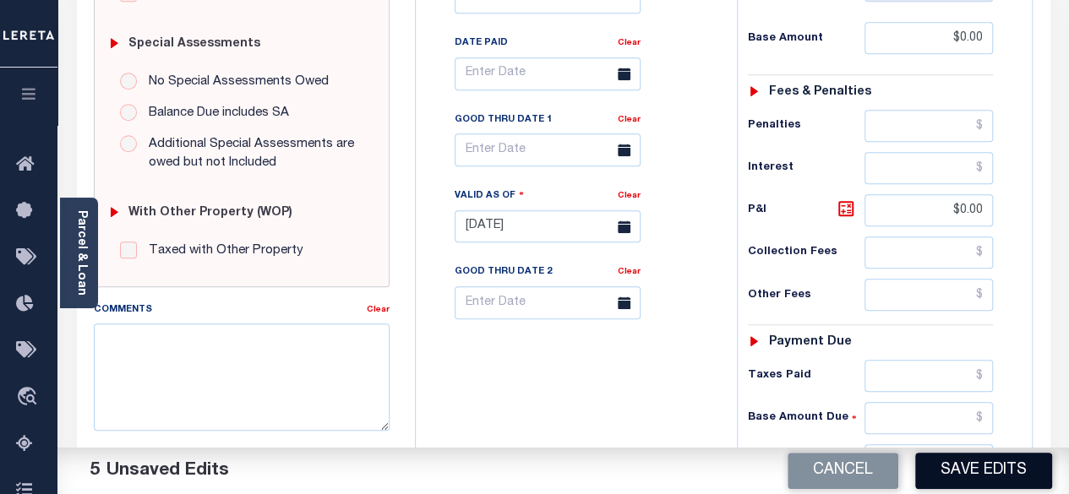
click at [950, 474] on button "Save Edits" at bounding box center [983, 471] width 137 height 36
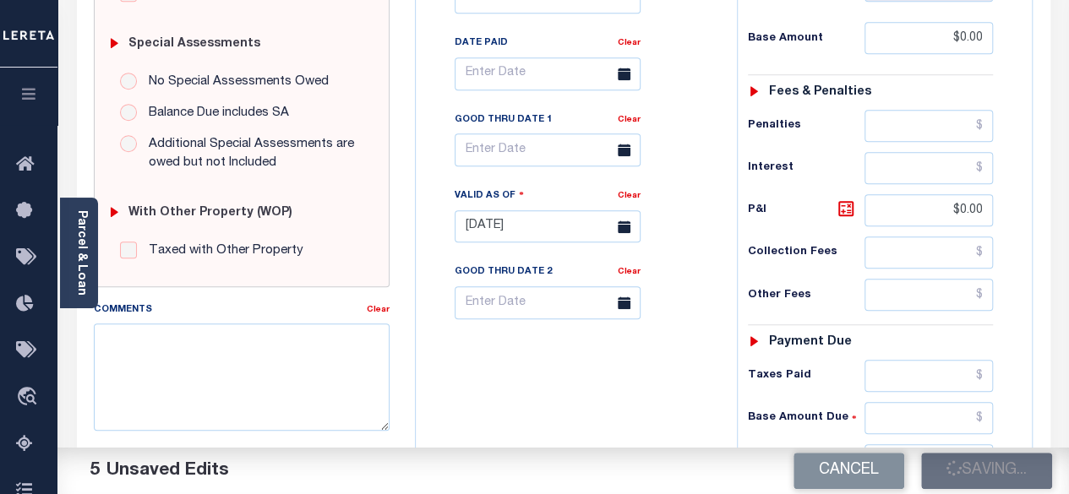
checkbox input "false"
type input "$0"
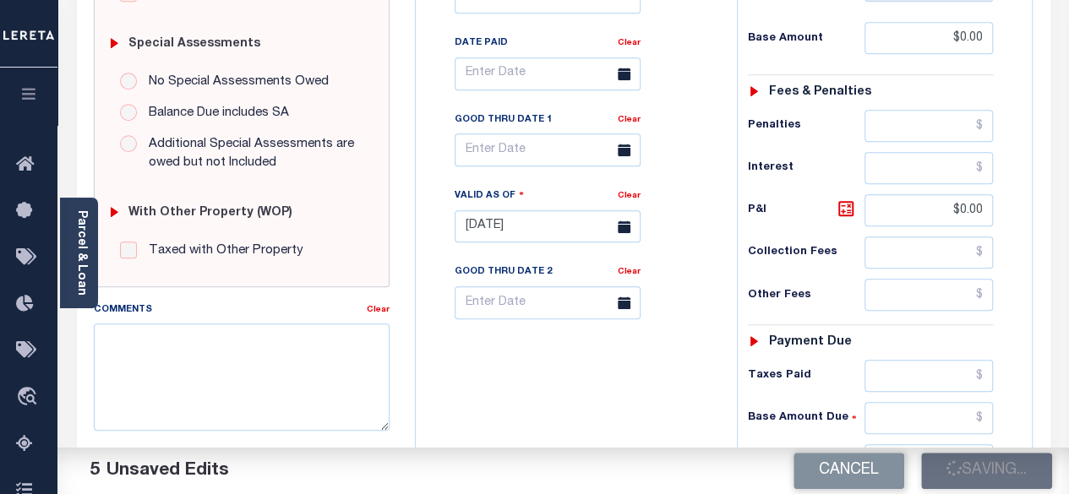
type input "$0"
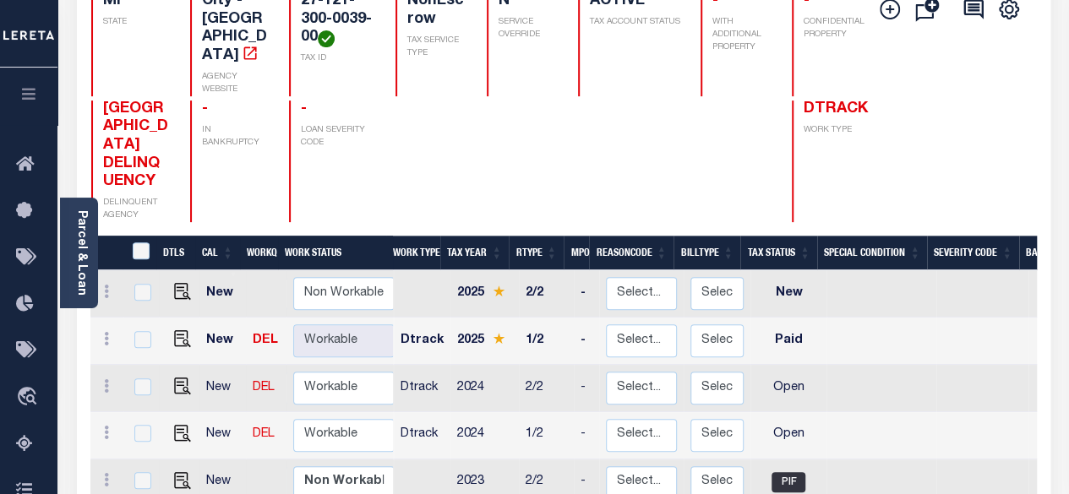
scroll to position [338, 0]
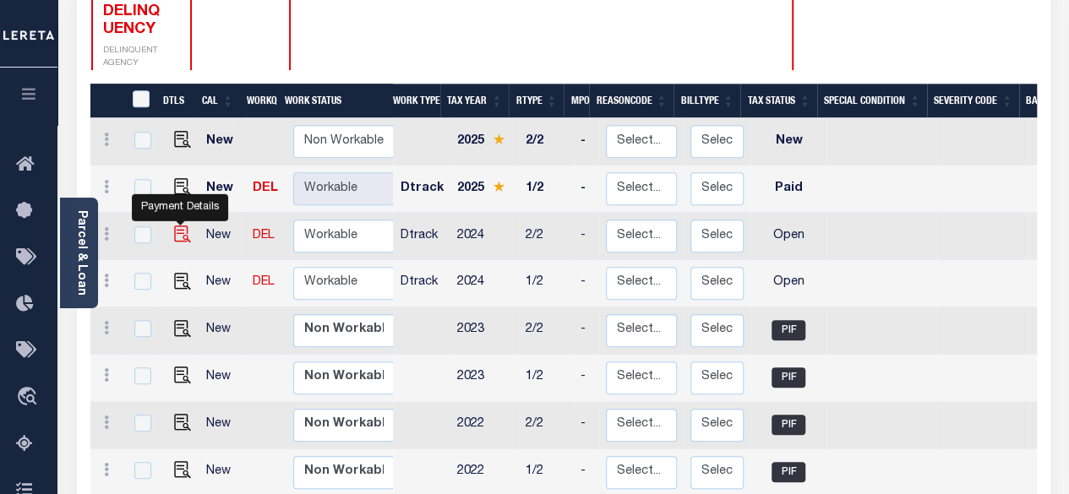
click at [177, 226] on img "" at bounding box center [182, 234] width 17 height 17
checkbox input "true"
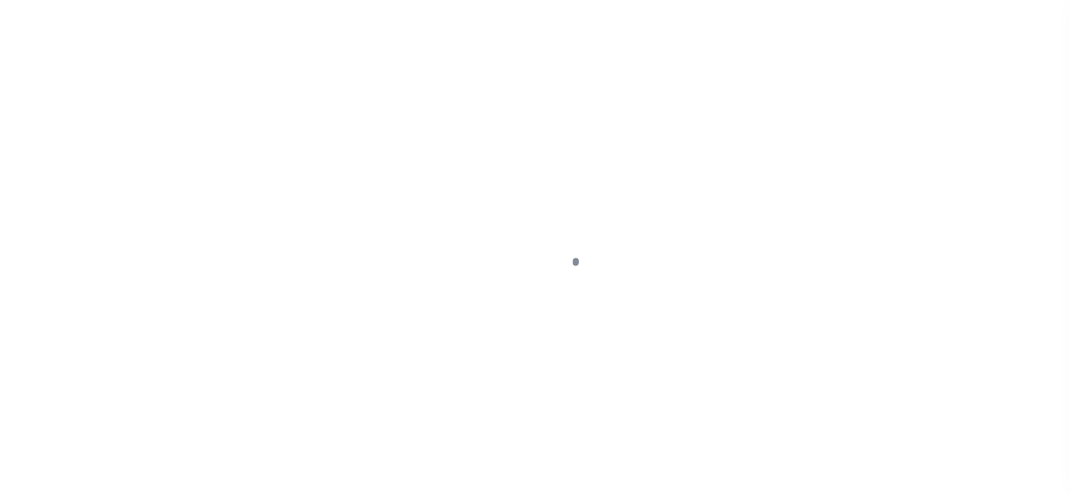
select select "OP2"
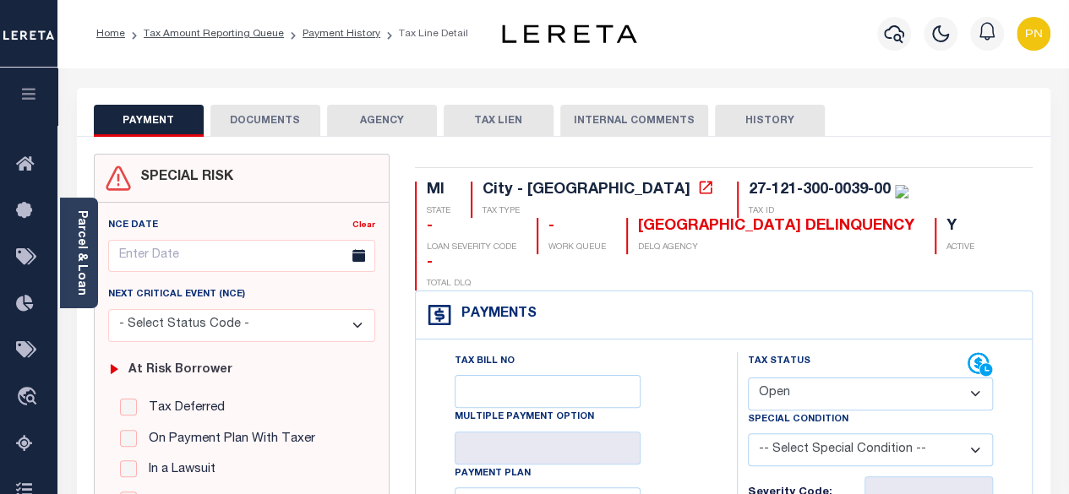
click at [271, 128] on button "DOCUMENTS" at bounding box center [265, 121] width 110 height 32
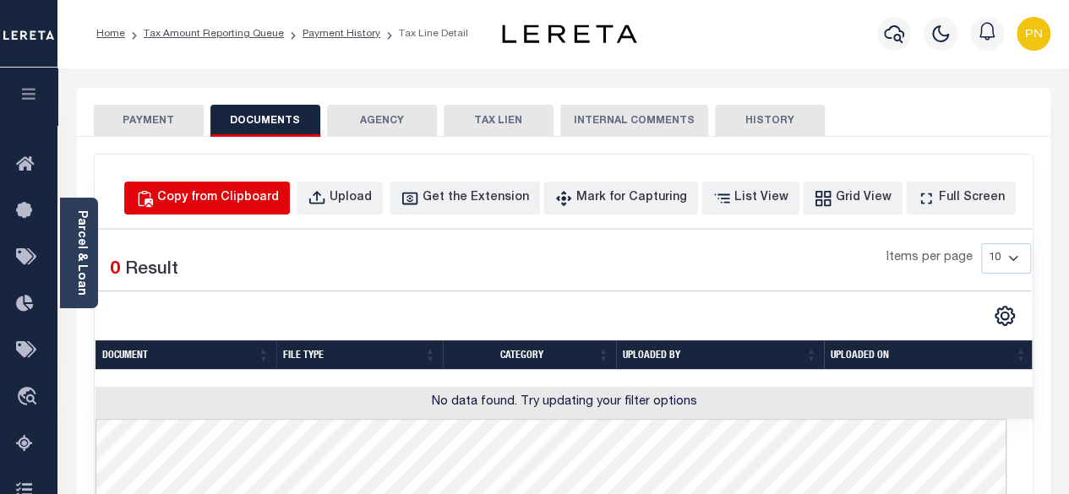
click at [279, 205] on div "Copy from Clipboard" at bounding box center [218, 198] width 122 height 19
select select "POP"
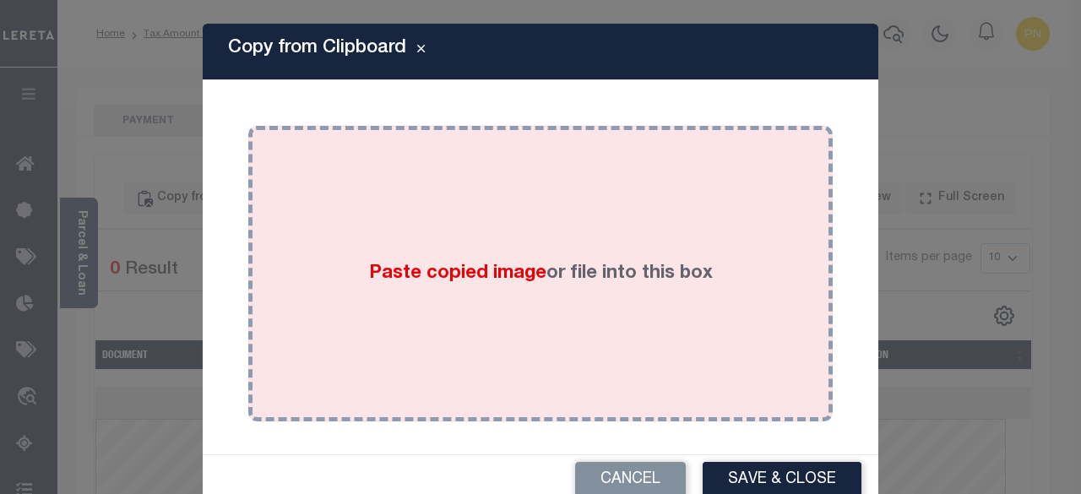
click at [440, 211] on div "Paste copied image or file into this box" at bounding box center [540, 274] width 559 height 270
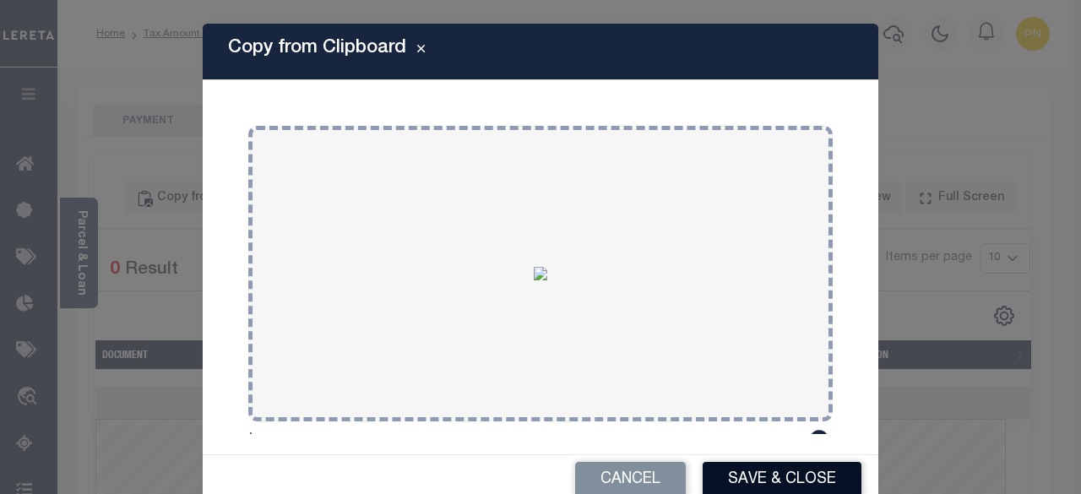
click at [765, 480] on button "Save & Close" at bounding box center [782, 480] width 159 height 36
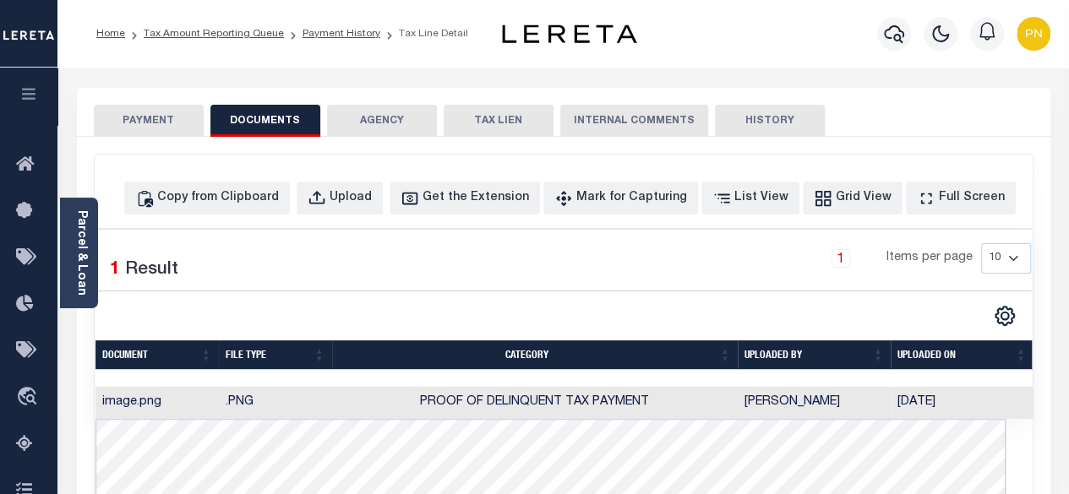
click at [150, 119] on button "PAYMENT" at bounding box center [149, 121] width 110 height 32
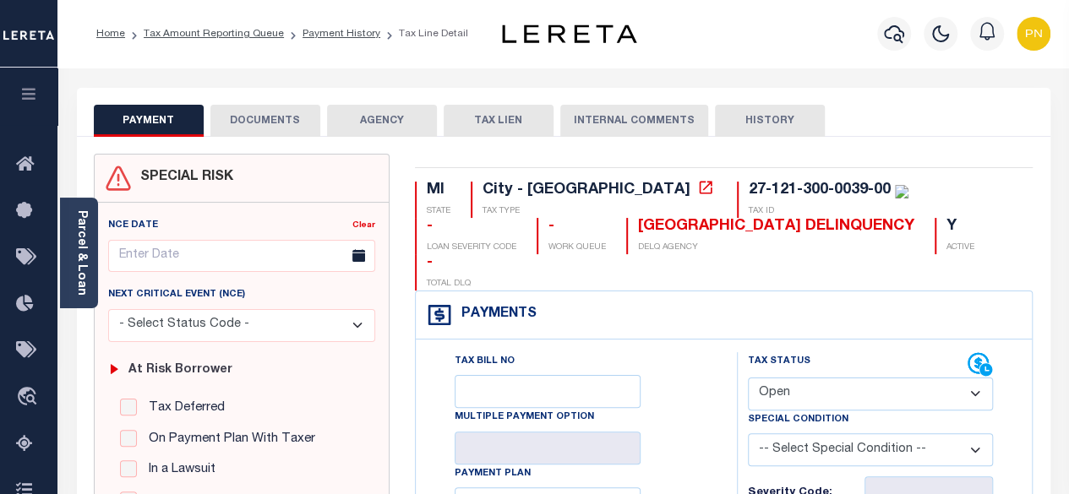
click at [803, 378] on select "- Select Status Code - Open Due/Unpaid Paid Incomplete No Tax Due Internal Refu…" at bounding box center [871, 394] width 246 height 33
select select "PYD"
click at [748, 378] on select "- Select Status Code - Open Due/Unpaid Paid Incomplete No Tax Due Internal Refu…" at bounding box center [871, 394] width 246 height 33
type input "[DATE]"
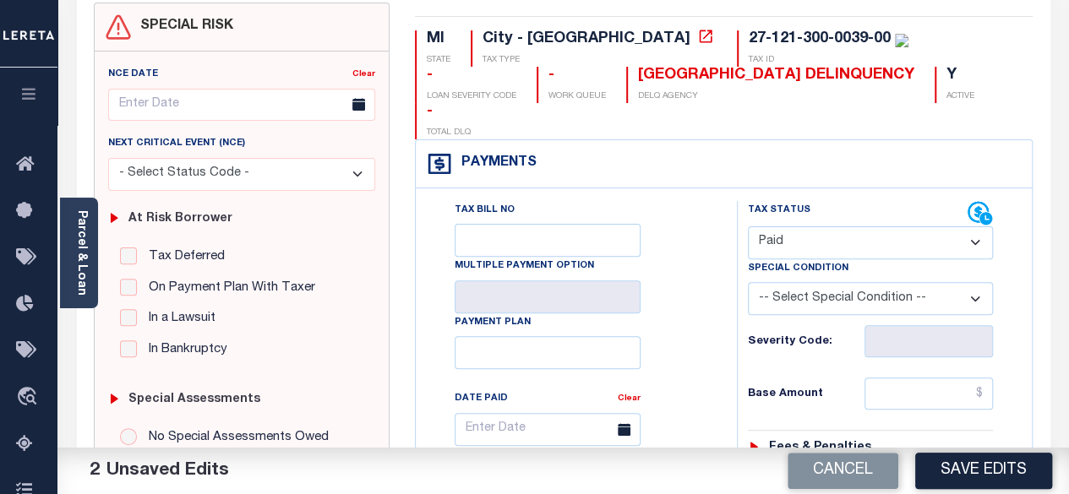
scroll to position [253, 0]
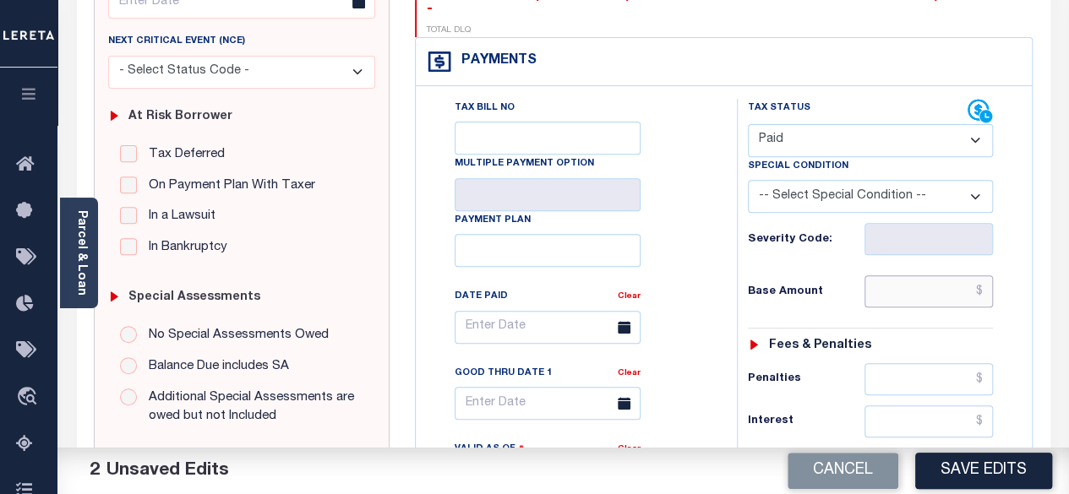
click at [986, 275] on input "text" at bounding box center [928, 291] width 128 height 32
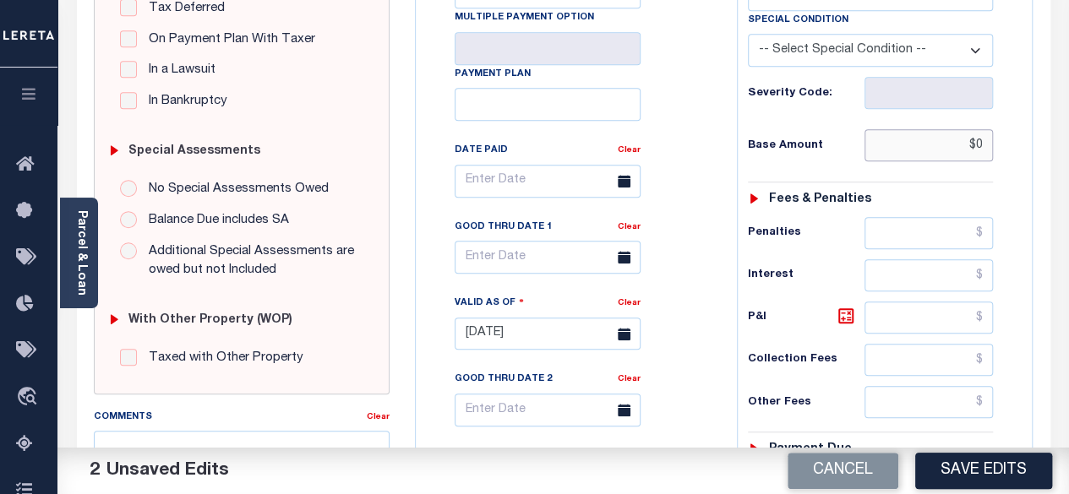
scroll to position [507, 0]
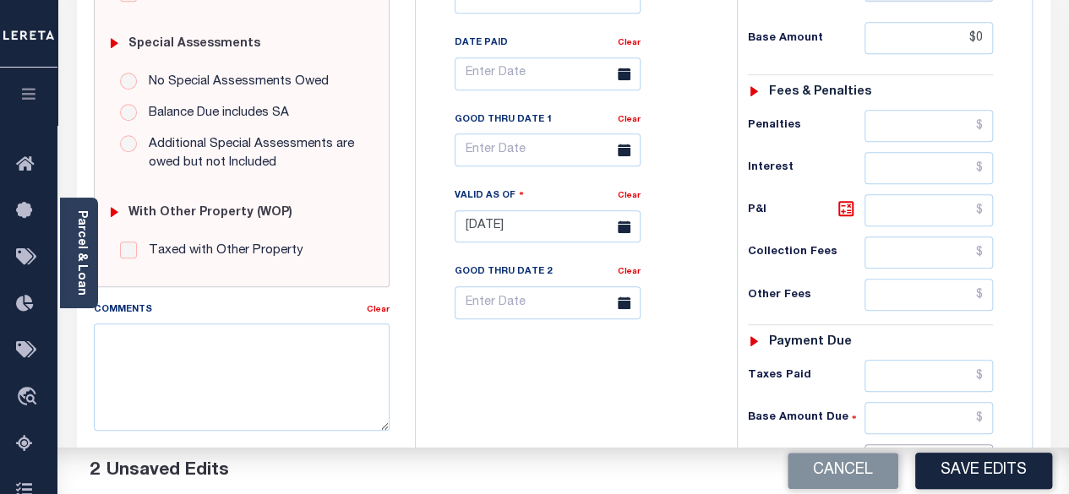
type input "$0.00"
drag, startPoint x: 987, startPoint y: 408, endPoint x: 987, endPoint y: 395, distance: 12.7
click at [987, 444] on input "text" at bounding box center [928, 460] width 128 height 32
type input "$0.00"
click at [844, 199] on icon at bounding box center [846, 209] width 20 height 20
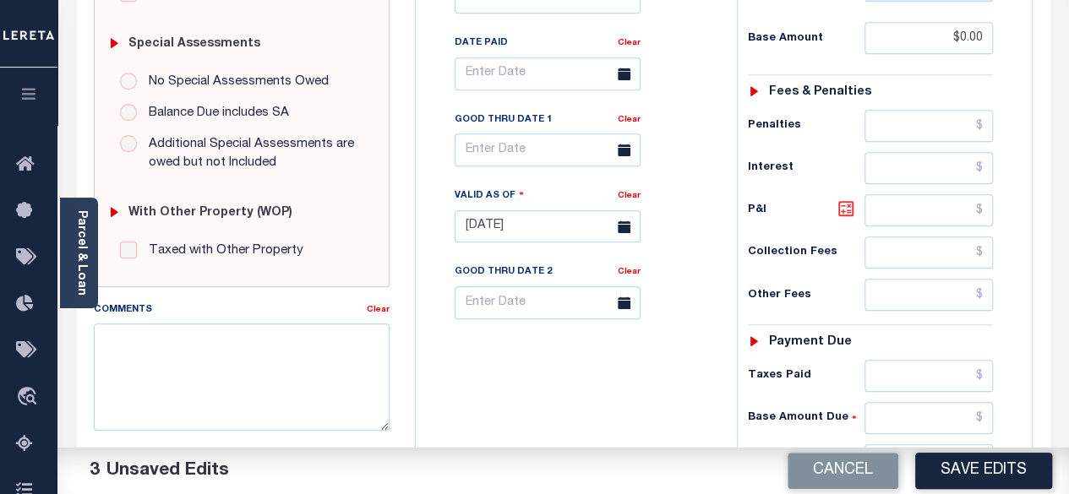
type input "$0.00"
click at [994, 473] on button "Save Edits" at bounding box center [983, 471] width 137 height 36
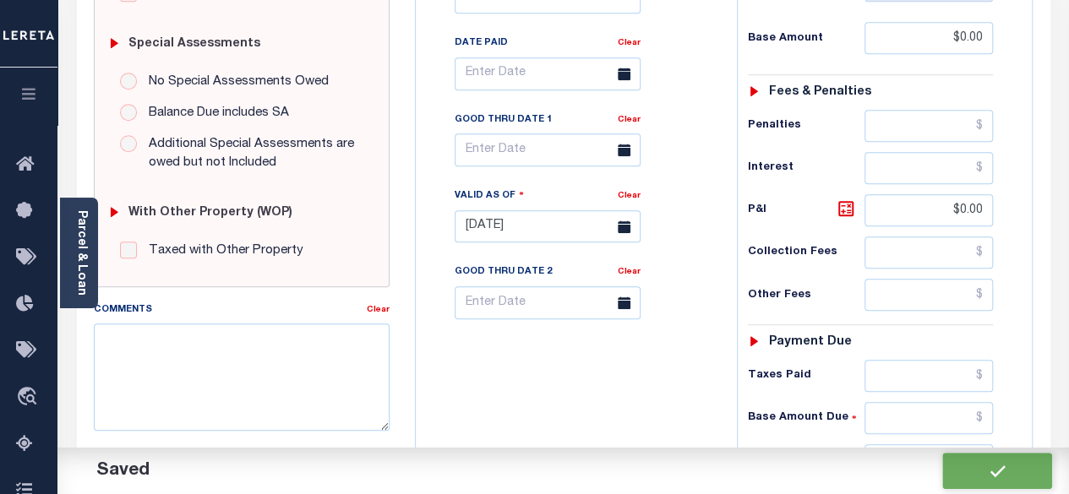
checkbox input "false"
type input "$0"
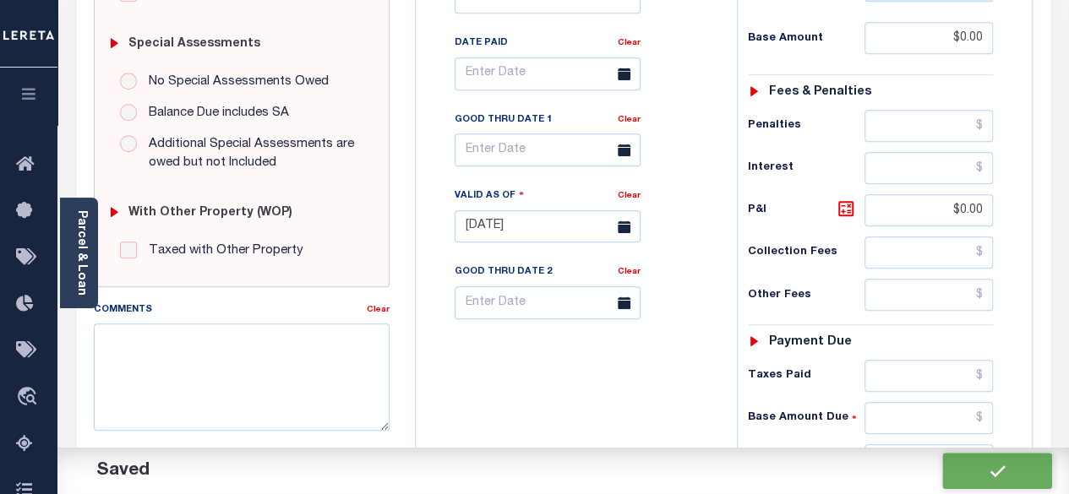
type input "$0"
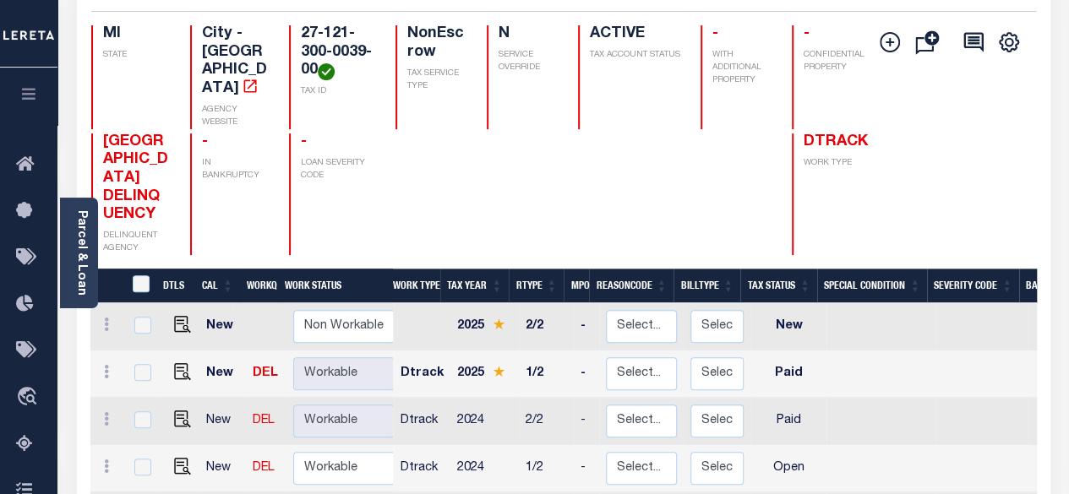
scroll to position [338, 0]
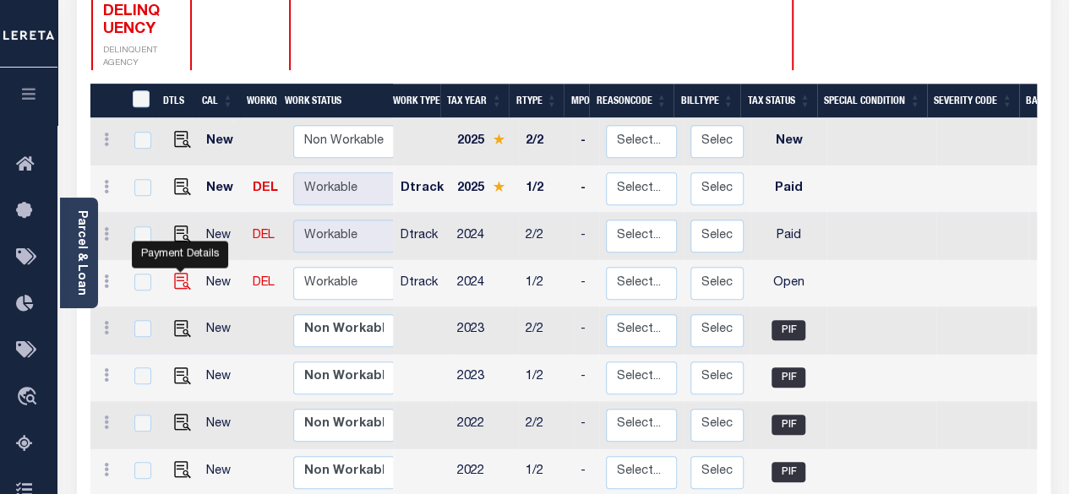
click at [182, 273] on img "" at bounding box center [182, 281] width 17 height 17
checkbox input "true"
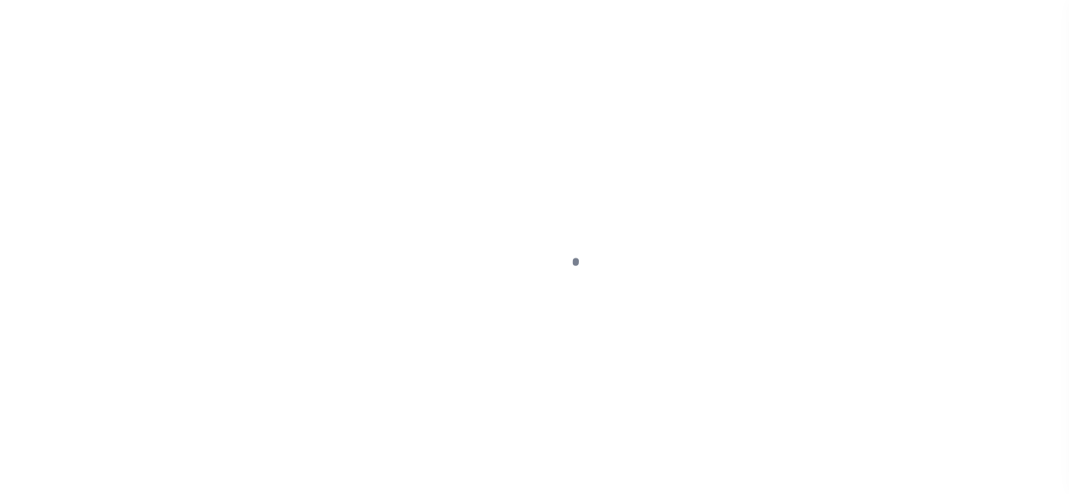
select select "OP2"
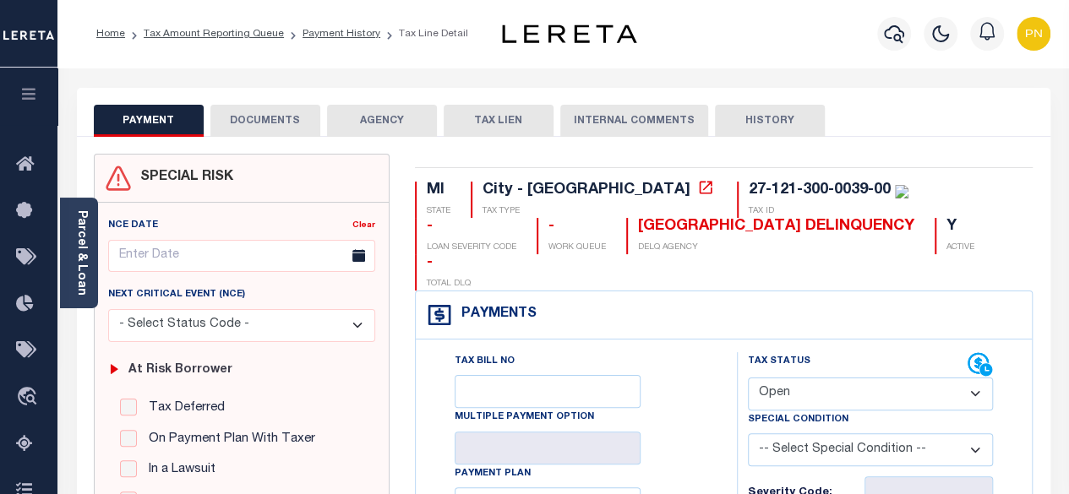
click at [287, 125] on button "DOCUMENTS" at bounding box center [265, 121] width 110 height 32
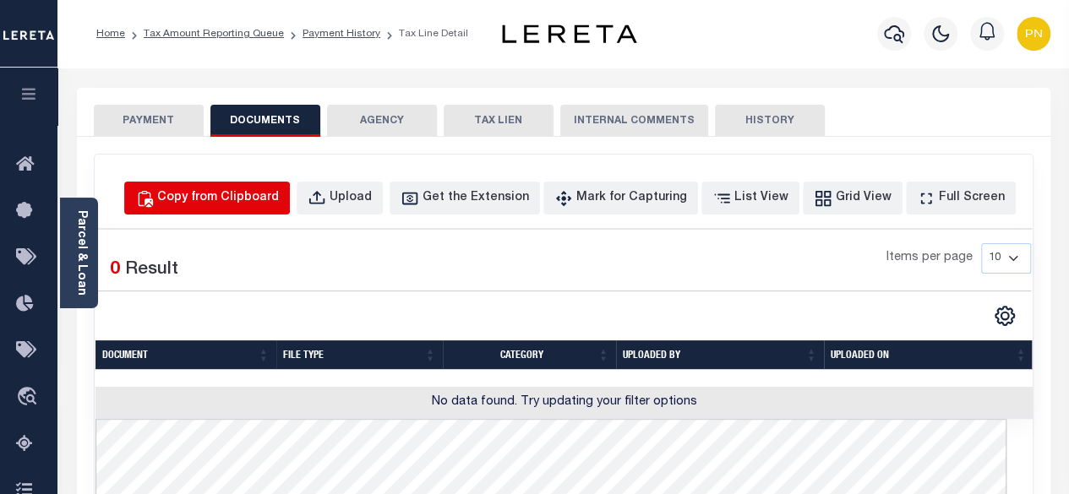
click at [270, 207] on button "Copy from Clipboard" at bounding box center [207, 198] width 166 height 33
select select "POP"
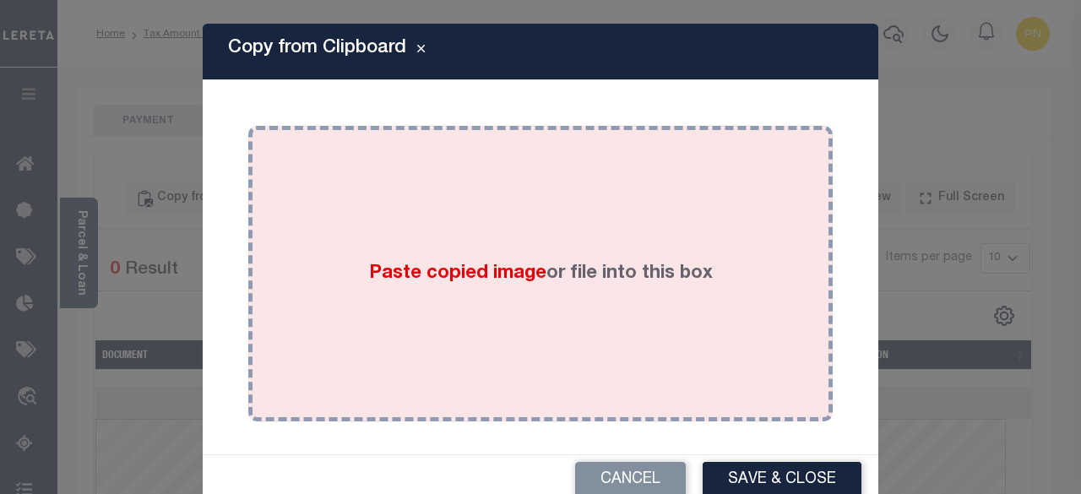
click at [313, 259] on div "Paste copied image or file into this box" at bounding box center [540, 274] width 559 height 270
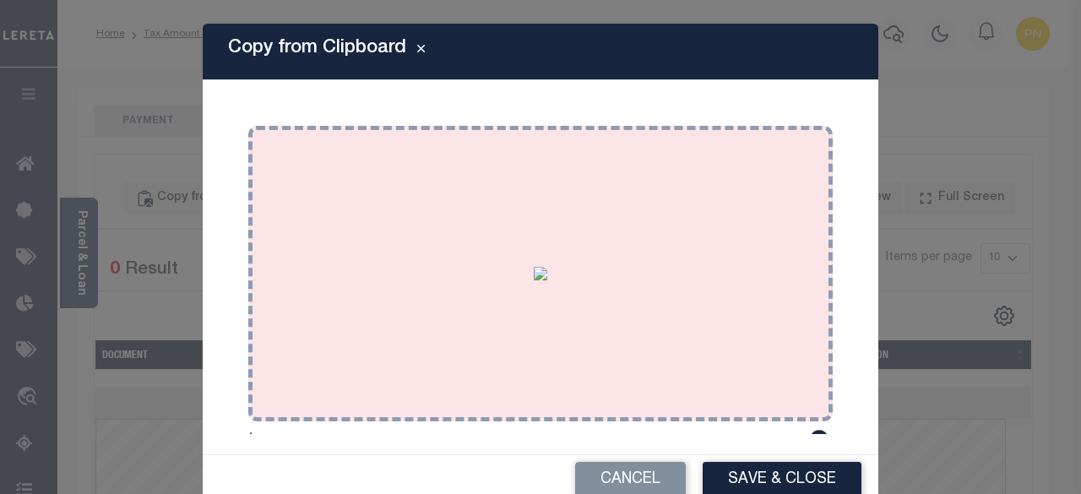
click at [770, 482] on button "Save & Close" at bounding box center [782, 480] width 159 height 36
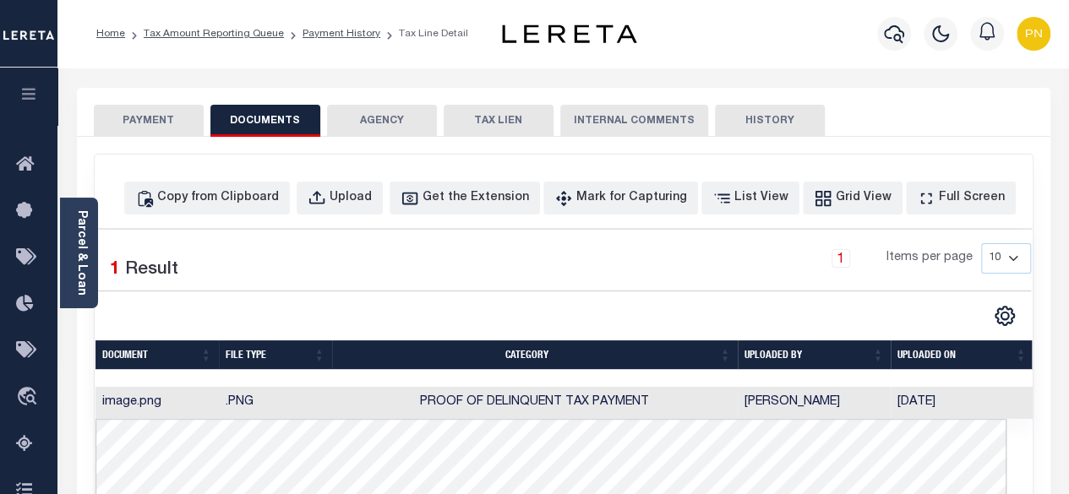
click at [145, 122] on button "PAYMENT" at bounding box center [149, 121] width 110 height 32
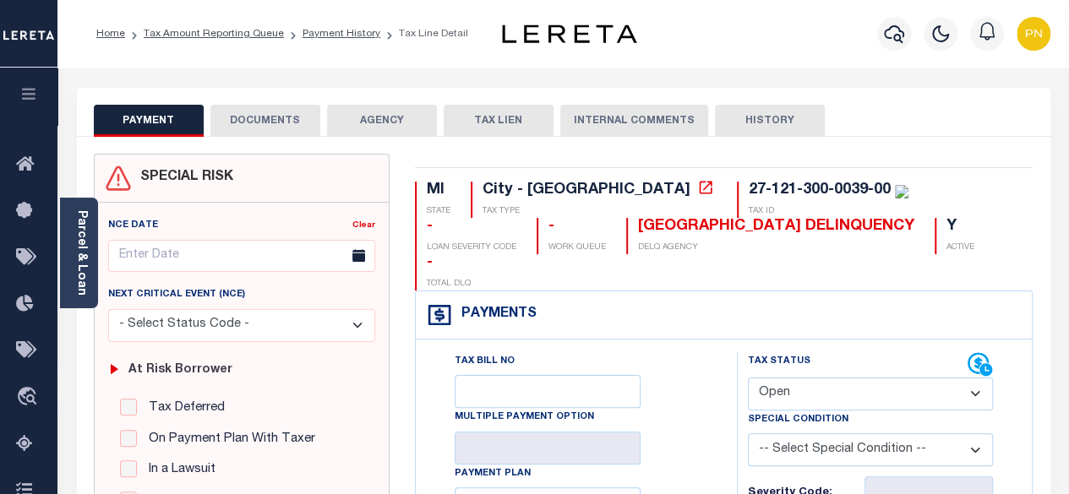
drag, startPoint x: 860, startPoint y: 356, endPoint x: 852, endPoint y: 346, distance: 13.2
click at [860, 378] on select "- Select Status Code - Open Due/Unpaid Paid Incomplete No Tax Due Internal Refu…" at bounding box center [871, 394] width 246 height 33
select select "PYD"
click at [748, 378] on select "- Select Status Code - Open Due/Unpaid Paid Incomplete No Tax Due Internal Refu…" at bounding box center [871, 394] width 246 height 33
type input "[DATE]"
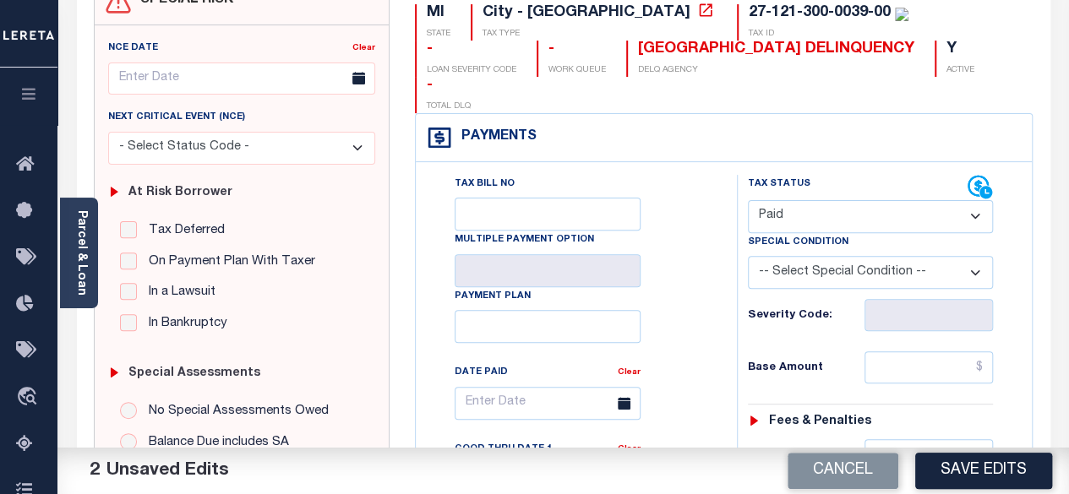
scroll to position [253, 0]
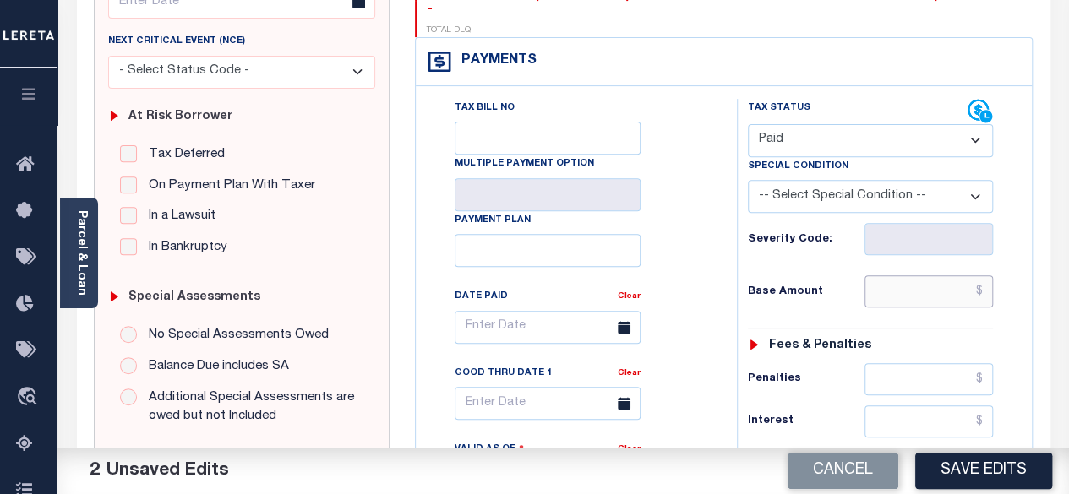
click at [985, 275] on input "text" at bounding box center [928, 291] width 128 height 32
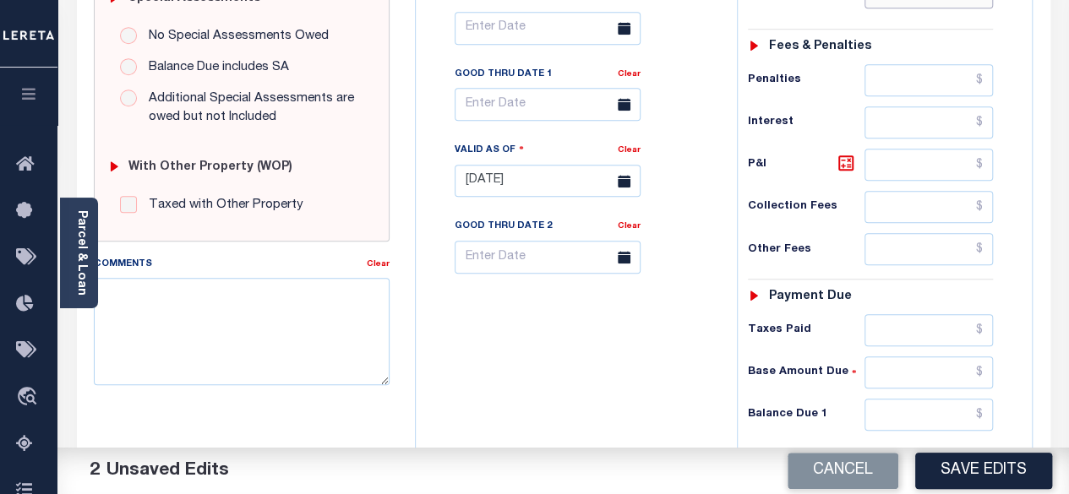
scroll to position [669, 0]
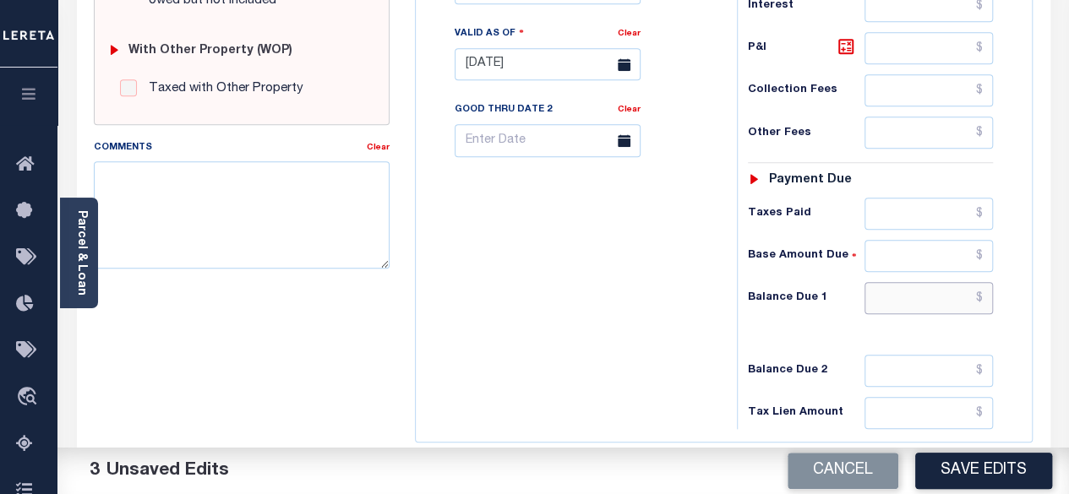
type input "$0.00"
click at [991, 282] on input "text" at bounding box center [928, 298] width 128 height 32
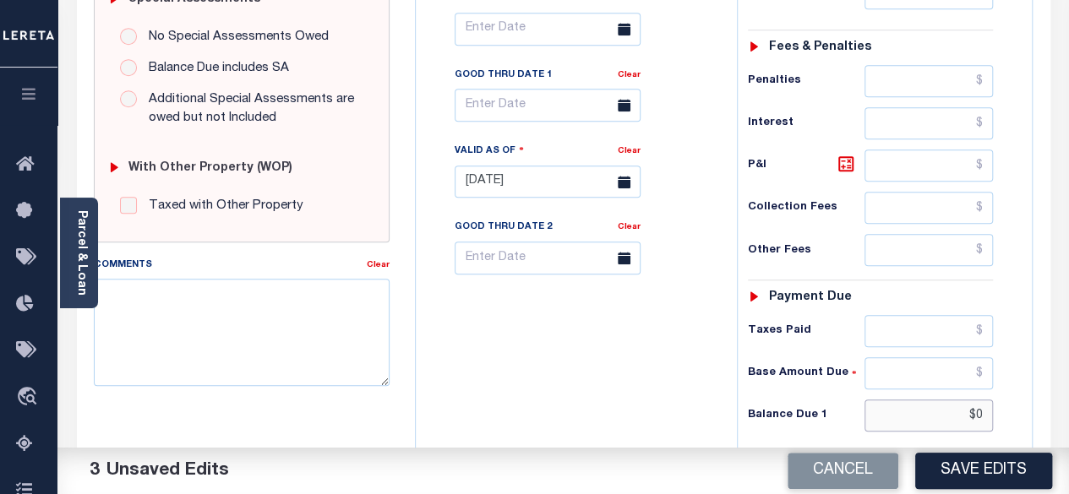
scroll to position [500, 0]
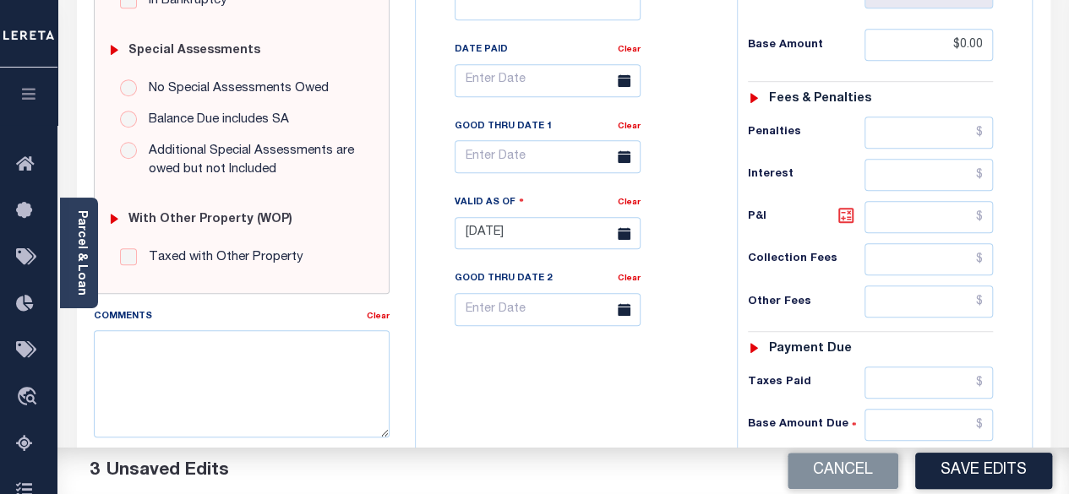
type input "$0.00"
click at [841, 210] on icon at bounding box center [846, 215] width 10 height 10
type input "$0.00"
click at [961, 471] on button "Save Edits" at bounding box center [983, 471] width 137 height 36
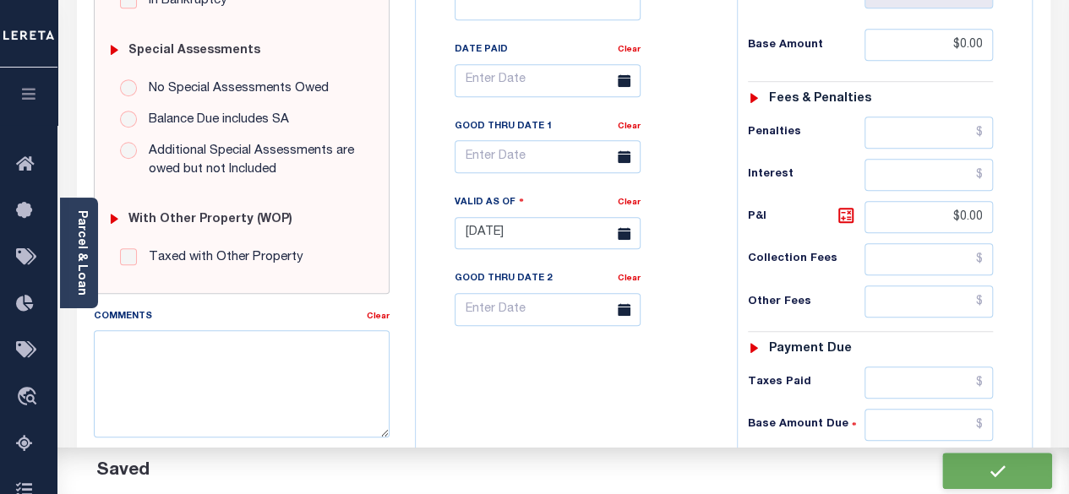
checkbox input "false"
type input "$0"
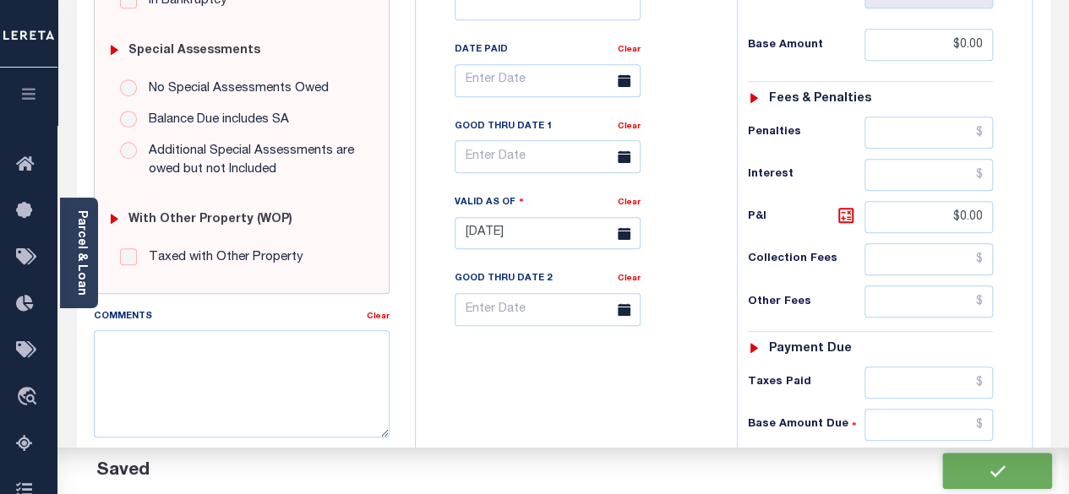
type input "$0"
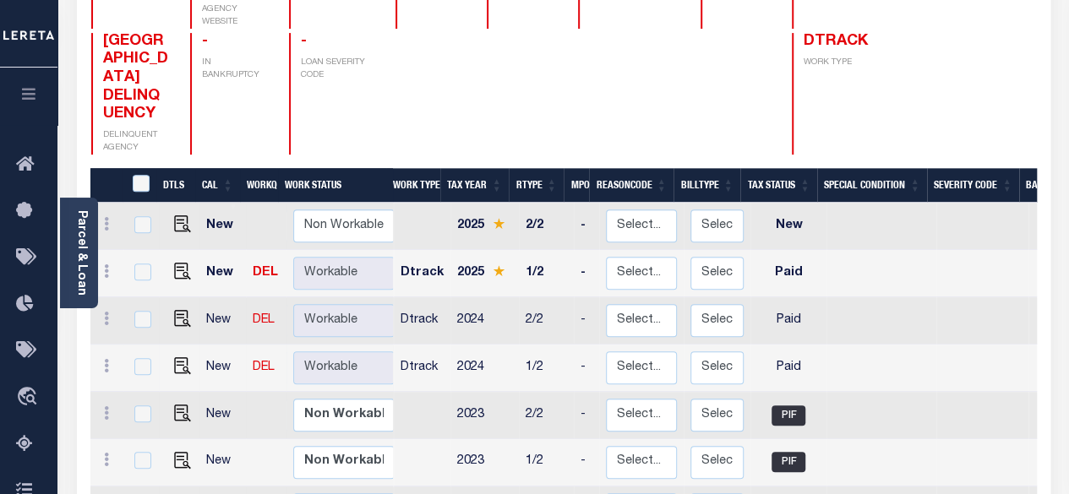
scroll to position [2, 0]
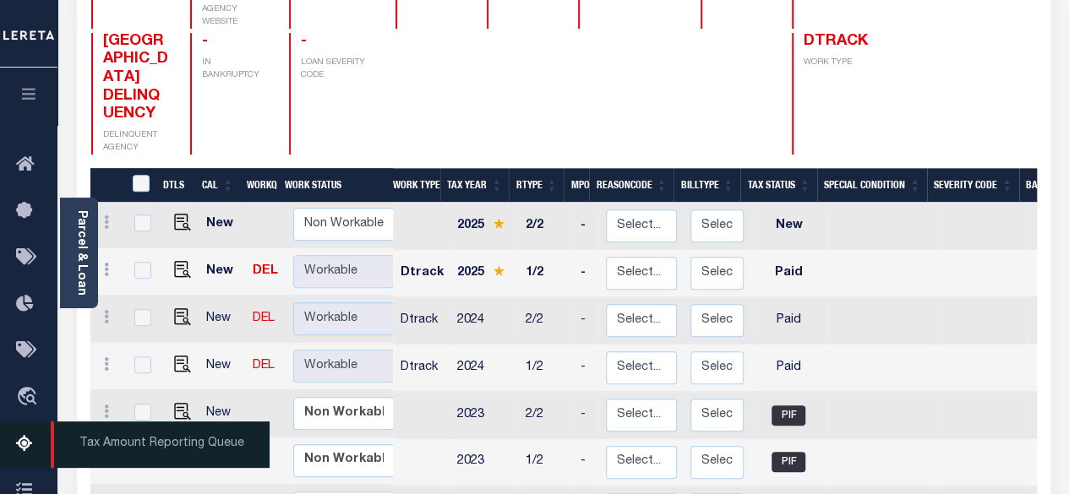
click at [31, 447] on icon at bounding box center [29, 444] width 27 height 21
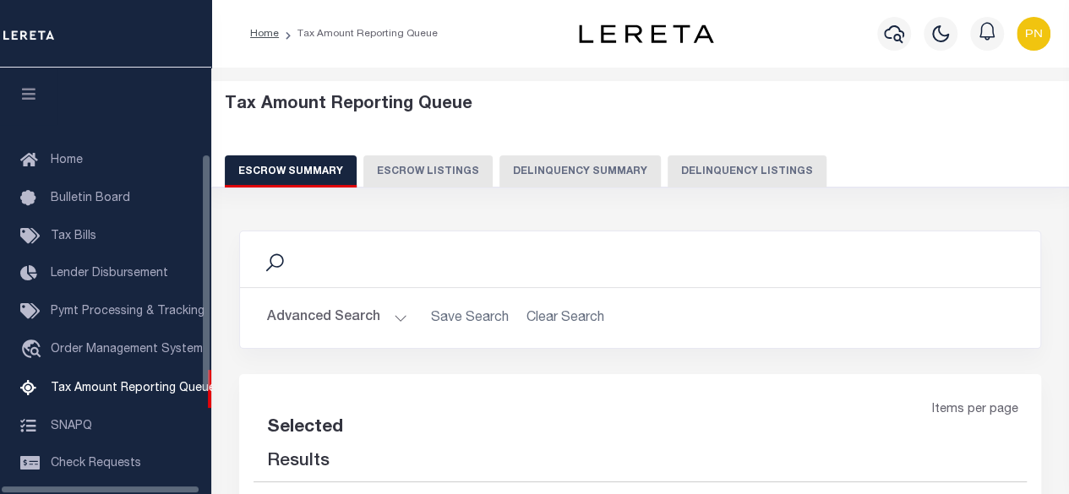
select select "100"
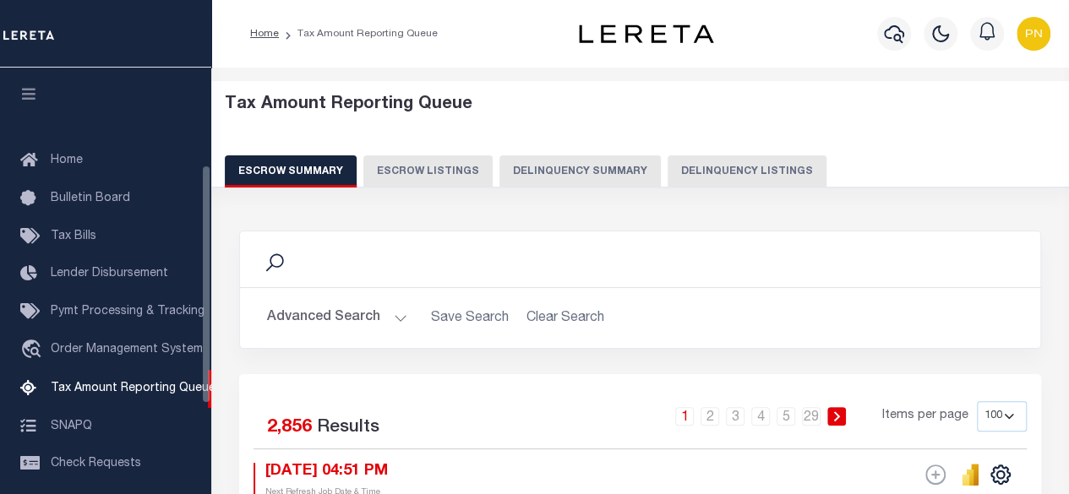
scroll to position [172, 0]
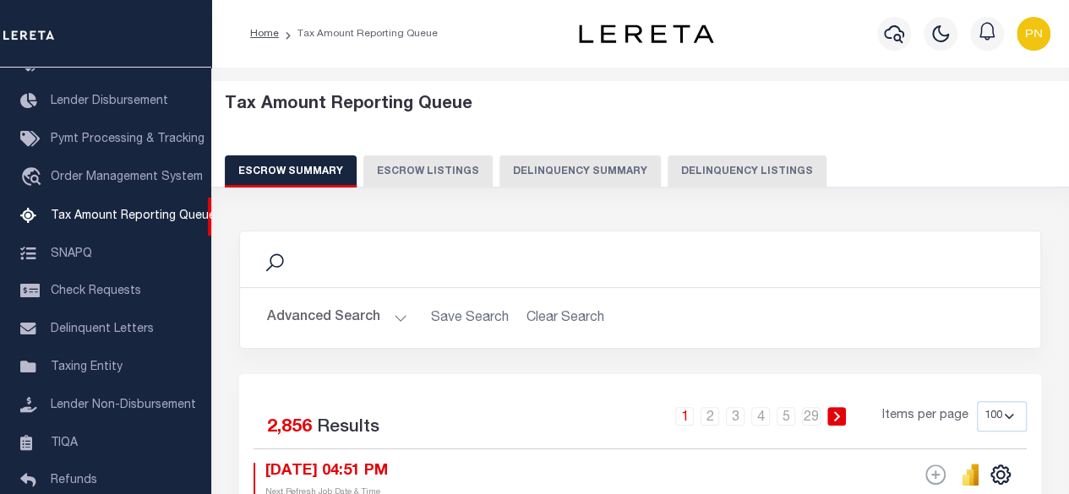
click at [757, 175] on button "Delinquency Listings" at bounding box center [746, 171] width 159 height 32
select select "100"
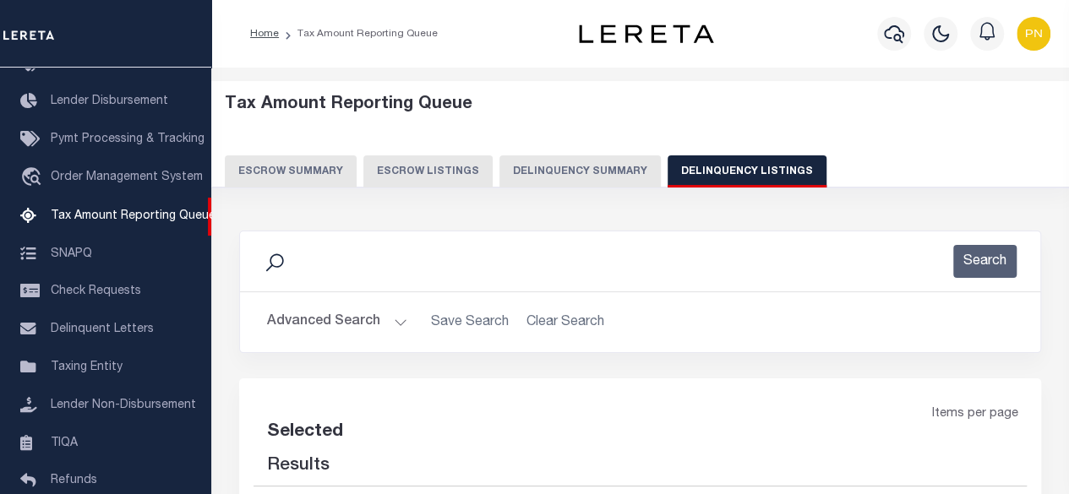
select select "100"
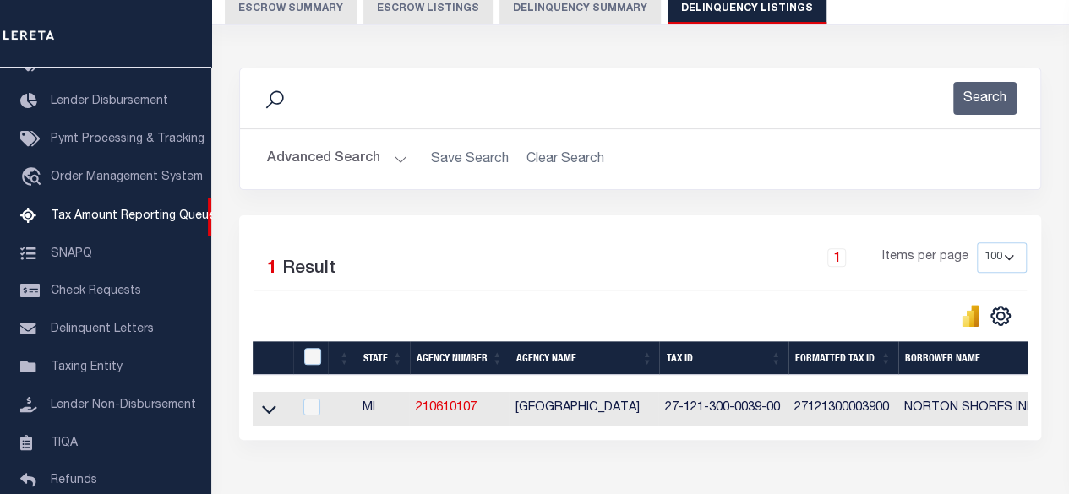
scroll to position [169, 0]
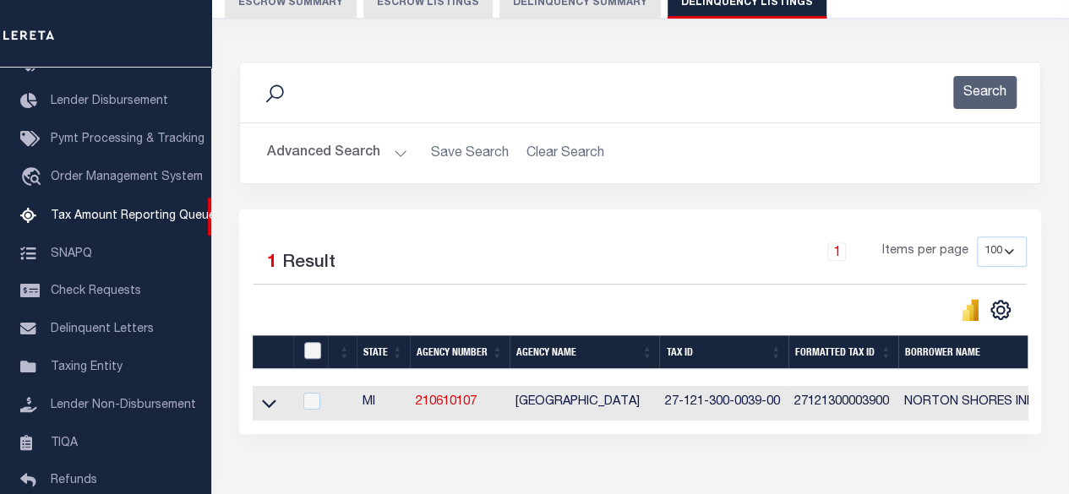
click at [313, 357] on input "checkbox" at bounding box center [312, 350] width 17 height 17
checkbox input "true"
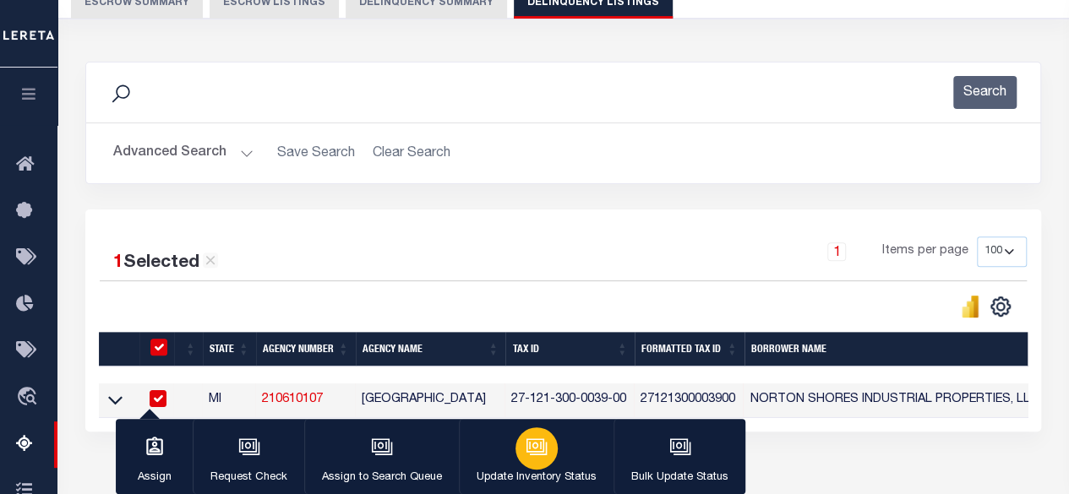
click at [545, 449] on div "button" at bounding box center [536, 448] width 42 height 42
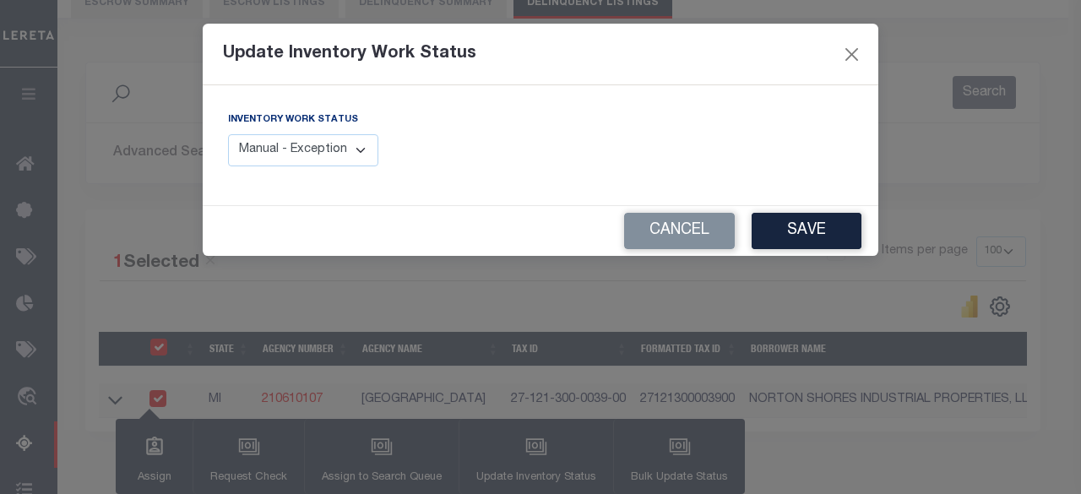
click at [350, 161] on select "Manual - Exception Pended - Awaiting Search Late Add Exception Completed" at bounding box center [303, 150] width 150 height 33
select select "4"
click at [228, 134] on select "Manual - Exception Pended - Awaiting Search Late Add Exception Completed" at bounding box center [303, 150] width 150 height 33
click at [825, 236] on button "Save" at bounding box center [807, 231] width 110 height 36
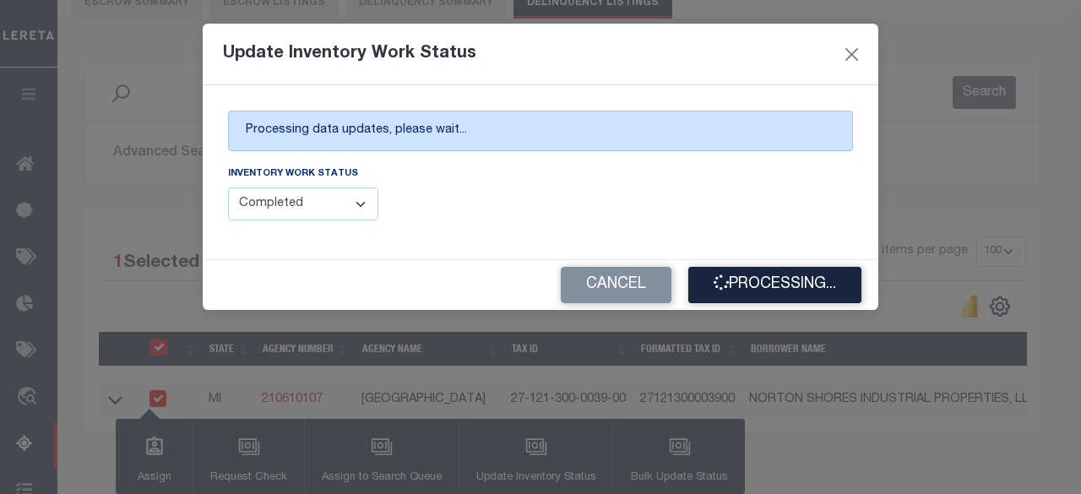
click at [569, 193] on div "Inventory Work Status Manual - Exception Pended - Awaiting Search Late Add Exce…" at bounding box center [540, 199] width 651 height 69
